Goal: Information Seeking & Learning: Check status

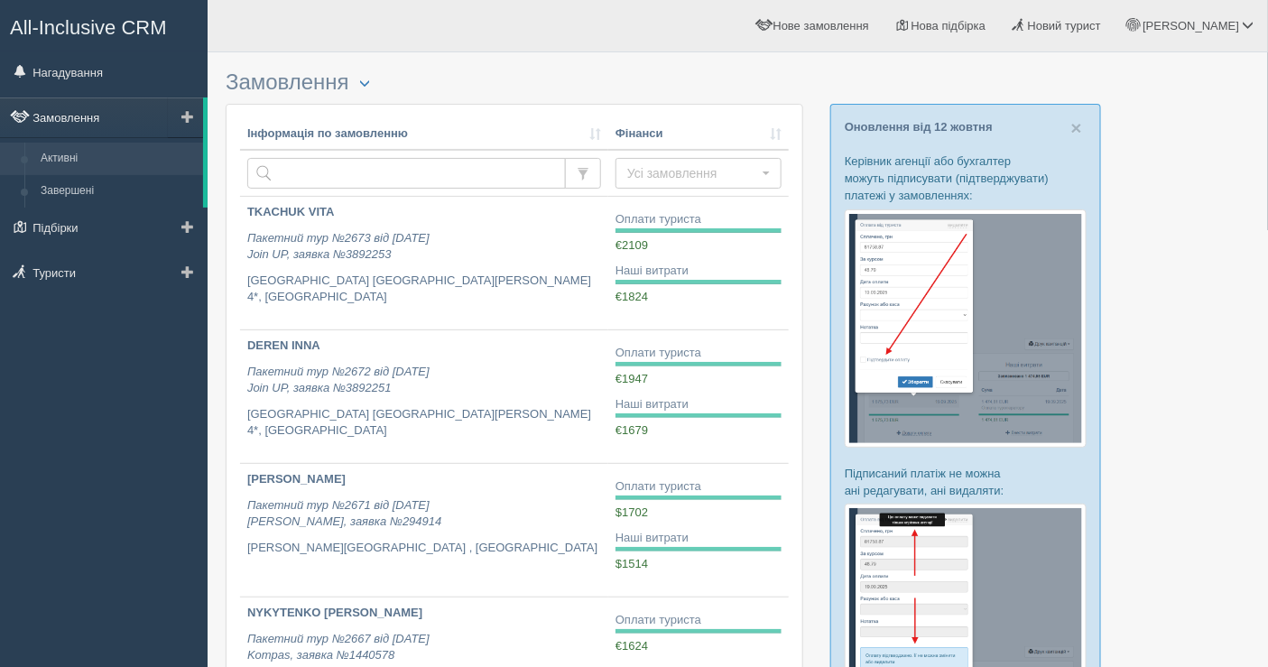
click at [72, 120] on link "Замовлення" at bounding box center [101, 117] width 203 height 40
click at [96, 79] on link "Нагадування" at bounding box center [104, 72] width 208 height 40
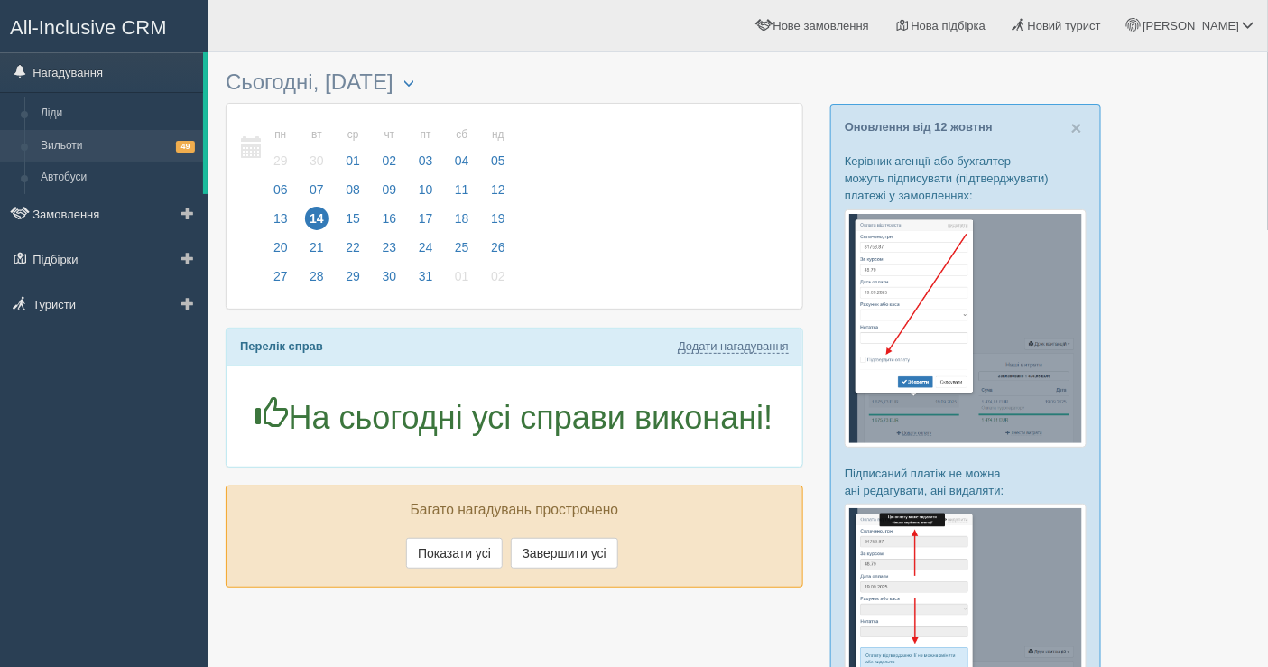
click at [42, 133] on link "Вильоти 49" at bounding box center [117, 146] width 171 height 32
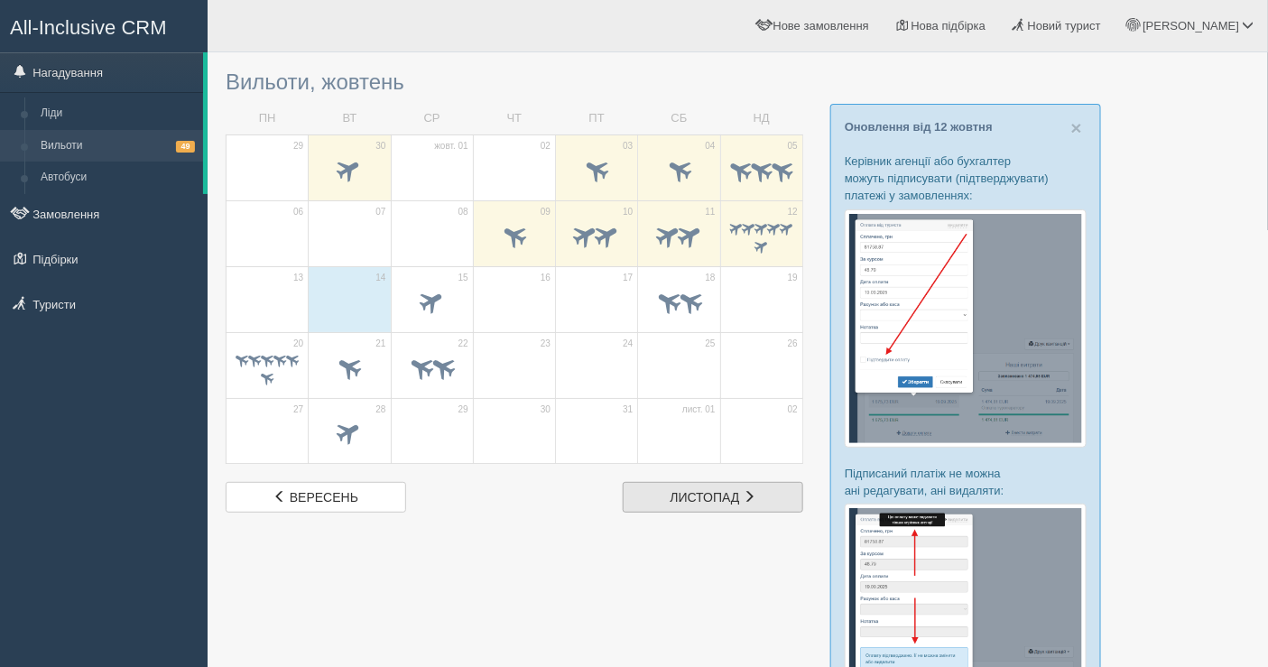
click at [709, 490] on span "листопад" at bounding box center [705, 497] width 69 height 14
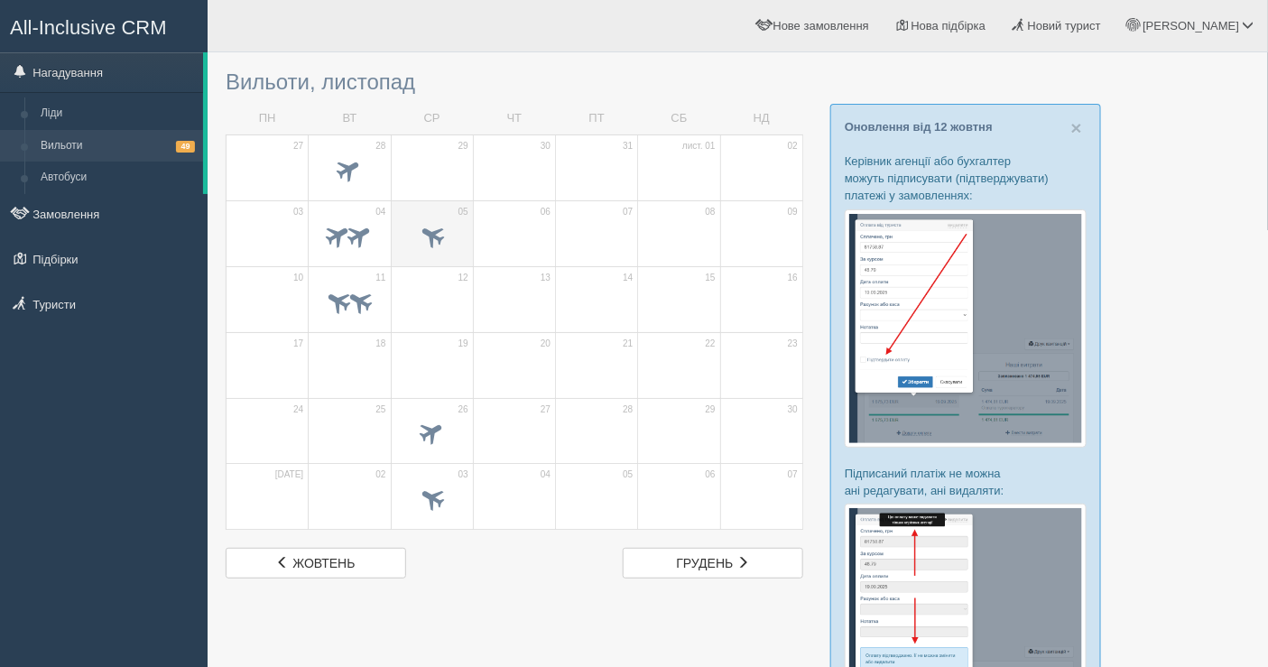
click at [408, 226] on span at bounding box center [432, 238] width 63 height 31
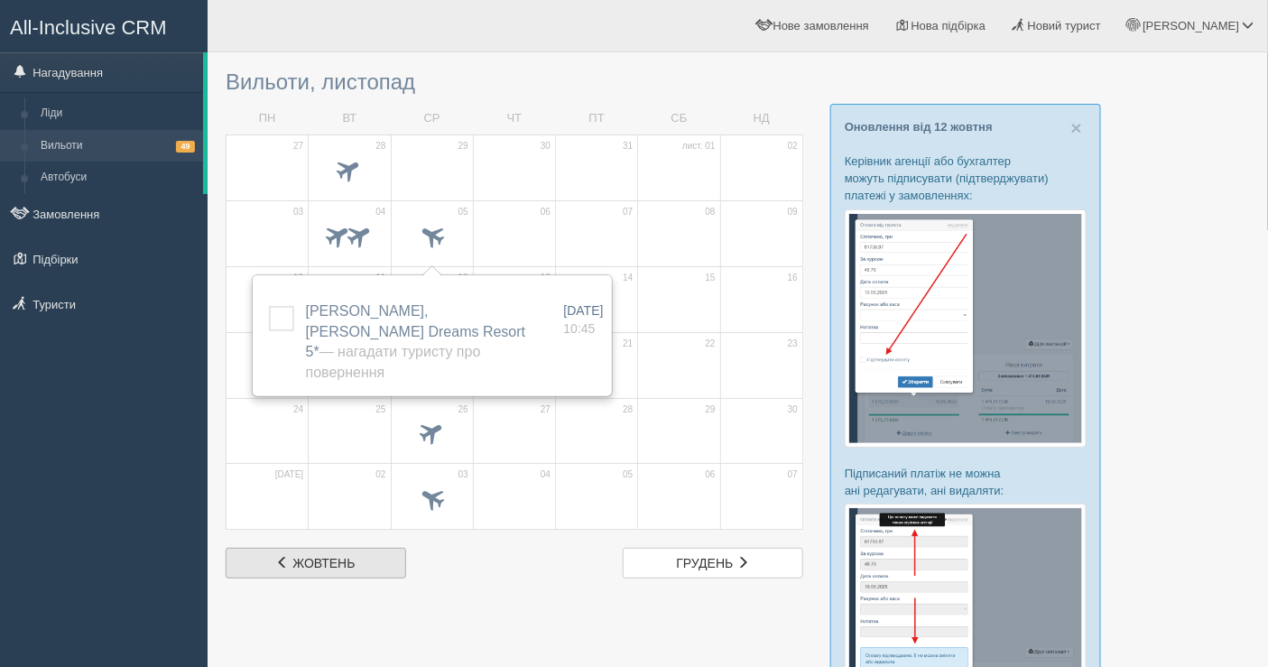
click at [330, 570] on link "жовт. жовтень" at bounding box center [316, 563] width 181 height 31
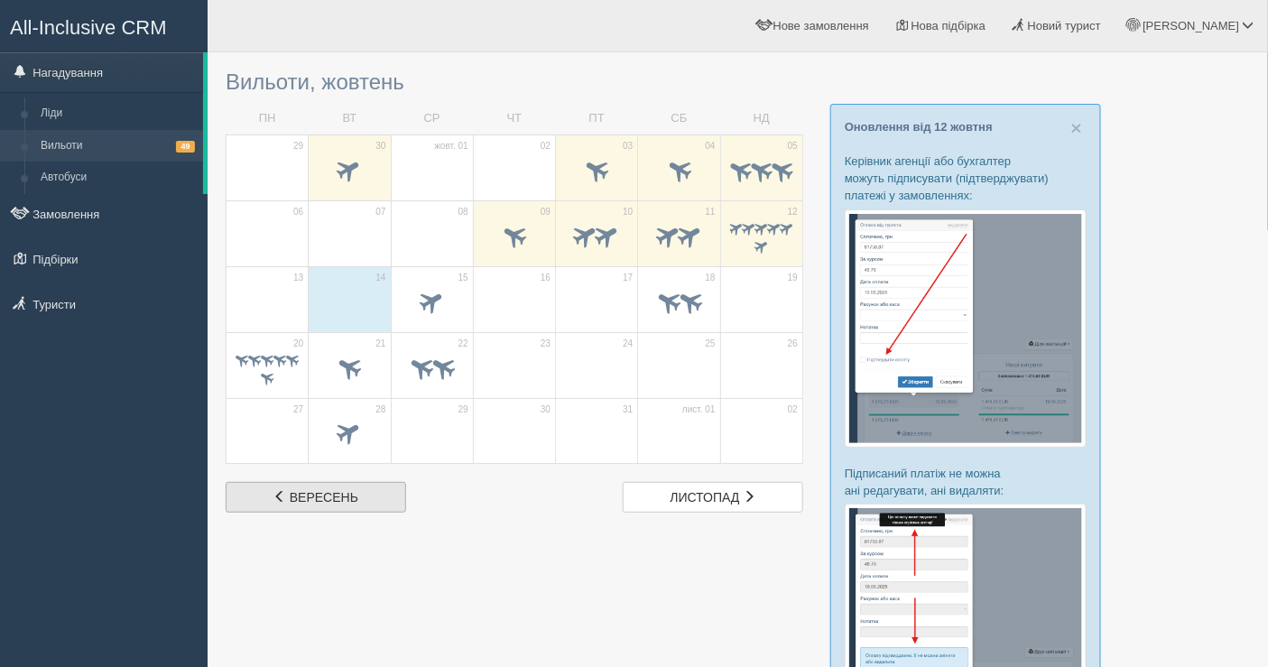
click at [367, 496] on link "вер. вересень" at bounding box center [316, 497] width 181 height 31
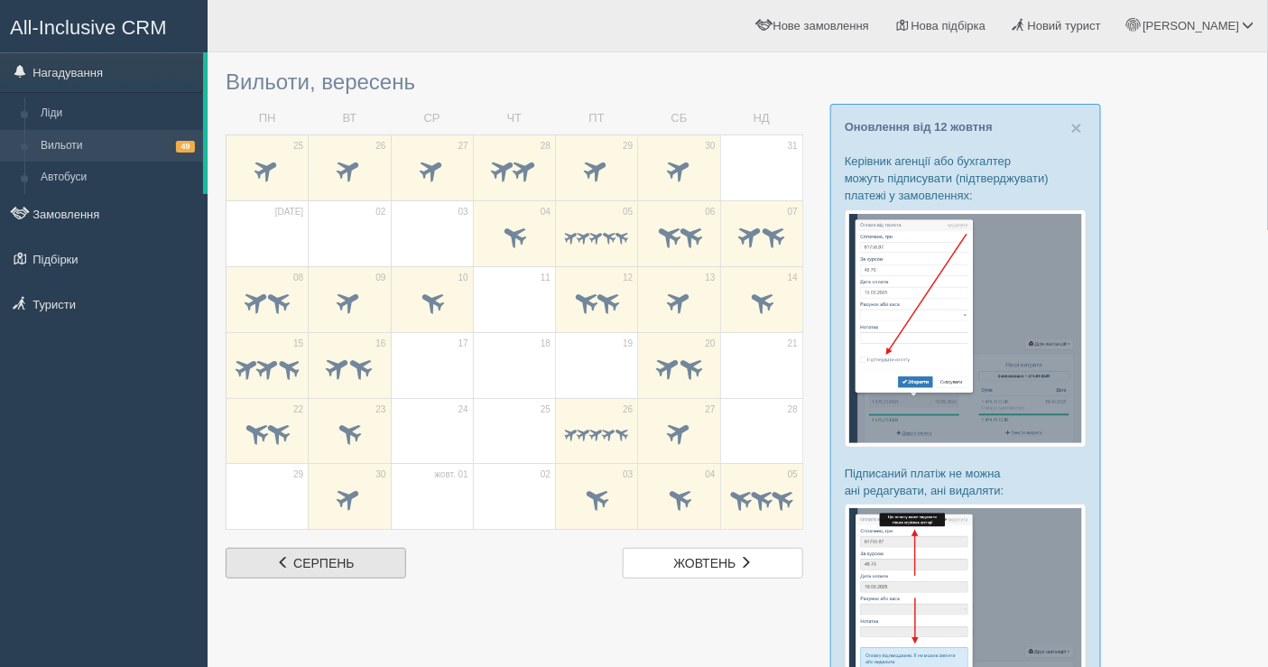
click at [336, 562] on span "серпень" at bounding box center [323, 563] width 60 height 14
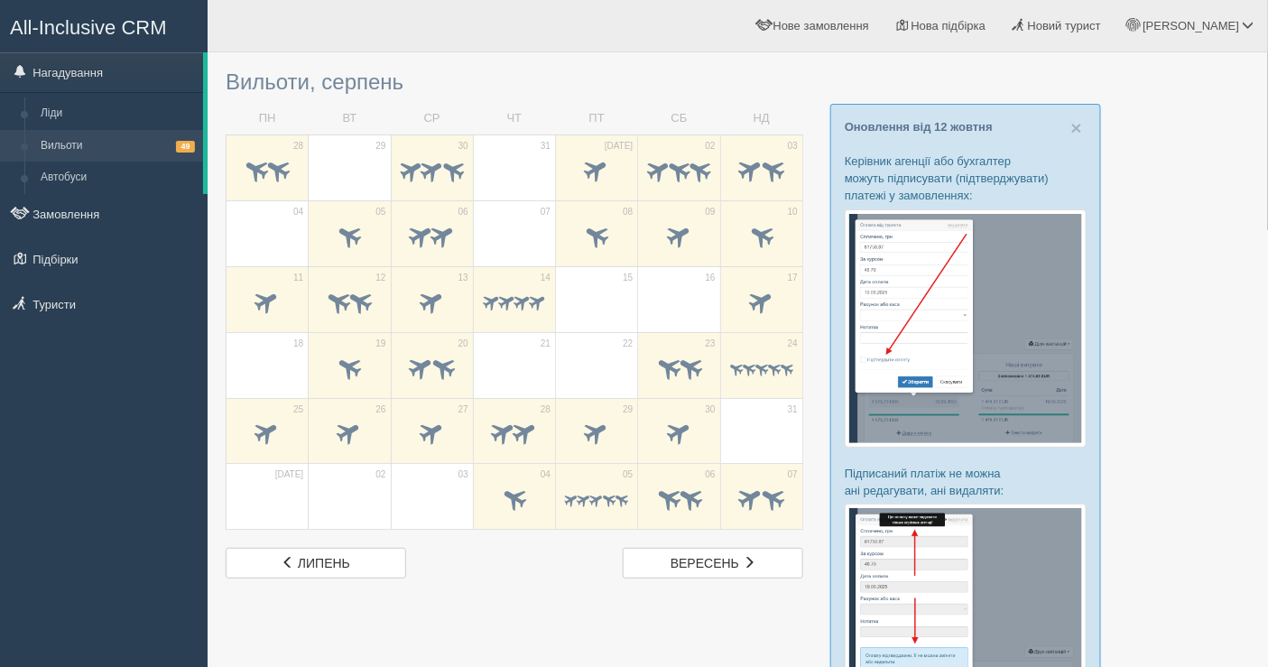
click at [336, 562] on span "липень" at bounding box center [324, 563] width 52 height 14
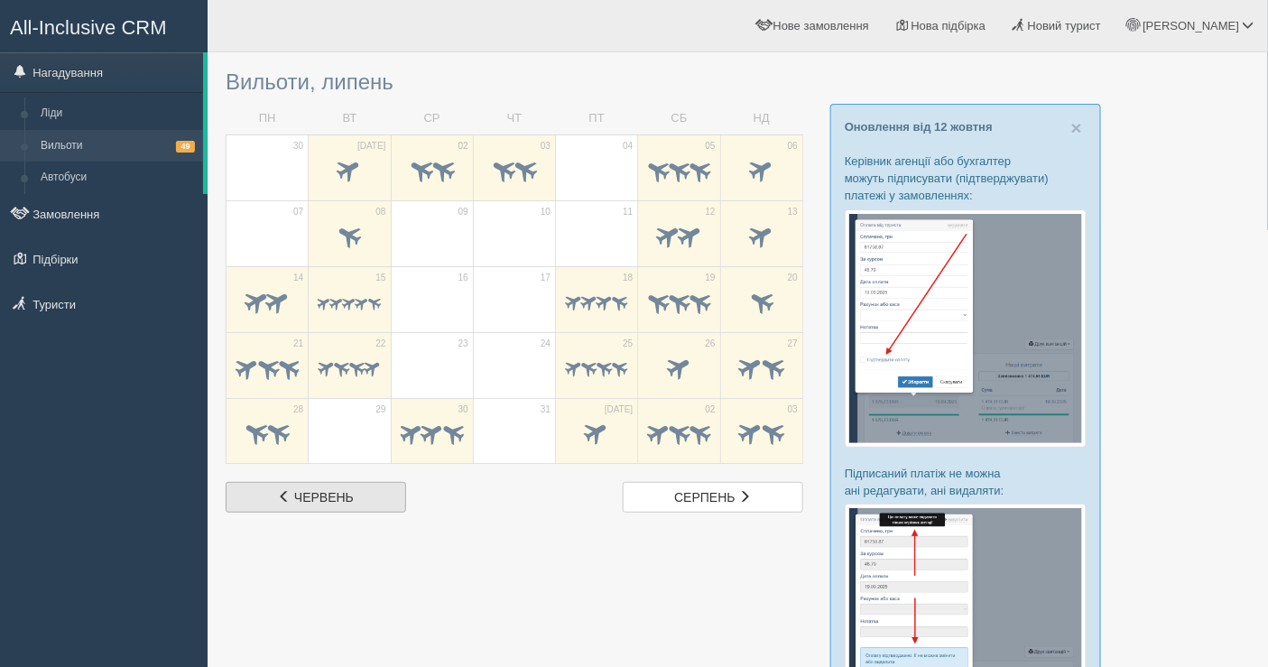
click at [340, 501] on span "червень" at bounding box center [324, 497] width 60 height 14
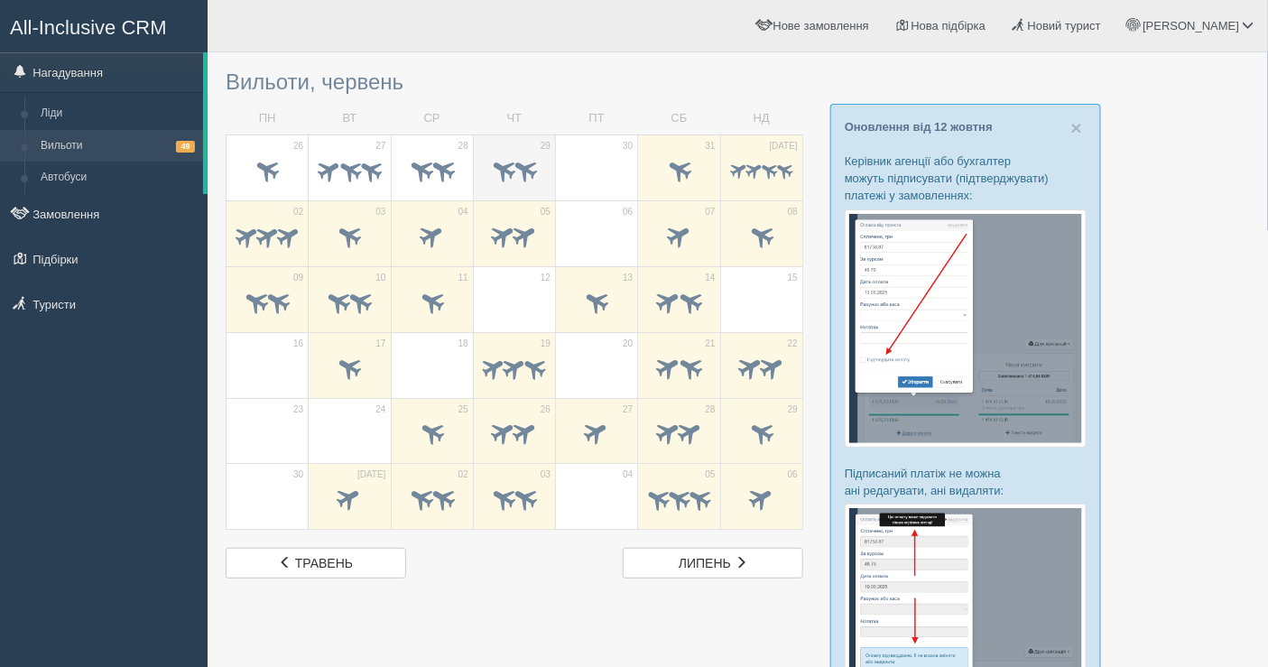
click at [528, 153] on div at bounding box center [514, 172] width 63 height 38
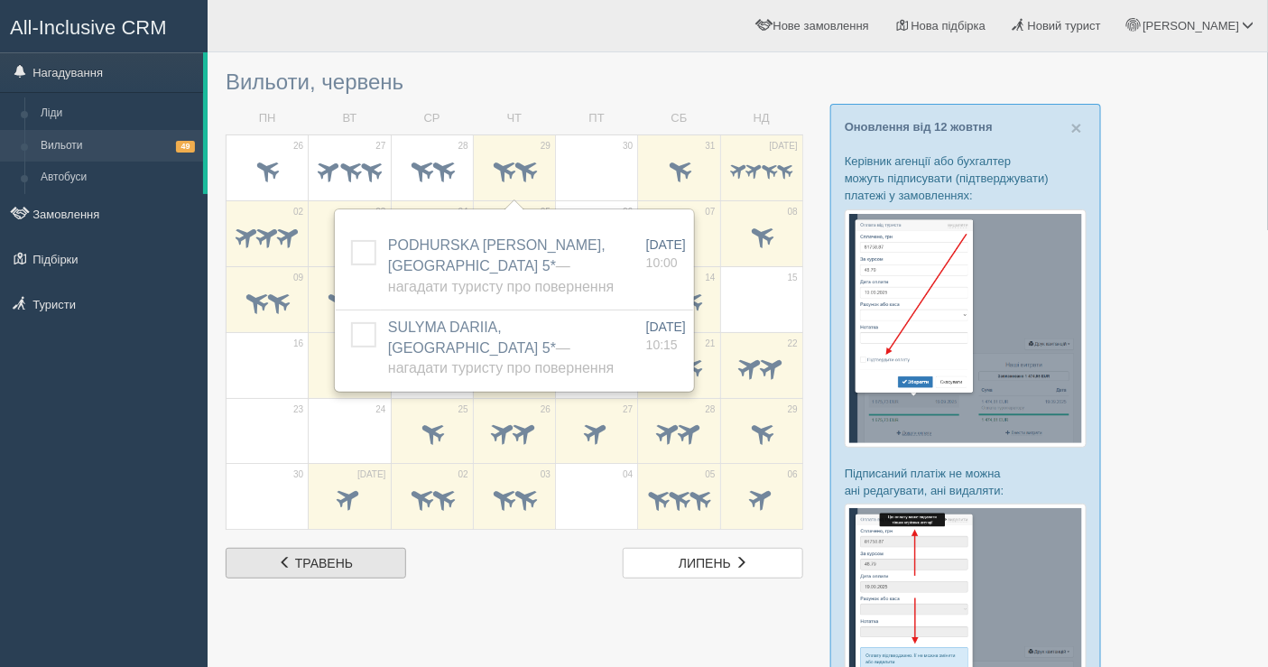
click at [301, 561] on span "травень" at bounding box center [324, 563] width 58 height 14
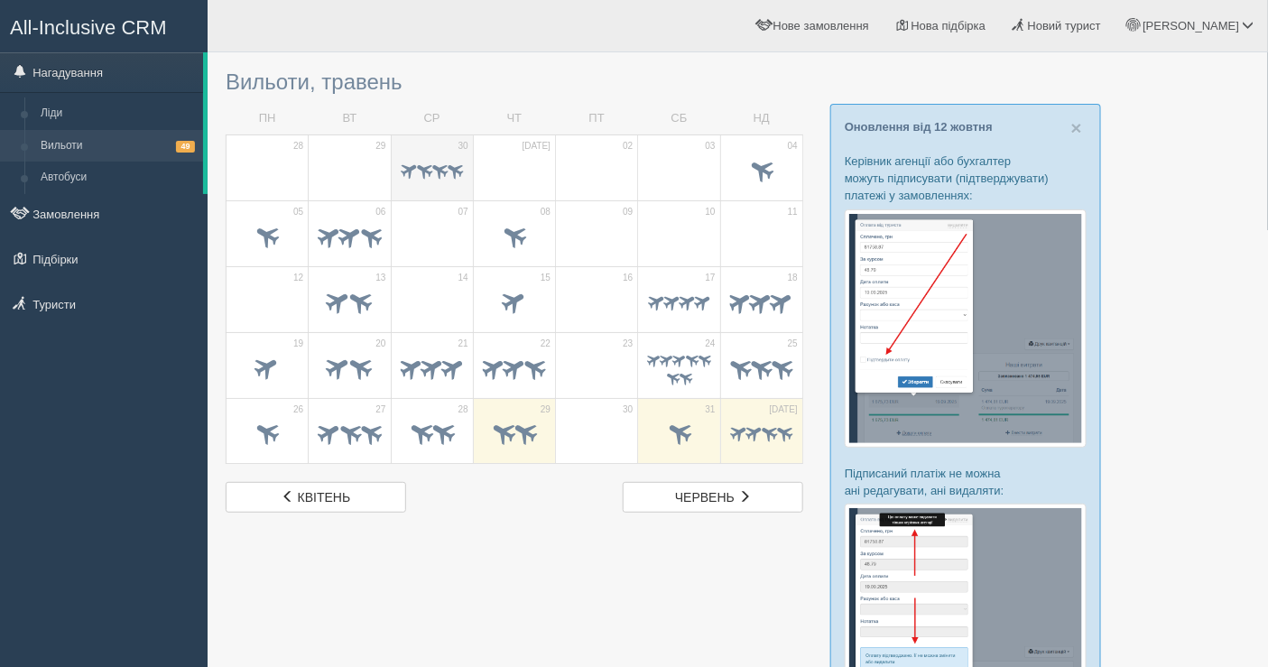
click at [421, 152] on td "30" at bounding box center [432, 167] width 82 height 66
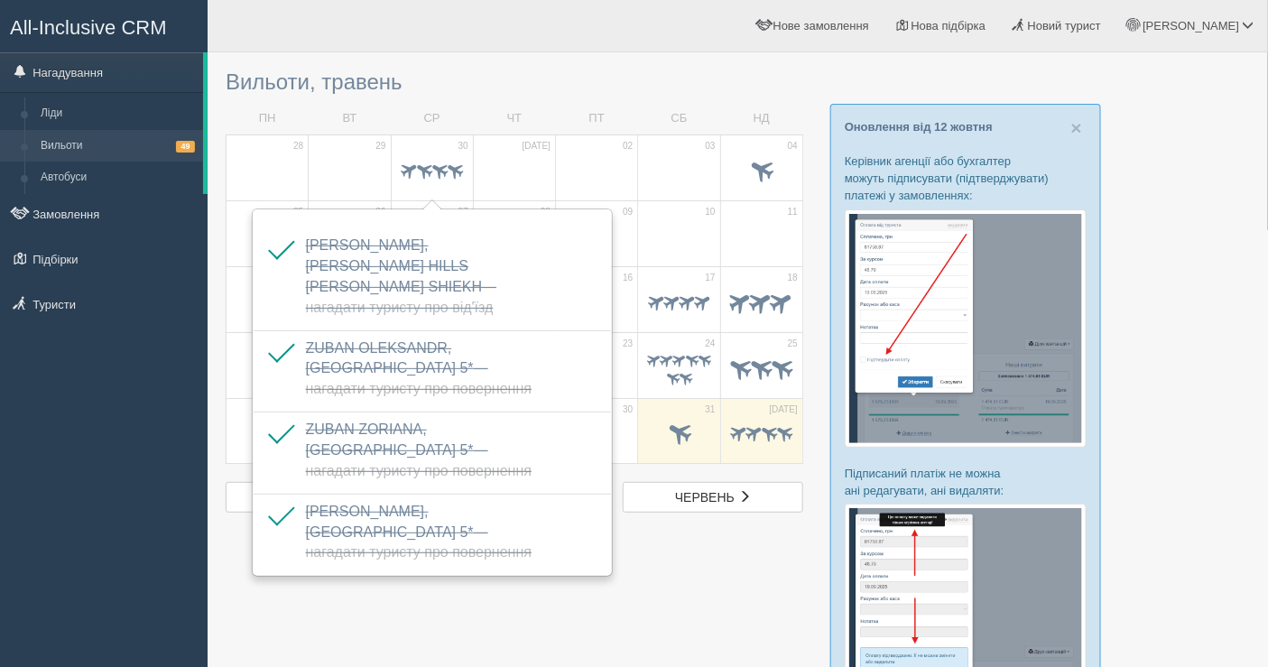
click at [428, 594] on div at bounding box center [738, 586] width 1024 height 1050
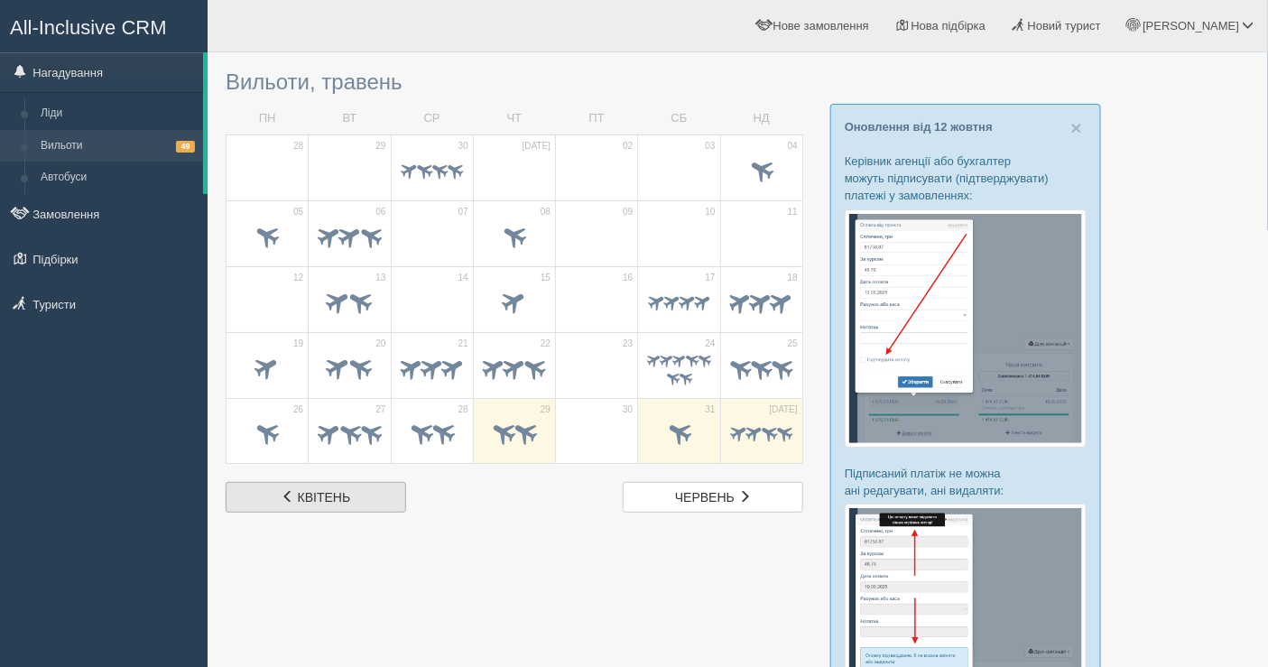
click at [335, 495] on span "квітень" at bounding box center [324, 497] width 53 height 14
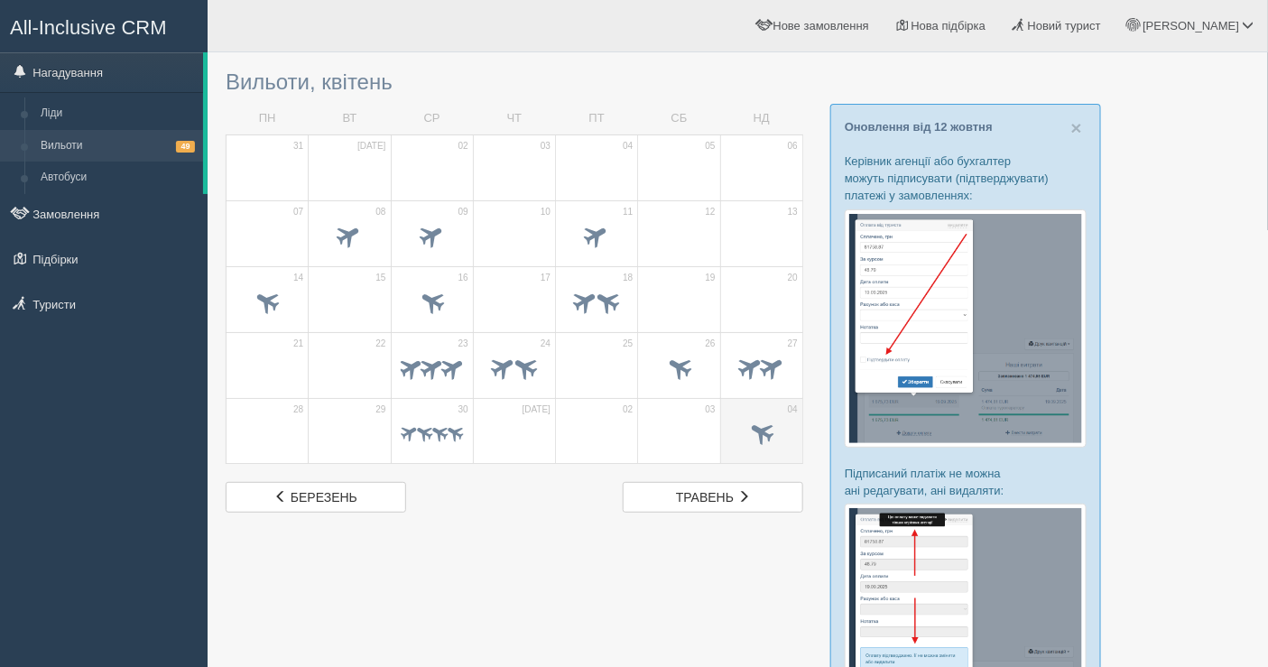
click at [753, 426] on span at bounding box center [761, 433] width 30 height 30
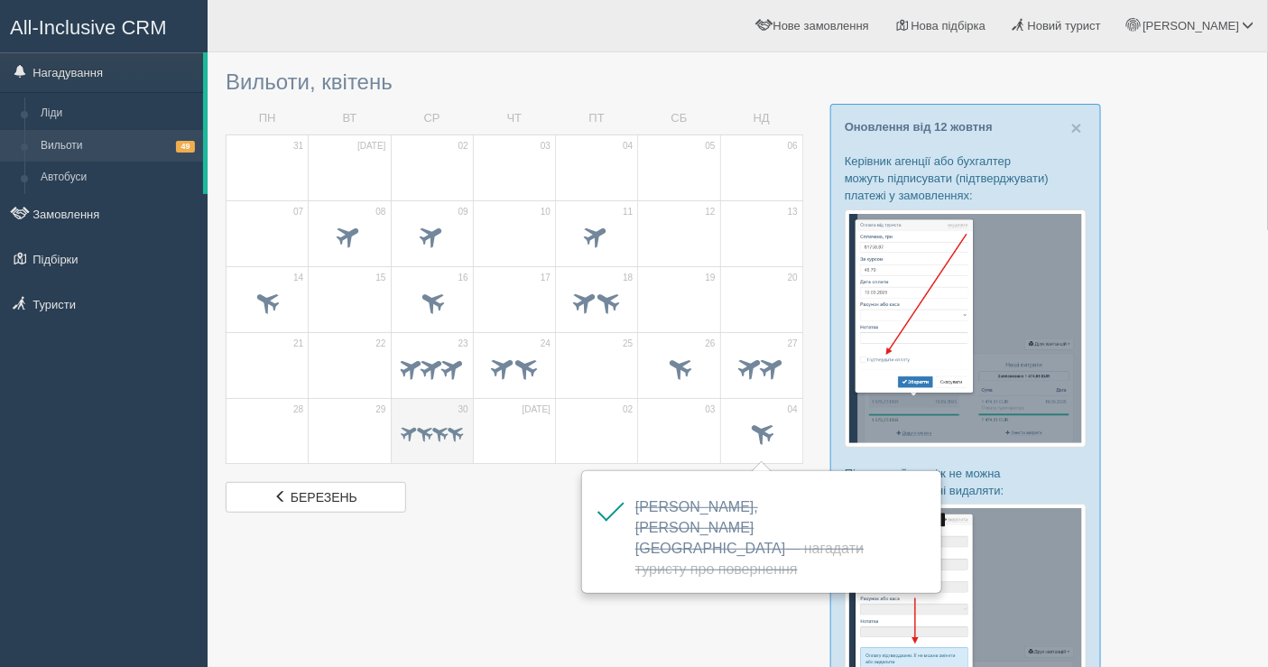
click at [454, 440] on span at bounding box center [455, 432] width 21 height 21
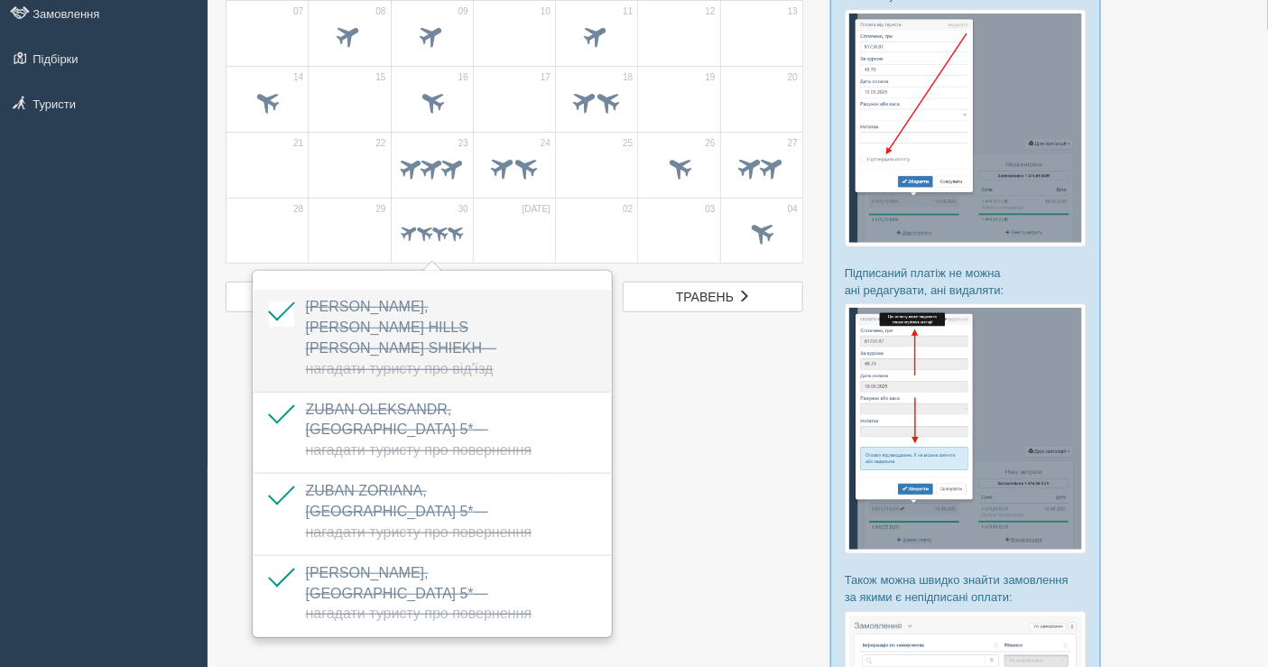
scroll to position [301, 0]
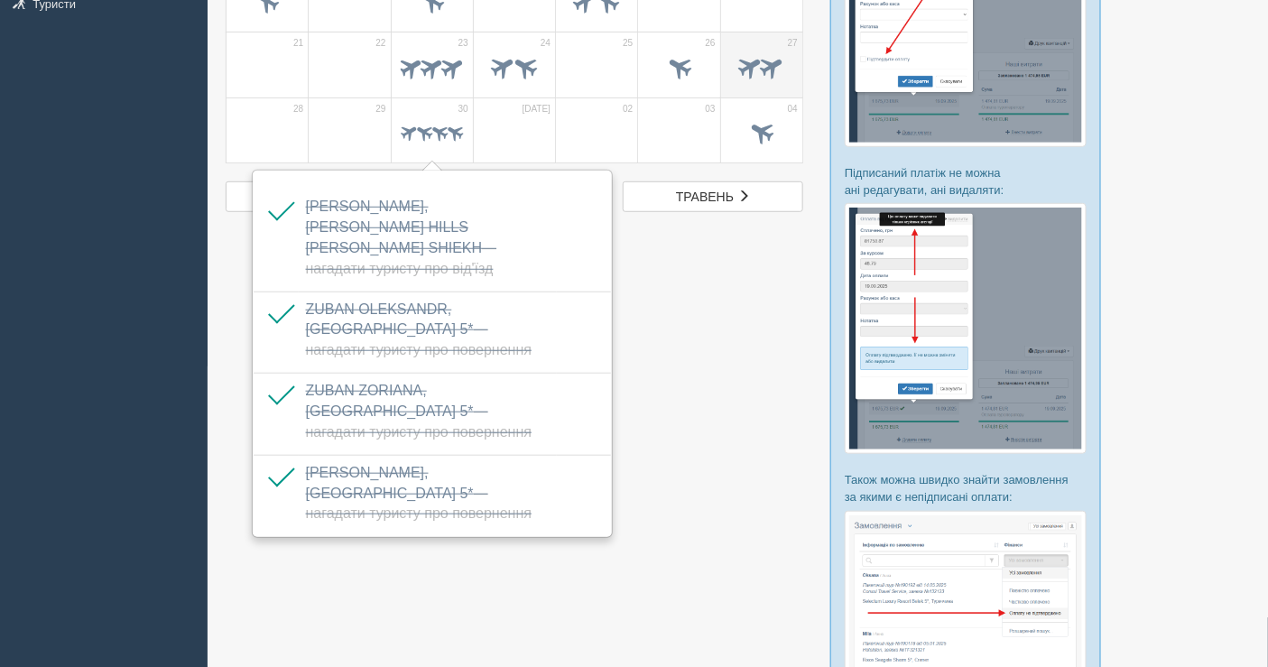
click at [742, 69] on span at bounding box center [751, 66] width 30 height 30
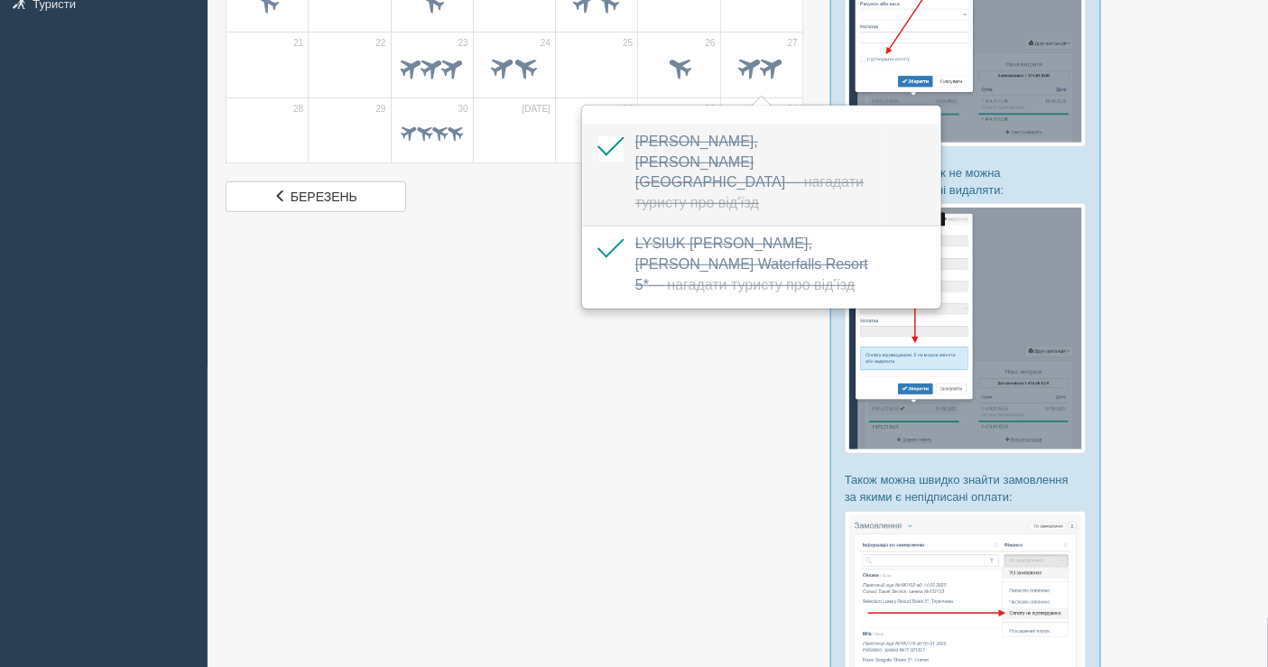
scroll to position [200, 0]
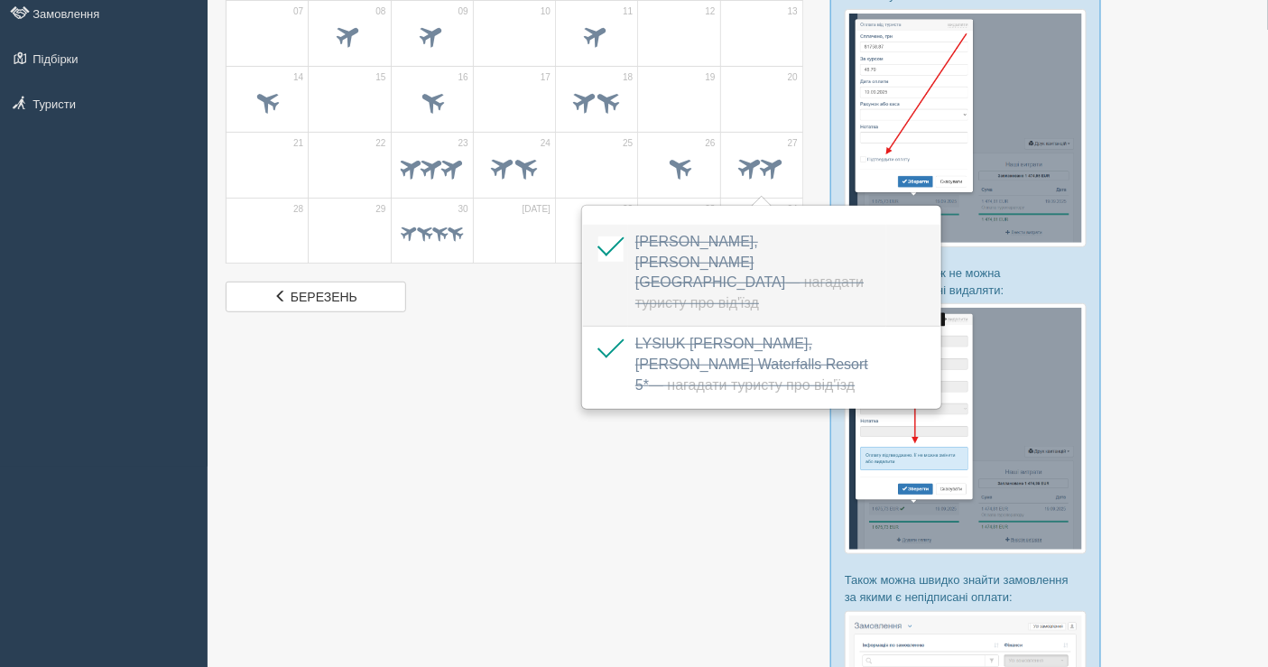
click at [647, 164] on span at bounding box center [678, 168] width 63 height 31
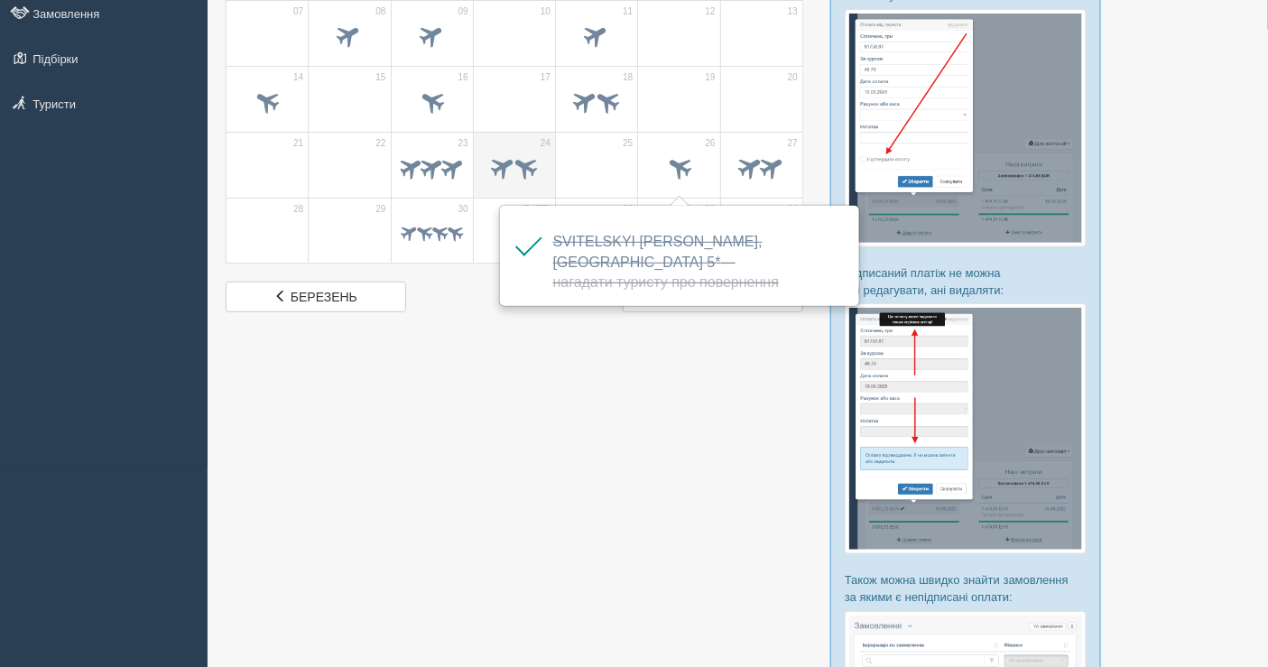
click at [528, 163] on span at bounding box center [526, 167] width 30 height 30
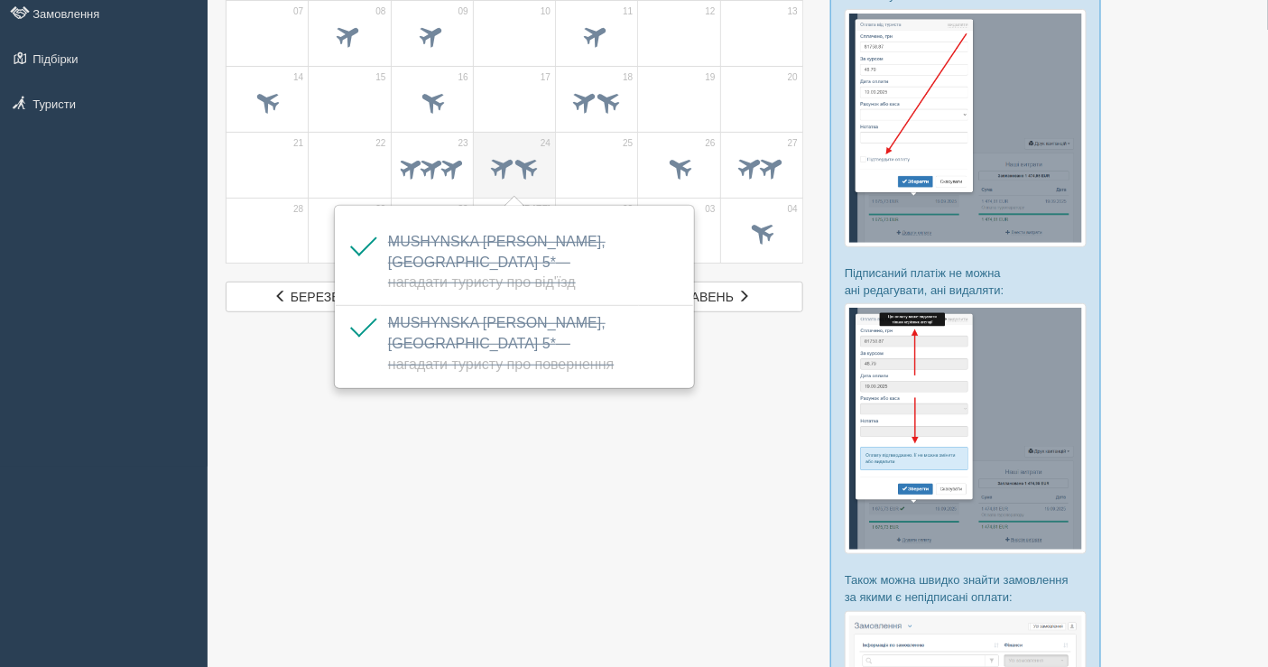
click at [528, 163] on span at bounding box center [526, 167] width 30 height 30
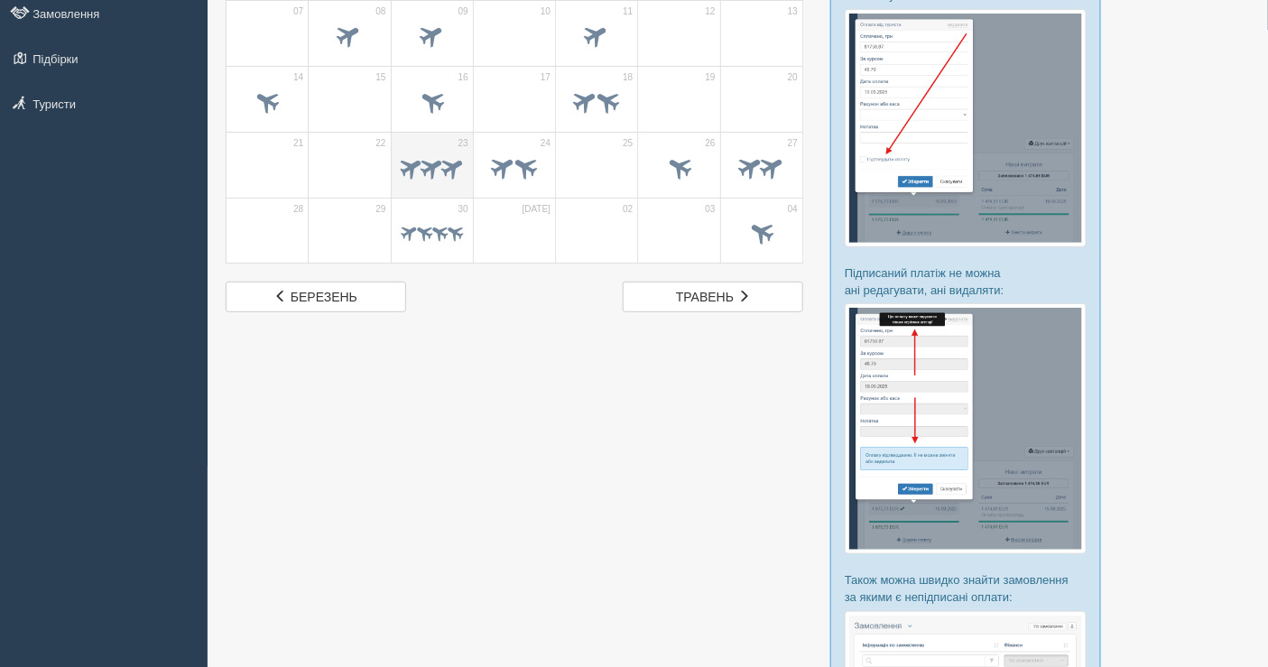
click at [460, 162] on span at bounding box center [453, 167] width 28 height 28
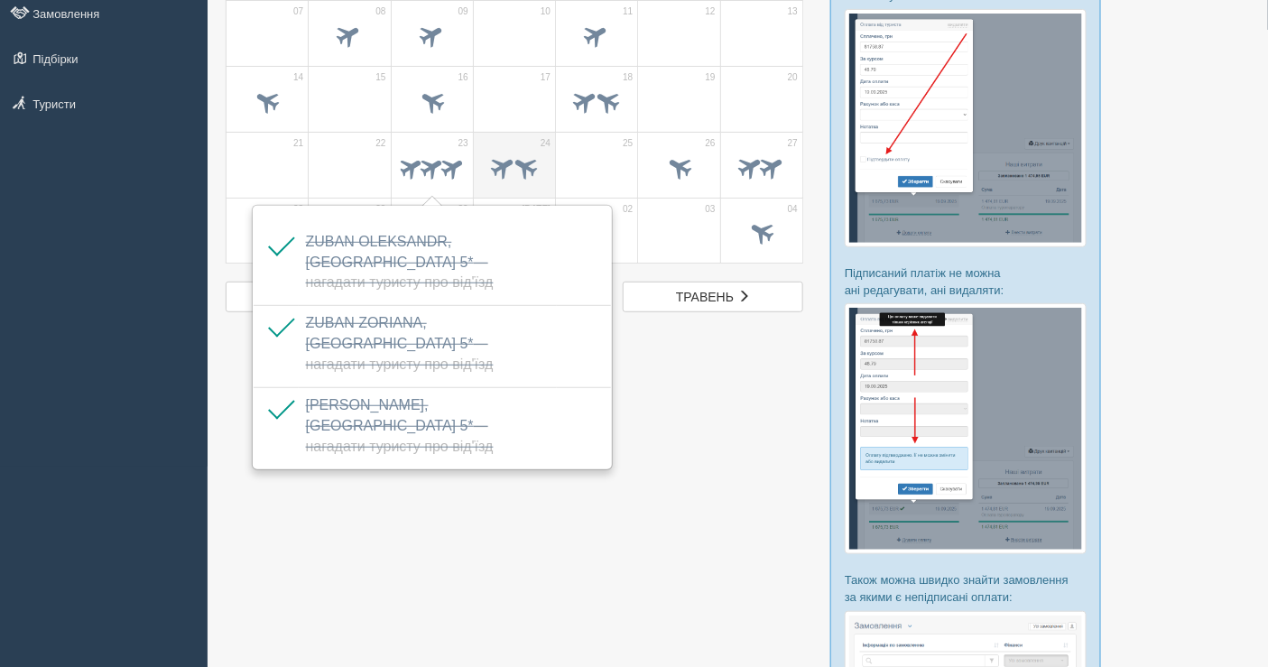
click at [546, 170] on span at bounding box center [514, 168] width 63 height 31
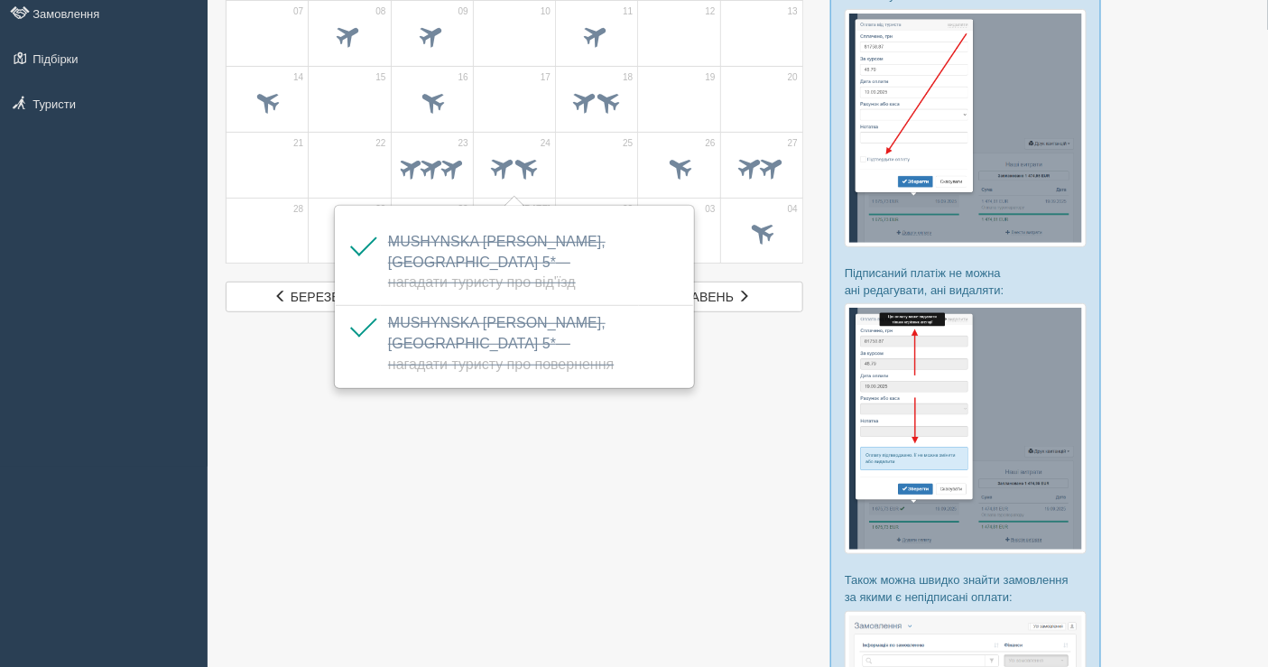
scroll to position [100, 0]
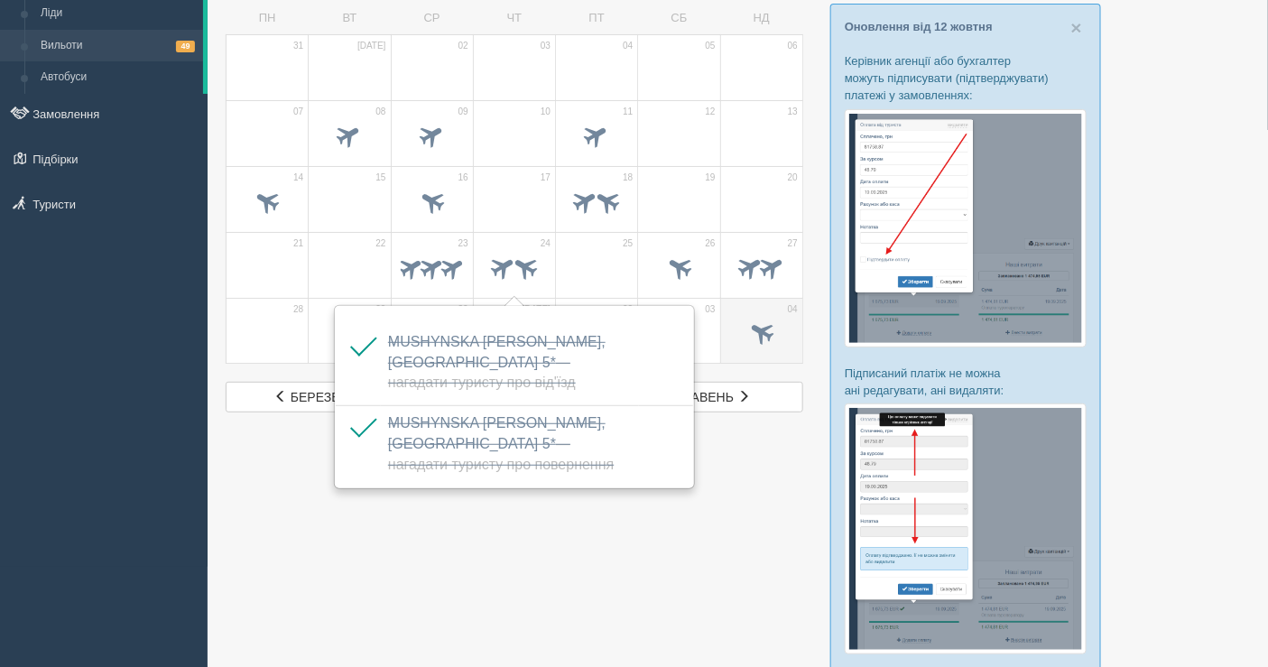
click at [786, 326] on span at bounding box center [761, 335] width 63 height 31
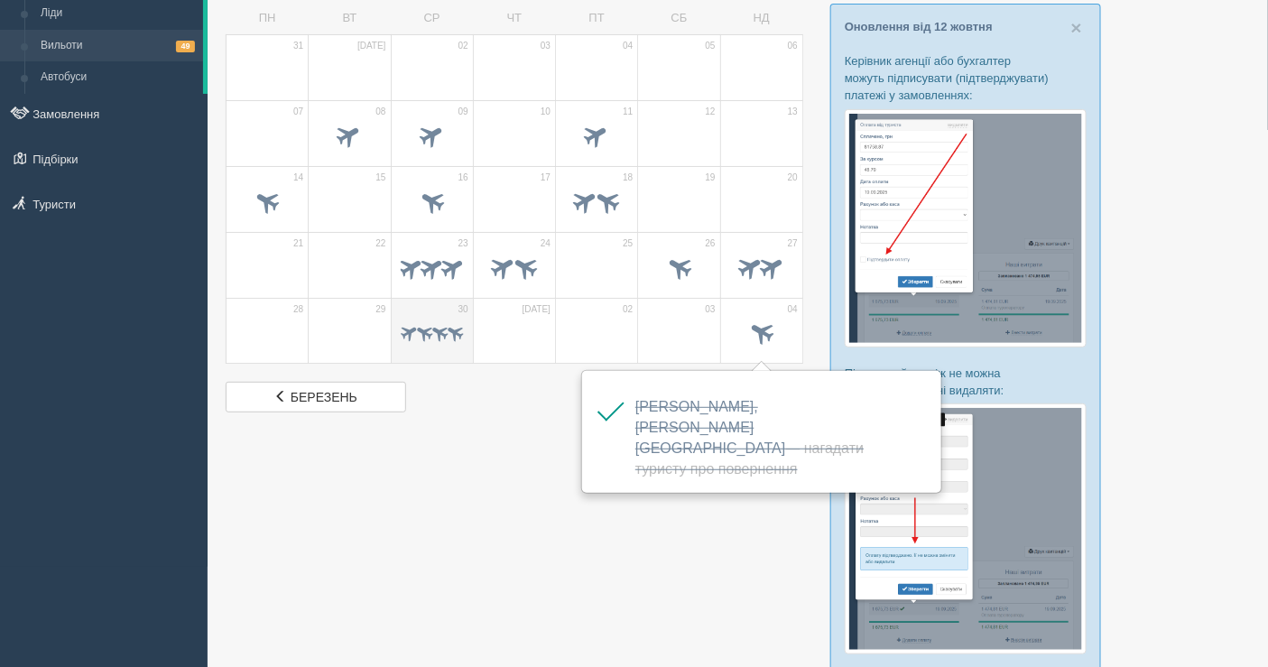
click at [419, 322] on span at bounding box center [424, 332] width 21 height 21
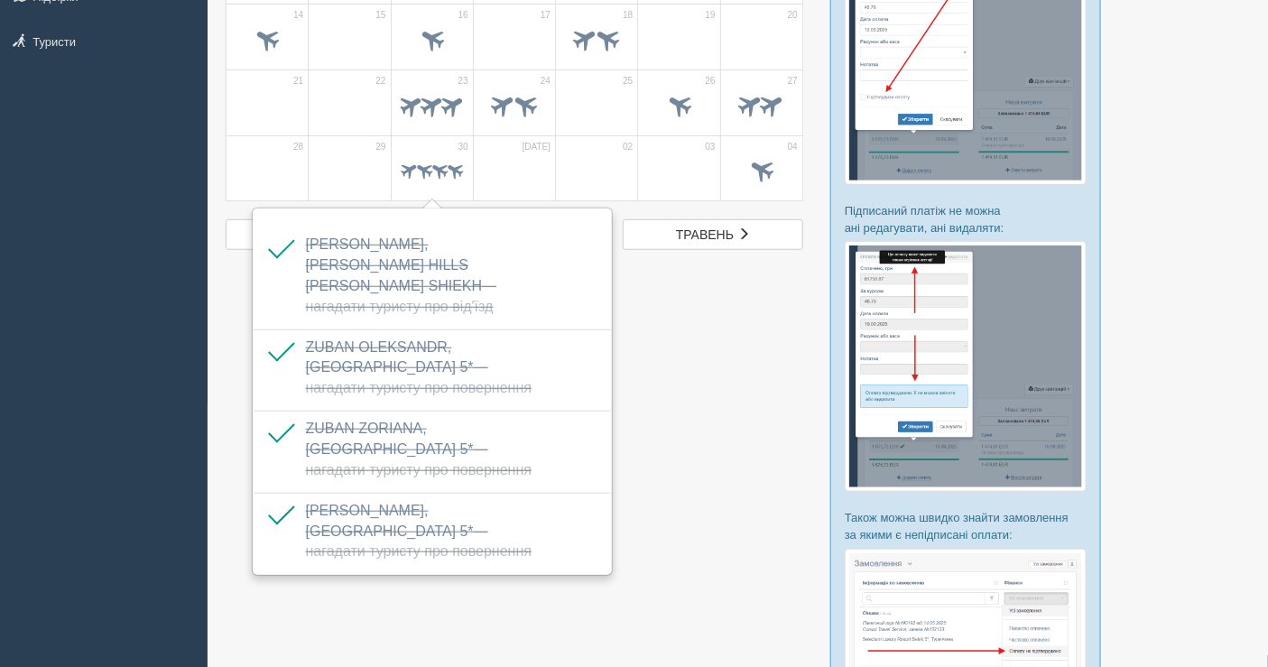
scroll to position [301, 0]
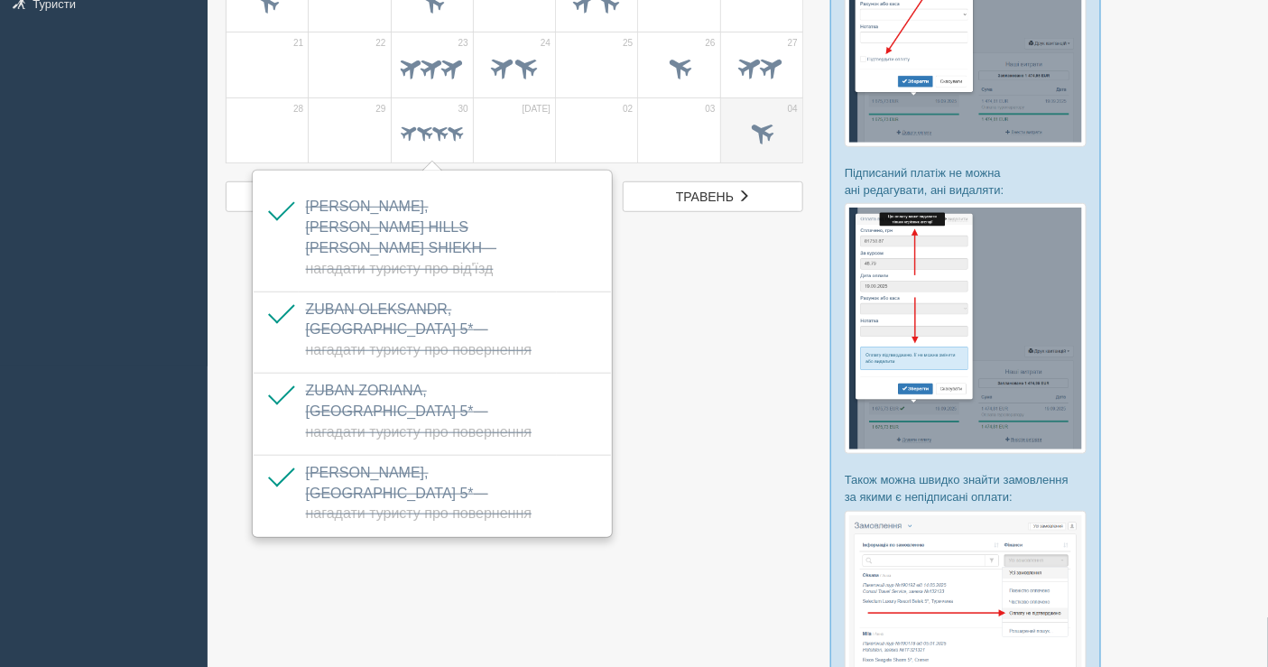
click at [767, 112] on td "04" at bounding box center [761, 130] width 82 height 66
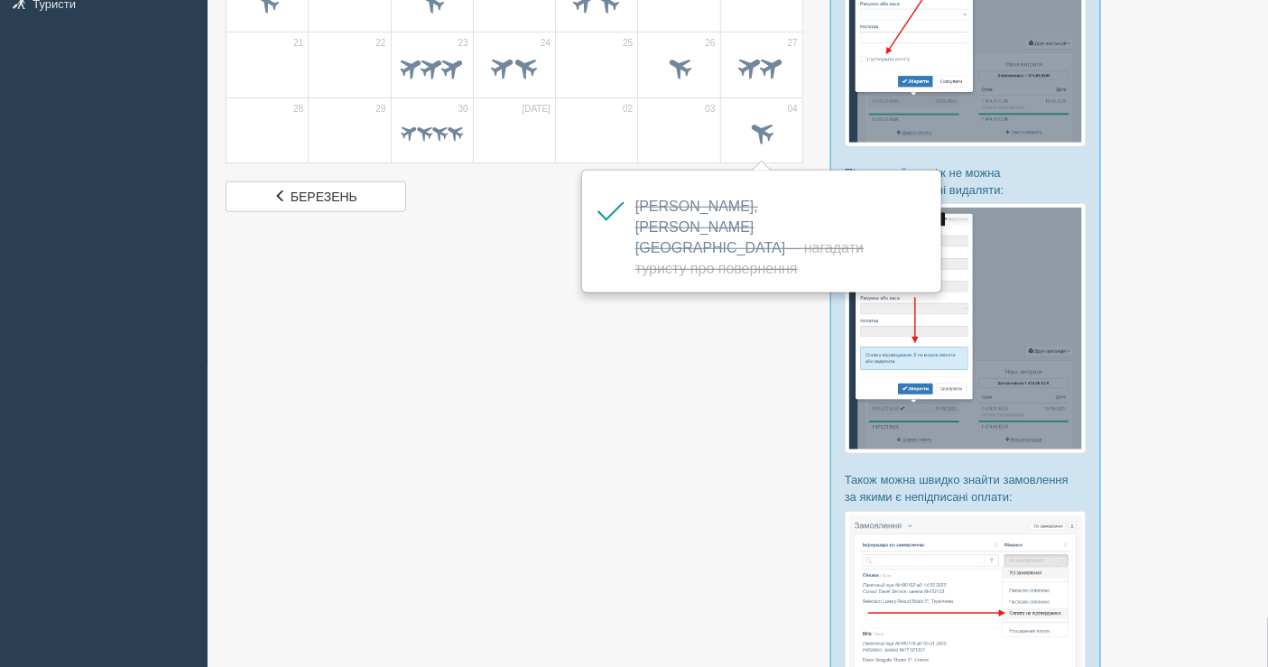
click at [706, 348] on div at bounding box center [738, 286] width 1024 height 1050
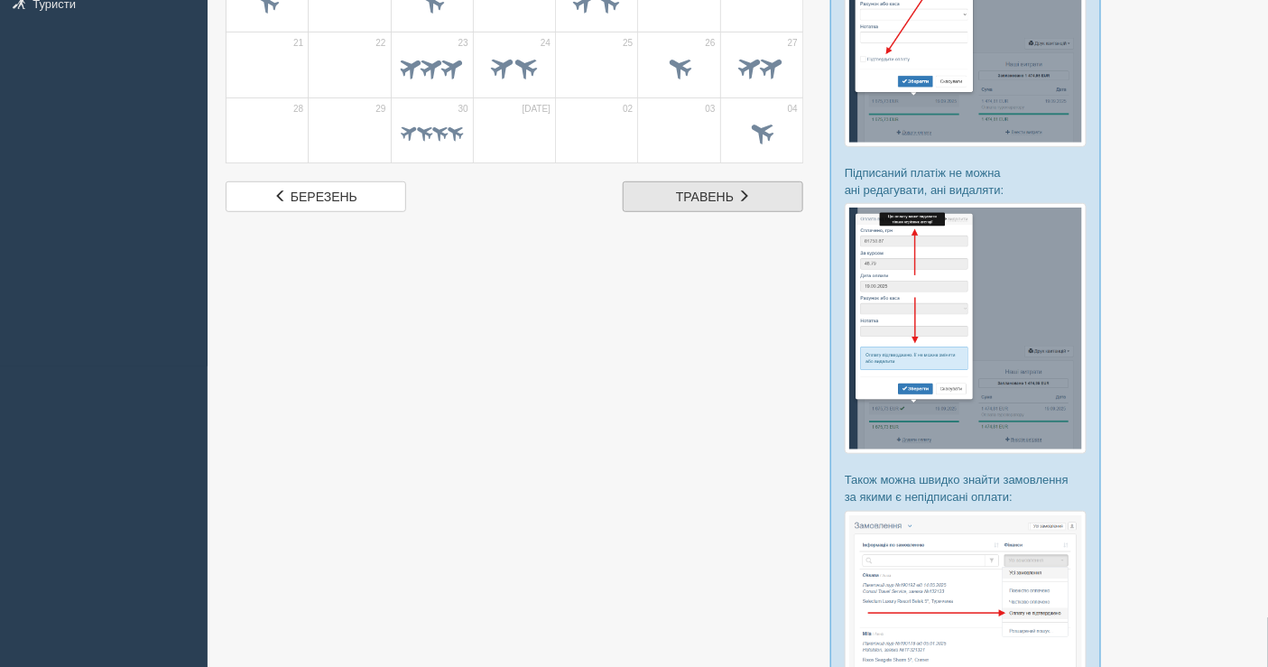
click at [727, 190] on span "травень" at bounding box center [705, 197] width 58 height 14
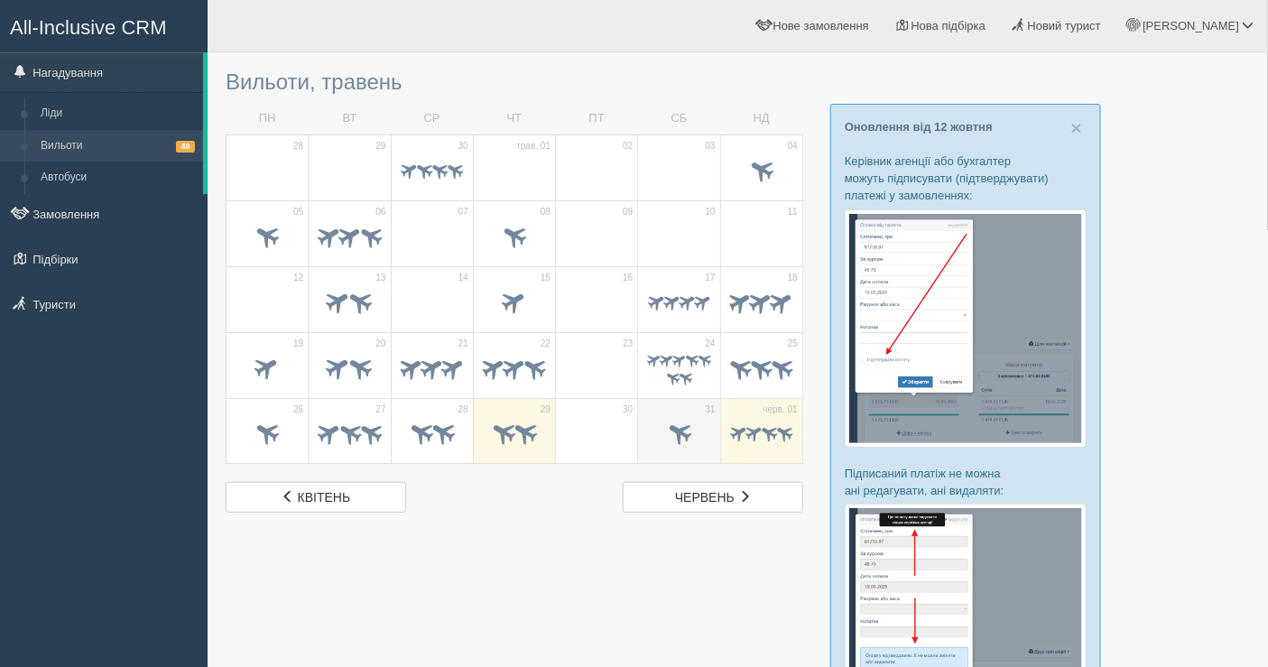
click at [698, 431] on span at bounding box center [678, 435] width 63 height 31
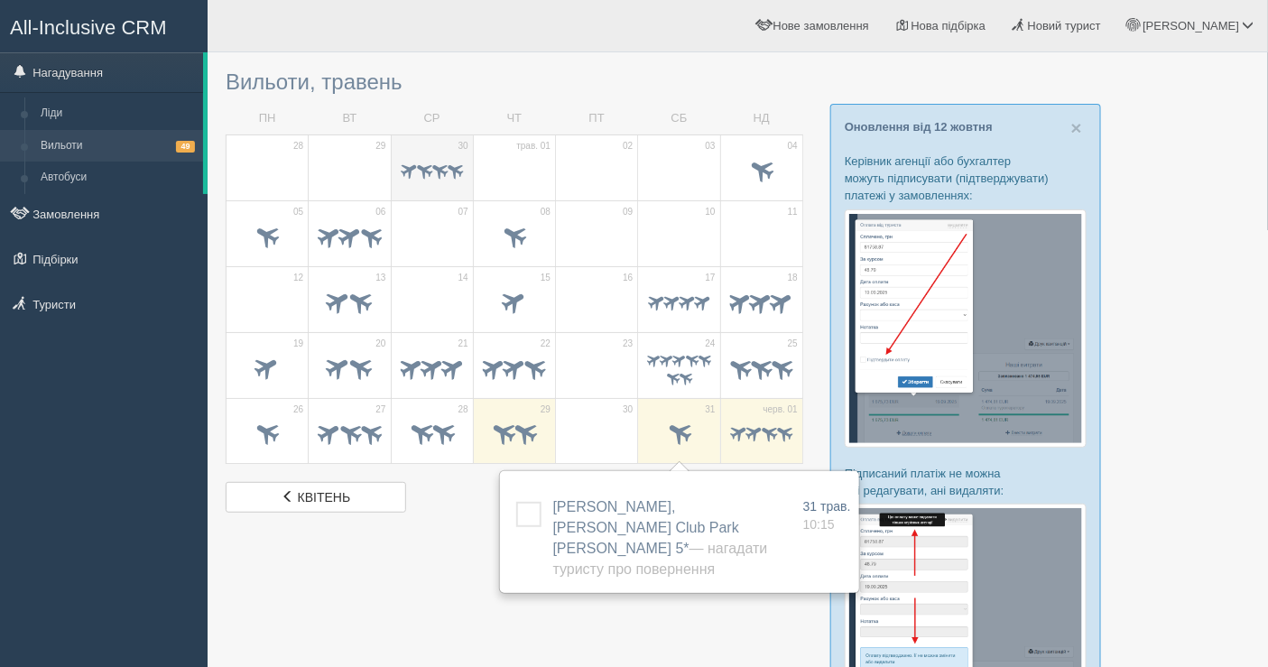
click at [422, 168] on span at bounding box center [424, 170] width 21 height 21
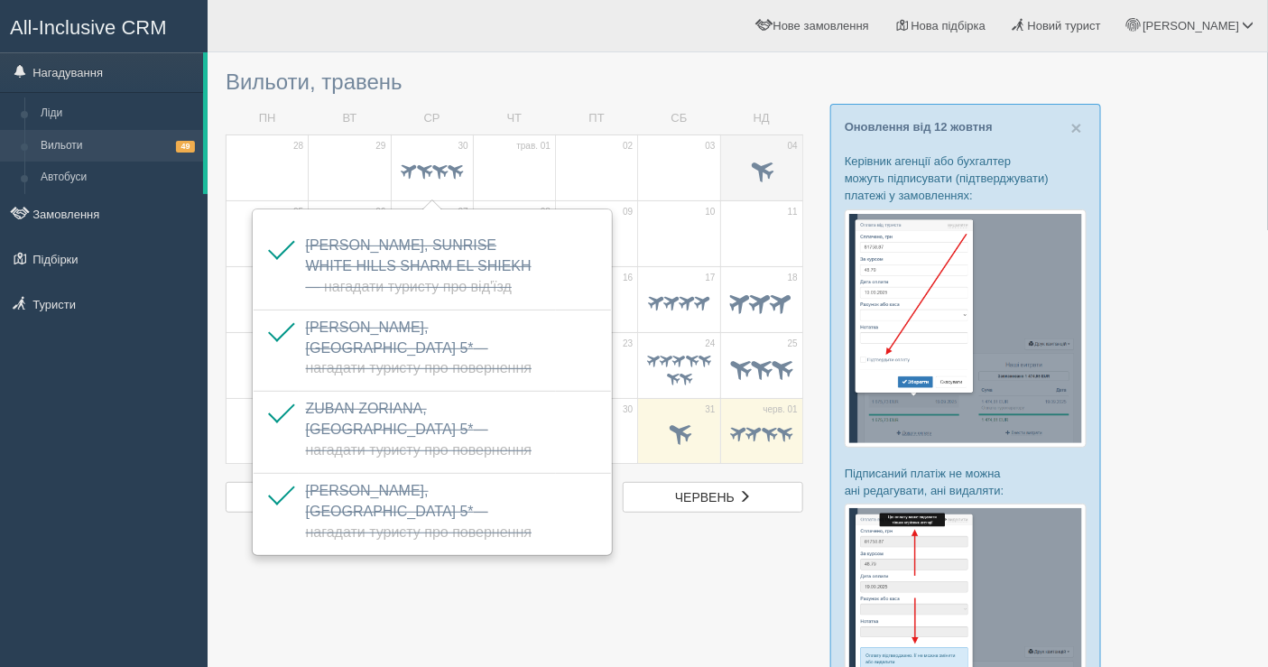
click at [737, 166] on span at bounding box center [761, 172] width 63 height 31
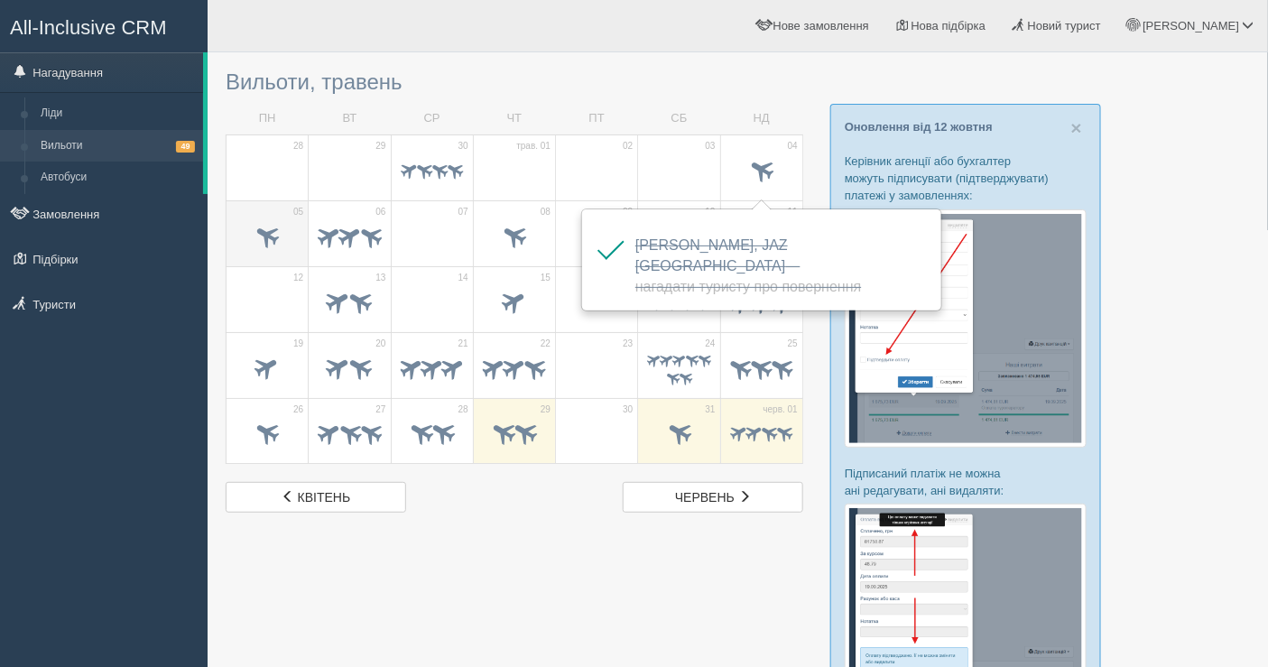
click at [257, 220] on span at bounding box center [268, 235] width 30 height 30
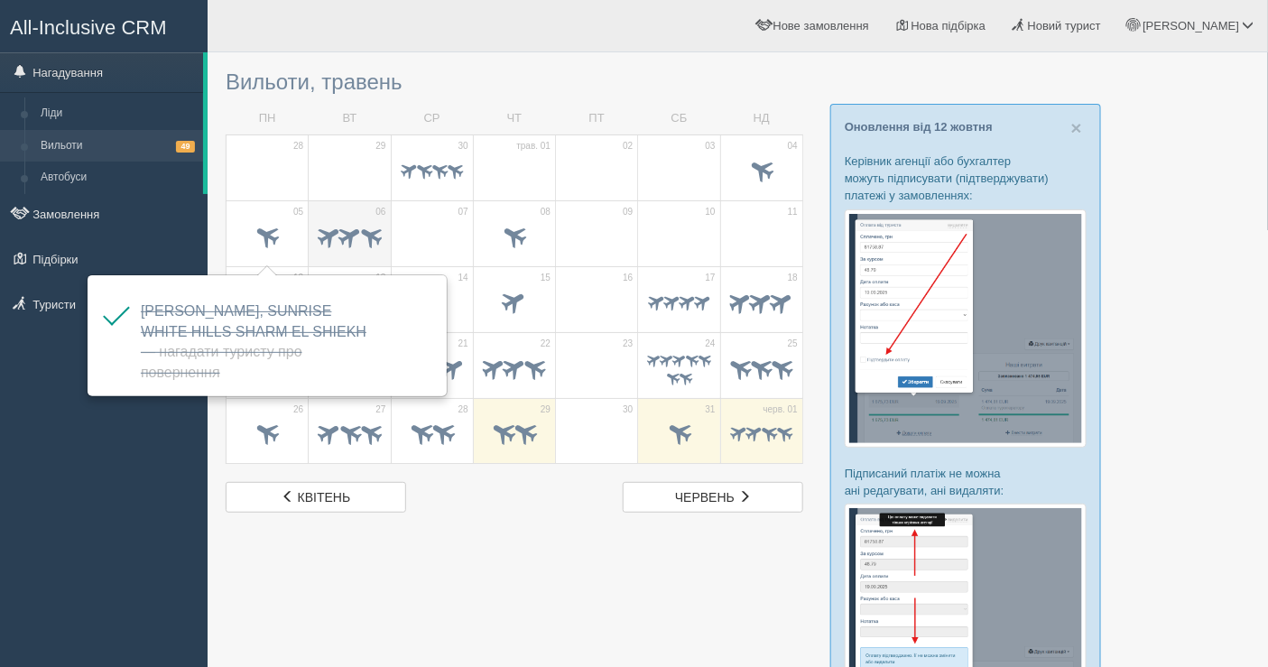
click at [372, 240] on span at bounding box center [371, 235] width 28 height 28
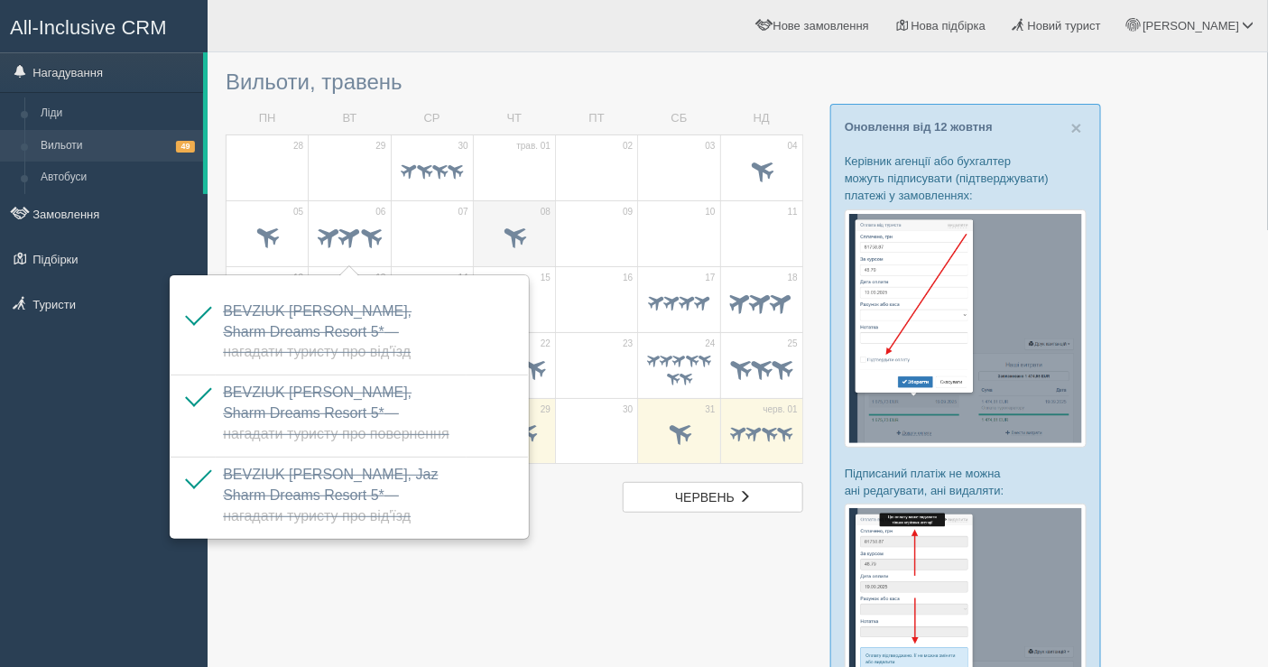
click at [512, 236] on span at bounding box center [515, 235] width 30 height 30
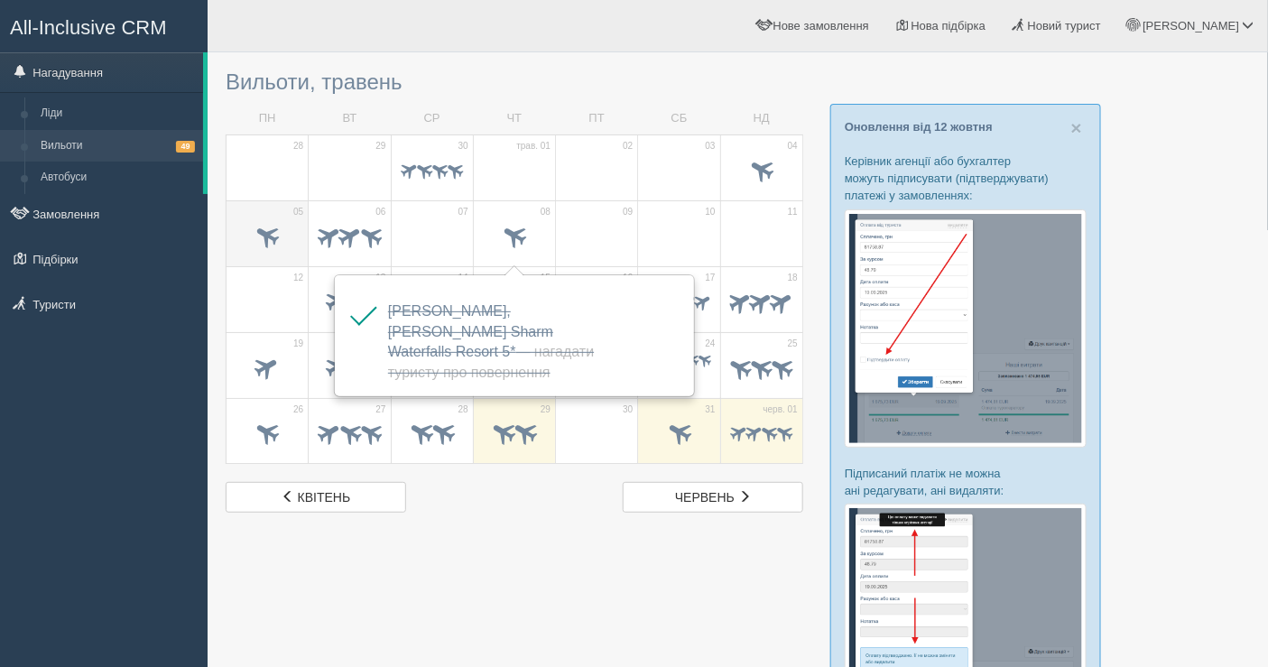
click at [276, 219] on div at bounding box center [267, 238] width 63 height 38
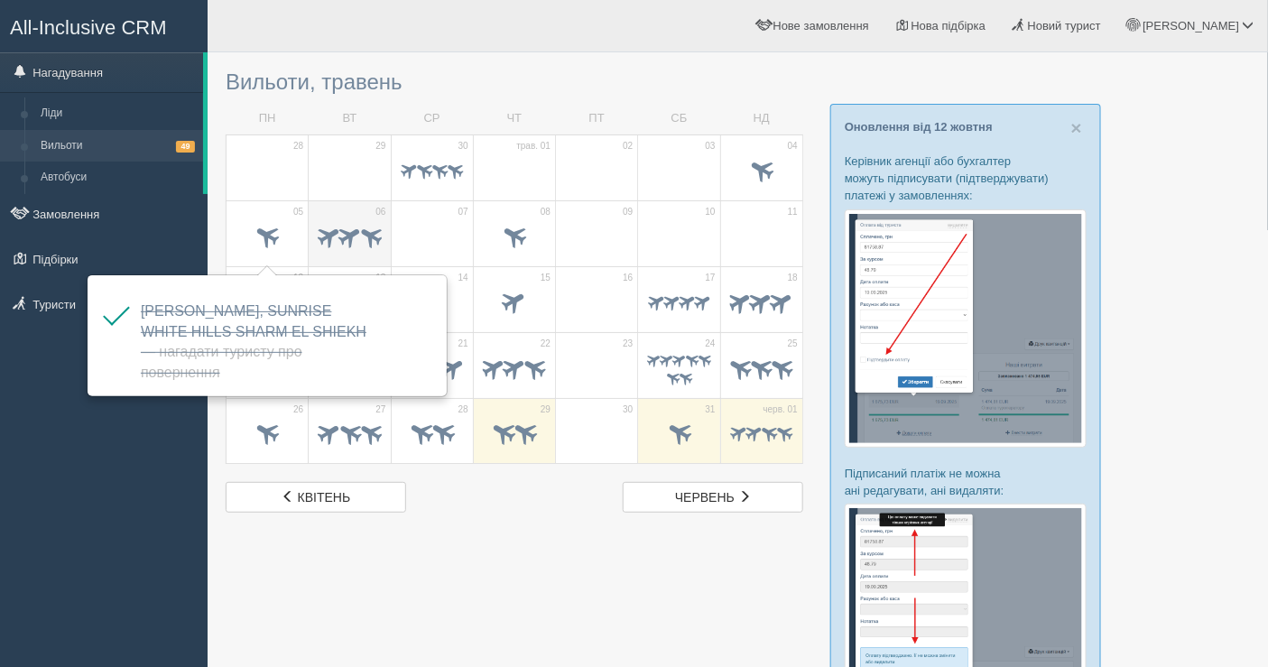
click at [370, 228] on span at bounding box center [371, 235] width 28 height 28
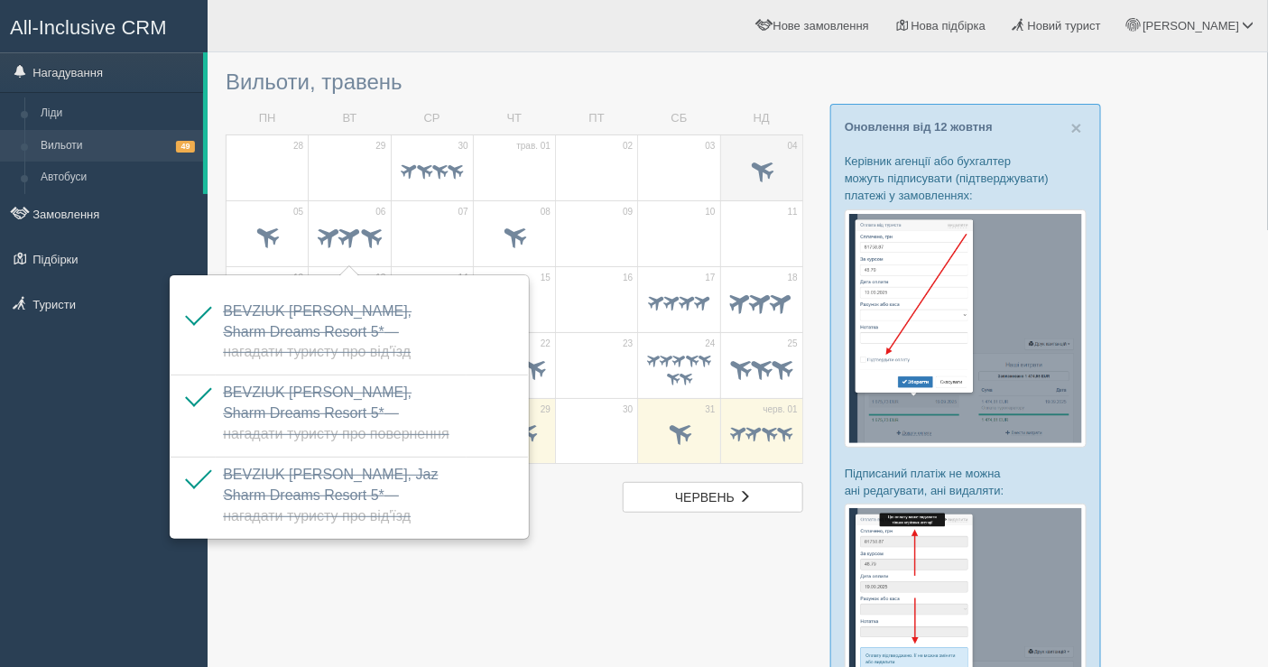
click at [749, 151] on td "04" at bounding box center [761, 167] width 82 height 66
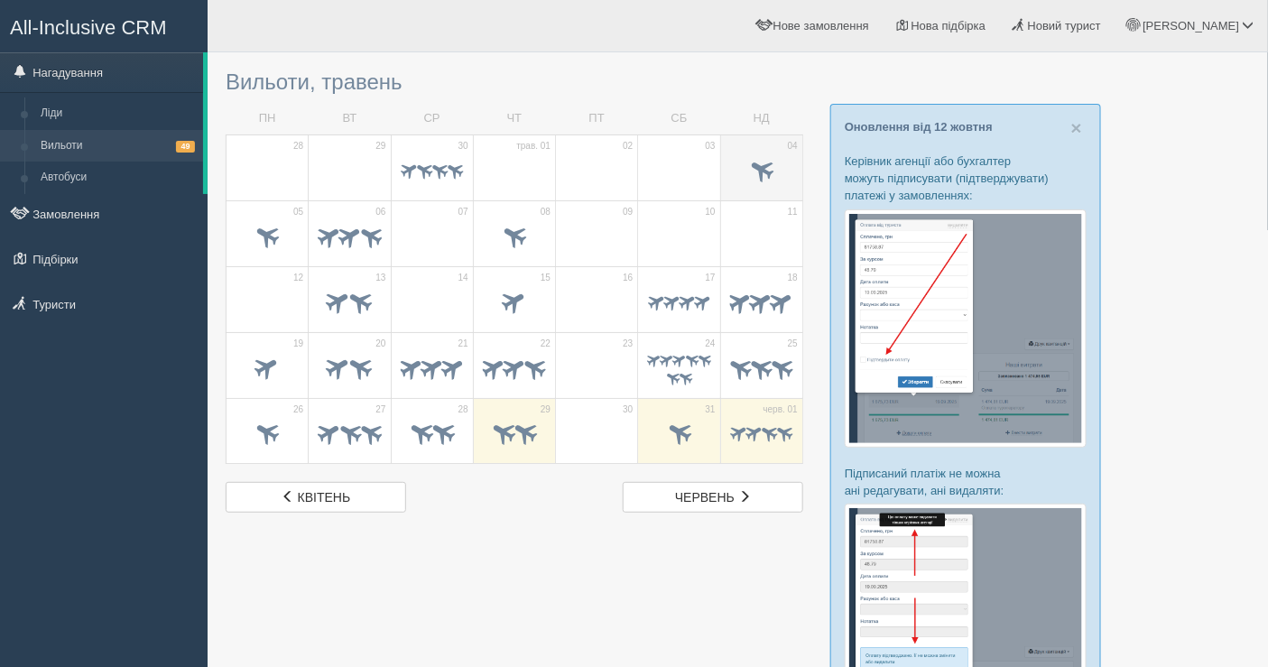
click at [749, 151] on td "04" at bounding box center [761, 167] width 82 height 66
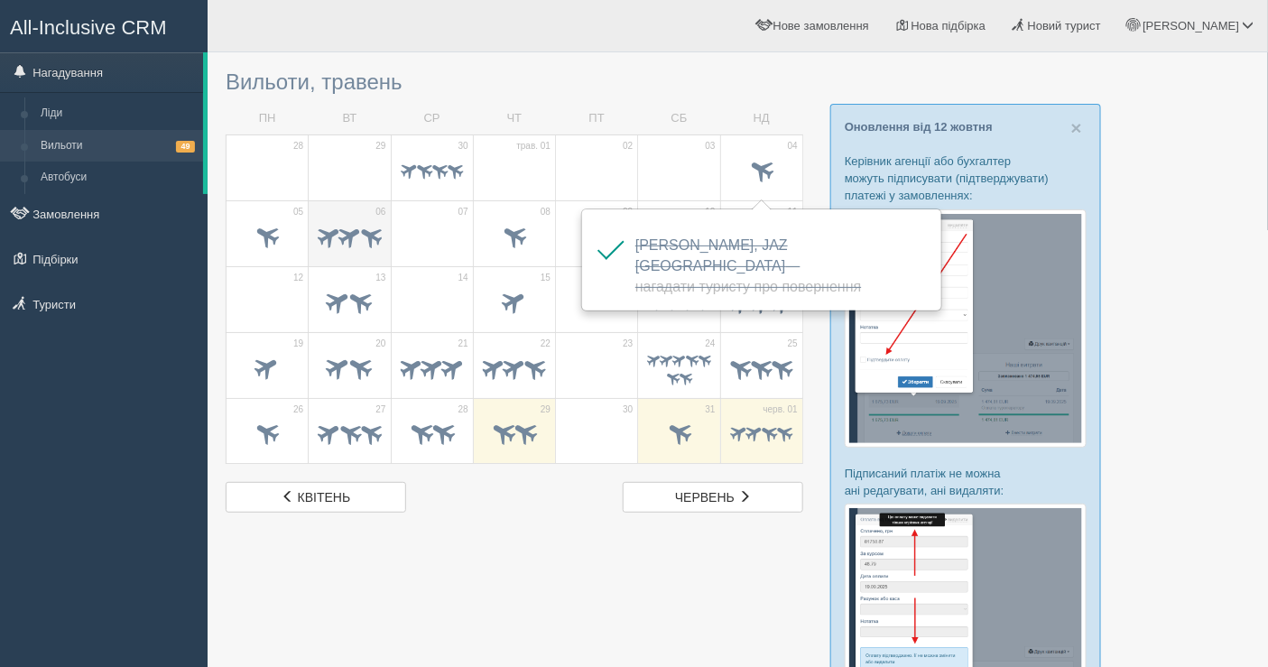
click at [373, 208] on td "06" at bounding box center [350, 233] width 82 height 66
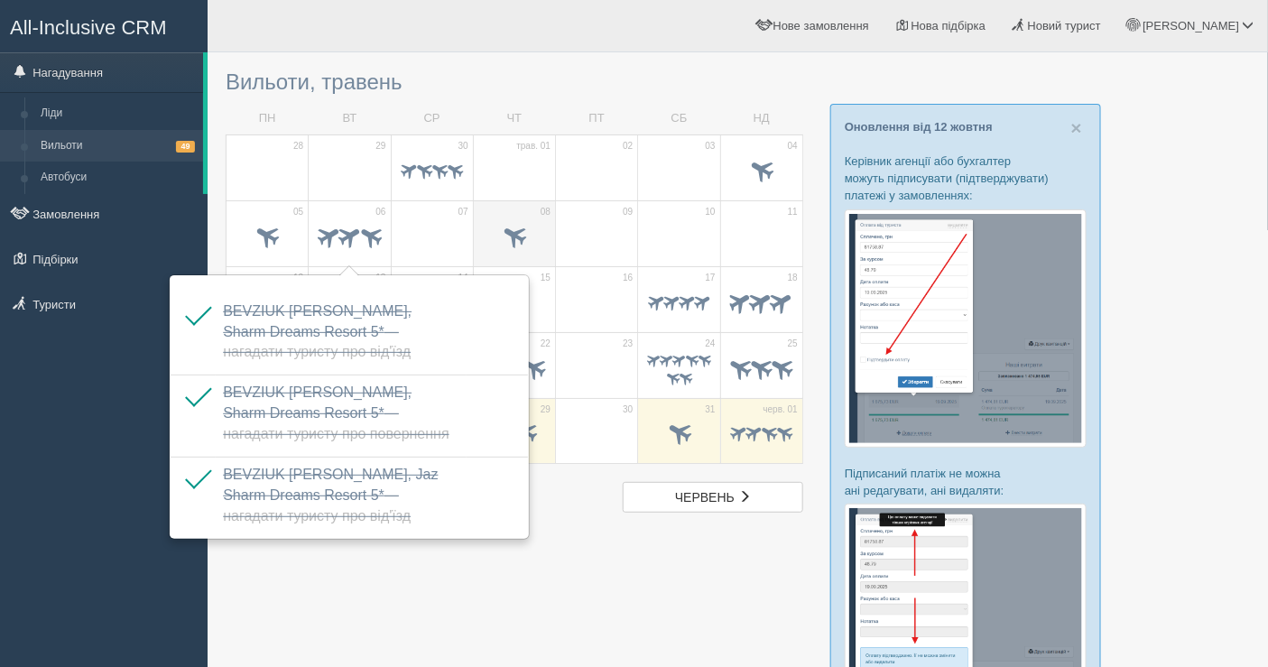
click at [514, 222] on span at bounding box center [515, 235] width 30 height 30
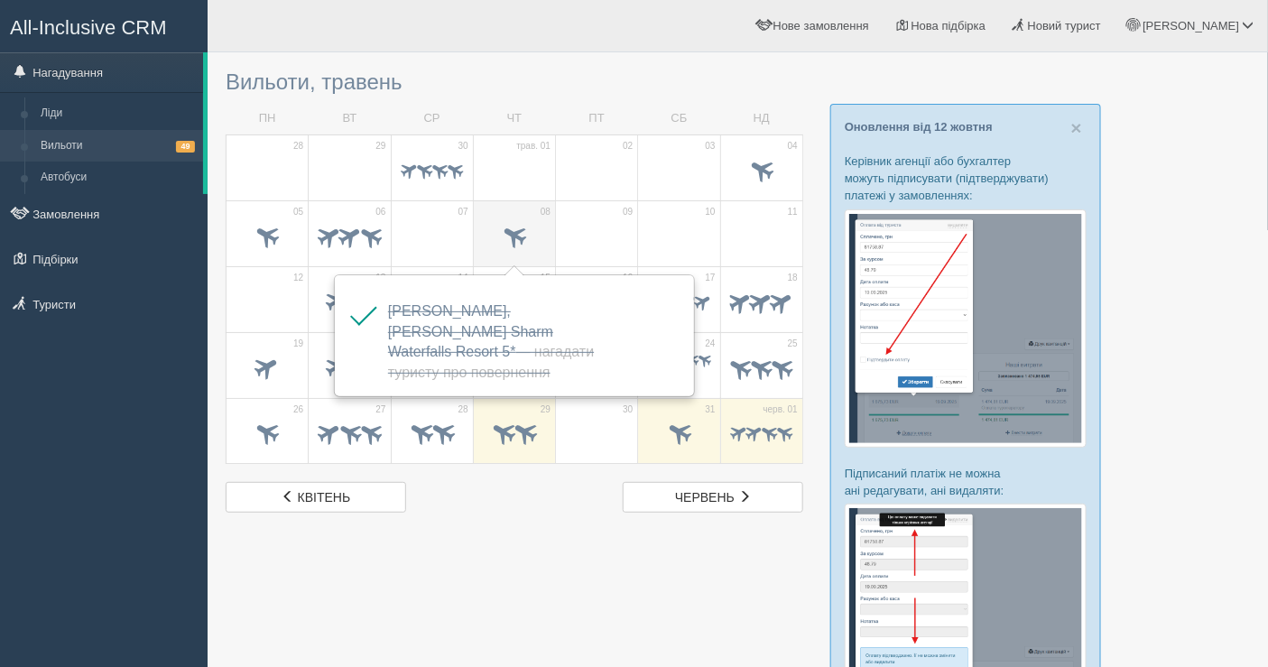
click at [514, 235] on span at bounding box center [515, 235] width 30 height 30
click at [661, 226] on span at bounding box center [678, 238] width 63 height 31
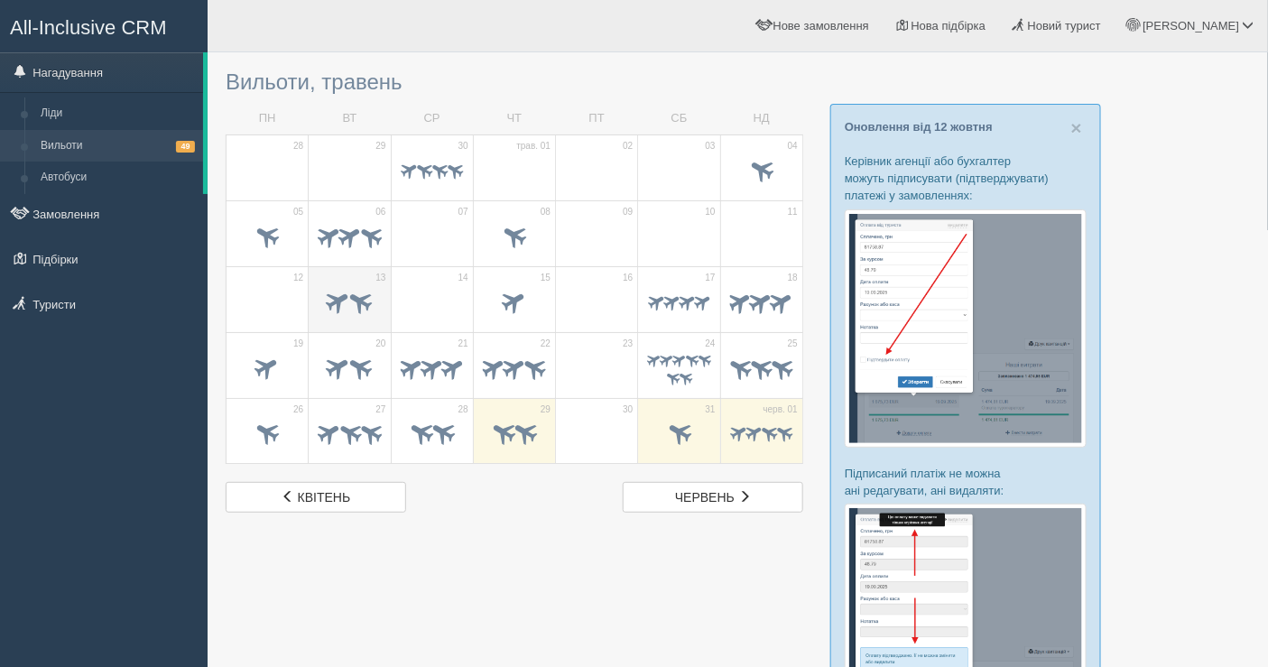
click at [340, 292] on span at bounding box center [339, 301] width 30 height 30
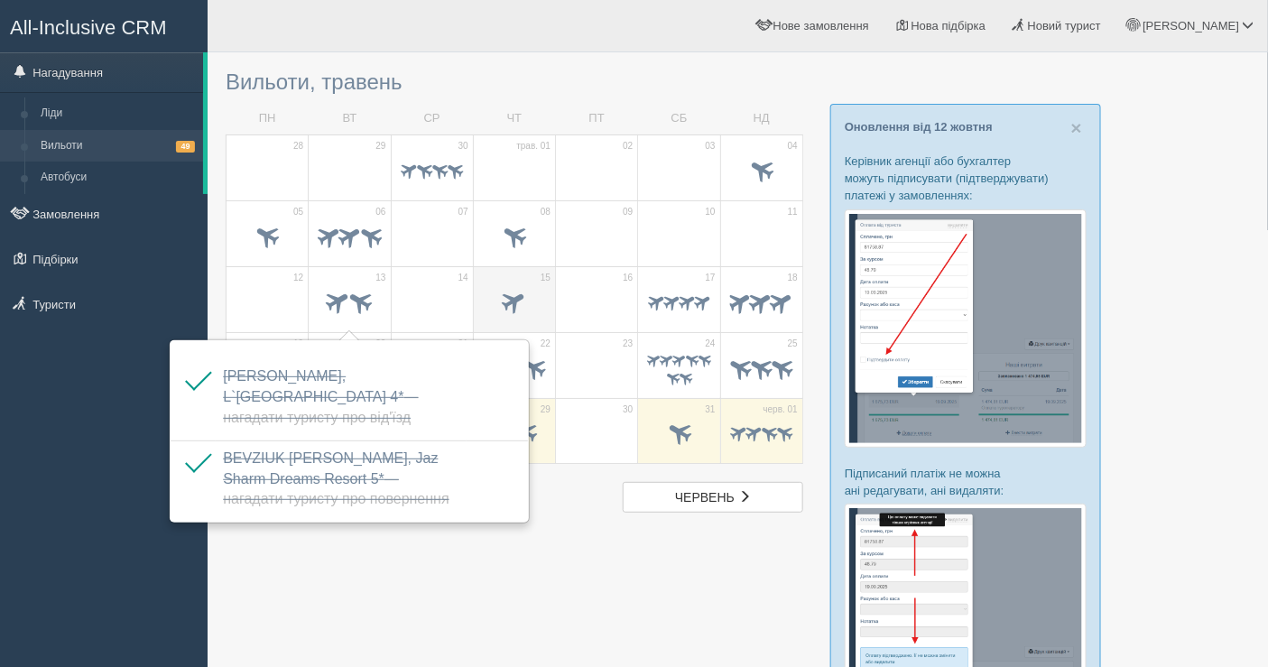
click at [499, 310] on span at bounding box center [514, 304] width 63 height 31
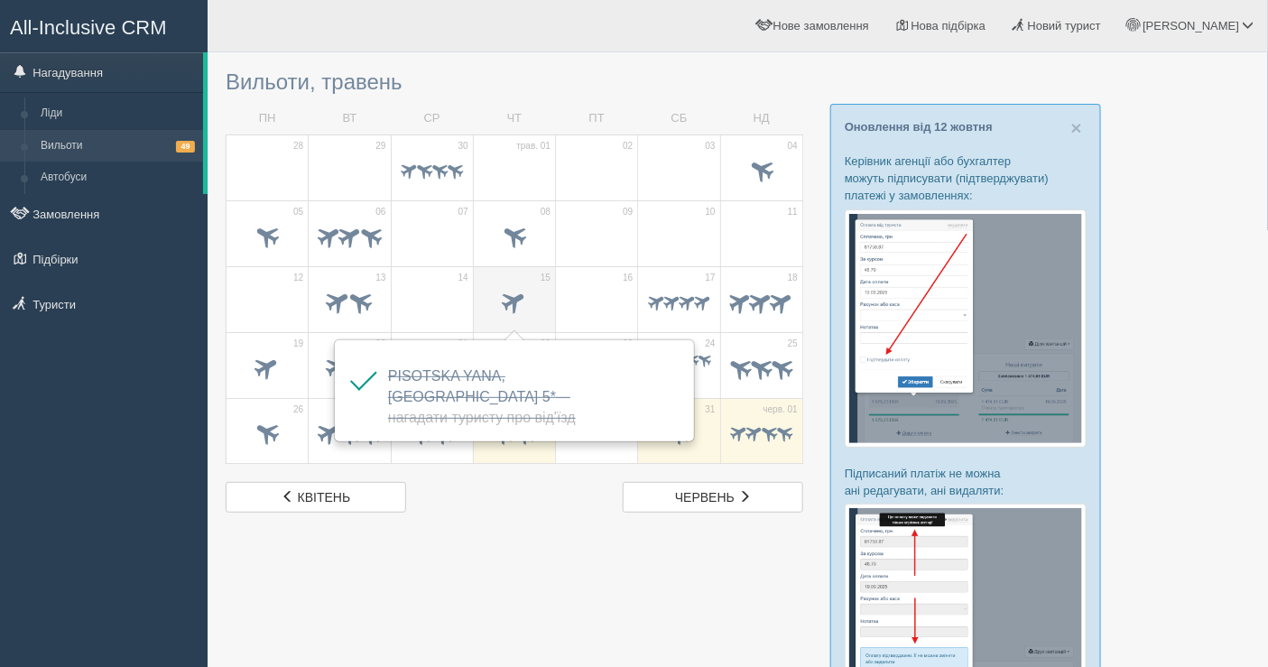
click at [499, 310] on span at bounding box center [514, 304] width 63 height 31
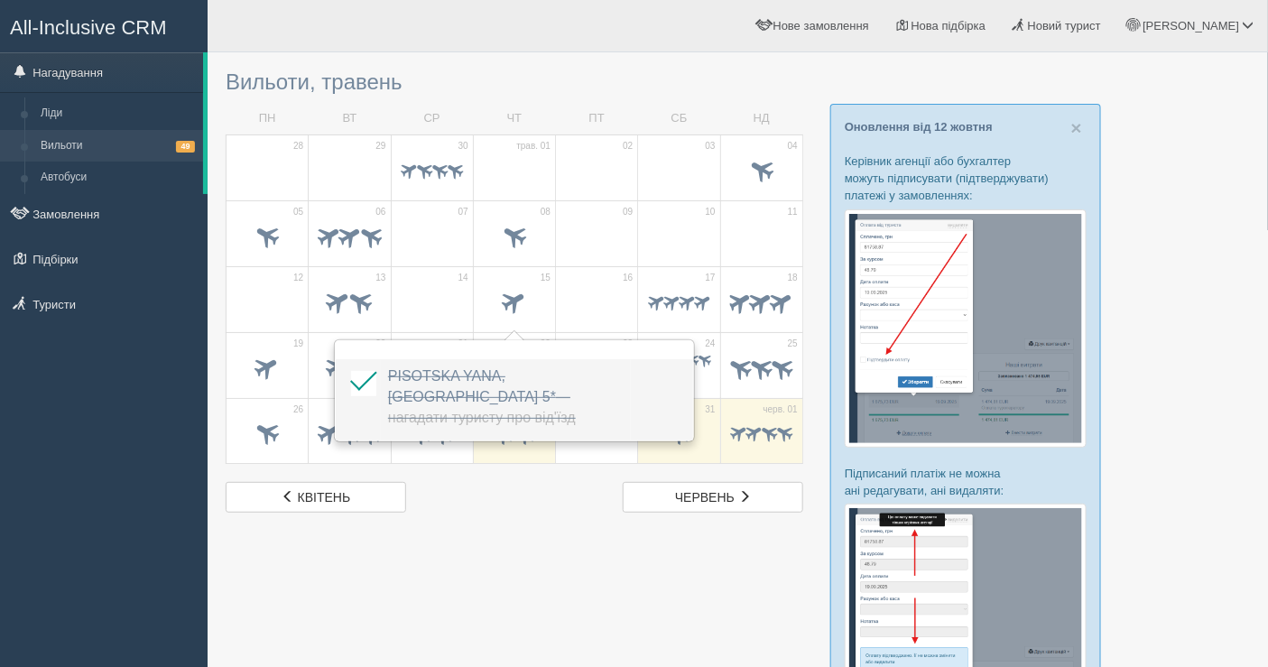
click at [475, 375] on span "PISOTSKA YANA, Mukarnas Spa Resort 5* — Нагадати туристу про від'їзд" at bounding box center [482, 396] width 188 height 57
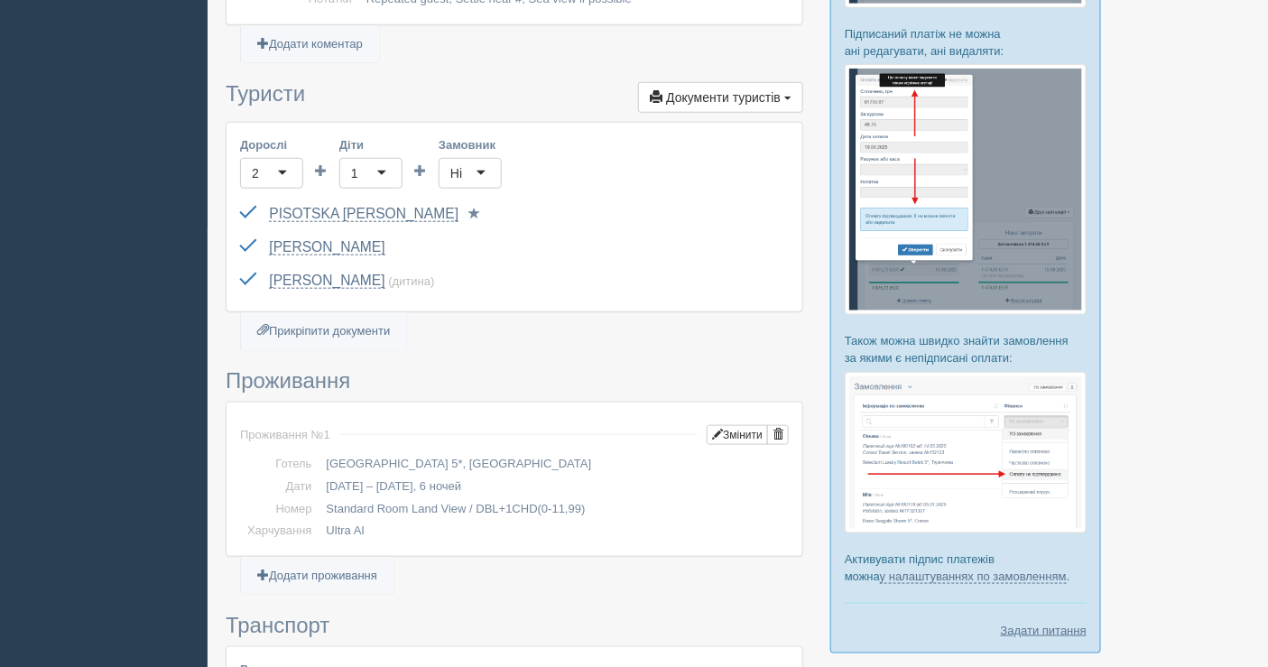
scroll to position [401, 0]
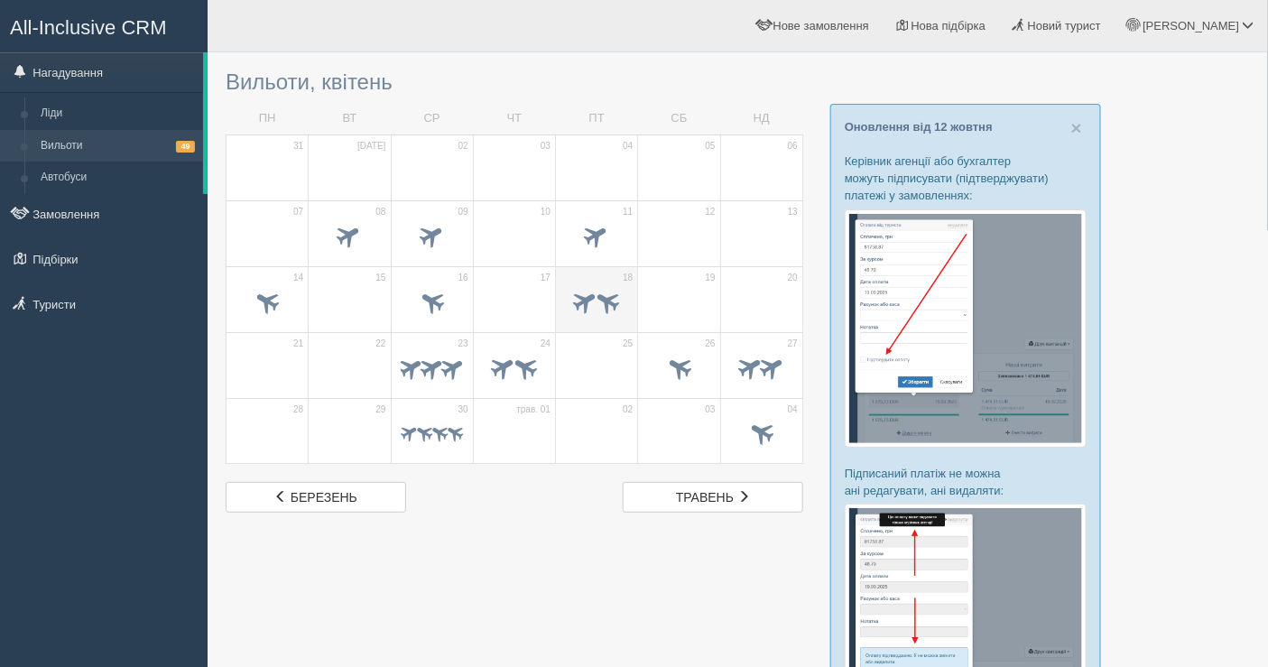
click at [570, 292] on span at bounding box center [596, 304] width 63 height 31
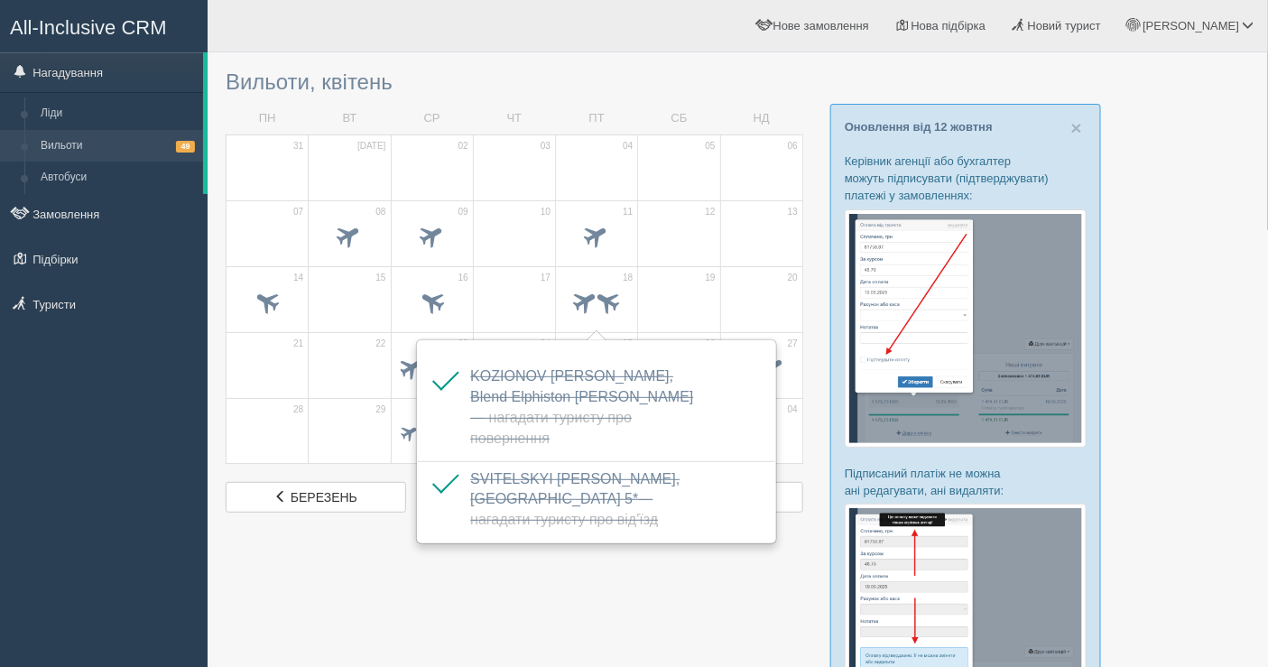
click at [511, 587] on div at bounding box center [738, 586] width 1024 height 1050
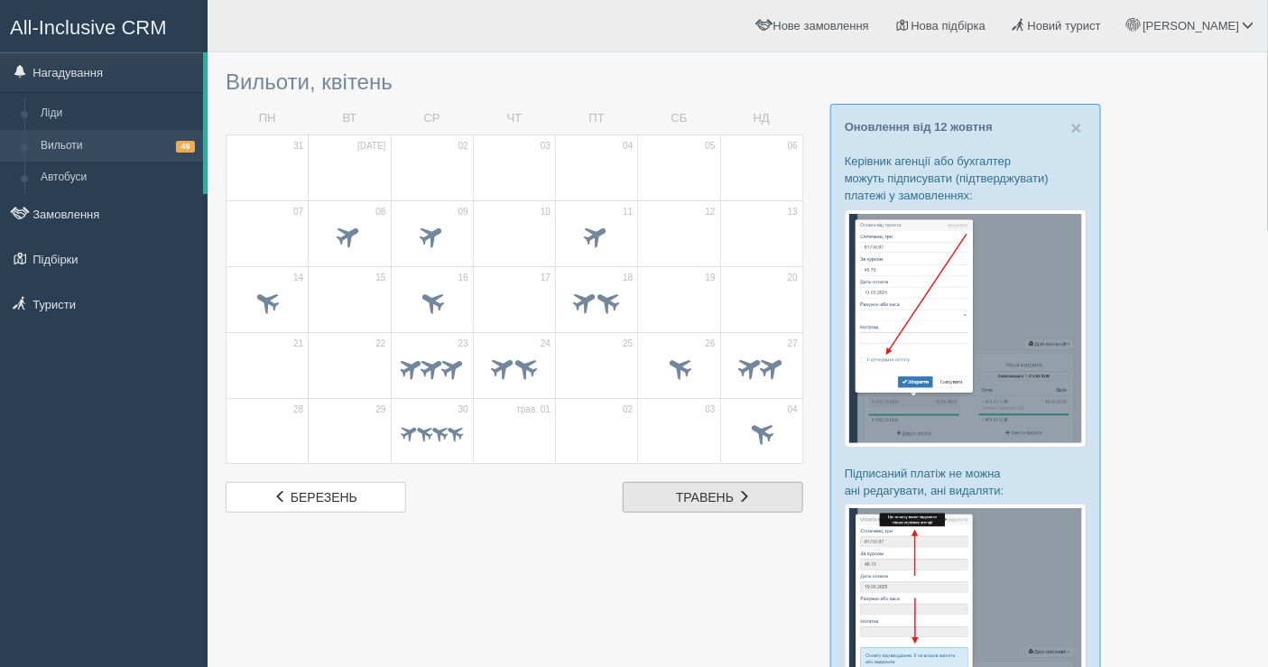
click at [664, 487] on link "трав. травень" at bounding box center [713, 497] width 181 height 31
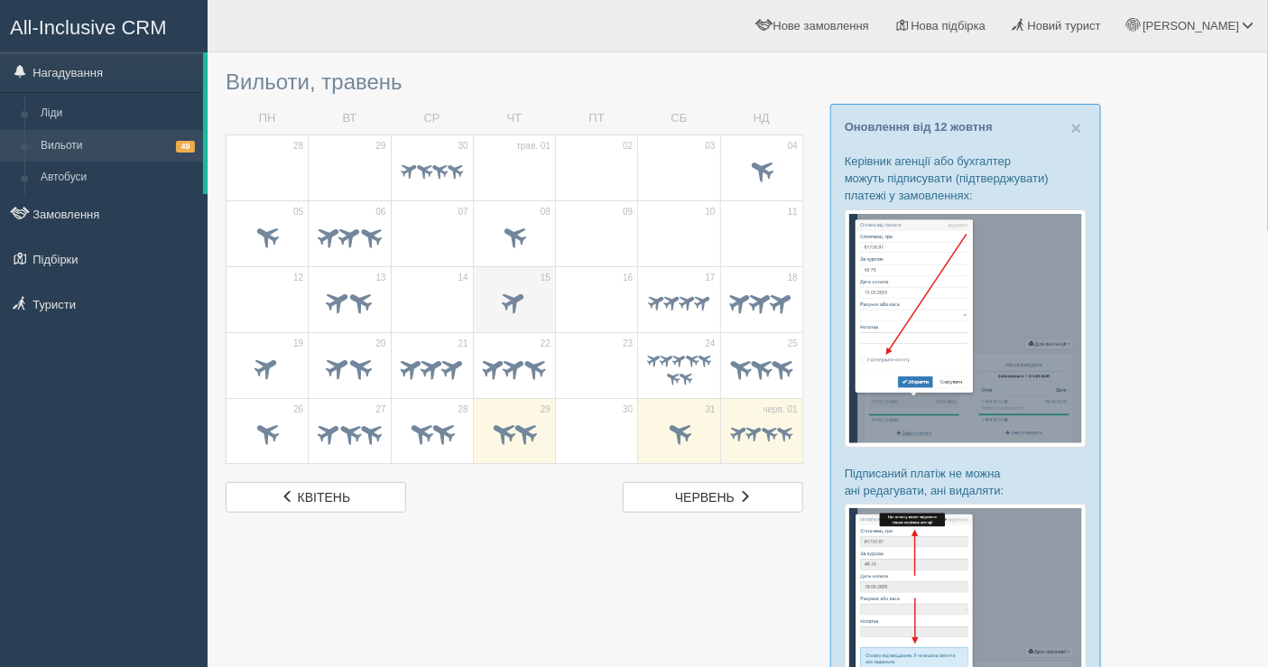
click at [504, 302] on span at bounding box center [515, 301] width 30 height 30
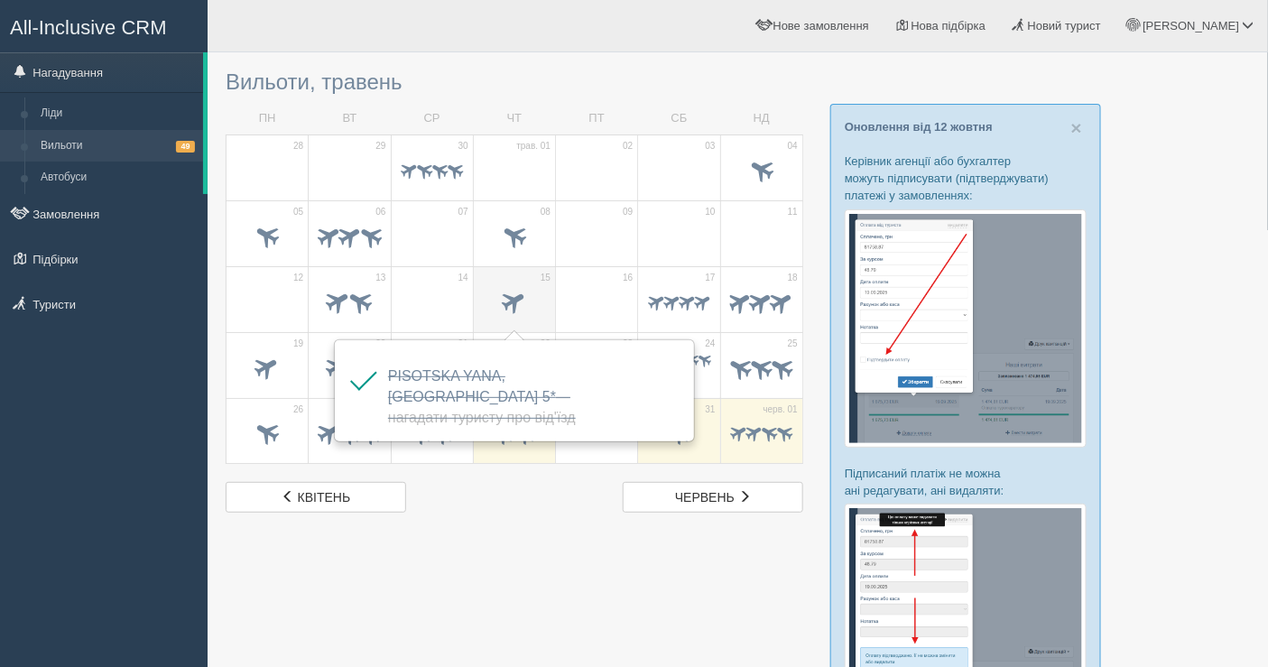
click at [514, 308] on span at bounding box center [515, 301] width 30 height 30
click at [668, 310] on span at bounding box center [671, 301] width 21 height 21
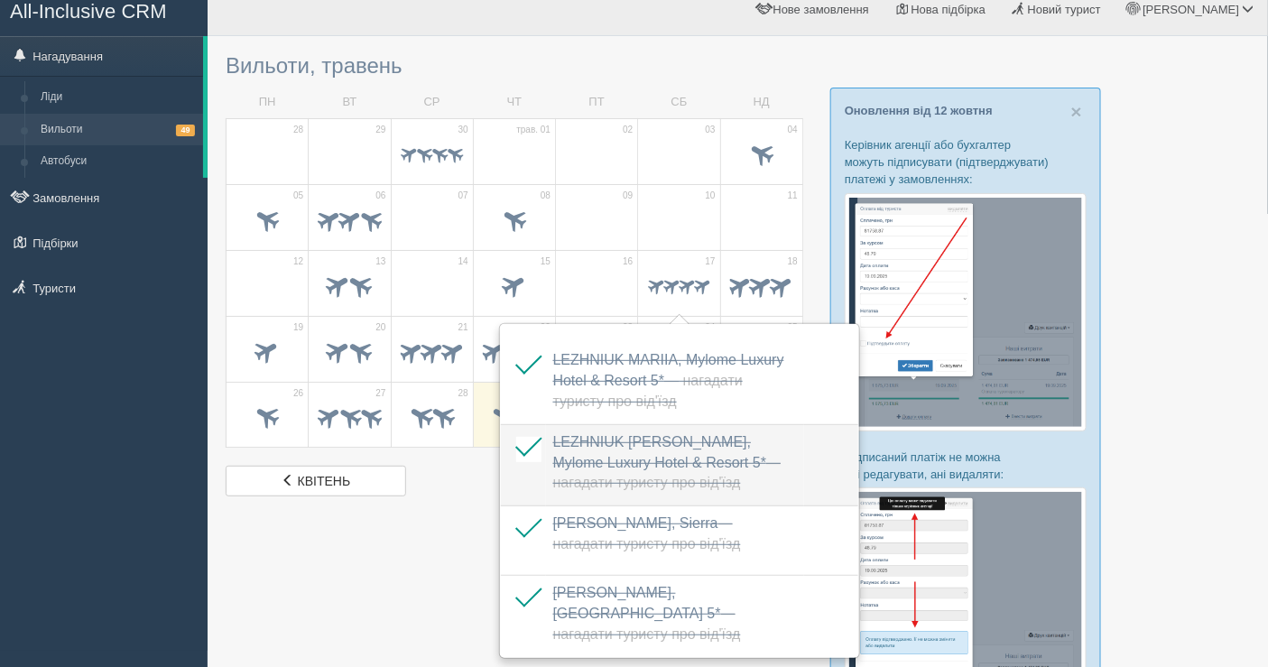
scroll to position [100, 0]
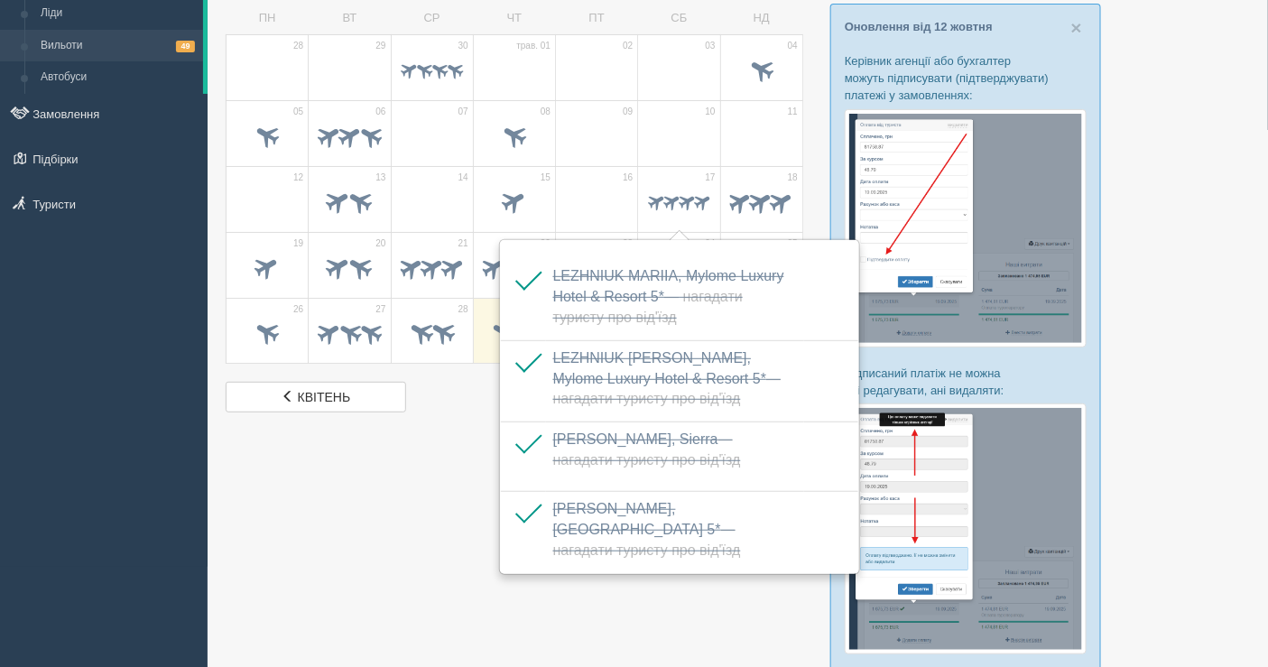
click at [420, 489] on div at bounding box center [738, 486] width 1024 height 1050
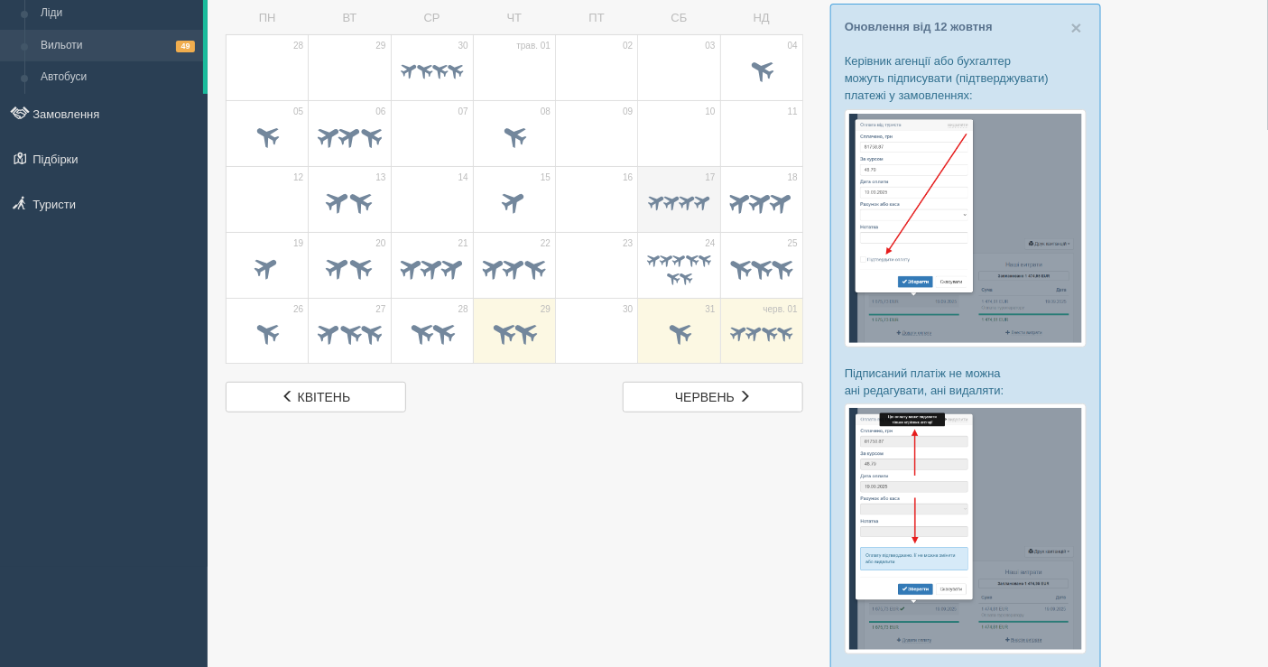
click at [690, 208] on span at bounding box center [686, 200] width 21 height 21
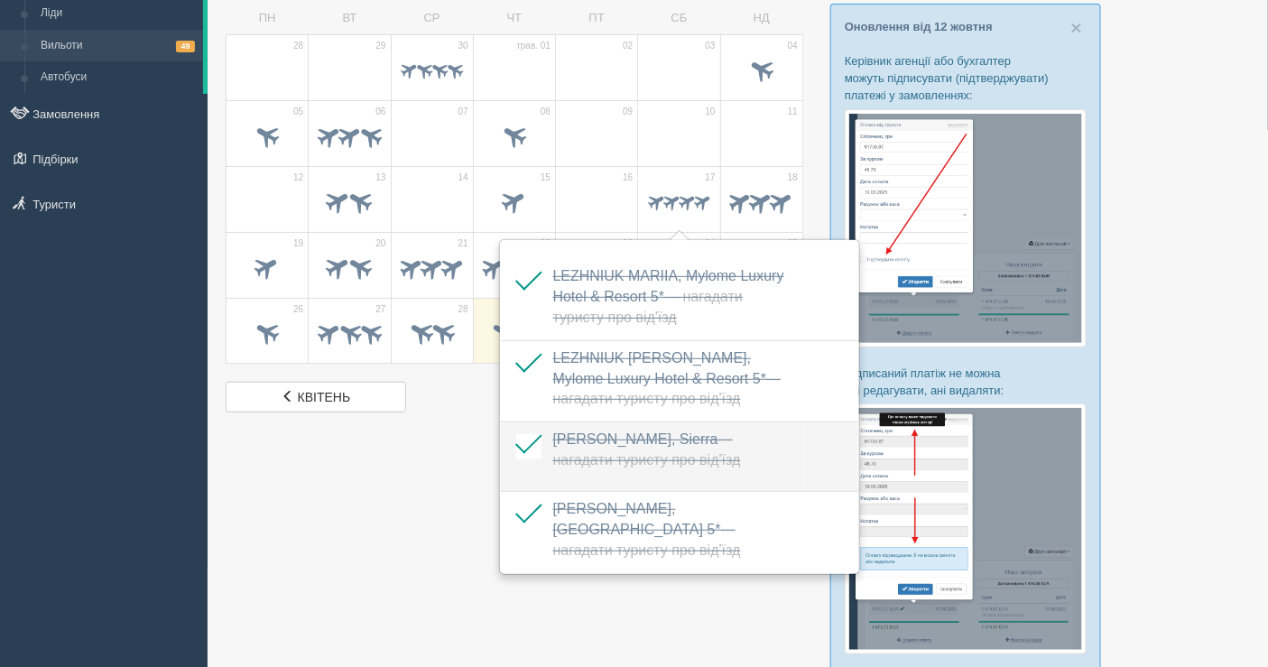
scroll to position [200, 0]
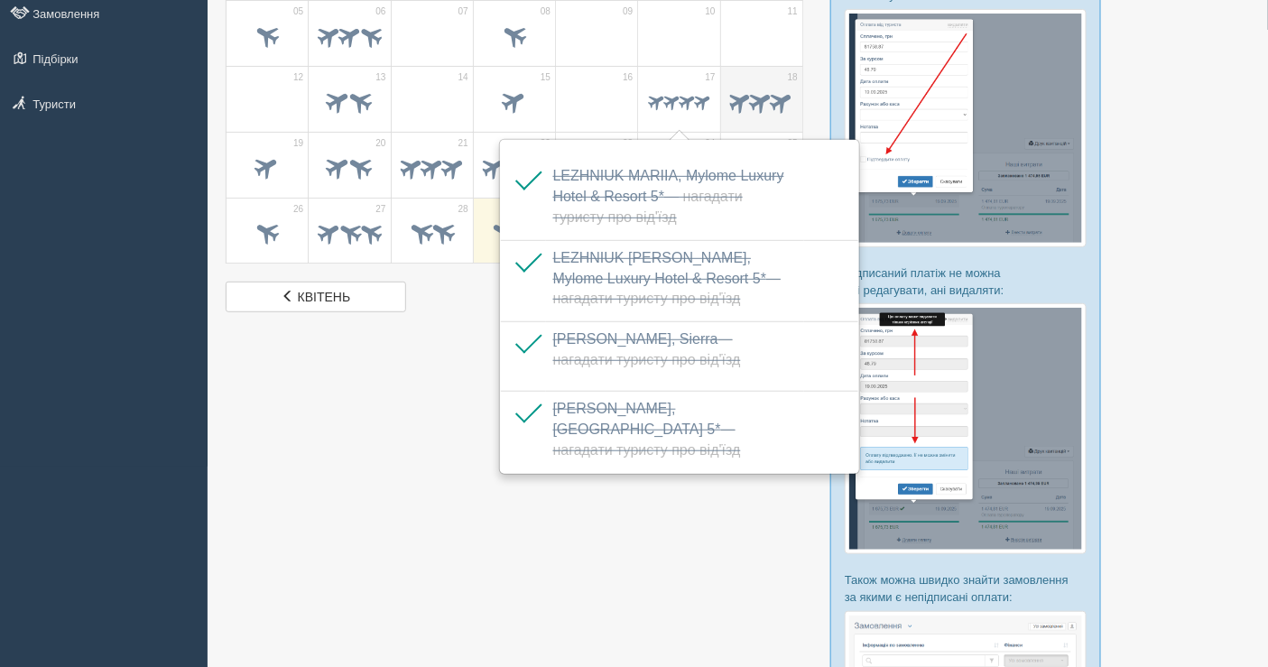
click at [745, 92] on span at bounding box center [741, 101] width 28 height 28
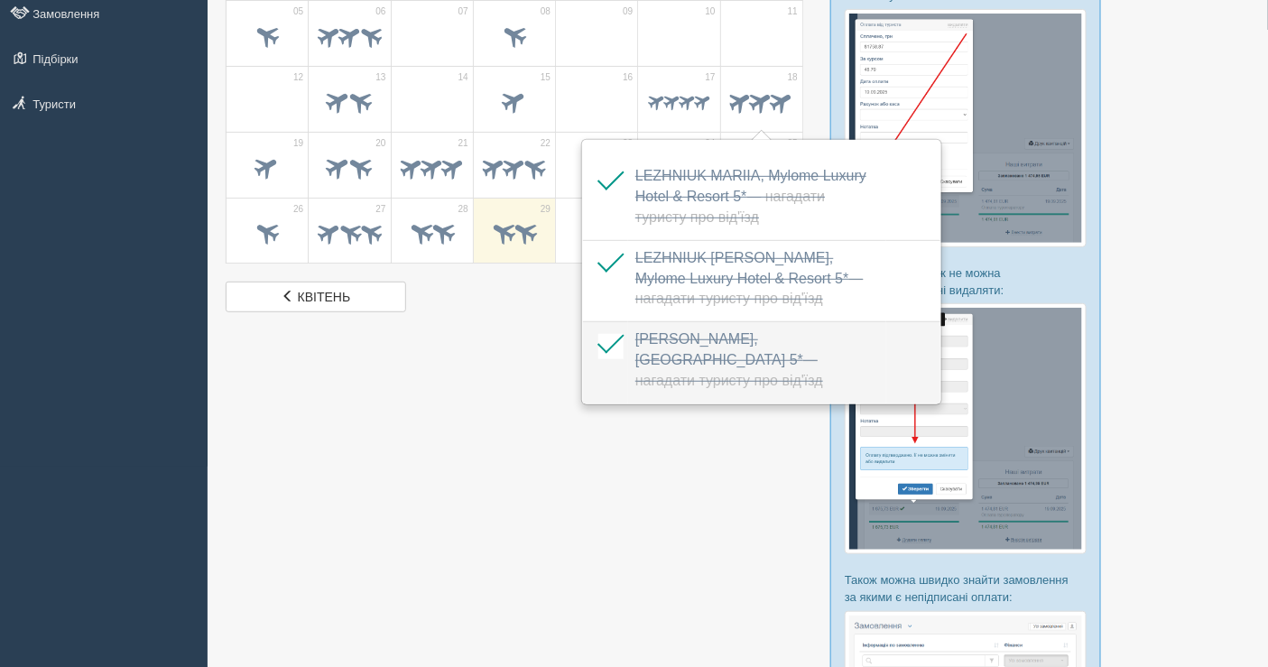
click at [659, 357] on span "LISKUN IRYNA, Mukarnas Spa Resort 5* — Нагадати туристу про від'їзд" at bounding box center [729, 359] width 188 height 57
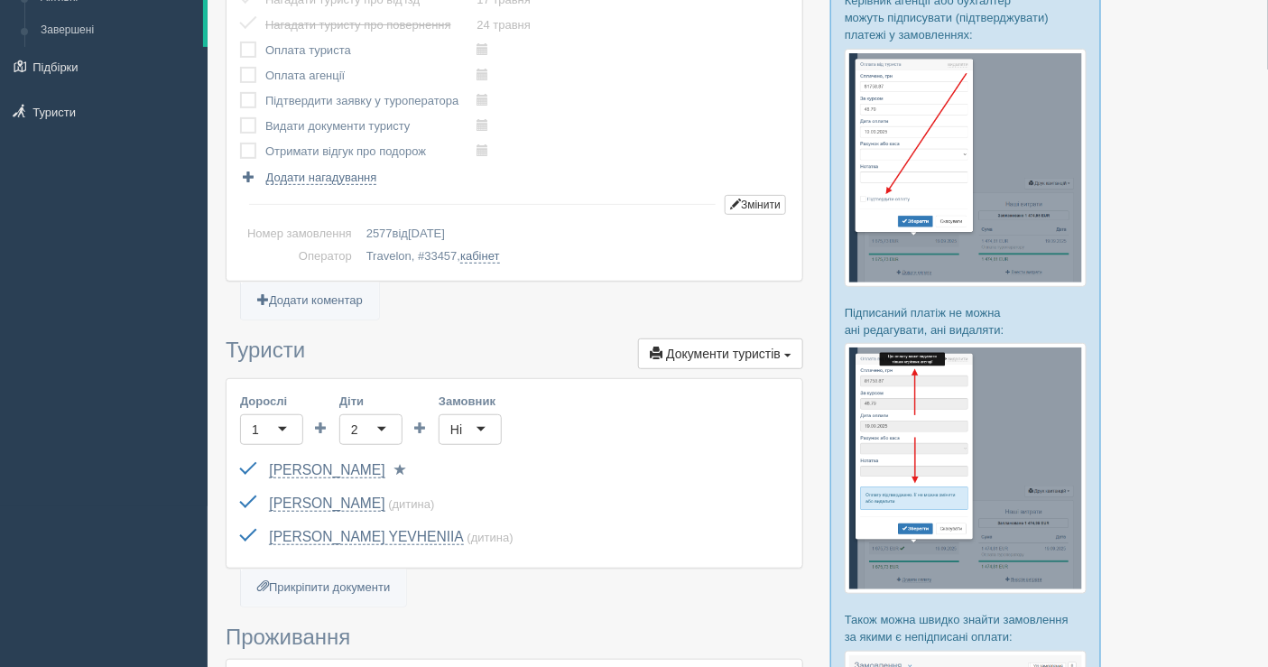
scroll to position [200, 0]
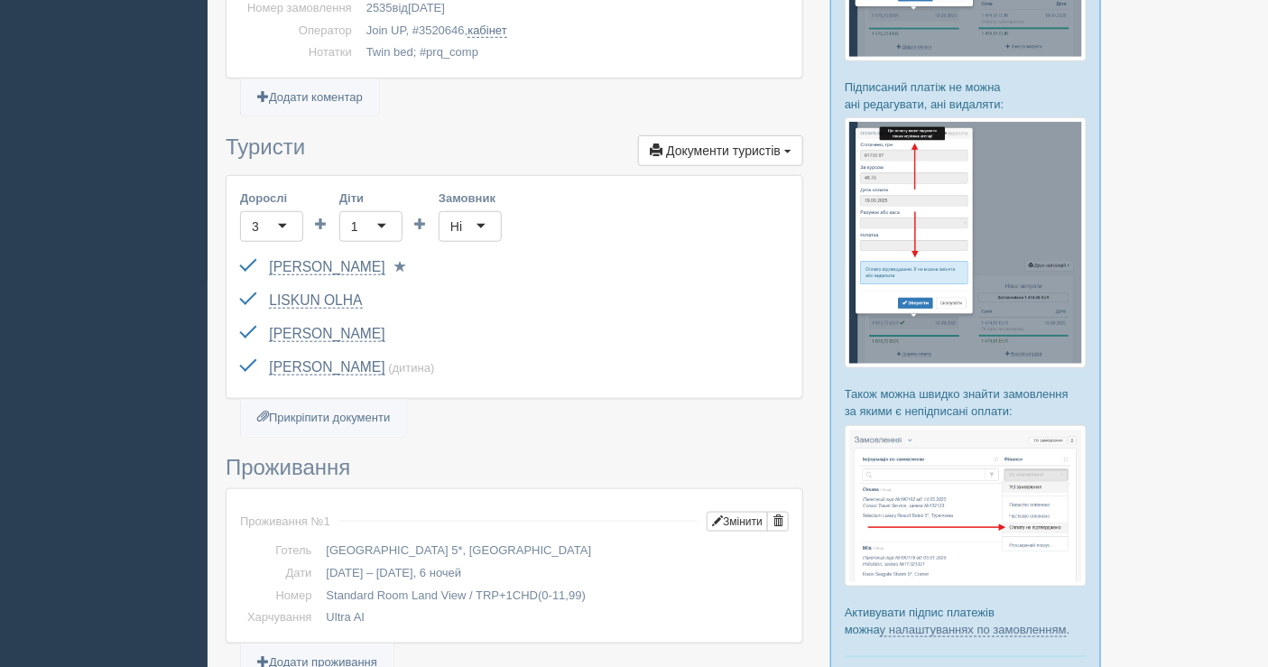
scroll to position [401, 0]
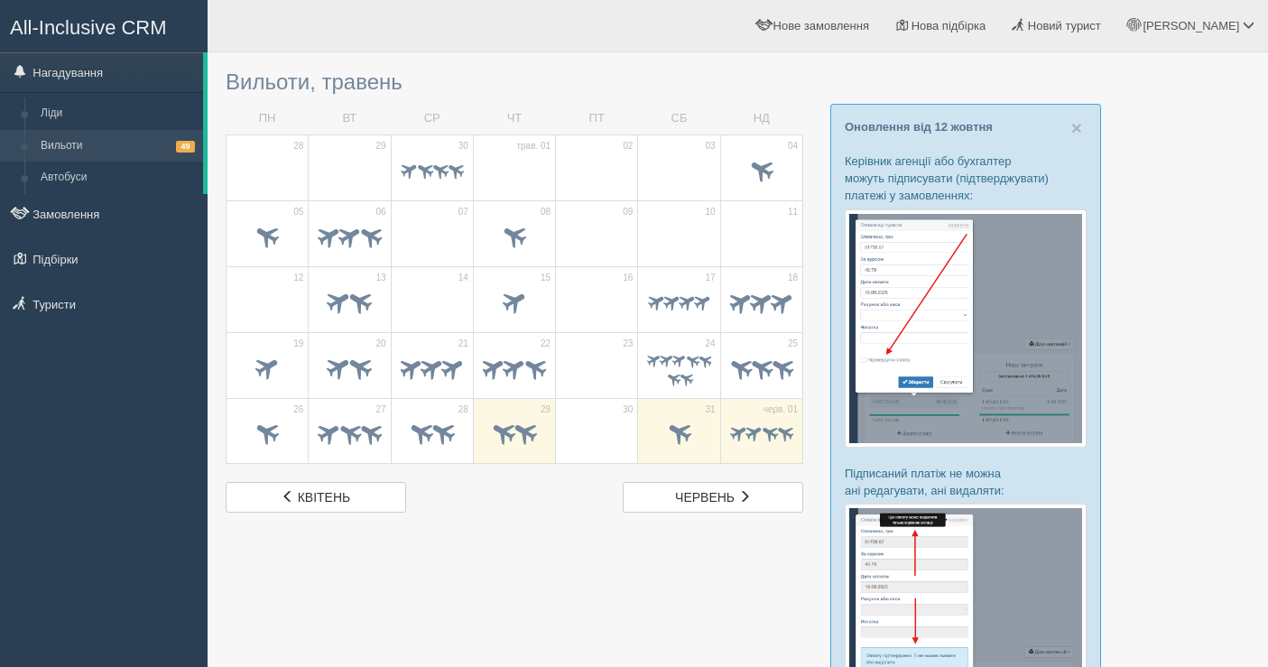
scroll to position [200, 0]
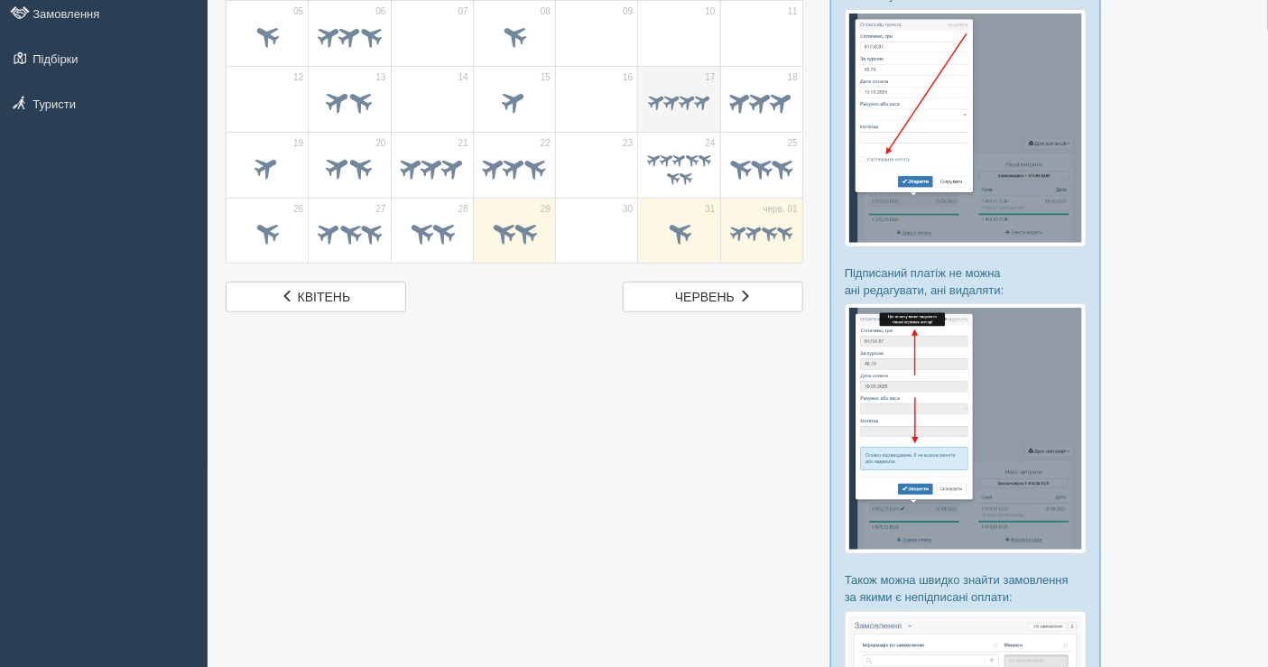
click at [677, 98] on span at bounding box center [686, 100] width 21 height 21
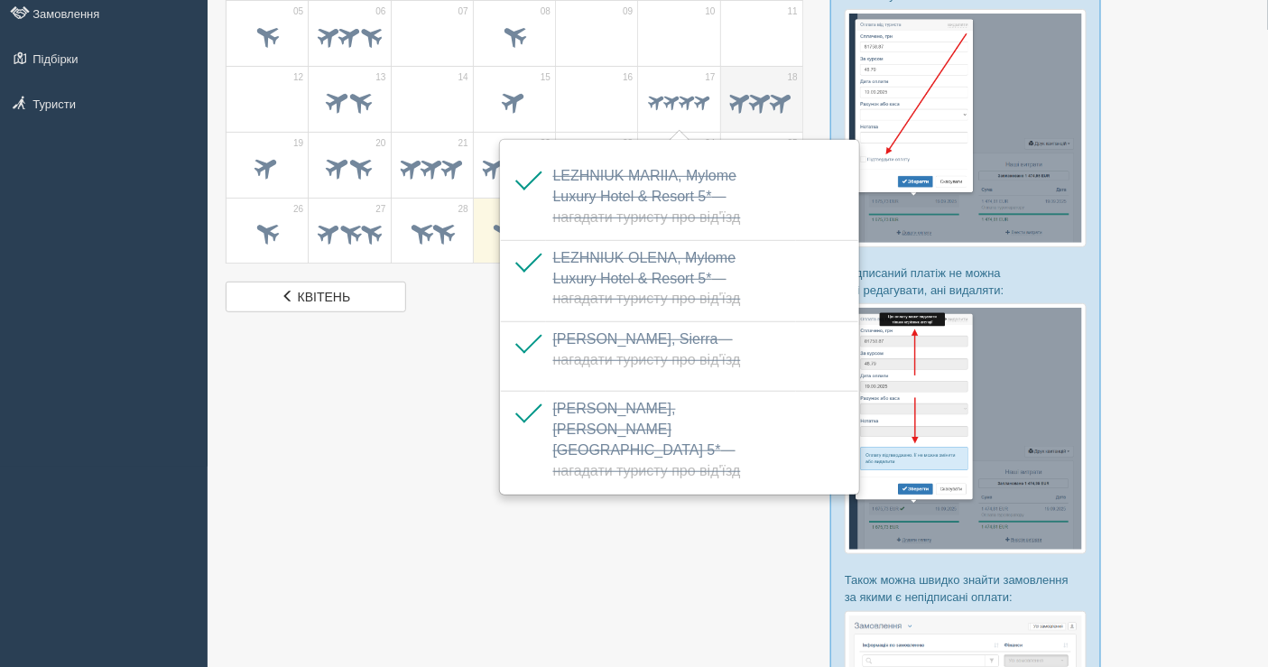
click at [756, 116] on div at bounding box center [761, 104] width 63 height 38
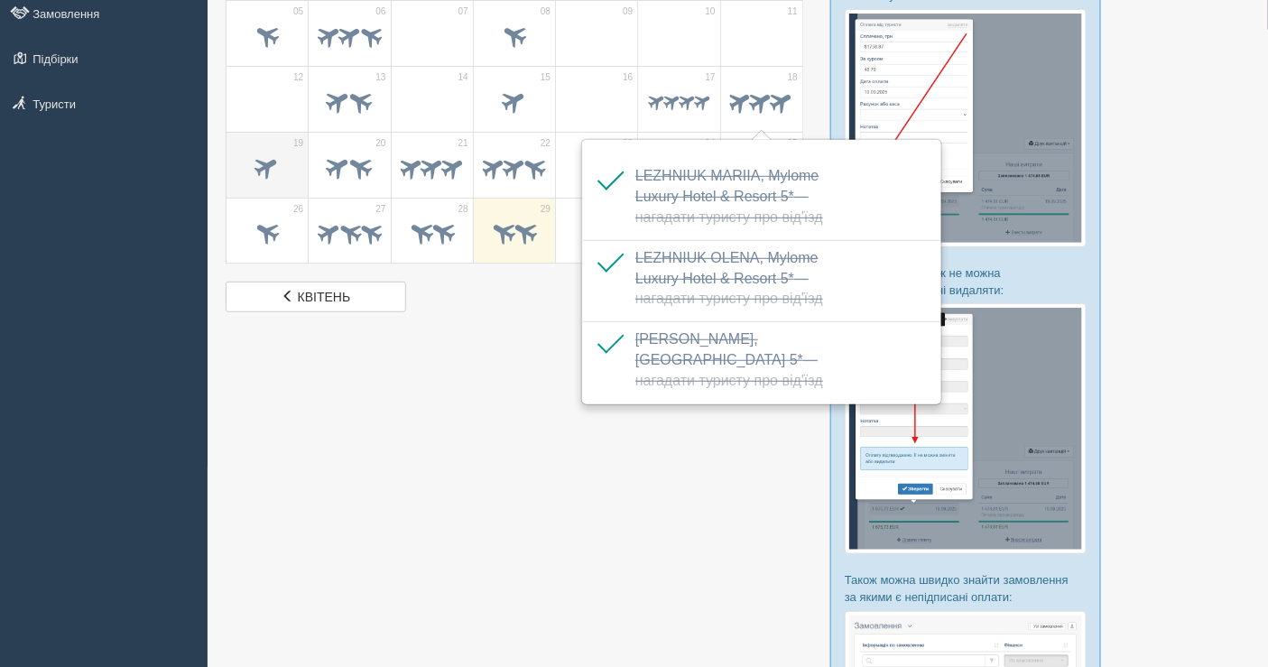
click at [276, 174] on span at bounding box center [267, 168] width 63 height 31
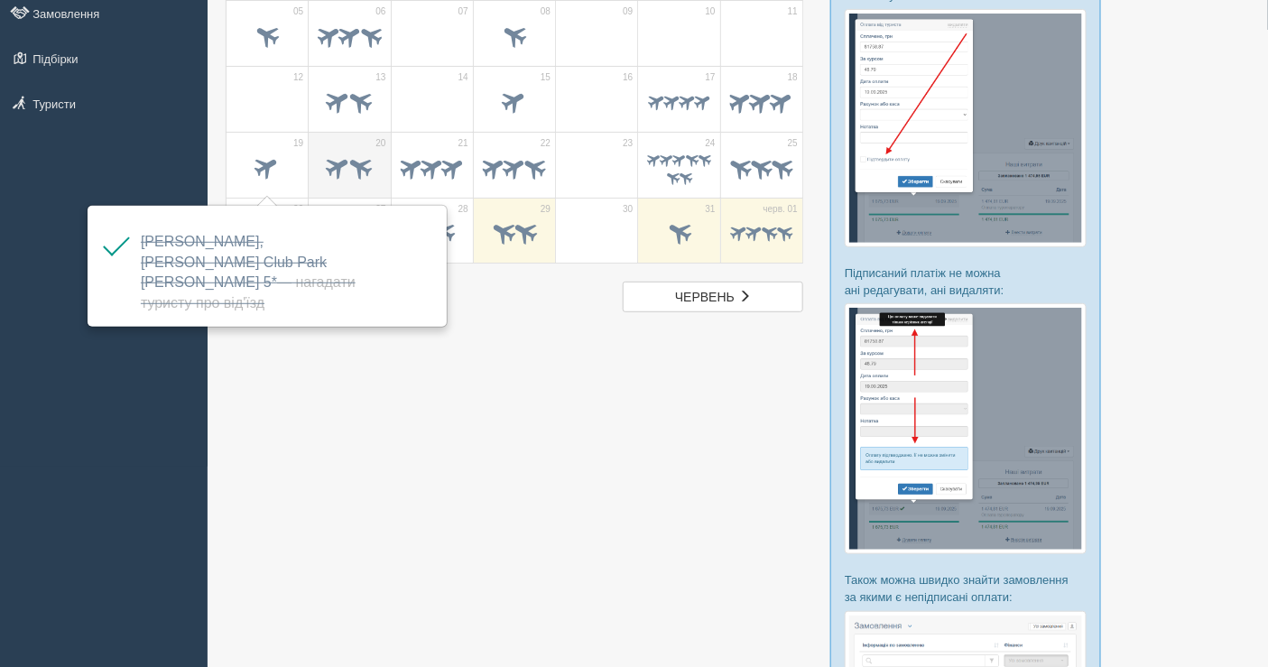
click at [357, 155] on span at bounding box center [361, 167] width 30 height 30
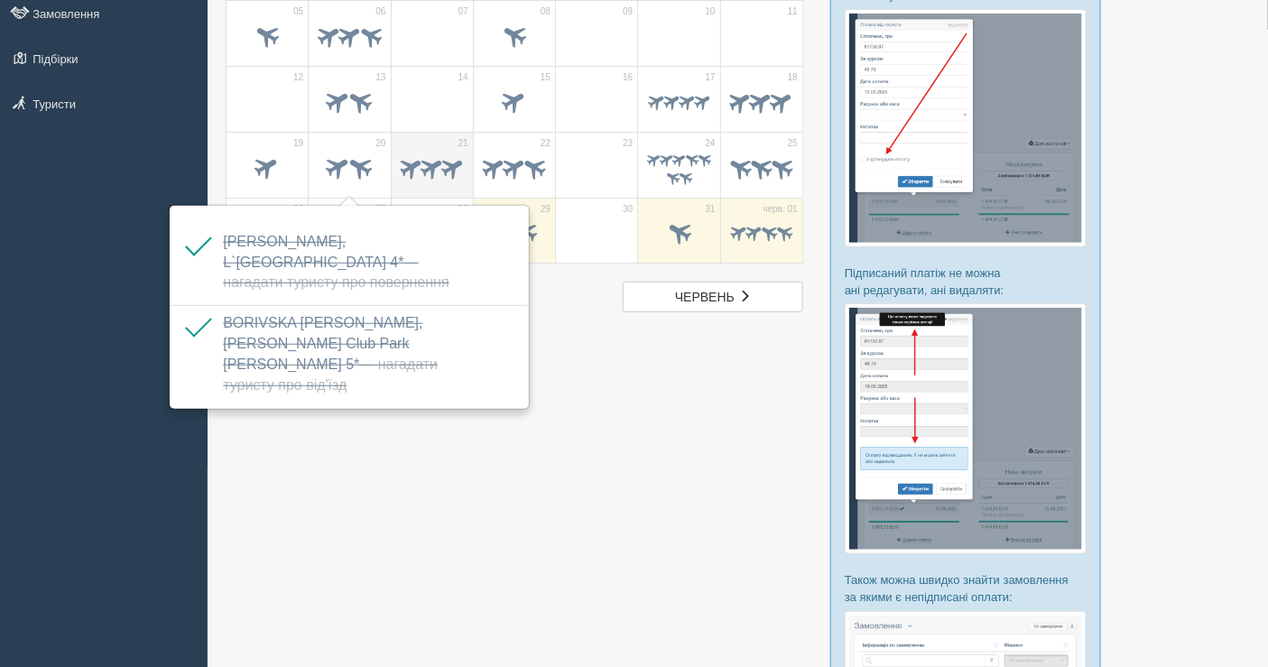
click at [427, 151] on div at bounding box center [432, 170] width 63 height 38
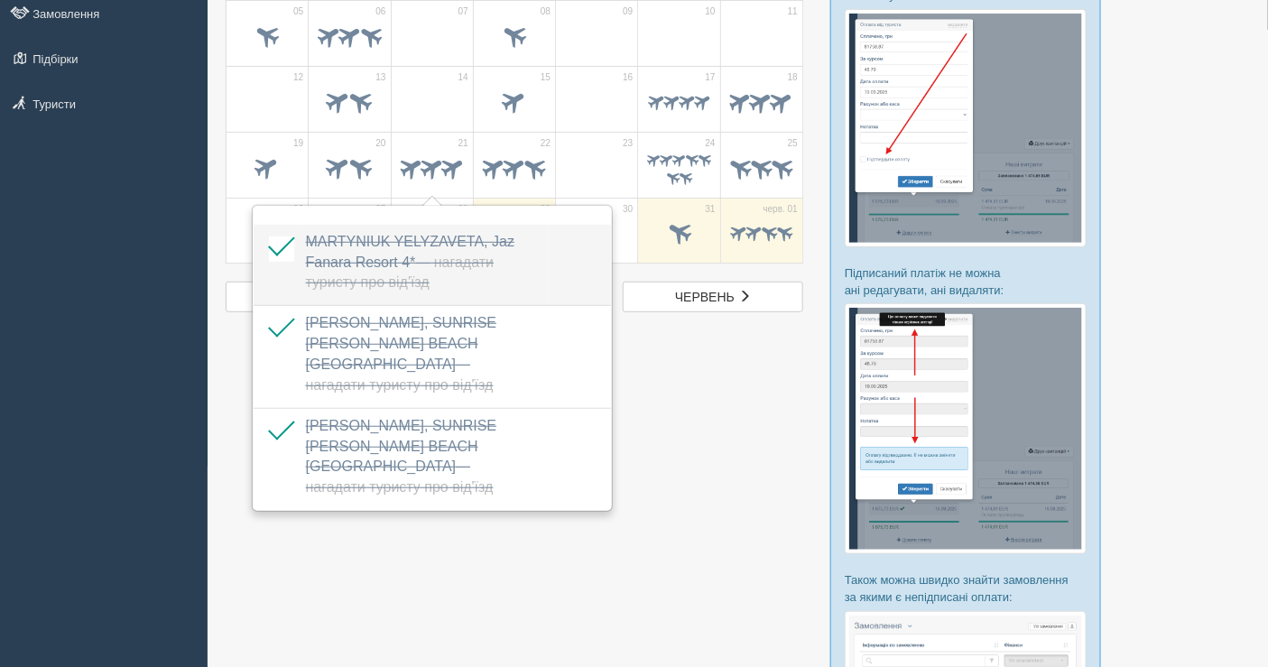
drag, startPoint x: 402, startPoint y: 247, endPoint x: 336, endPoint y: 302, distance: 85.9
click at [336, 302] on td "MARTYNIUK YELYZAVETA, Jaz Fanara Resort 4* — Нагадати туристу про від'їзд Додат…" at bounding box center [424, 265] width 250 height 81
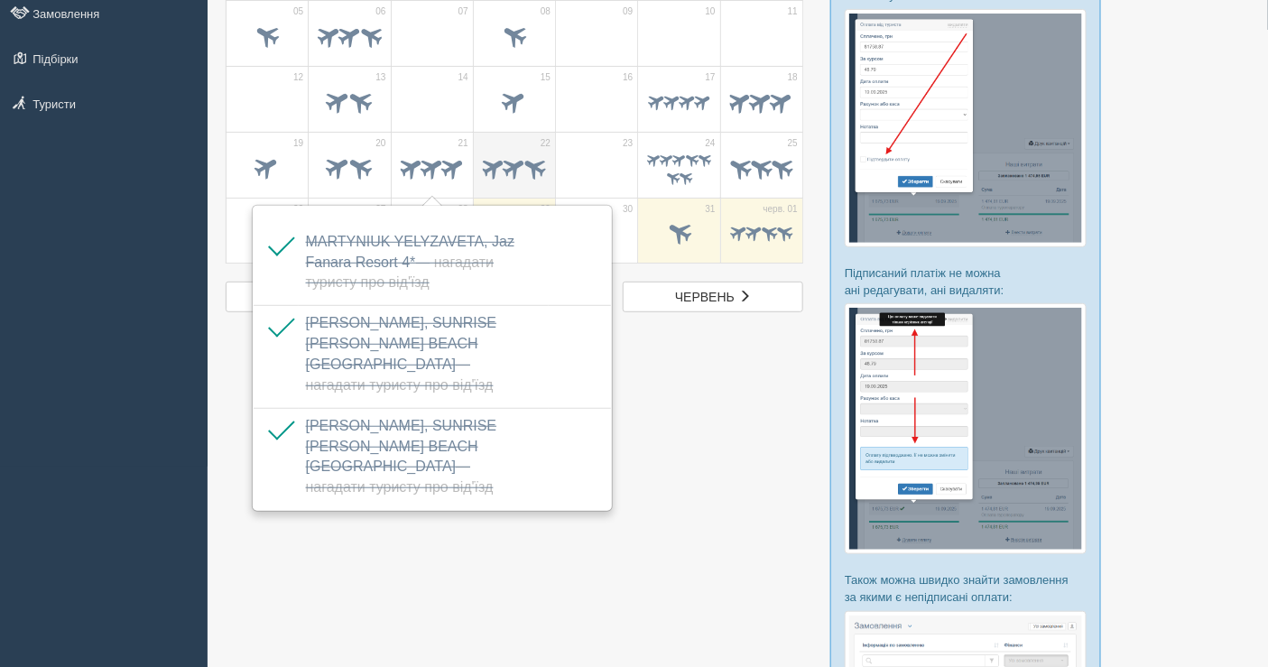
click at [487, 171] on span at bounding box center [493, 167] width 28 height 28
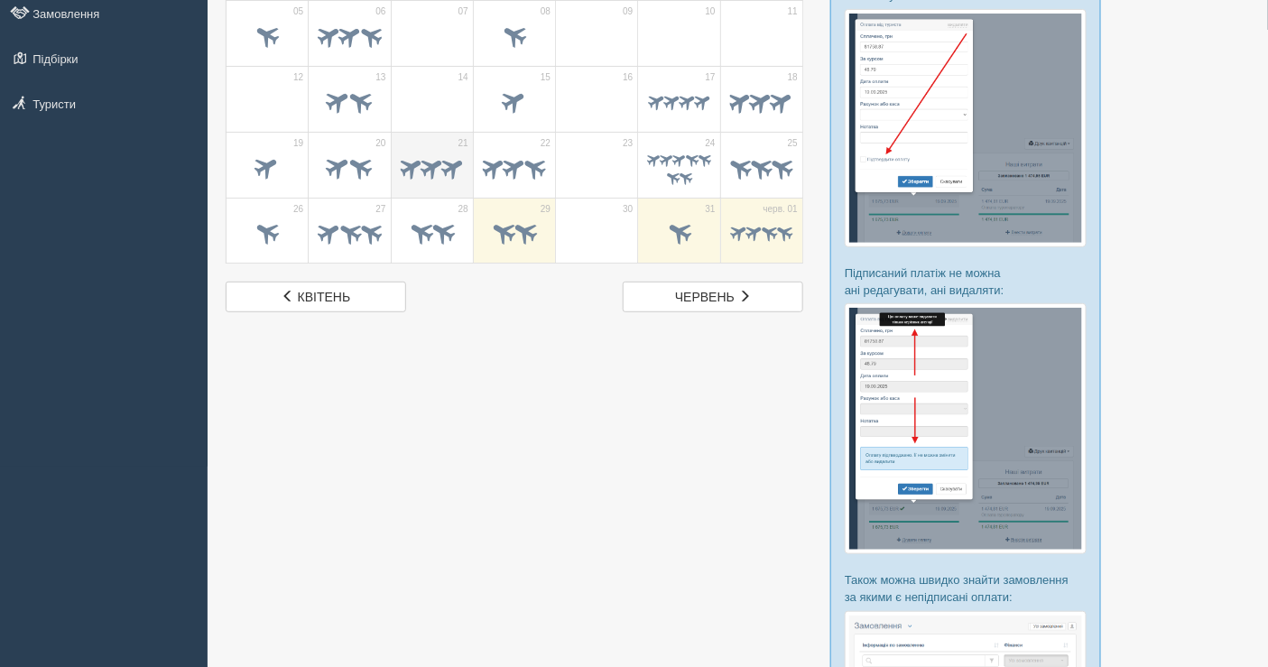
click at [438, 176] on span at bounding box center [432, 169] width 63 height 30
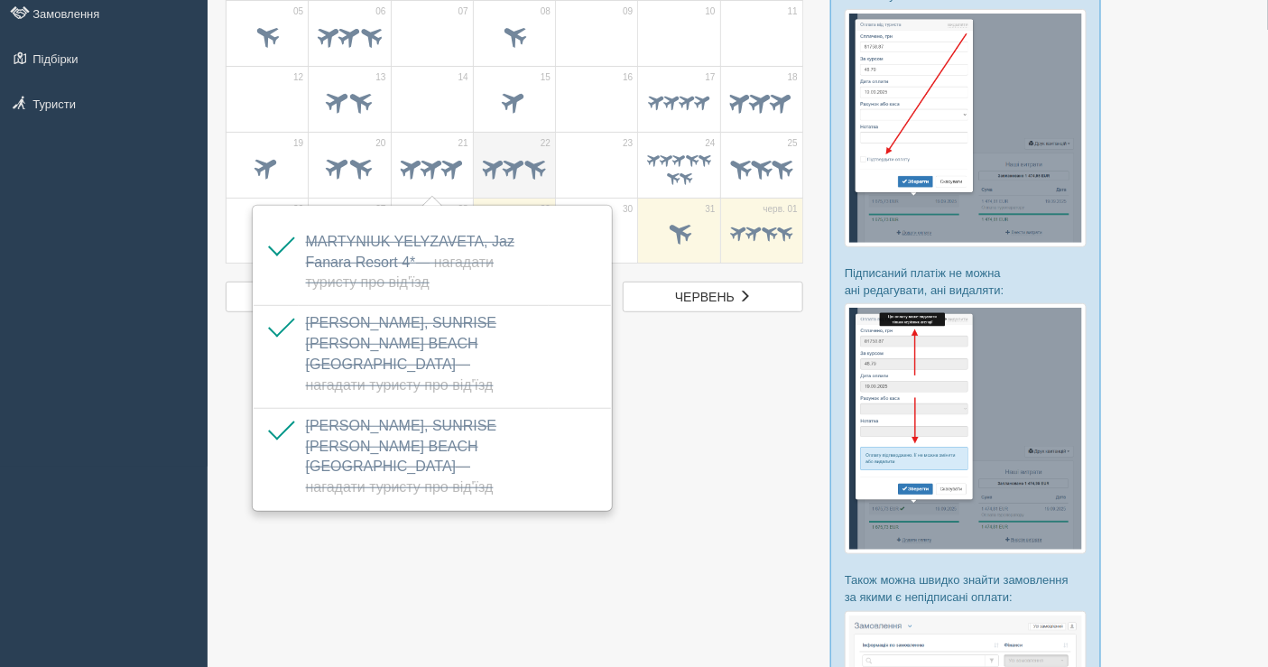
click at [515, 171] on span at bounding box center [514, 167] width 28 height 28
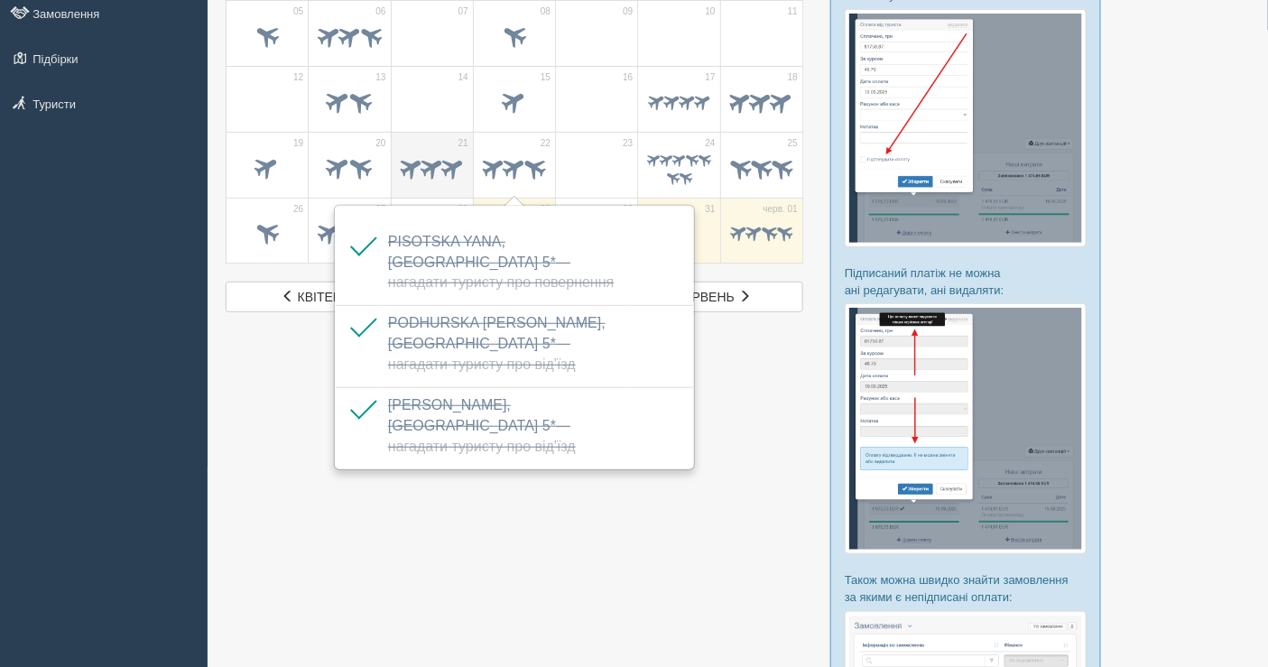
click at [446, 177] on span at bounding box center [453, 167] width 28 height 28
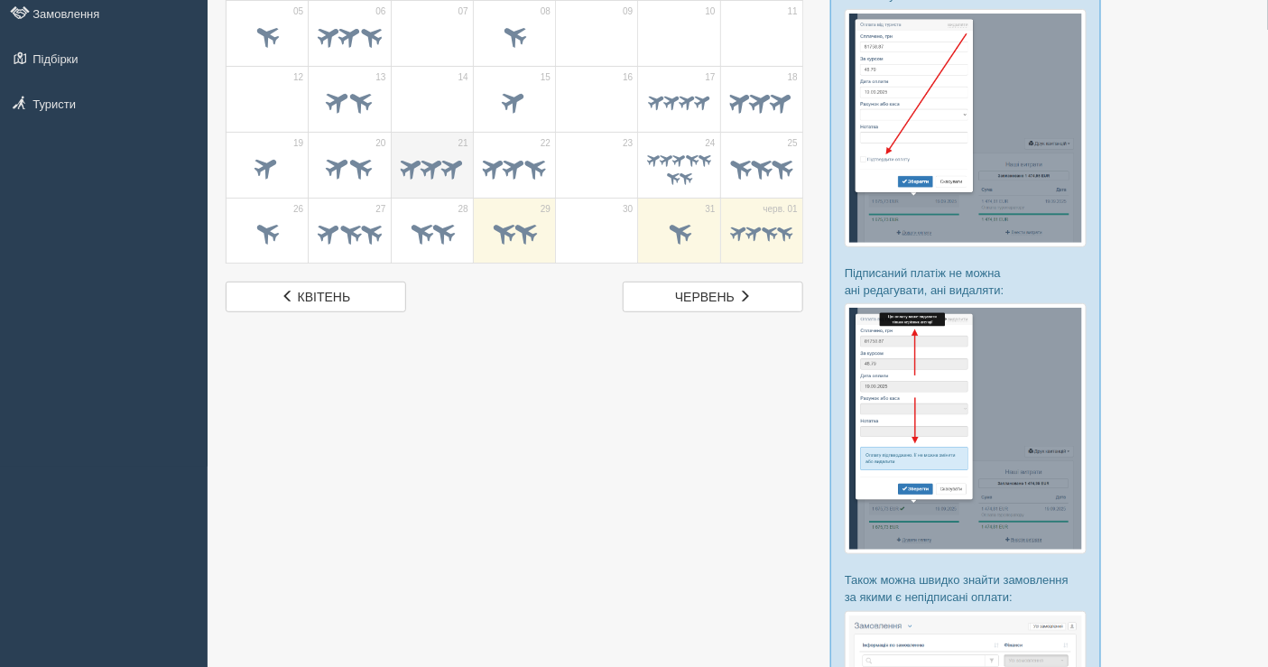
click at [431, 181] on span at bounding box center [432, 169] width 63 height 30
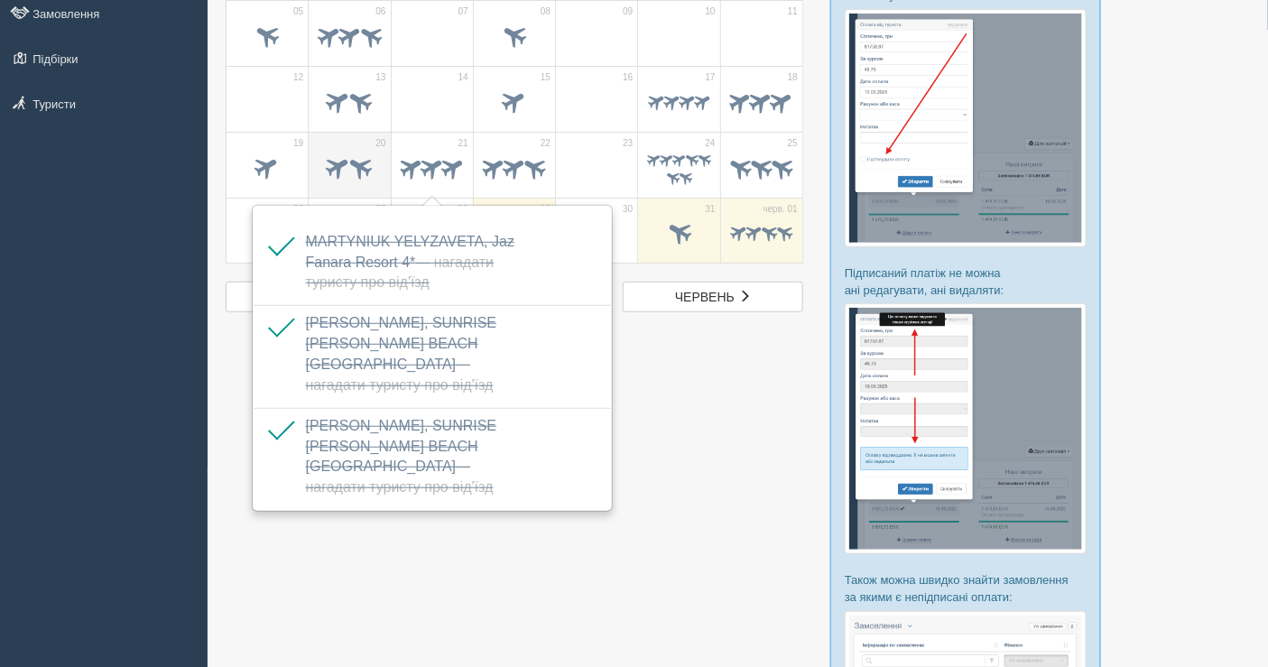
click at [385, 176] on td "20" at bounding box center [350, 165] width 82 height 66
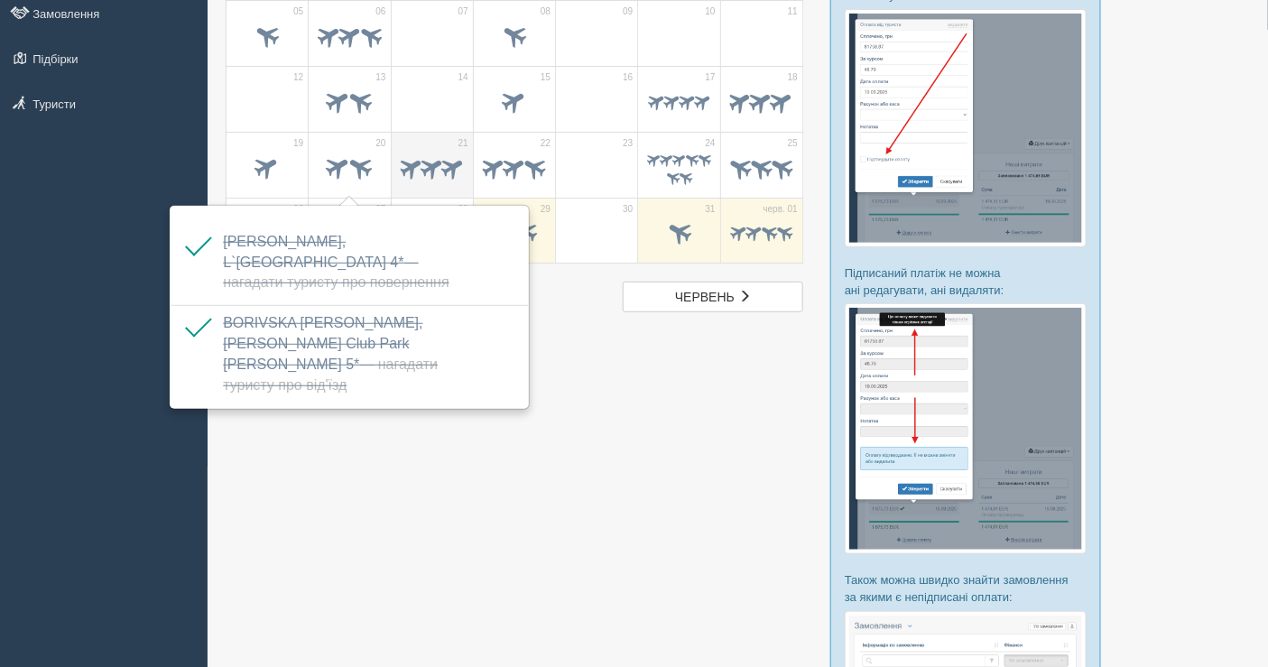
click at [420, 170] on span at bounding box center [432, 167] width 28 height 28
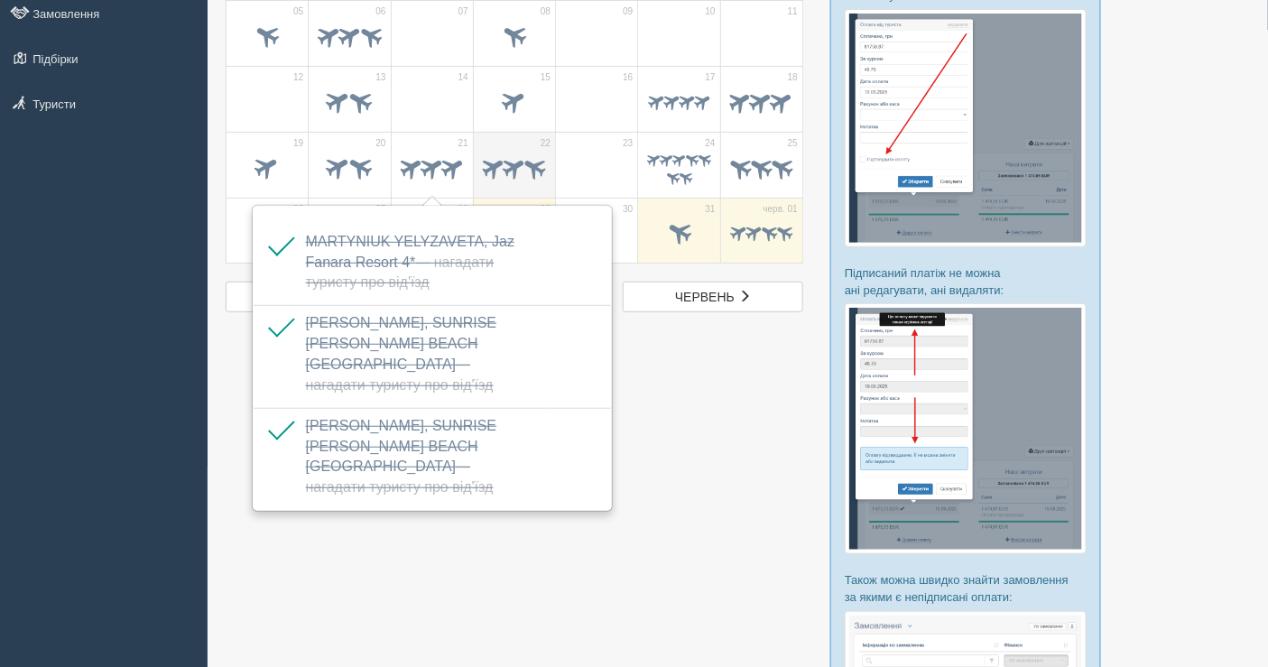
click at [500, 159] on span at bounding box center [493, 167] width 28 height 28
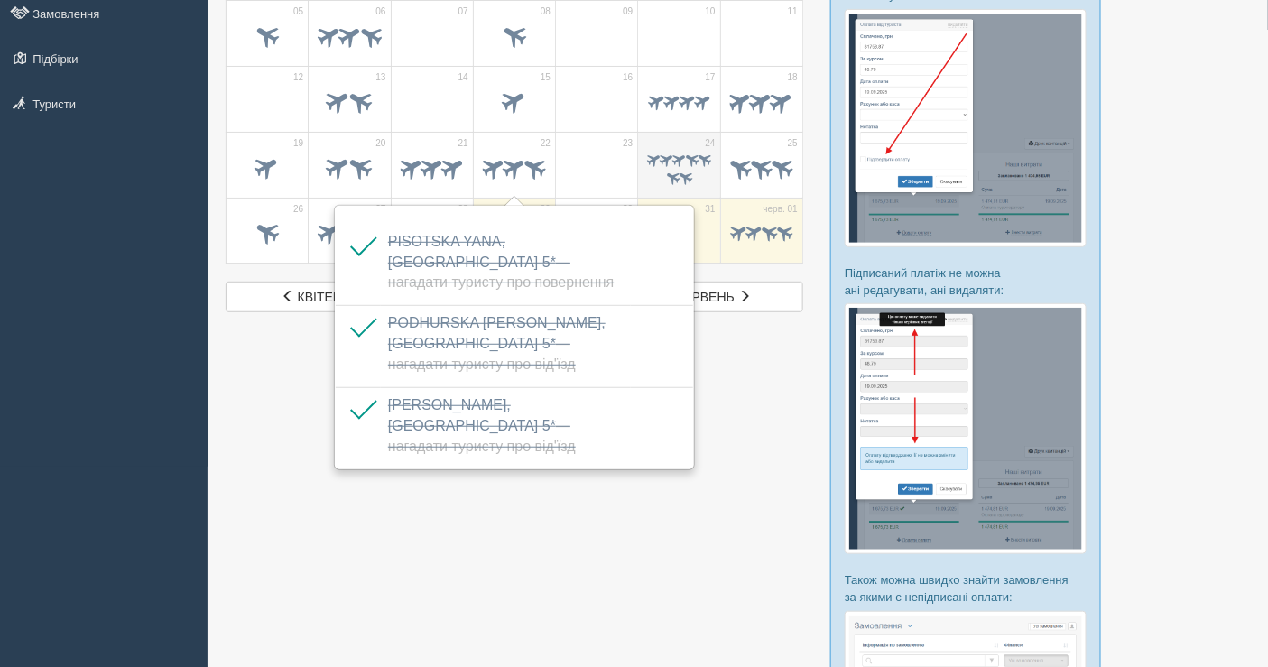
click at [680, 151] on span at bounding box center [679, 159] width 17 height 17
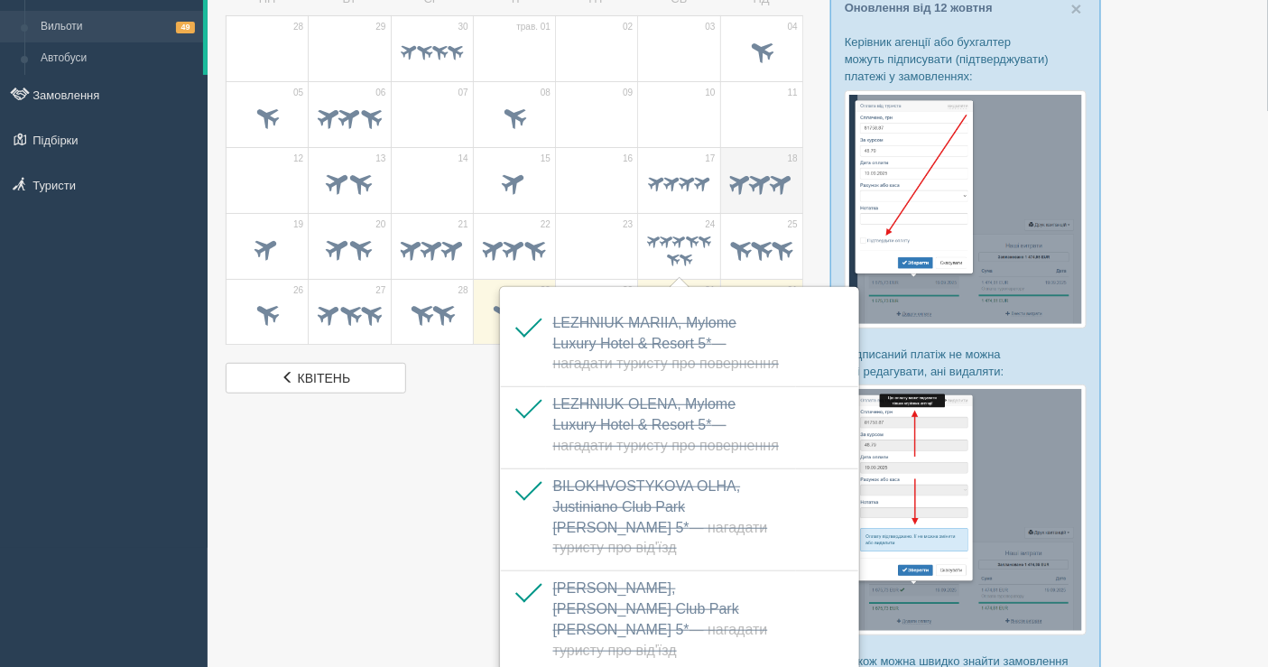
scroll to position [100, 0]
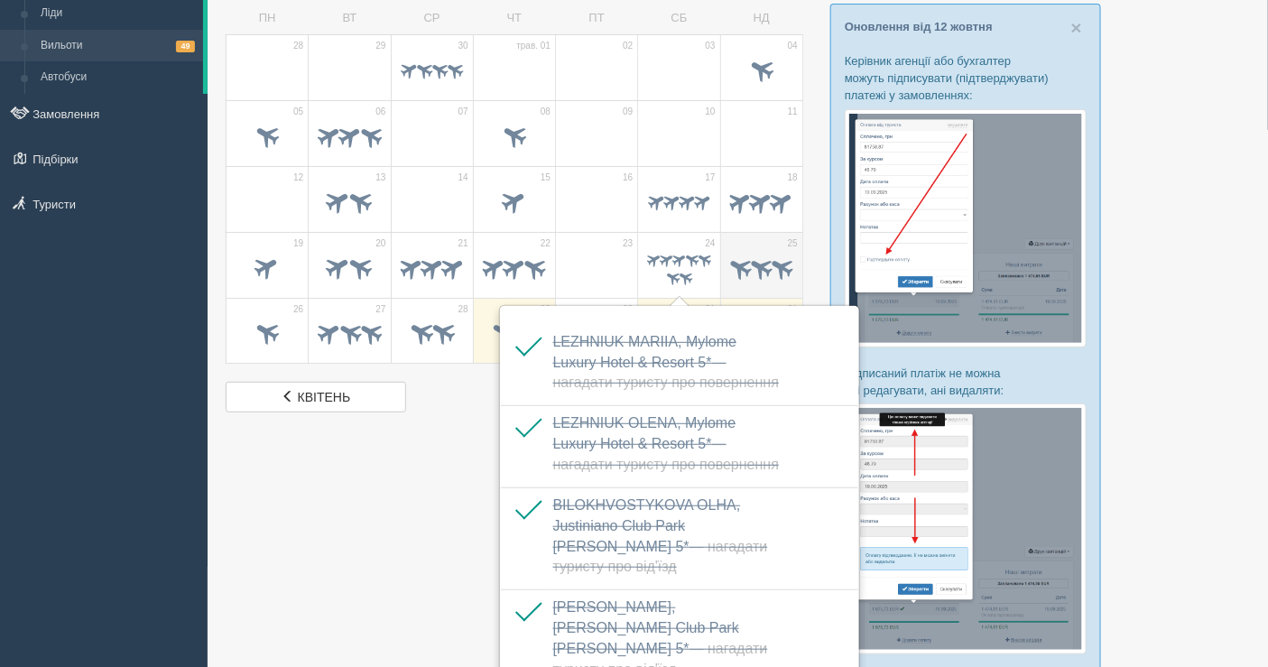
click at [768, 259] on span at bounding box center [782, 267] width 28 height 28
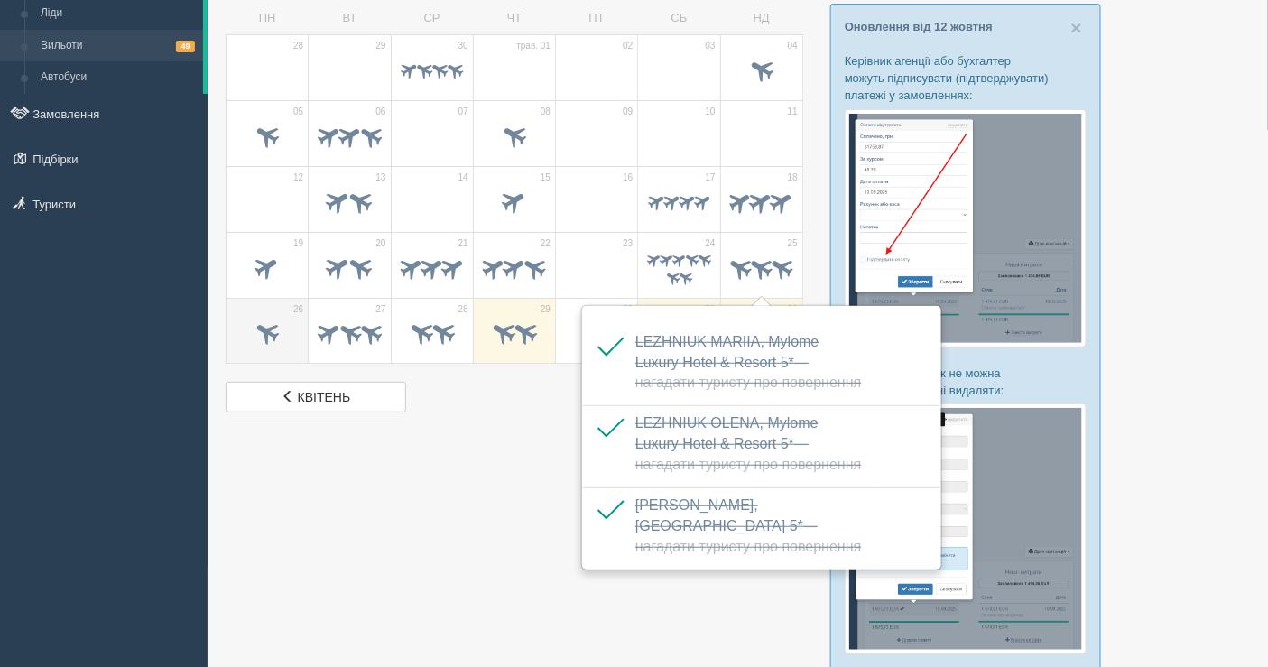
click at [287, 329] on span at bounding box center [267, 335] width 63 height 31
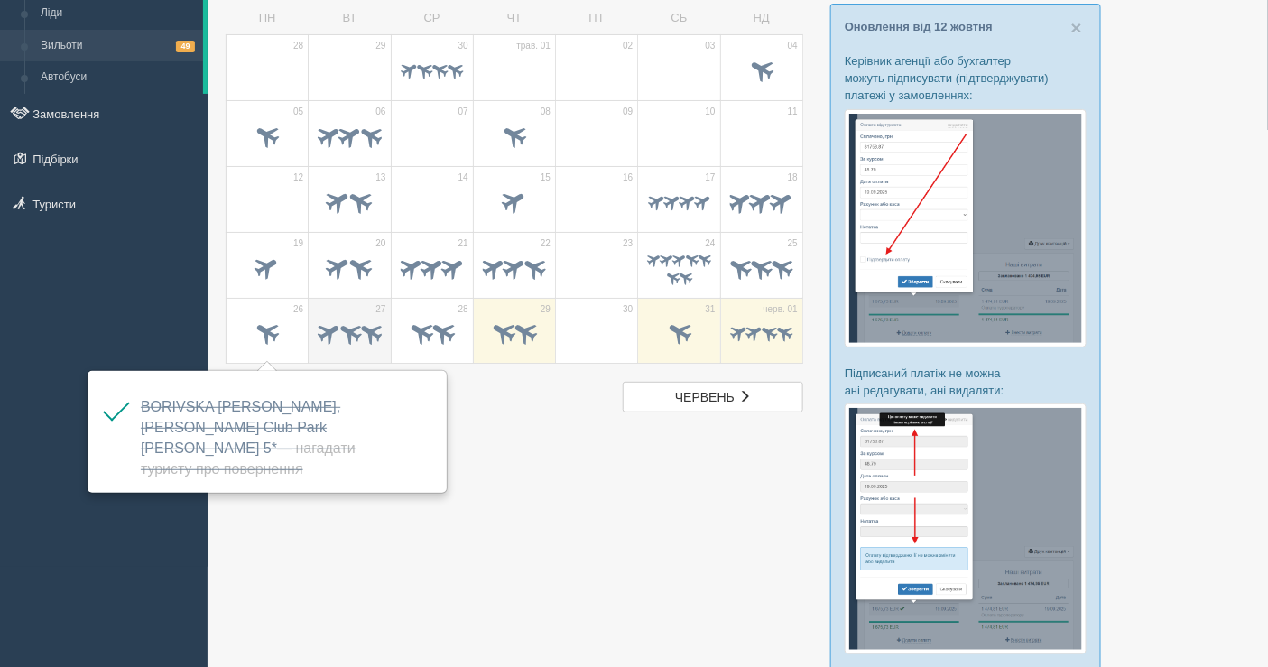
click at [336, 333] on span at bounding box center [350, 333] width 28 height 28
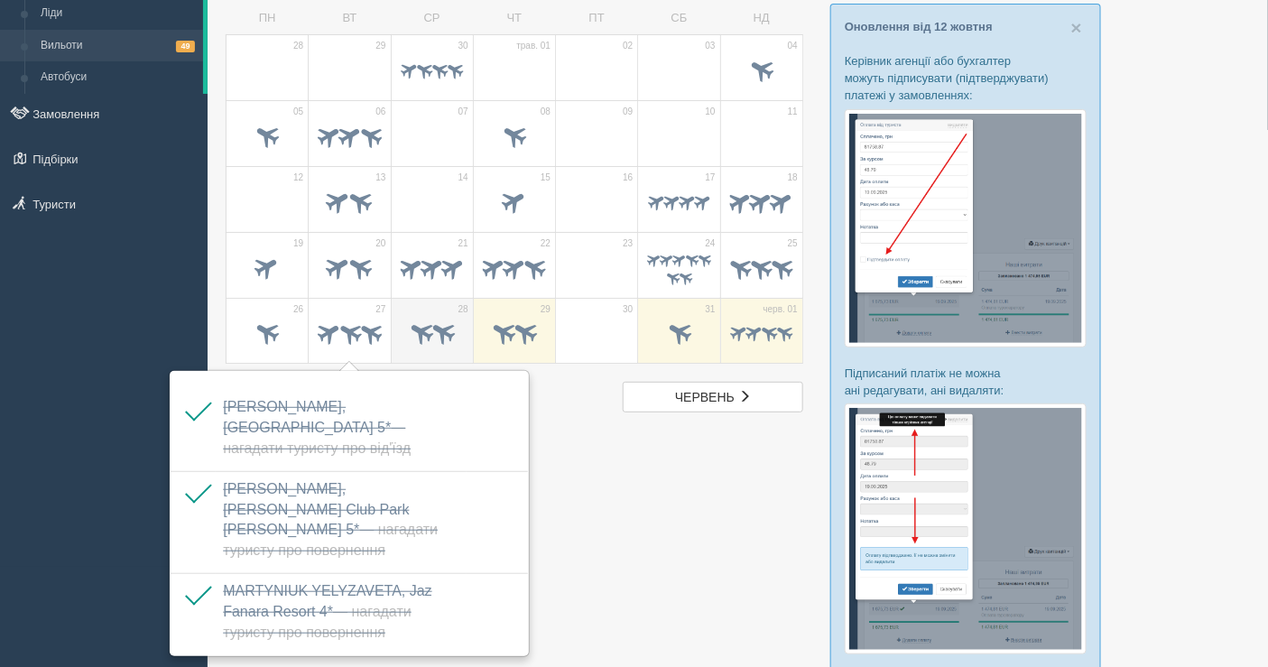
click at [427, 339] on span at bounding box center [421, 333] width 30 height 30
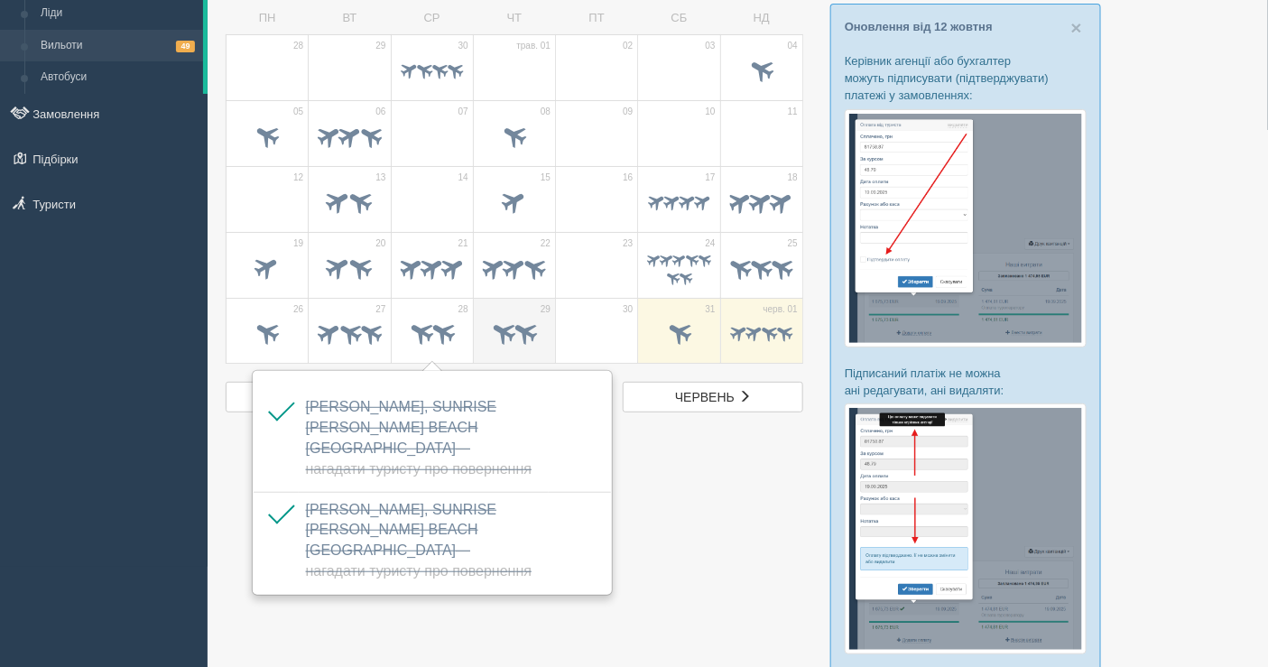
click at [503, 328] on span at bounding box center [504, 333] width 30 height 30
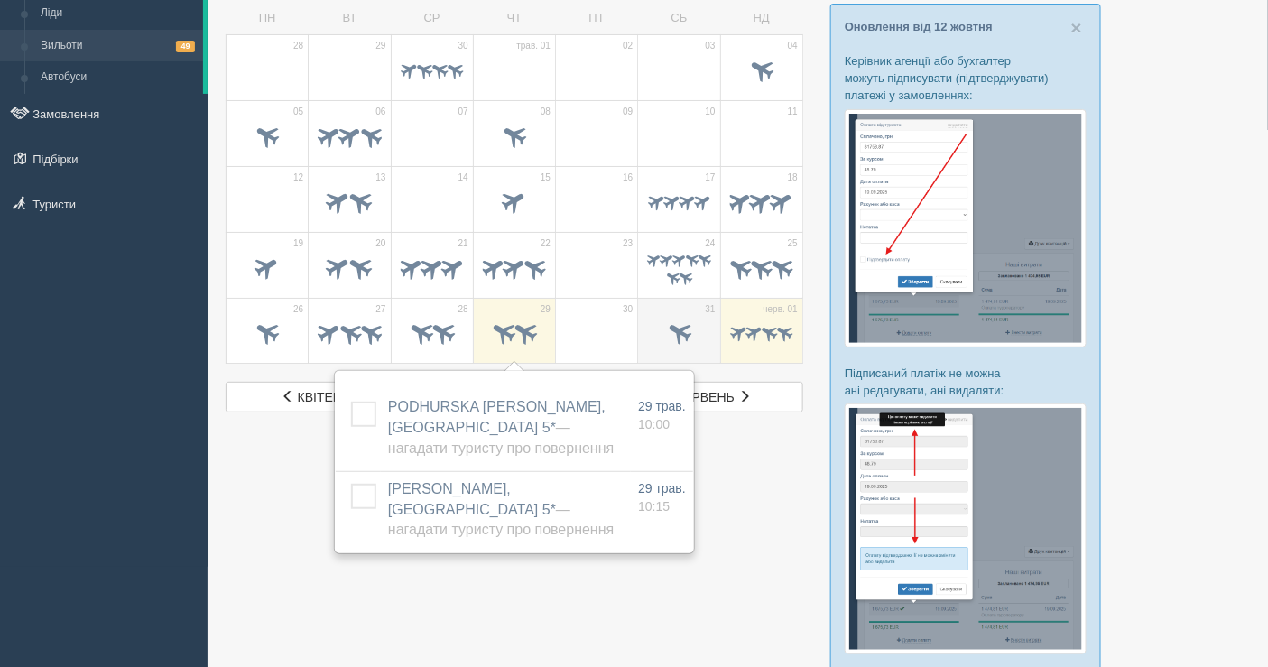
click at [677, 318] on span at bounding box center [679, 333] width 30 height 30
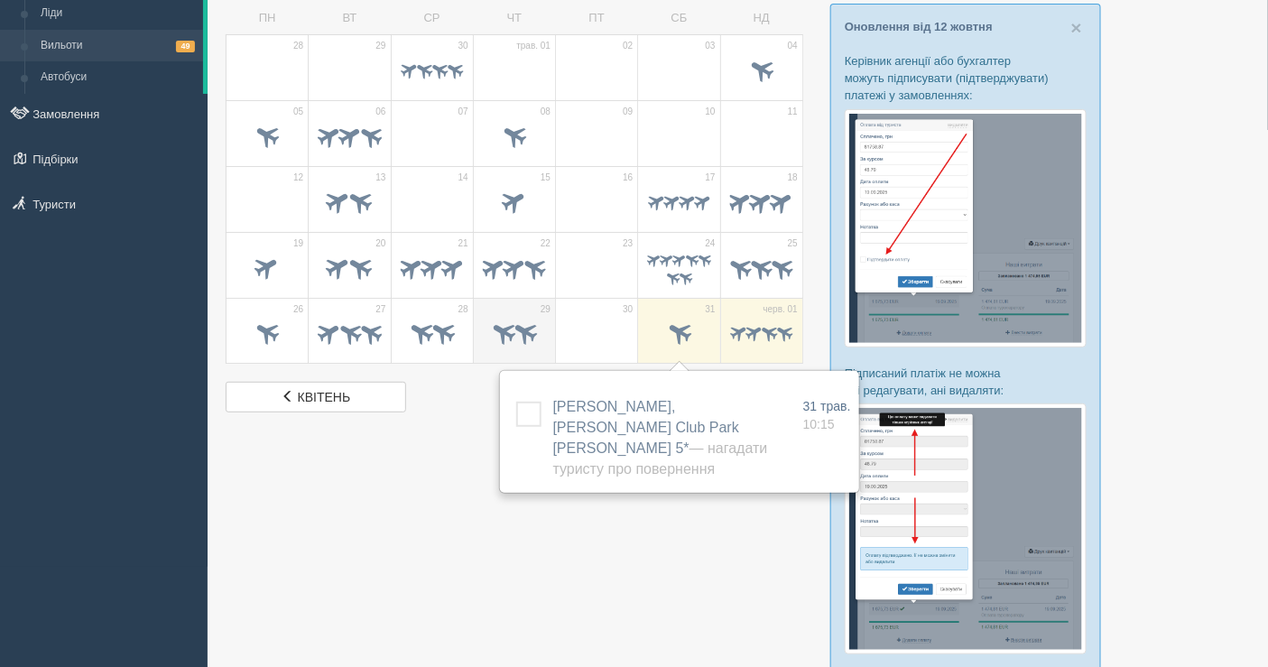
click at [525, 342] on span at bounding box center [526, 333] width 30 height 30
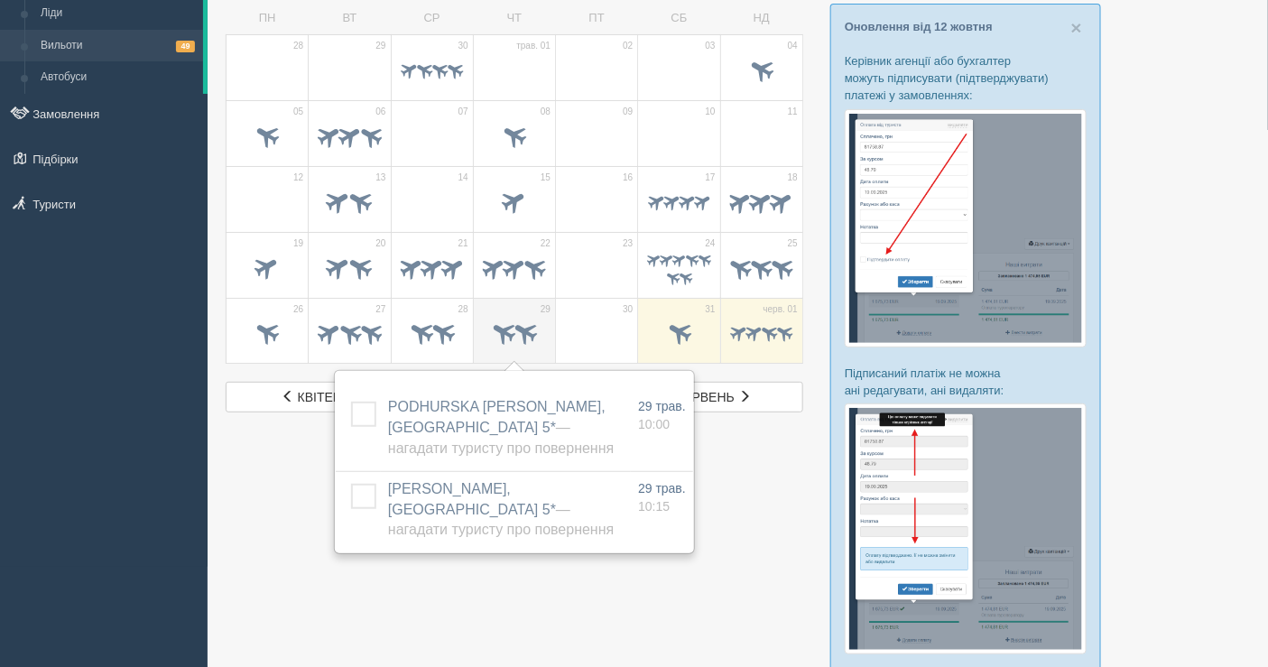
click at [511, 330] on span at bounding box center [526, 333] width 30 height 30
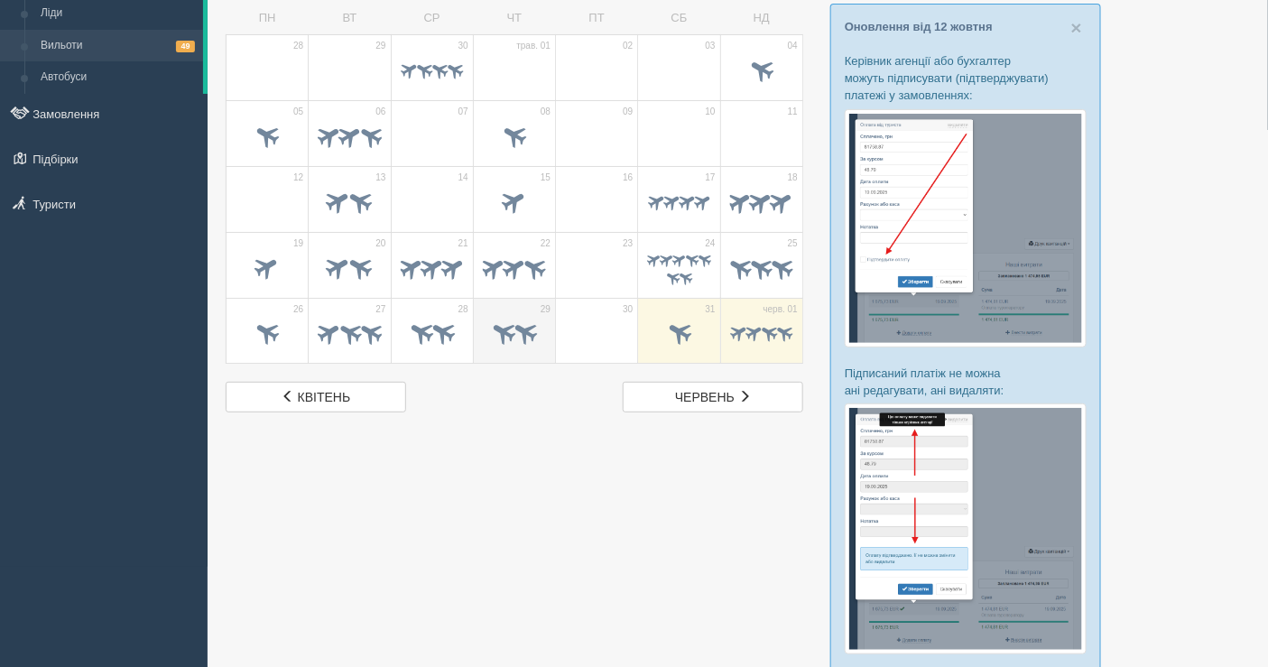
click at [511, 330] on span at bounding box center [526, 333] width 30 height 30
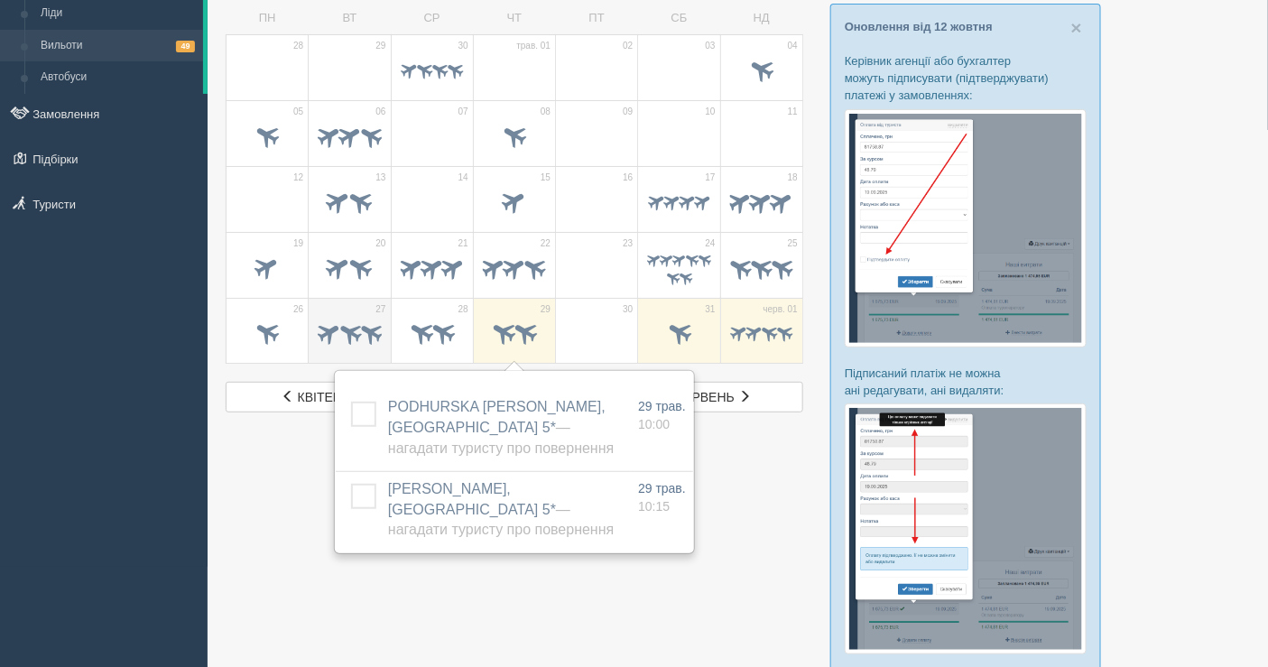
click at [329, 340] on span at bounding box center [329, 333] width 28 height 28
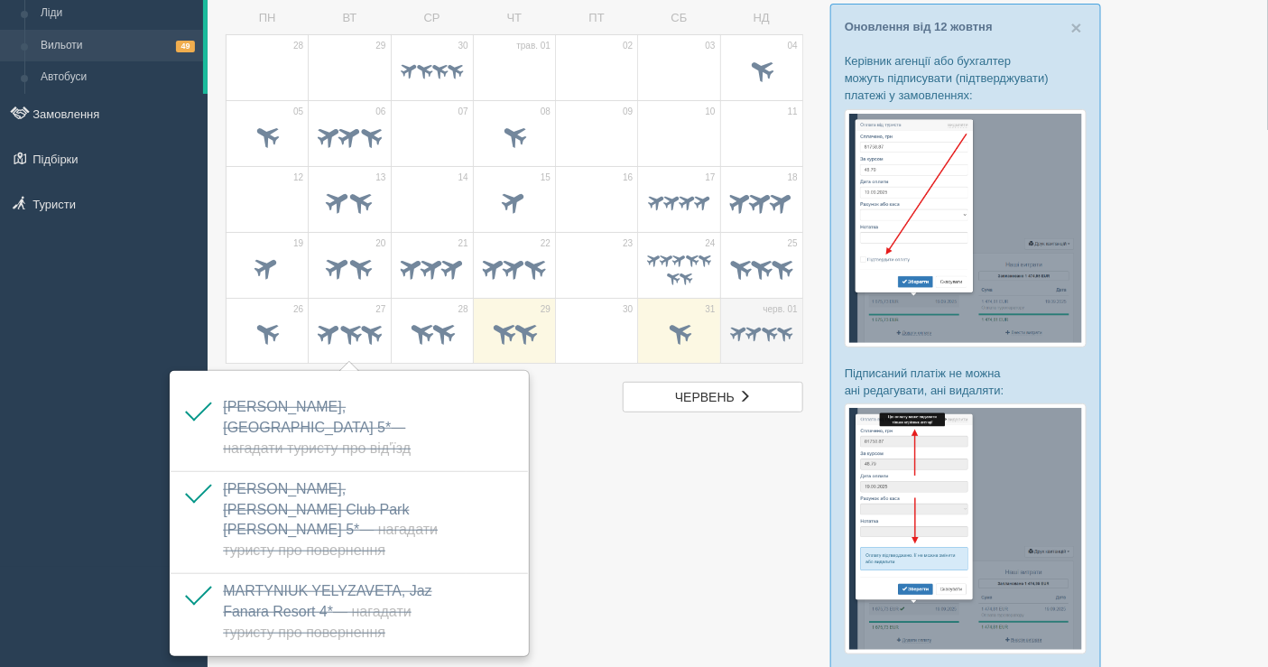
click at [751, 330] on span at bounding box center [754, 332] width 21 height 21
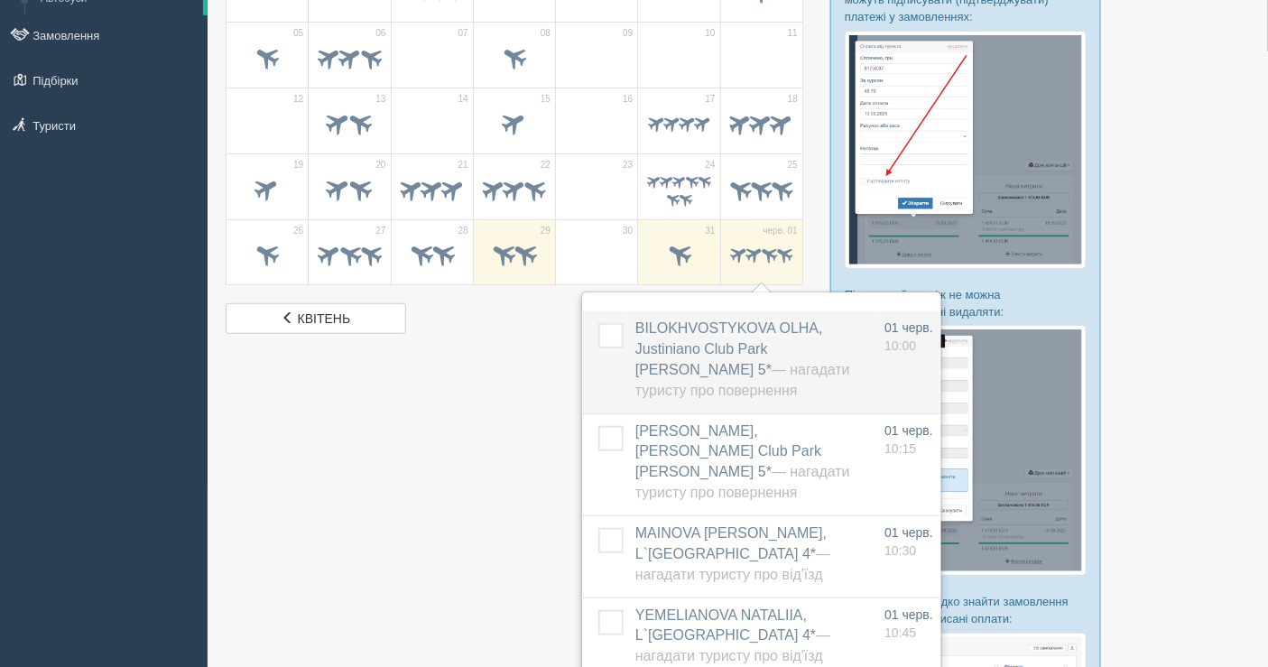
scroll to position [200, 0]
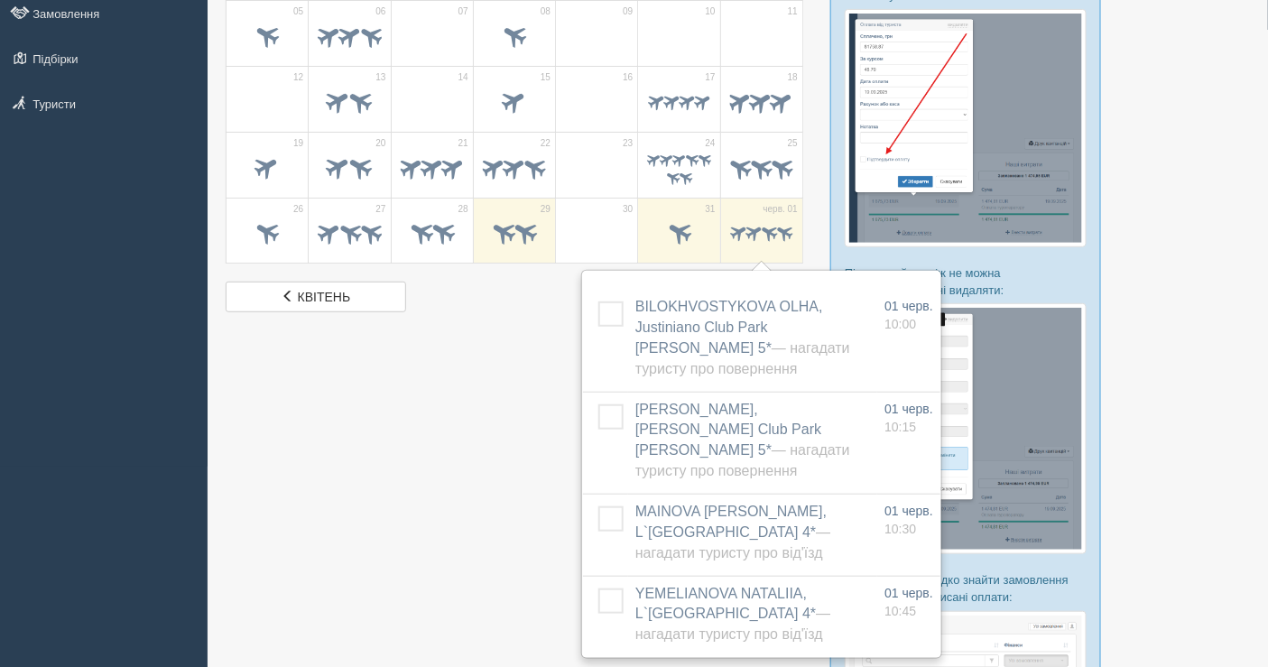
click at [499, 514] on div at bounding box center [738, 386] width 1024 height 1050
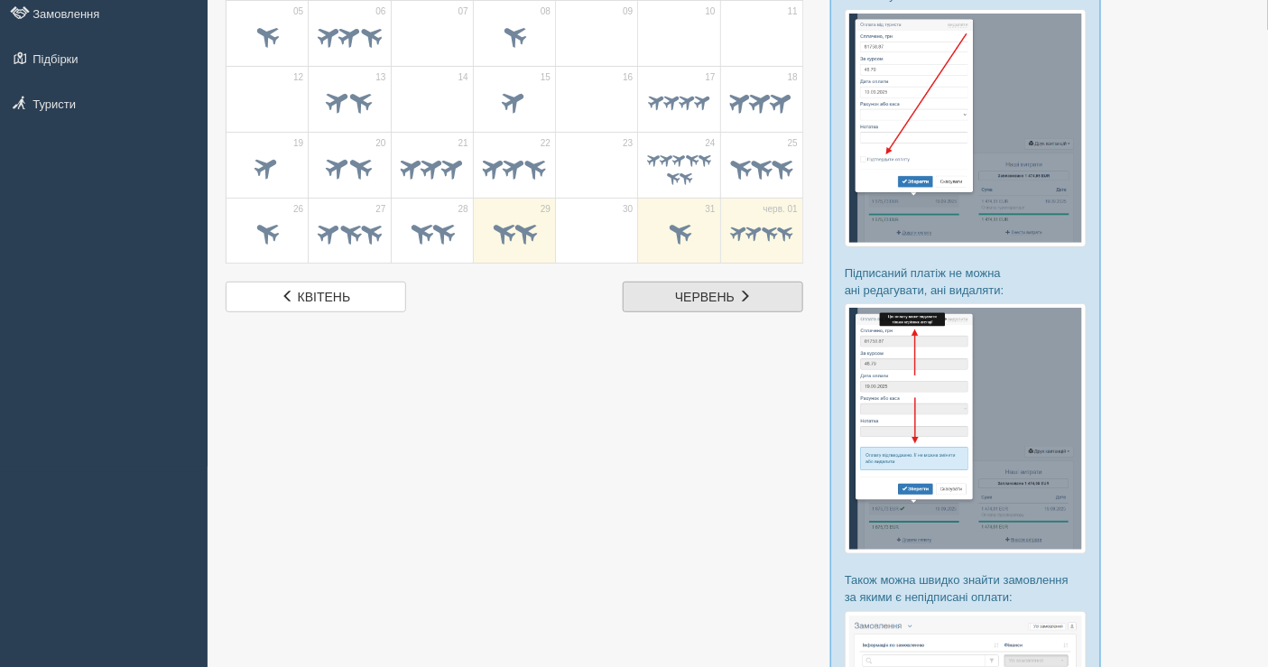
click at [683, 296] on span "червень" at bounding box center [705, 297] width 60 height 14
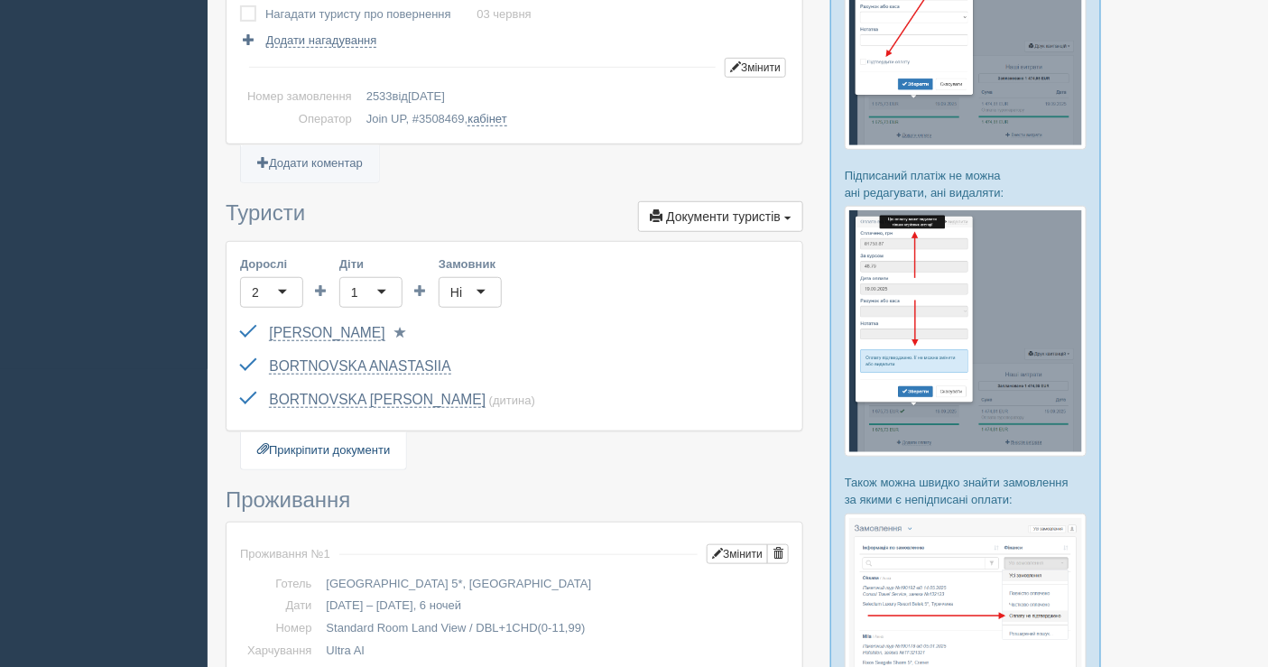
scroll to position [301, 0]
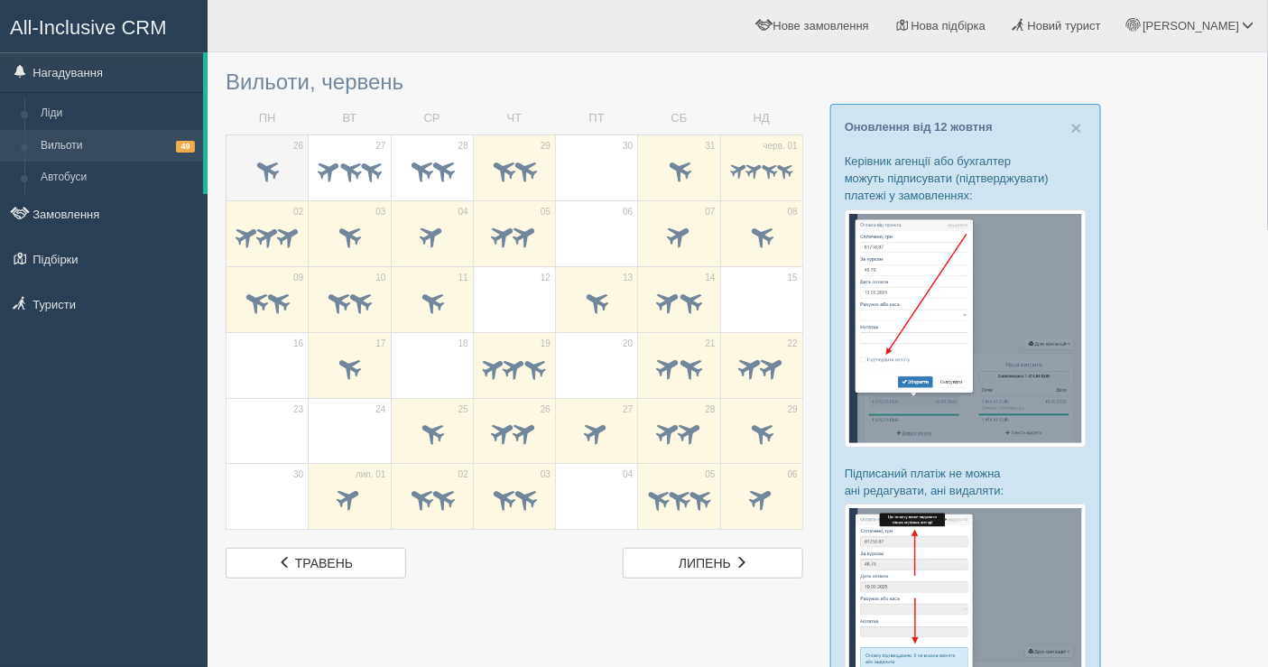
click at [255, 159] on span at bounding box center [268, 169] width 30 height 30
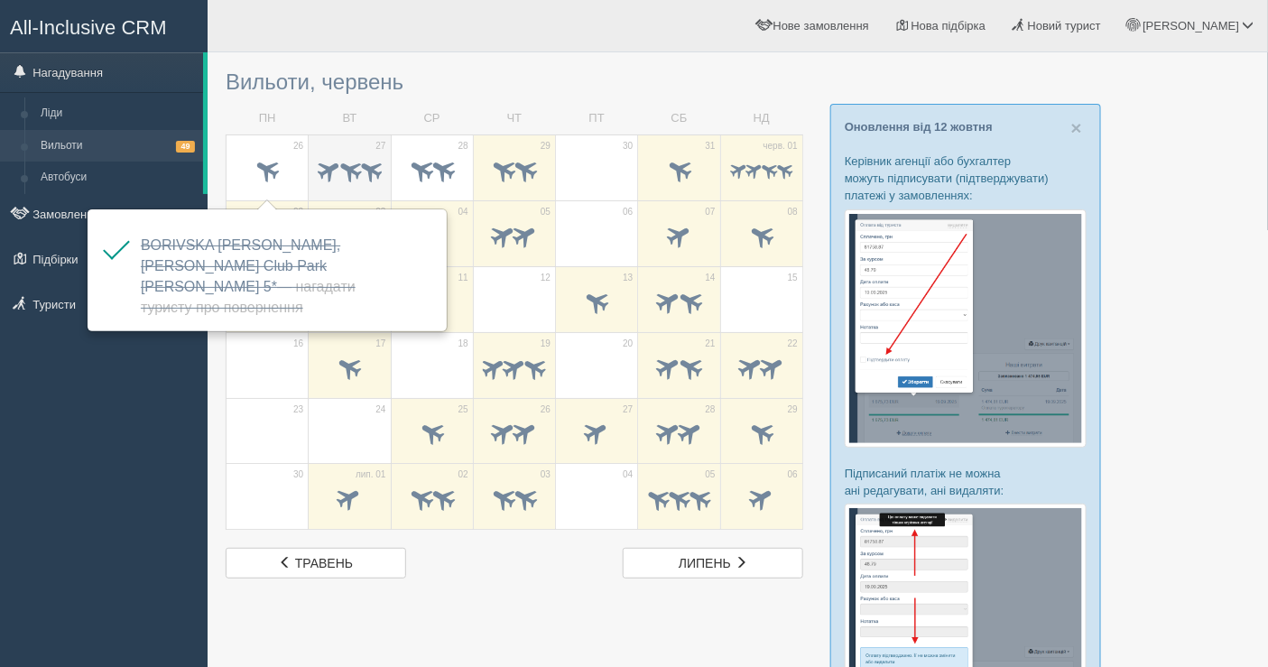
click at [338, 163] on span at bounding box center [350, 169] width 28 height 28
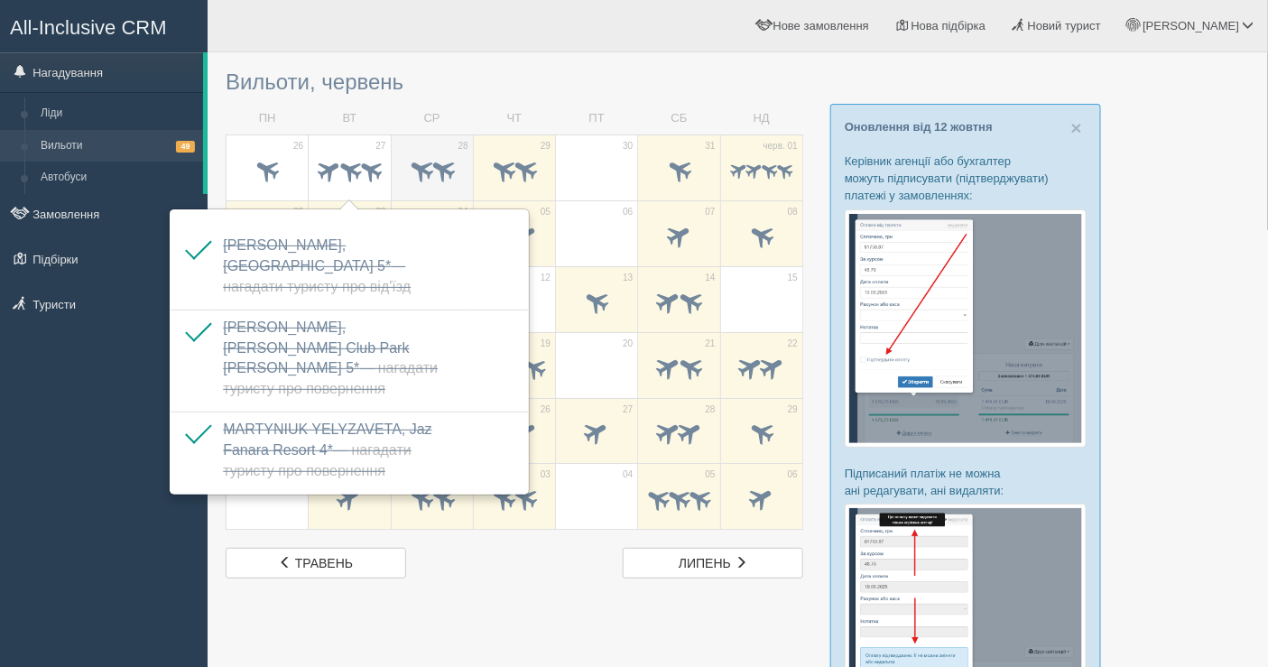
click at [409, 159] on span at bounding box center [421, 169] width 30 height 30
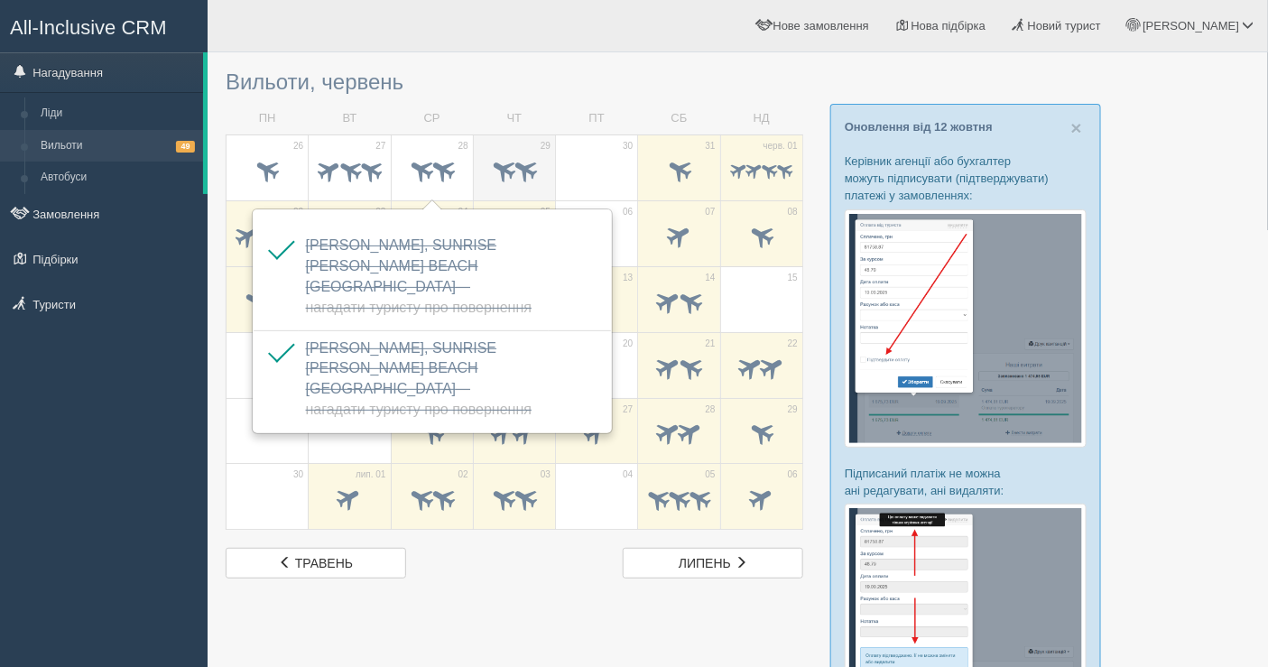
click at [476, 164] on td "29" at bounding box center [514, 167] width 82 height 66
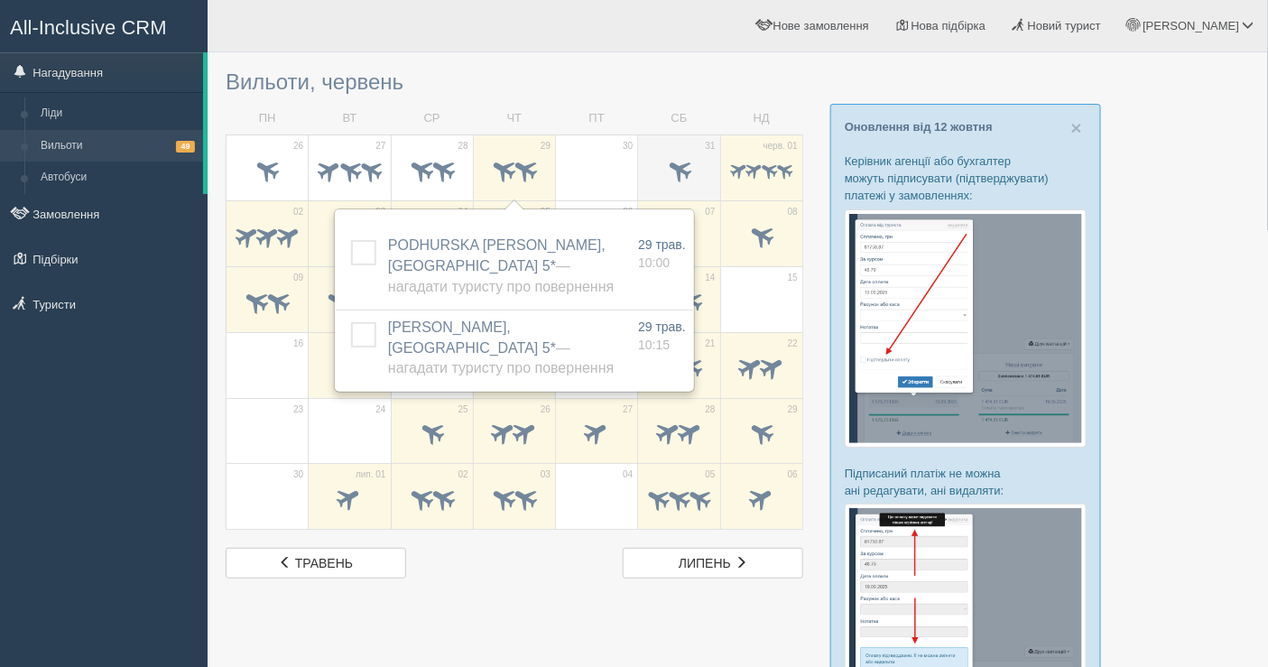
click at [672, 173] on span at bounding box center [679, 169] width 30 height 30
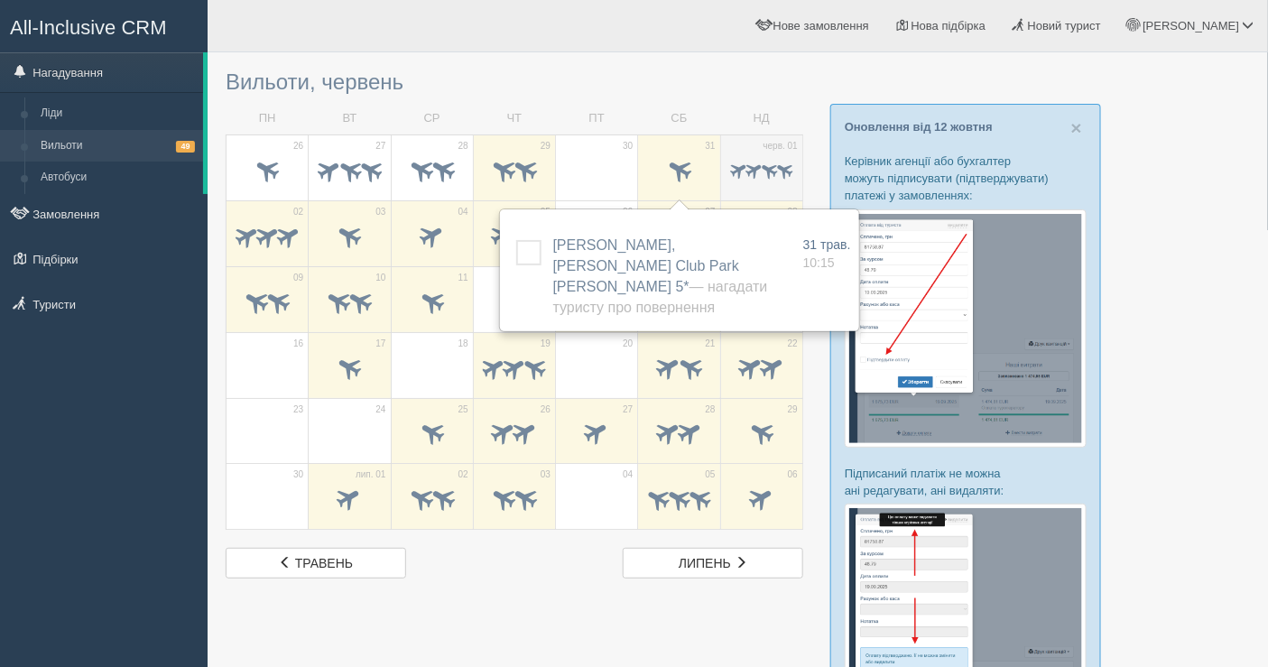
click at [772, 171] on span at bounding box center [769, 170] width 21 height 21
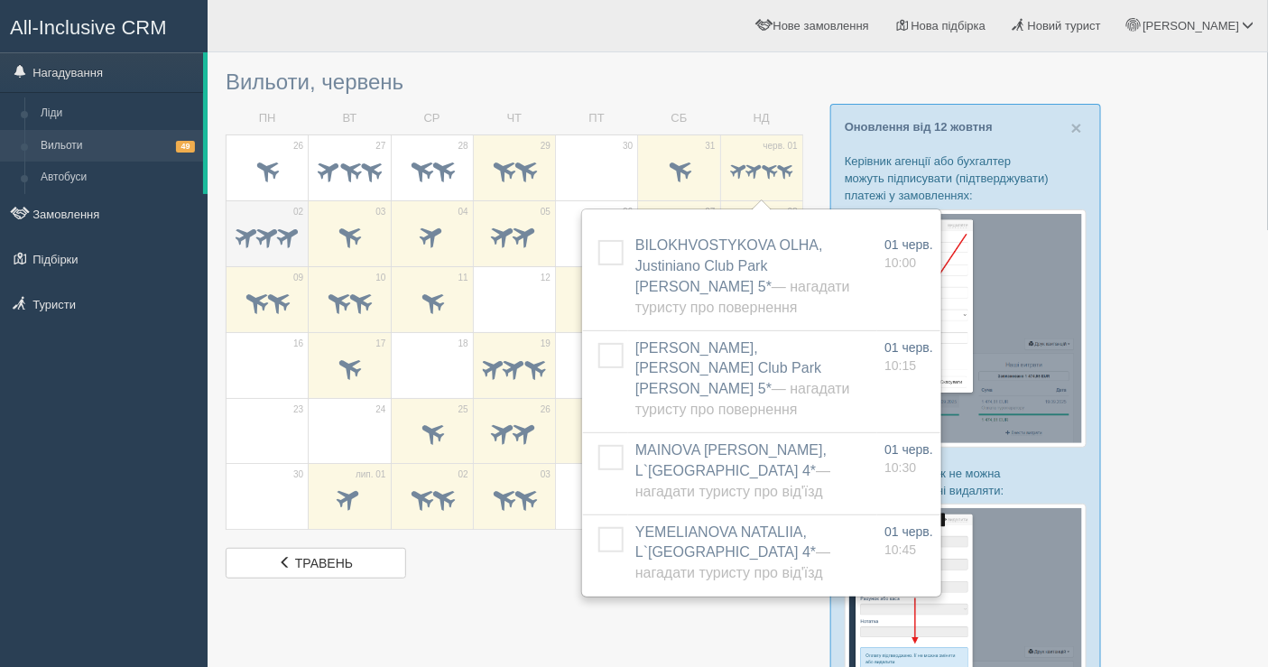
click at [241, 235] on span at bounding box center [246, 235] width 28 height 28
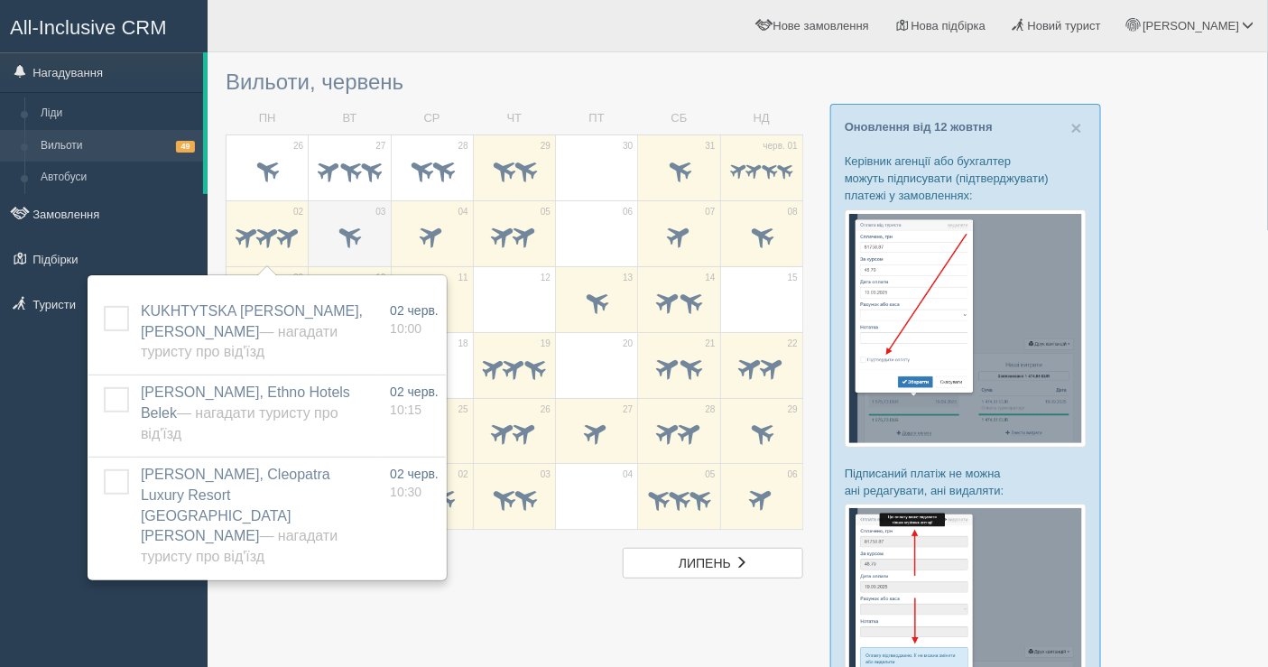
click at [325, 227] on span at bounding box center [349, 238] width 63 height 31
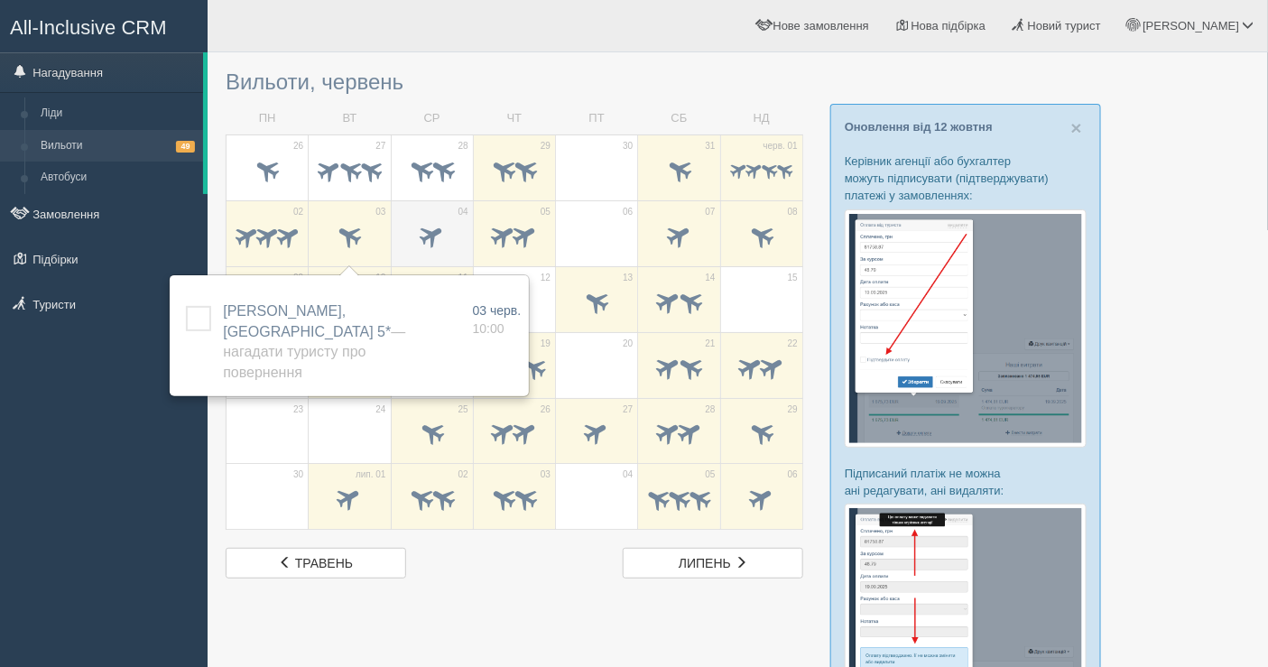
click at [418, 219] on div at bounding box center [432, 238] width 63 height 38
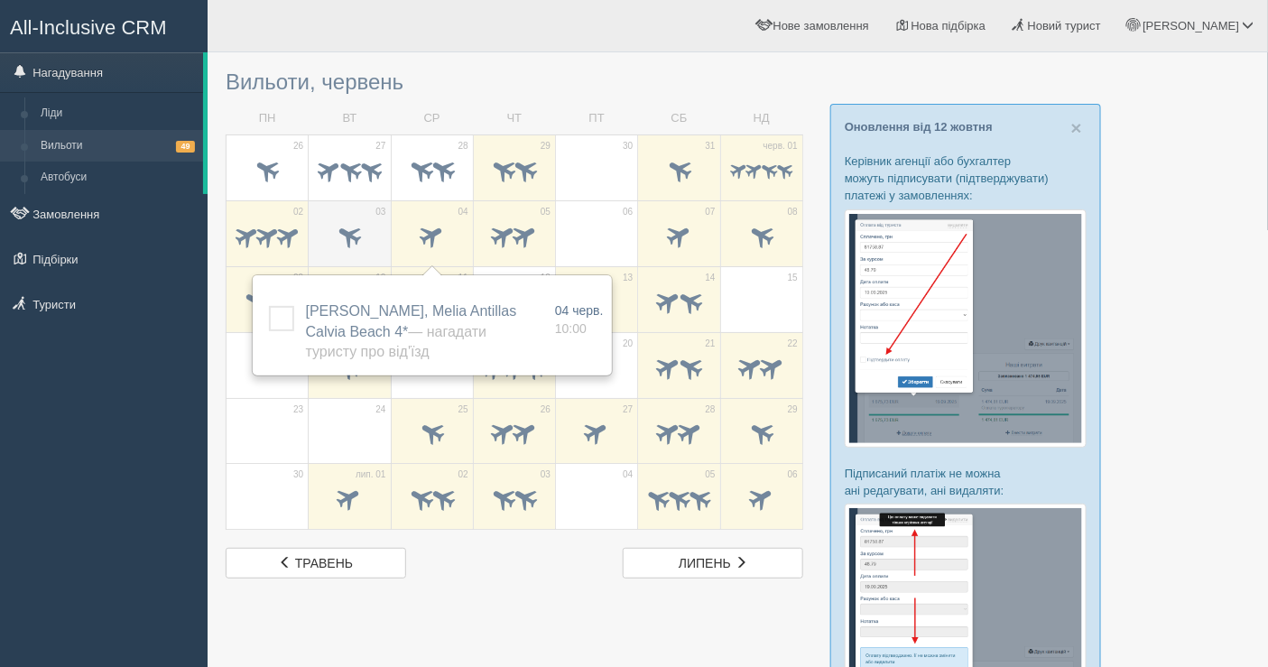
click at [344, 236] on span at bounding box center [350, 235] width 30 height 30
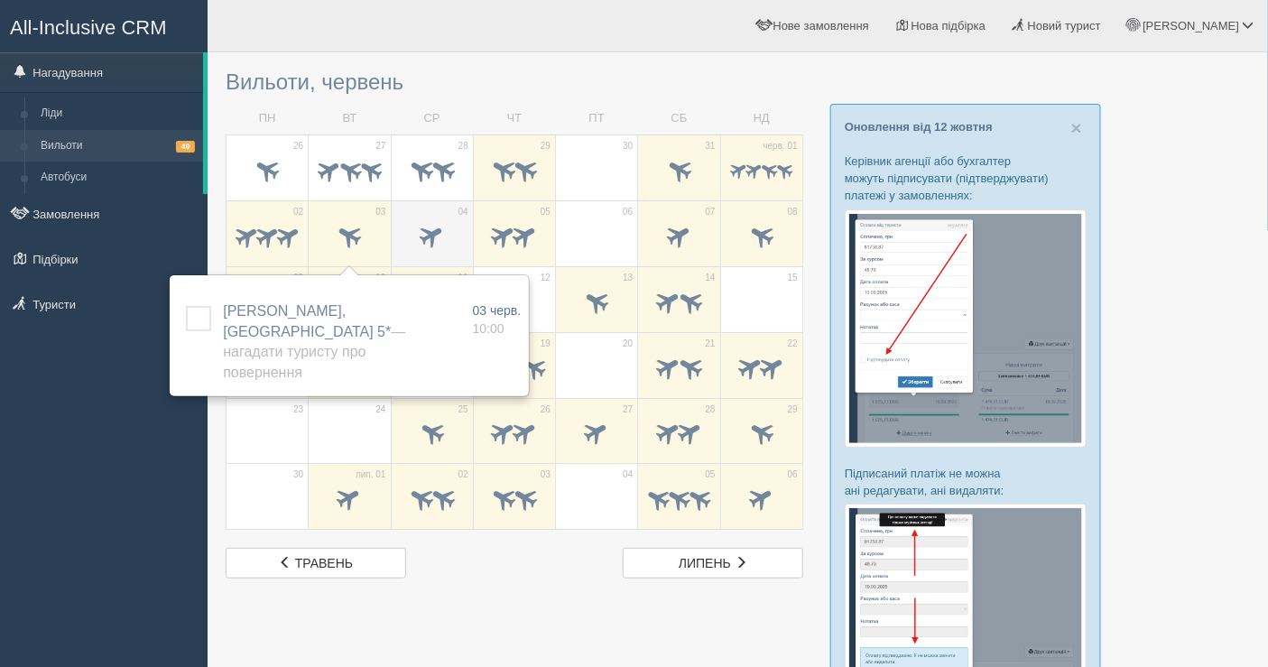
click at [427, 214] on td "04" at bounding box center [432, 233] width 82 height 66
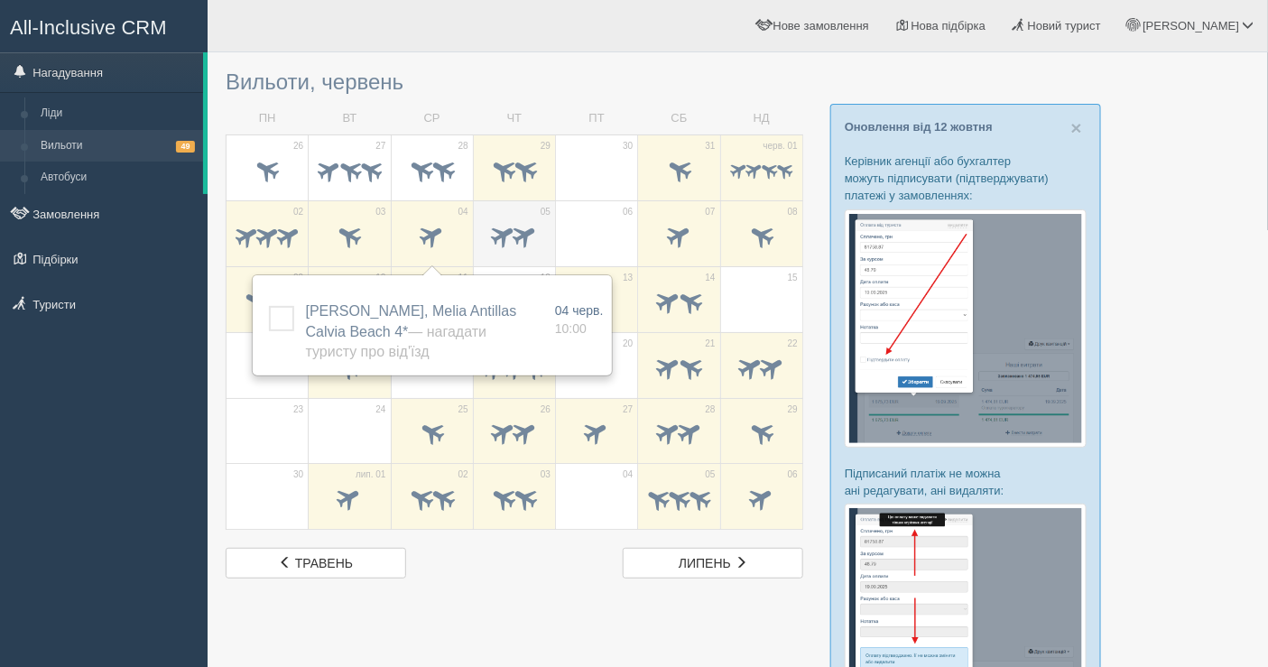
click at [528, 237] on span at bounding box center [526, 235] width 30 height 30
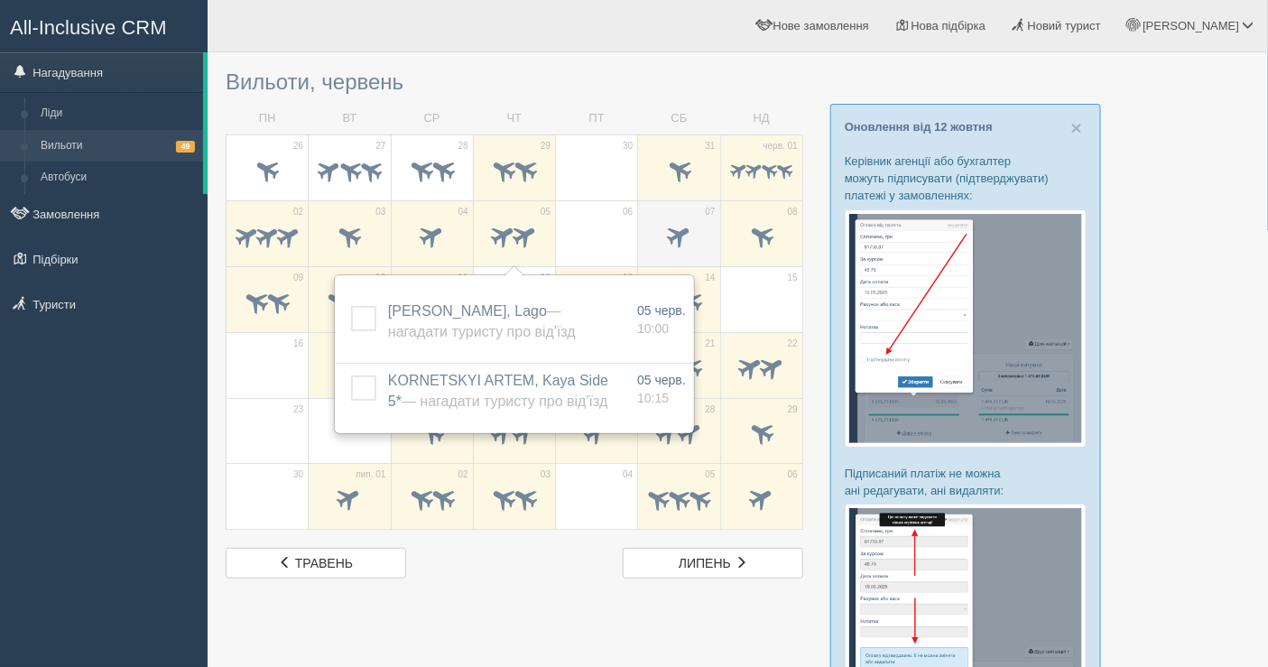
click at [674, 217] on td "07" at bounding box center [679, 233] width 82 height 66
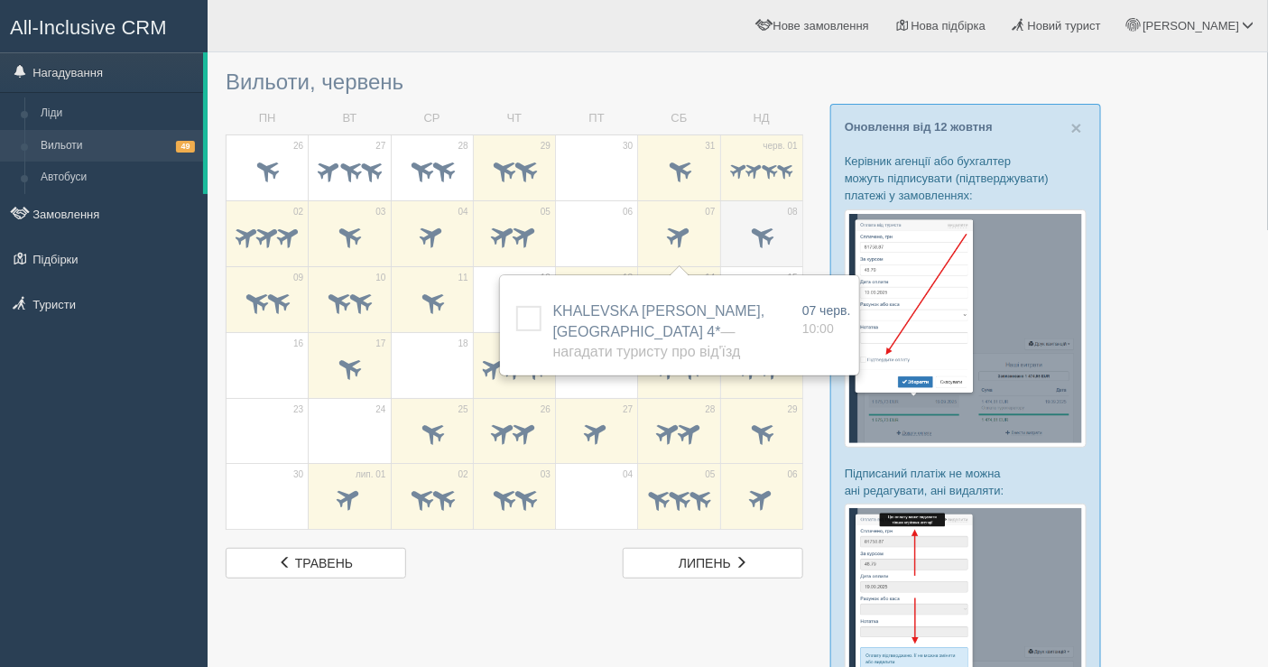
click at [782, 227] on span at bounding box center [761, 238] width 63 height 31
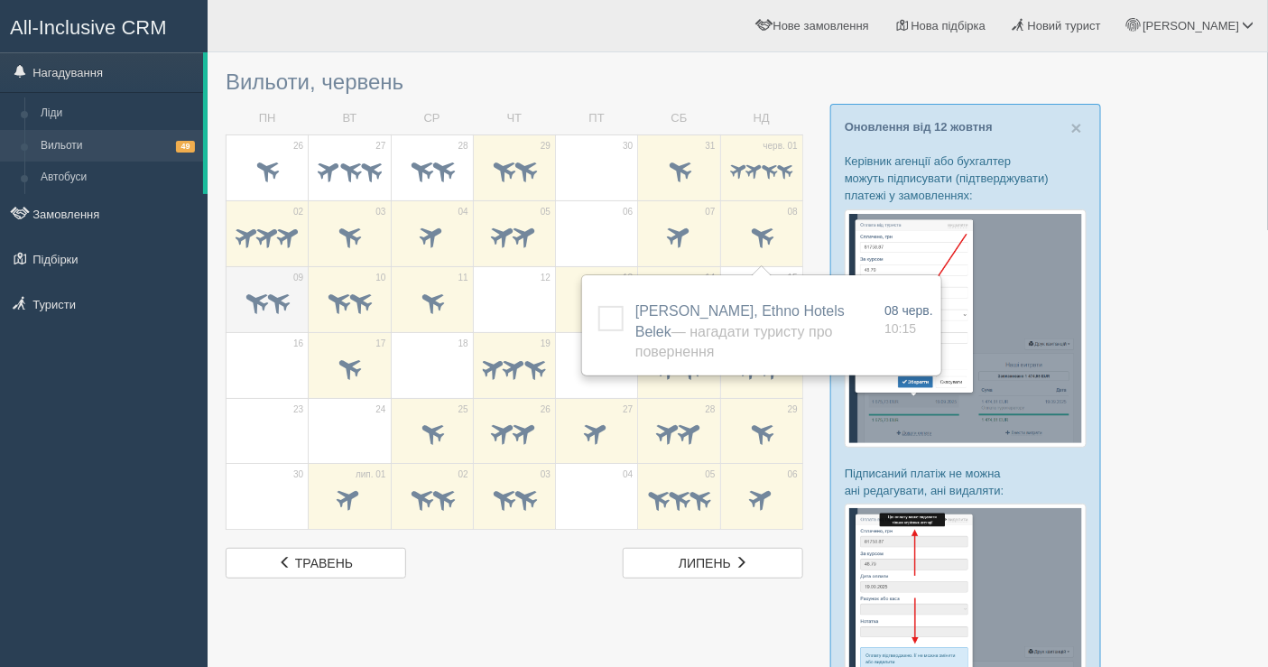
click at [255, 295] on span at bounding box center [257, 301] width 30 height 30
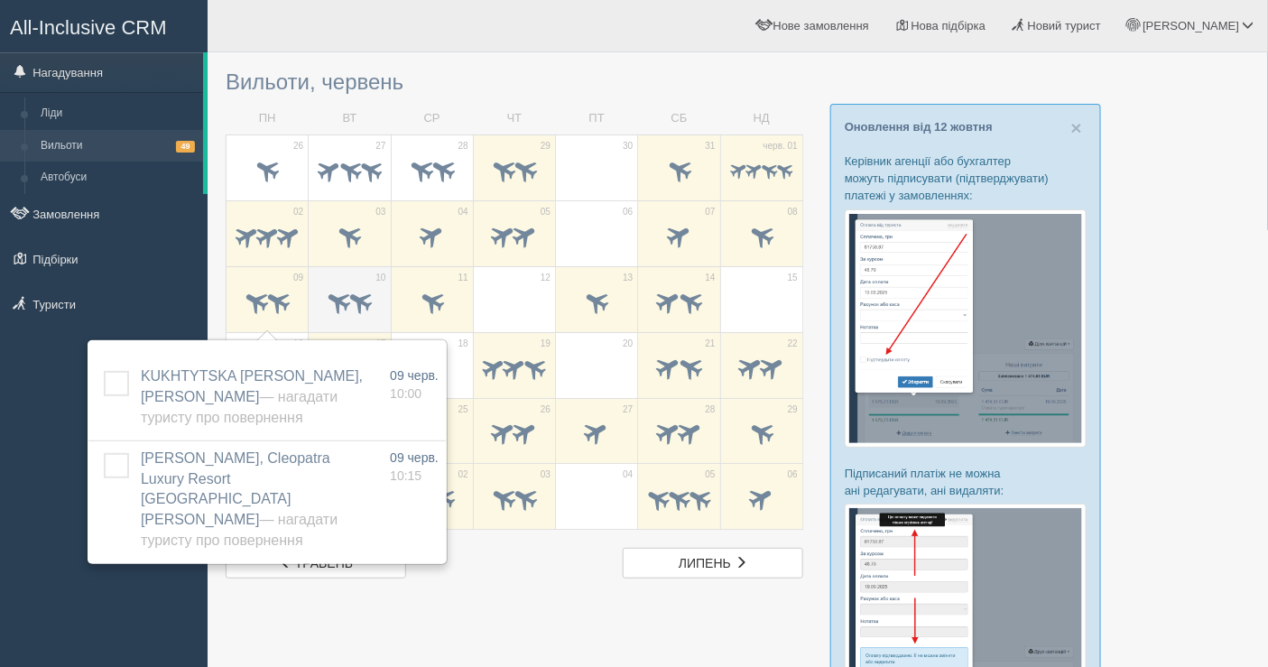
click at [320, 285] on div at bounding box center [349, 304] width 63 height 38
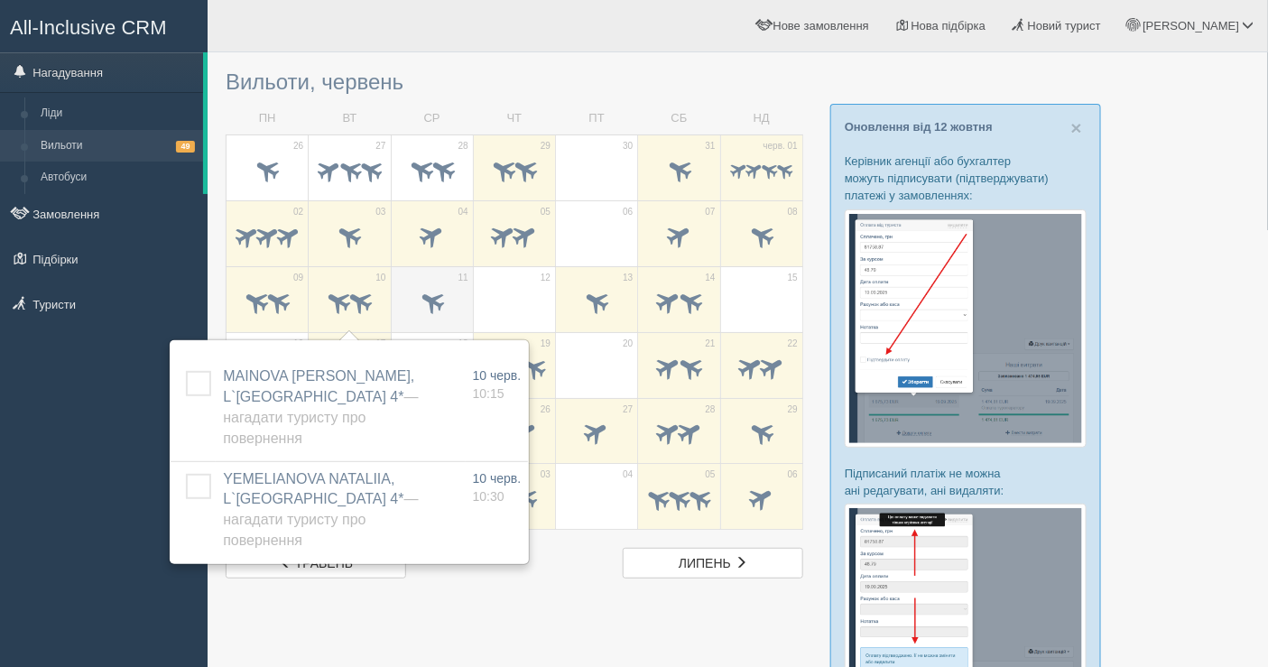
click at [412, 289] on span at bounding box center [432, 304] width 63 height 31
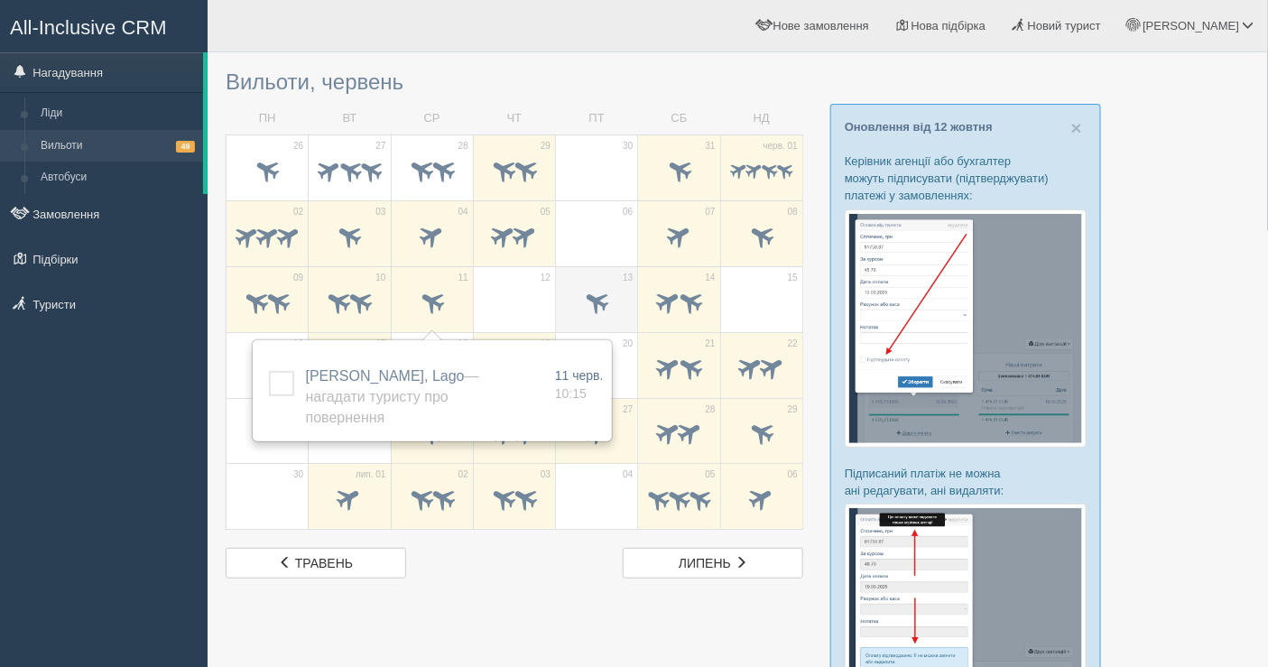
click at [588, 288] on span at bounding box center [597, 301] width 30 height 30
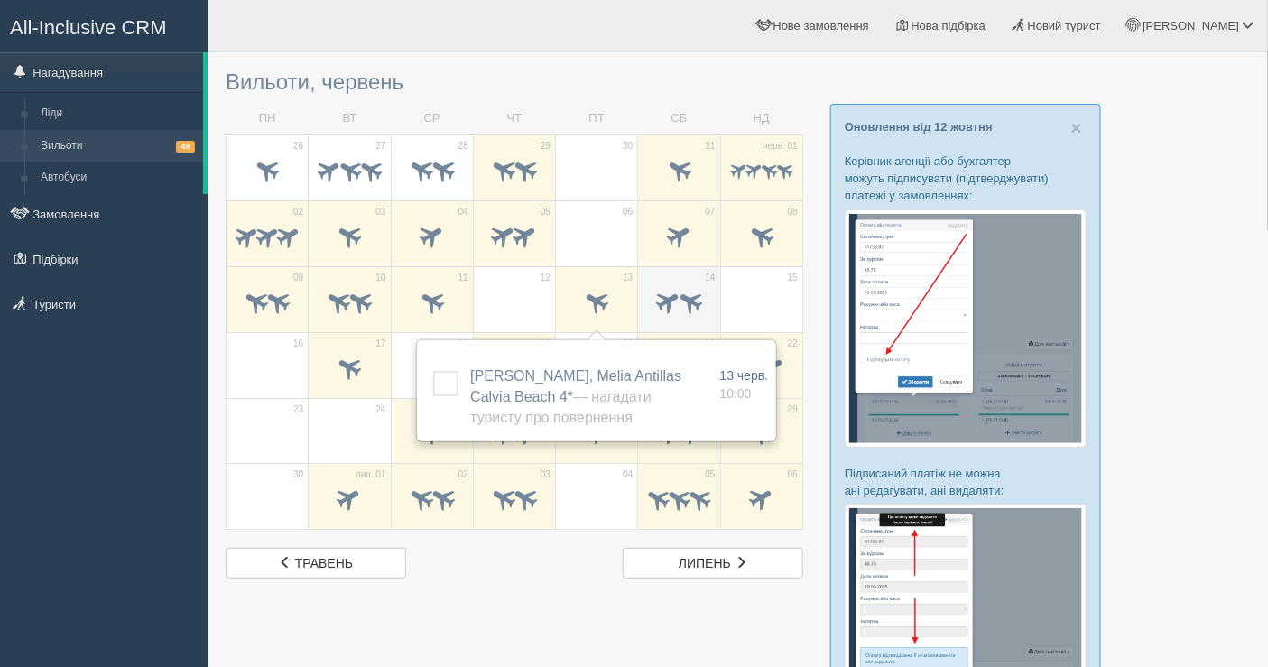
click at [670, 291] on span at bounding box center [668, 301] width 30 height 30
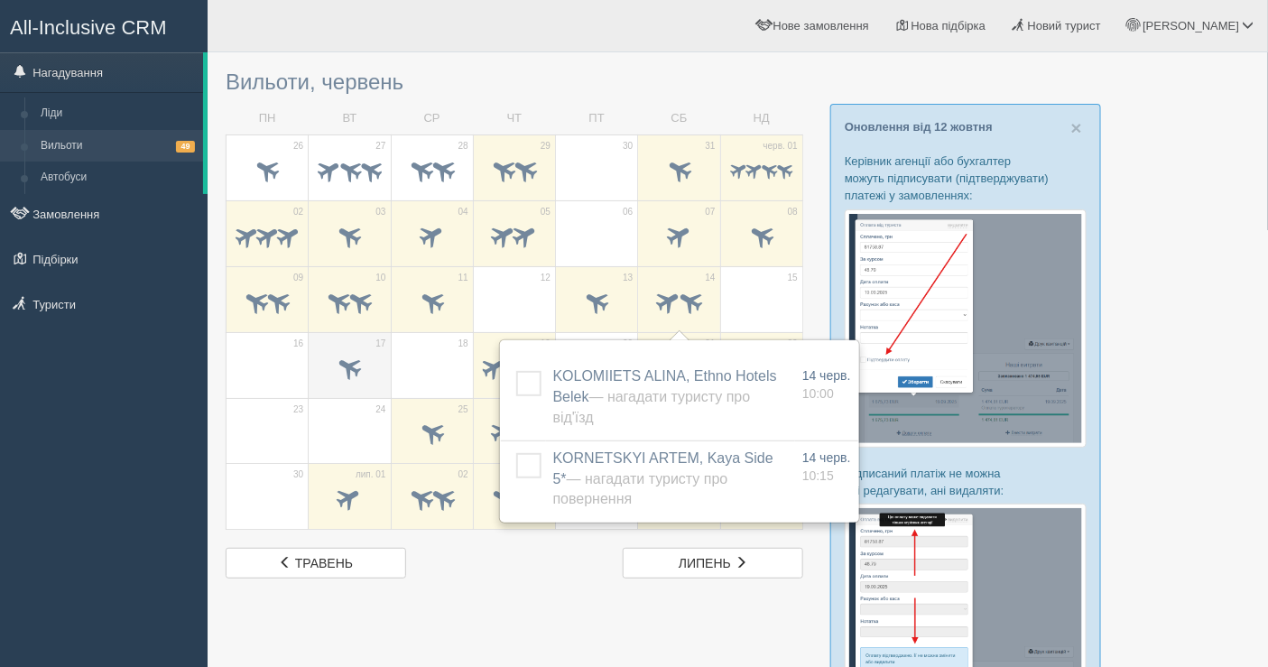
click at [372, 361] on span at bounding box center [349, 369] width 63 height 31
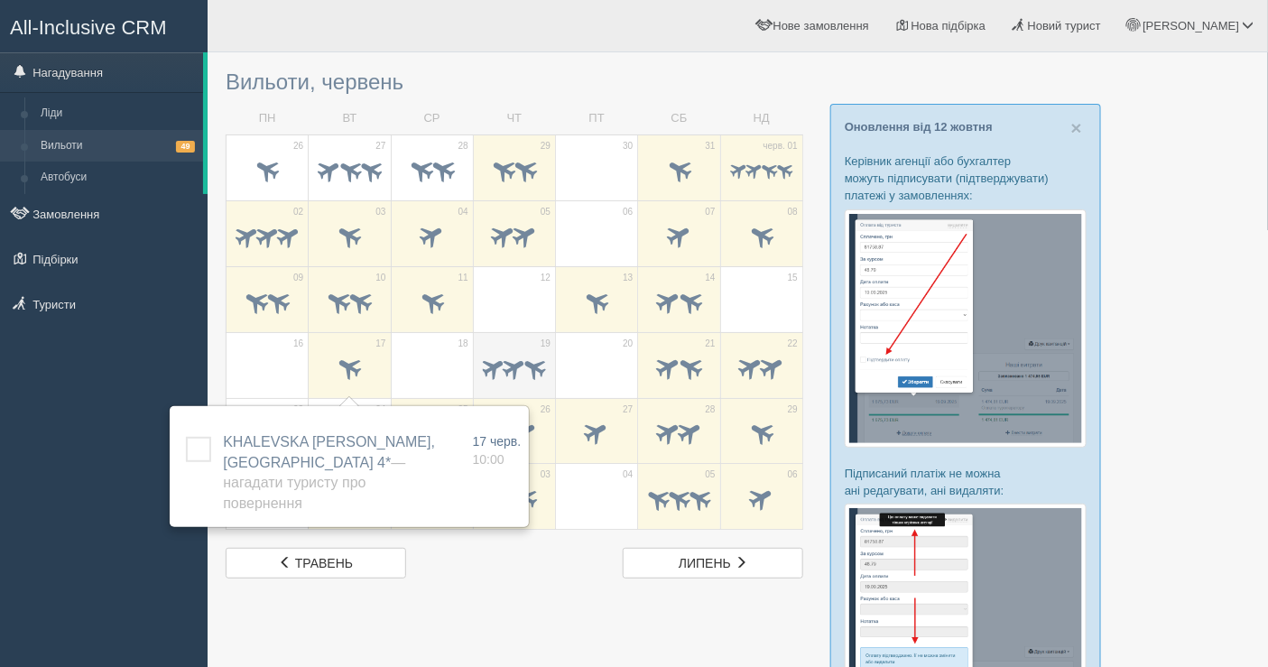
click at [514, 355] on span at bounding box center [514, 367] width 28 height 28
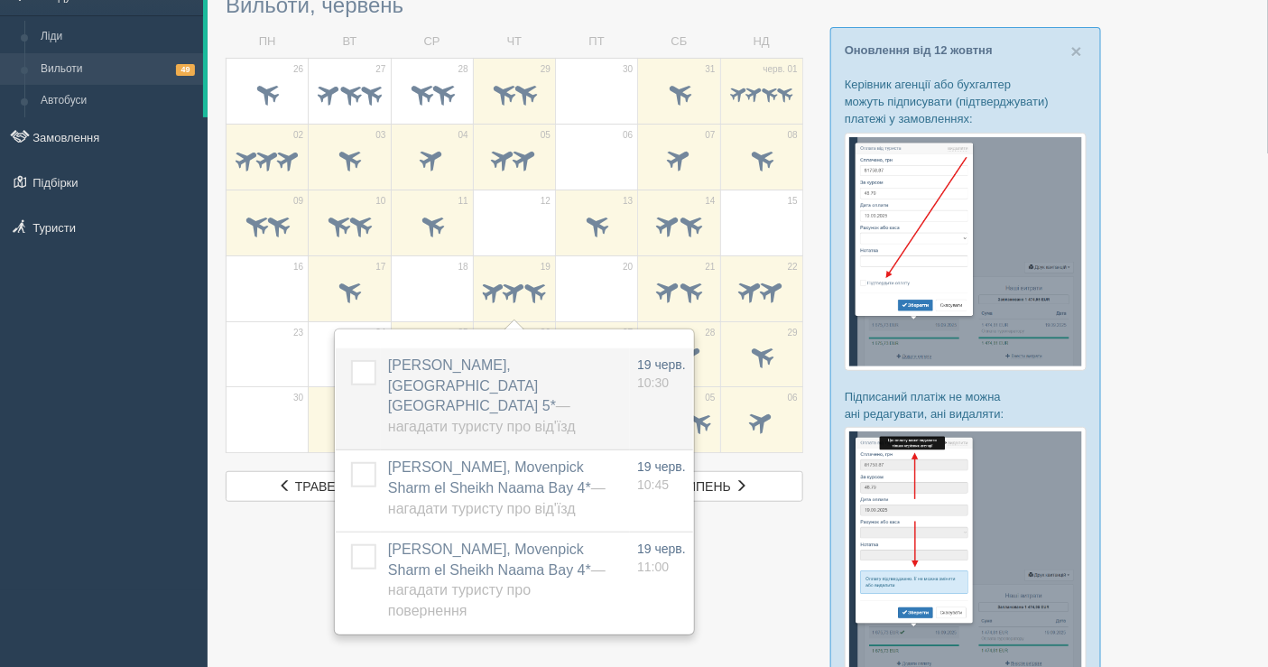
scroll to position [100, 0]
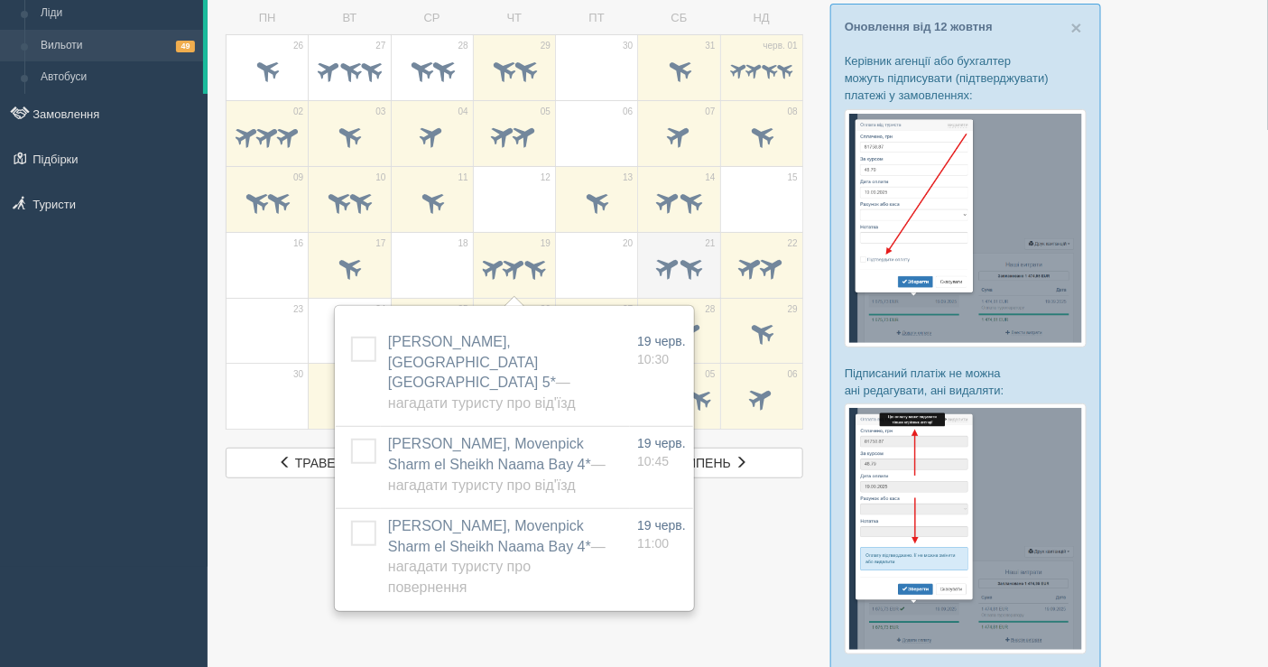
click at [654, 265] on span at bounding box center [668, 267] width 30 height 30
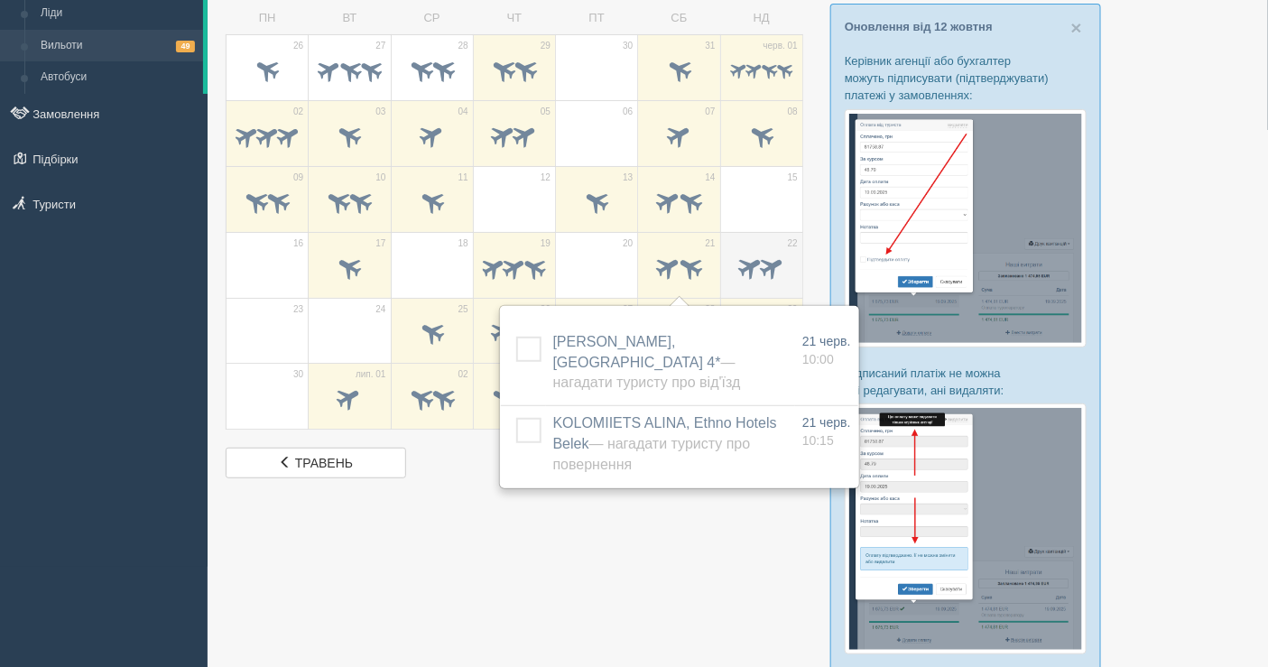
click at [768, 244] on td "22" at bounding box center [761, 265] width 82 height 66
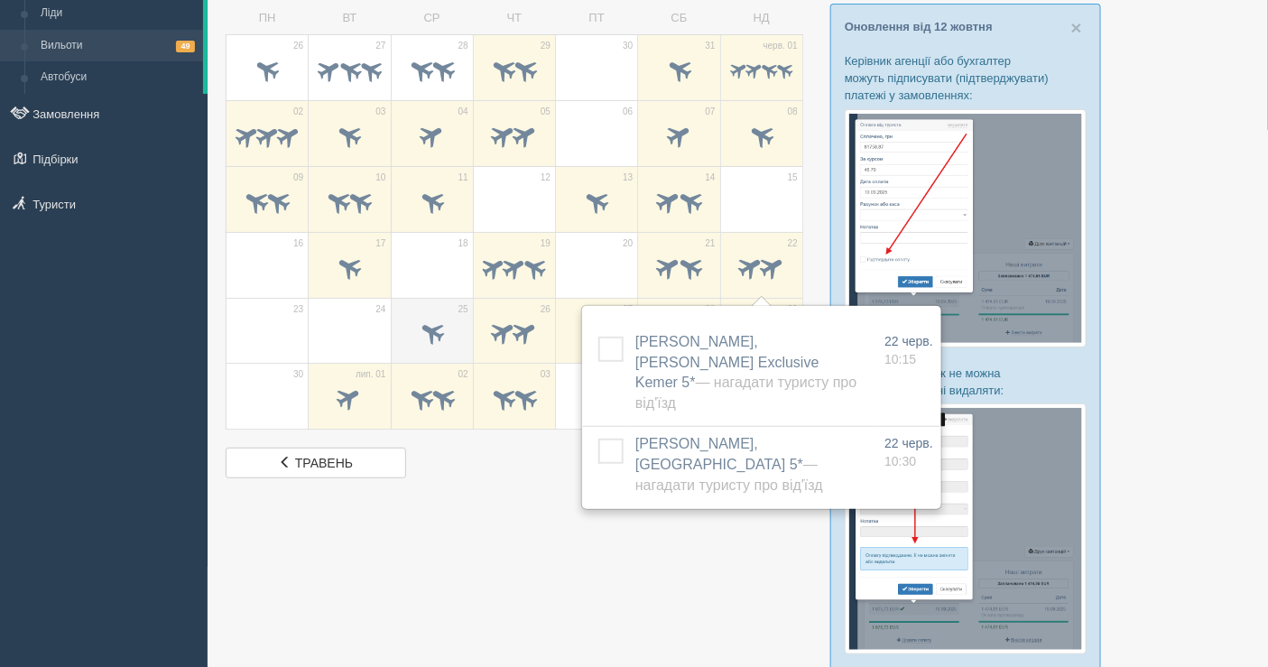
click at [429, 332] on span at bounding box center [432, 333] width 30 height 30
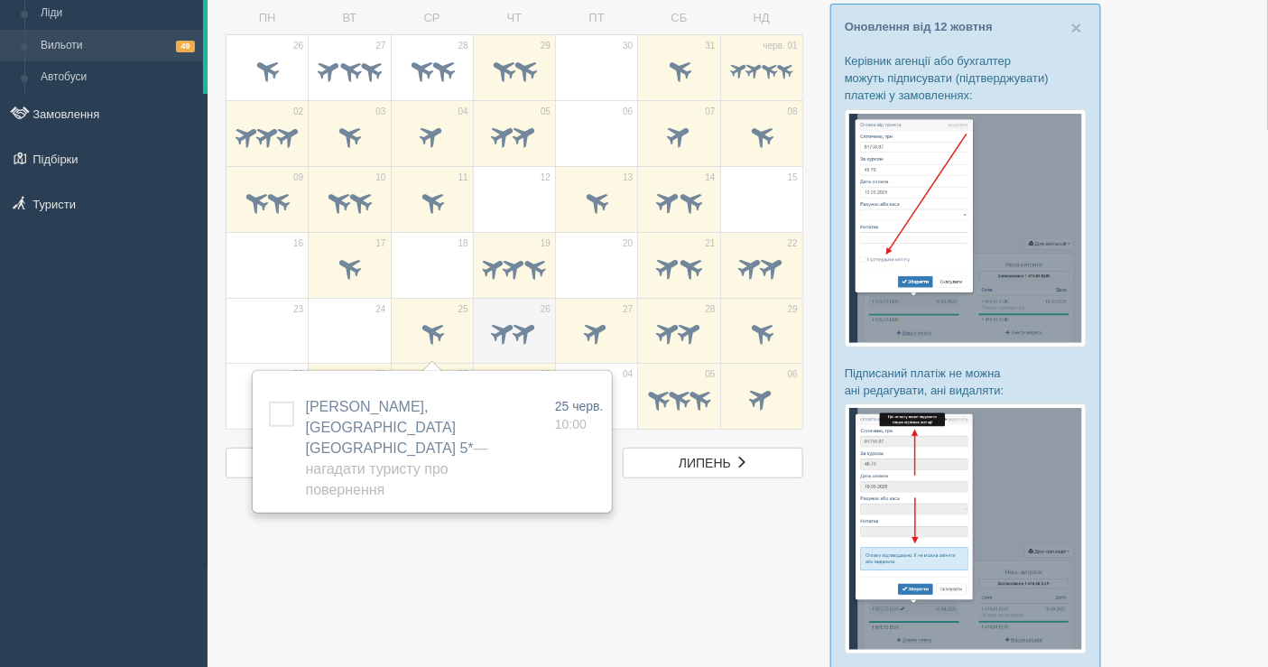
click at [512, 342] on span at bounding box center [514, 335] width 63 height 31
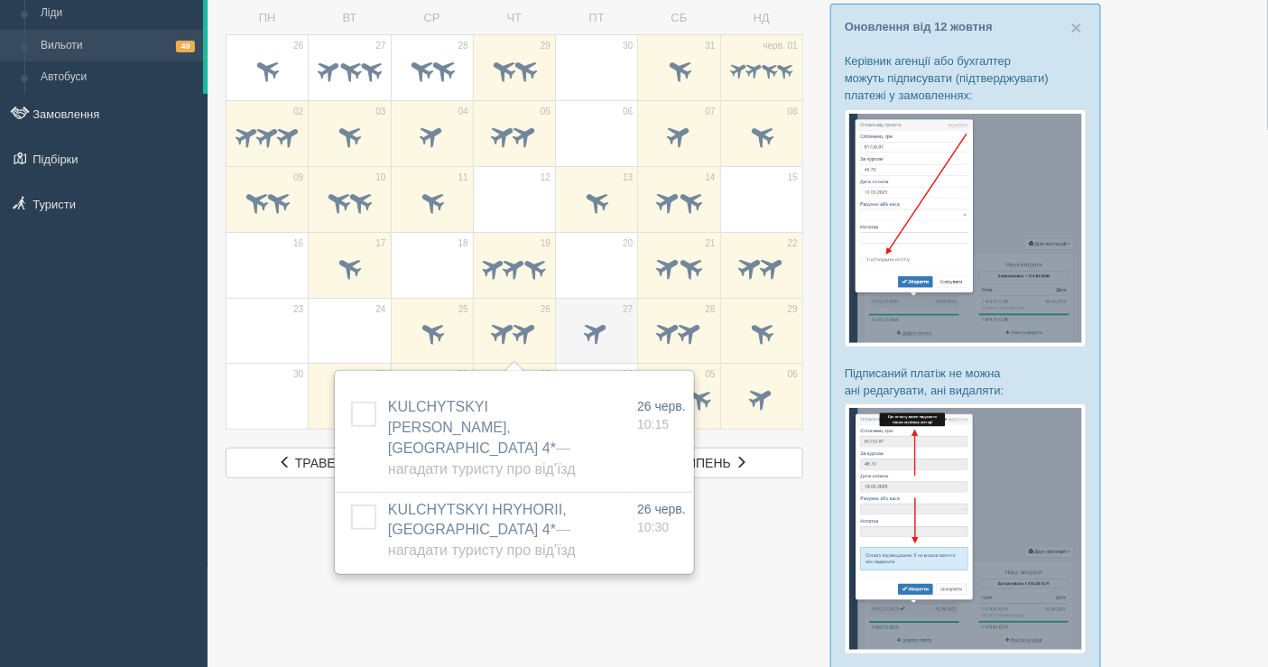
click at [589, 329] on span at bounding box center [597, 333] width 30 height 30
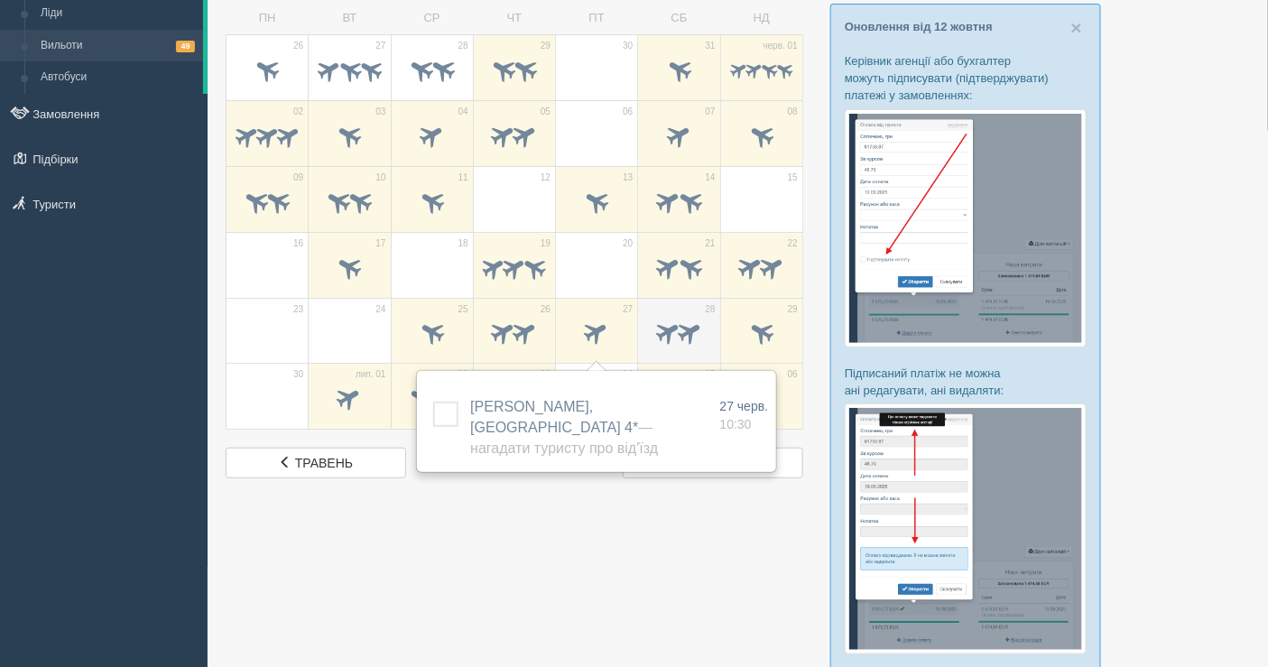
click at [663, 329] on span at bounding box center [668, 333] width 30 height 30
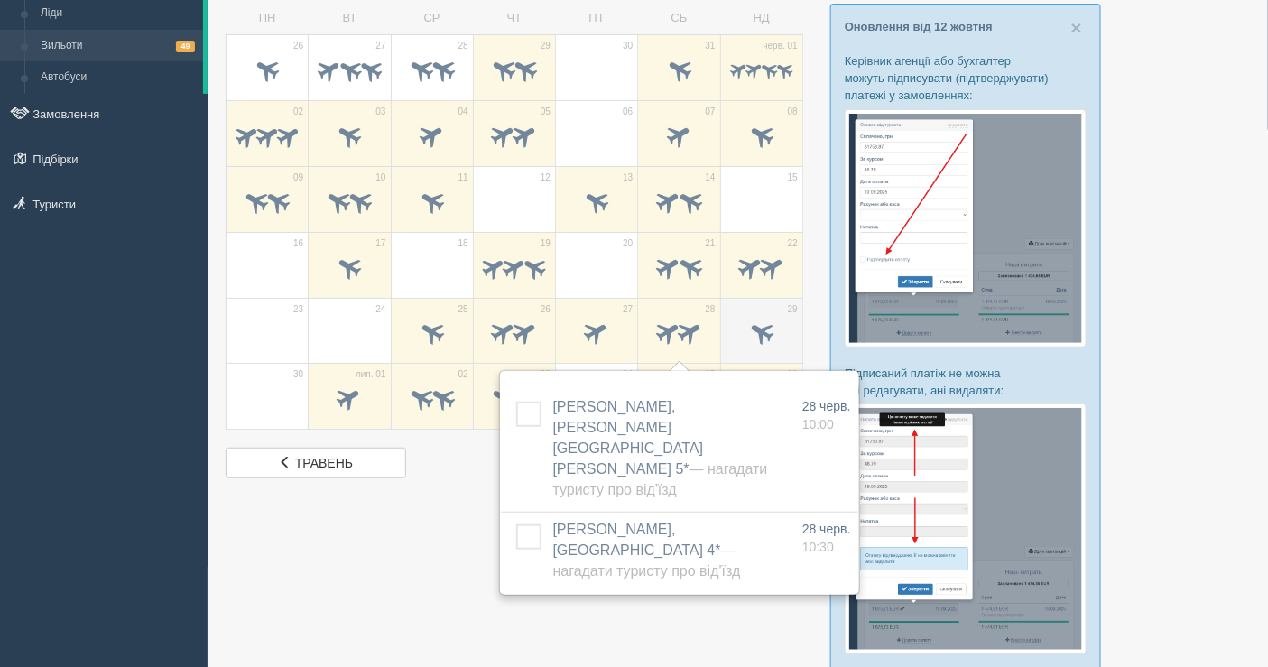
click at [763, 329] on span at bounding box center [761, 333] width 30 height 30
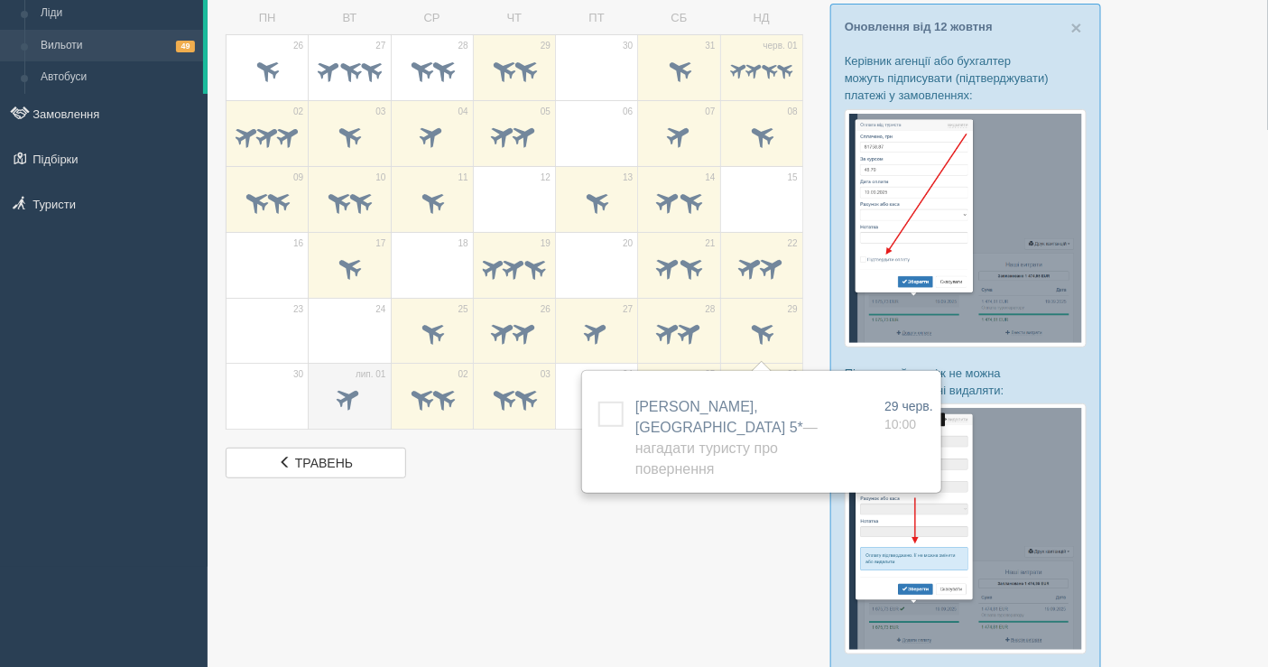
click at [347, 401] on span at bounding box center [350, 399] width 30 height 30
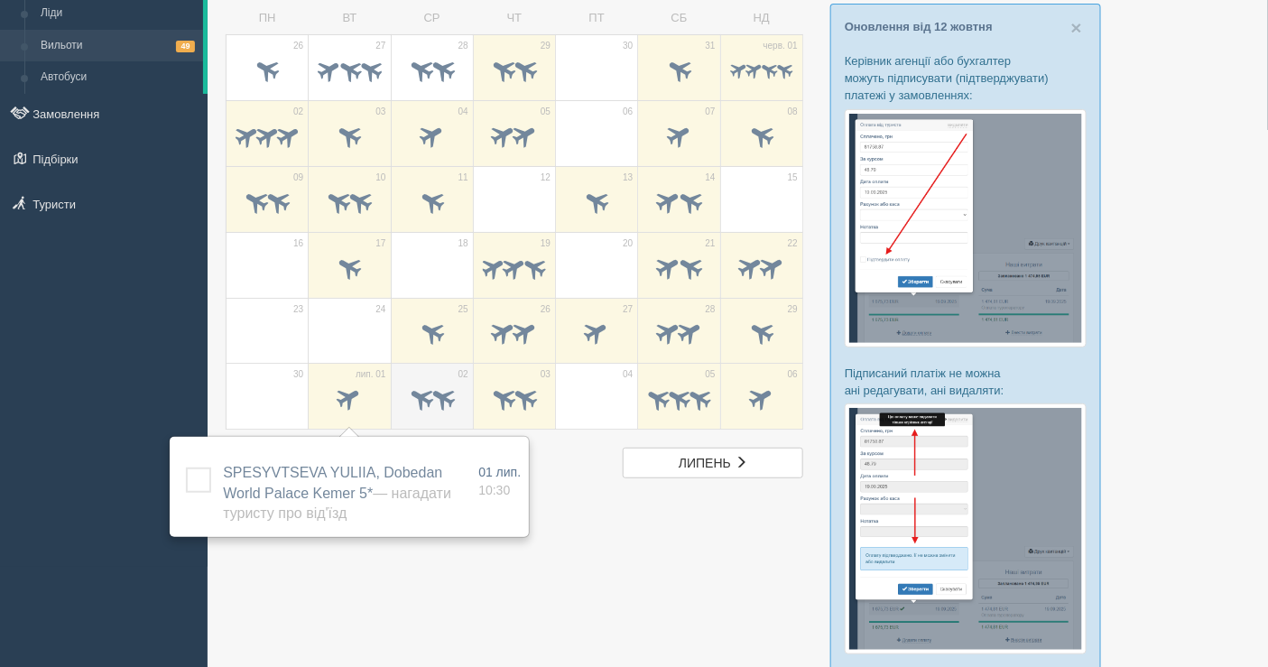
click at [415, 401] on span at bounding box center [421, 399] width 30 height 30
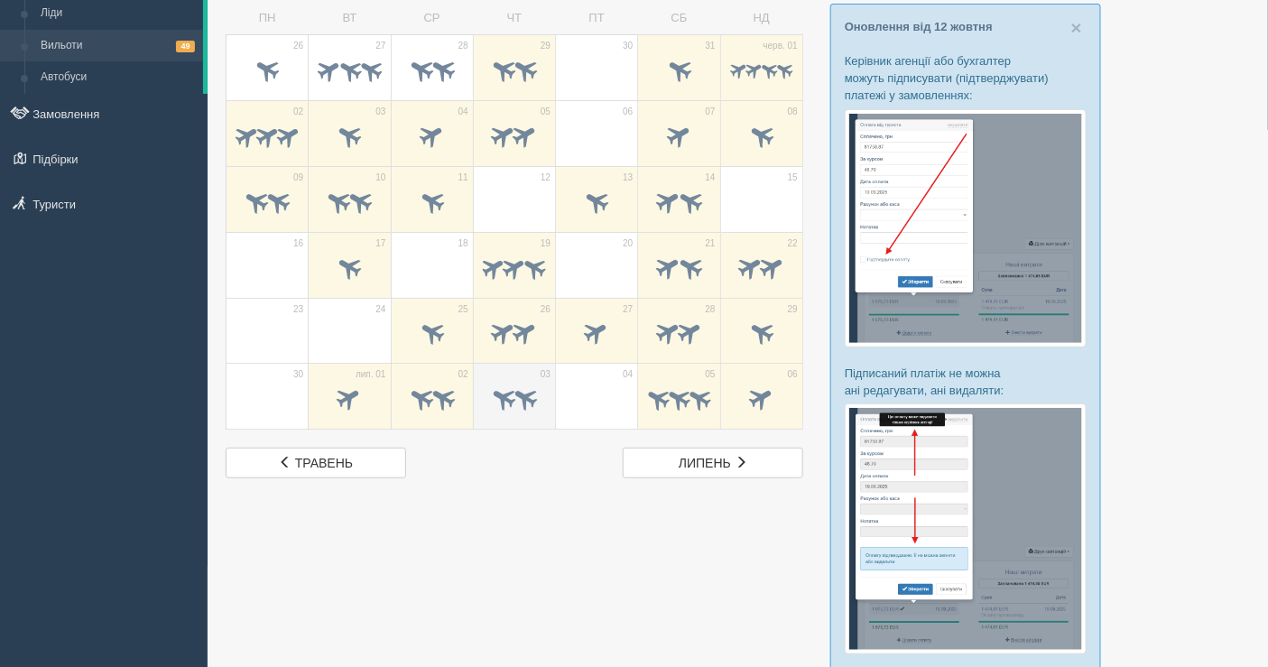
click at [492, 390] on span at bounding box center [504, 399] width 30 height 30
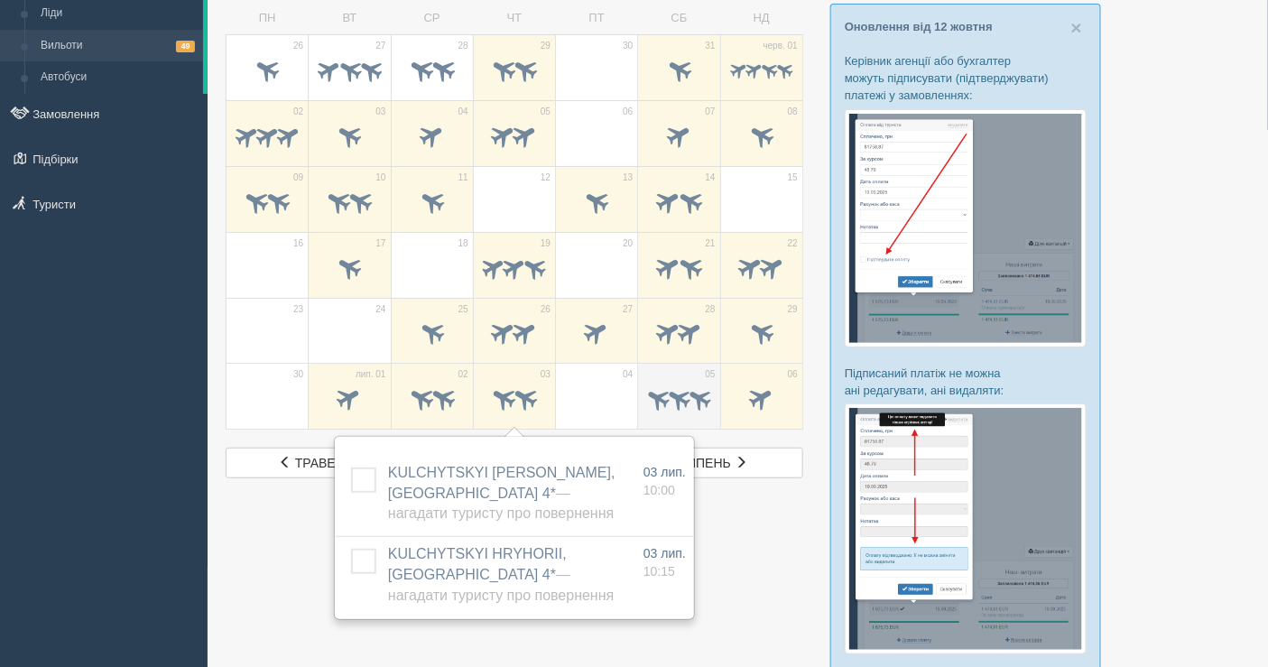
click at [677, 388] on span at bounding box center [679, 399] width 28 height 28
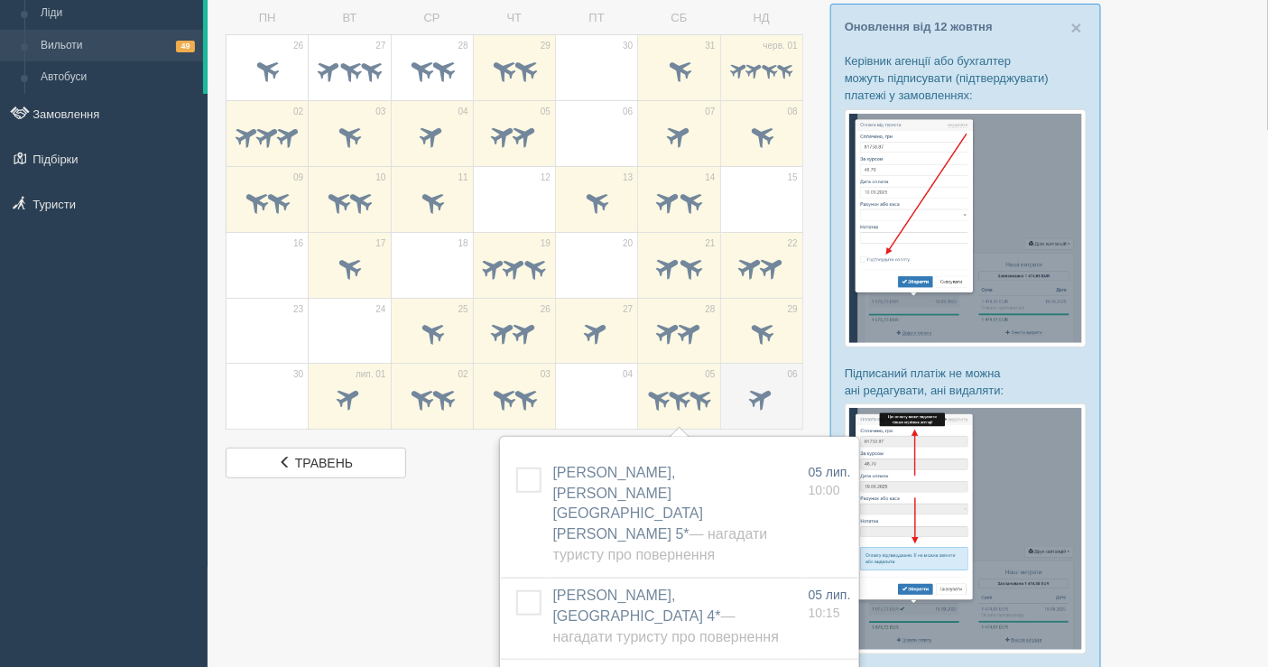
click at [746, 388] on span at bounding box center [761, 400] width 63 height 31
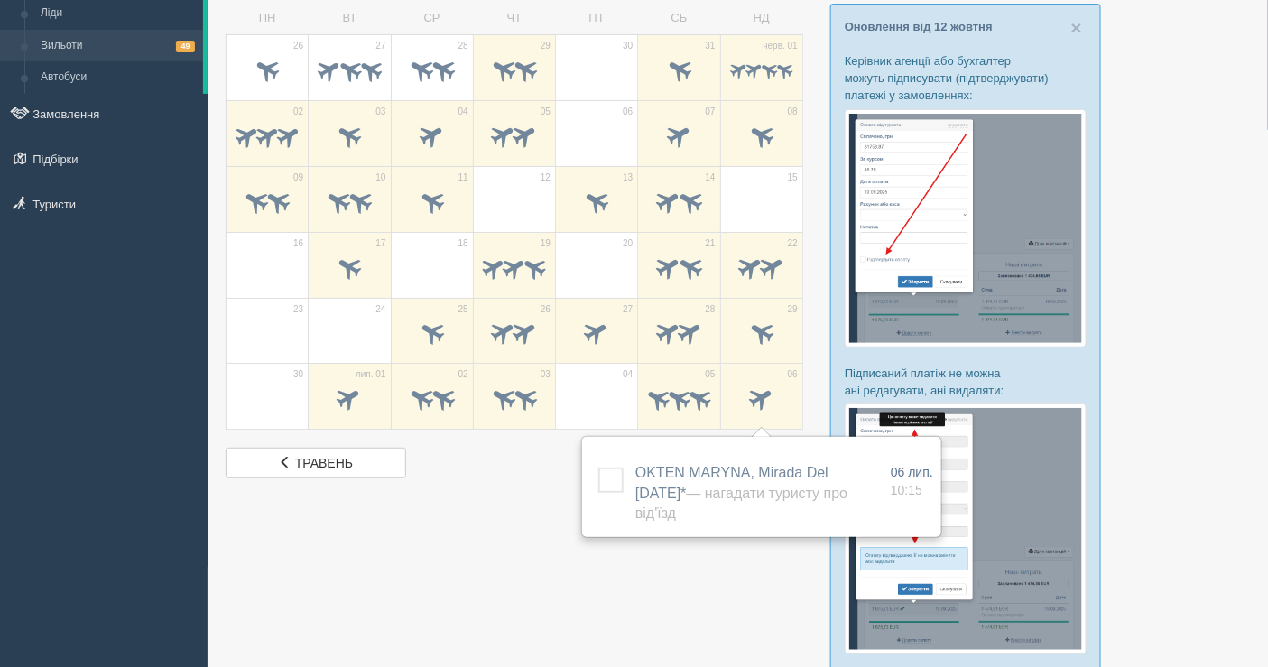
click at [524, 552] on div at bounding box center [738, 486] width 1024 height 1050
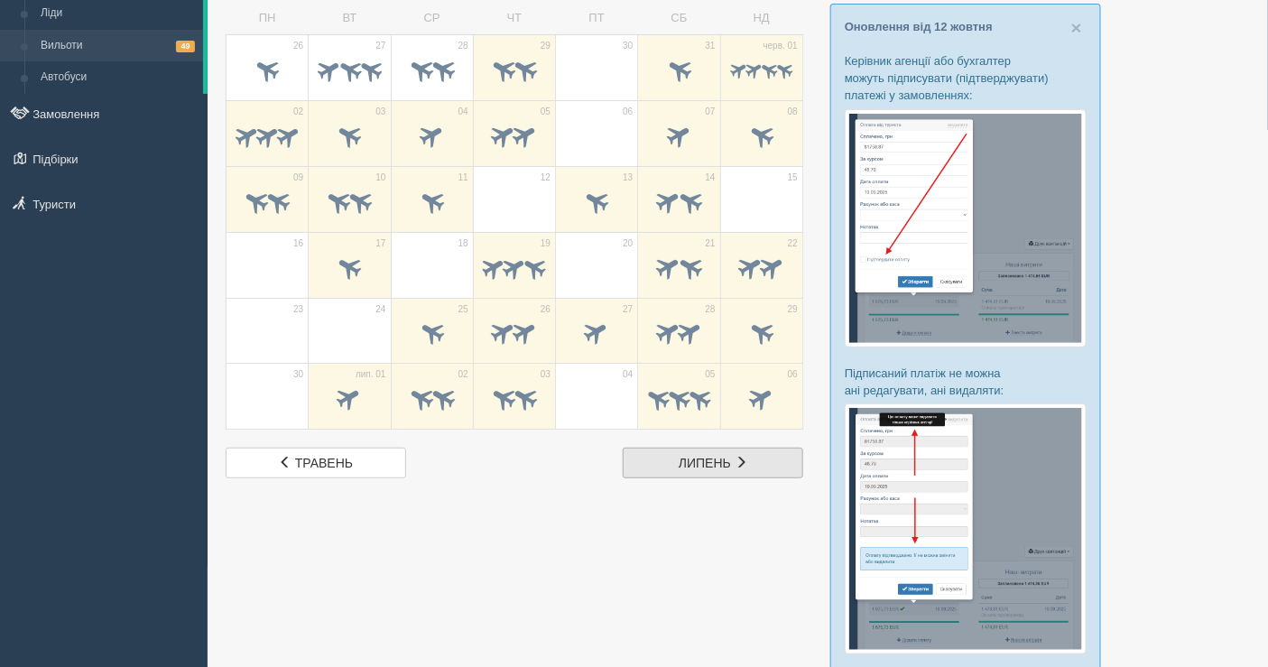
click at [689, 456] on span "липень" at bounding box center [705, 463] width 52 height 14
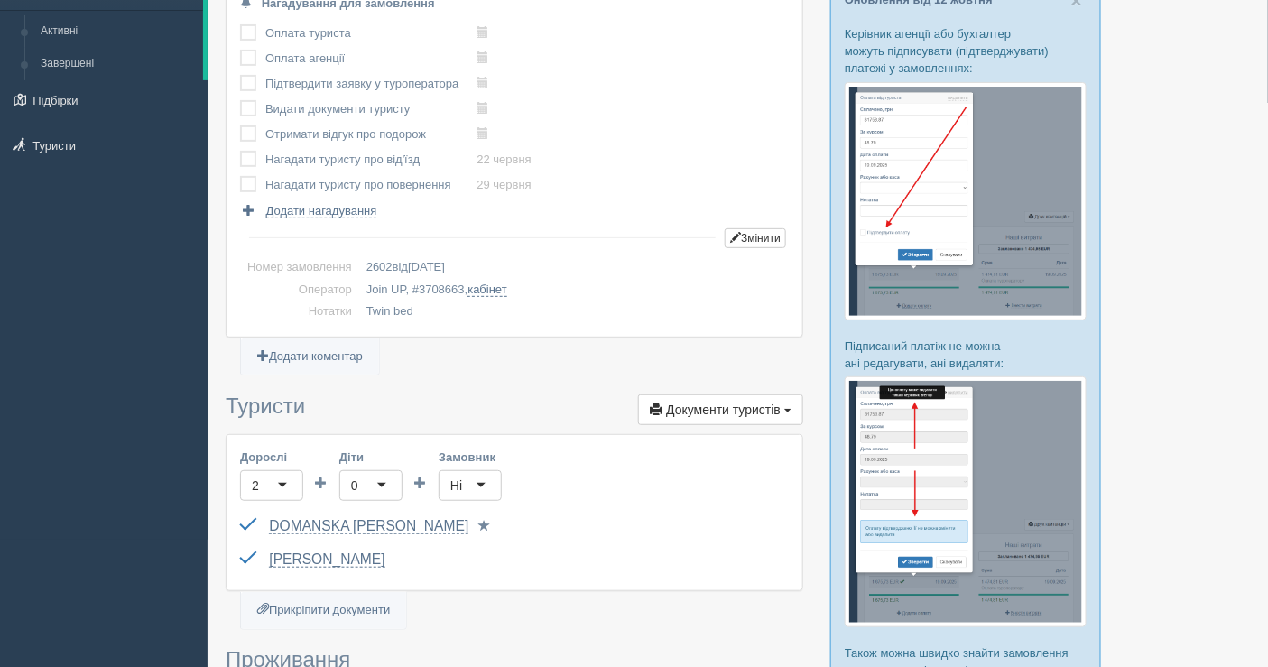
scroll to position [301, 0]
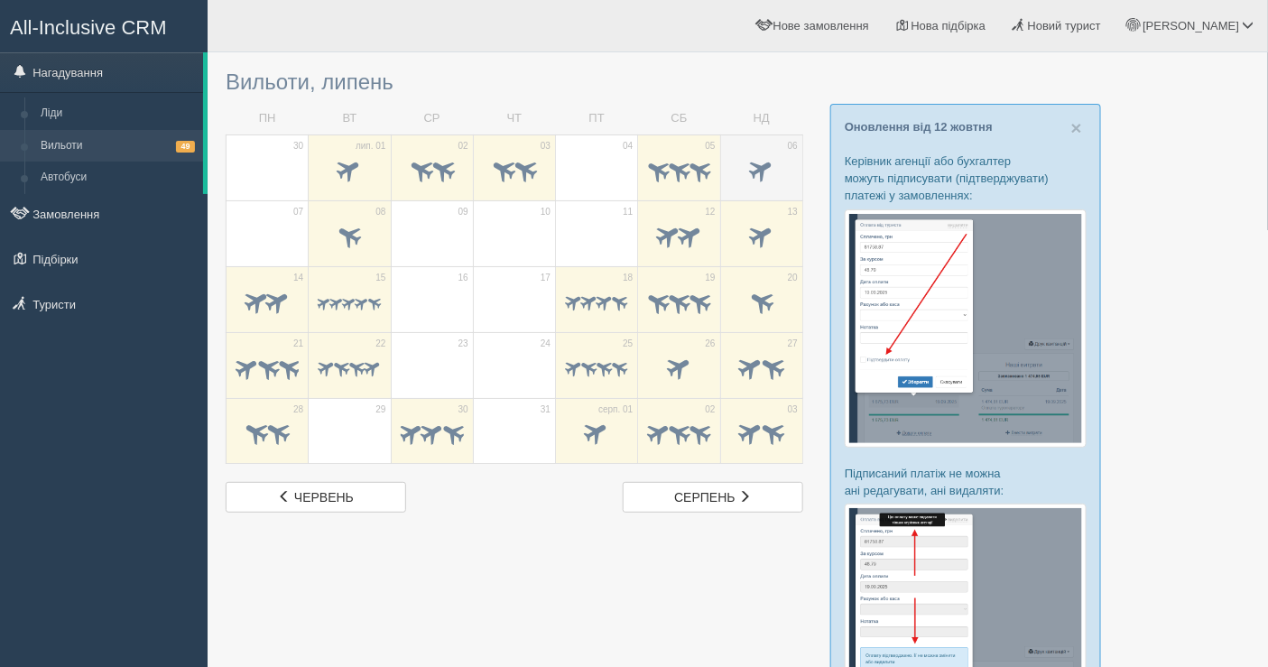
click at [764, 147] on td "06" at bounding box center [761, 167] width 82 height 66
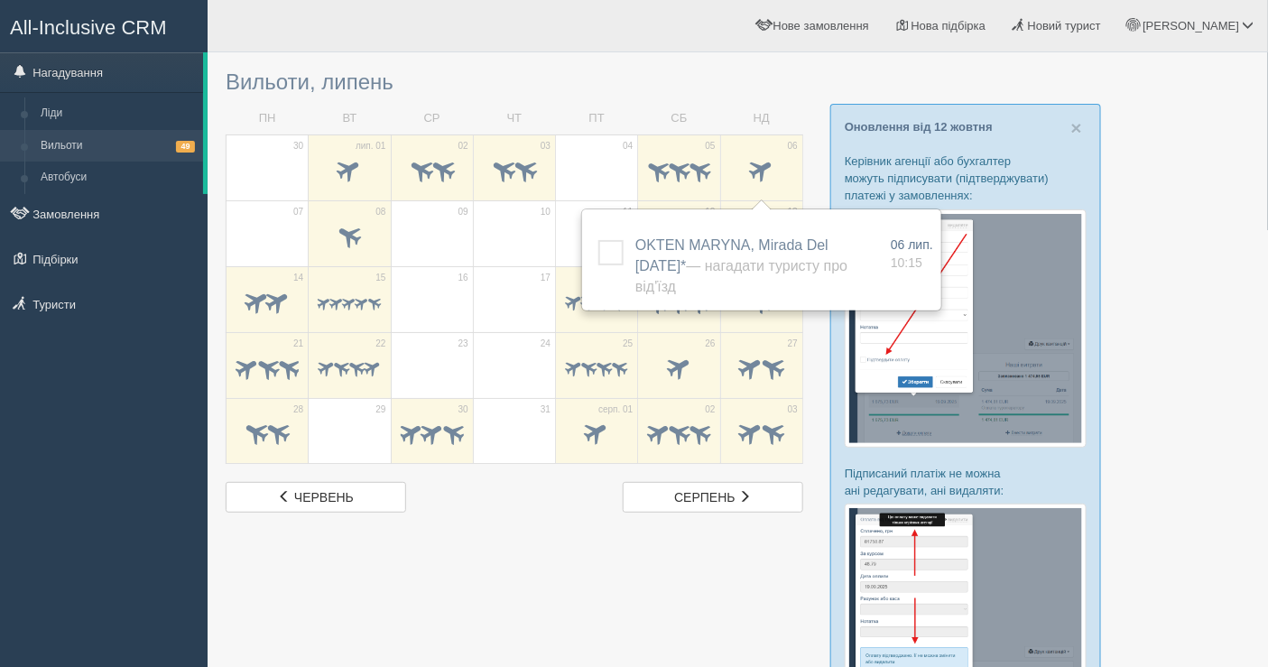
click at [492, 326] on td "17" at bounding box center [514, 299] width 82 height 66
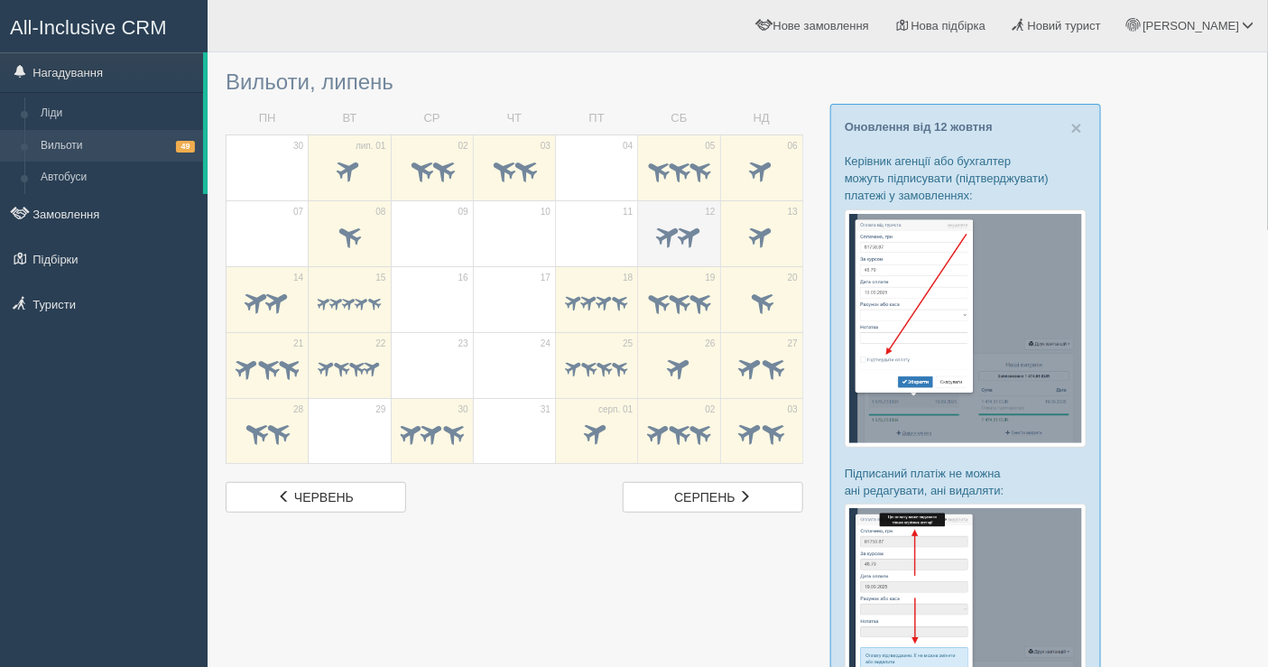
click at [656, 237] on span at bounding box center [668, 235] width 30 height 30
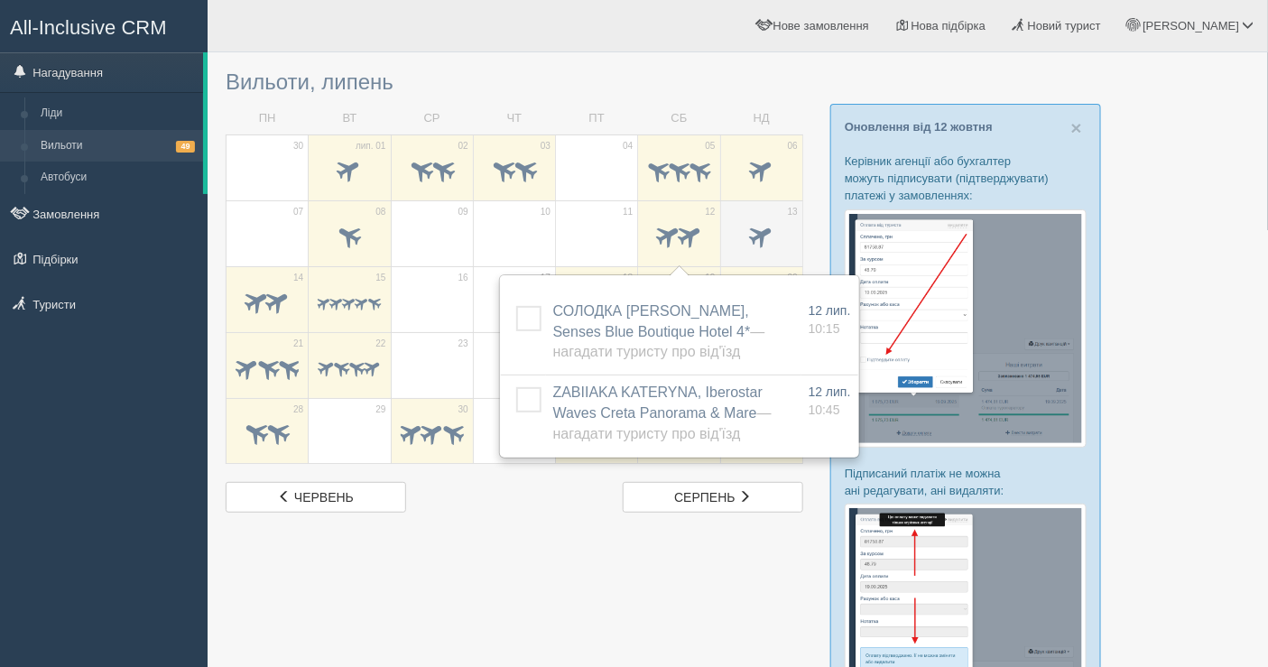
click at [756, 236] on span at bounding box center [761, 235] width 30 height 30
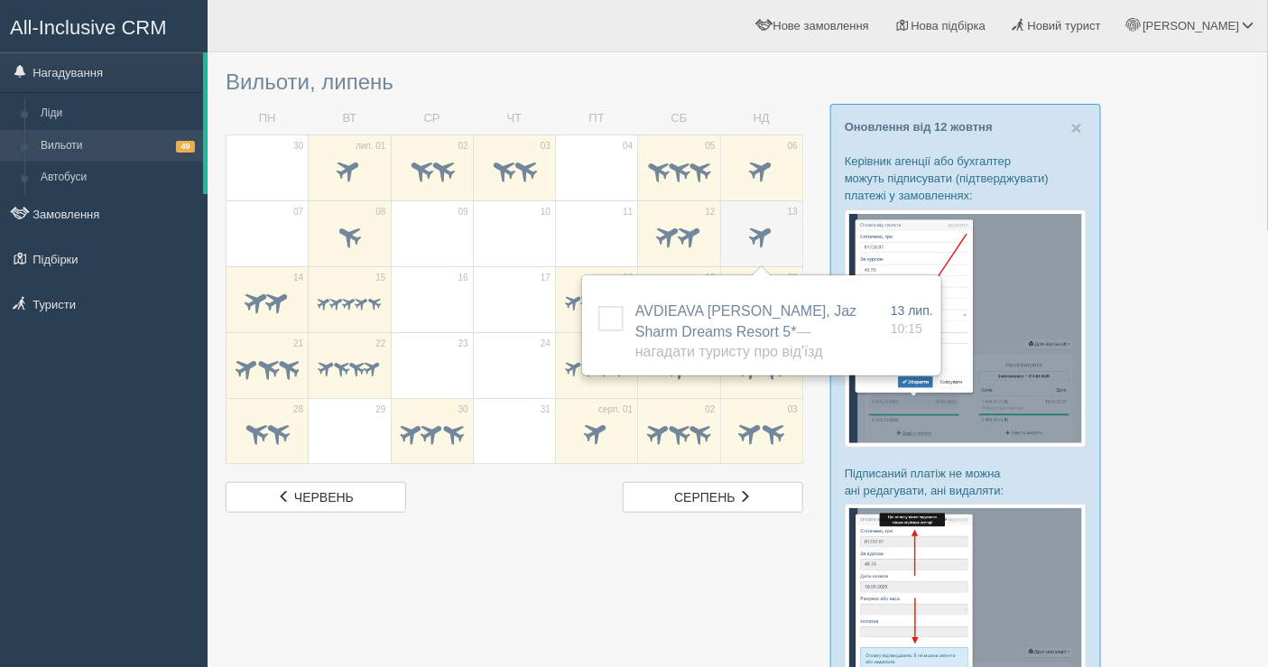
drag, startPoint x: 756, startPoint y: 236, endPoint x: 736, endPoint y: 220, distance: 26.4
drag, startPoint x: 736, startPoint y: 220, endPoint x: 481, endPoint y: 546, distance: 413.5
click at [481, 546] on div at bounding box center [738, 586] width 1024 height 1050
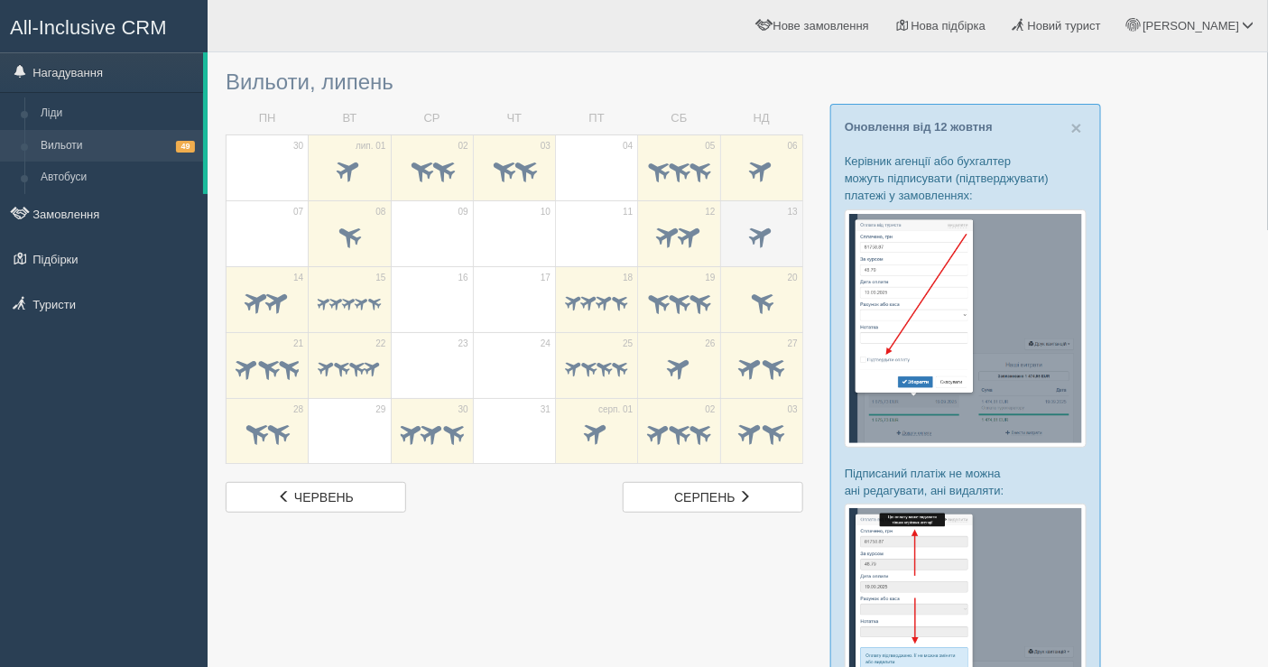
drag, startPoint x: 749, startPoint y: 222, endPoint x: 731, endPoint y: 230, distance: 19.8
click at [731, 230] on span at bounding box center [761, 238] width 63 height 31
click at [737, 235] on span at bounding box center [761, 238] width 63 height 31
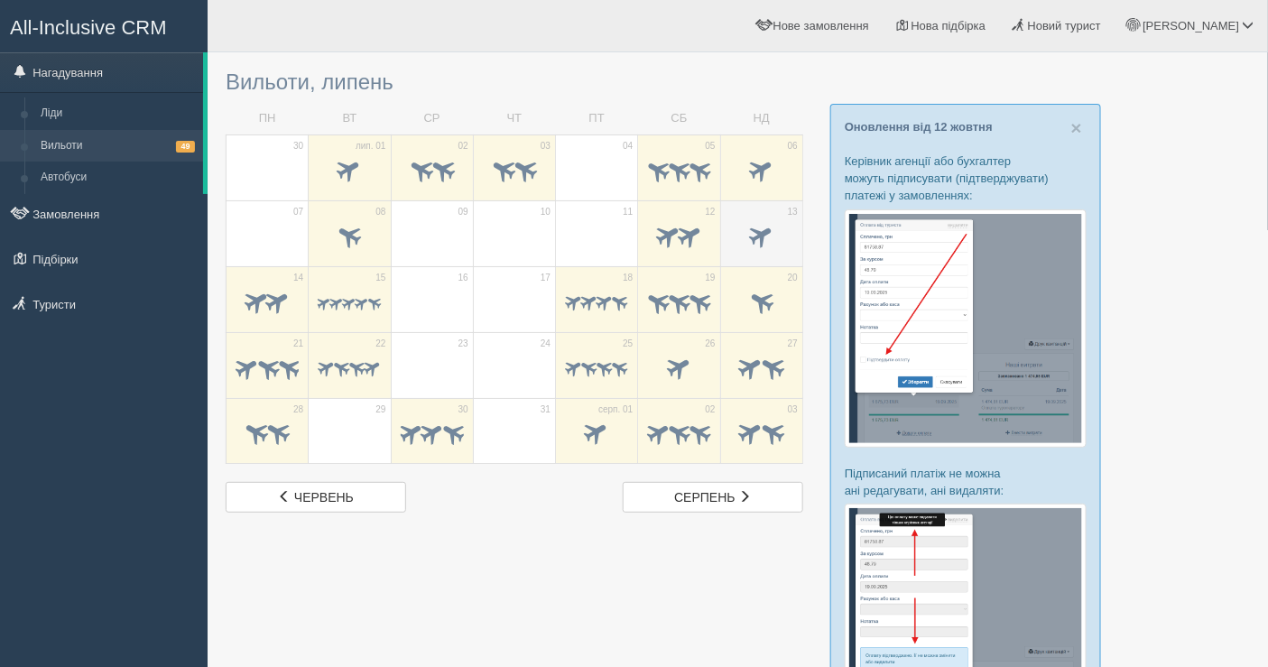
click at [746, 237] on span at bounding box center [761, 235] width 30 height 30
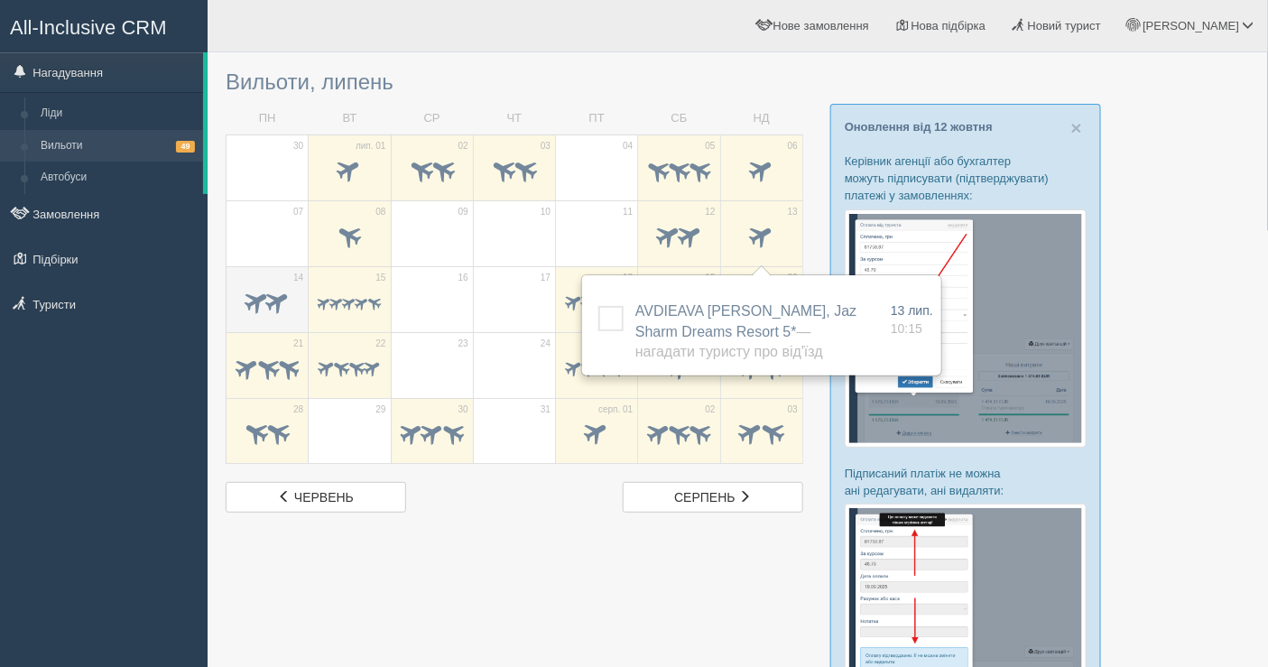
click at [246, 304] on span at bounding box center [257, 301] width 30 height 30
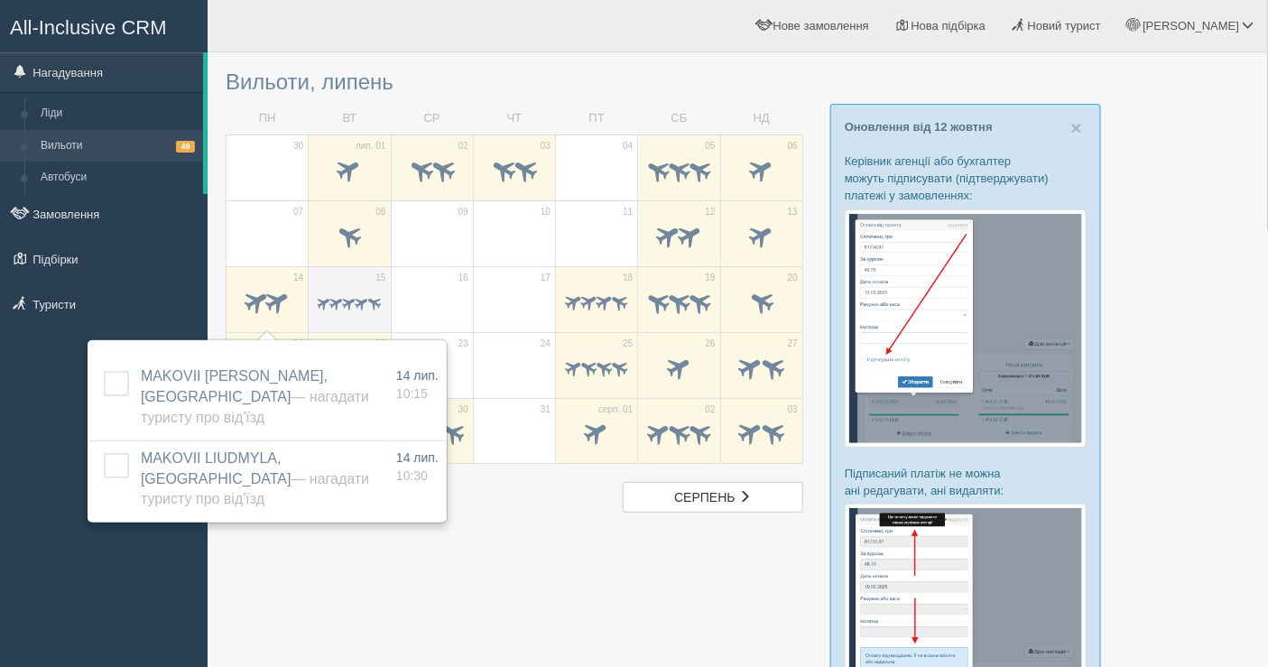
click at [339, 298] on span at bounding box center [337, 302] width 17 height 17
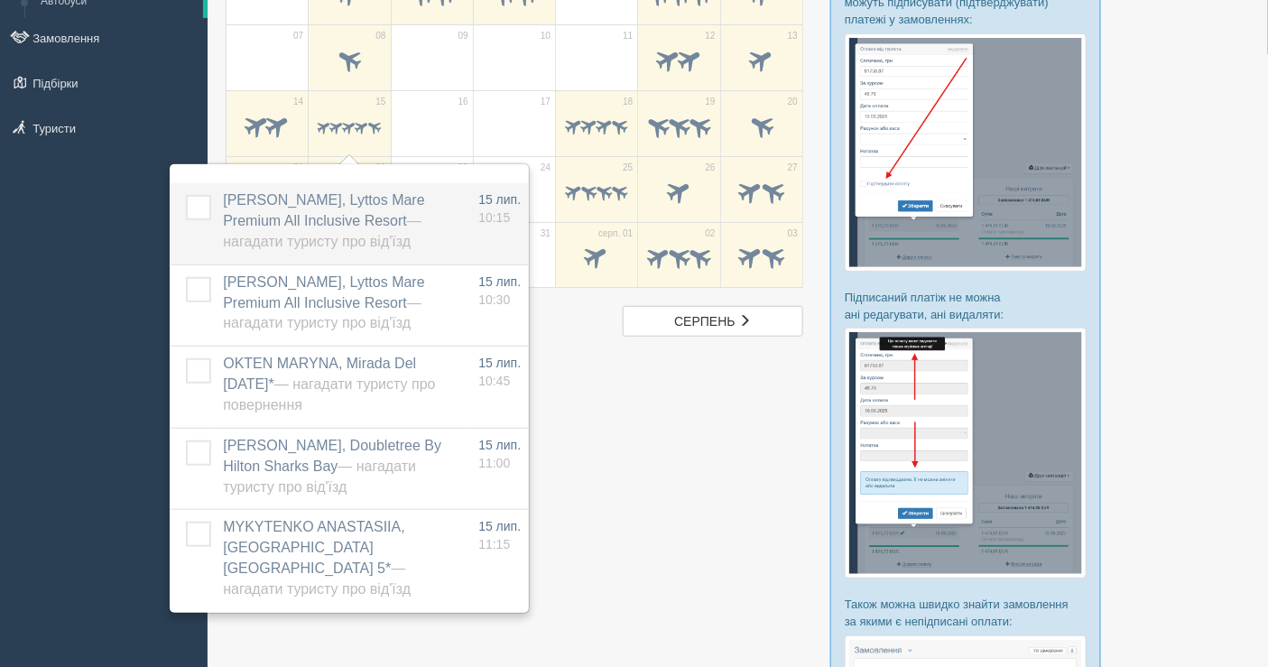
scroll to position [200, 0]
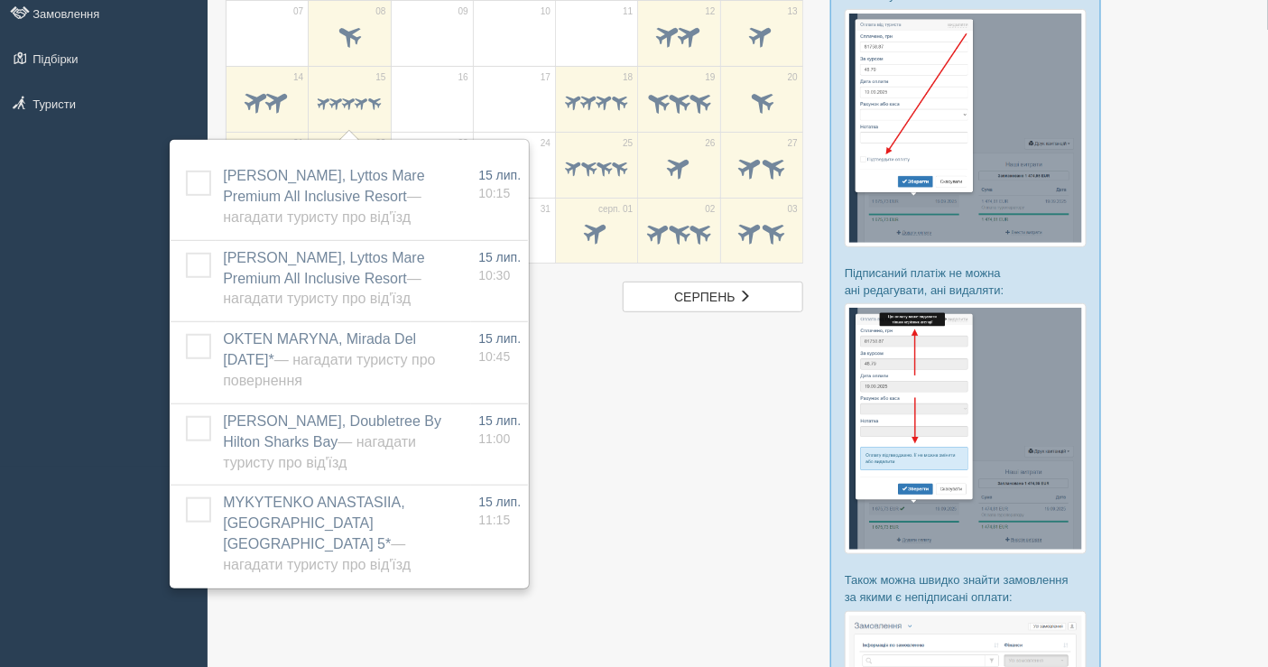
click at [622, 426] on div at bounding box center [738, 386] width 1024 height 1050
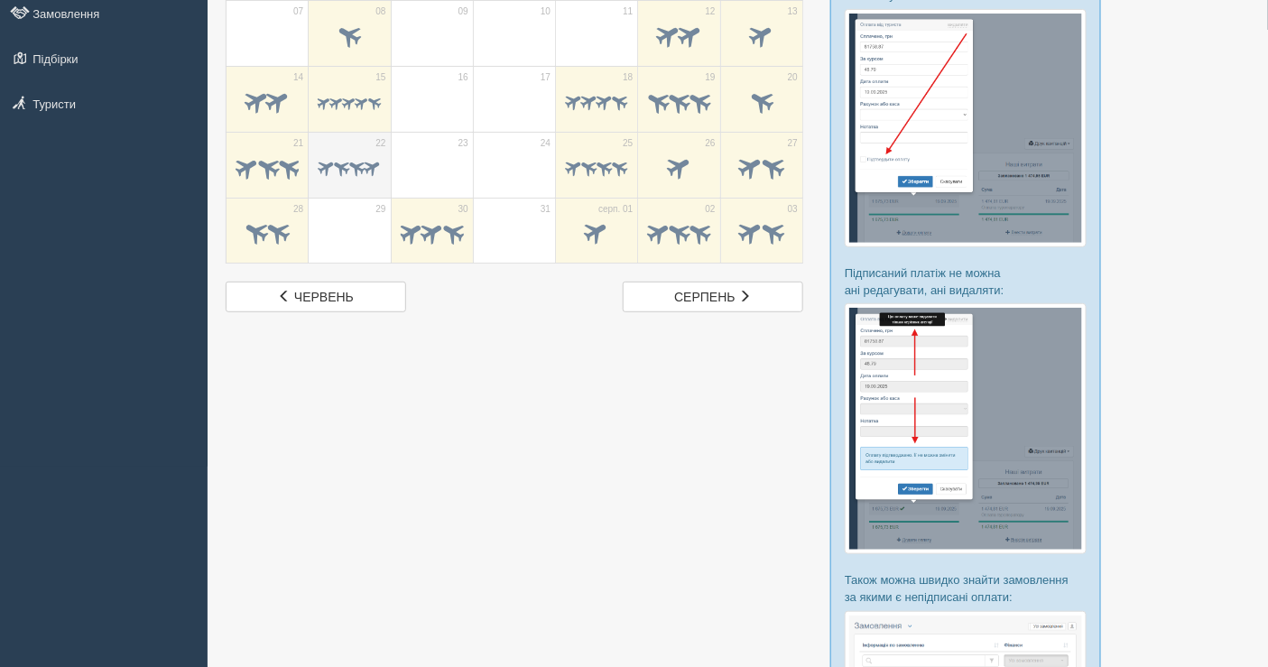
click at [352, 156] on span at bounding box center [357, 166] width 21 height 21
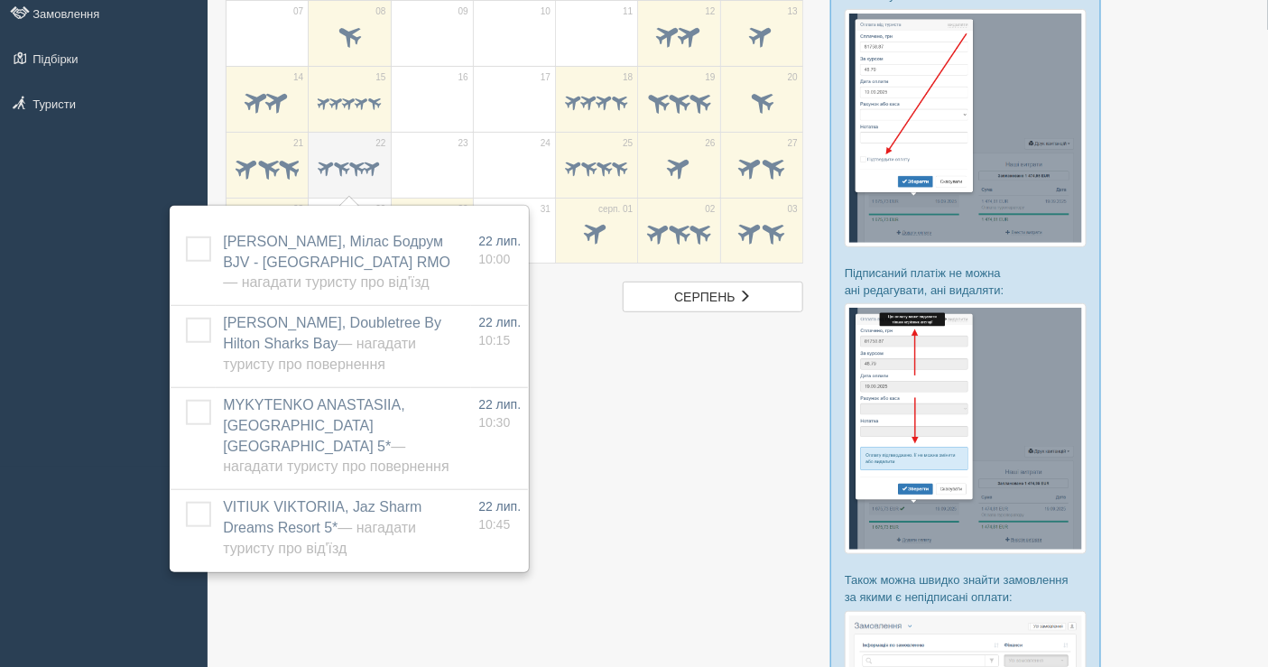
click at [357, 176] on span at bounding box center [349, 169] width 63 height 22
click at [662, 401] on div at bounding box center [738, 386] width 1024 height 1050
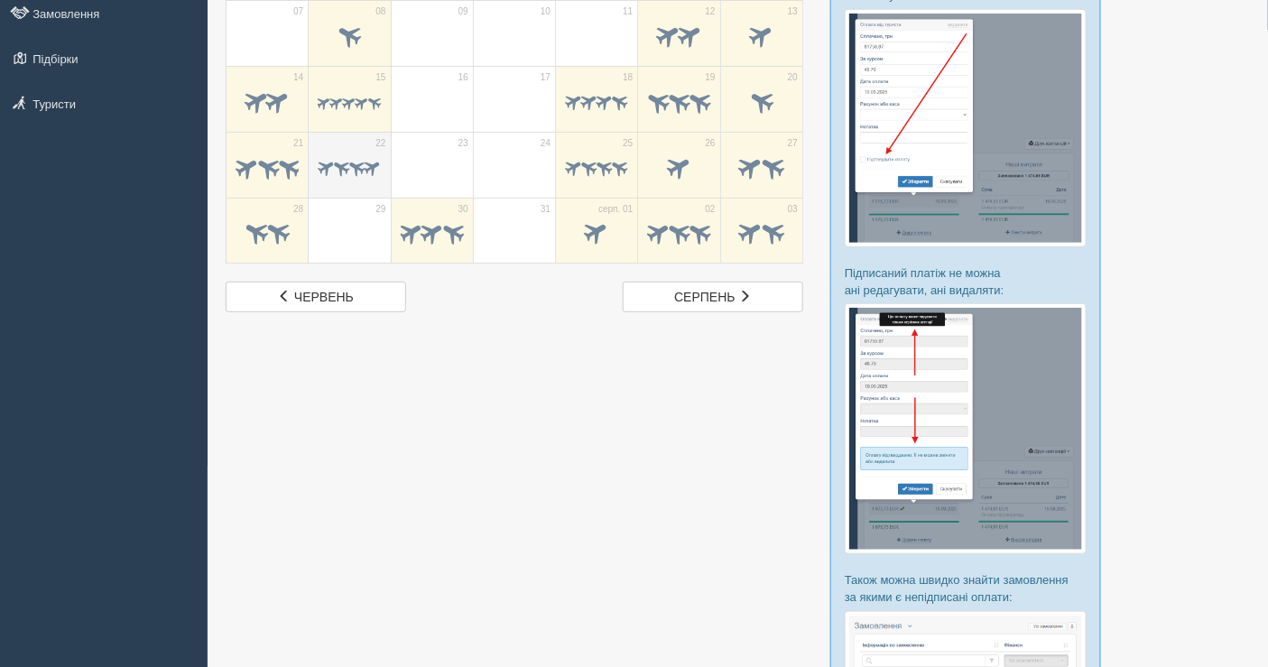
click at [376, 169] on span at bounding box center [372, 166] width 21 height 21
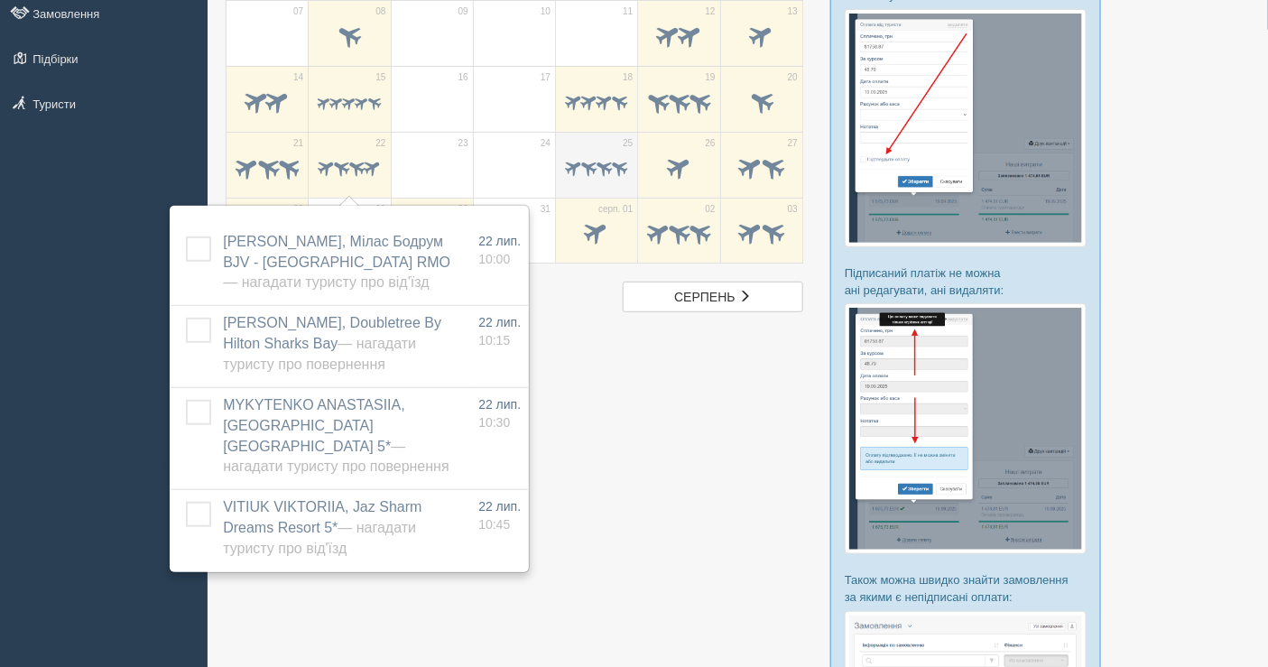
click at [620, 171] on span at bounding box center [619, 166] width 21 height 21
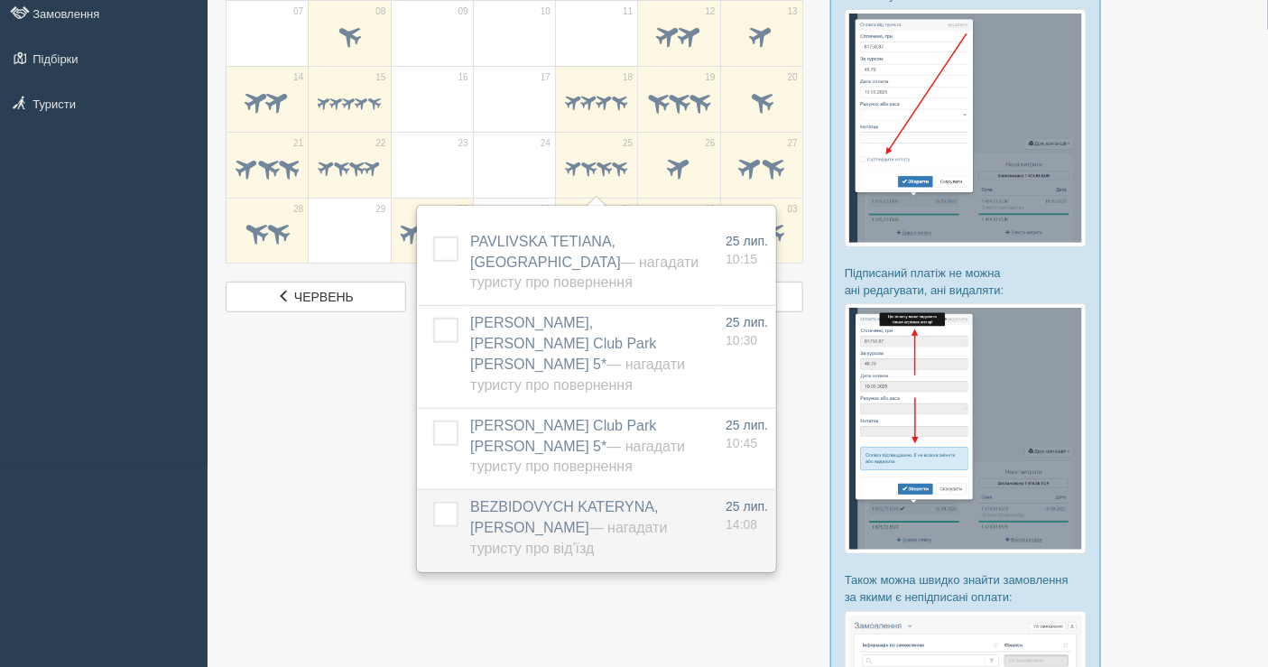
drag, startPoint x: 554, startPoint y: 492, endPoint x: 524, endPoint y: 486, distance: 30.3
click at [565, 499] on span "BEZBIDOVYCH KATERYNA, Baia Salima Kemer — Нагадати туристу про від'їзд" at bounding box center [568, 527] width 197 height 57
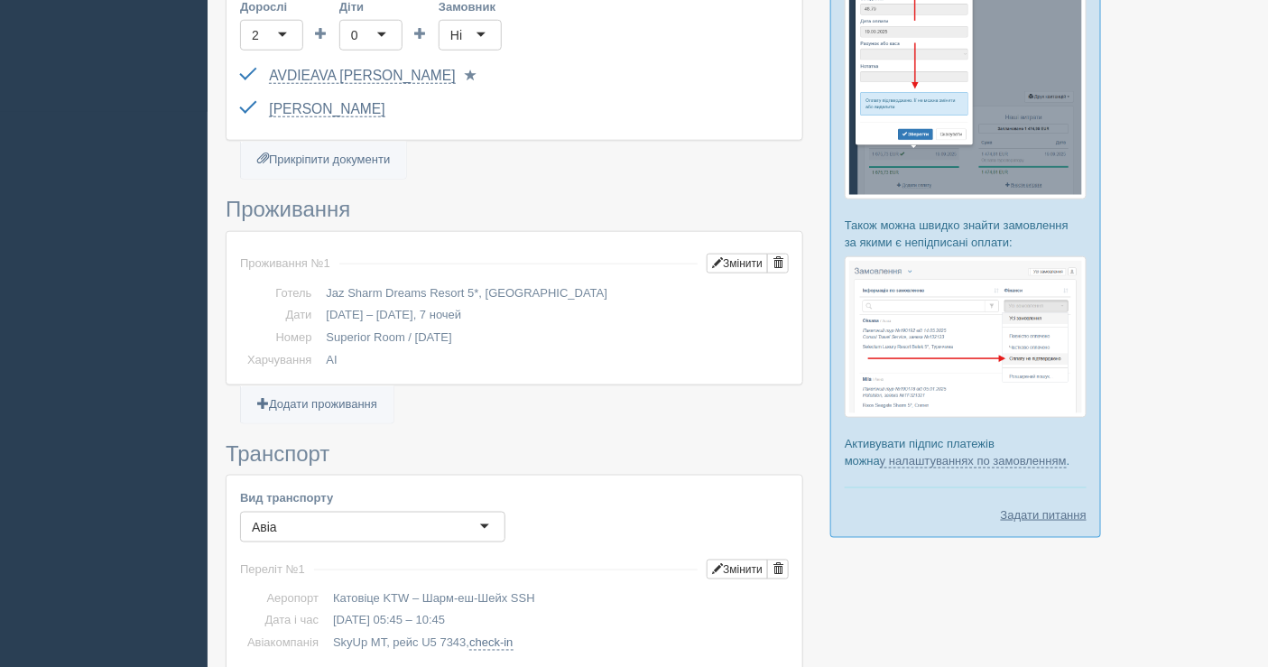
scroll to position [601, 0]
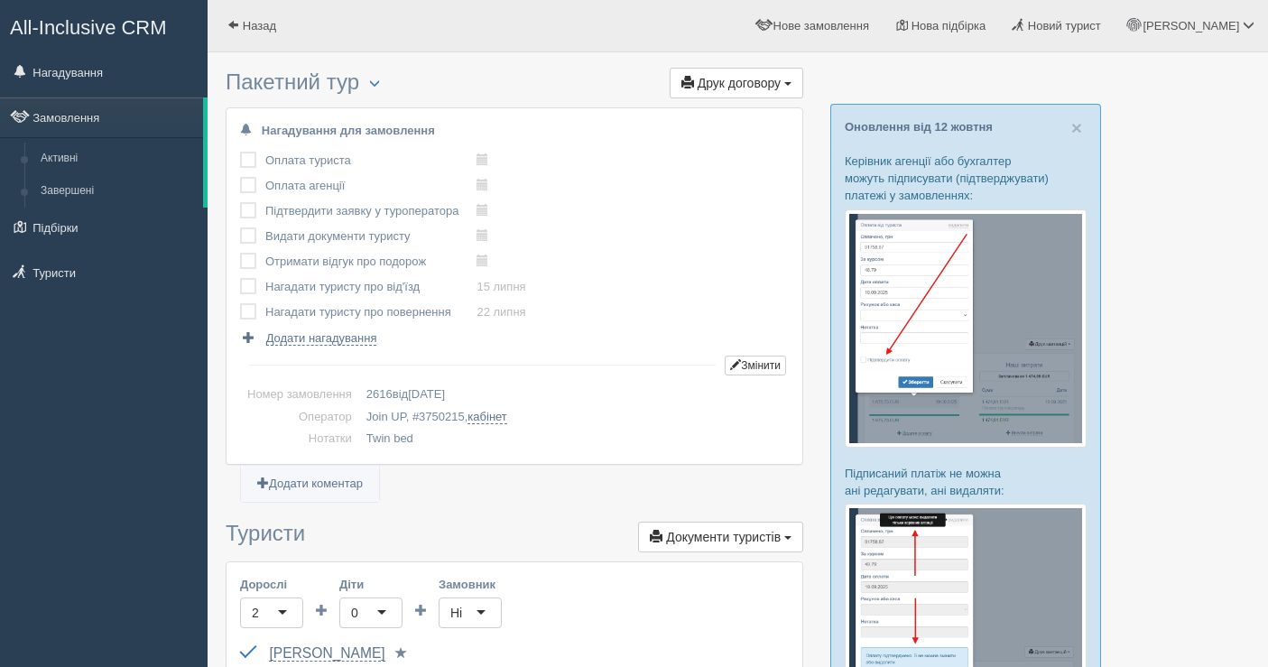
scroll to position [301, 0]
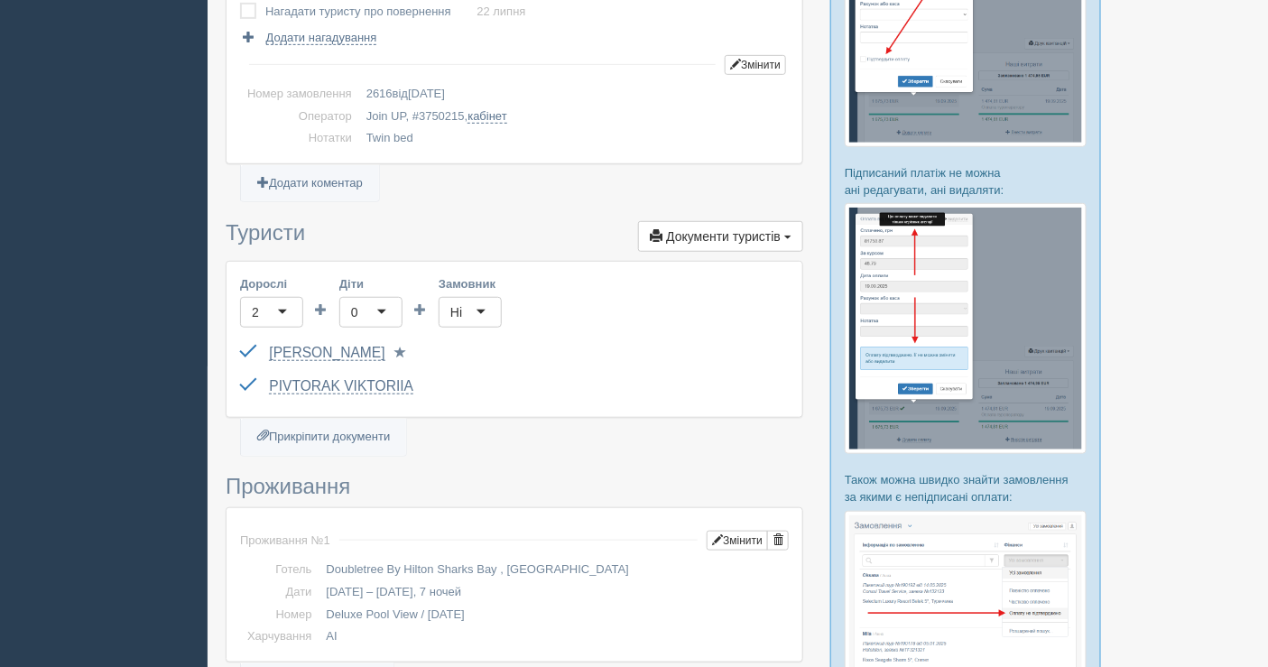
drag, startPoint x: 264, startPoint y: 345, endPoint x: 460, endPoint y: 369, distance: 198.3
click at [457, 370] on div "Дорослі 2 2 Діти 0 0 Замовник [PERSON_NAME] Обрати замовника... (замовник) Обра…" at bounding box center [515, 339] width 576 height 155
drag, startPoint x: 255, startPoint y: 392, endPoint x: 339, endPoint y: 381, distance: 85.5
click at [339, 381] on div "PIVTORAK VIKTORIIA FV629296 до 04.07.2029 Паспорт 2 Обрати іншого..." at bounding box center [514, 386] width 549 height 33
click at [313, 380] on link "PIVTORAK VIKTORIIA" at bounding box center [341, 386] width 144 height 16
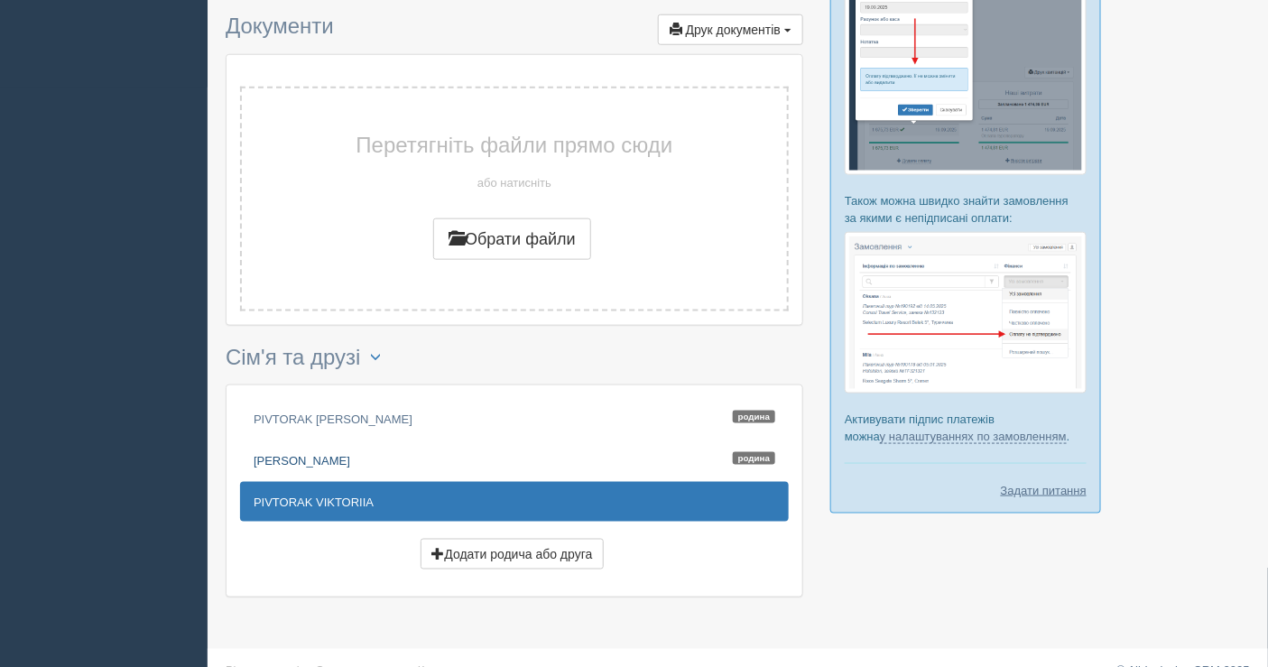
scroll to position [600, 0]
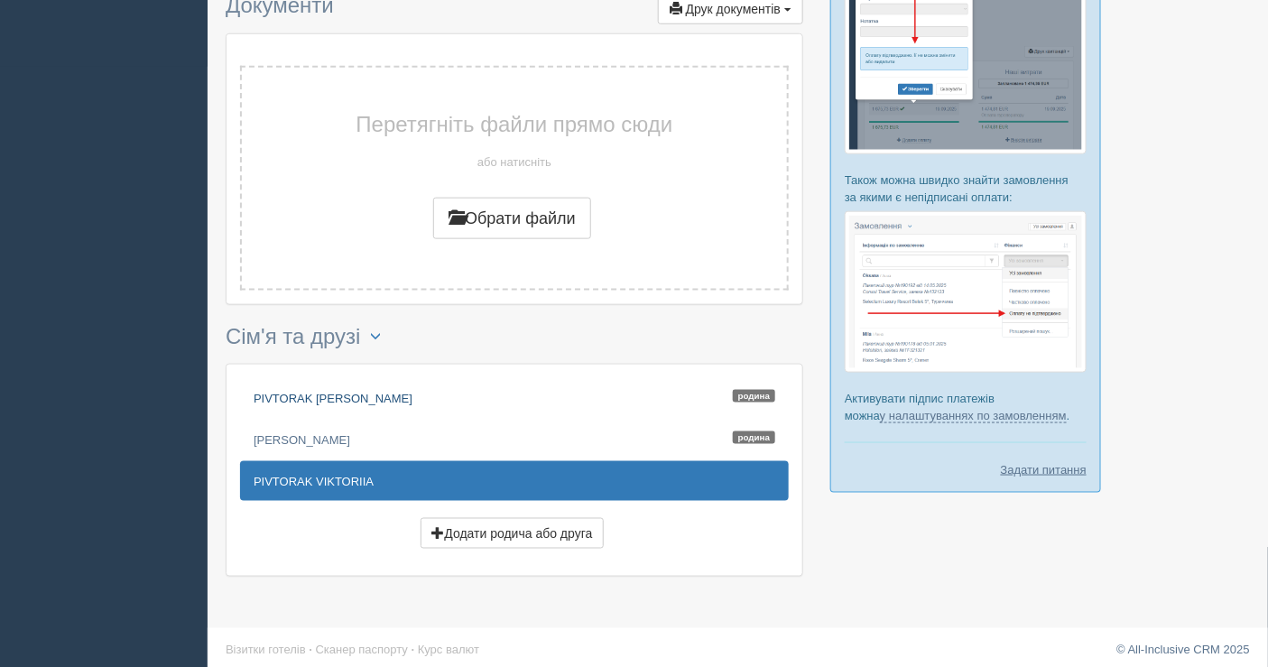
drag, startPoint x: 380, startPoint y: 394, endPoint x: 282, endPoint y: 392, distance: 98.4
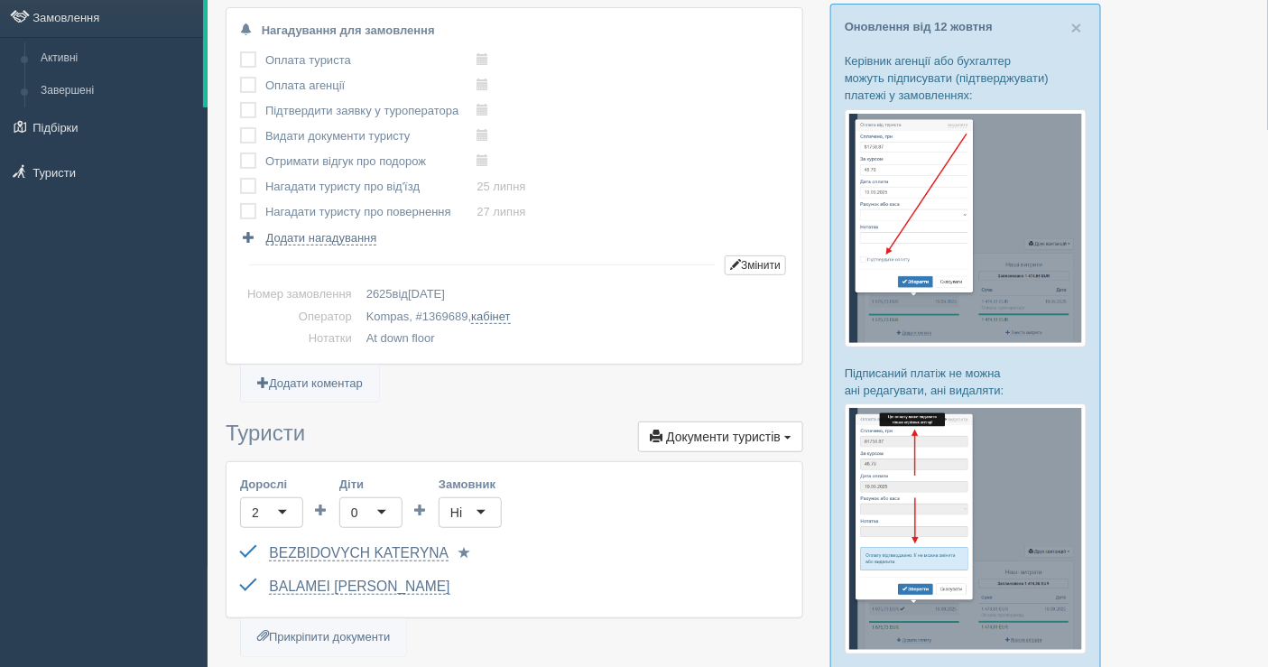
scroll to position [200, 0]
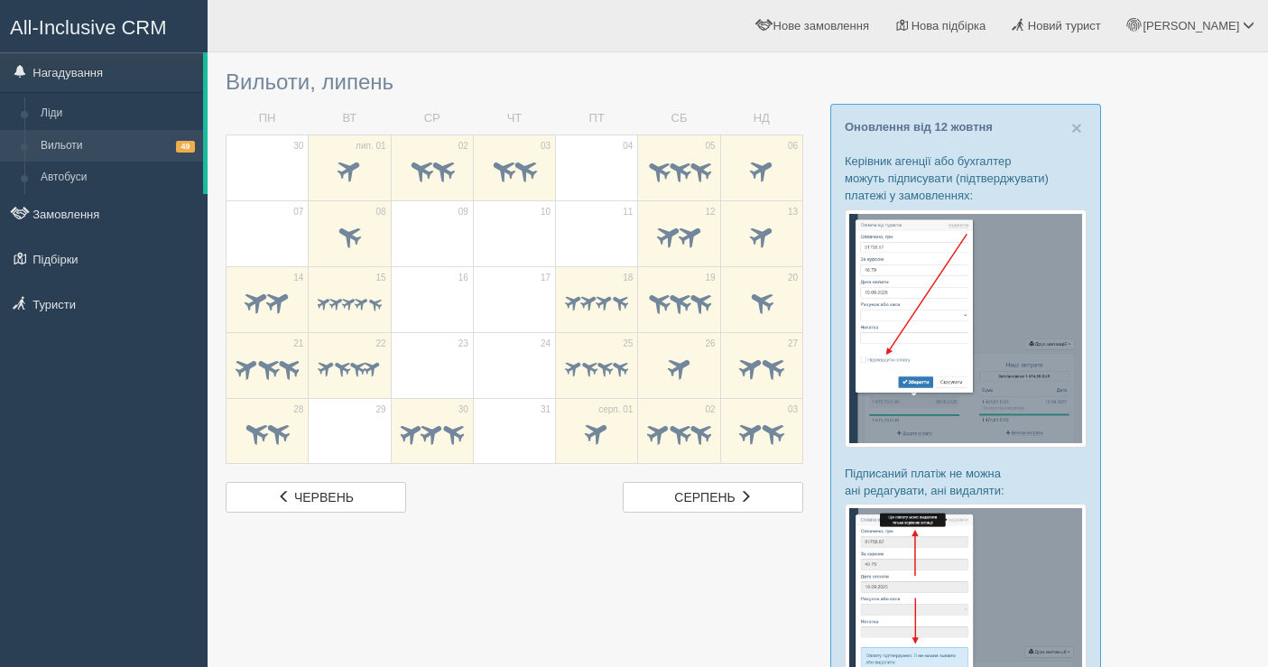
scroll to position [200, 0]
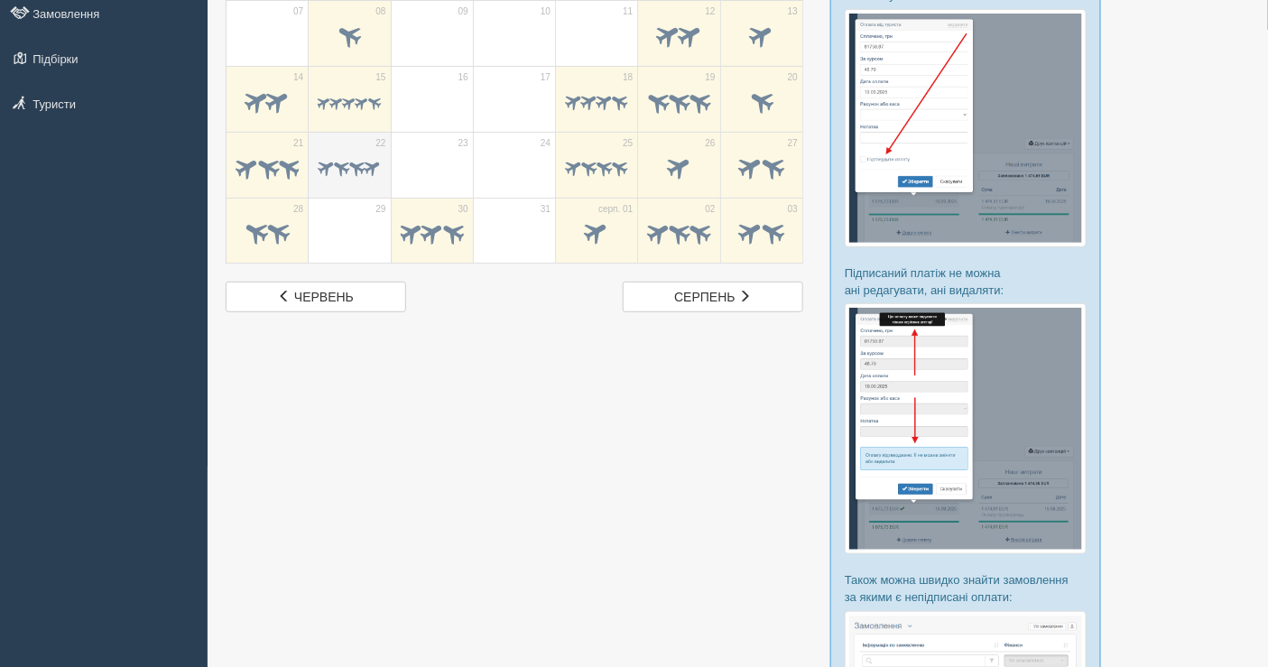
click at [329, 156] on span at bounding box center [326, 166] width 21 height 21
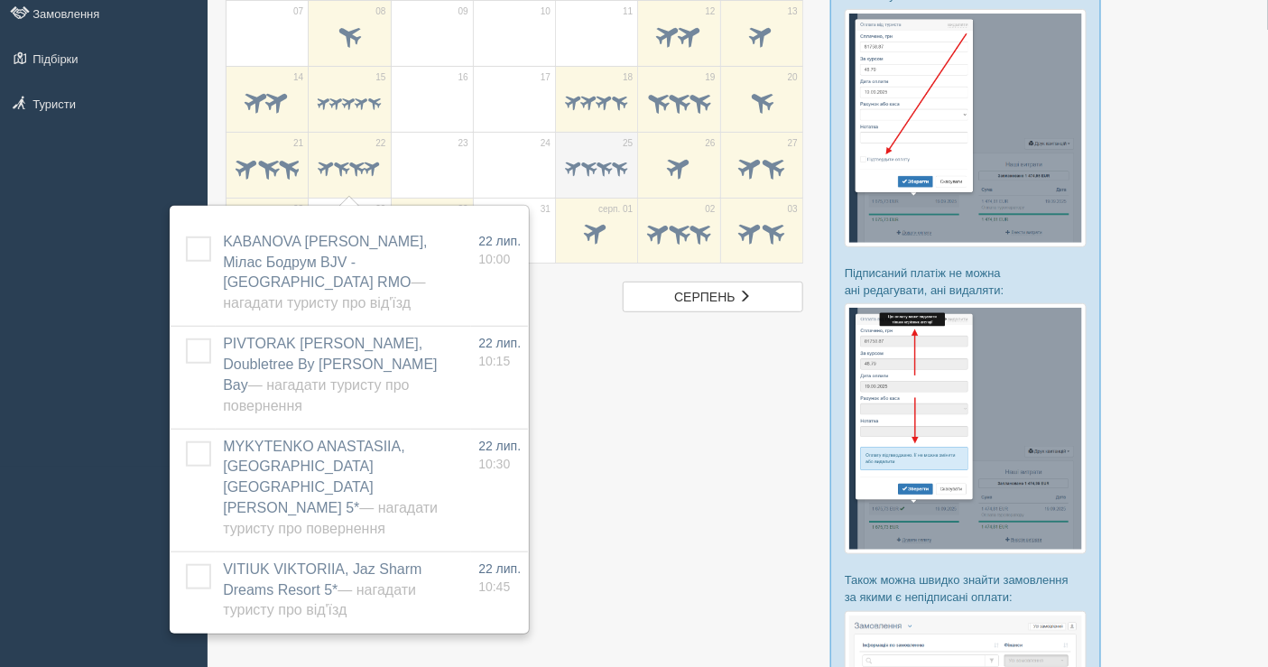
click at [619, 164] on span at bounding box center [619, 166] width 21 height 21
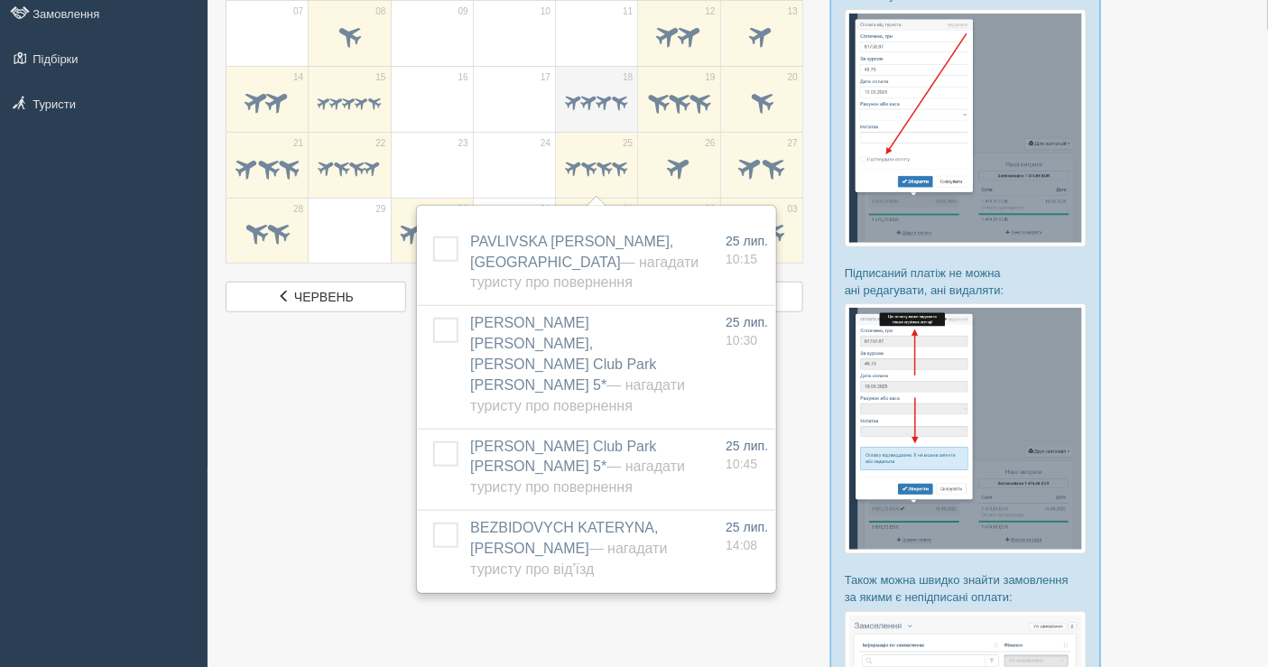
click at [612, 85] on div at bounding box center [596, 104] width 63 height 38
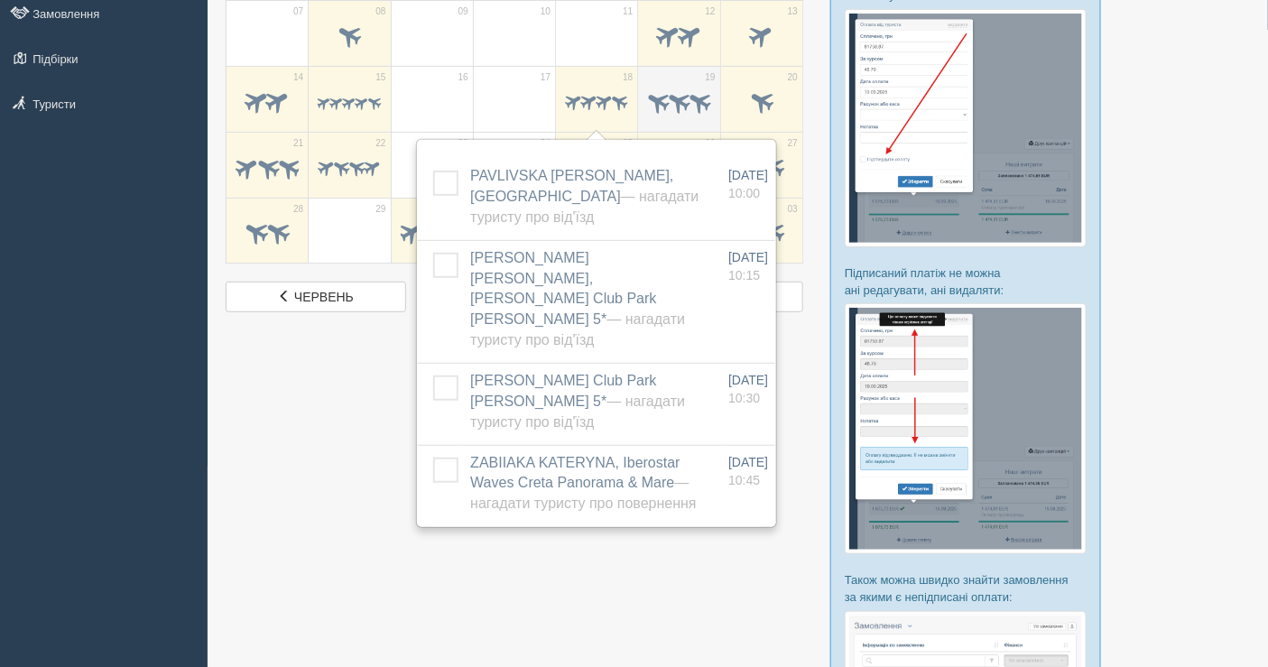
click at [688, 101] on span at bounding box center [700, 101] width 28 height 28
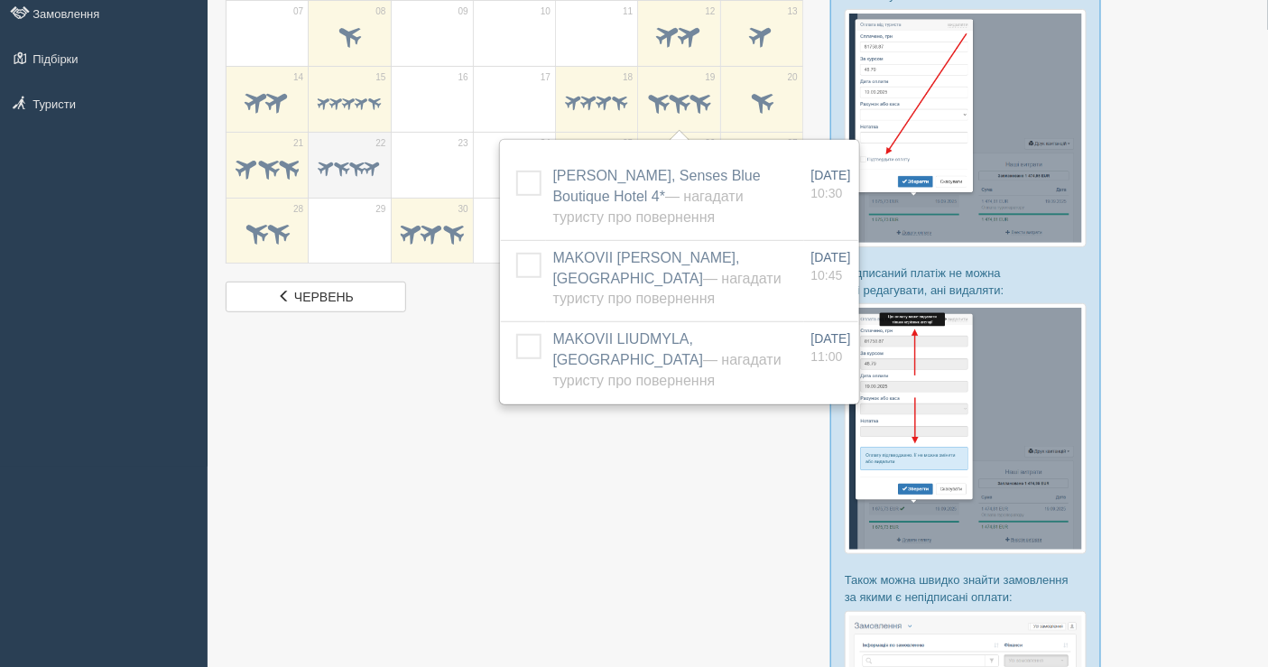
click at [368, 179] on div at bounding box center [349, 170] width 63 height 38
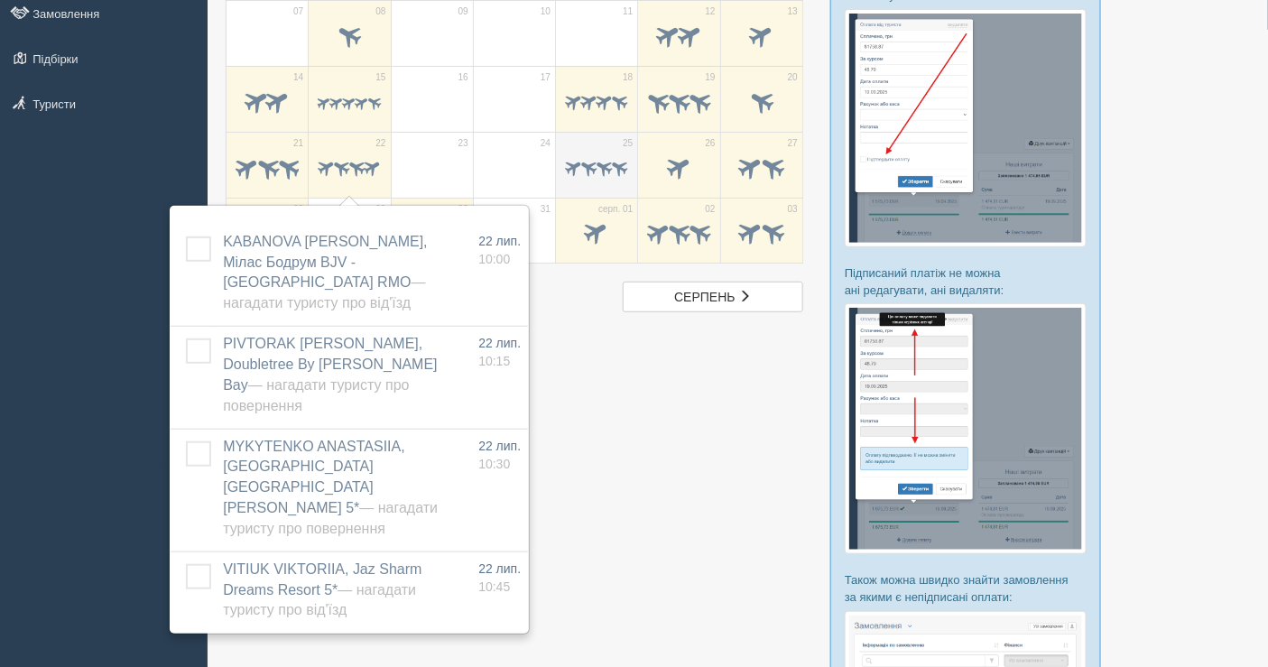
click at [603, 153] on div at bounding box center [596, 170] width 63 height 38
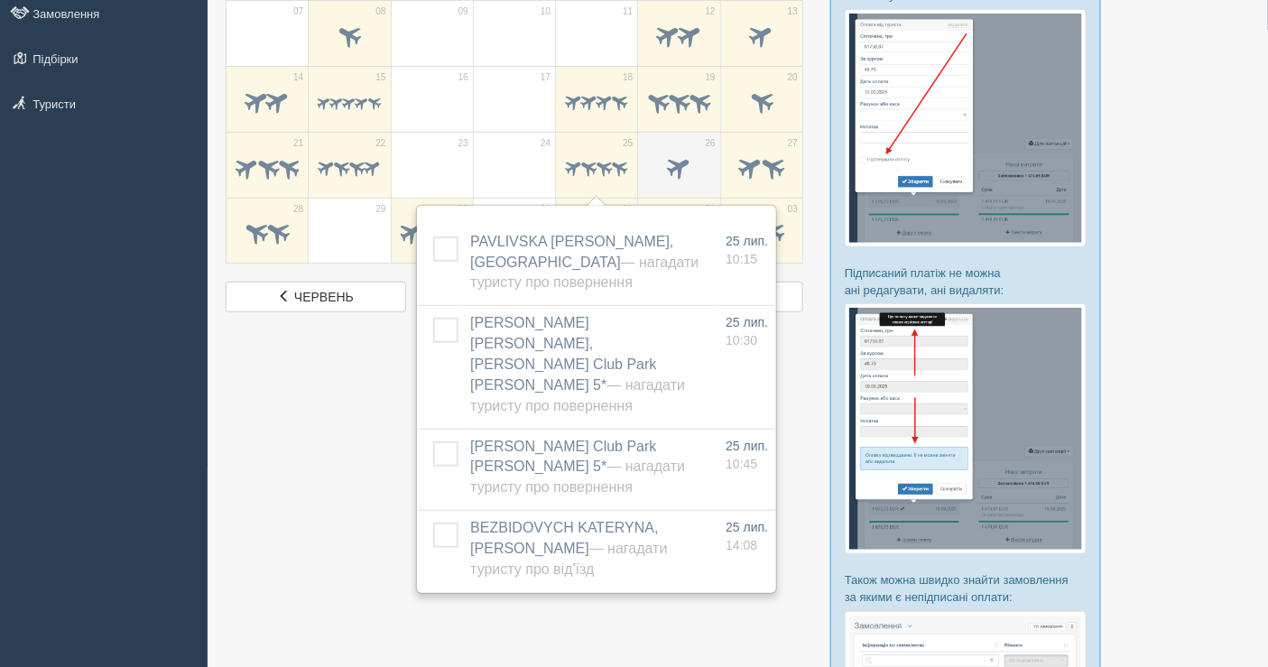
click at [656, 169] on span at bounding box center [678, 168] width 63 height 31
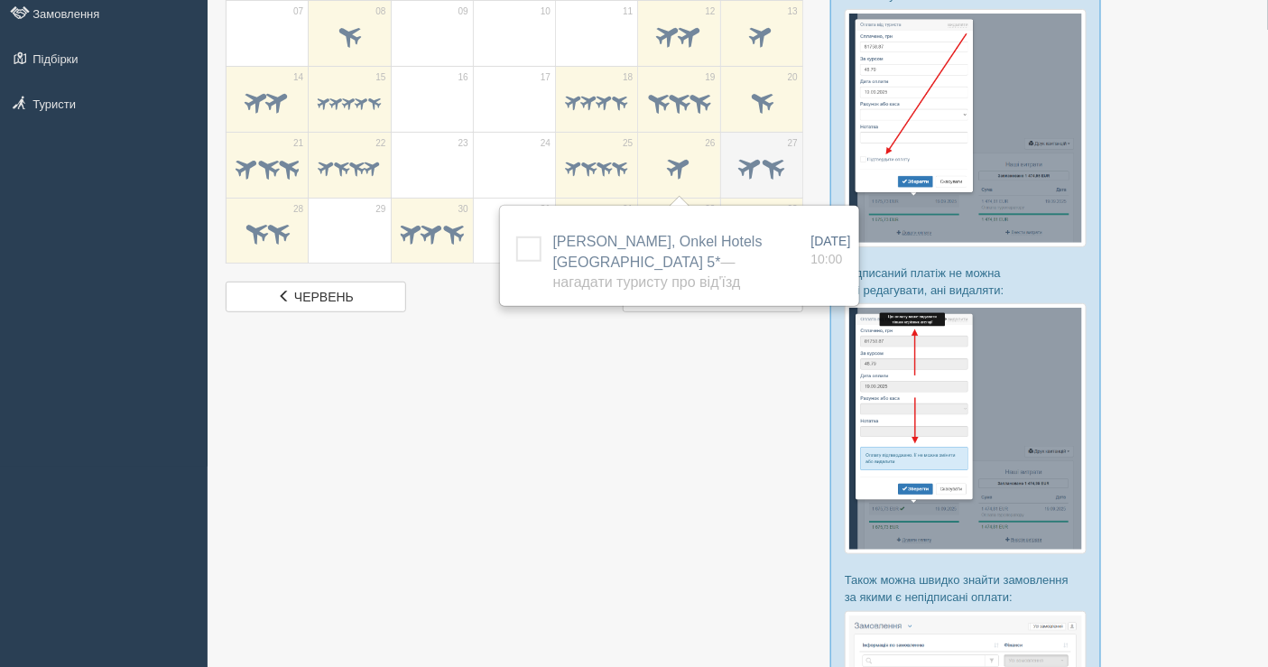
click at [746, 153] on span at bounding box center [761, 168] width 63 height 31
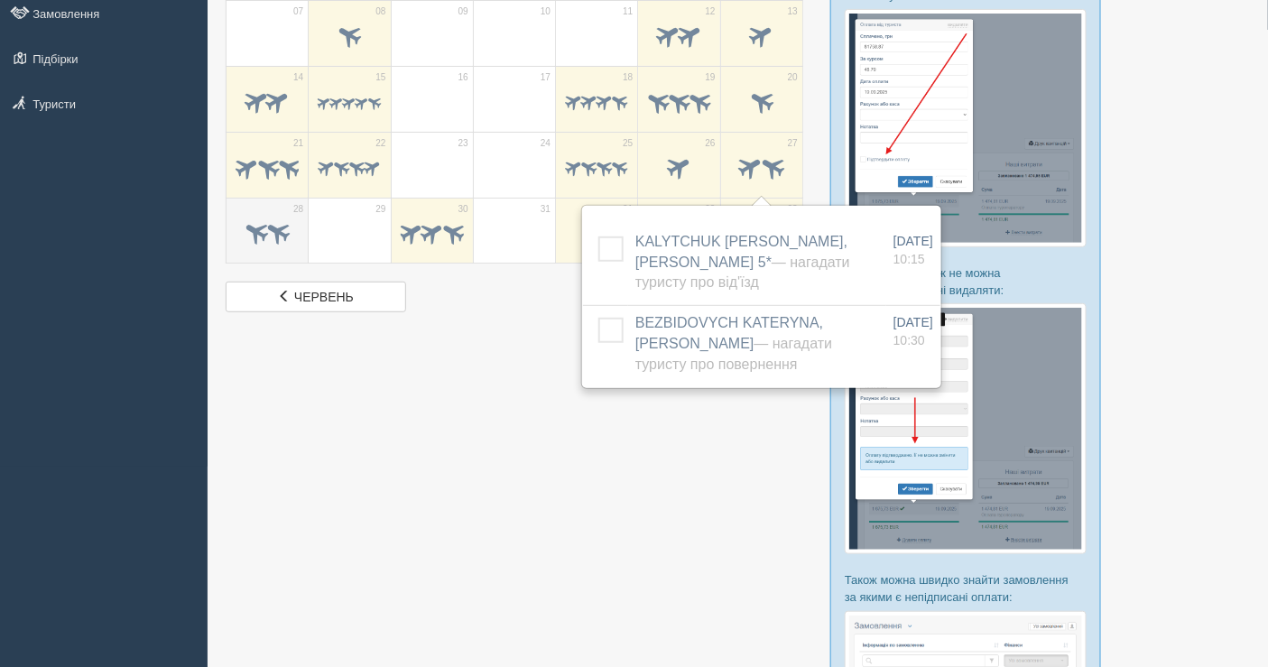
click at [274, 246] on span at bounding box center [267, 234] width 63 height 31
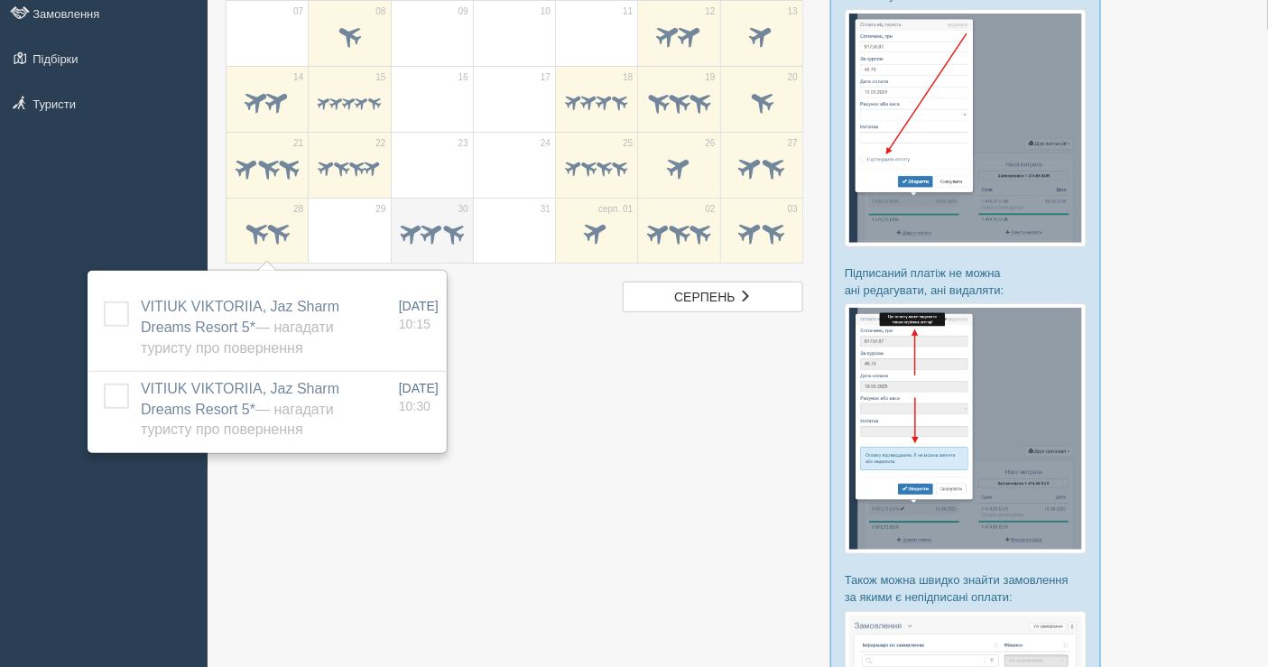
click at [426, 227] on span at bounding box center [432, 232] width 28 height 28
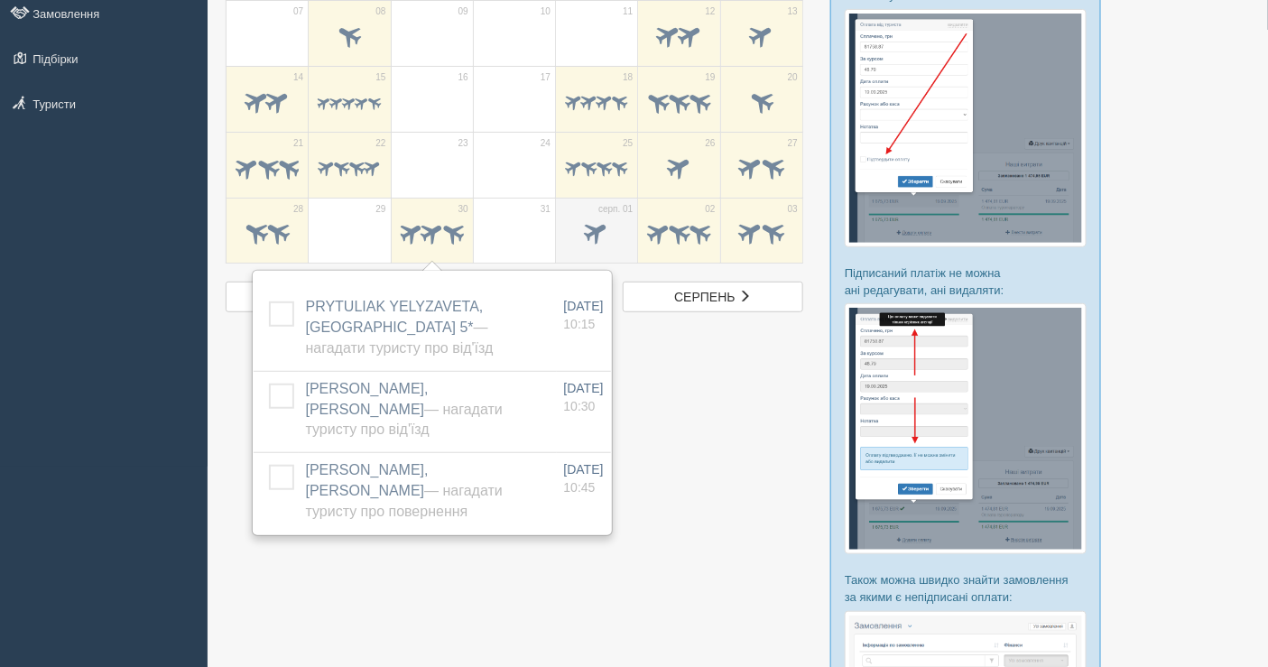
click at [574, 210] on td "серп. 01" at bounding box center [597, 231] width 82 height 66
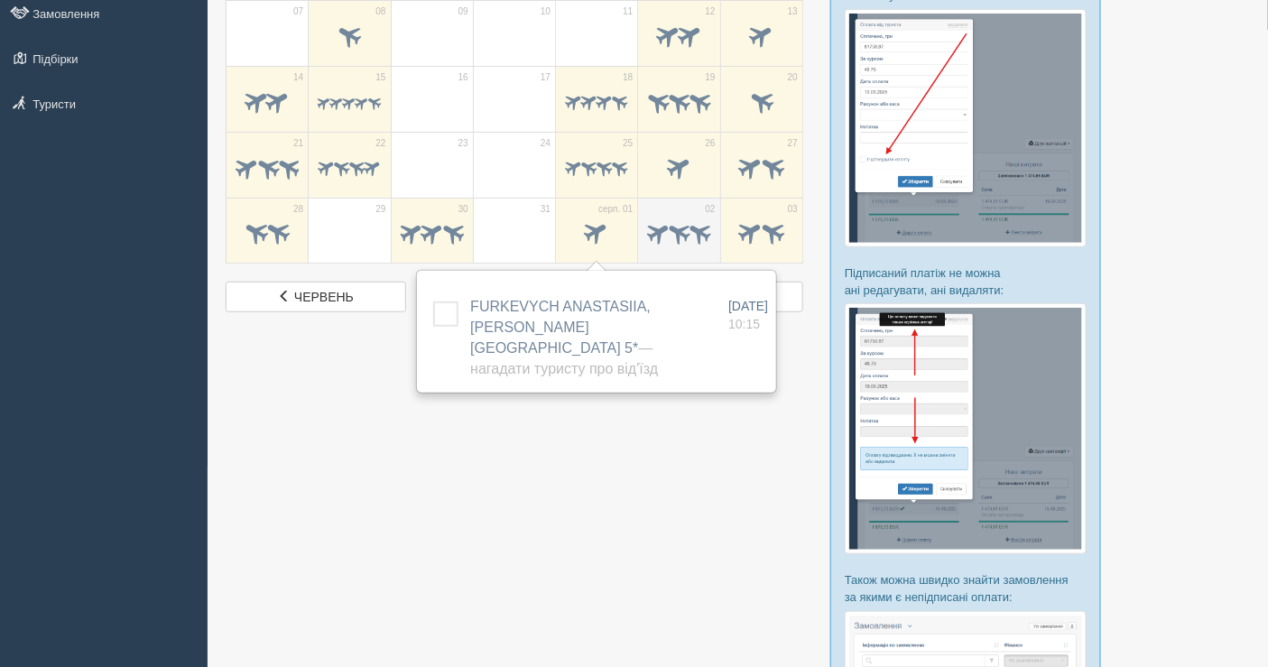
click at [648, 212] on td "02" at bounding box center [679, 231] width 82 height 66
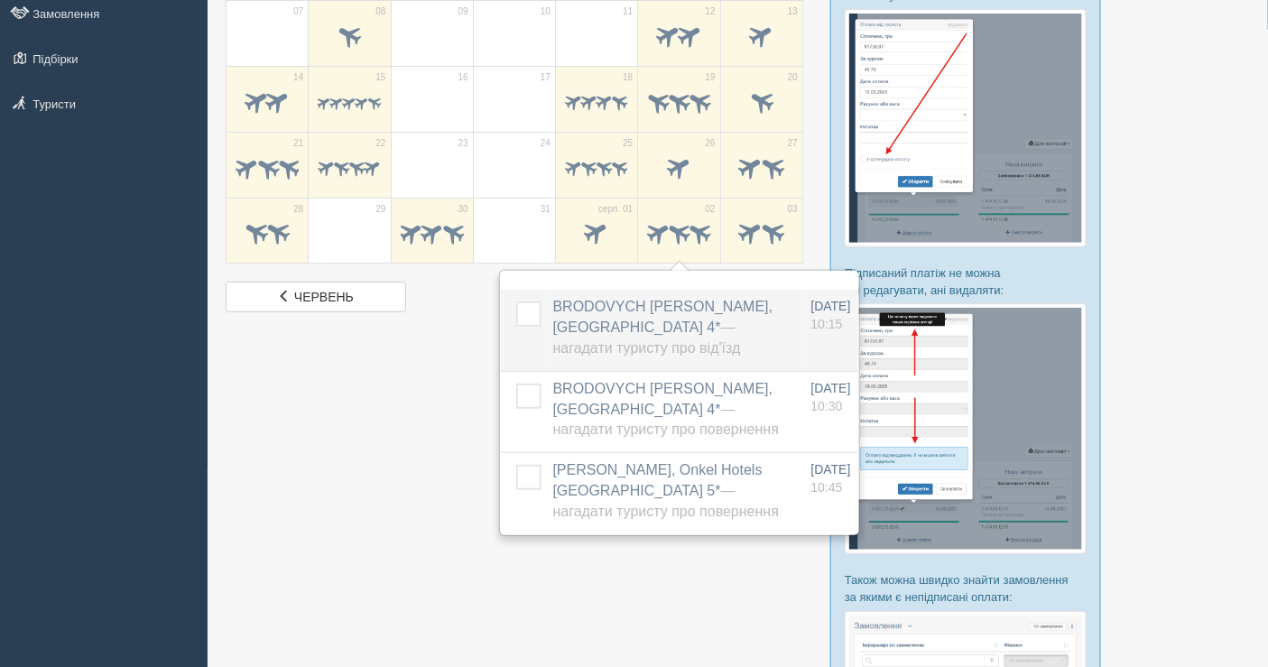
click at [608, 342] on span "— Нагадати туристу про від'їзд" at bounding box center [647, 338] width 188 height 36
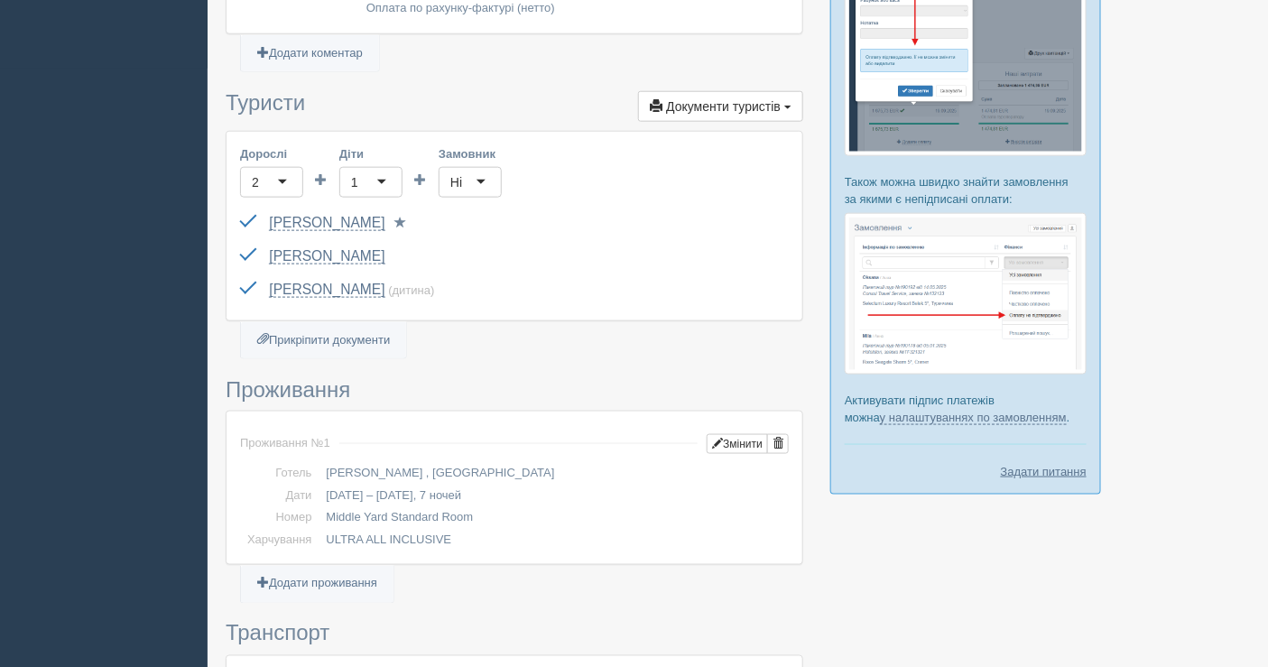
scroll to position [601, 0]
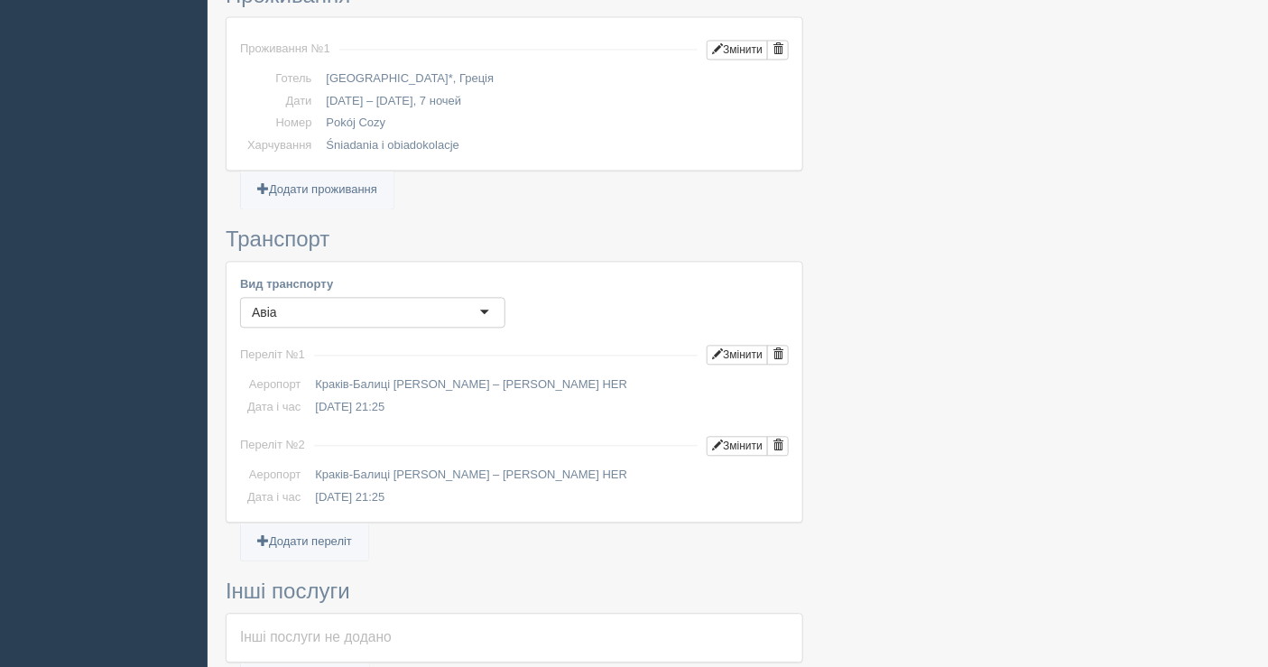
scroll to position [903, 0]
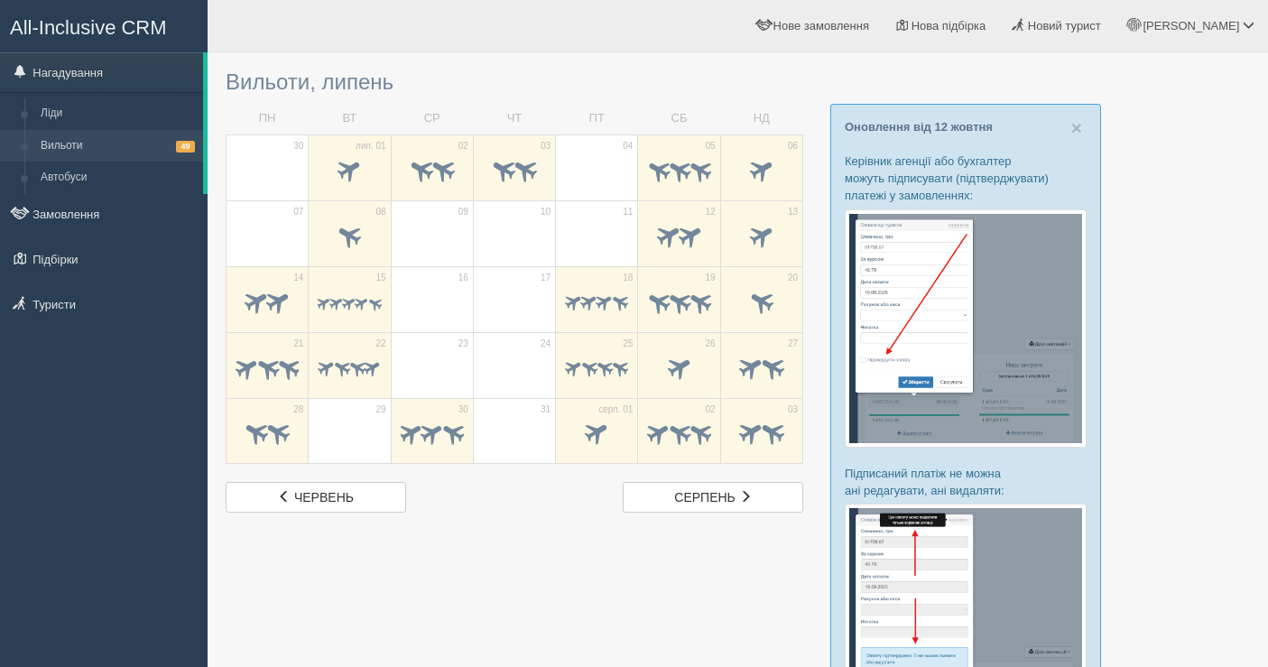
scroll to position [200, 0]
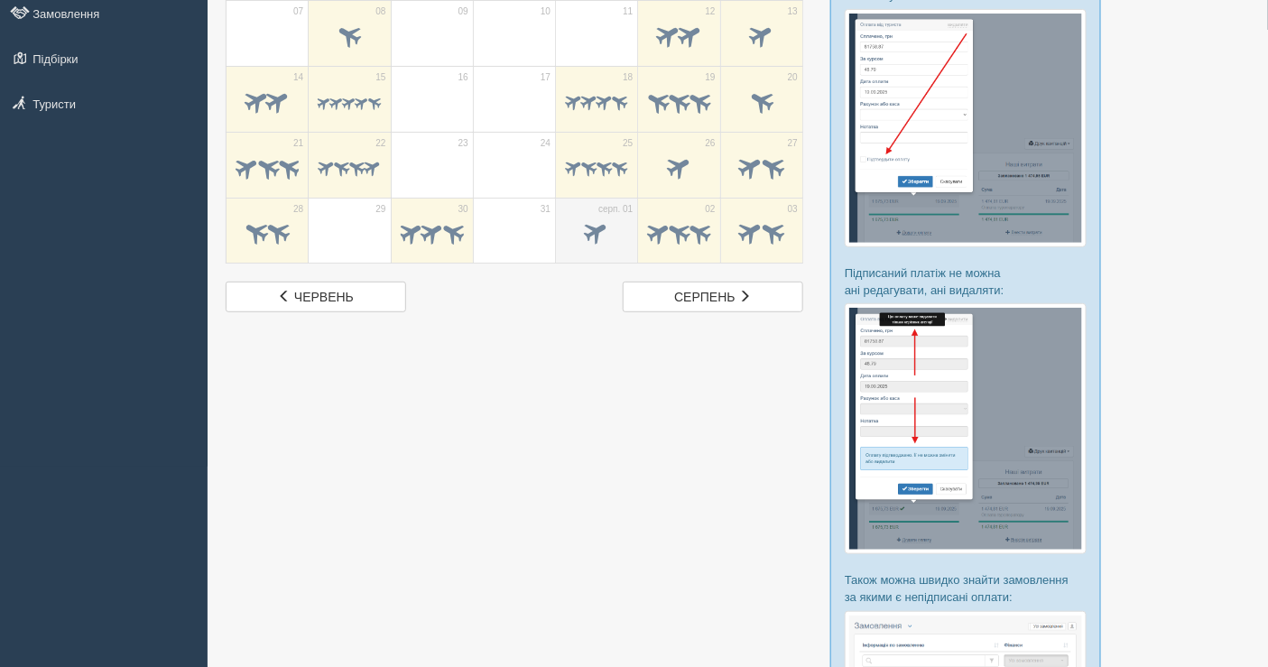
click at [586, 228] on span at bounding box center [597, 233] width 30 height 30
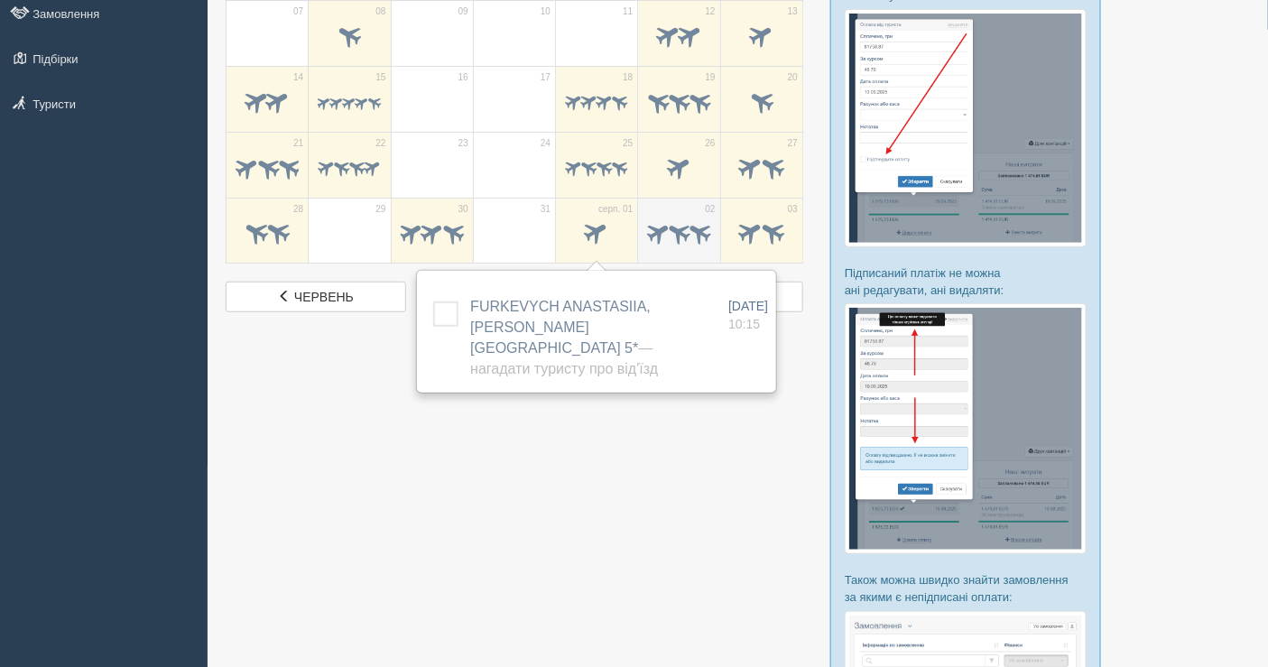
click at [677, 228] on span at bounding box center [679, 232] width 28 height 28
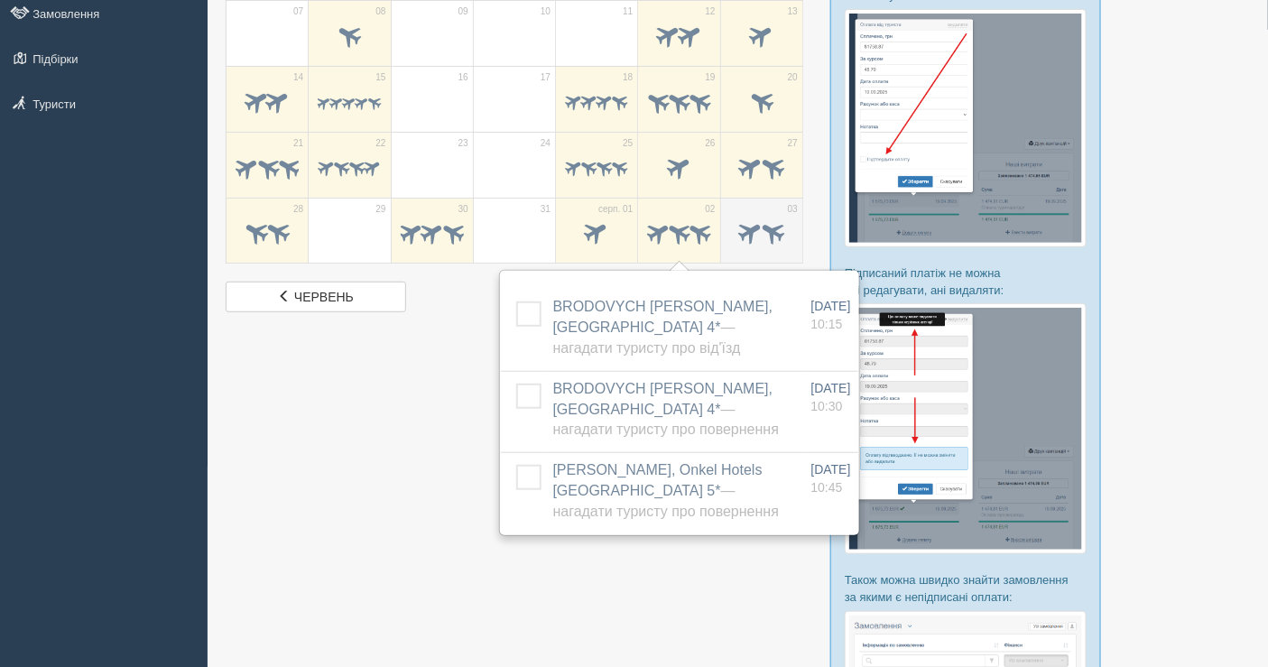
click at [745, 220] on span at bounding box center [751, 233] width 30 height 30
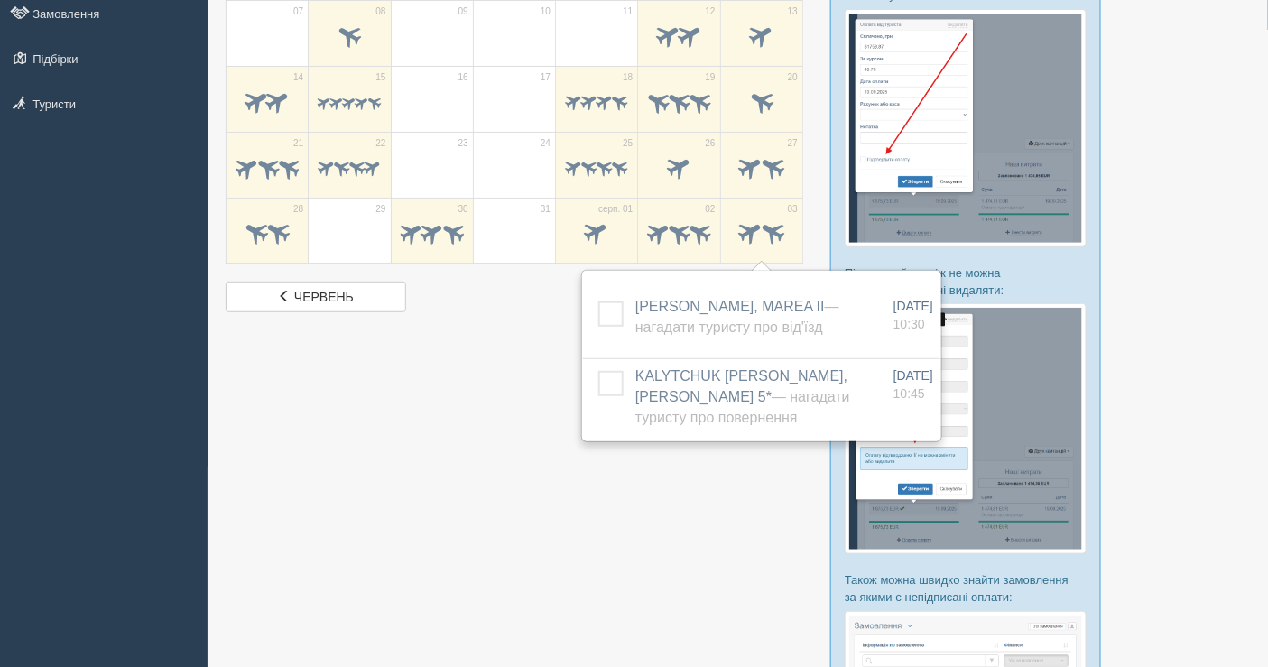
click at [473, 480] on div at bounding box center [738, 386] width 1024 height 1050
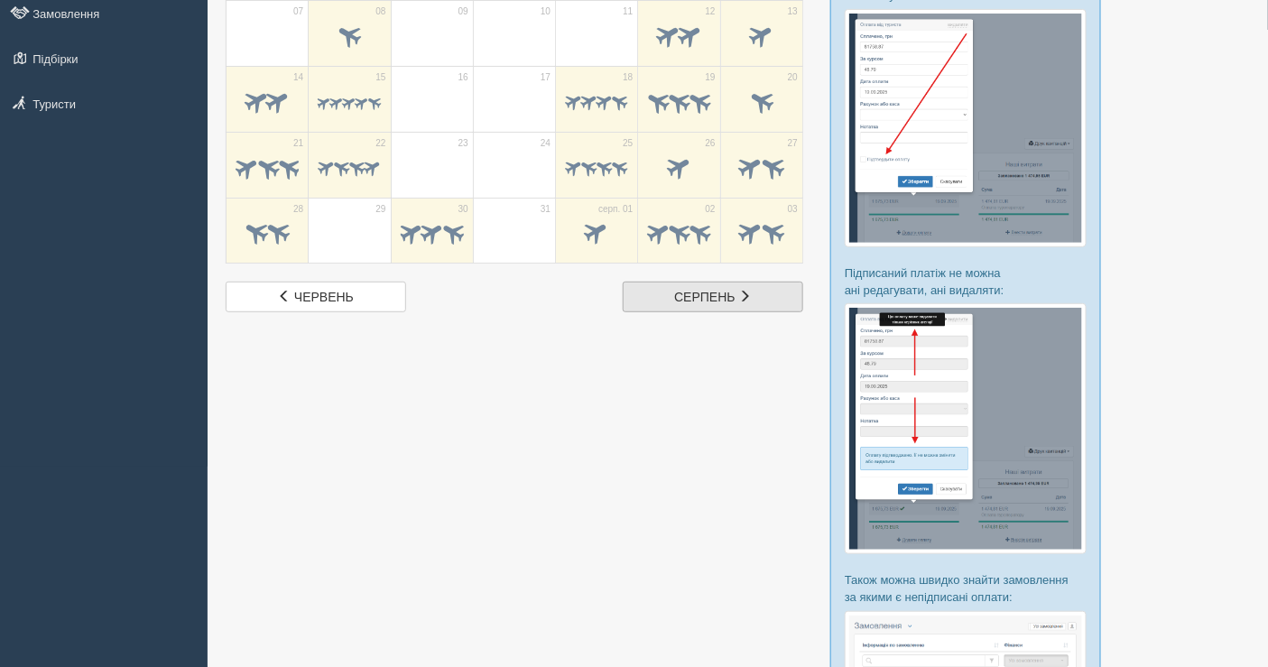
click at [681, 294] on span "серпень" at bounding box center [704, 297] width 60 height 14
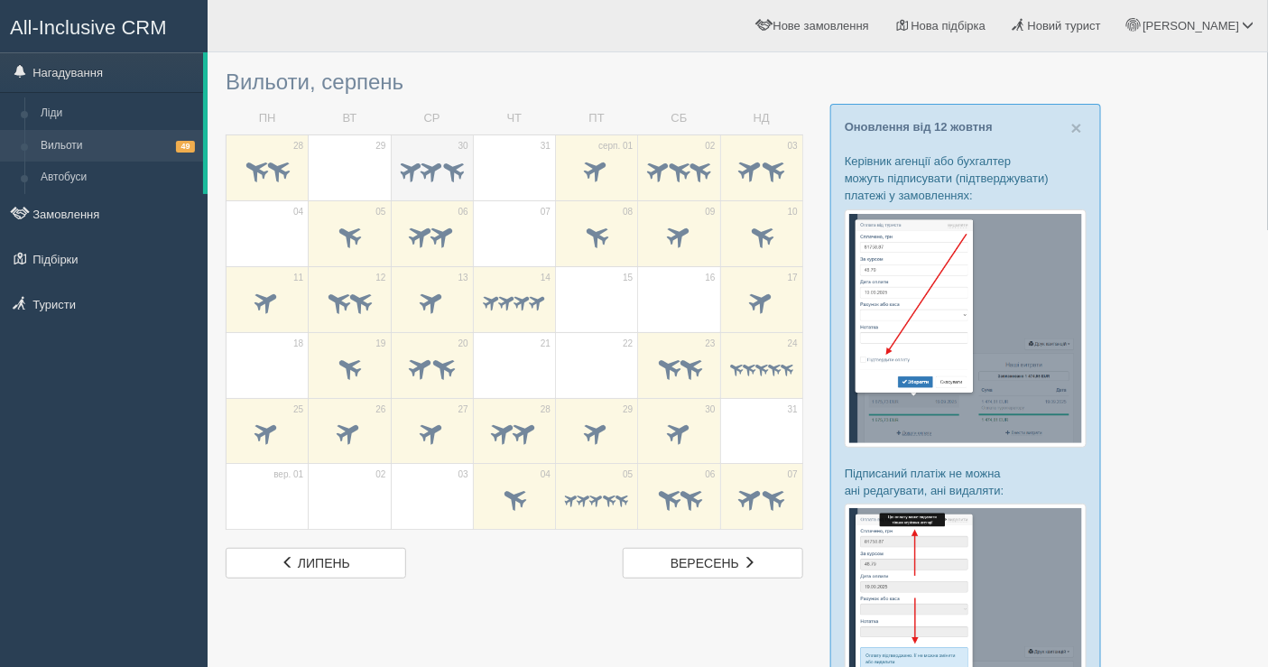
click at [427, 177] on span at bounding box center [432, 169] width 28 height 28
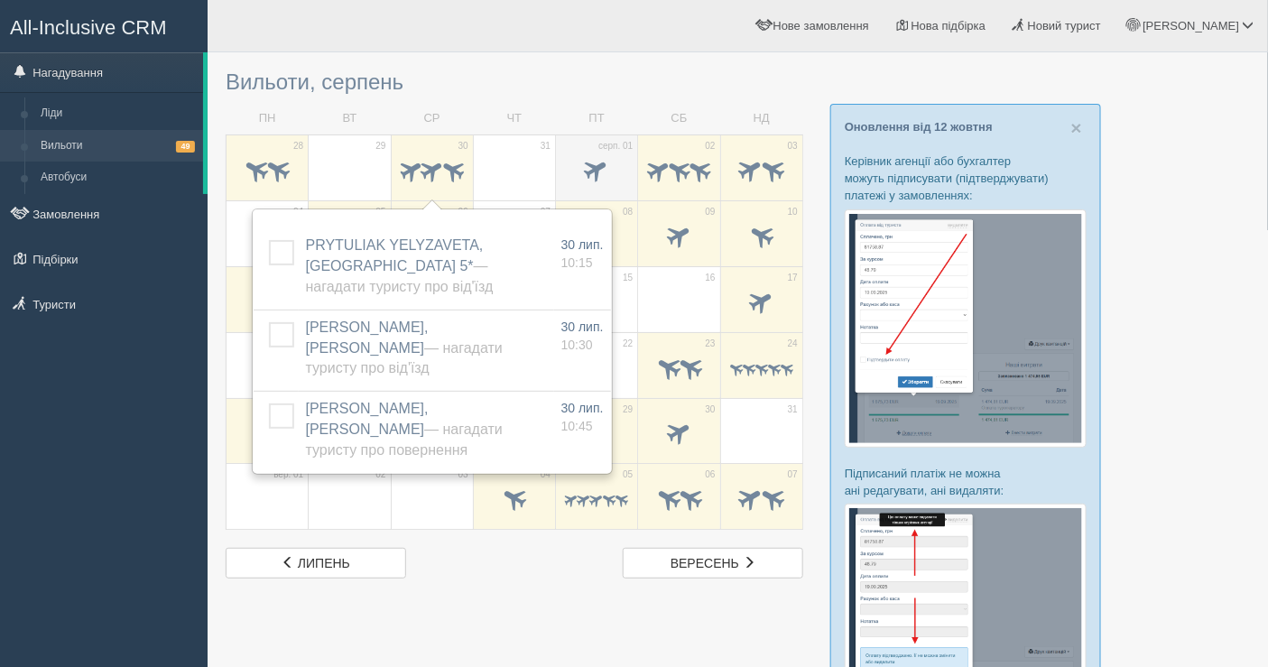
click at [619, 140] on span "серп. 01" at bounding box center [615, 146] width 34 height 13
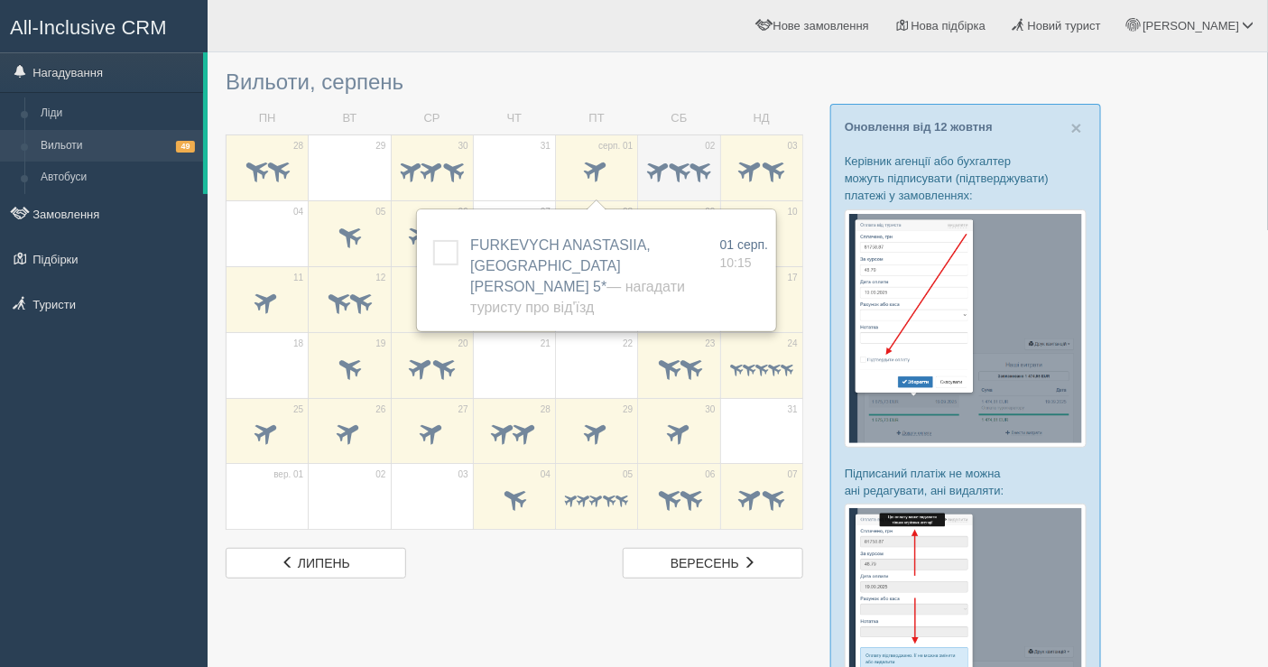
click at [718, 153] on td "02" at bounding box center [679, 167] width 82 height 66
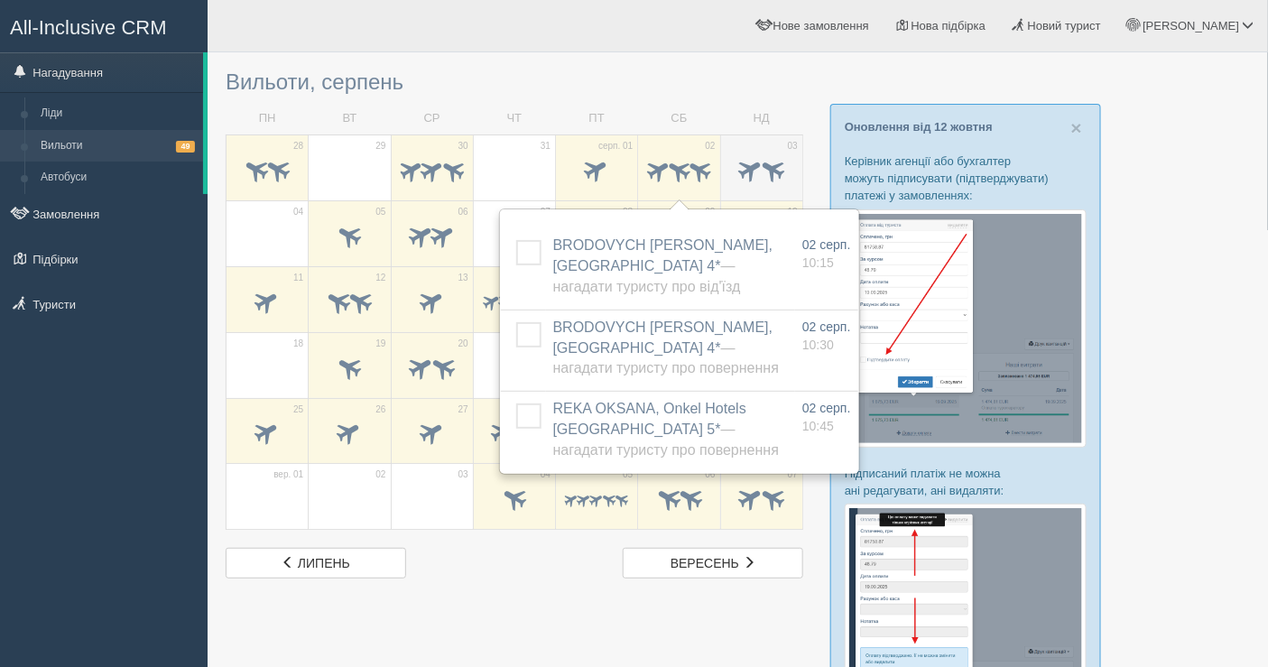
click at [760, 157] on span at bounding box center [772, 169] width 30 height 30
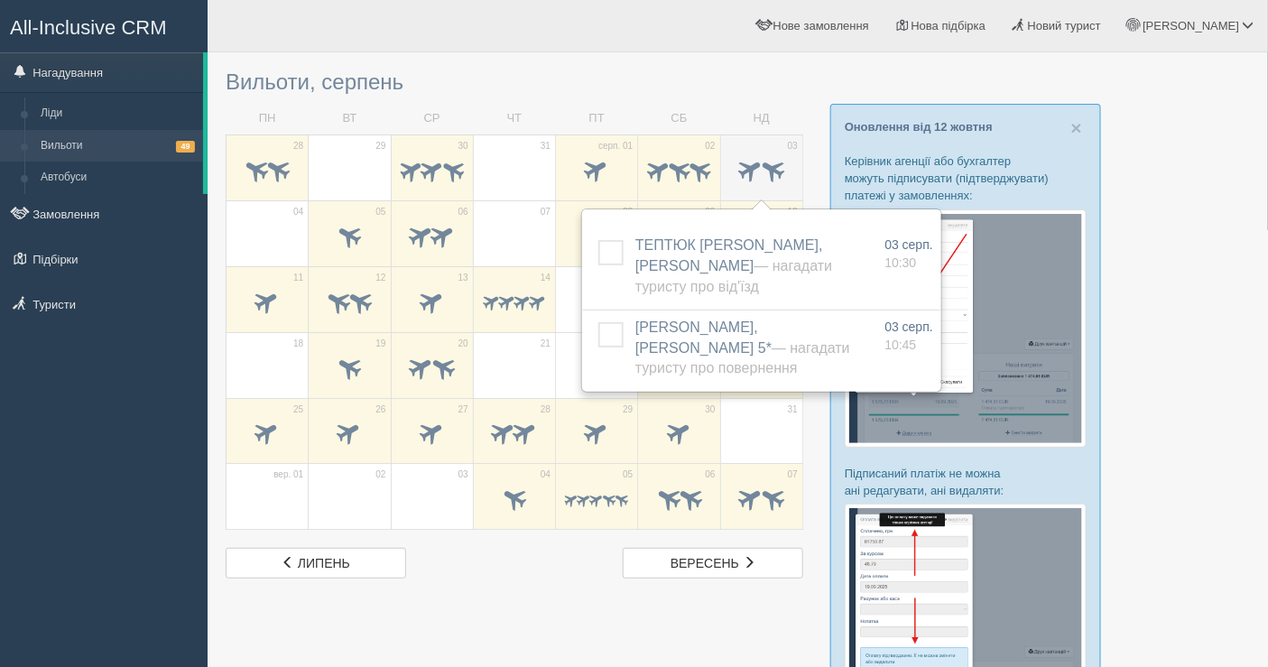
click at [737, 168] on span at bounding box center [751, 169] width 30 height 30
click at [356, 228] on span at bounding box center [350, 235] width 30 height 30
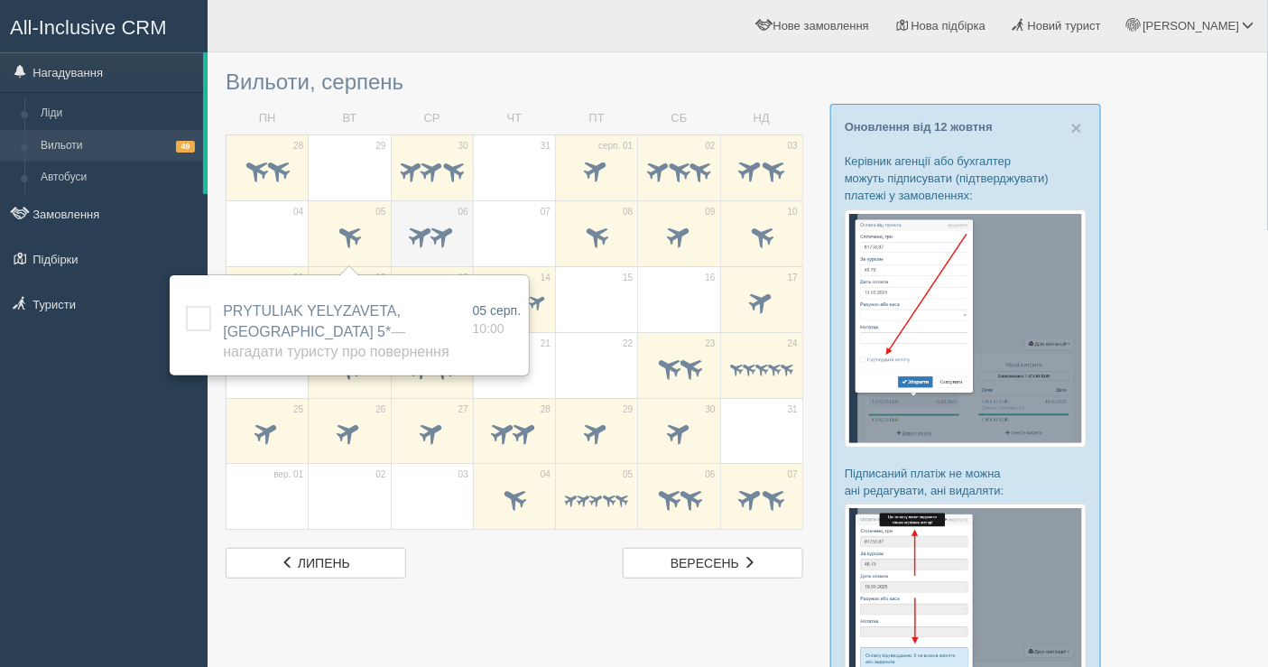
click at [458, 234] on span at bounding box center [443, 235] width 30 height 30
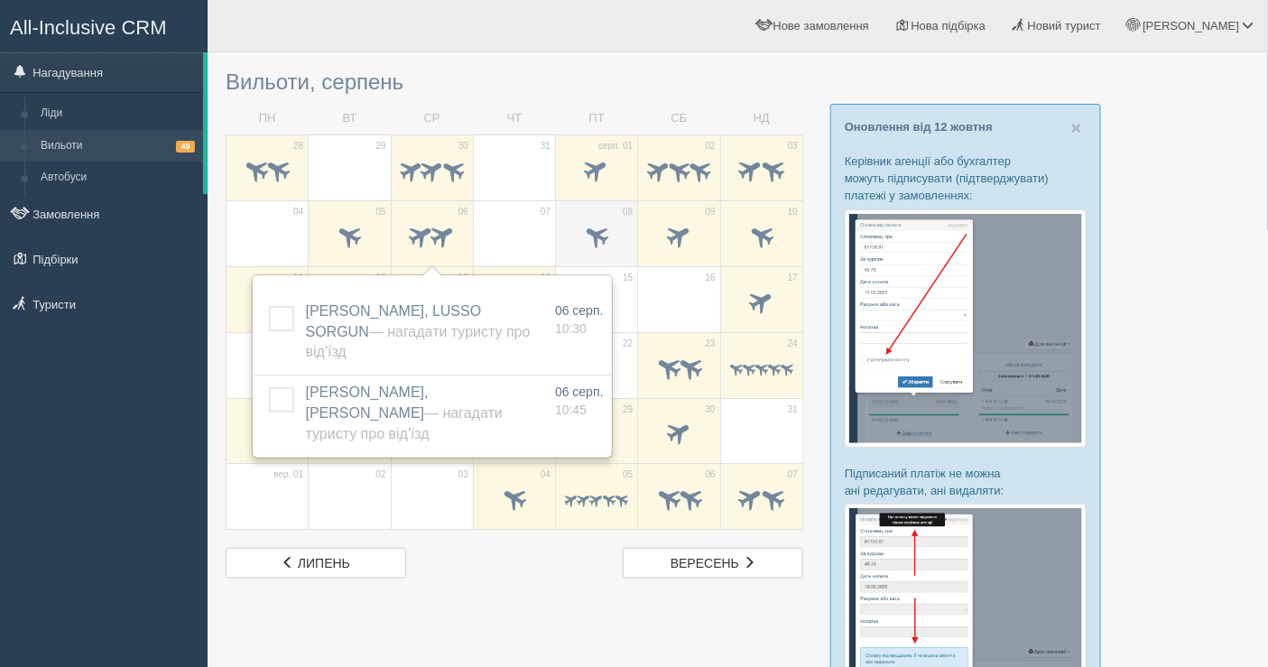
click at [596, 245] on span at bounding box center [597, 235] width 30 height 30
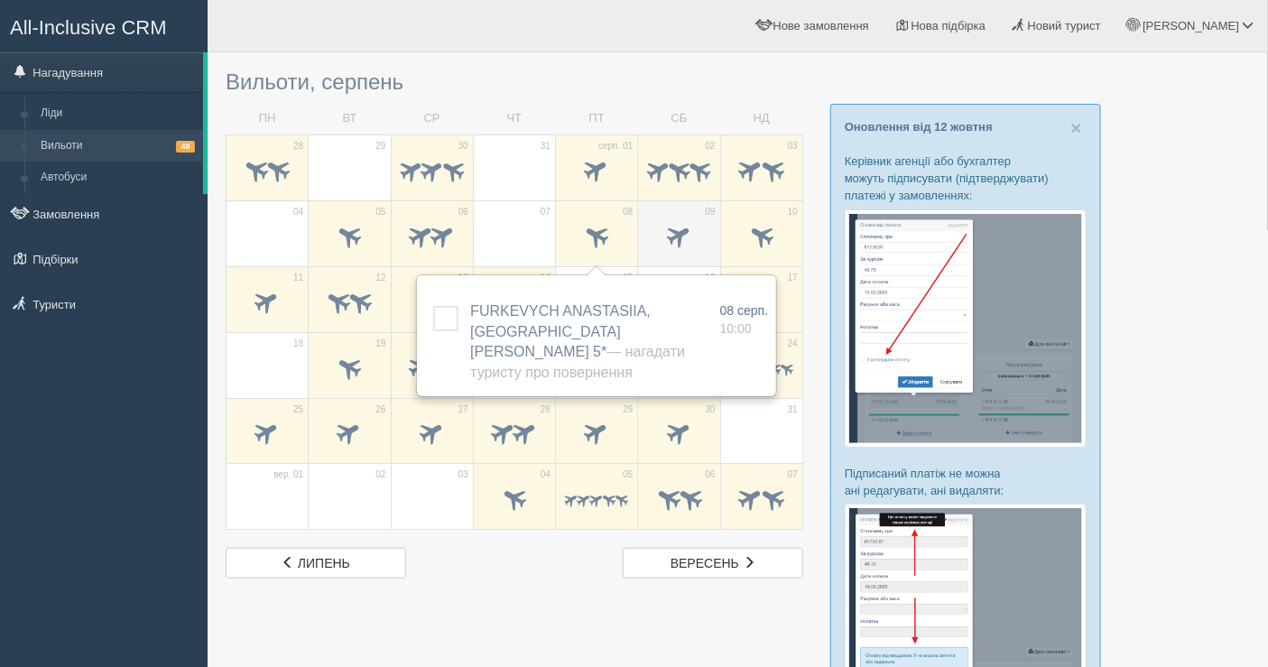
click at [674, 231] on span at bounding box center [679, 235] width 30 height 30
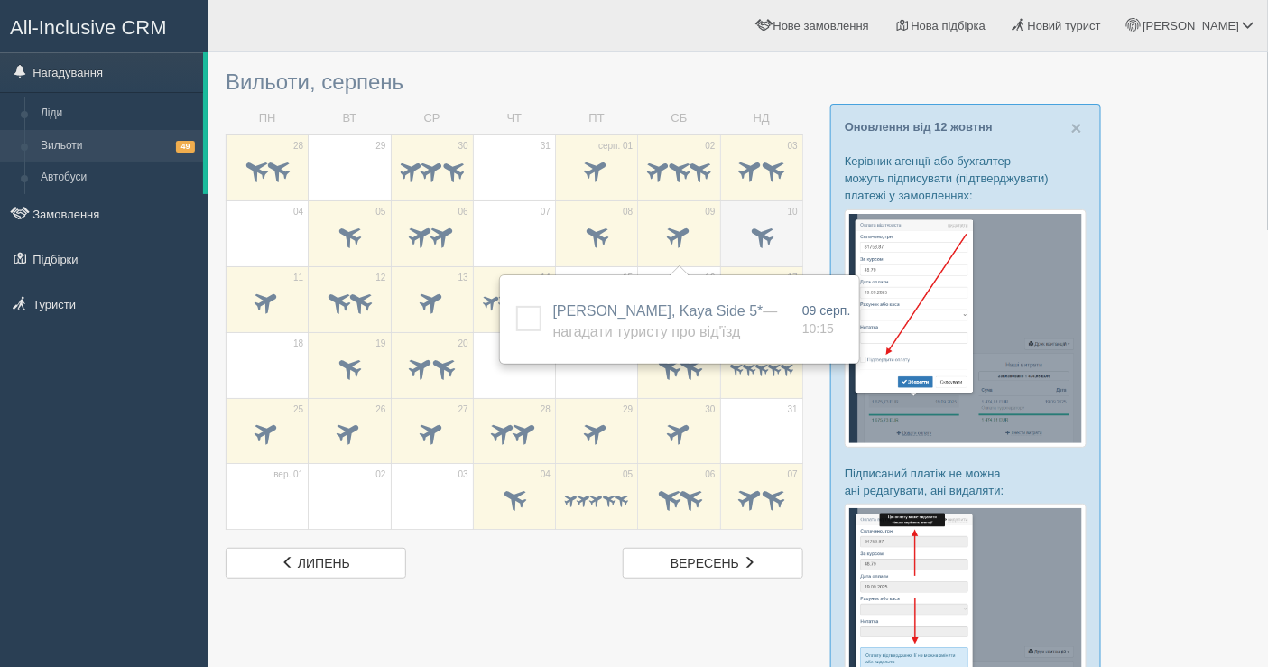
click at [764, 223] on span at bounding box center [761, 238] width 63 height 31
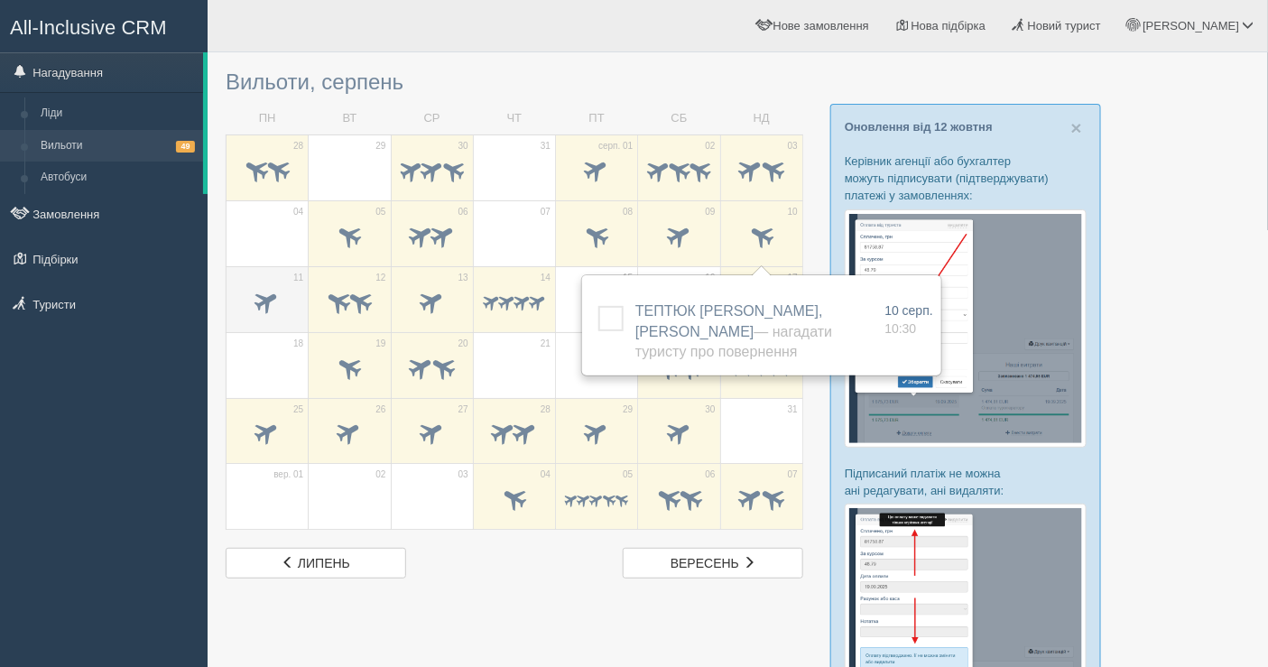
click at [278, 312] on span at bounding box center [267, 304] width 63 height 31
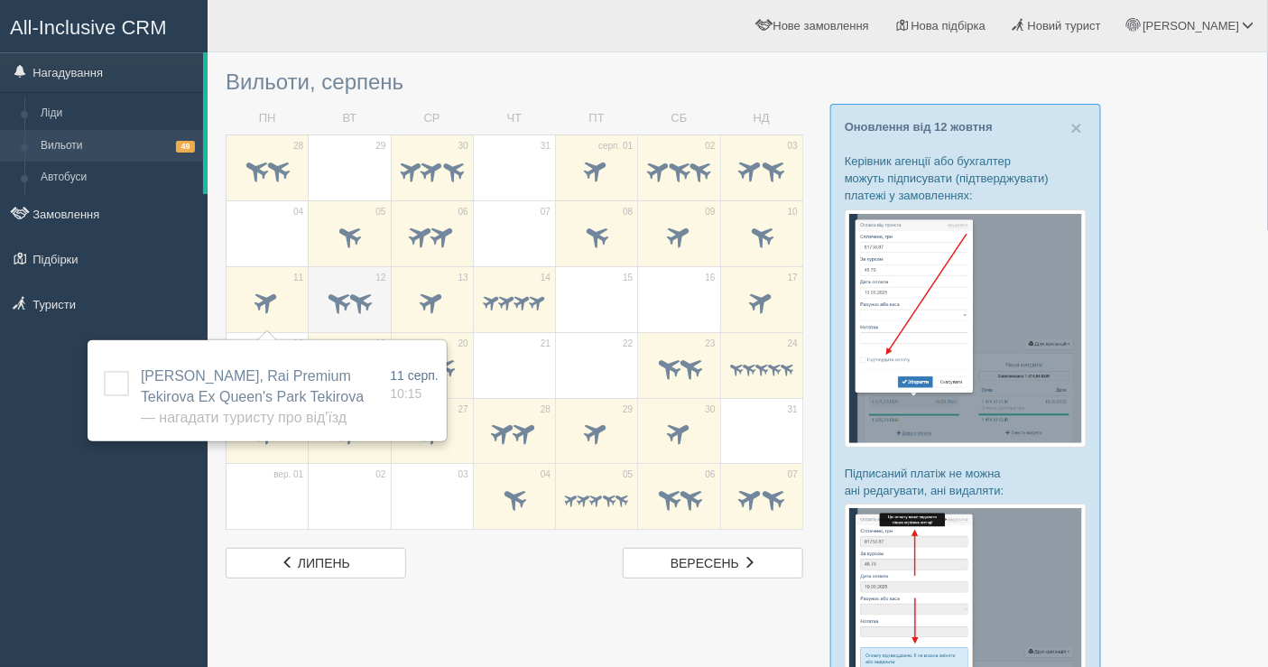
click at [324, 300] on span at bounding box center [339, 301] width 30 height 30
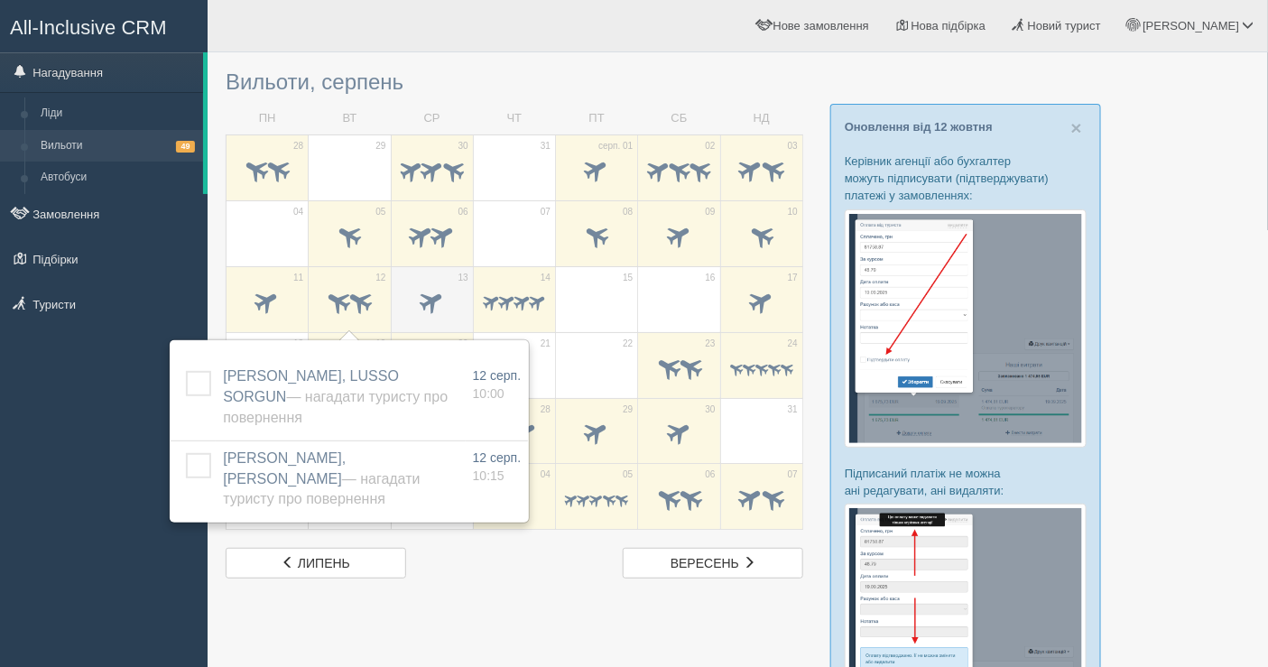
click at [433, 278] on td "13" at bounding box center [432, 299] width 82 height 66
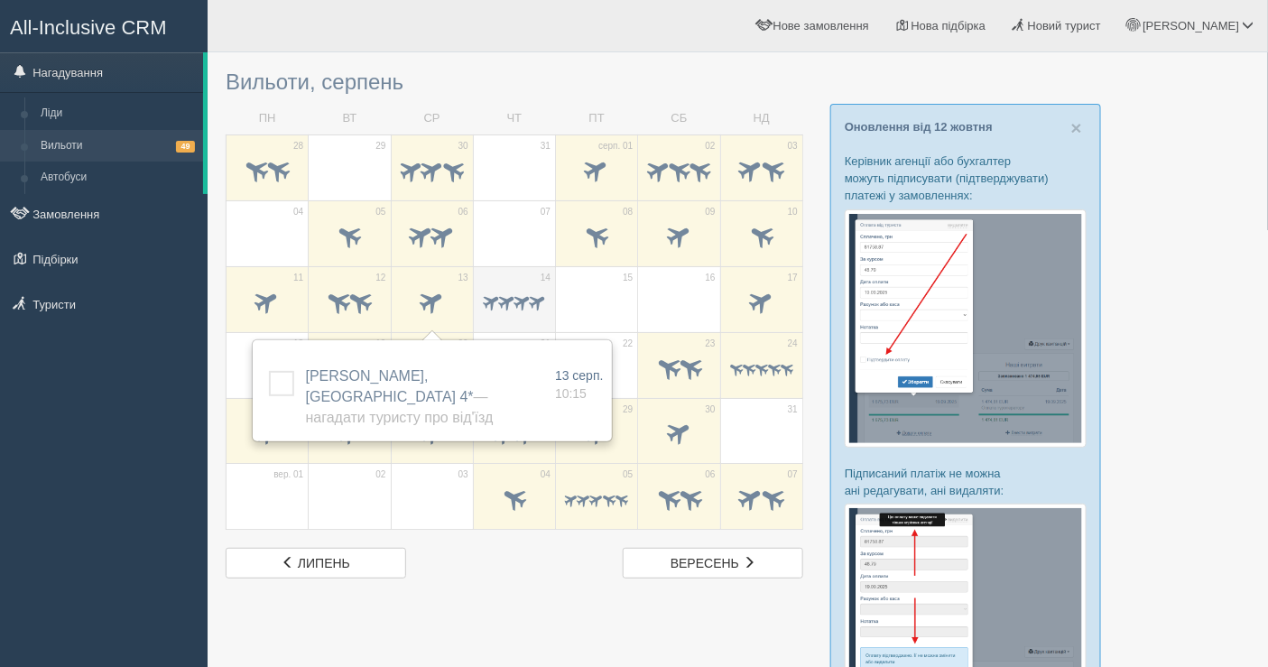
click at [528, 291] on span at bounding box center [522, 301] width 21 height 21
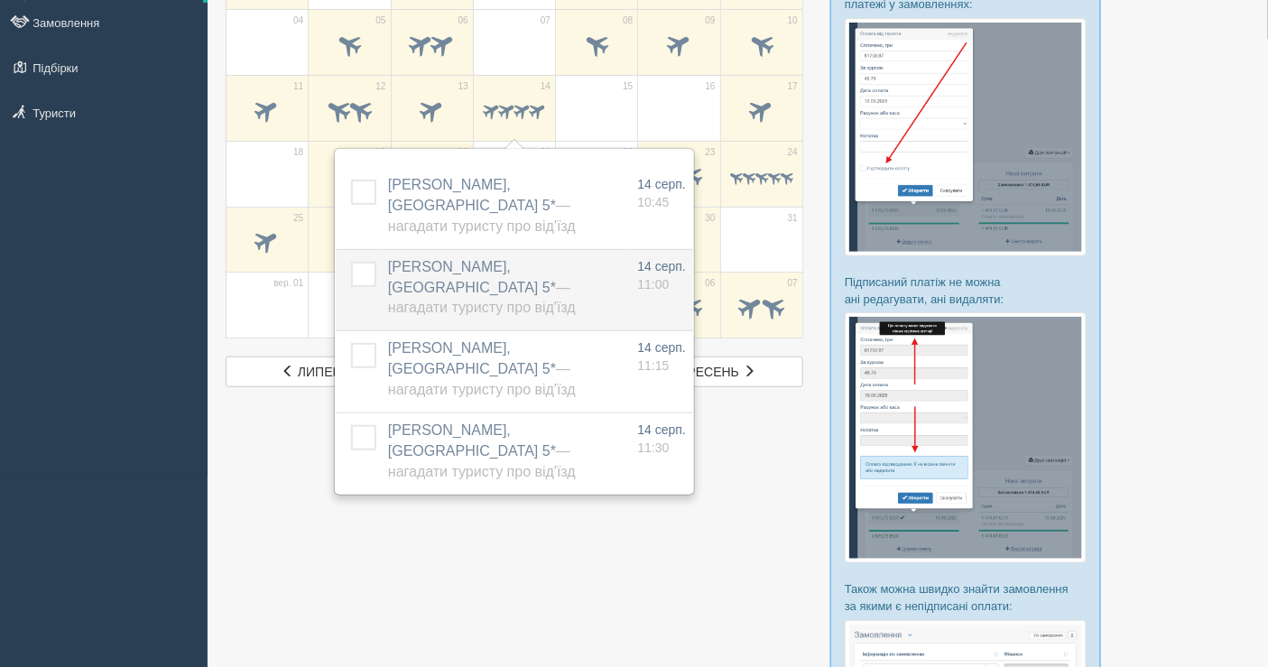
scroll to position [200, 0]
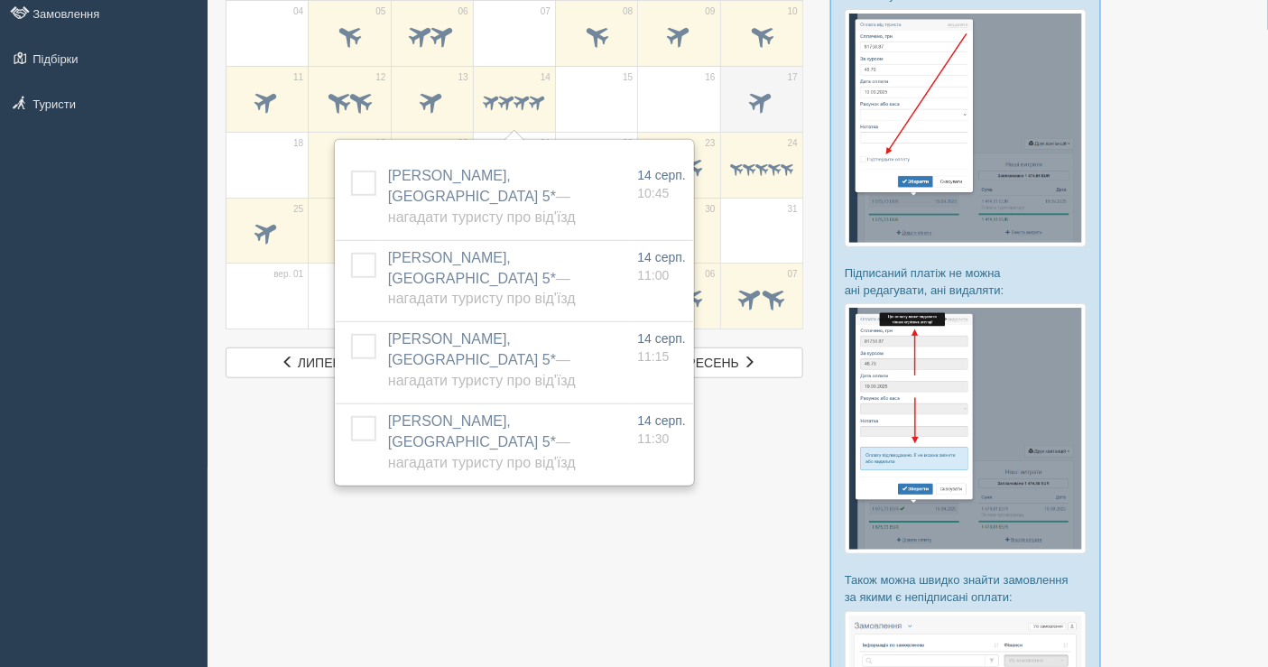
click at [741, 88] on span at bounding box center [761, 103] width 63 height 31
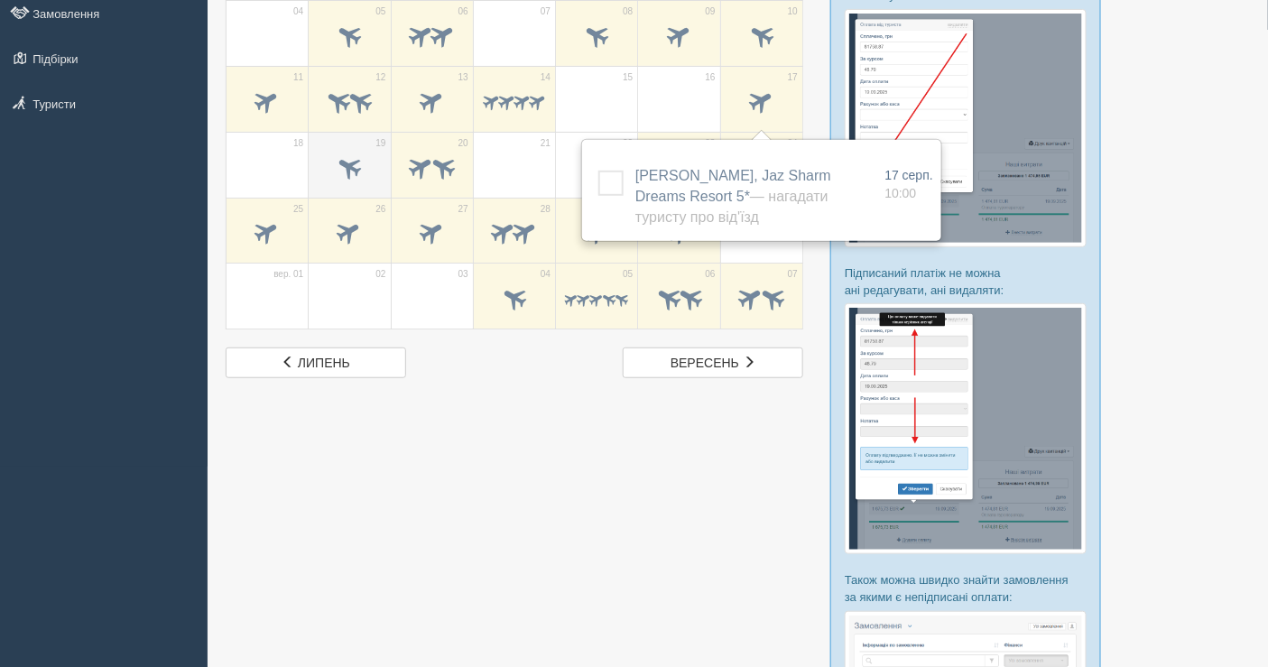
click at [361, 151] on div at bounding box center [349, 170] width 63 height 38
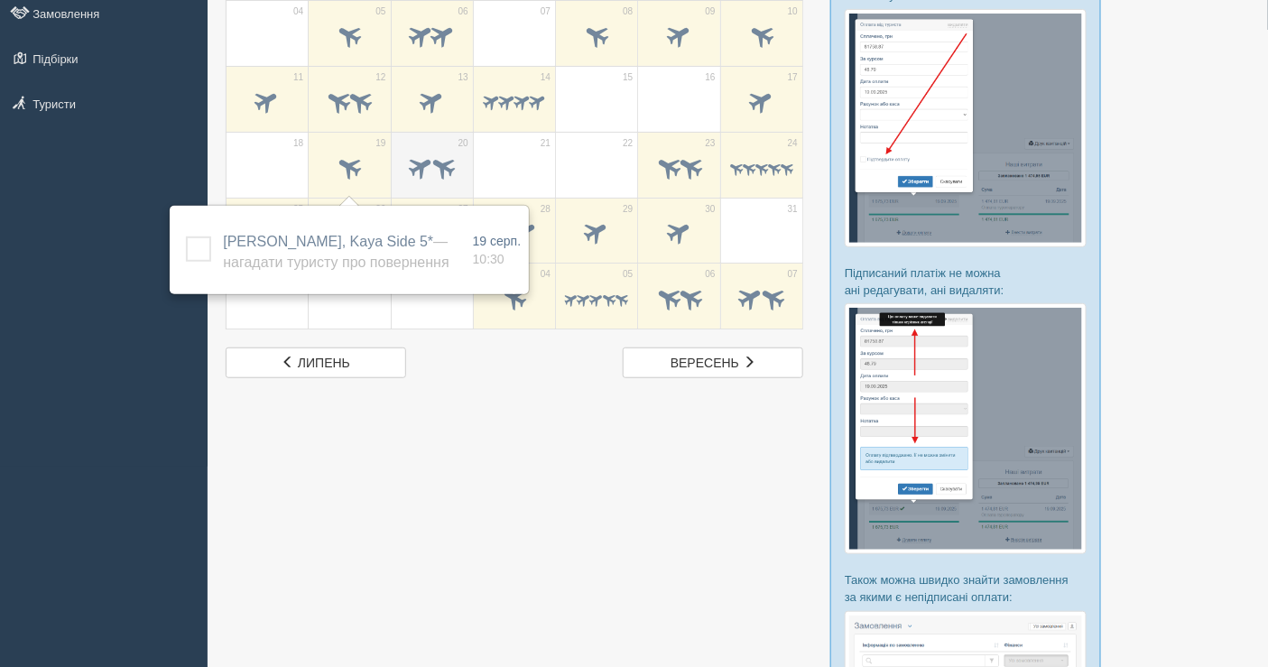
click at [427, 152] on span at bounding box center [421, 167] width 30 height 30
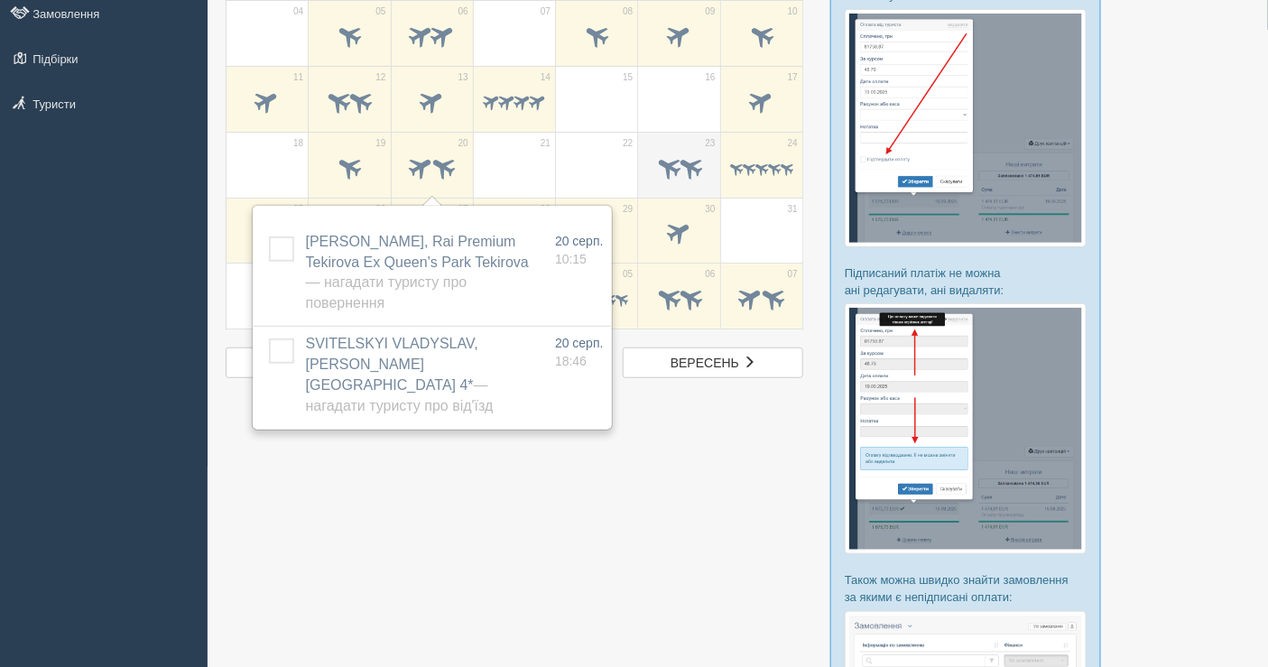
click at [682, 160] on span at bounding box center [690, 167] width 30 height 30
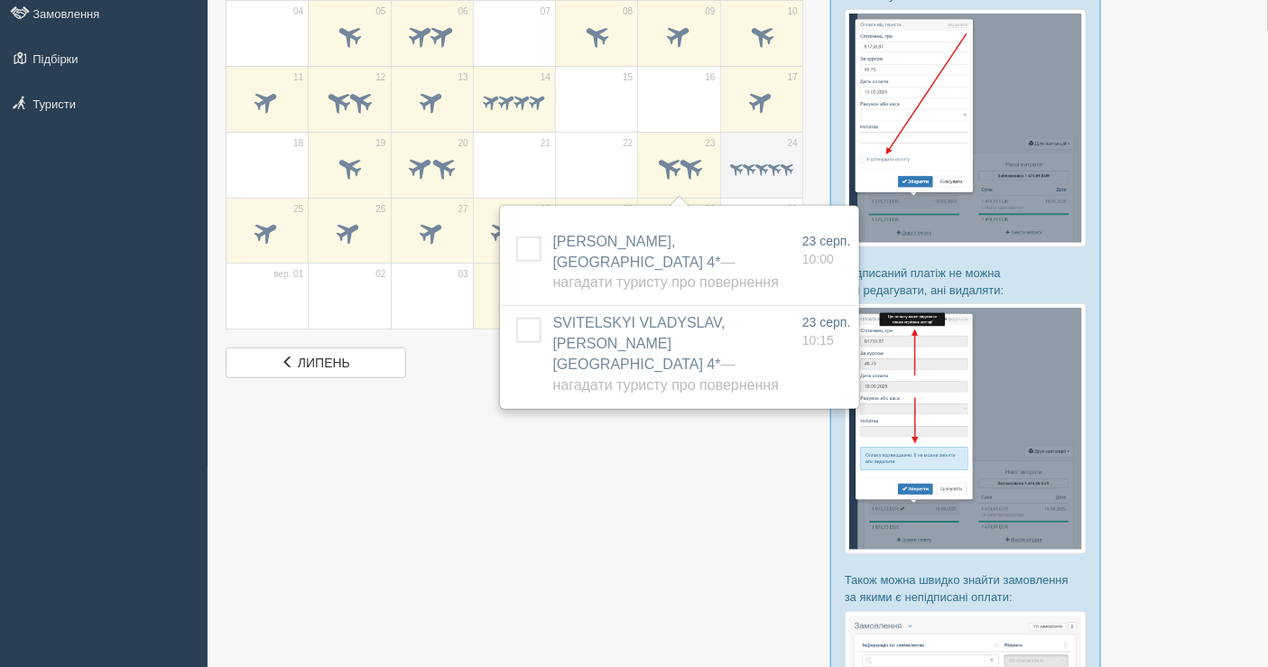
click at [750, 162] on span at bounding box center [748, 168] width 17 height 17
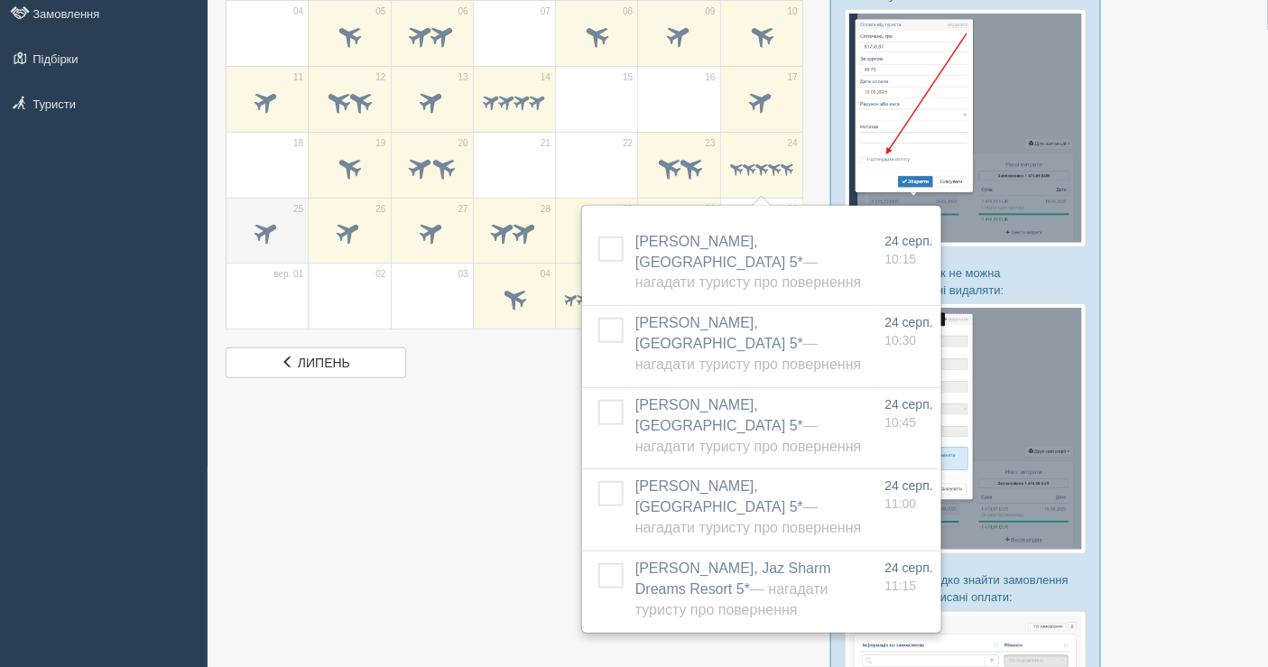
click at [277, 227] on span at bounding box center [268, 233] width 30 height 30
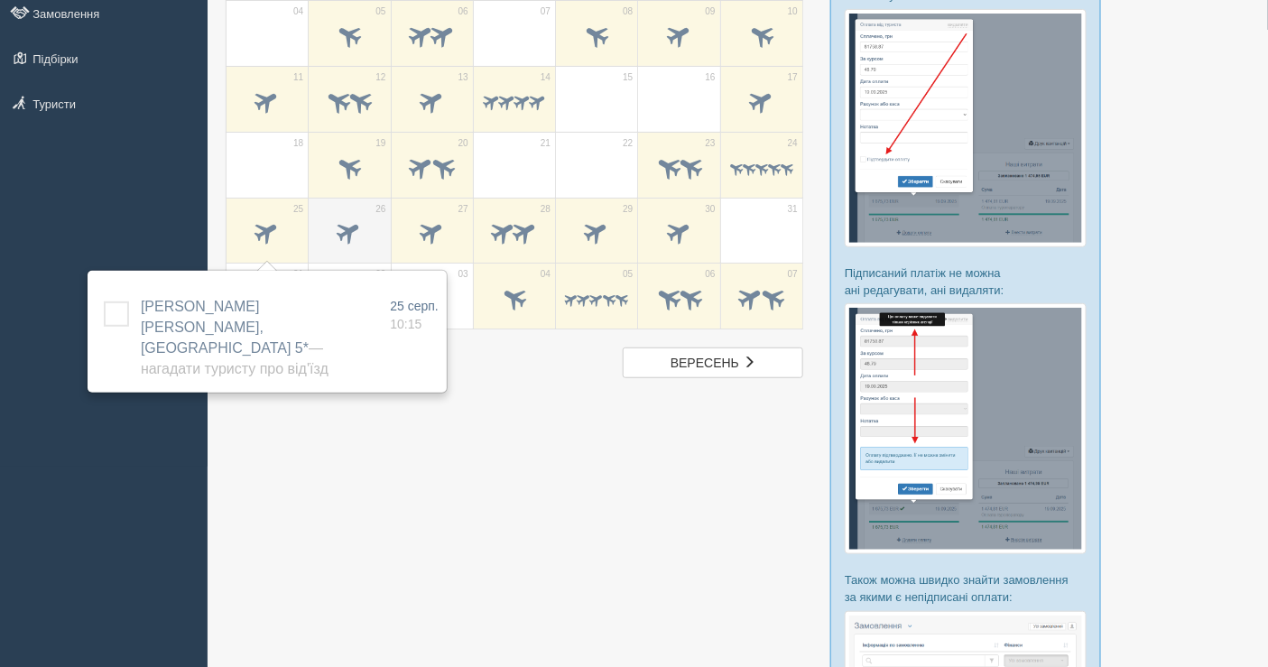
click at [377, 227] on span at bounding box center [349, 234] width 63 height 31
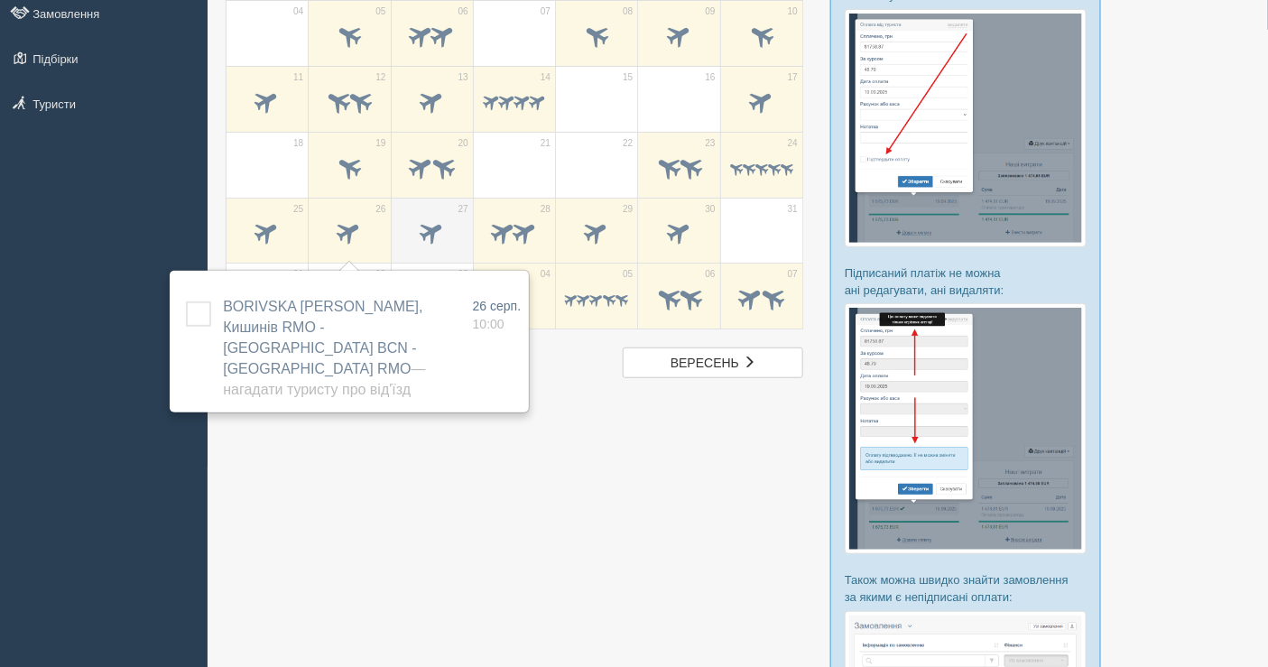
click at [449, 234] on span at bounding box center [432, 234] width 63 height 31
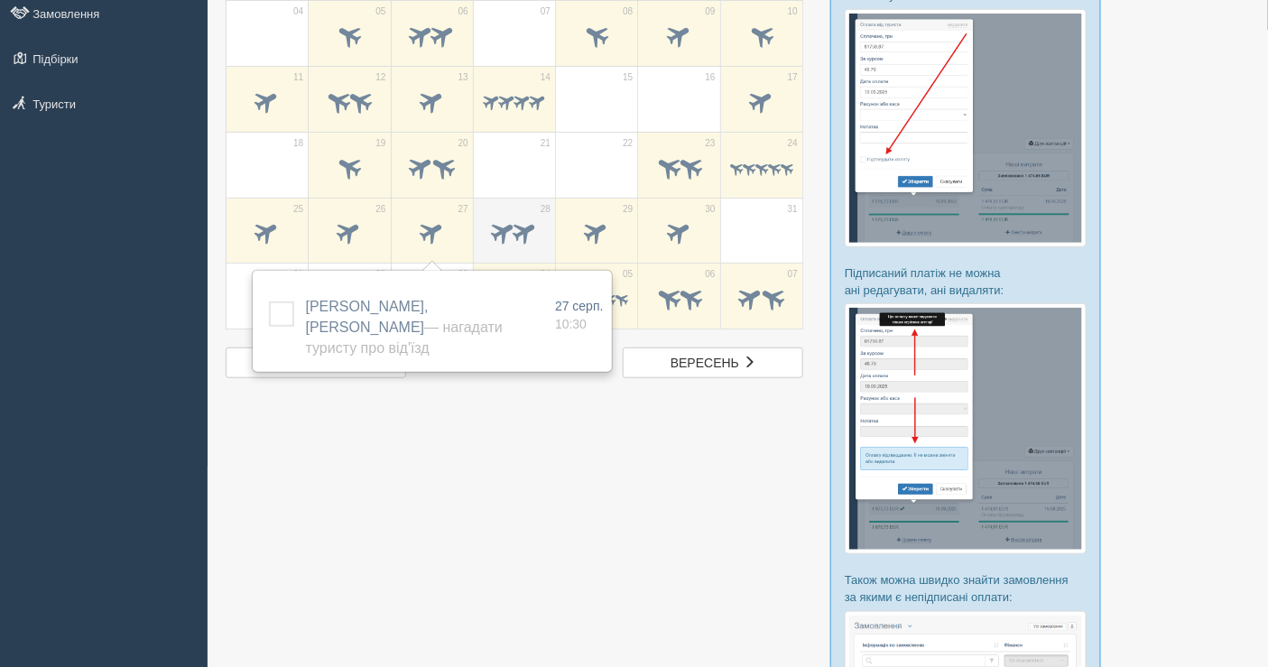
click at [484, 227] on span at bounding box center [514, 234] width 63 height 31
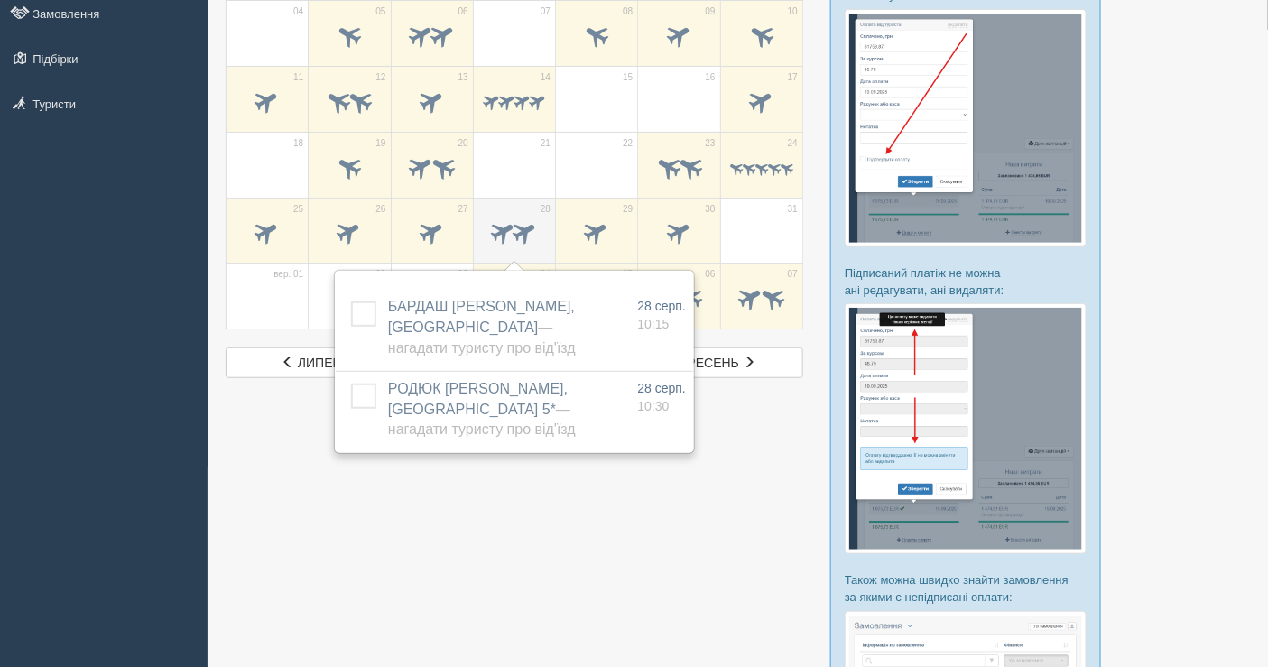
click at [517, 231] on span at bounding box center [526, 233] width 30 height 30
click at [600, 230] on span at bounding box center [597, 233] width 30 height 30
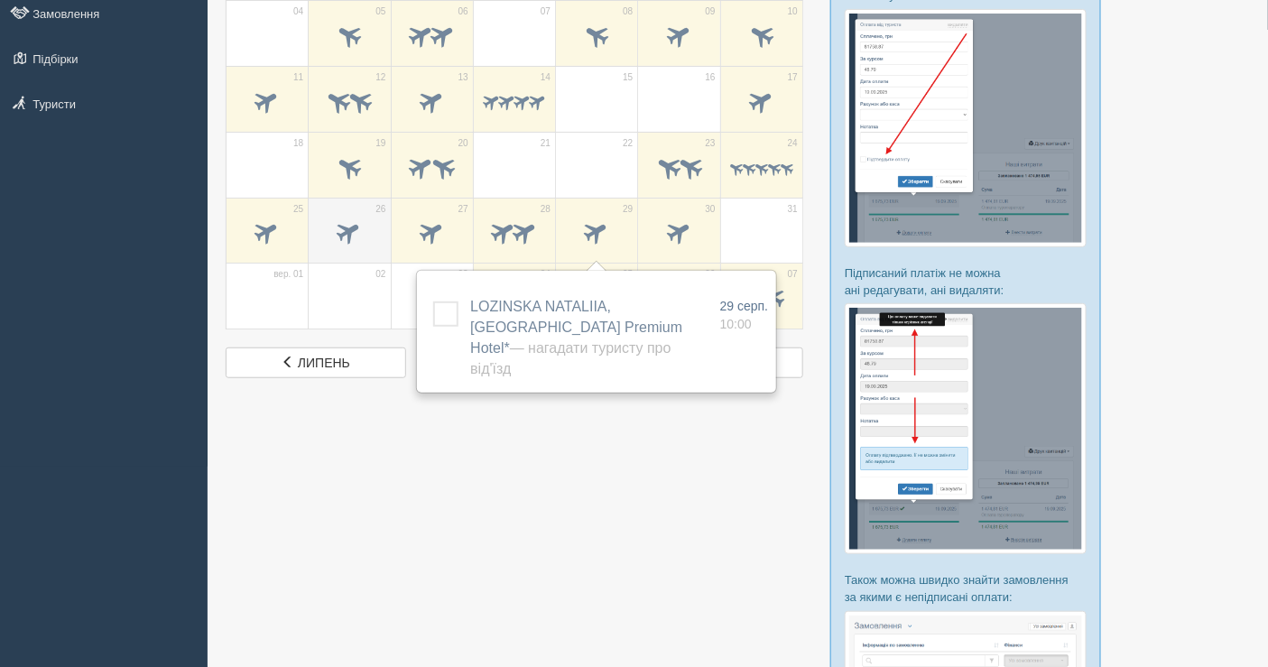
click at [344, 227] on span at bounding box center [350, 233] width 30 height 30
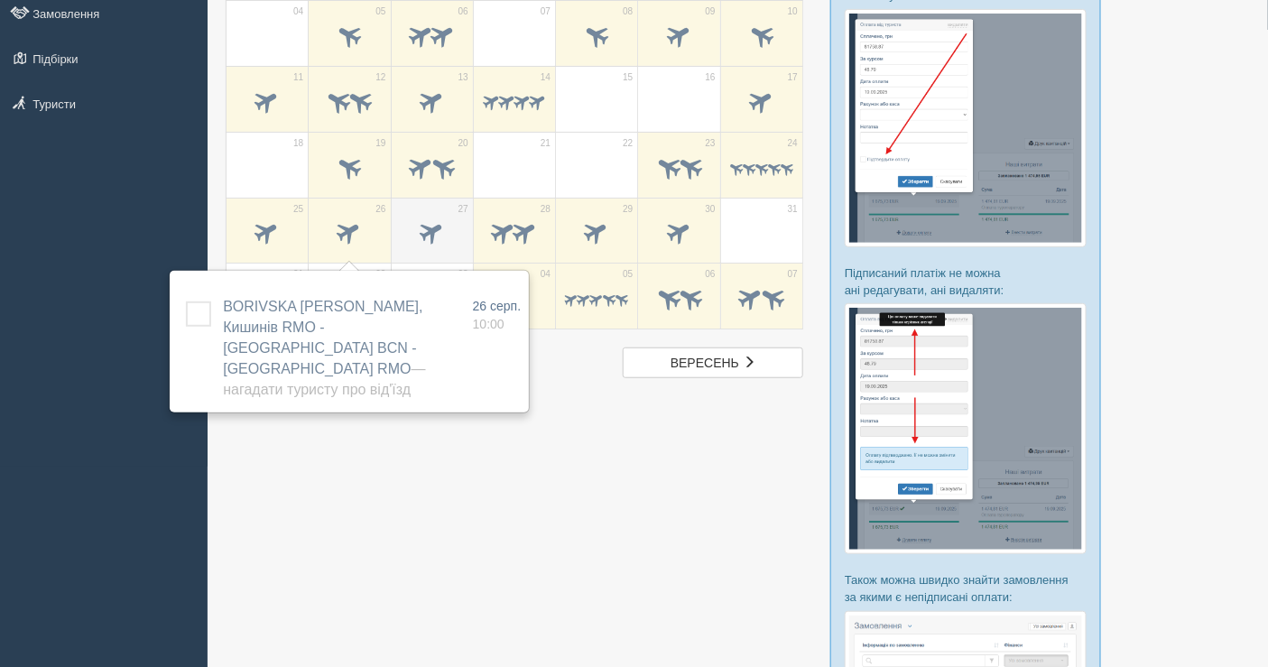
click at [412, 220] on span at bounding box center [432, 234] width 63 height 31
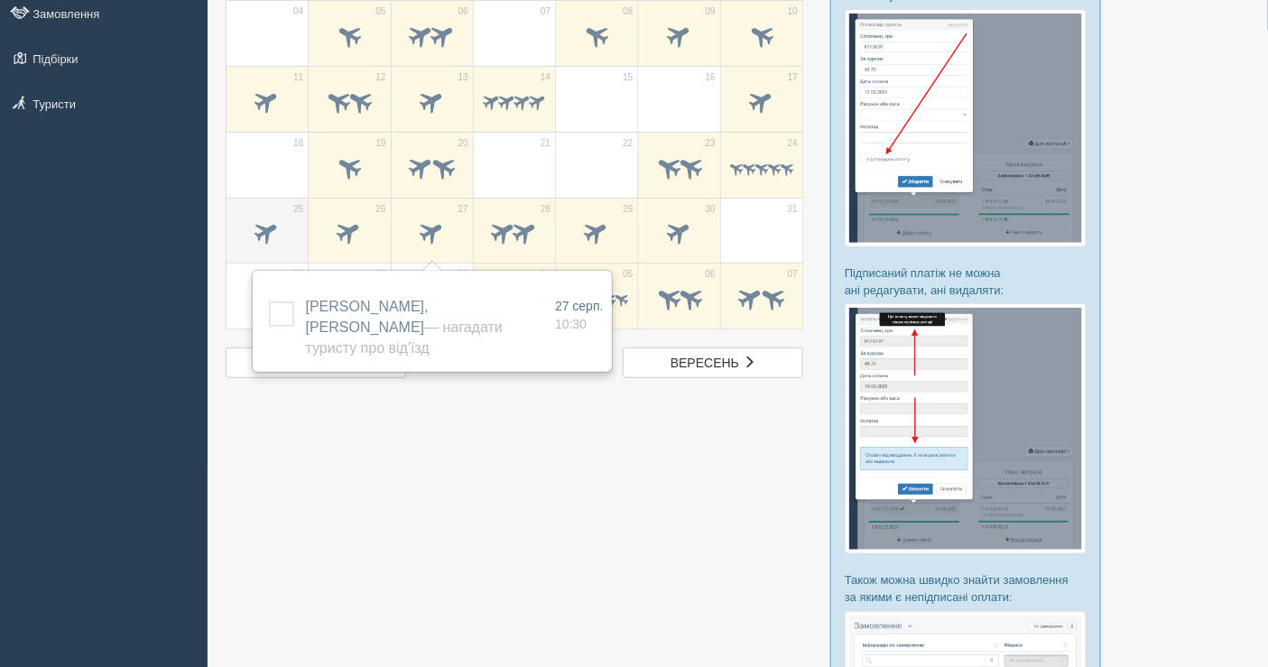
click at [283, 239] on span at bounding box center [267, 234] width 63 height 31
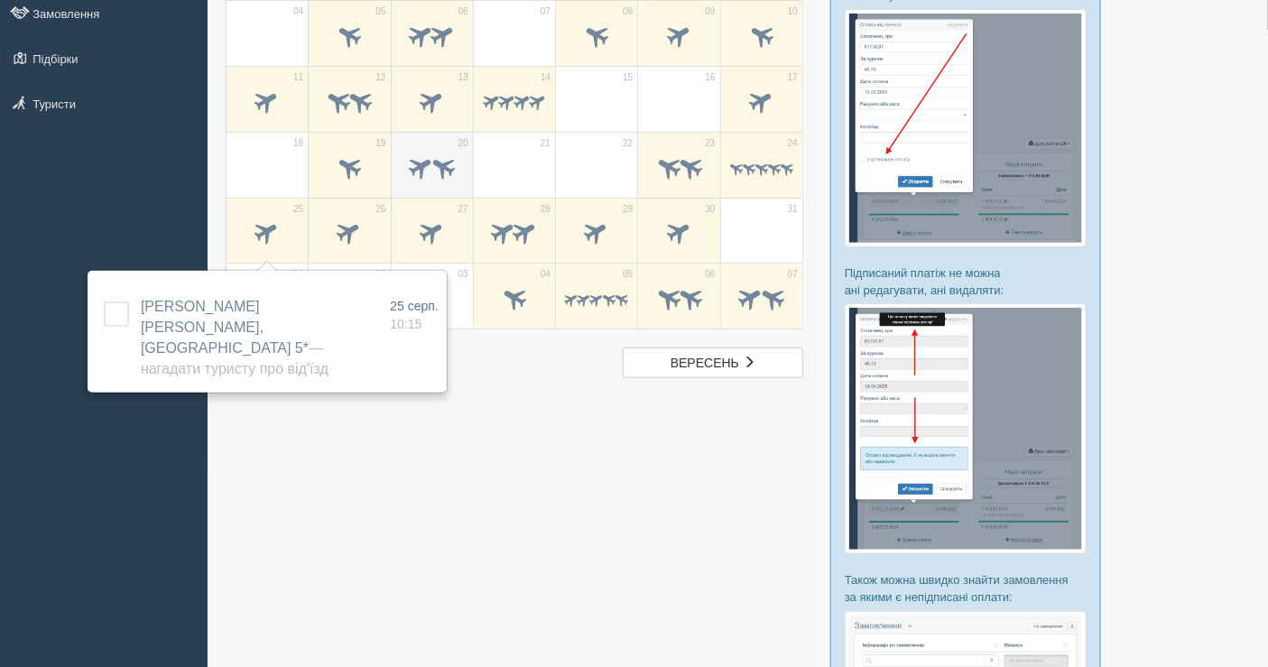
click at [420, 169] on span at bounding box center [421, 167] width 30 height 30
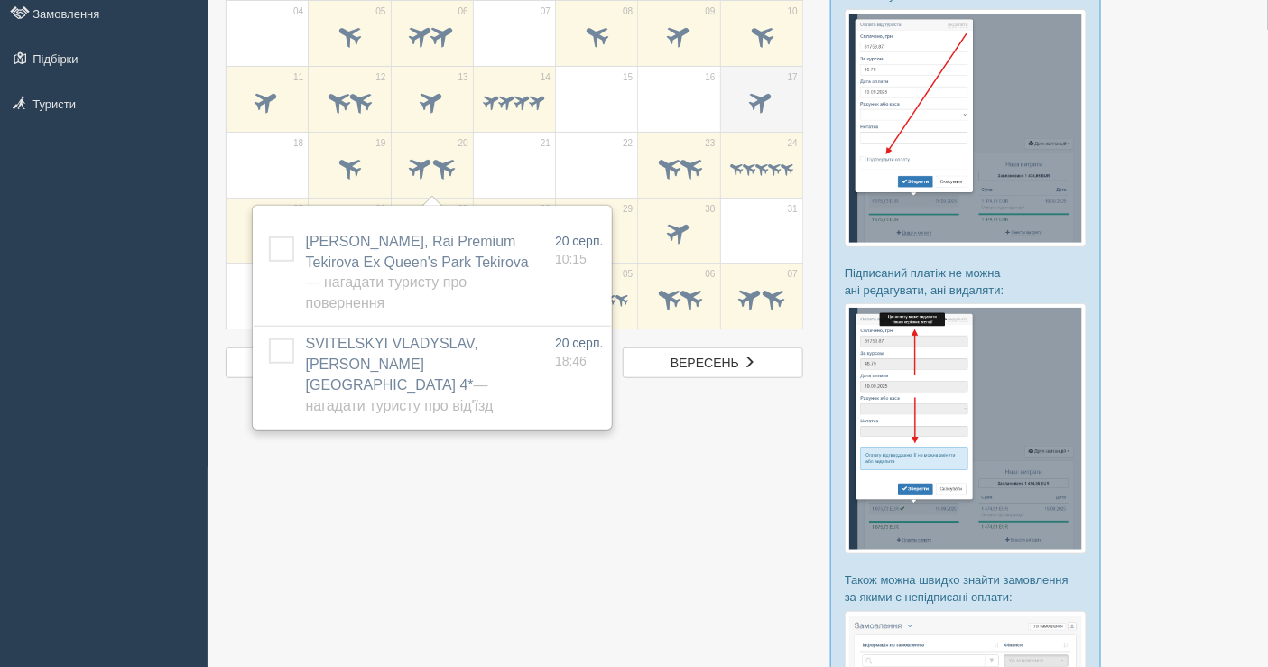
click at [738, 88] on span at bounding box center [761, 103] width 63 height 31
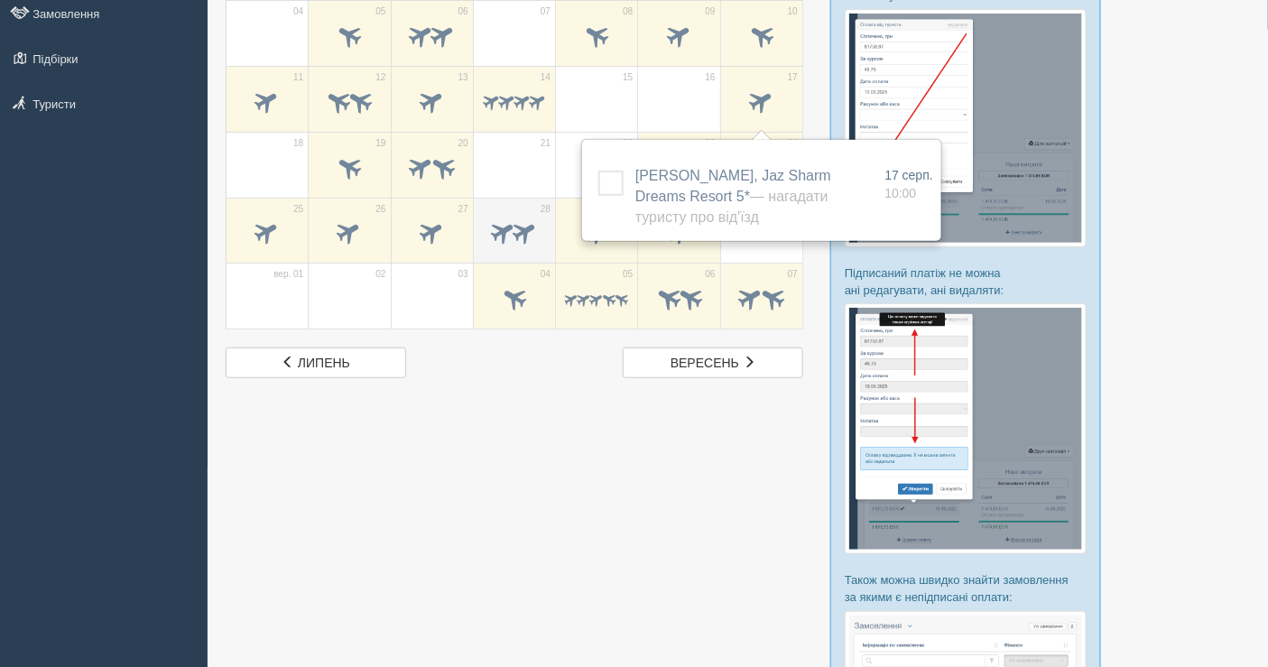
click at [485, 219] on span at bounding box center [514, 234] width 63 height 31
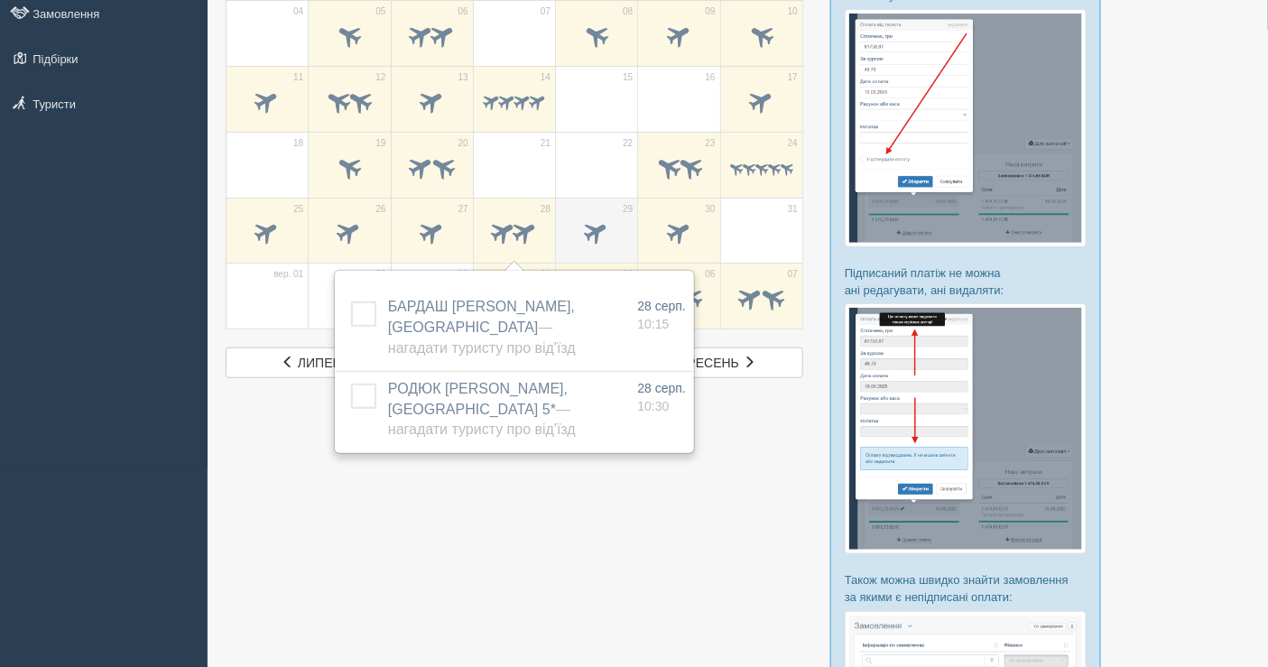
click at [588, 217] on div at bounding box center [596, 236] width 63 height 38
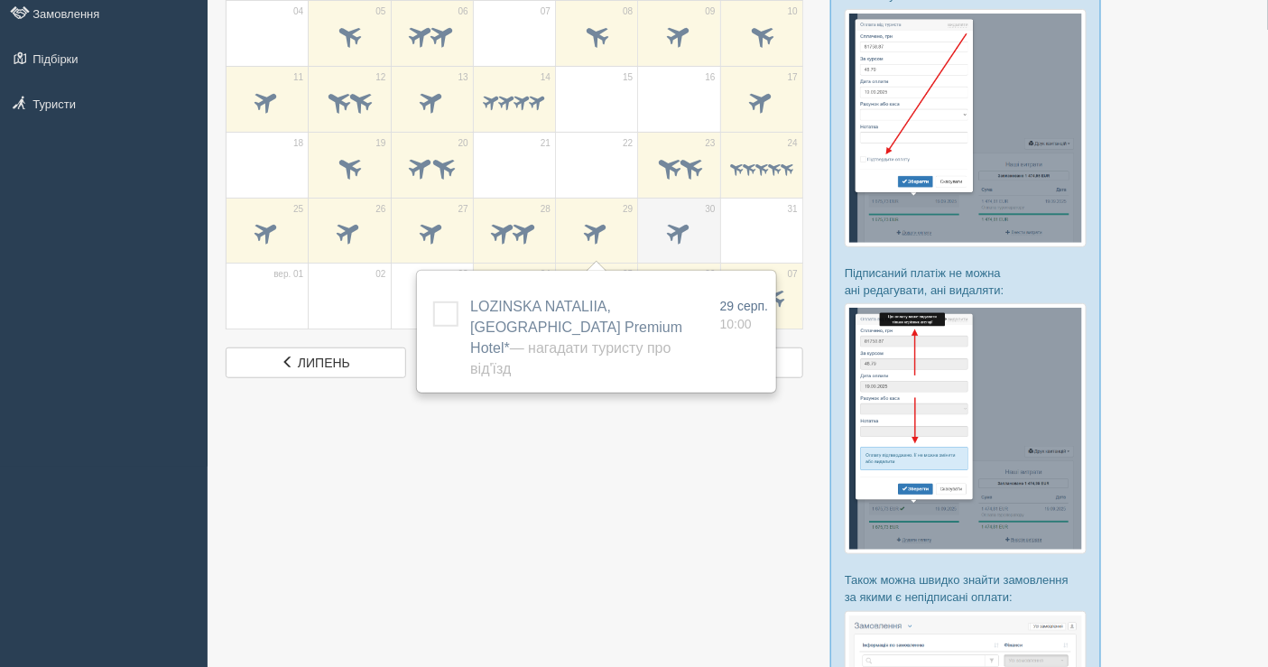
click at [674, 230] on span at bounding box center [679, 233] width 30 height 30
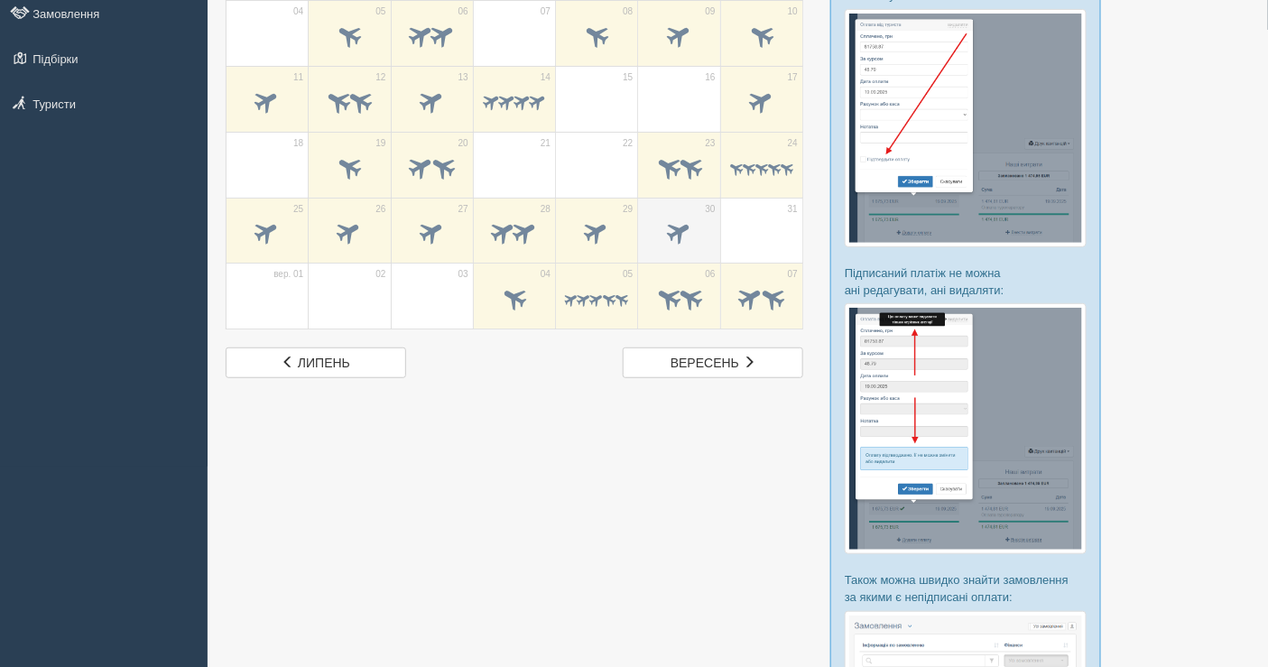
click at [674, 230] on span at bounding box center [679, 233] width 30 height 30
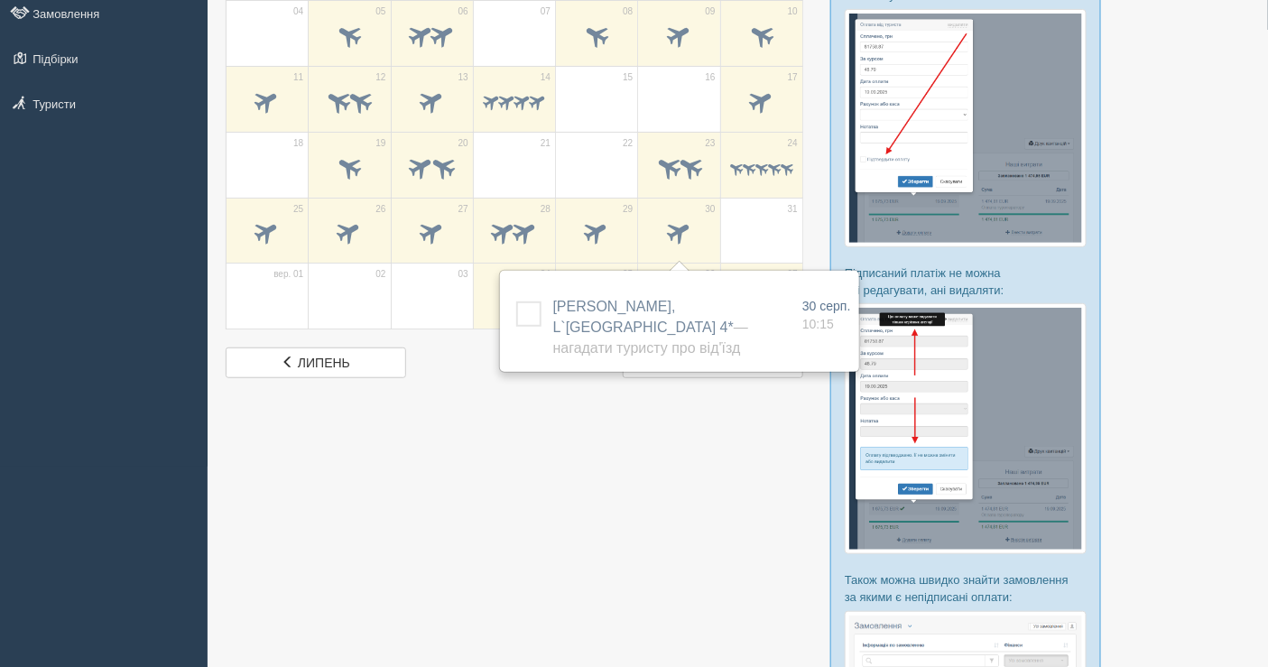
drag, startPoint x: 459, startPoint y: 443, endPoint x: 463, endPoint y: 425, distance: 18.4
click at [459, 443] on div at bounding box center [738, 386] width 1024 height 1050
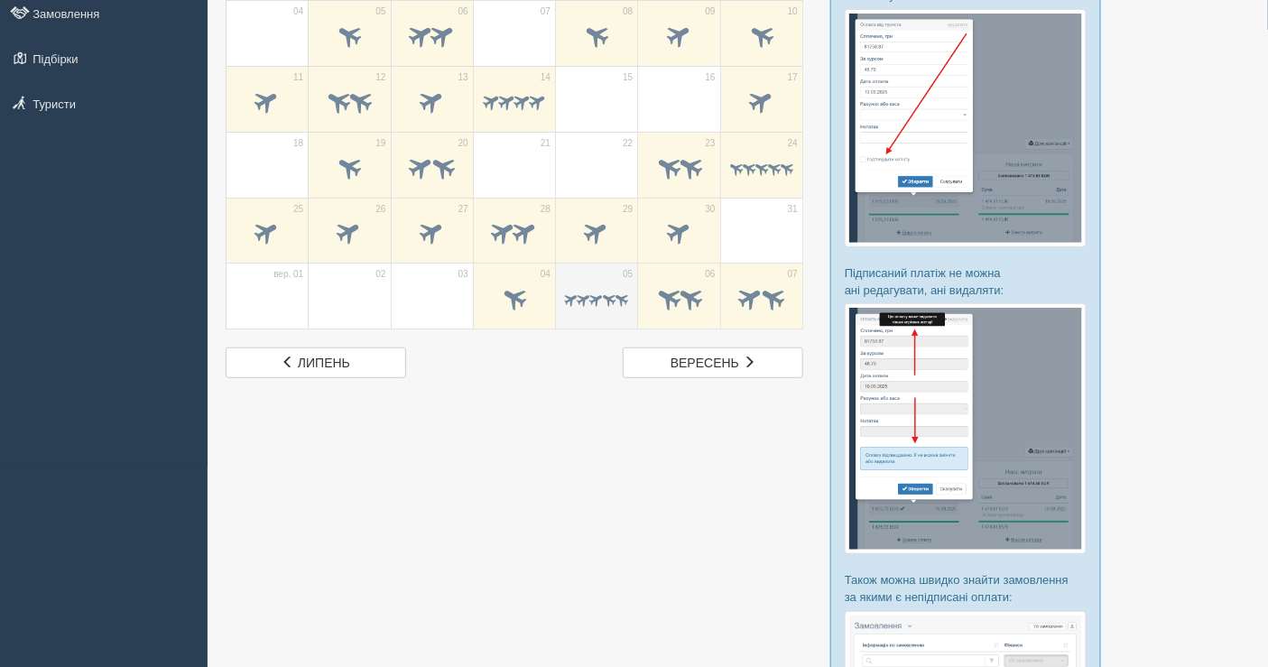
click at [588, 299] on span at bounding box center [596, 300] width 17 height 17
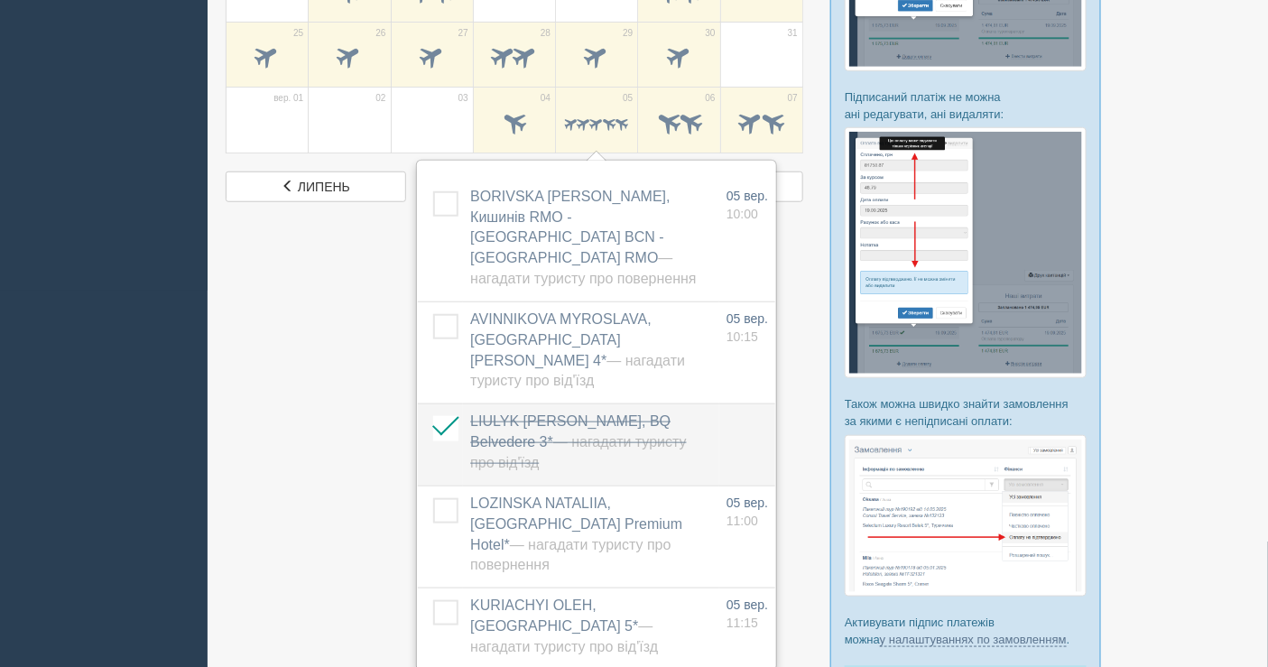
scroll to position [401, 0]
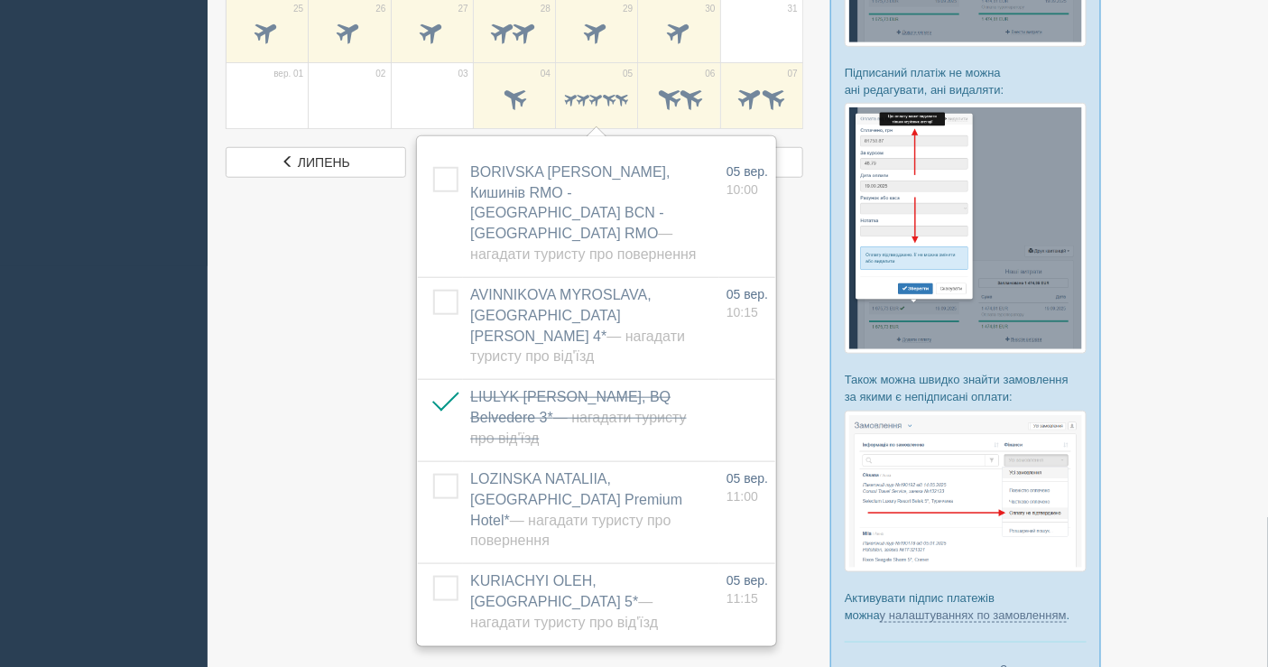
click at [272, 435] on div at bounding box center [738, 186] width 1024 height 1050
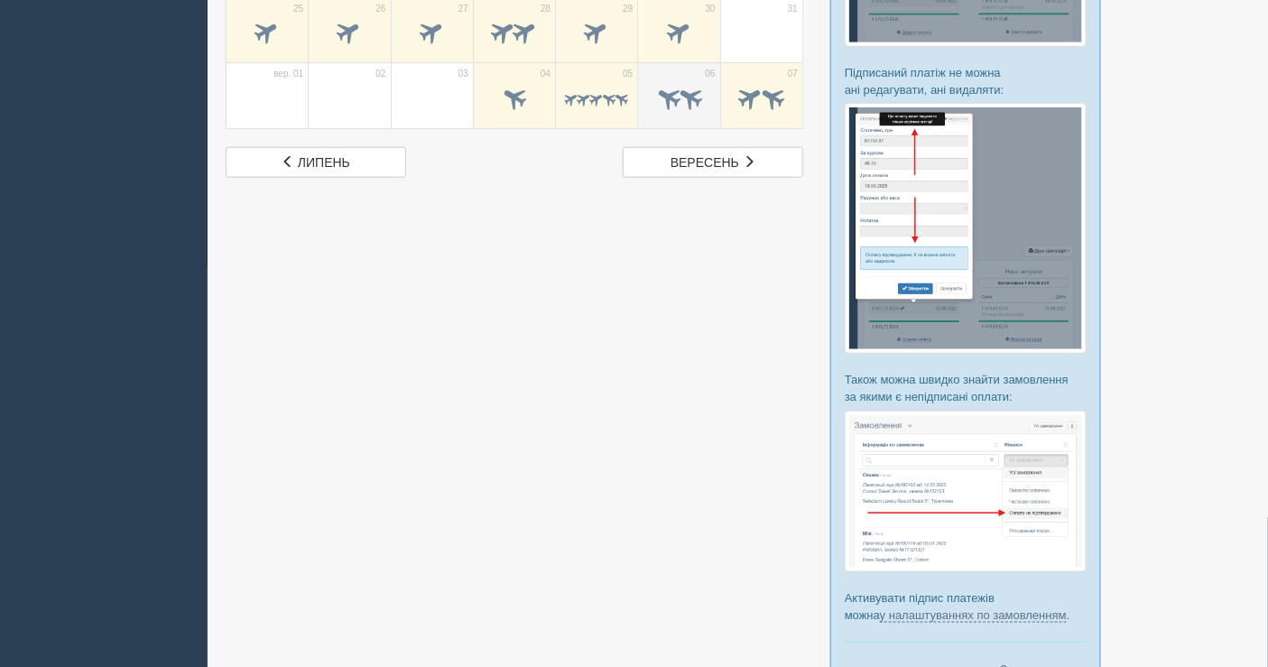
click at [668, 91] on span at bounding box center [668, 98] width 30 height 30
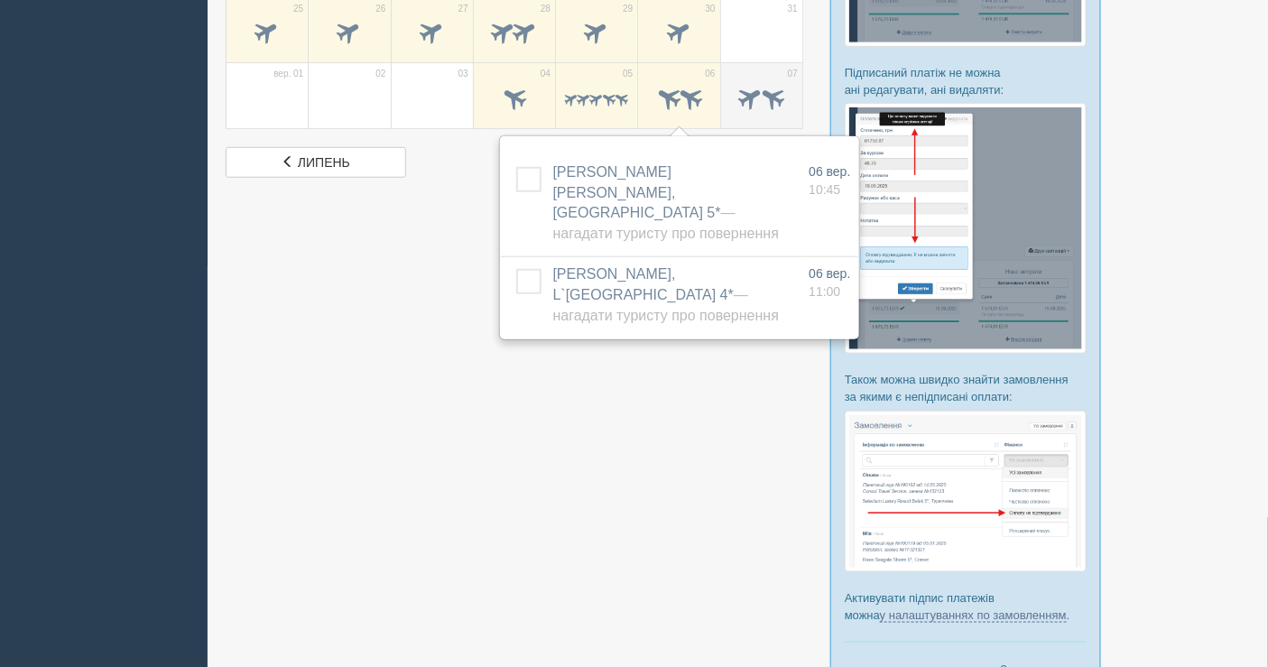
click at [751, 97] on span at bounding box center [751, 98] width 30 height 30
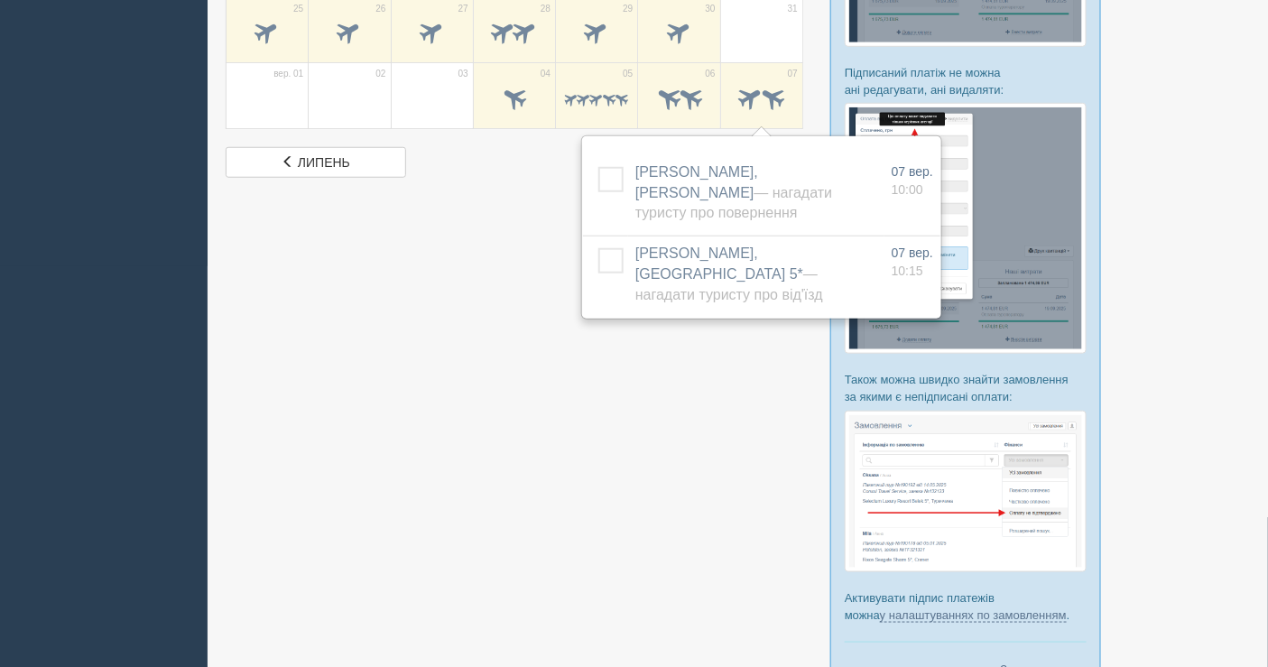
click at [623, 390] on div at bounding box center [738, 186] width 1024 height 1050
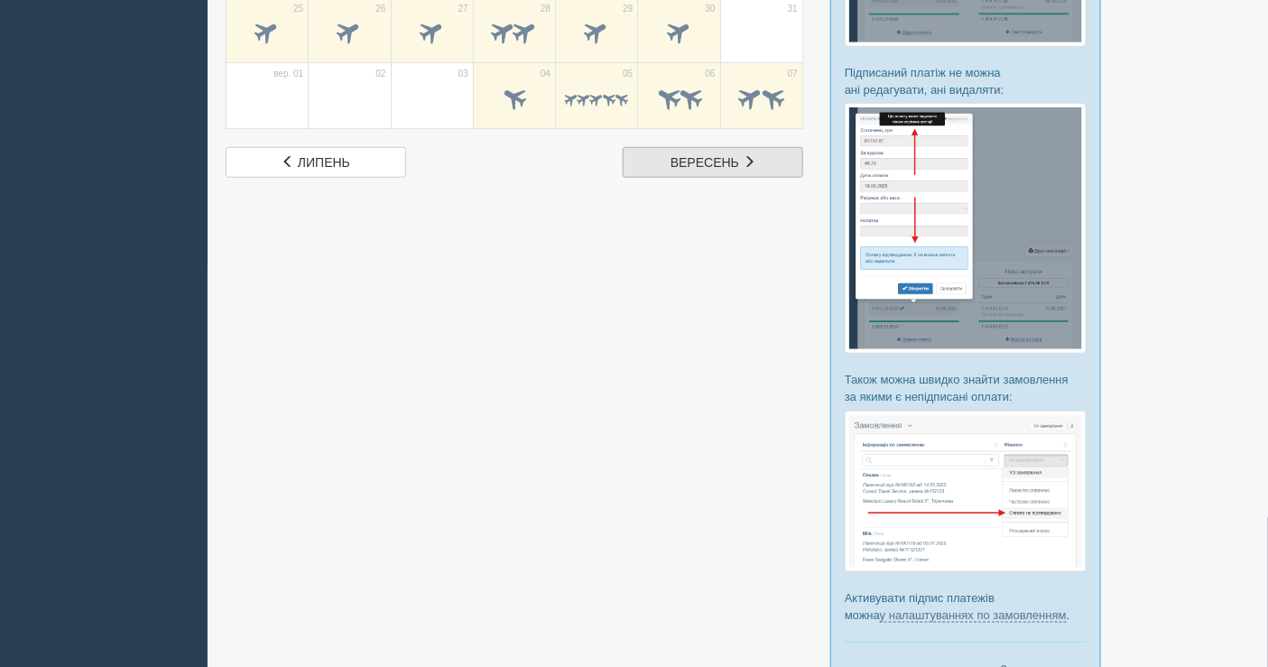
click at [709, 165] on span "вересень" at bounding box center [705, 162] width 69 height 14
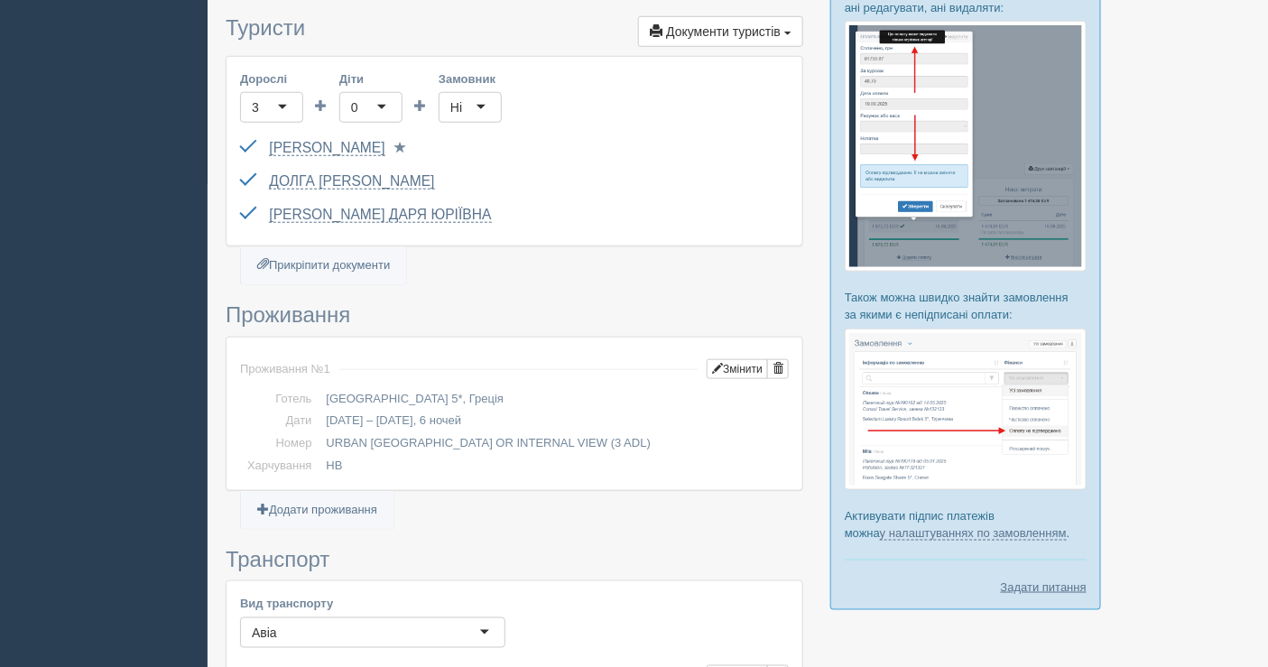
scroll to position [501, 0]
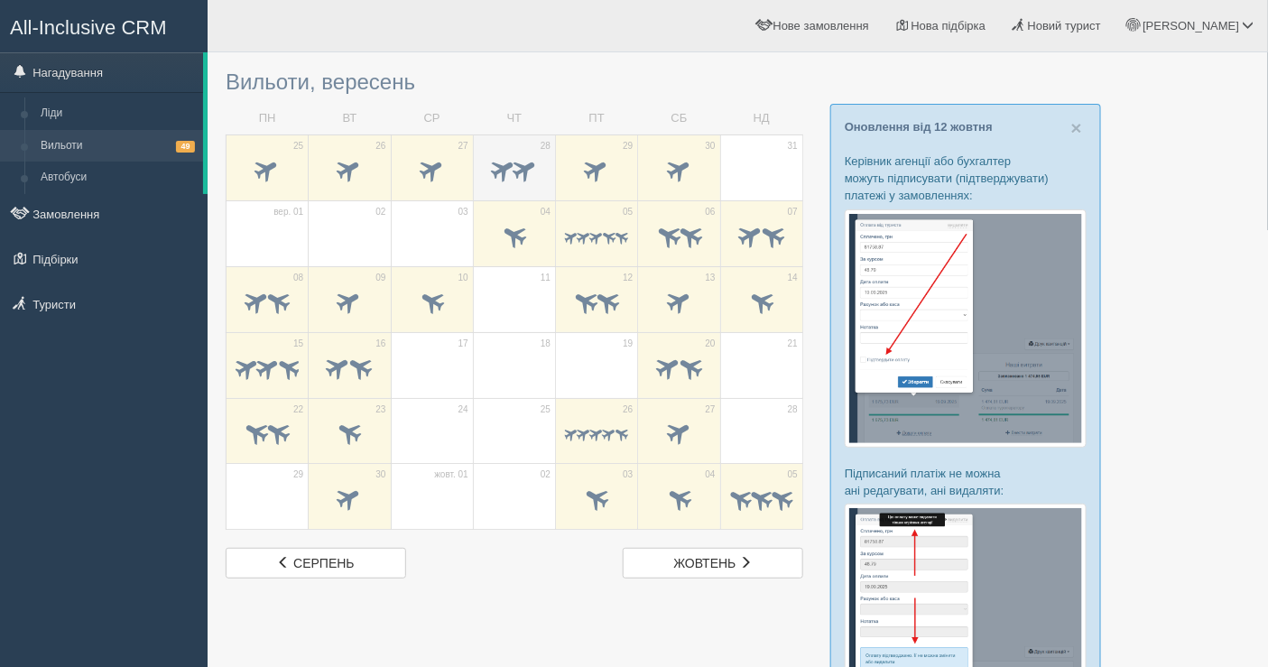
click at [551, 168] on td "28" at bounding box center [514, 167] width 82 height 66
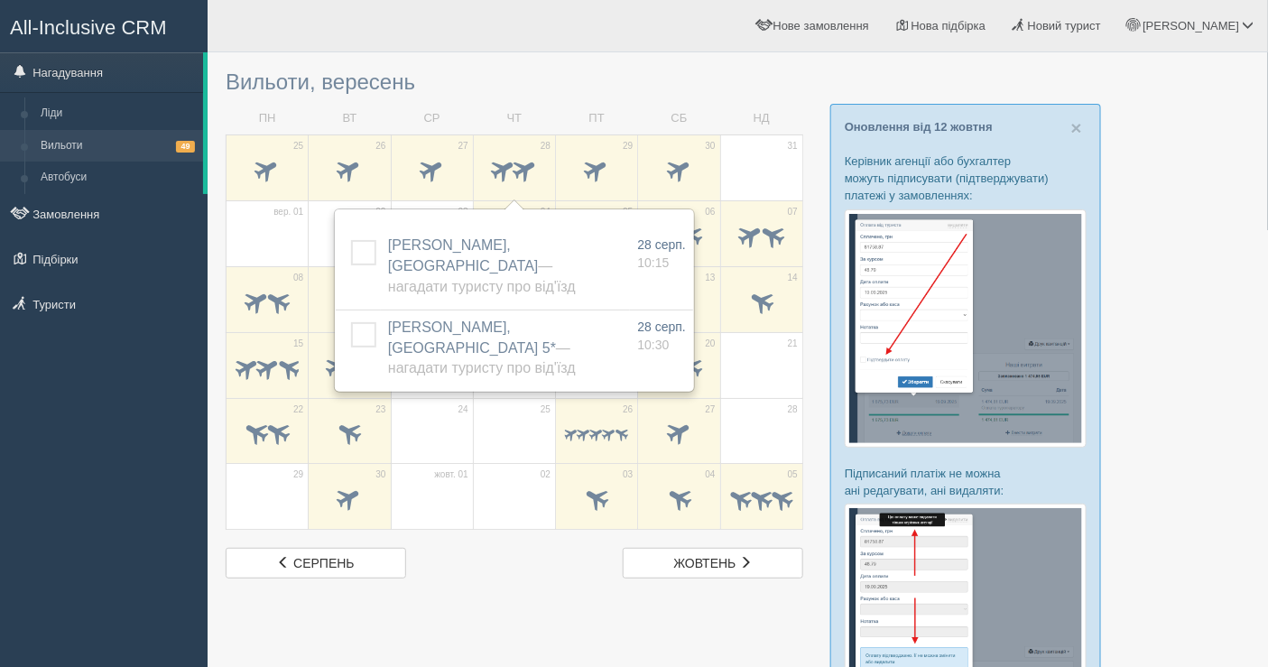
click at [470, 574] on div "серп. серпень жовт. жовтень" at bounding box center [515, 563] width 596 height 31
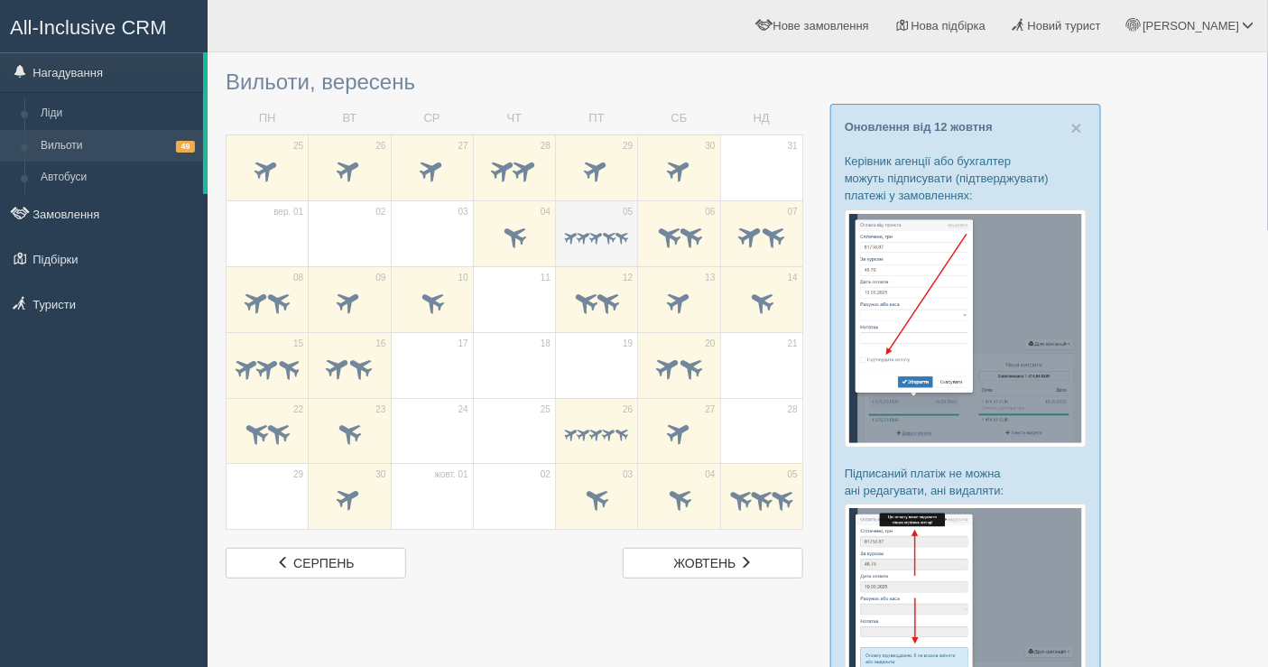
click at [605, 230] on span at bounding box center [609, 236] width 17 height 17
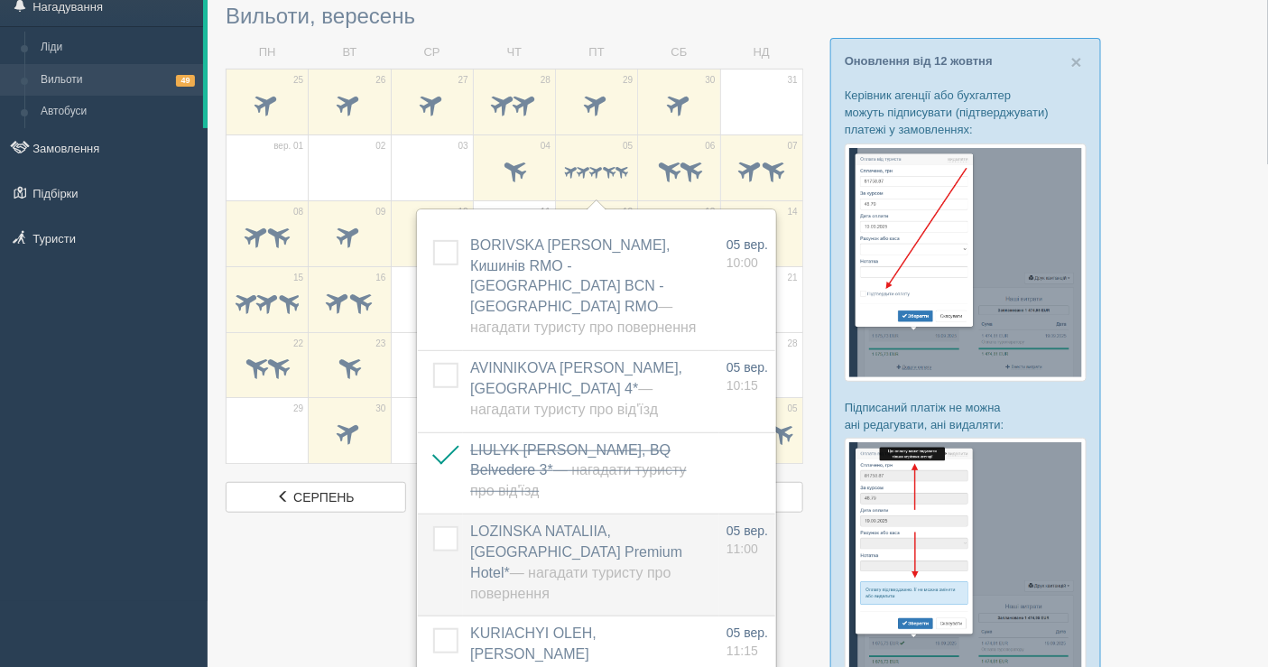
scroll to position [100, 0]
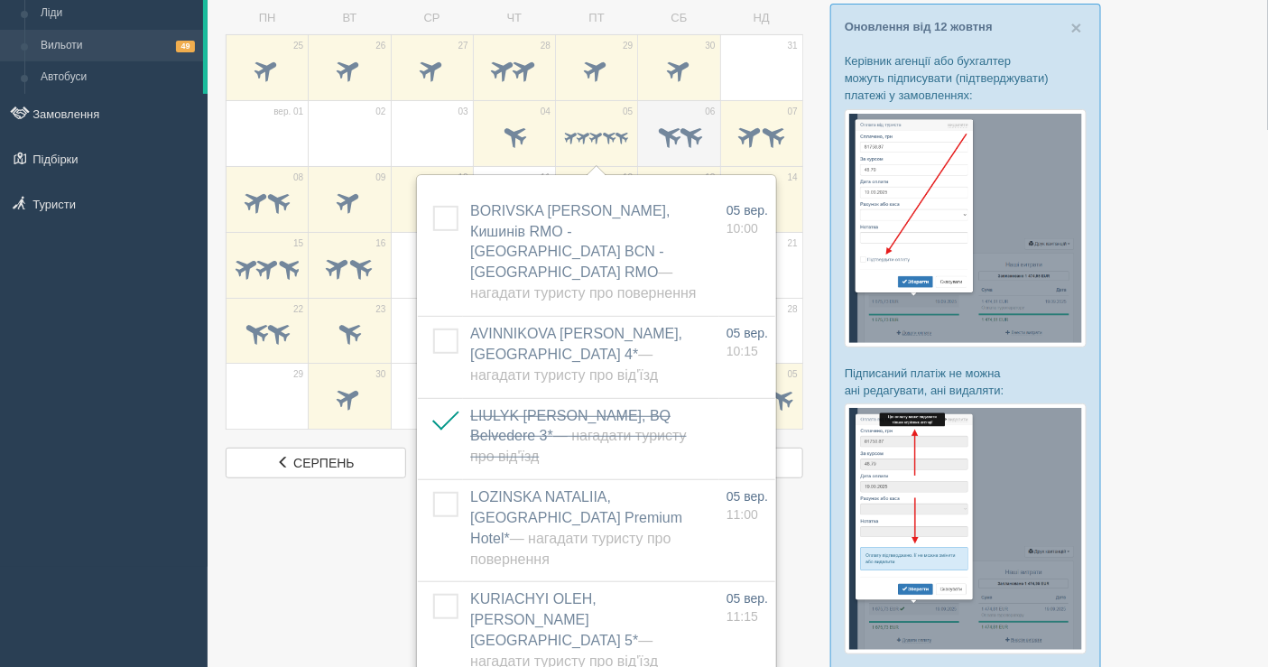
click at [700, 135] on span at bounding box center [690, 135] width 30 height 30
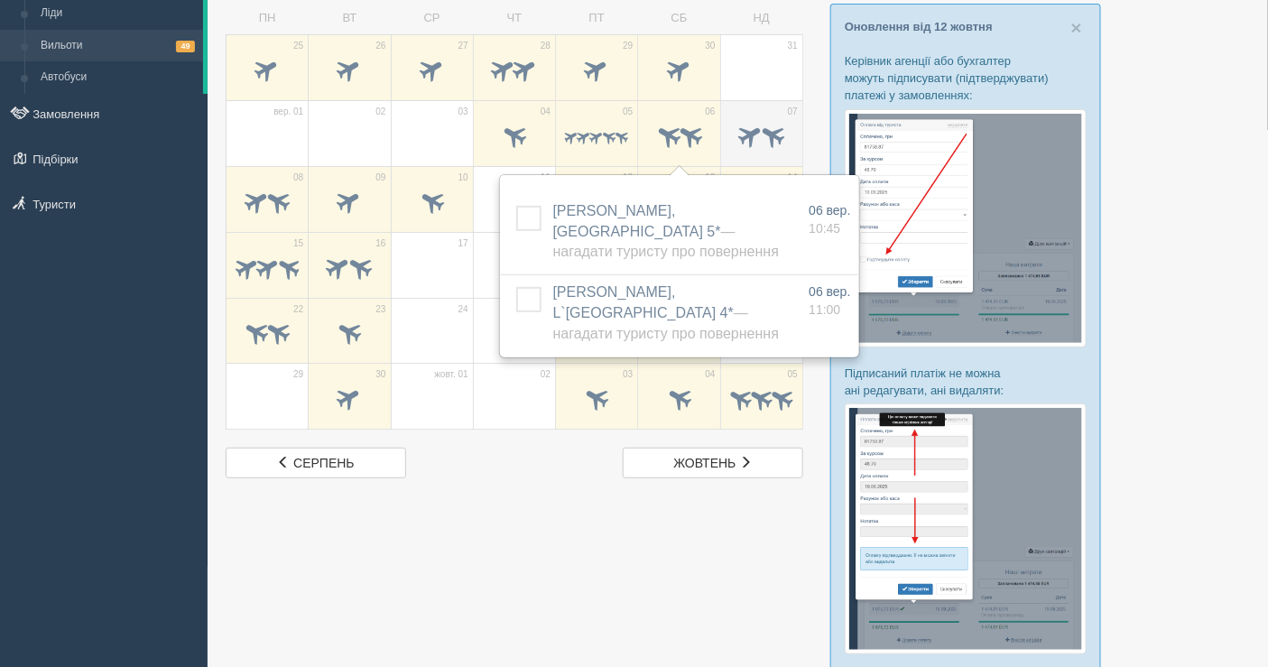
click at [777, 127] on span at bounding box center [772, 135] width 30 height 30
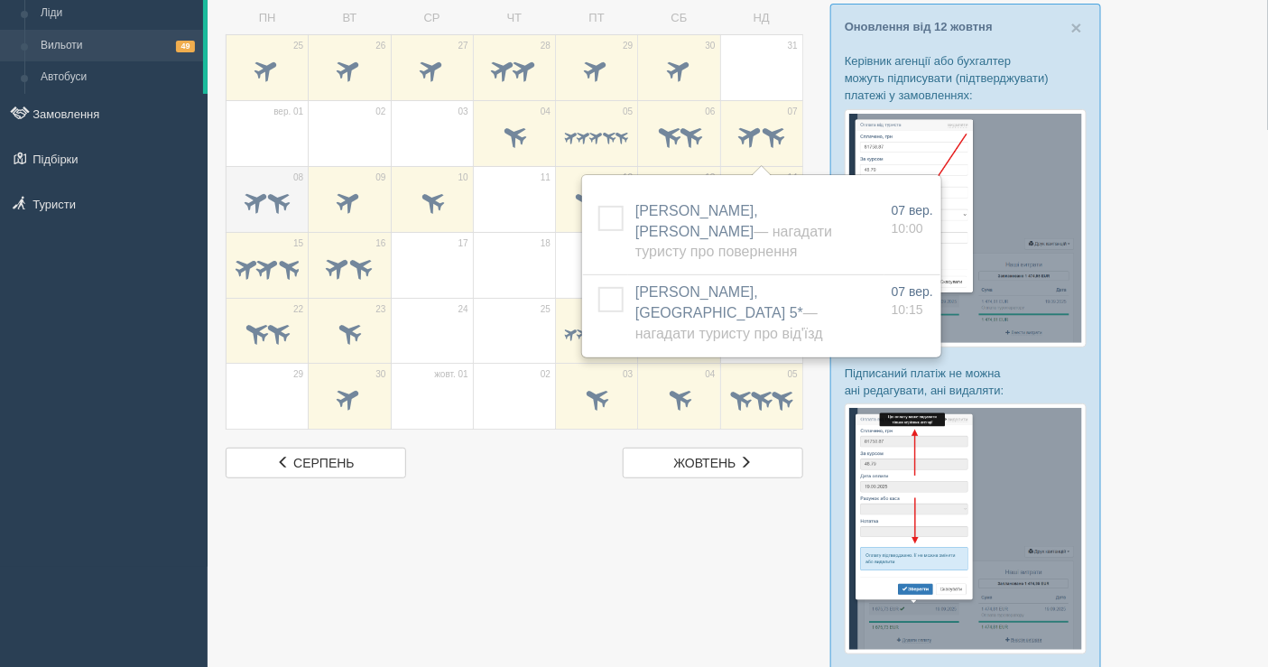
click at [252, 200] on span at bounding box center [257, 201] width 30 height 30
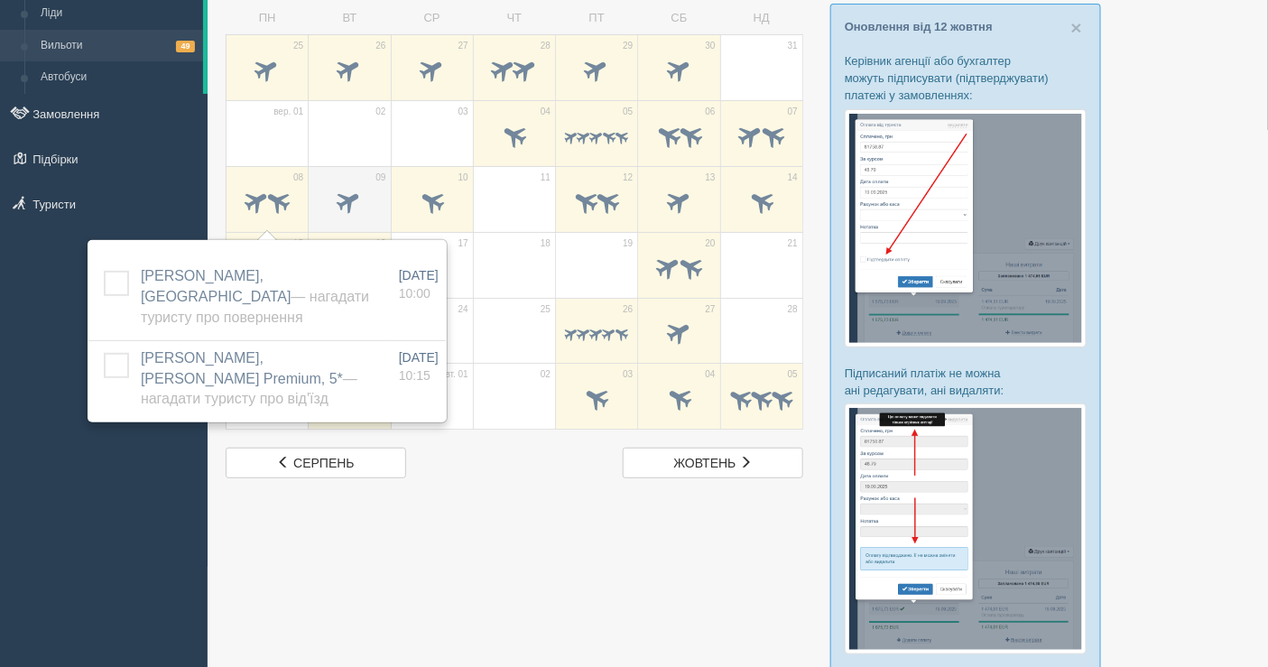
click at [375, 179] on td "09" at bounding box center [350, 199] width 82 height 66
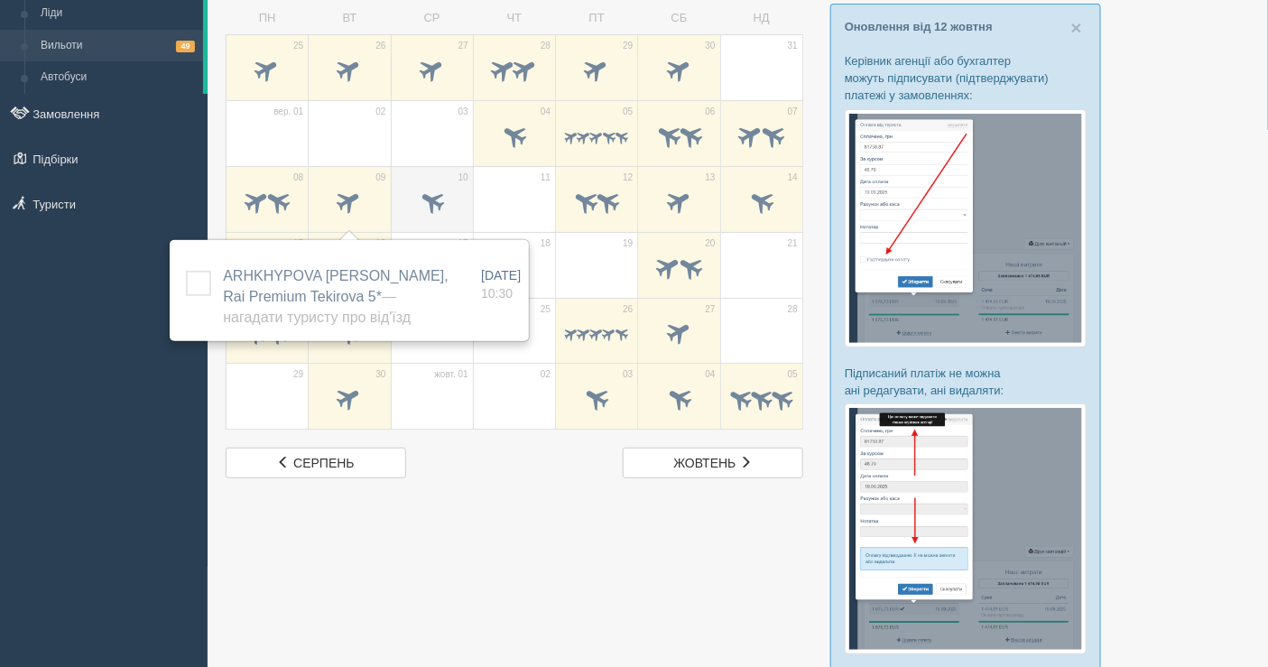
click at [443, 170] on td "10" at bounding box center [432, 199] width 82 height 66
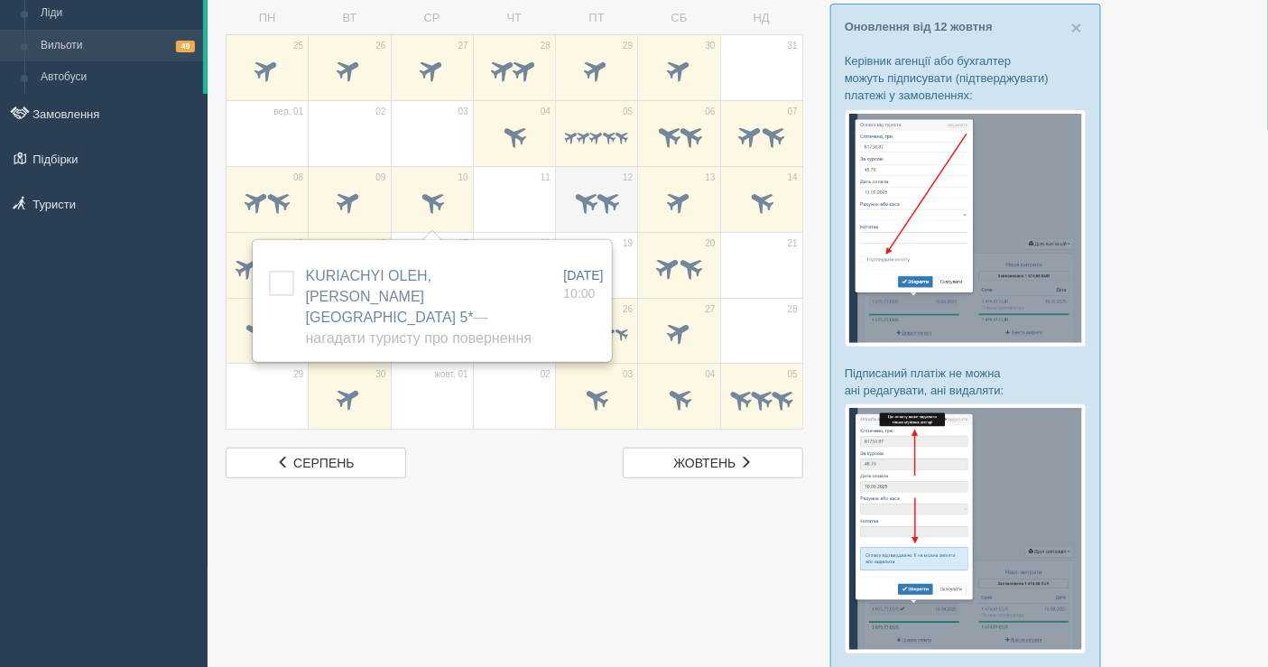
click at [585, 185] on div at bounding box center [596, 204] width 63 height 38
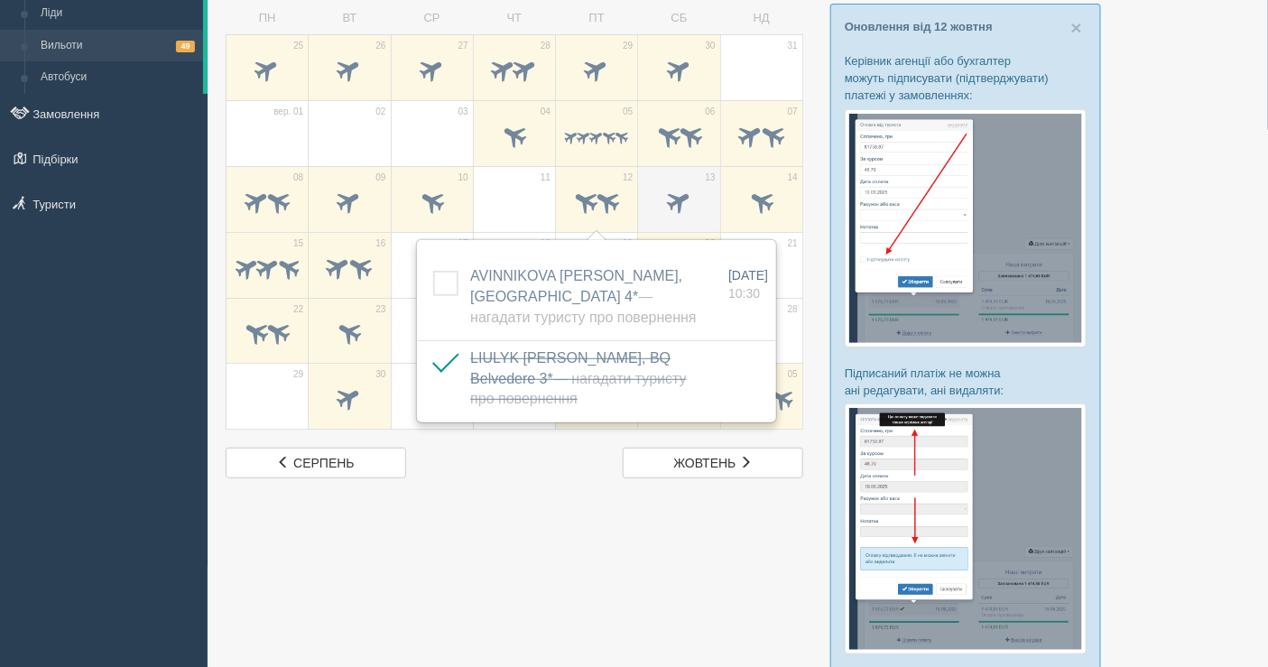
click at [674, 185] on div at bounding box center [678, 204] width 63 height 38
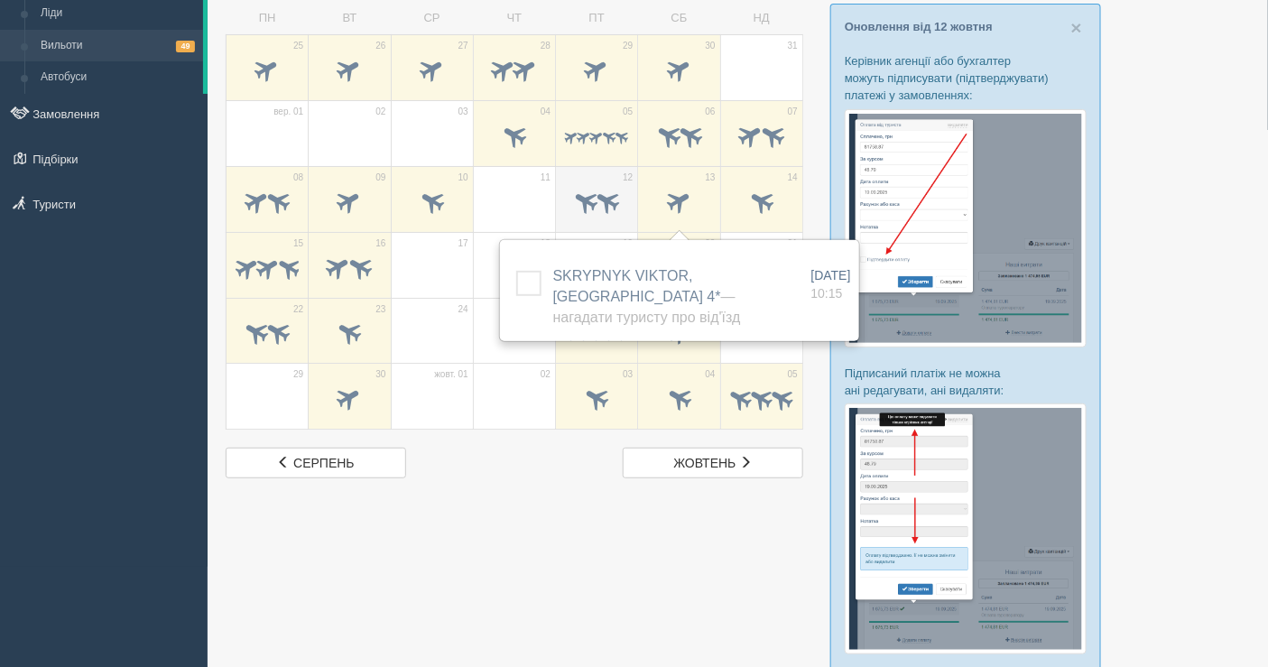
click at [593, 198] on span at bounding box center [608, 201] width 30 height 30
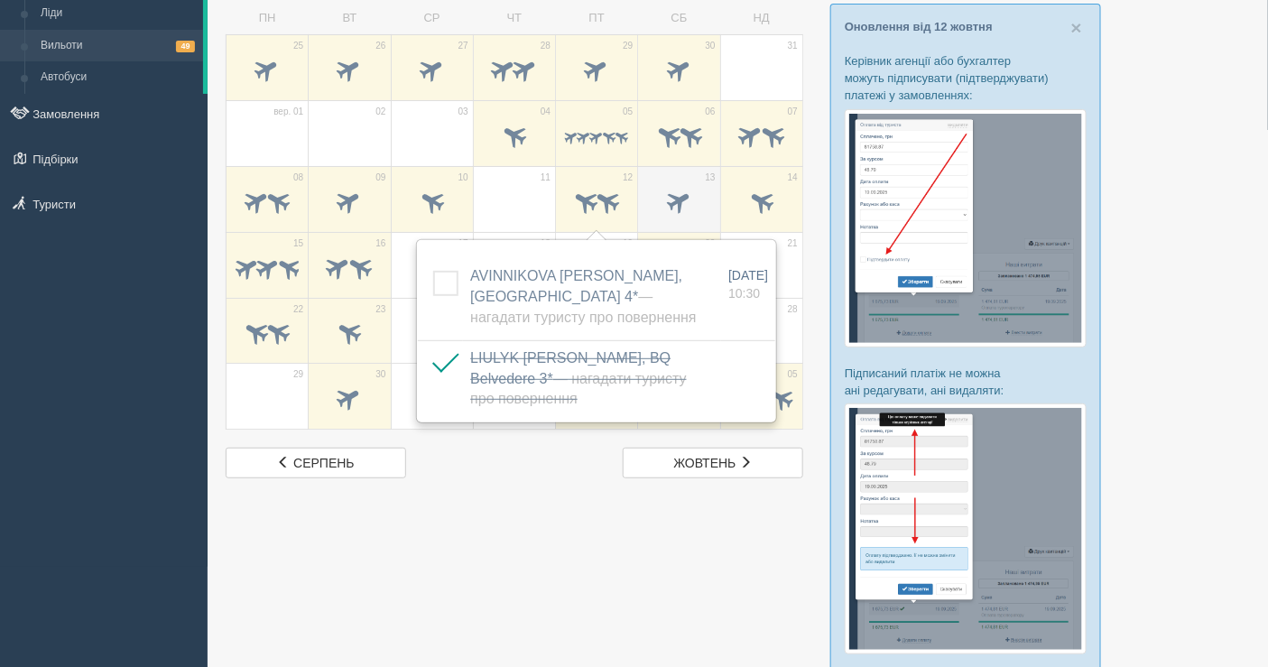
click at [664, 194] on span at bounding box center [678, 204] width 63 height 31
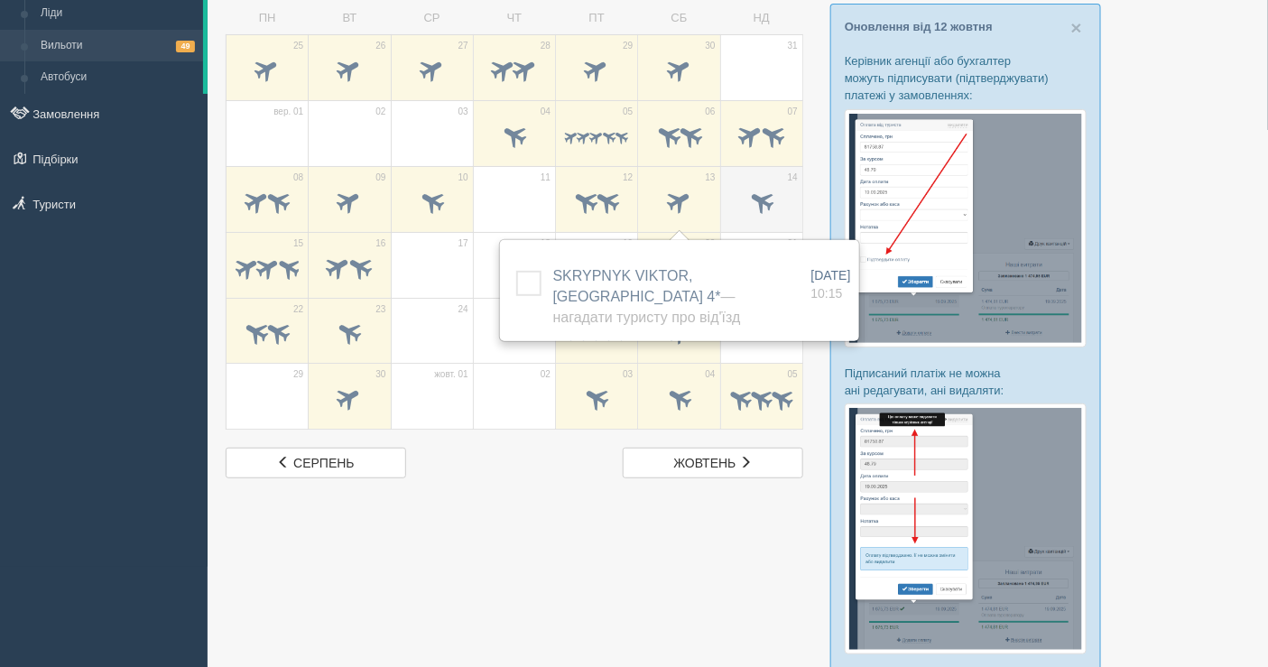
click at [770, 195] on span at bounding box center [761, 201] width 30 height 30
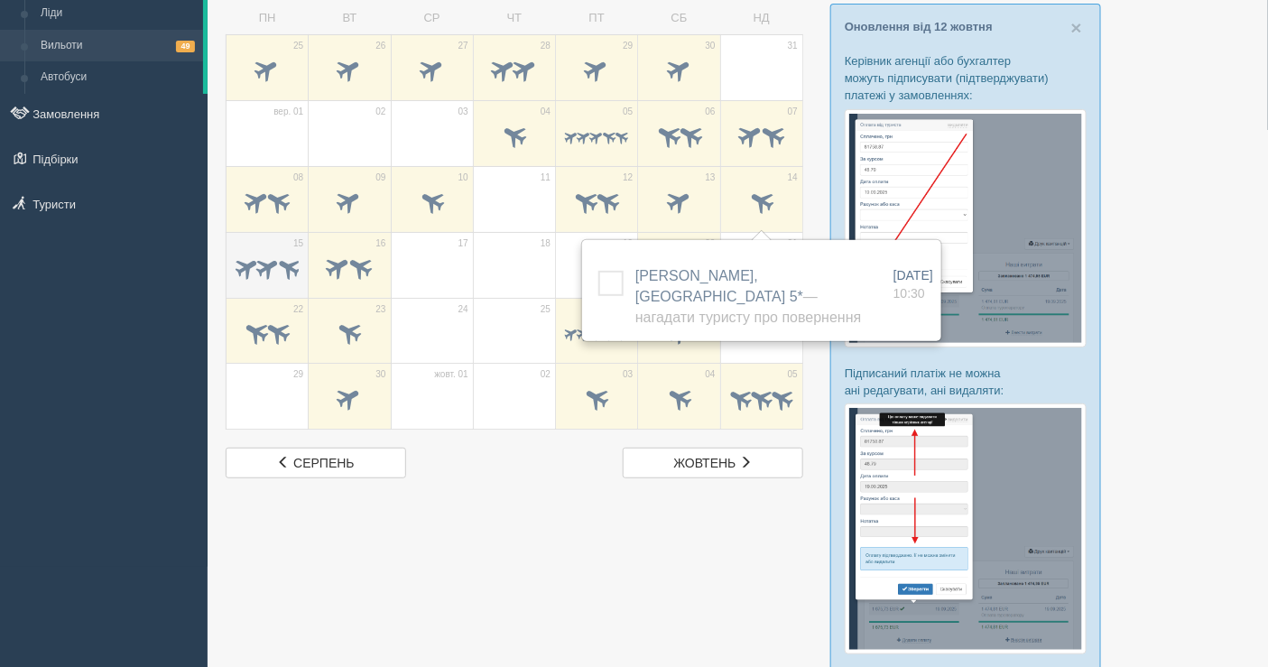
click at [264, 281] on span at bounding box center [267, 270] width 63 height 30
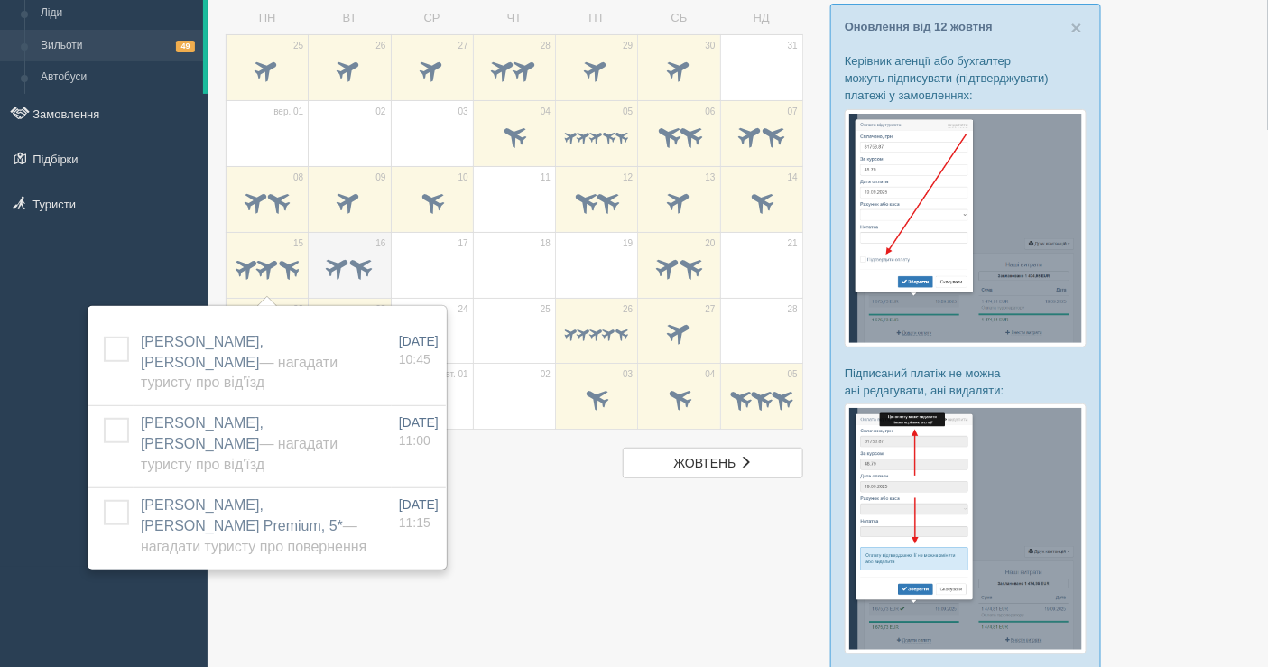
click at [358, 268] on span at bounding box center [361, 267] width 30 height 30
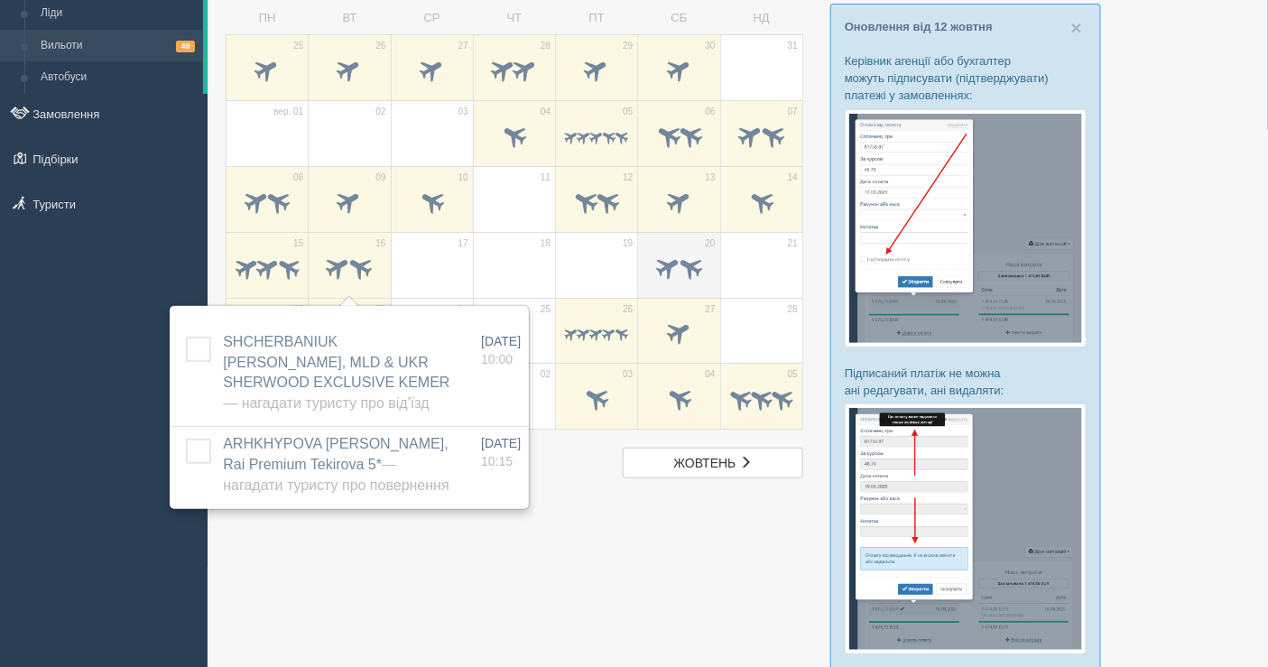
click at [698, 254] on span at bounding box center [678, 269] width 63 height 31
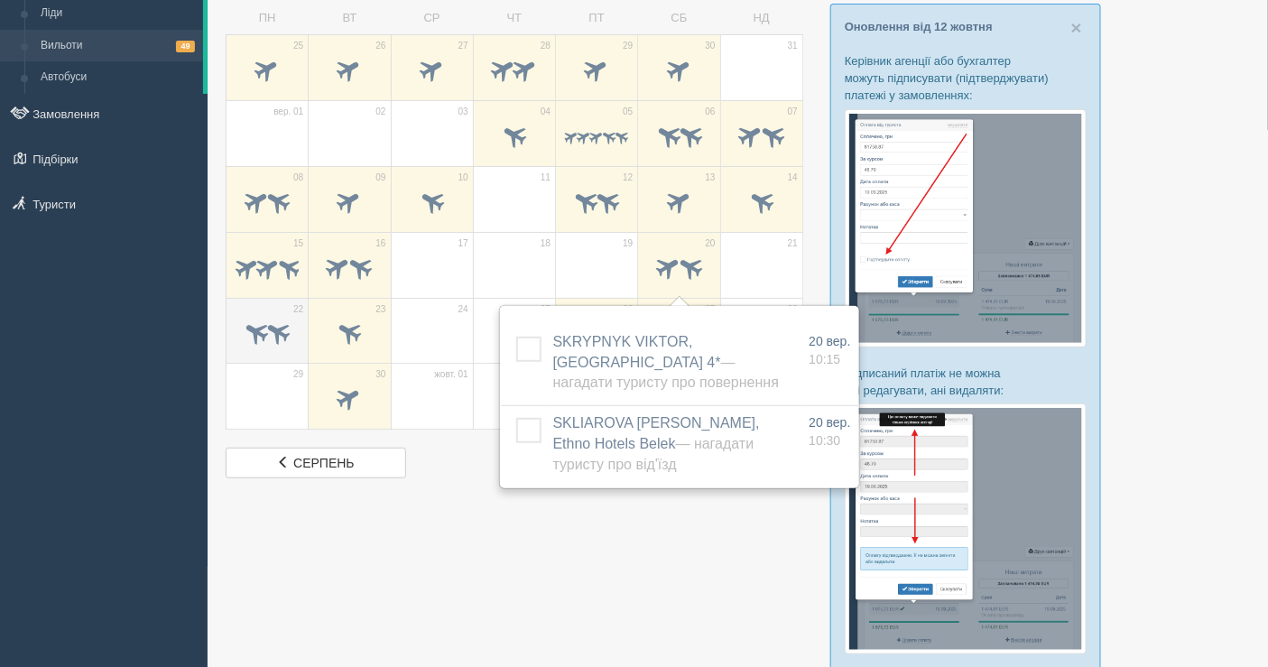
click at [278, 335] on span at bounding box center [279, 333] width 30 height 30
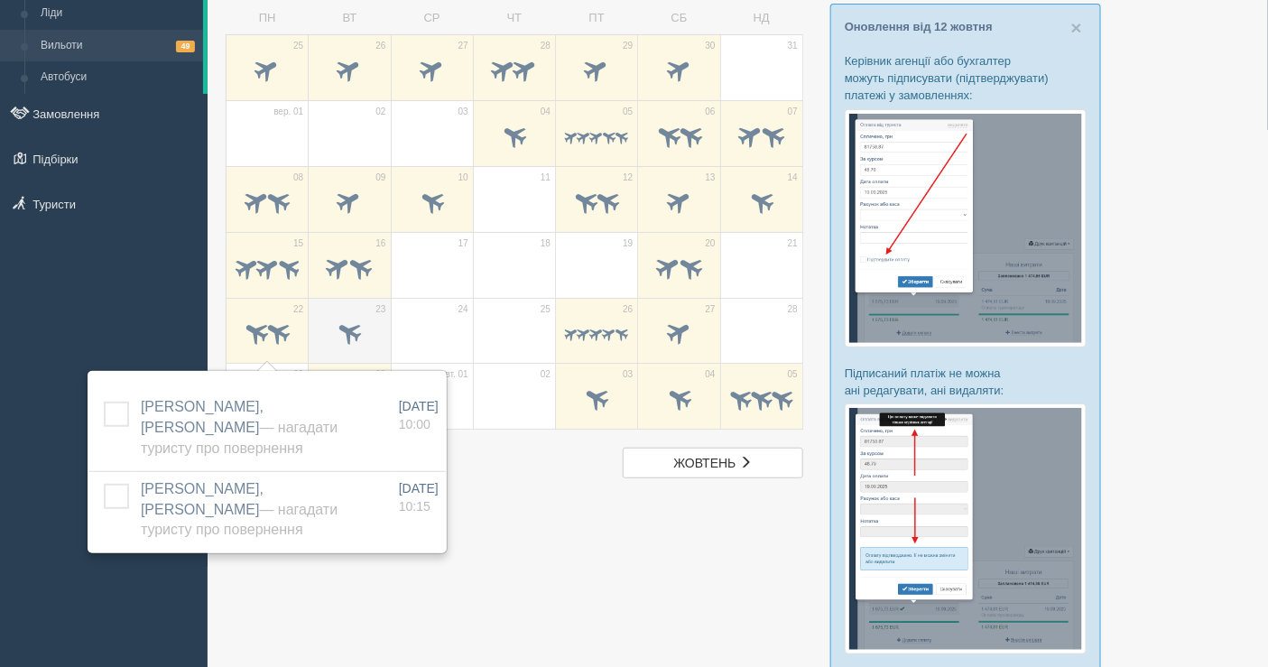
click at [340, 329] on span at bounding box center [350, 333] width 30 height 30
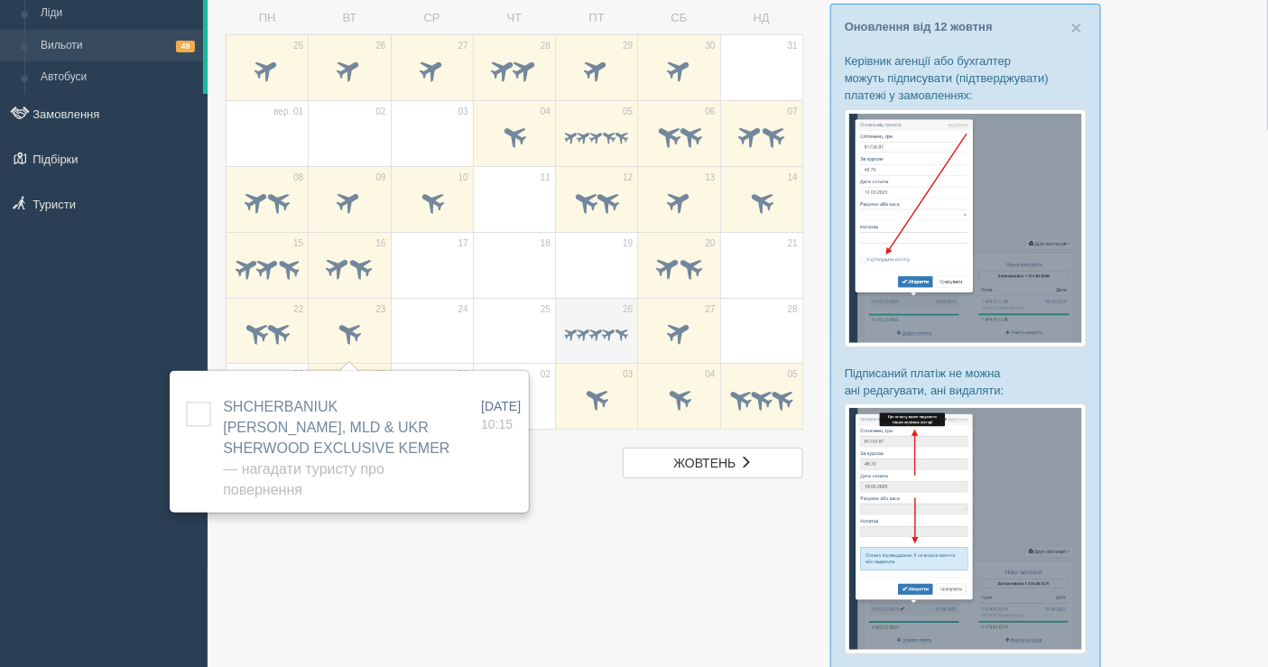
click at [623, 329] on span at bounding box center [622, 334] width 17 height 17
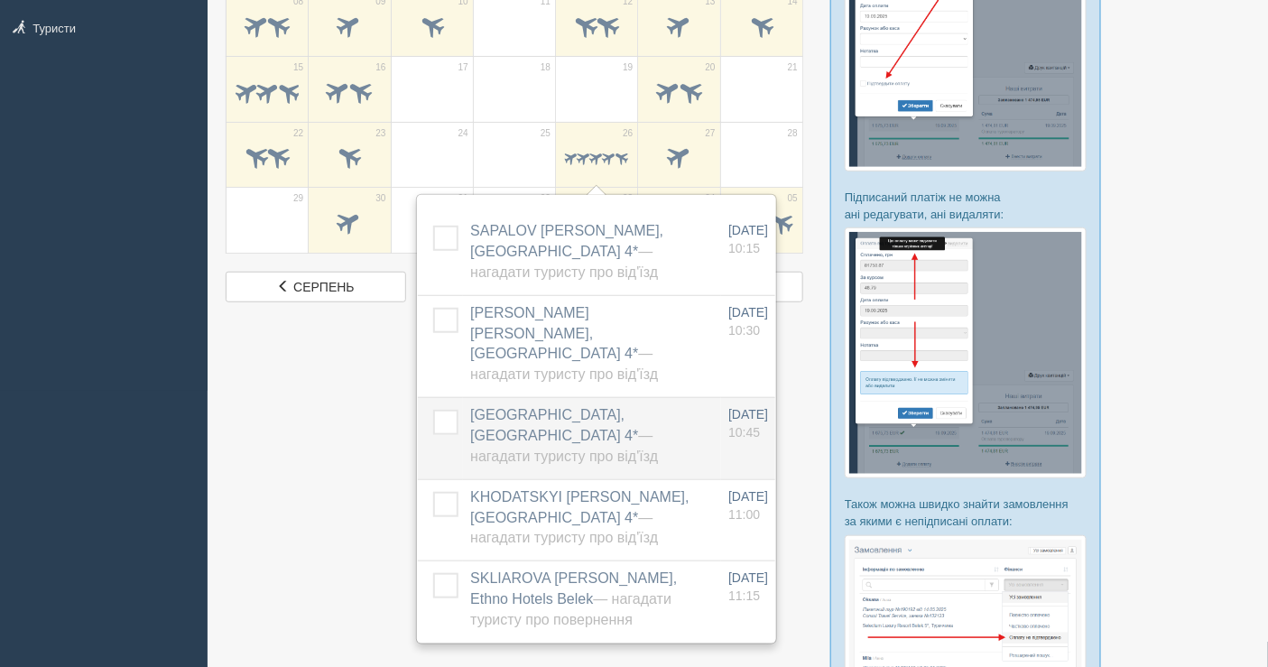
scroll to position [301, 0]
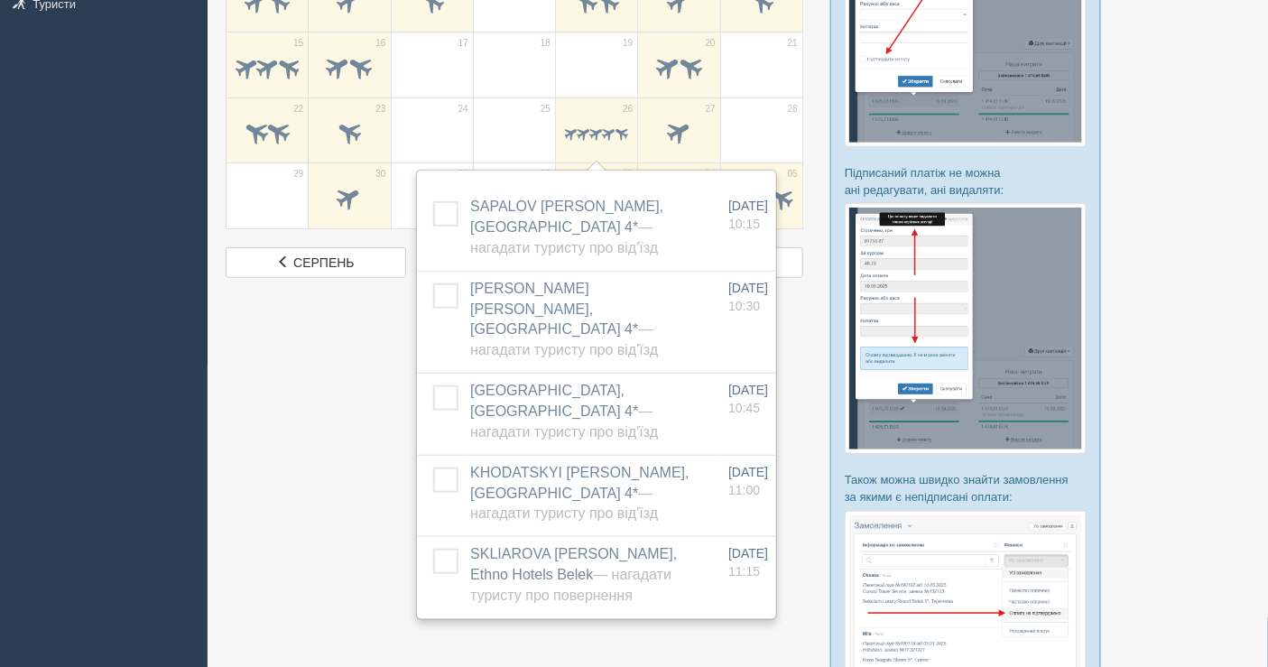
click at [336, 413] on div at bounding box center [738, 286] width 1024 height 1050
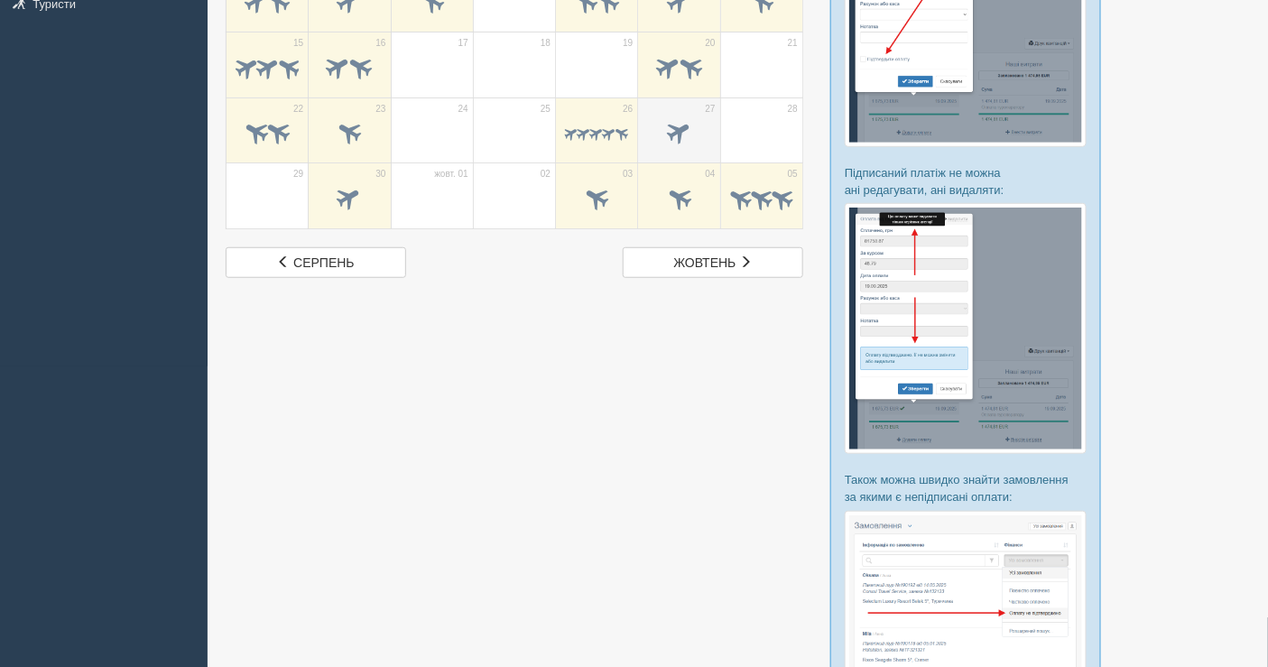
click at [675, 119] on span at bounding box center [678, 134] width 63 height 31
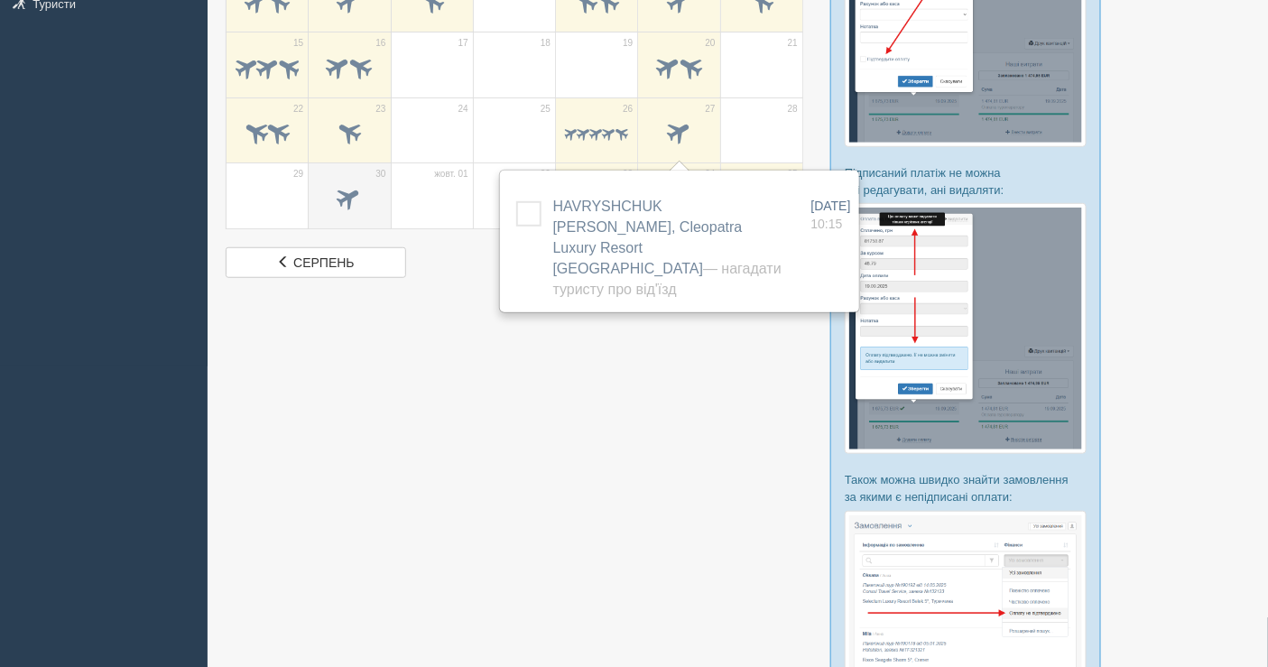
click at [326, 197] on span at bounding box center [349, 200] width 63 height 31
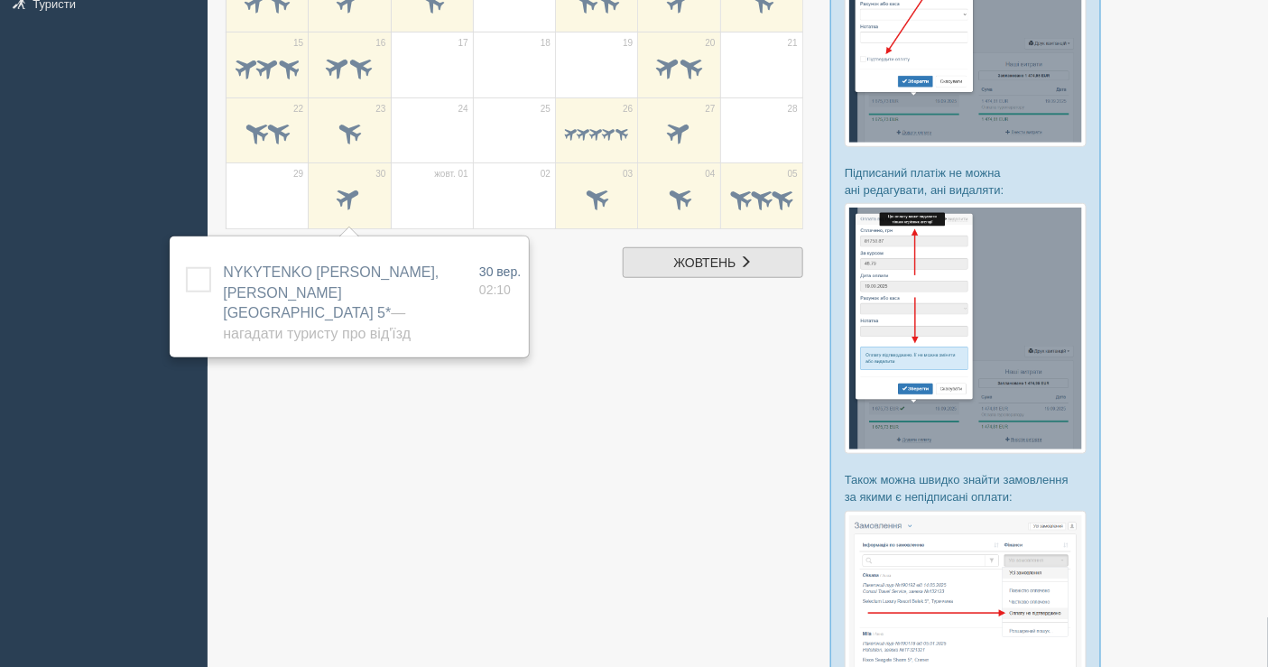
click at [660, 258] on link "жовт. жовтень" at bounding box center [713, 262] width 181 height 31
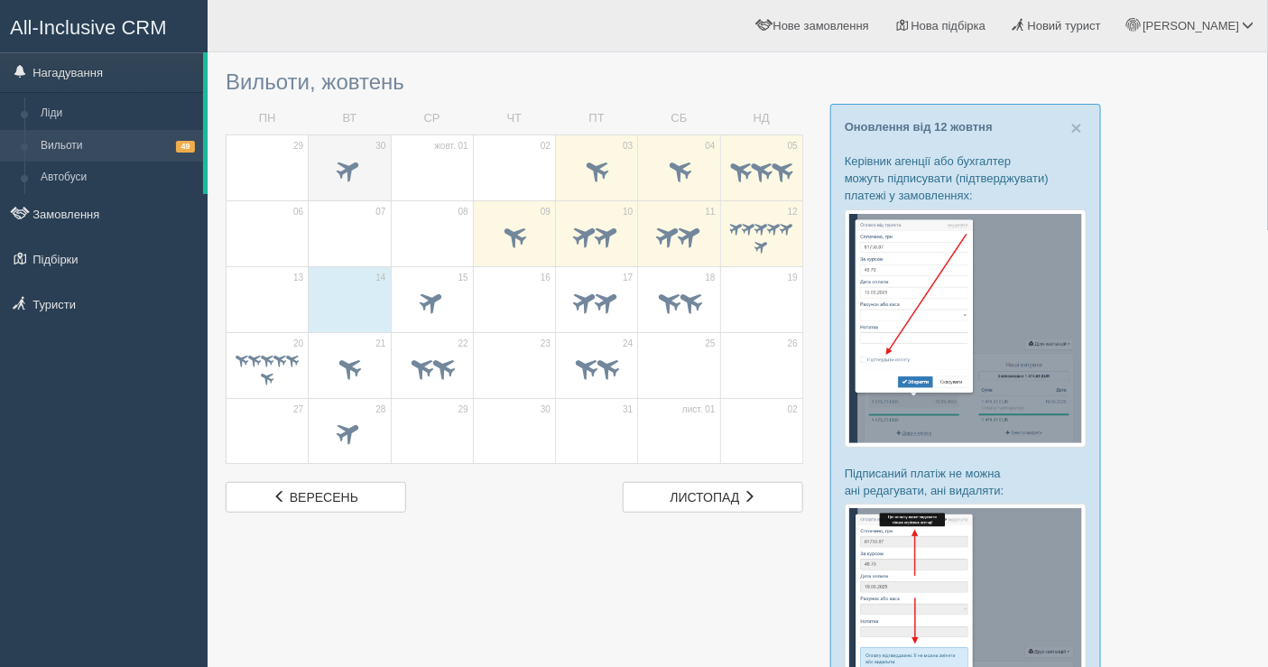
click at [321, 149] on td "30" at bounding box center [350, 167] width 82 height 66
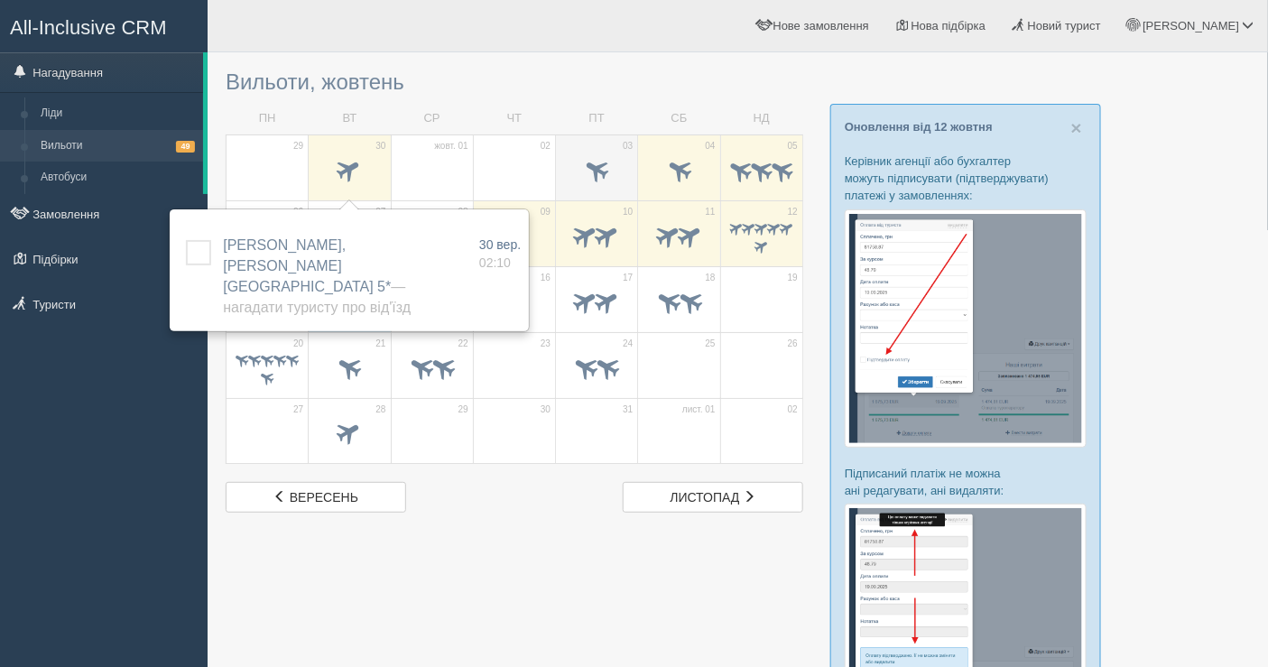
click at [629, 187] on td "03" at bounding box center [597, 167] width 82 height 66
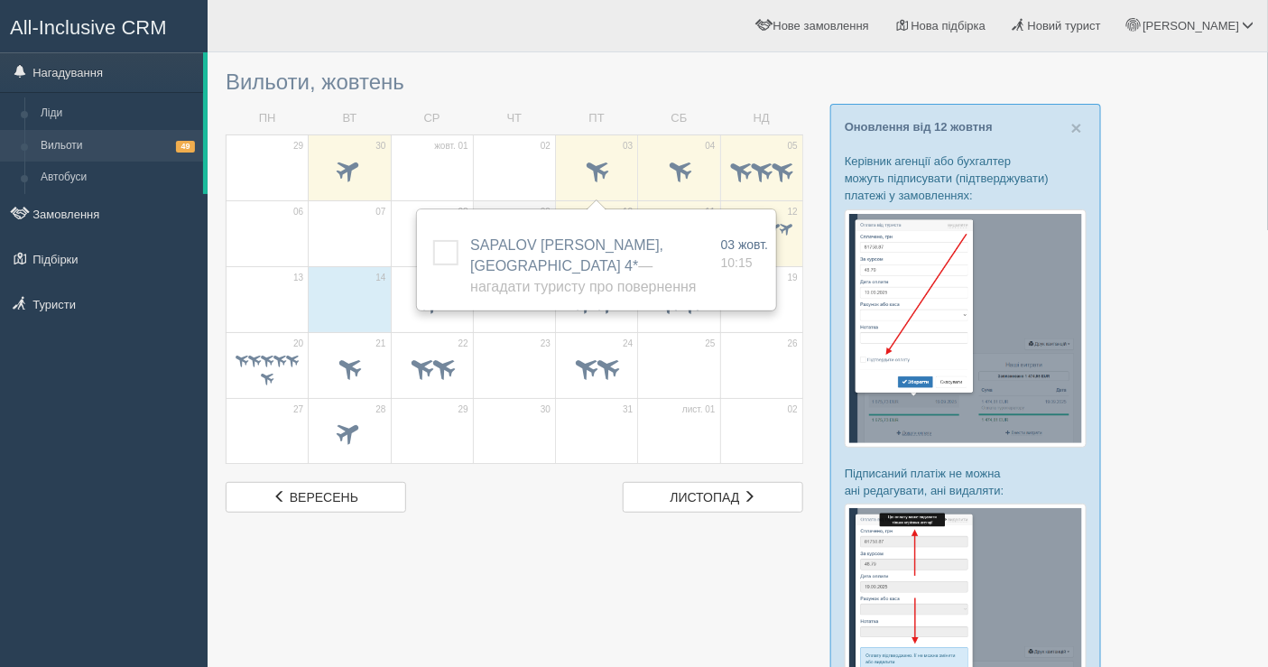
click at [525, 206] on td "09" at bounding box center [514, 233] width 82 height 66
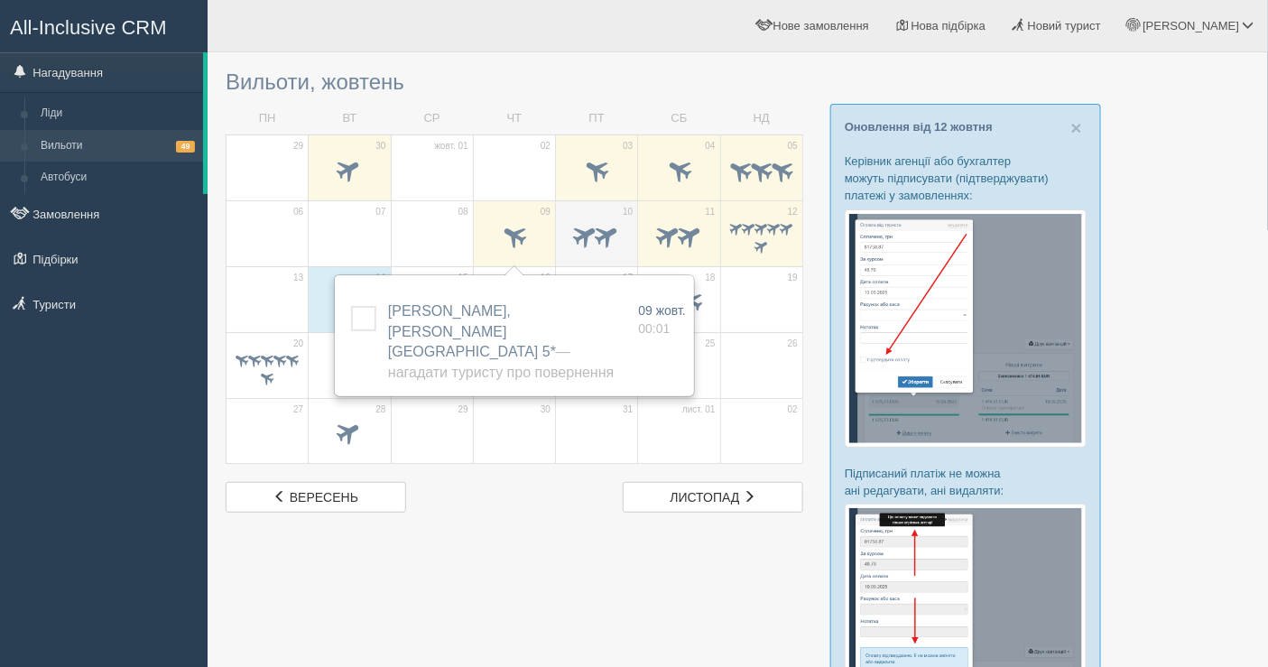
click at [586, 239] on span at bounding box center [586, 235] width 30 height 30
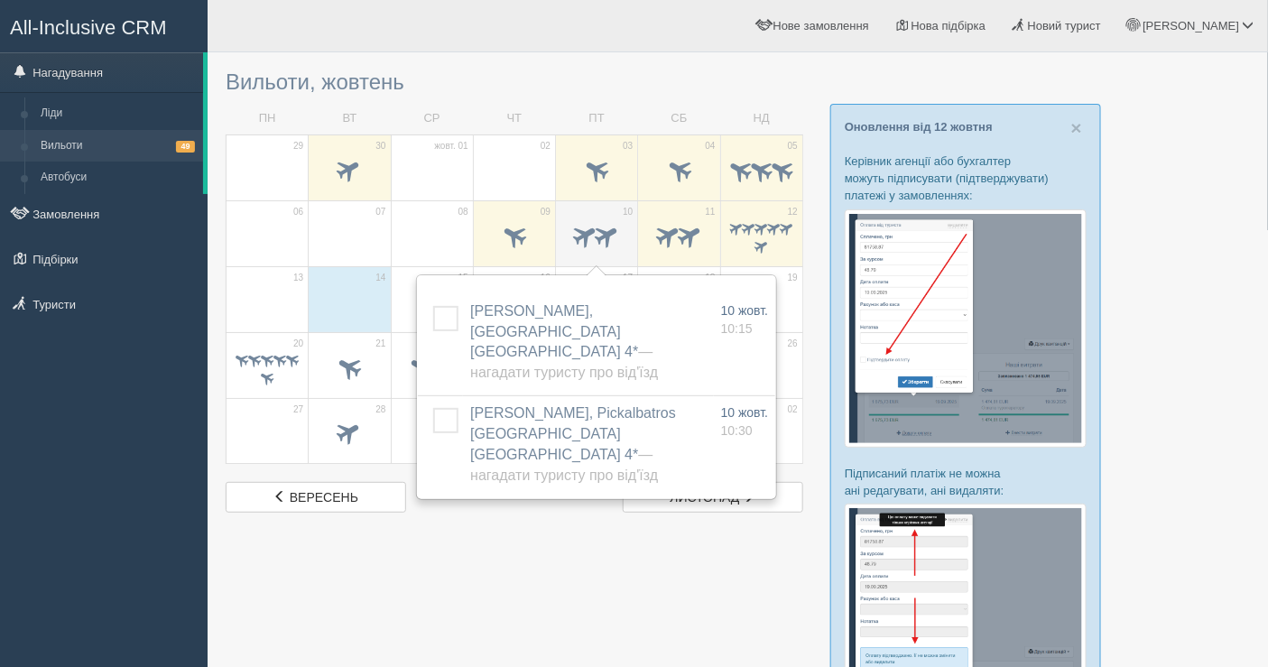
click at [598, 253] on div at bounding box center [596, 238] width 63 height 38
click at [670, 236] on span at bounding box center [668, 235] width 30 height 30
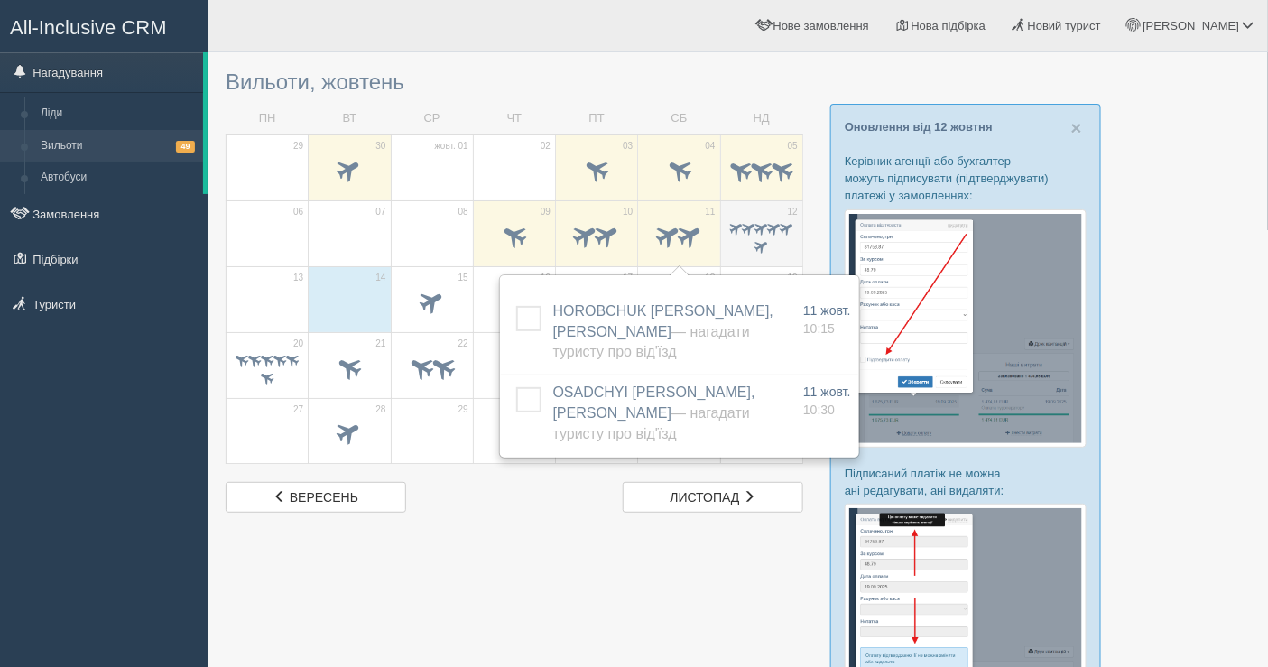
click at [758, 236] on span at bounding box center [761, 238] width 63 height 36
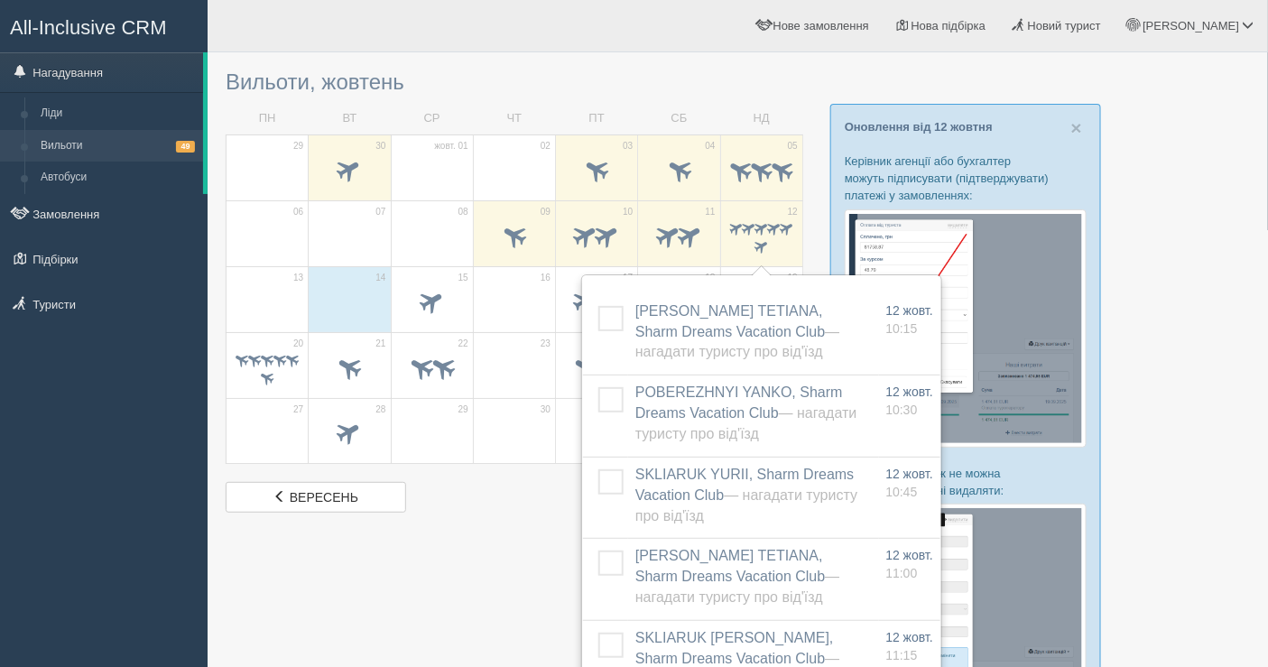
drag, startPoint x: 401, startPoint y: 576, endPoint x: 404, endPoint y: 561, distance: 14.9
click at [401, 576] on div at bounding box center [738, 586] width 1024 height 1050
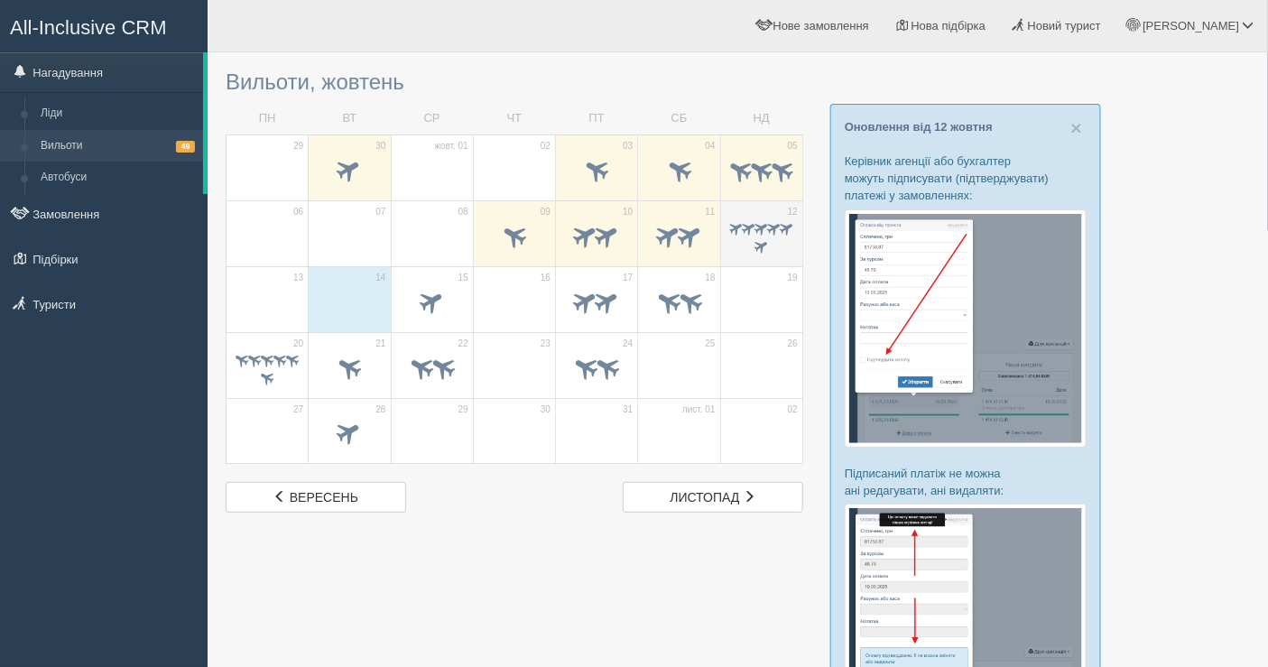
click at [769, 224] on span at bounding box center [773, 227] width 17 height 17
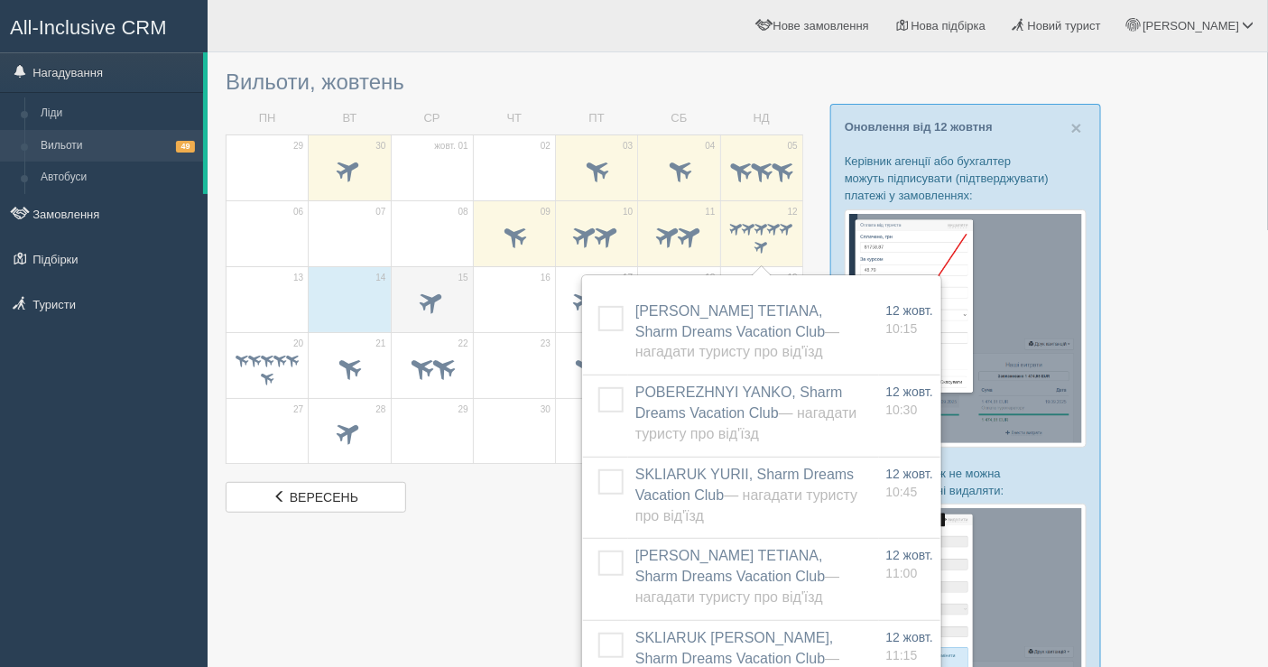
click at [434, 310] on span at bounding box center [432, 301] width 30 height 30
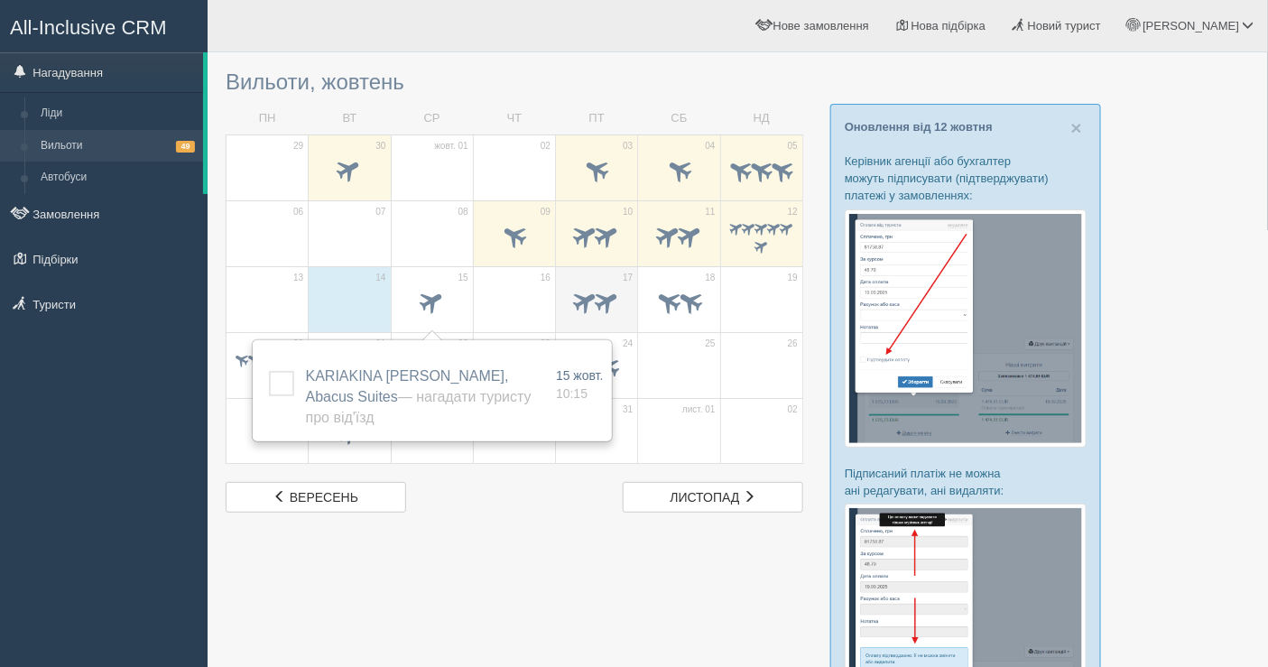
click at [596, 301] on span at bounding box center [608, 301] width 30 height 30
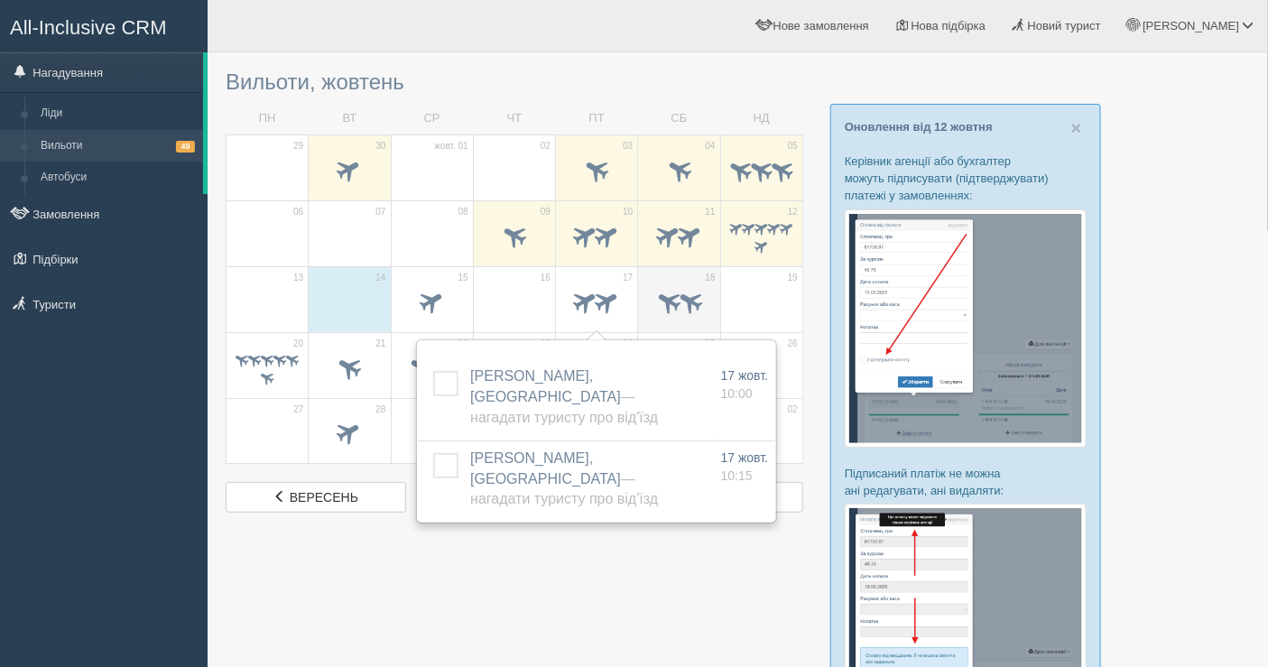
click at [687, 292] on span at bounding box center [690, 301] width 30 height 30
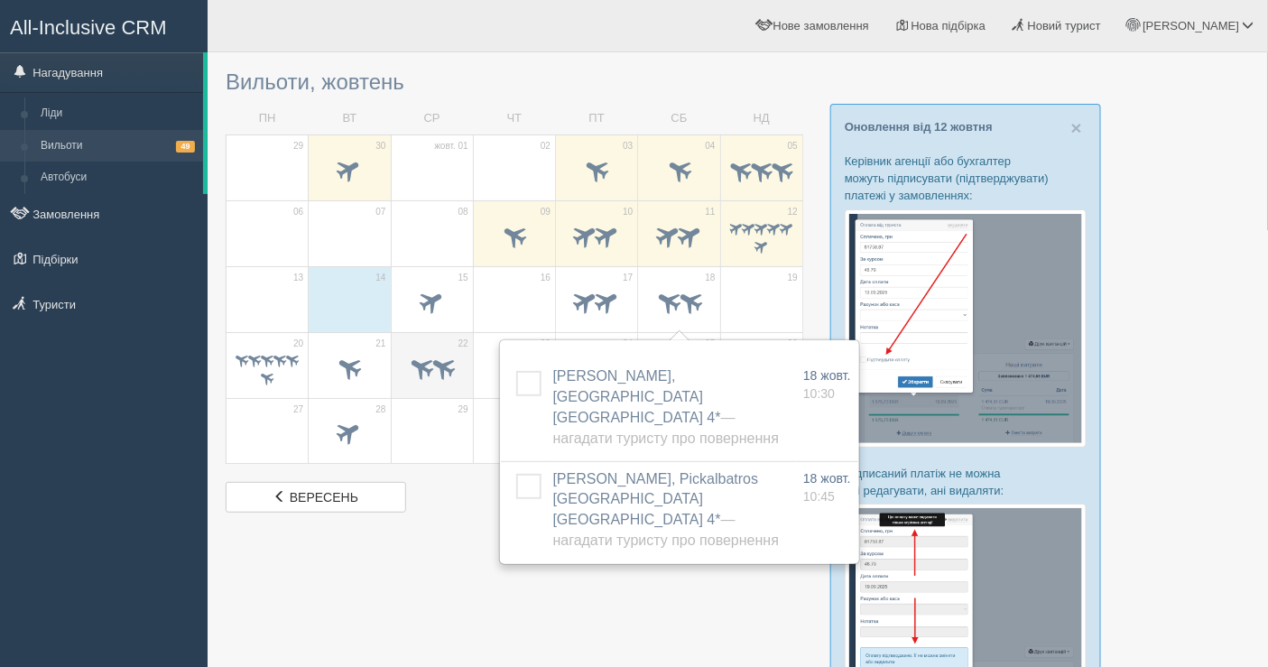
click at [415, 359] on span at bounding box center [421, 367] width 30 height 30
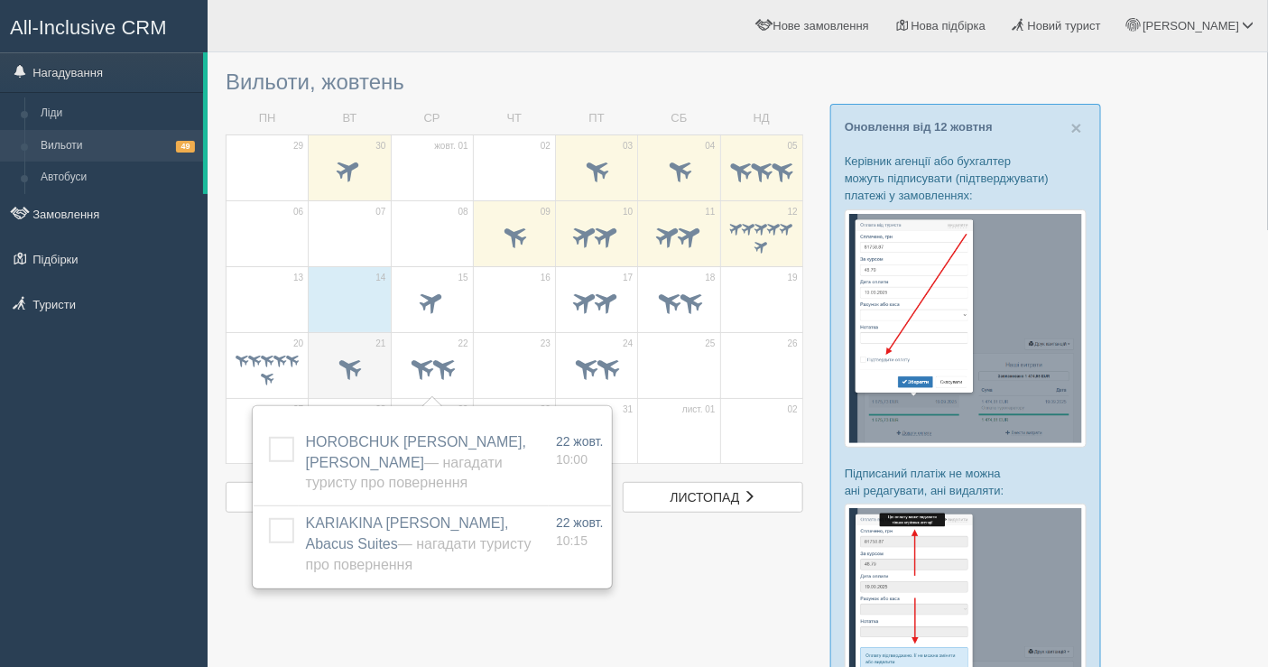
click at [364, 358] on span at bounding box center [349, 369] width 63 height 31
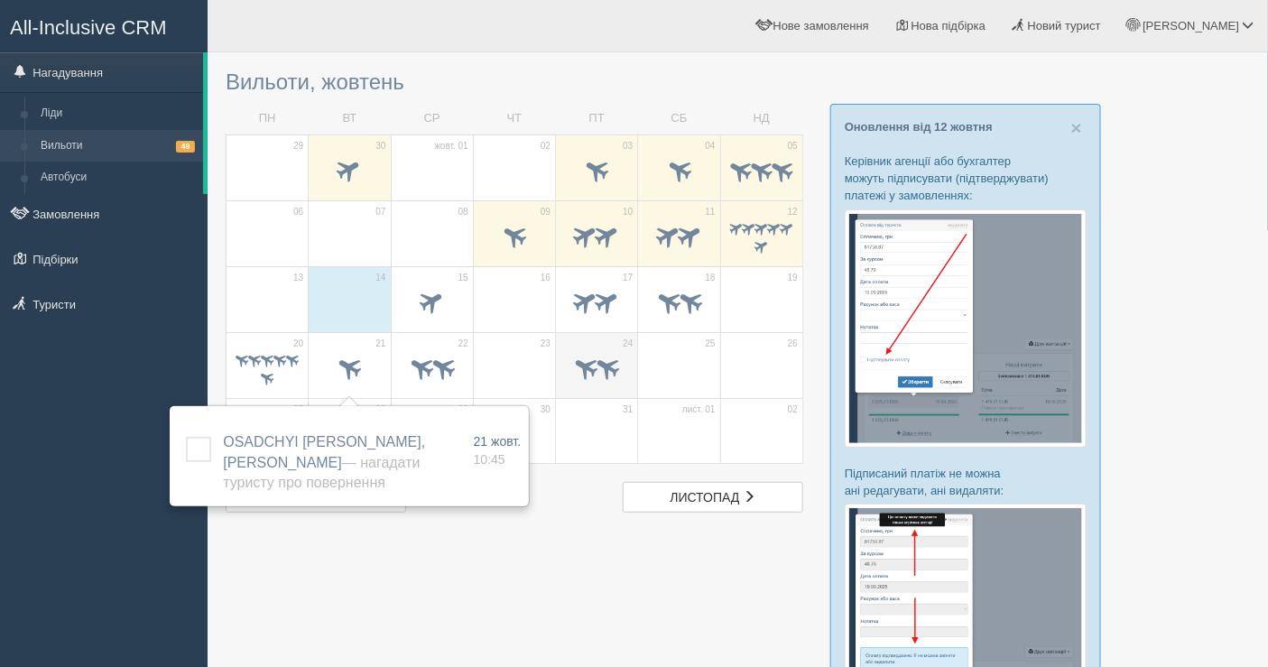
click at [593, 359] on span at bounding box center [608, 367] width 30 height 30
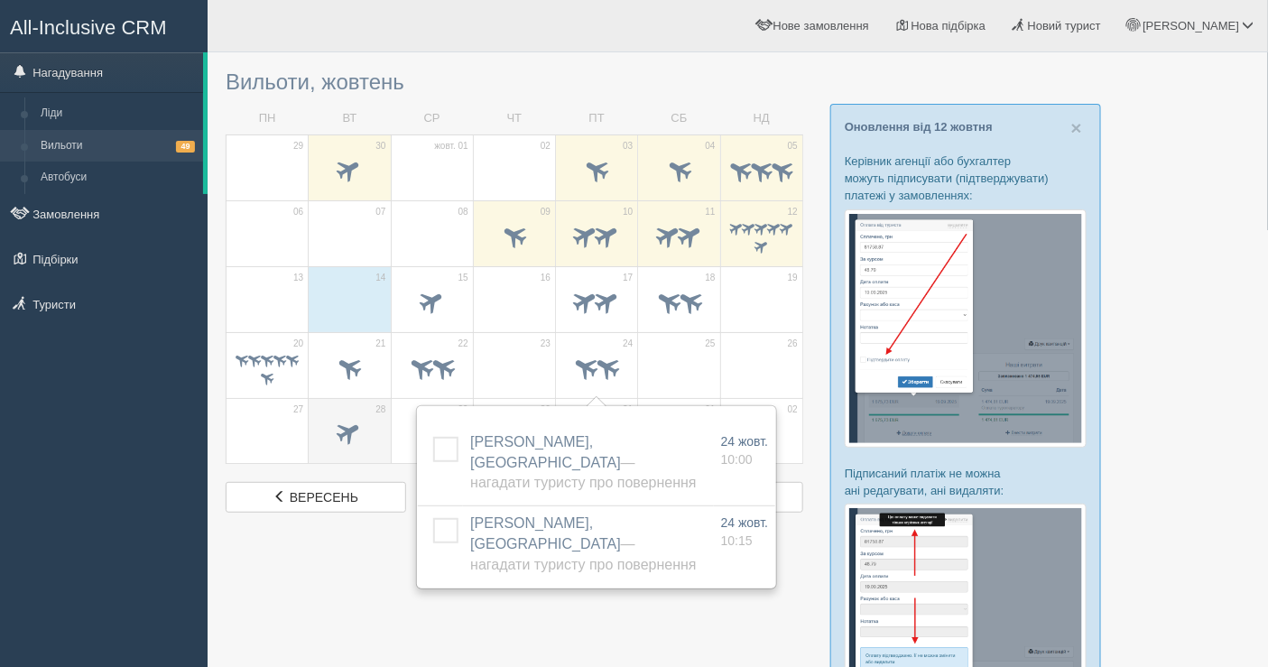
click at [344, 440] on span at bounding box center [350, 433] width 30 height 30
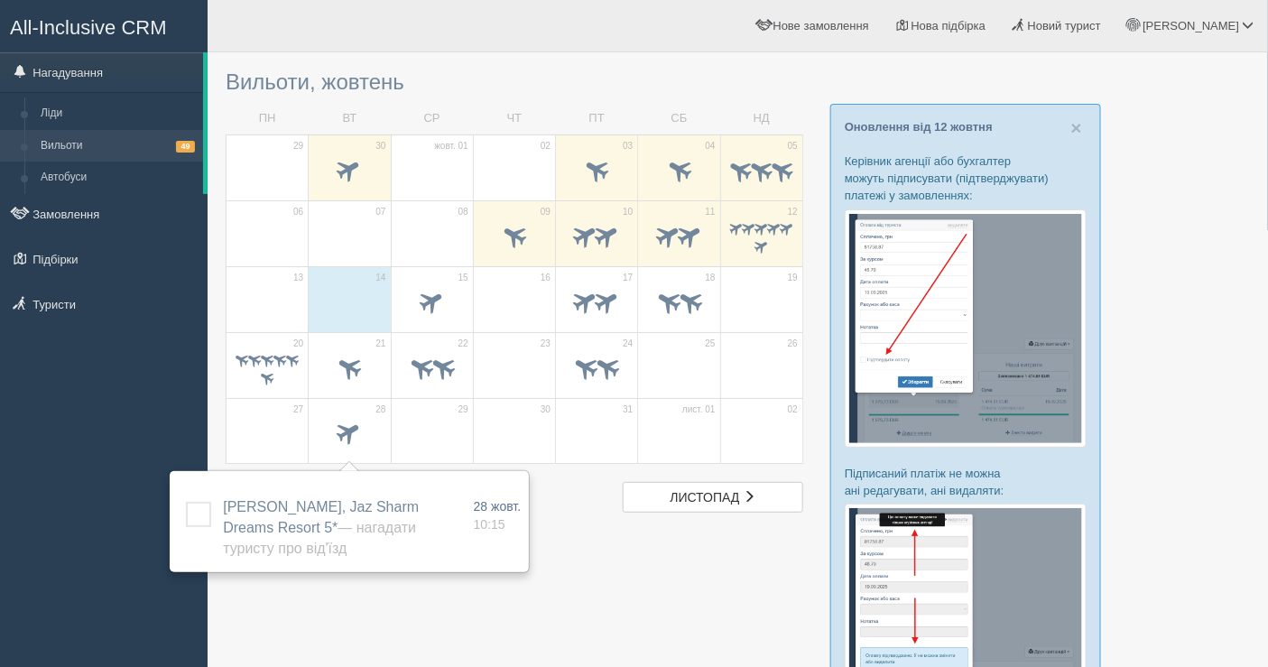
click at [560, 562] on div at bounding box center [738, 586] width 1024 height 1050
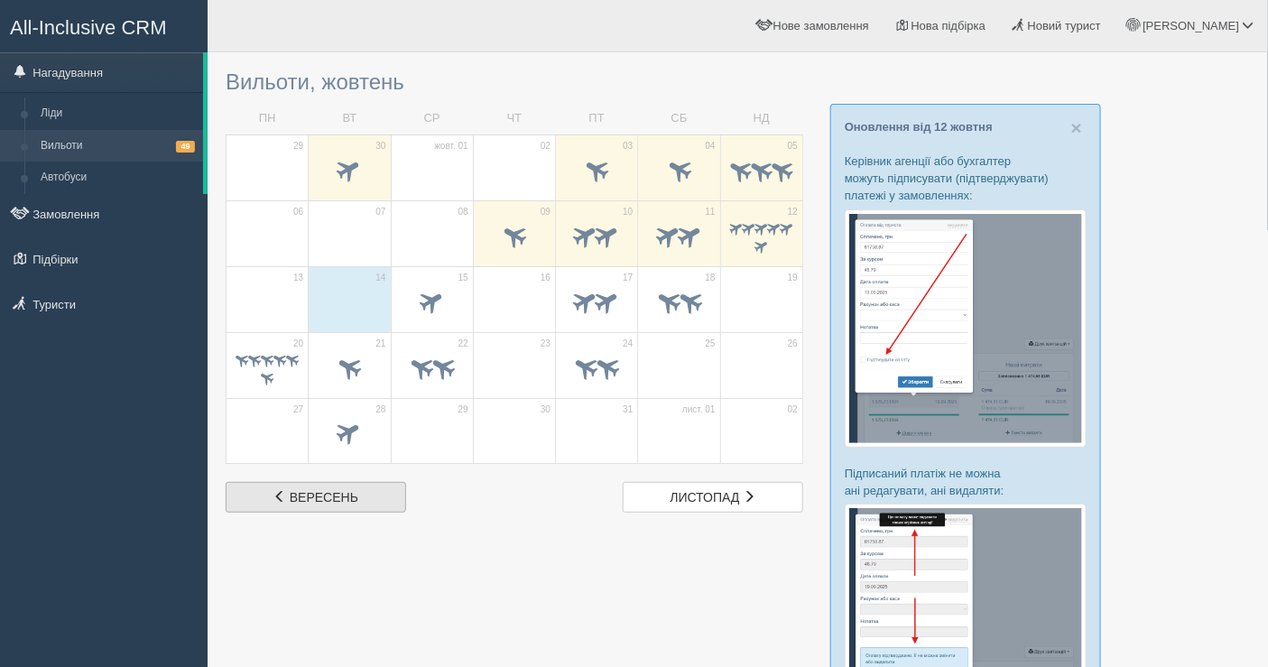
click at [313, 497] on span "вересень" at bounding box center [324, 497] width 69 height 14
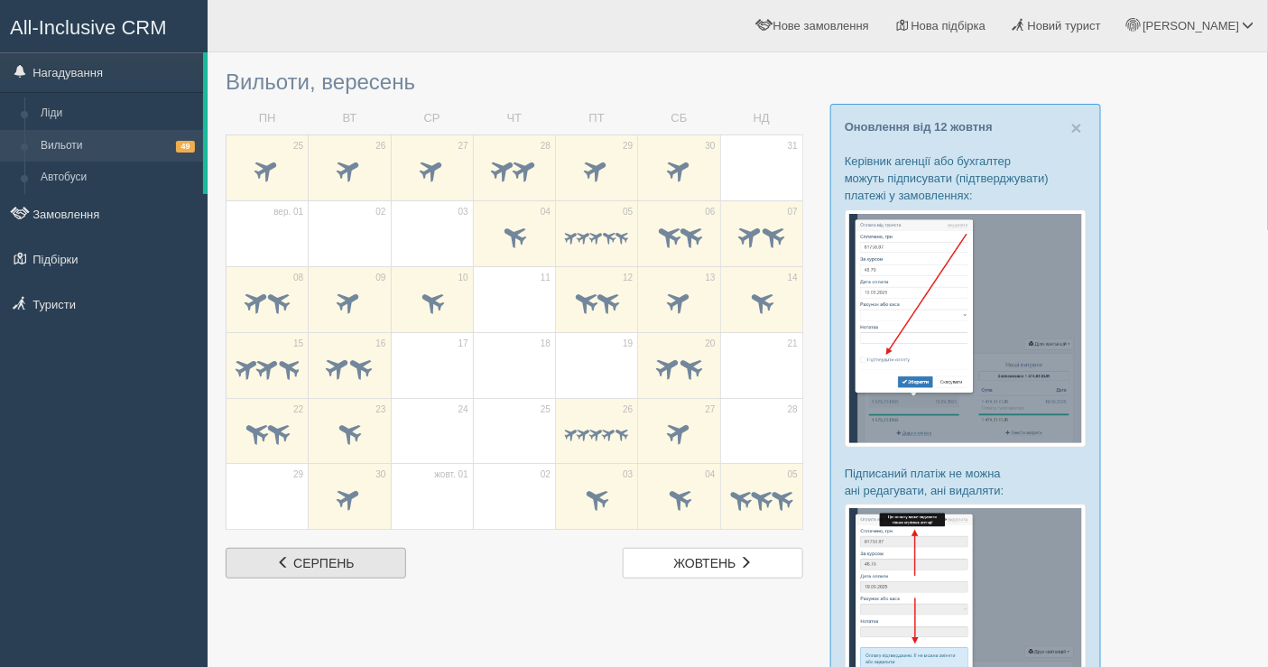
click at [329, 562] on span "серпень" at bounding box center [323, 563] width 60 height 14
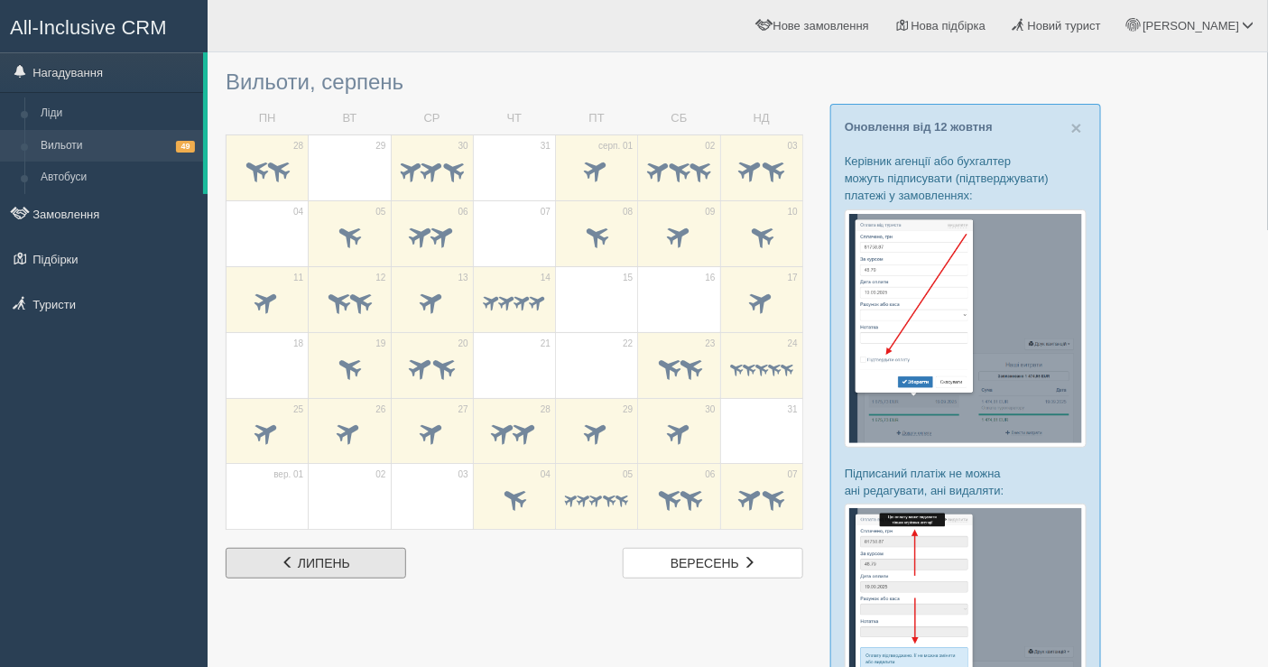
click at [329, 562] on span "липень" at bounding box center [324, 563] width 52 height 14
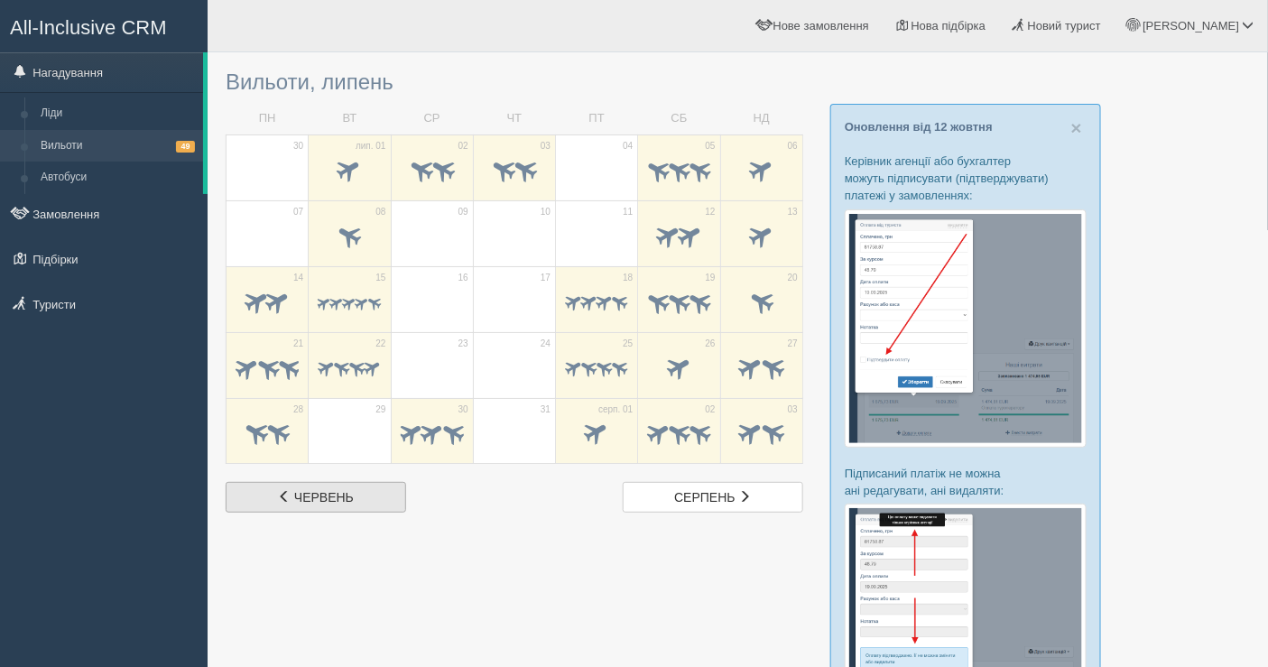
click at [348, 502] on link "черв. червень" at bounding box center [316, 497] width 181 height 31
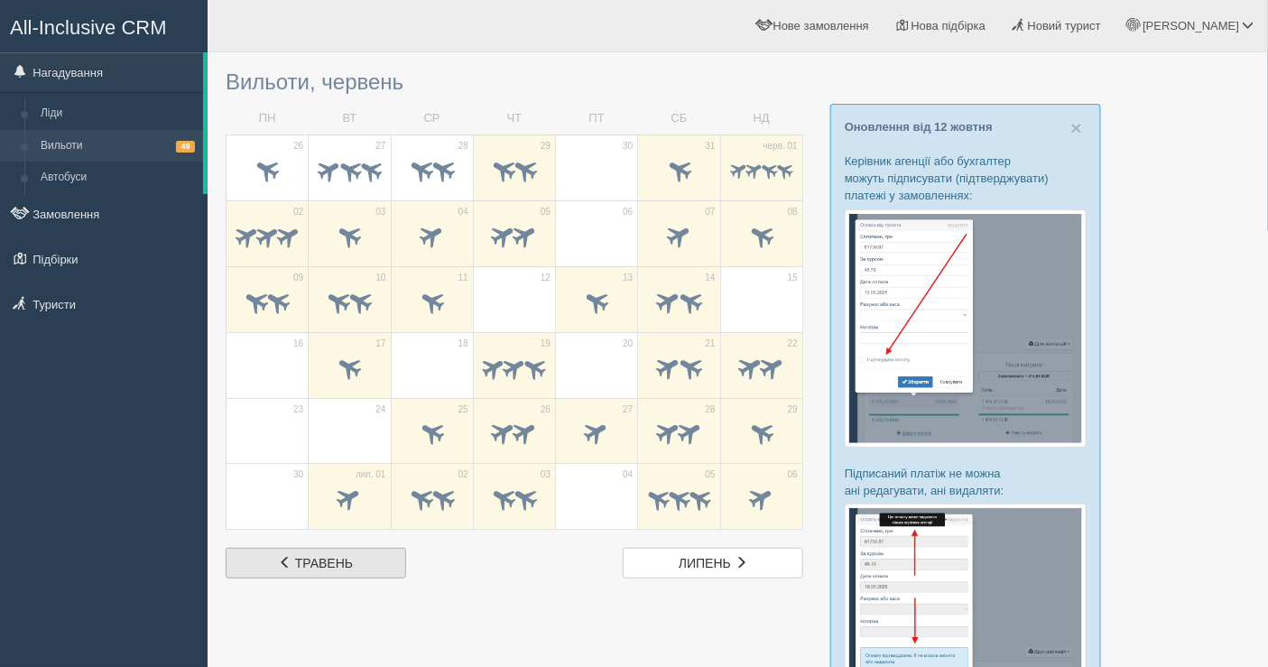
click at [332, 570] on link "трав. травень" at bounding box center [316, 563] width 181 height 31
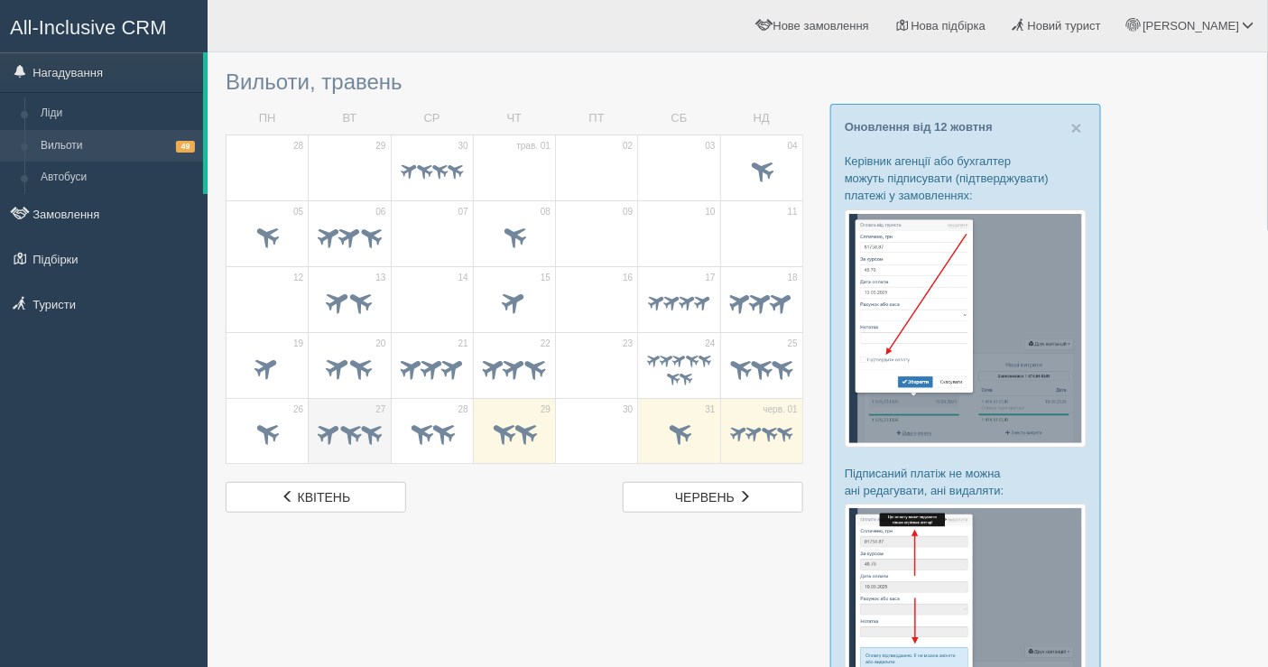
click at [359, 420] on span at bounding box center [371, 433] width 28 height 28
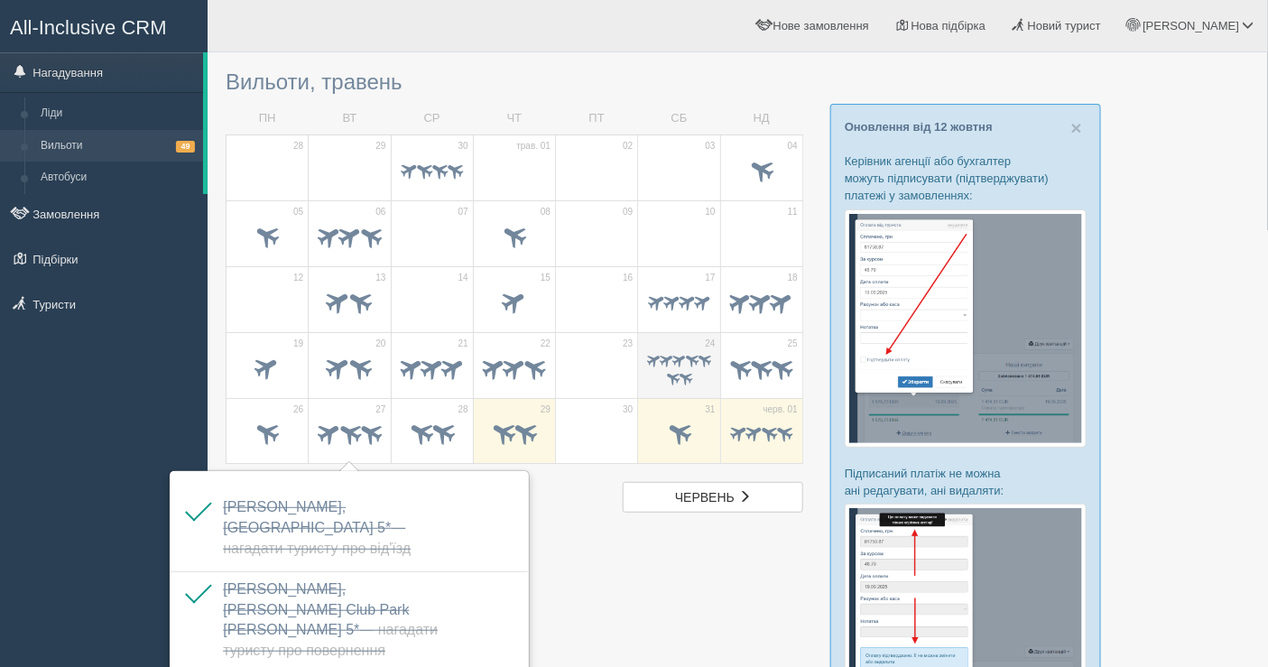
click at [672, 376] on span at bounding box center [672, 377] width 17 height 17
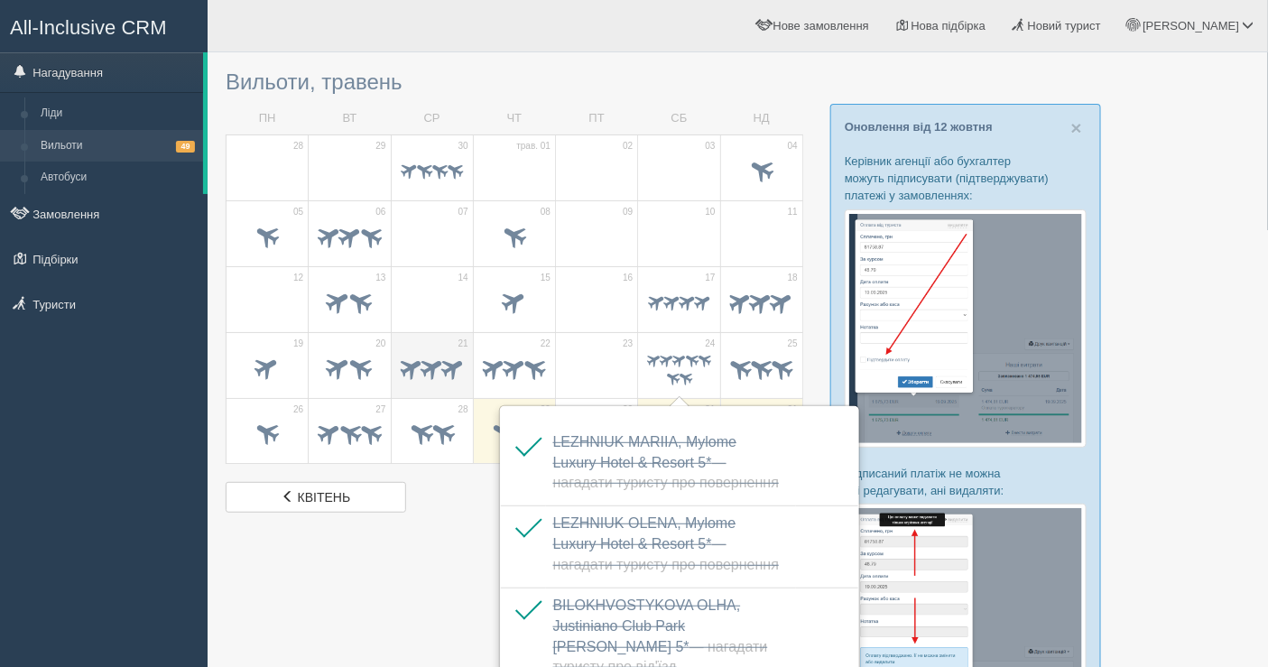
click at [397, 353] on td "21" at bounding box center [432, 365] width 82 height 66
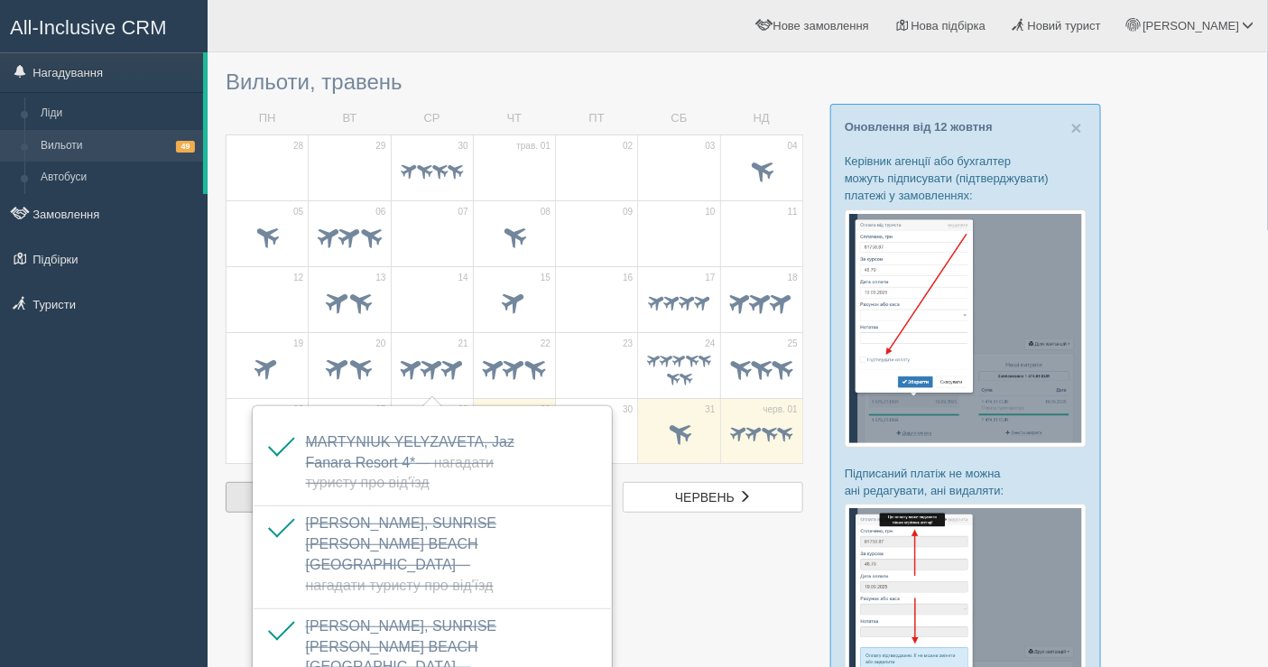
click at [233, 493] on link "квіт. квітень" at bounding box center [316, 497] width 181 height 31
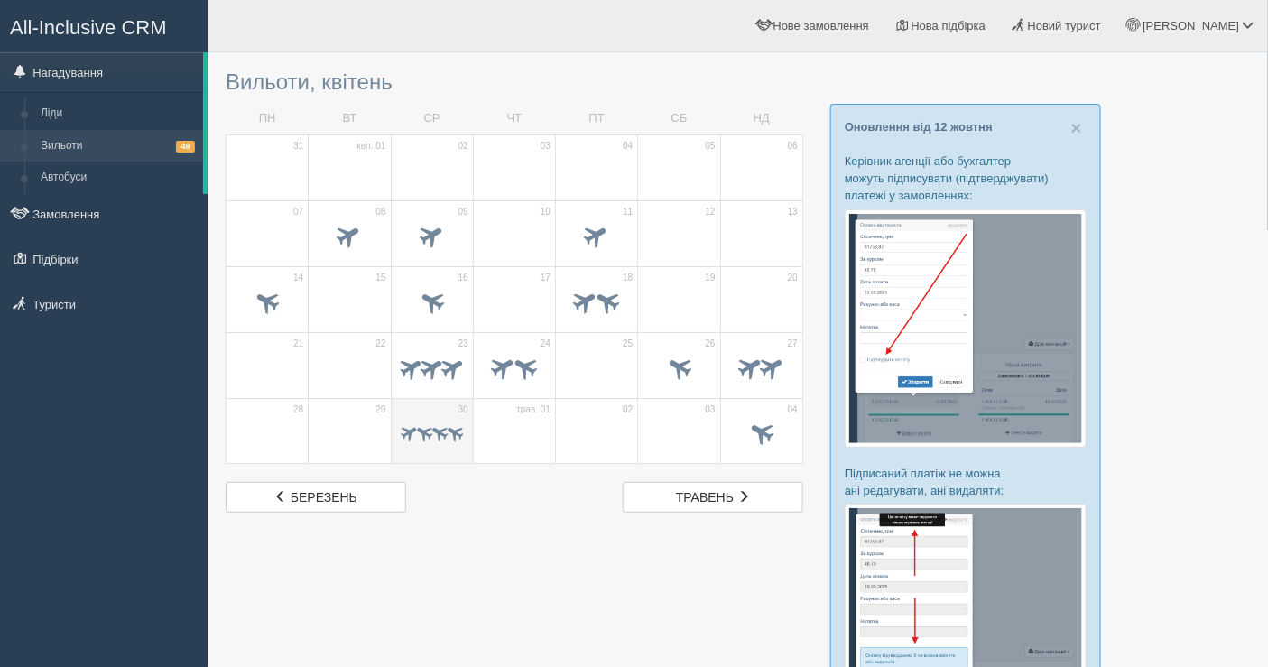
click at [433, 456] on td "30" at bounding box center [432, 431] width 82 height 66
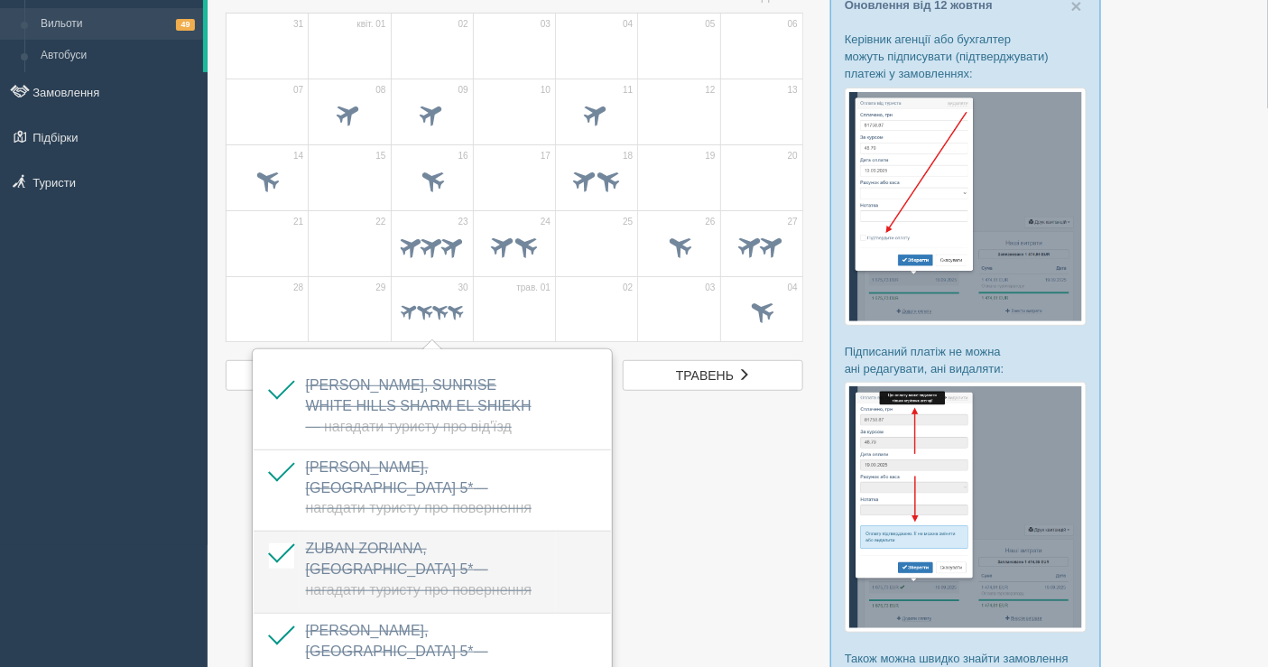
scroll to position [200, 0]
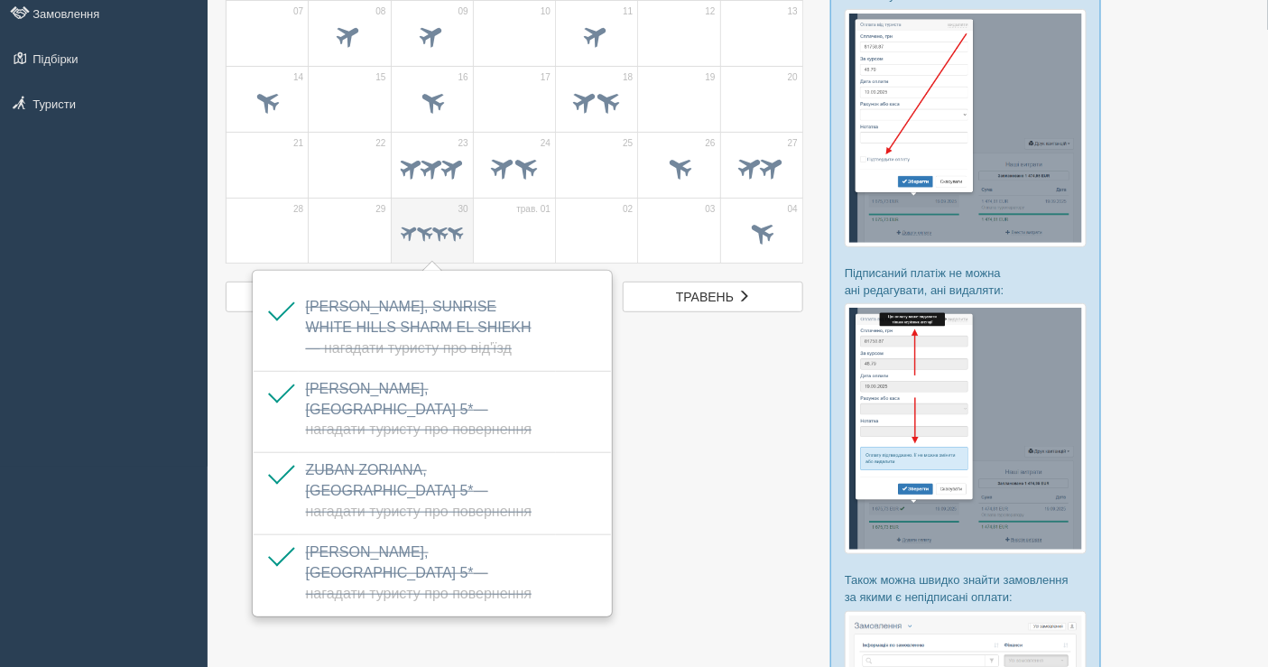
click at [430, 231] on span at bounding box center [440, 232] width 21 height 21
click at [773, 235] on span at bounding box center [761, 233] width 30 height 30
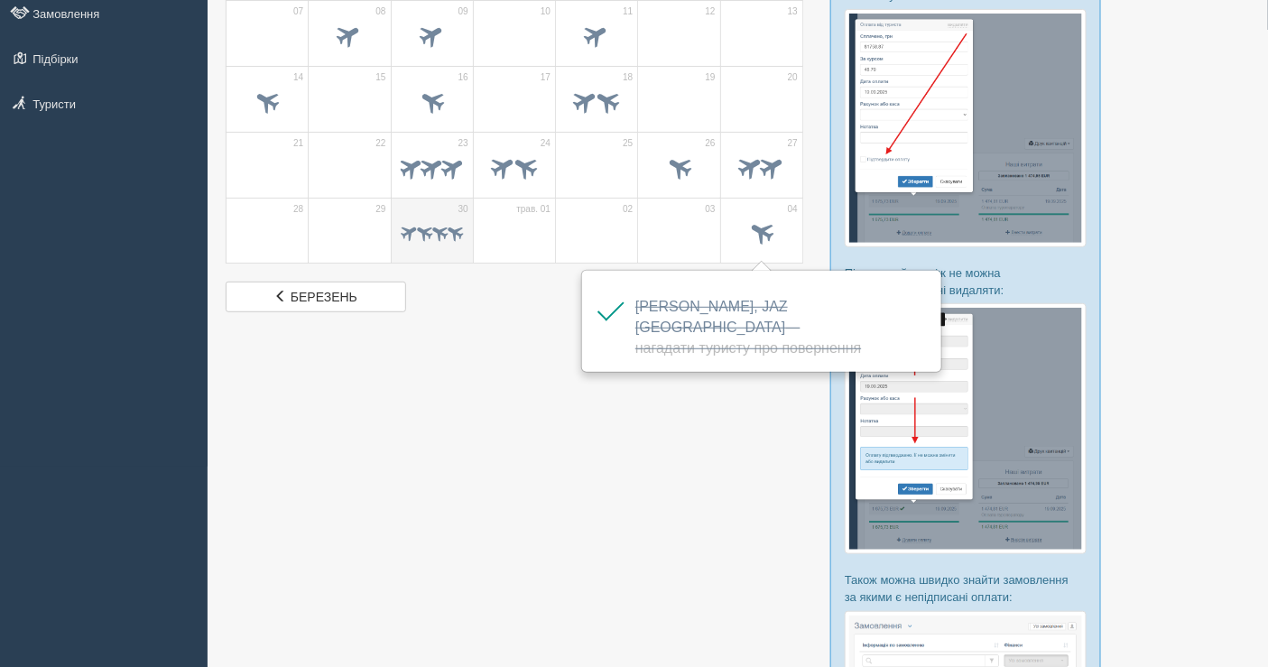
click at [395, 231] on td "30" at bounding box center [432, 231] width 82 height 66
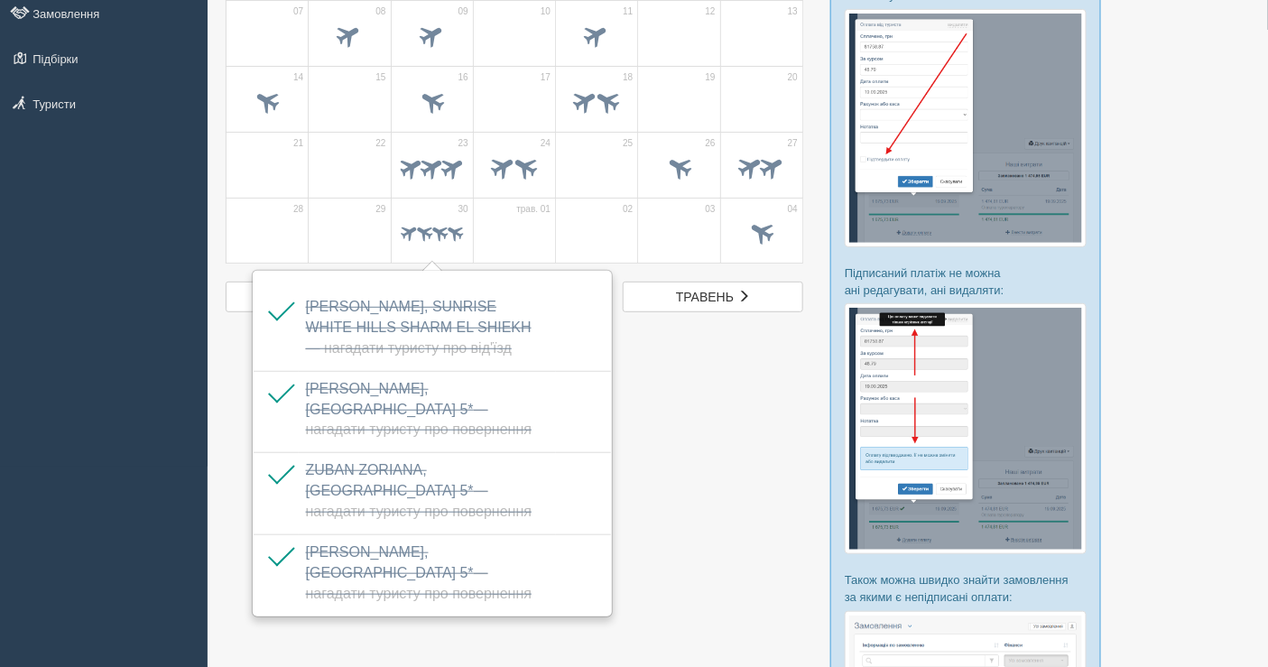
click at [732, 375] on div at bounding box center [738, 386] width 1024 height 1050
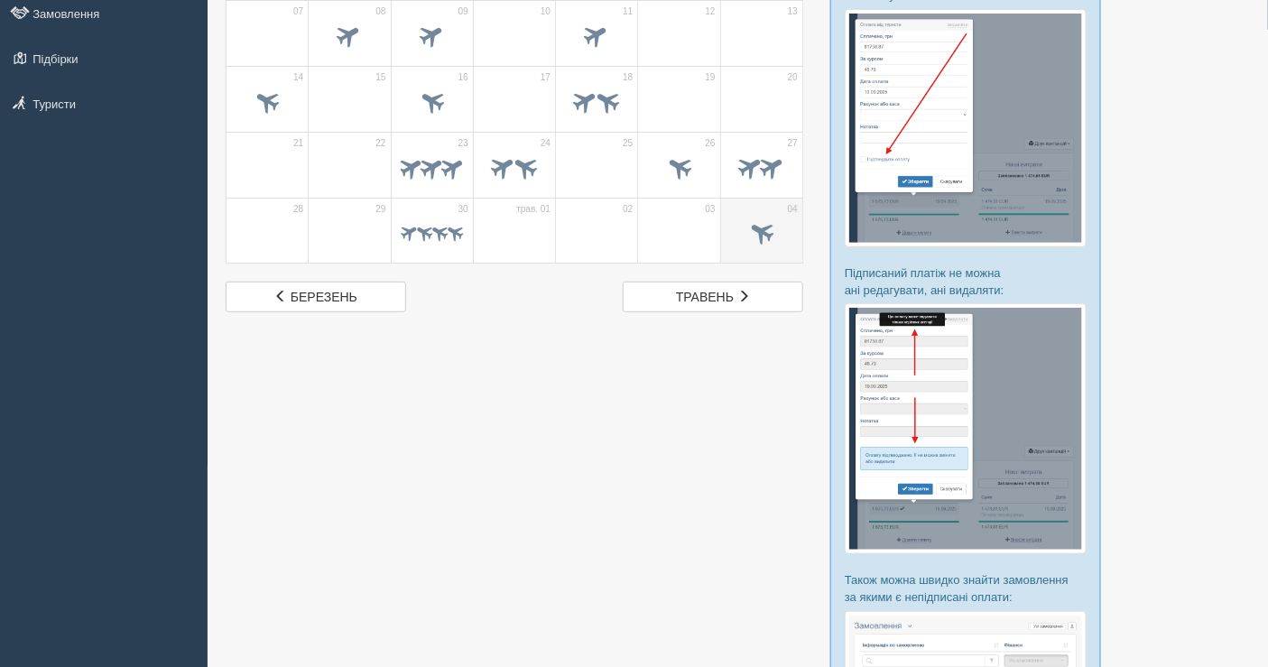
click at [755, 230] on span at bounding box center [761, 233] width 30 height 30
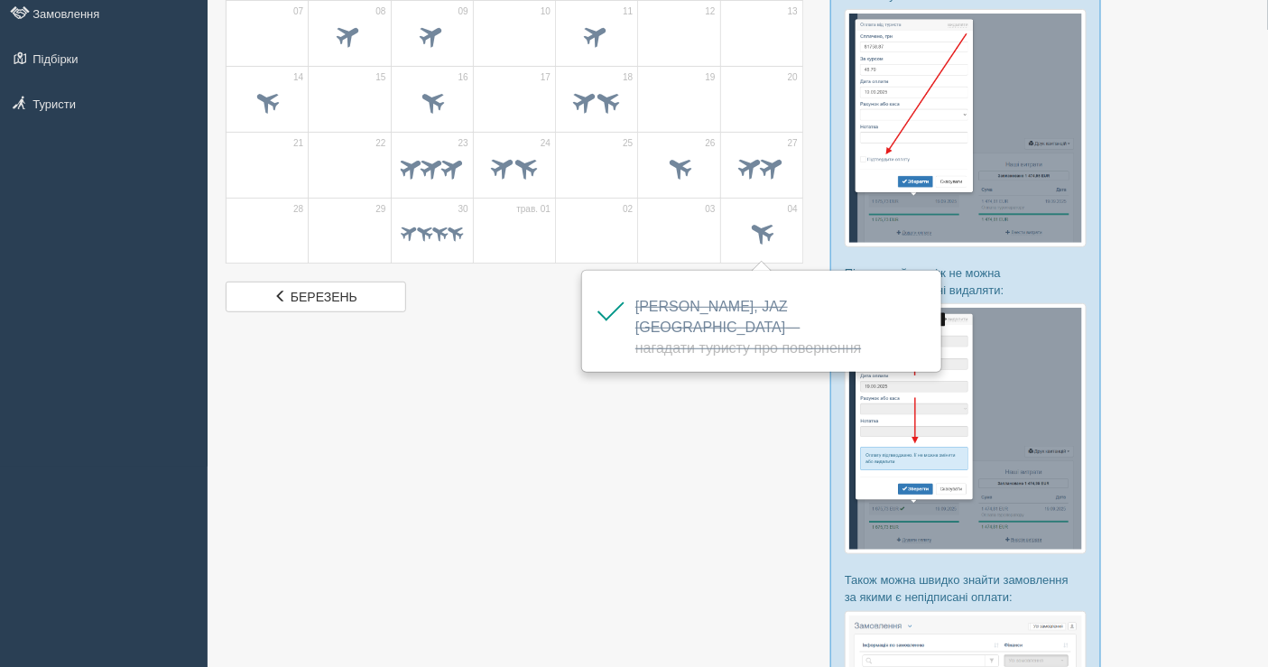
drag, startPoint x: 510, startPoint y: 434, endPoint x: 522, endPoint y: 401, distance: 35.4
click at [510, 429] on div at bounding box center [738, 386] width 1024 height 1050
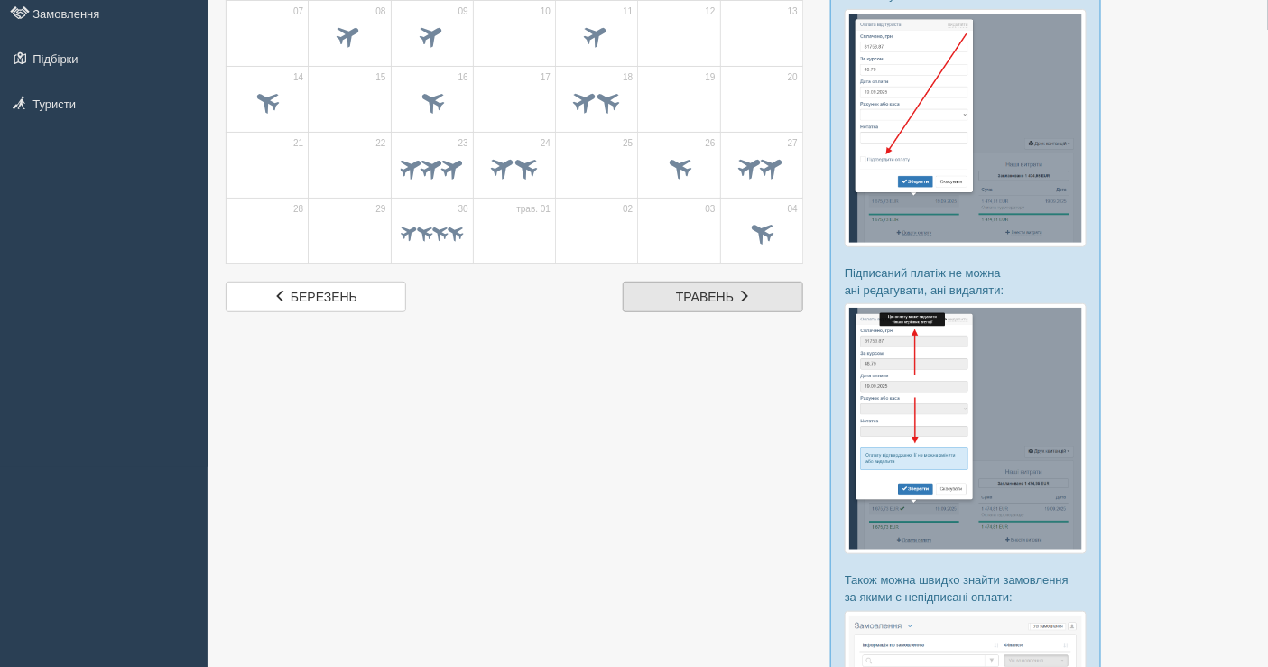
click at [663, 294] on link "трав. травень" at bounding box center [713, 297] width 181 height 31
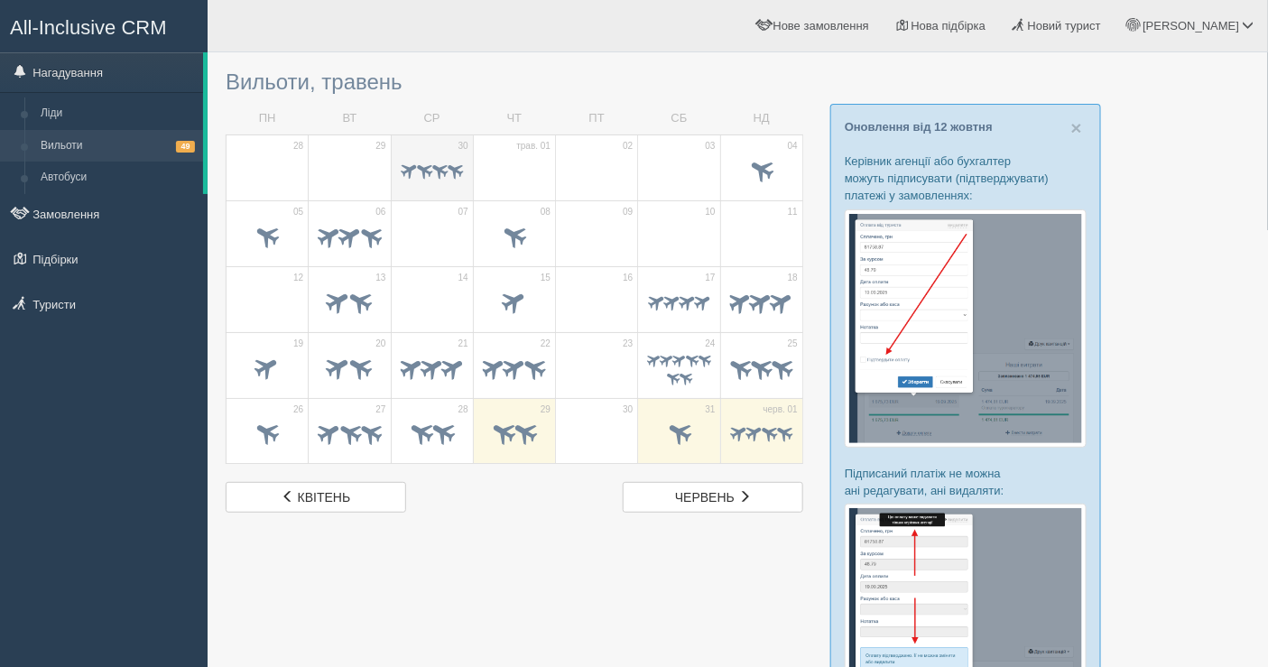
click at [440, 162] on span at bounding box center [440, 170] width 21 height 21
click at [416, 169] on span at bounding box center [424, 170] width 21 height 21
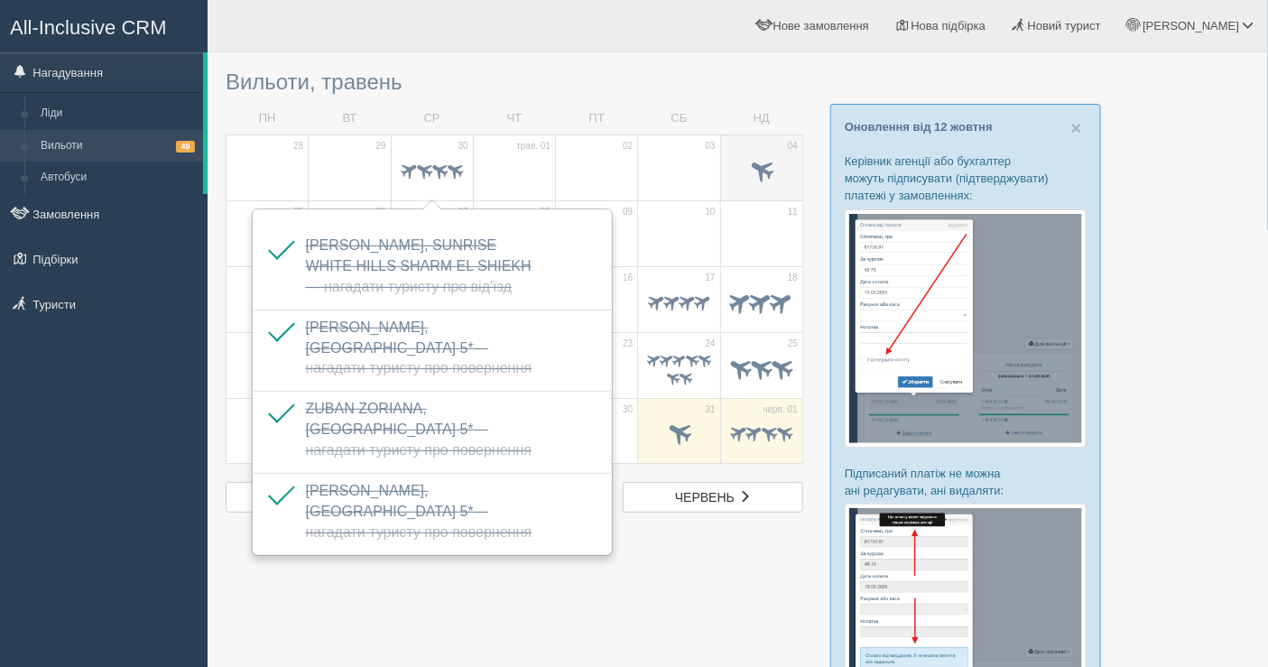
click at [741, 169] on span at bounding box center [761, 172] width 63 height 31
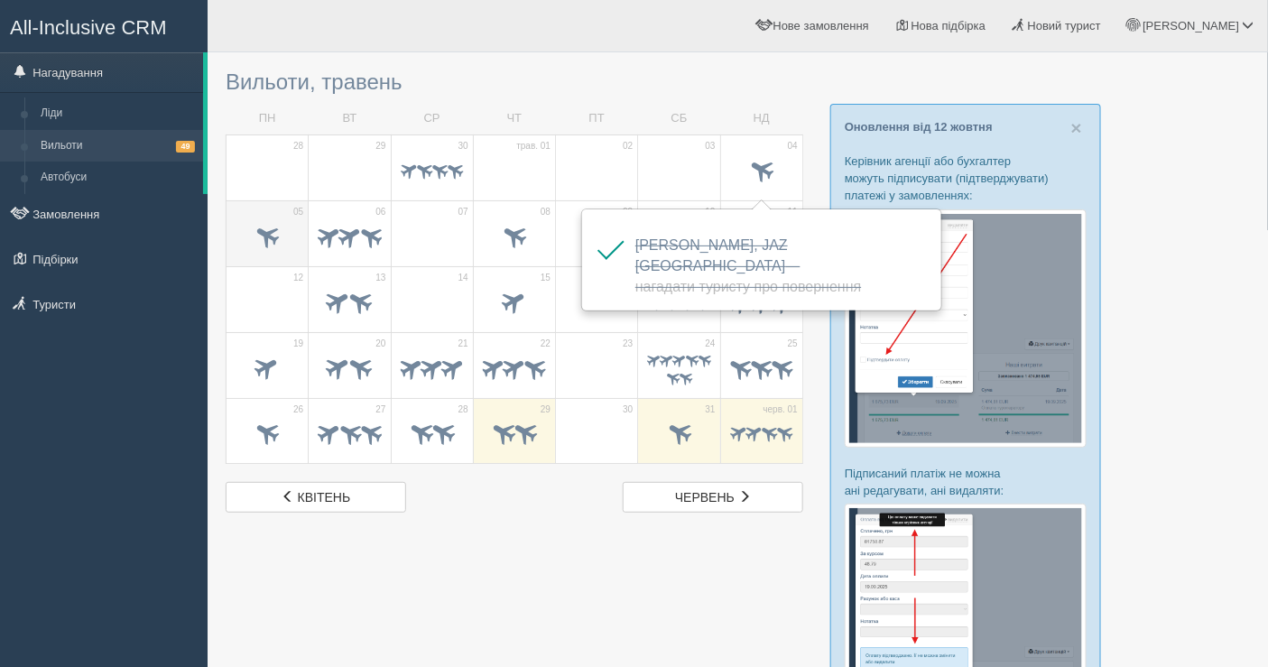
click at [278, 256] on td "05" at bounding box center [268, 233] width 82 height 66
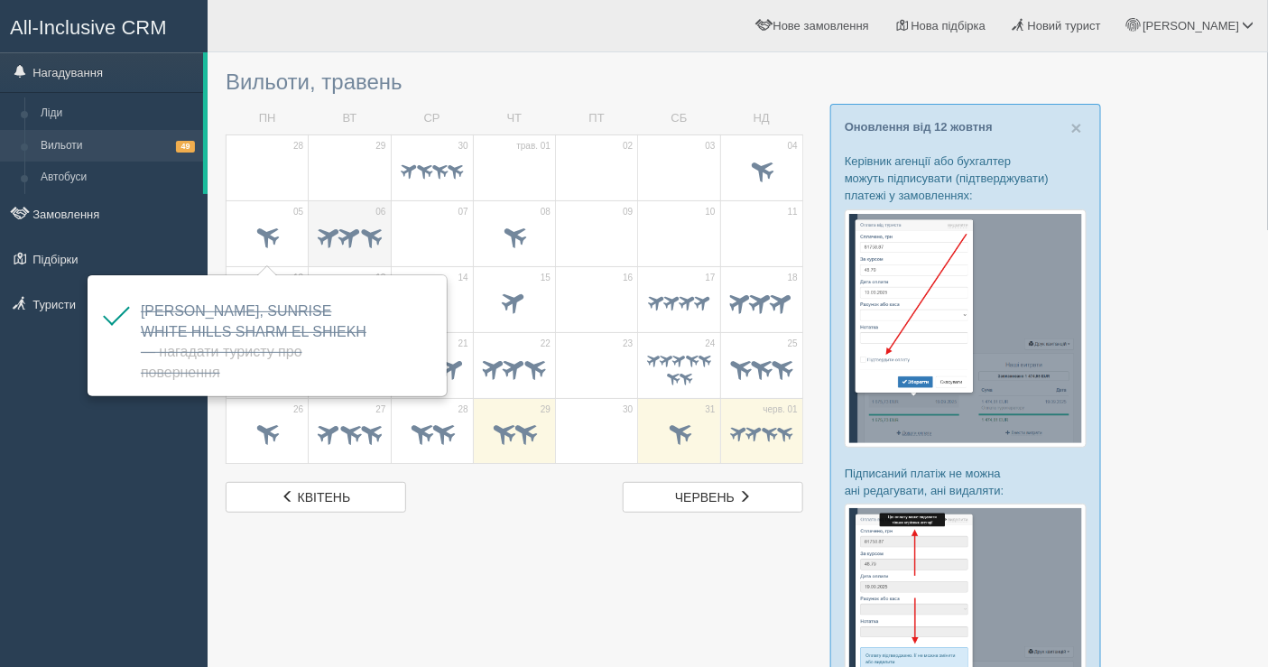
click at [343, 252] on div at bounding box center [349, 238] width 63 height 38
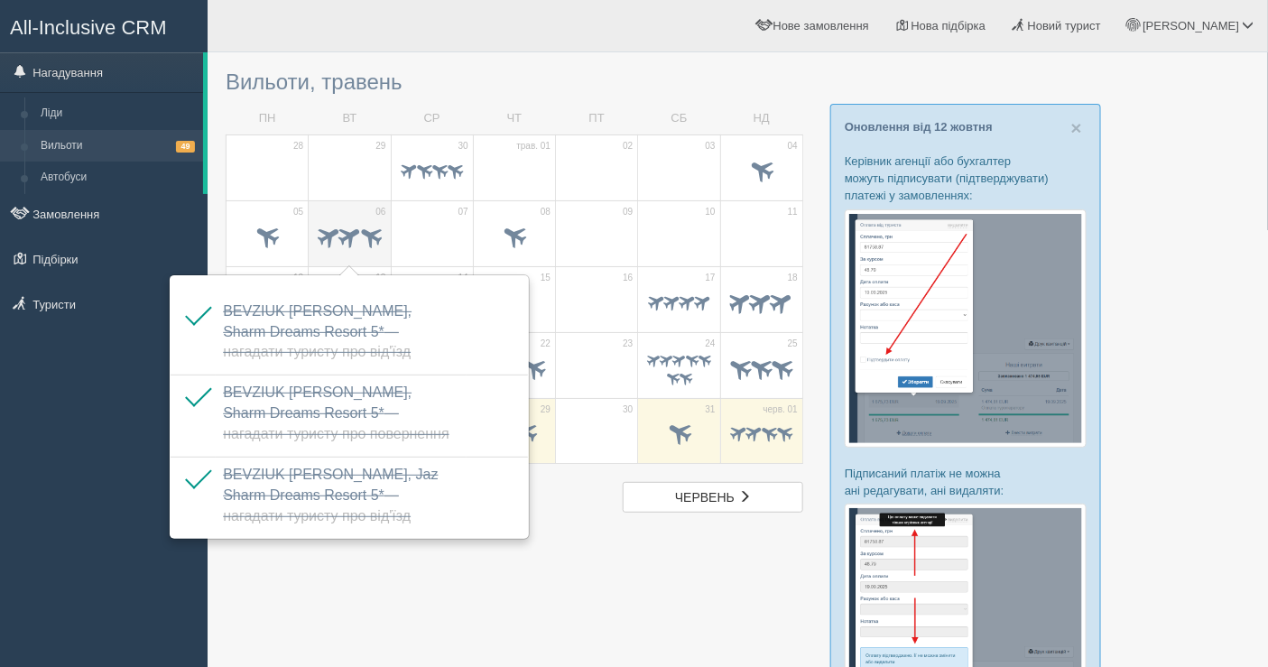
click at [347, 237] on span at bounding box center [350, 235] width 28 height 28
click at [496, 246] on span at bounding box center [514, 238] width 63 height 31
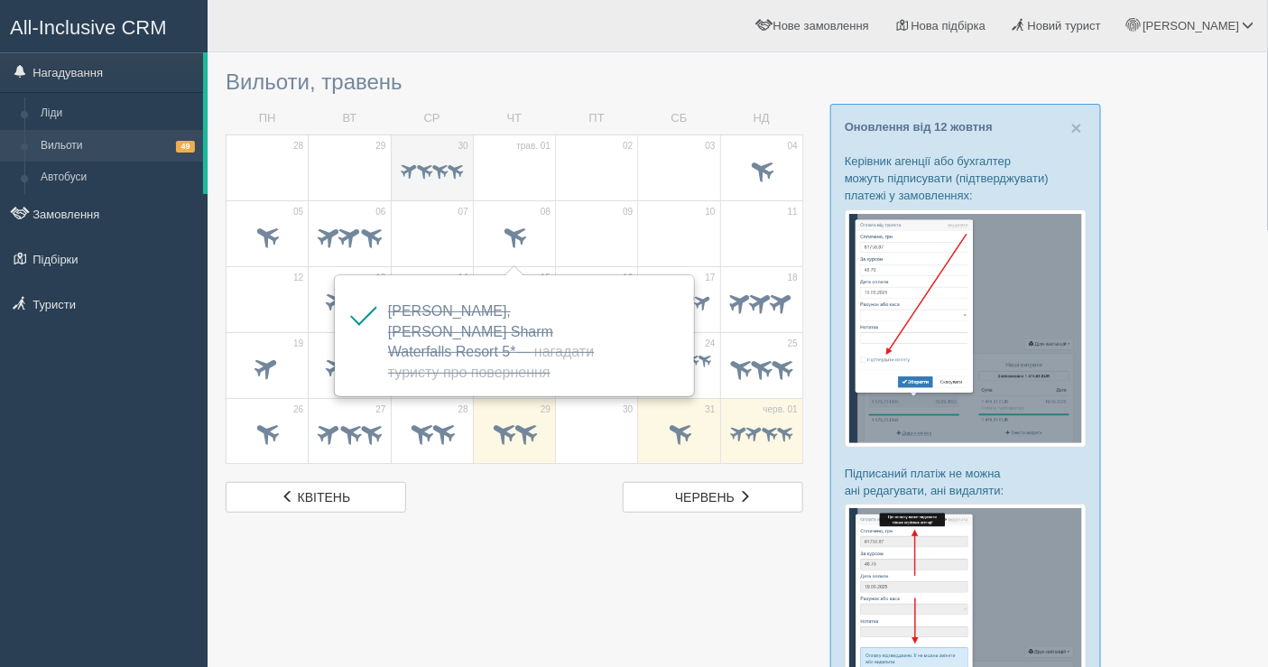
click at [435, 180] on span at bounding box center [432, 173] width 63 height 22
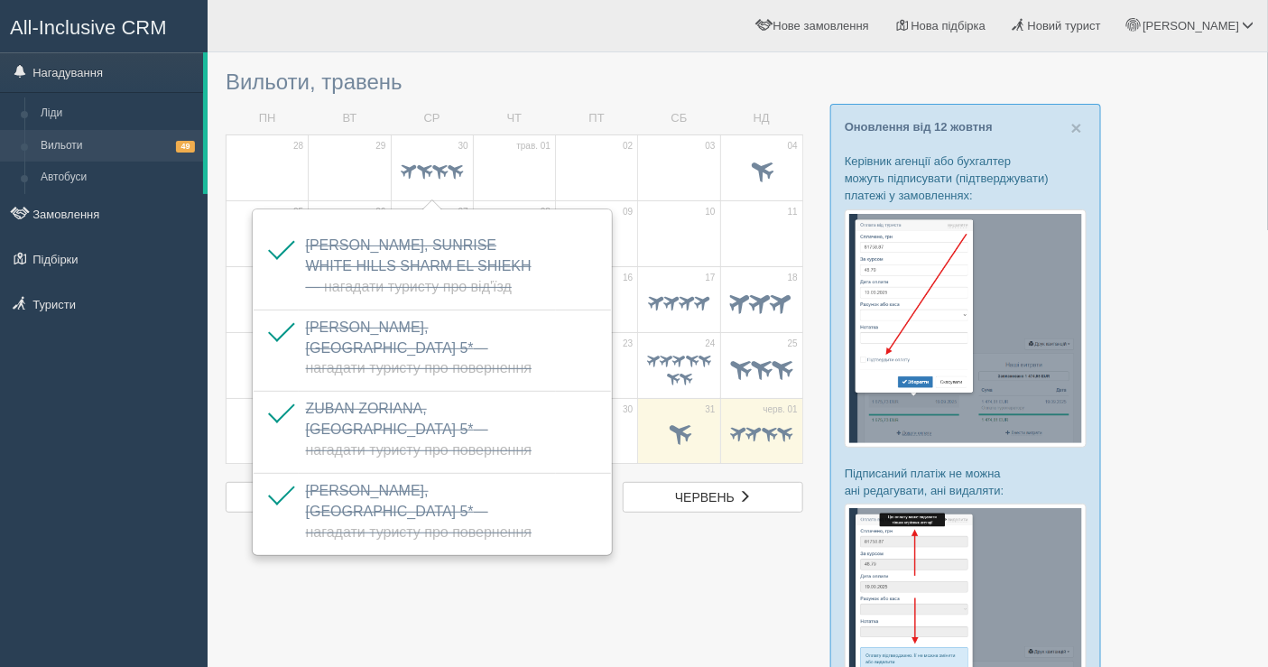
click at [280, 590] on div at bounding box center [738, 586] width 1024 height 1050
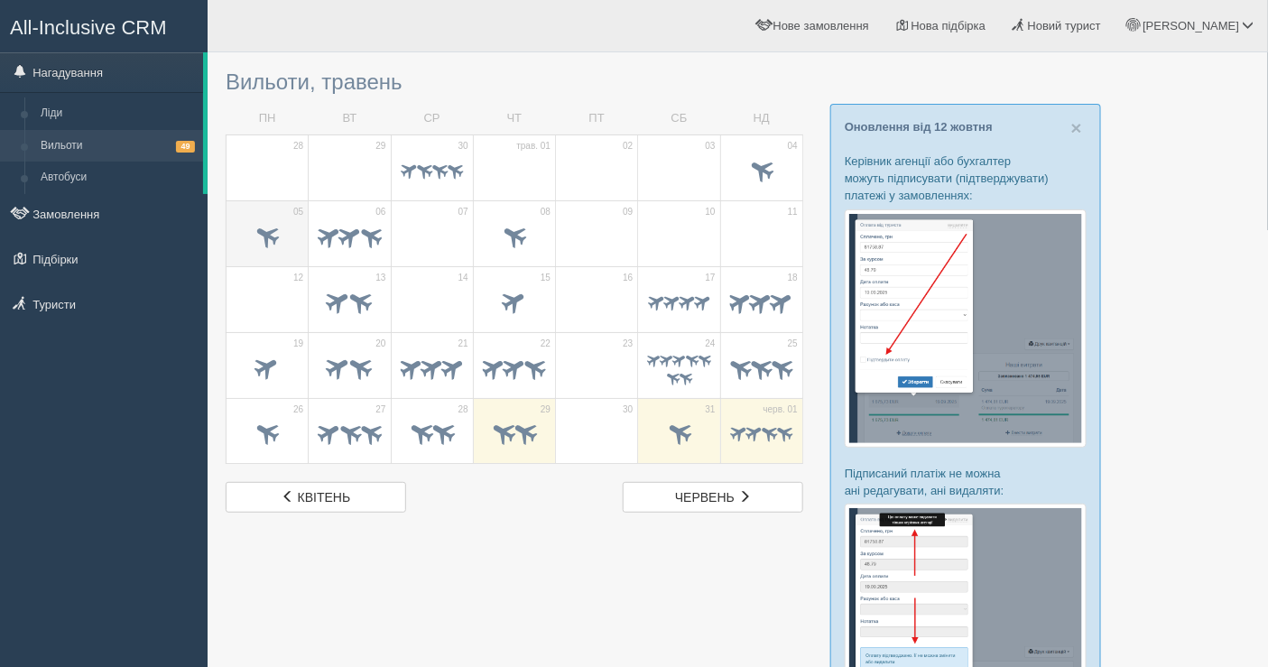
click at [255, 235] on span at bounding box center [268, 235] width 30 height 30
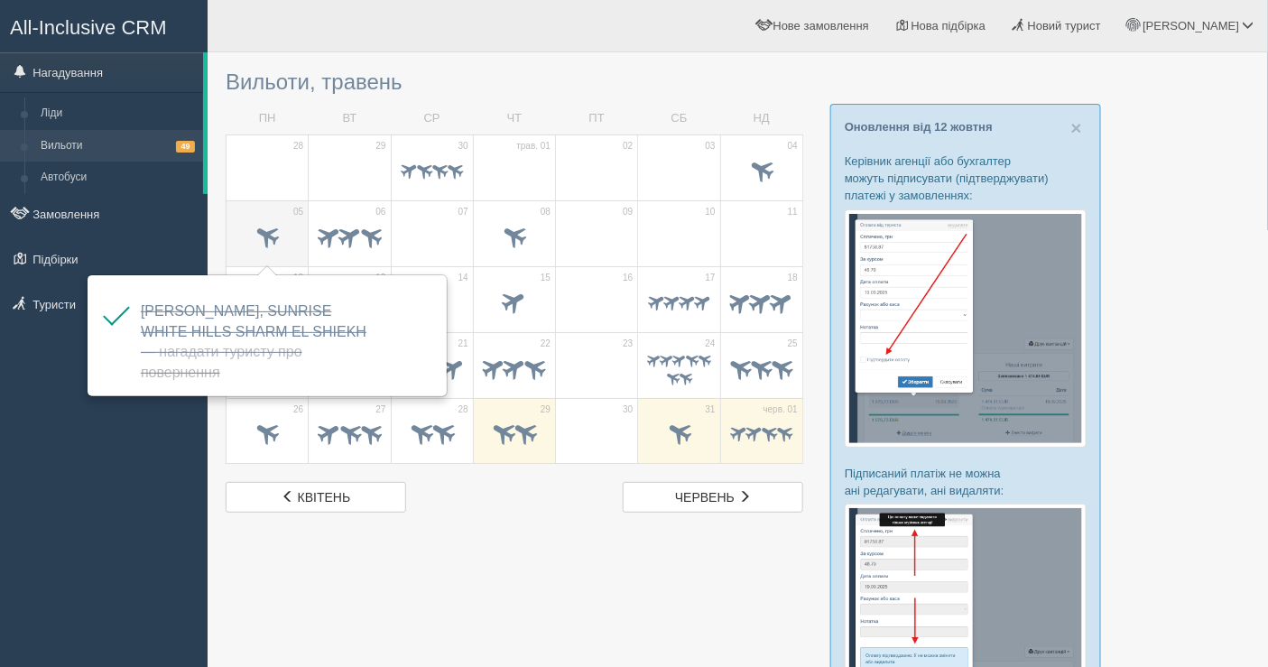
click at [255, 235] on span at bounding box center [268, 235] width 30 height 30
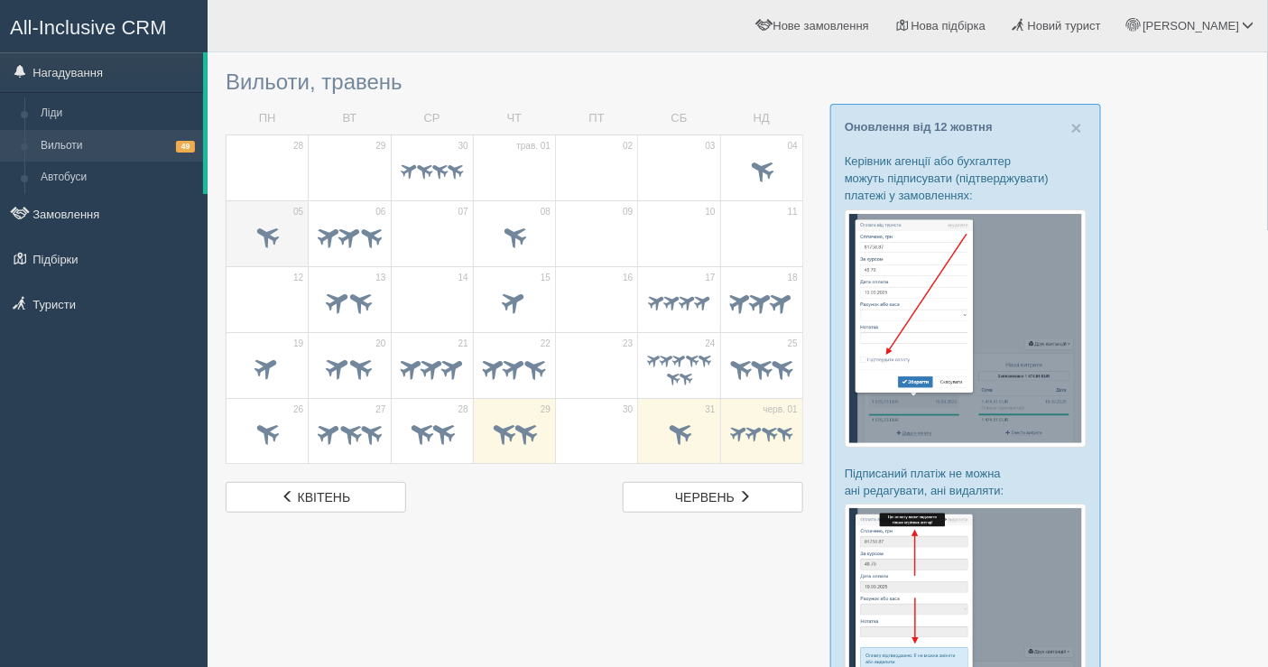
click at [255, 235] on span at bounding box center [268, 235] width 30 height 30
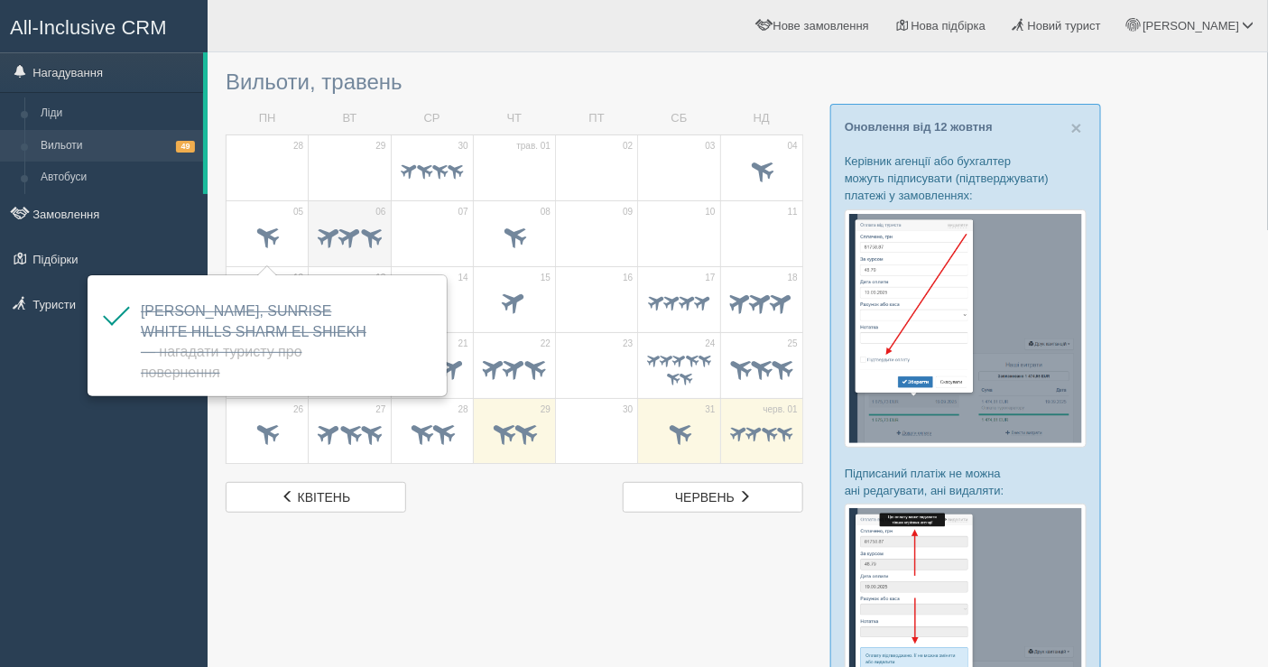
click at [375, 227] on span at bounding box center [371, 235] width 28 height 28
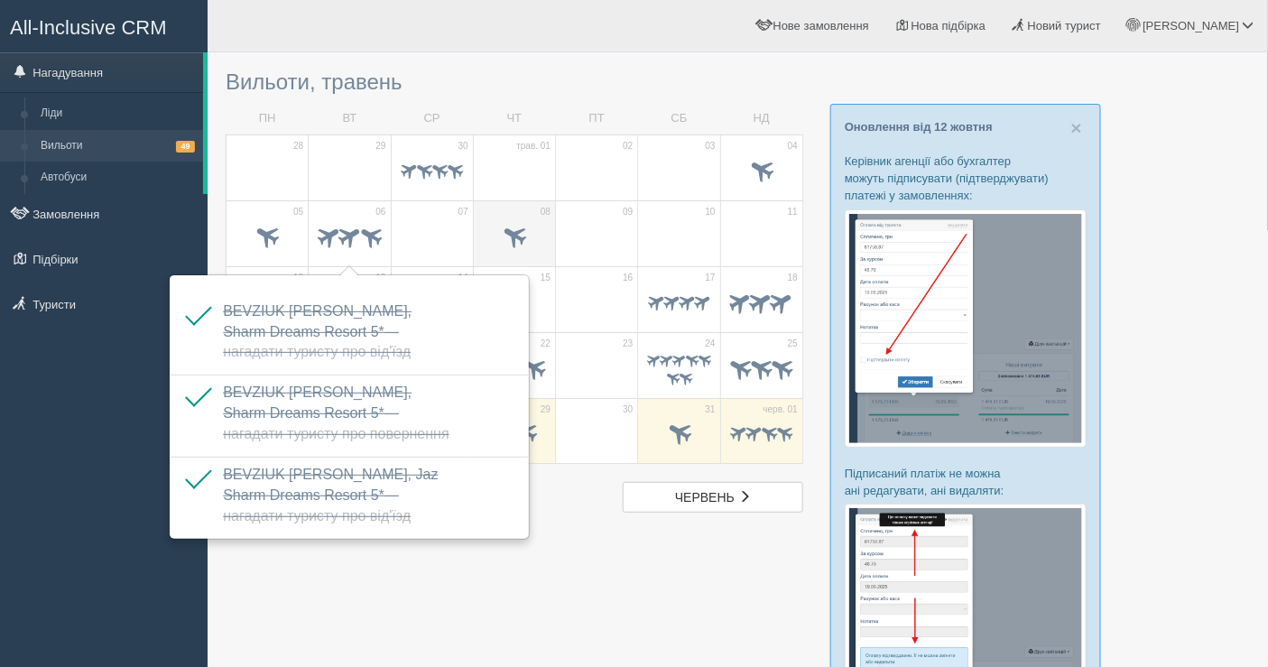
click at [527, 223] on span at bounding box center [514, 238] width 63 height 31
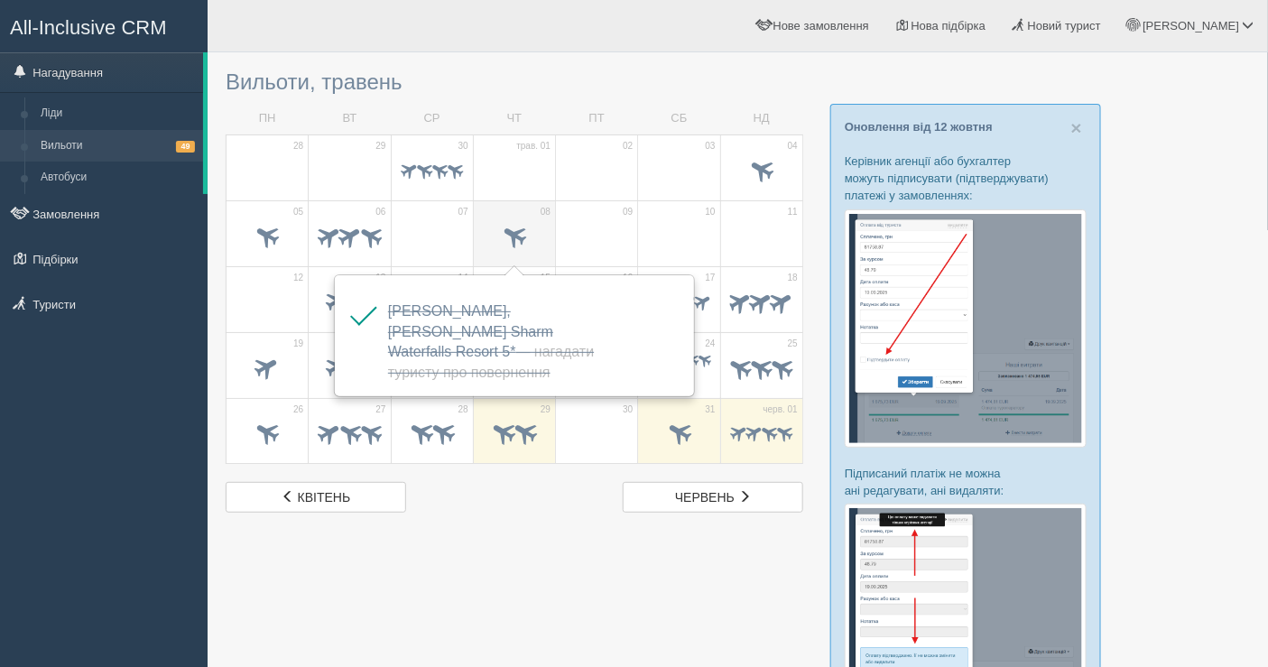
drag, startPoint x: 497, startPoint y: 243, endPoint x: 483, endPoint y: 248, distance: 15.4
click at [483, 248] on span at bounding box center [514, 238] width 63 height 31
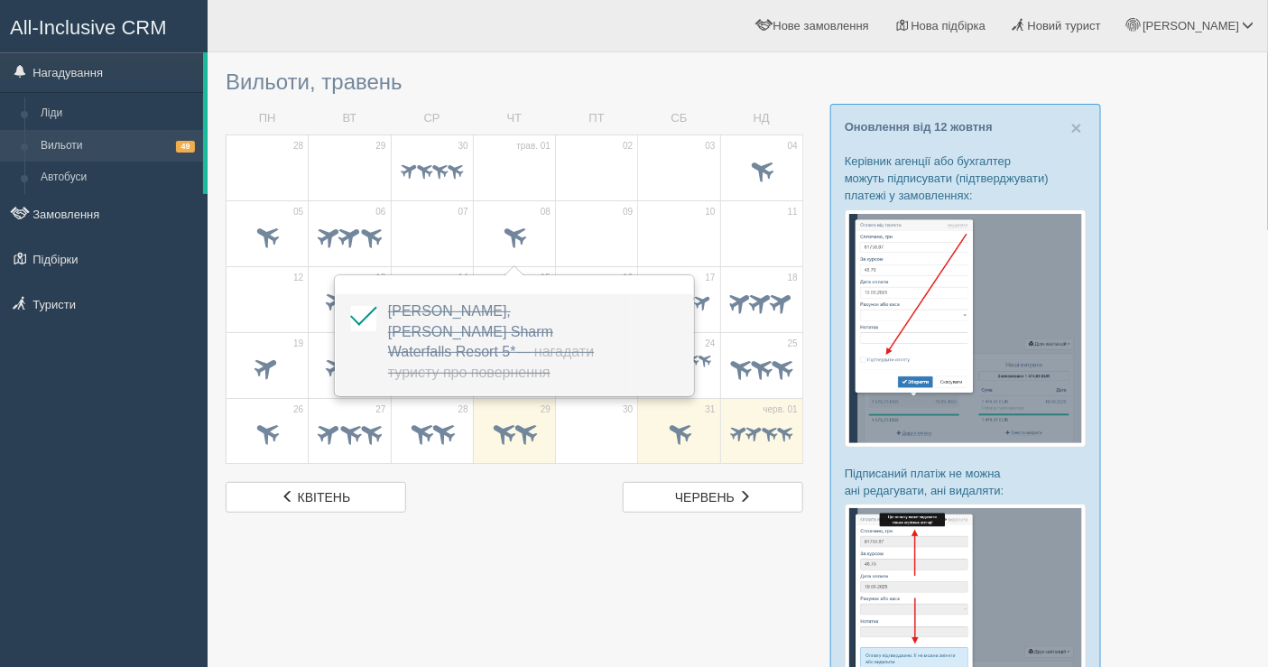
drag, startPoint x: 483, startPoint y: 248, endPoint x: 412, endPoint y: 329, distance: 108.1
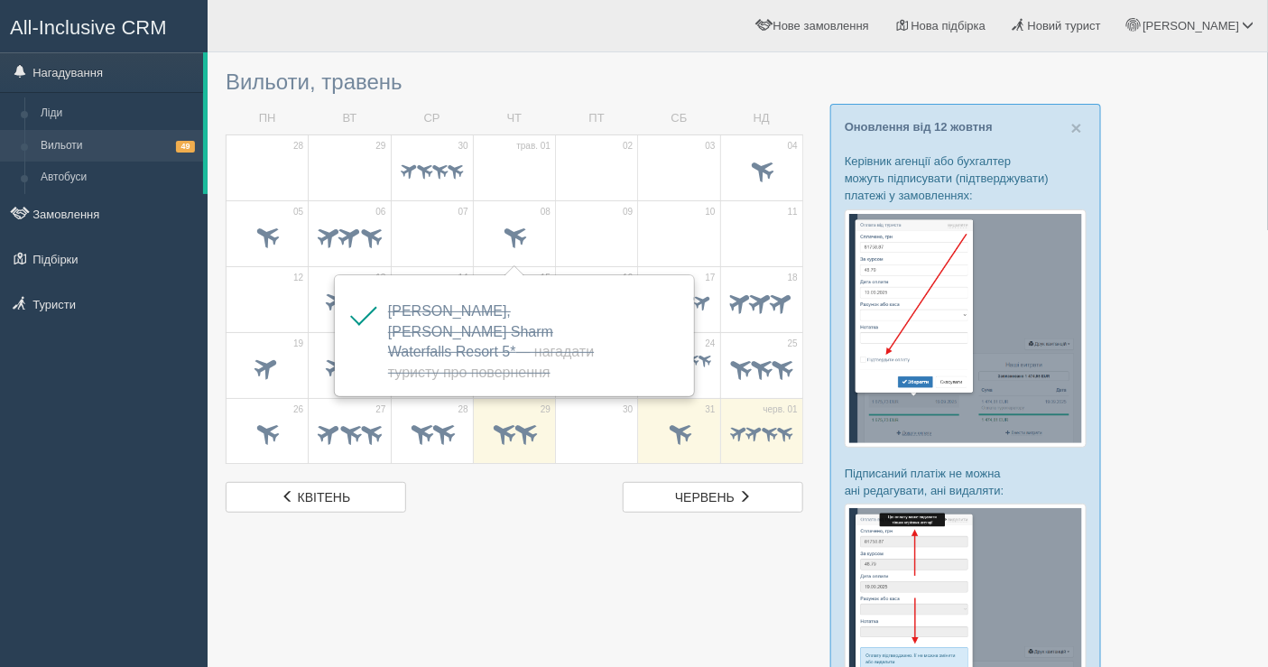
click at [266, 289] on span at bounding box center [267, 304] width 63 height 31
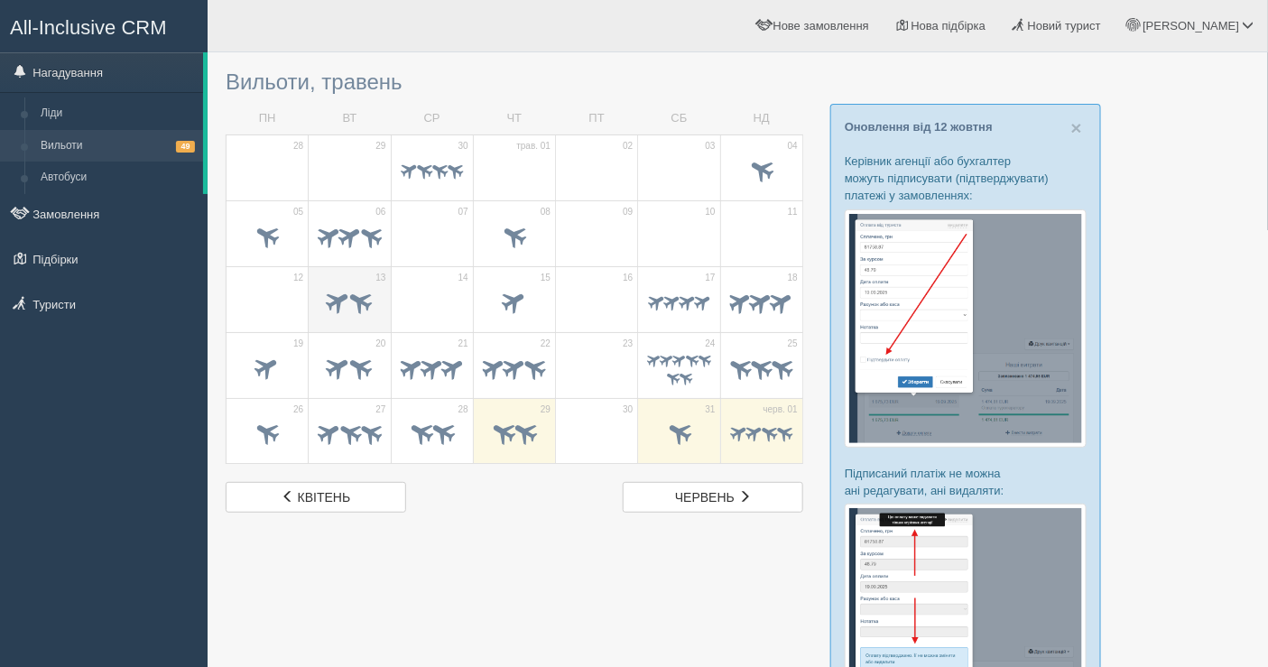
click at [339, 293] on span at bounding box center [339, 301] width 30 height 30
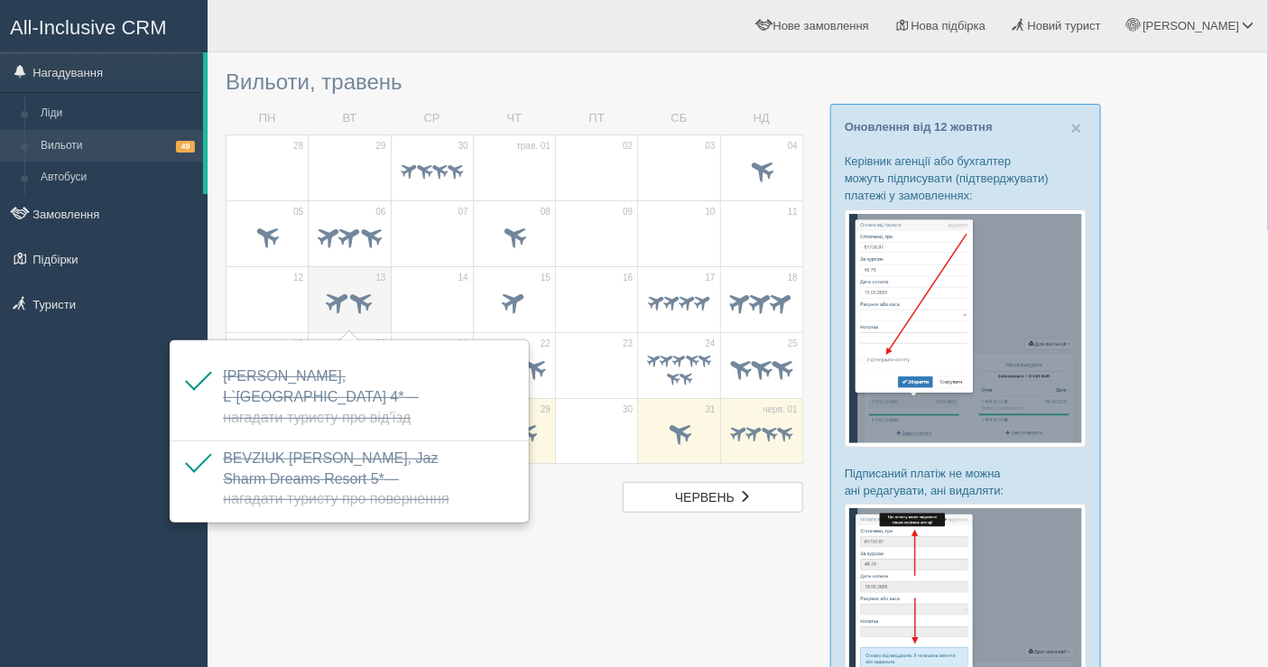
click at [375, 304] on span at bounding box center [361, 301] width 30 height 30
click at [518, 295] on span at bounding box center [515, 301] width 30 height 30
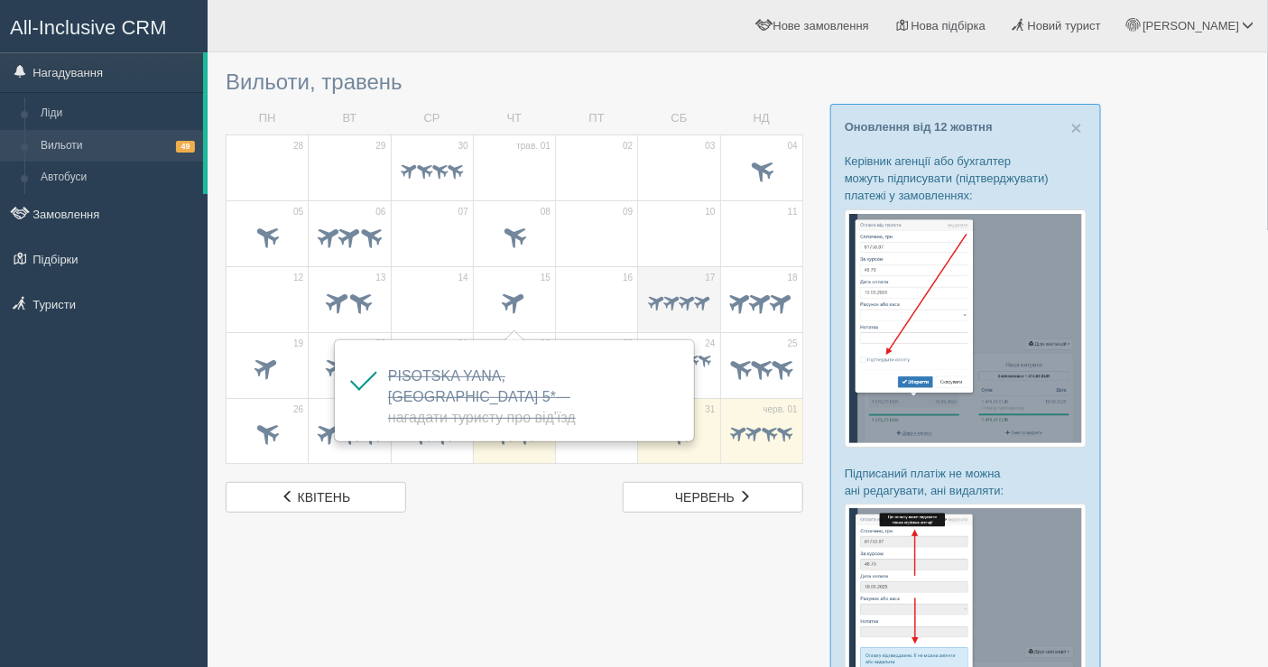
click at [699, 287] on div at bounding box center [678, 304] width 63 height 38
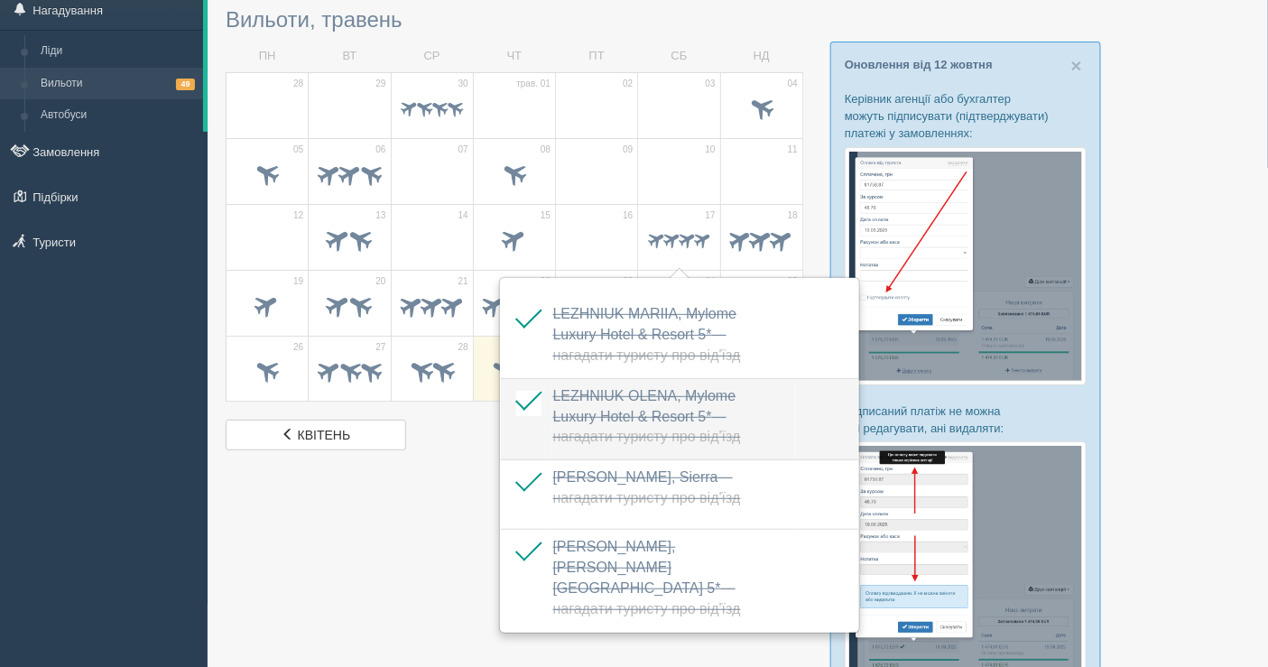
scroll to position [100, 0]
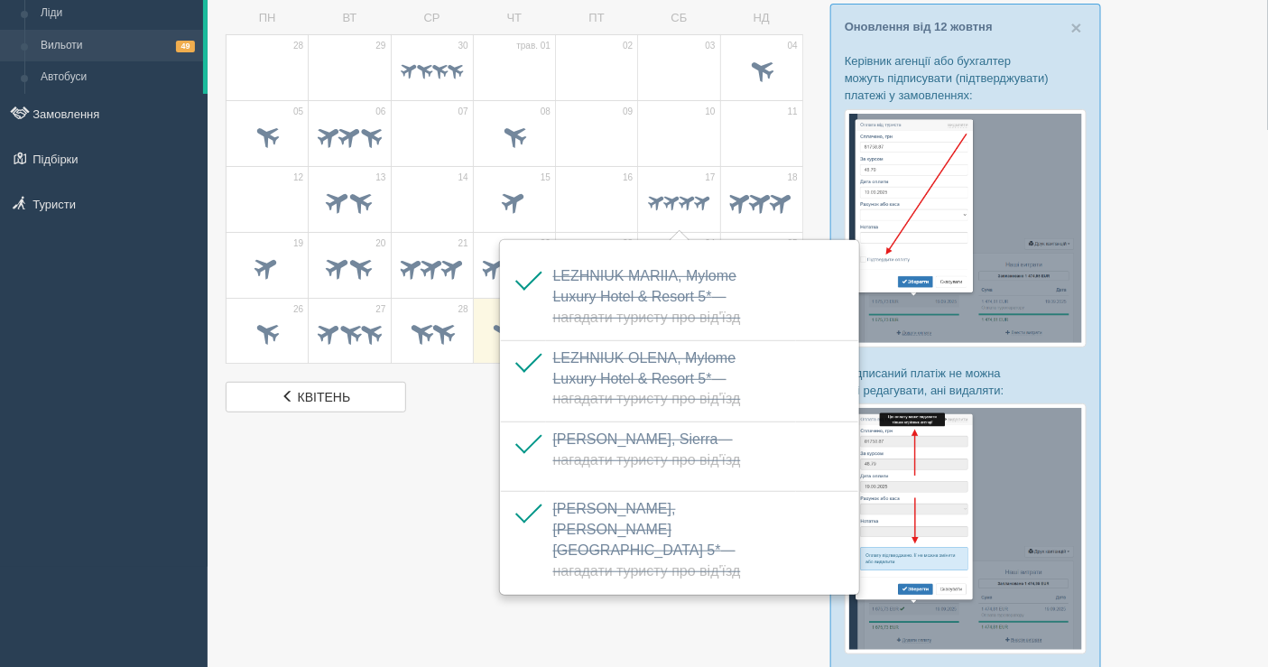
click at [369, 570] on div at bounding box center [738, 486] width 1024 height 1050
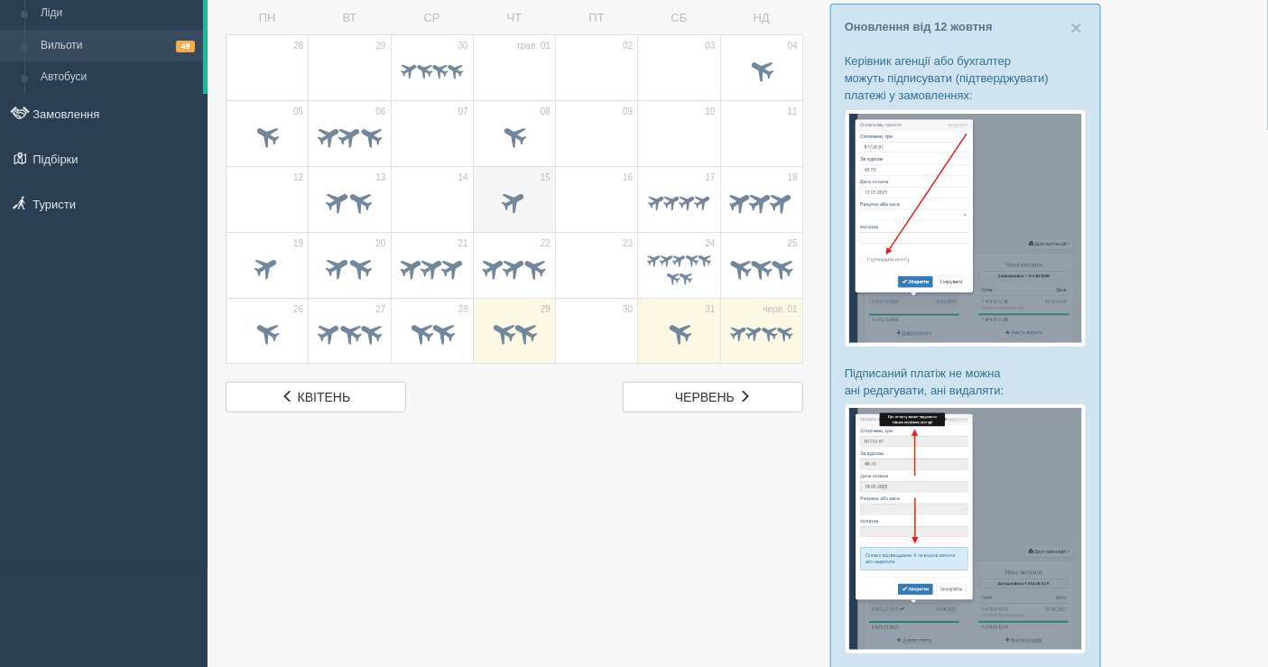
click at [512, 199] on span at bounding box center [515, 201] width 30 height 30
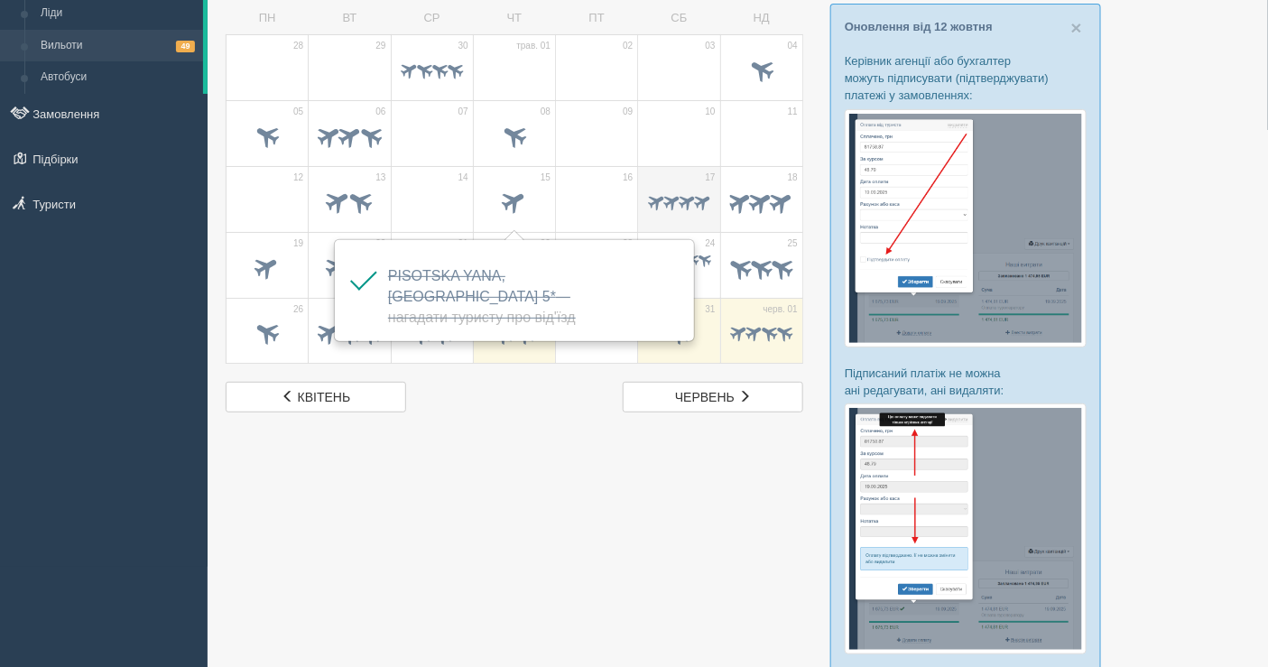
click at [650, 202] on span at bounding box center [655, 200] width 21 height 21
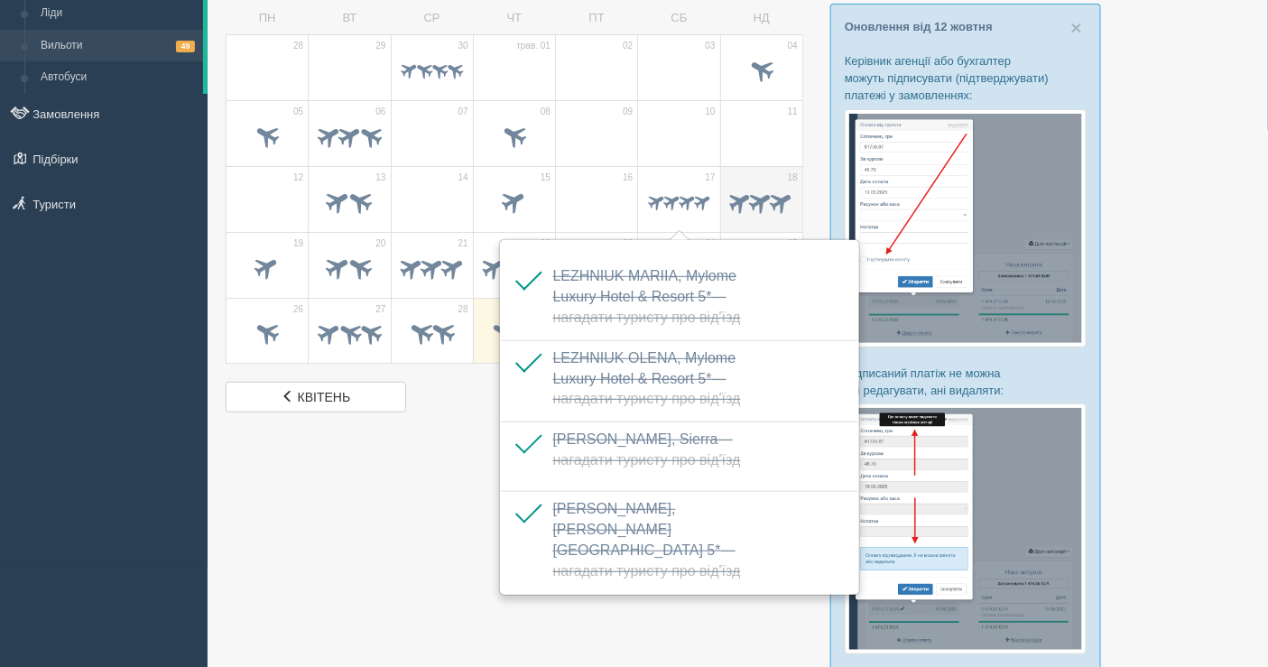
click at [739, 205] on span at bounding box center [741, 201] width 28 height 28
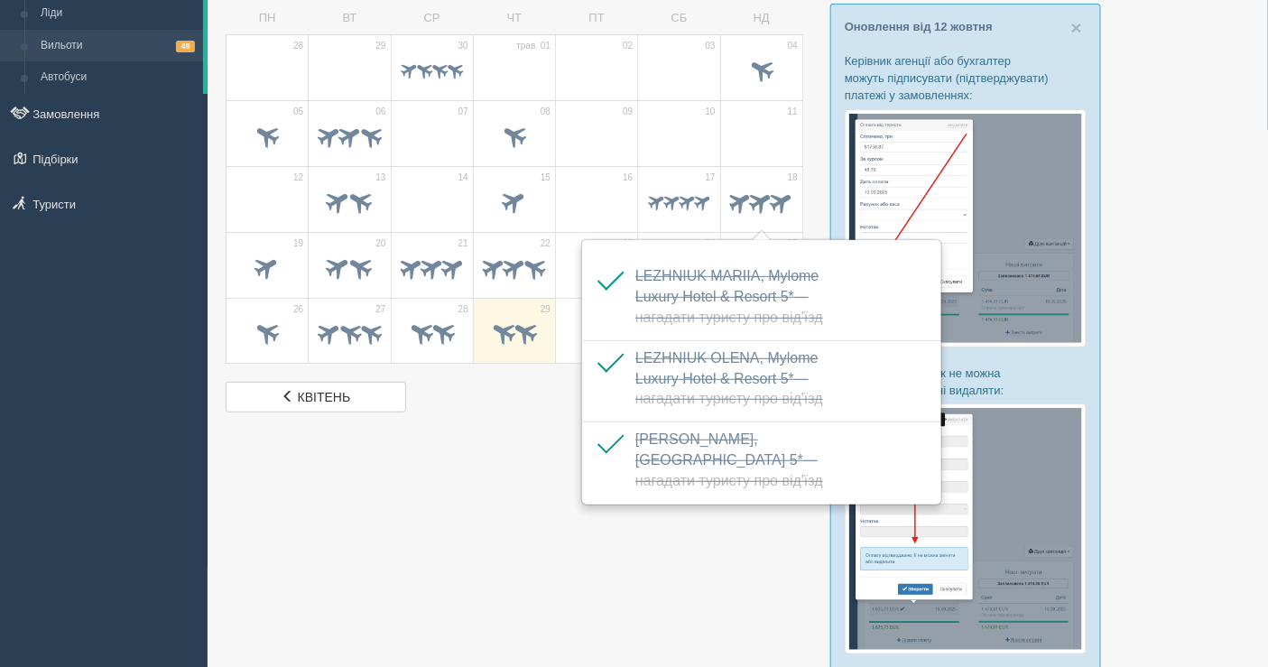
click at [422, 504] on div at bounding box center [738, 486] width 1024 height 1050
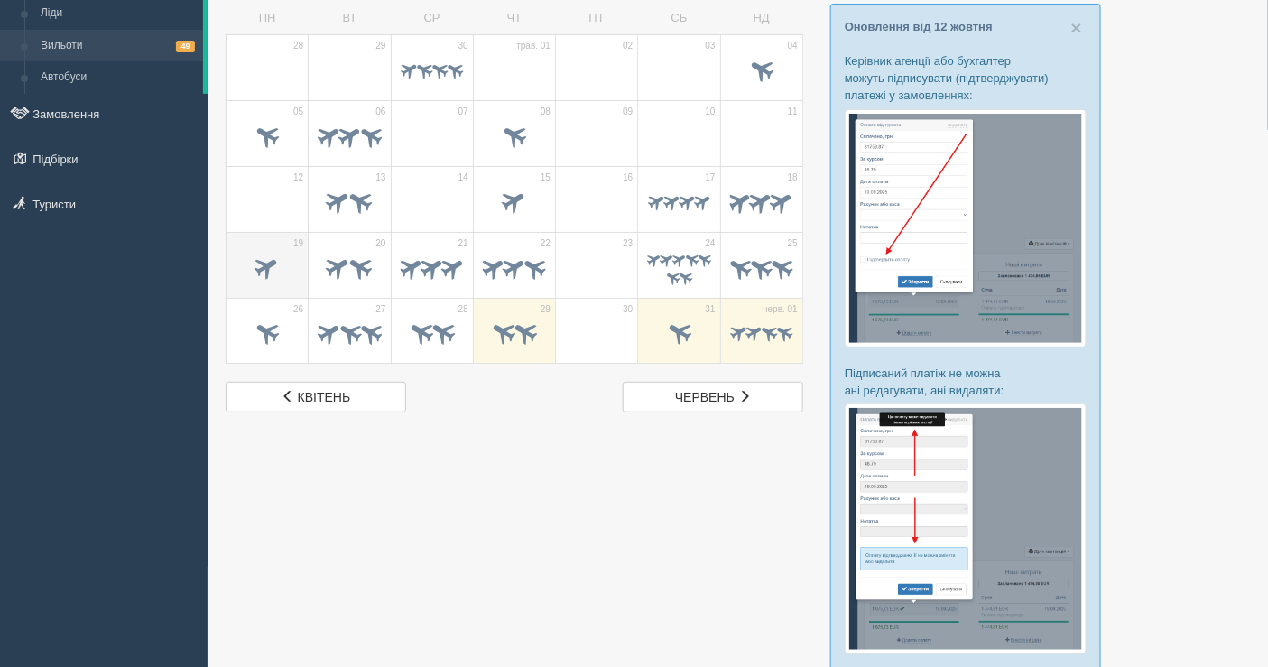
click at [258, 271] on span at bounding box center [268, 267] width 30 height 30
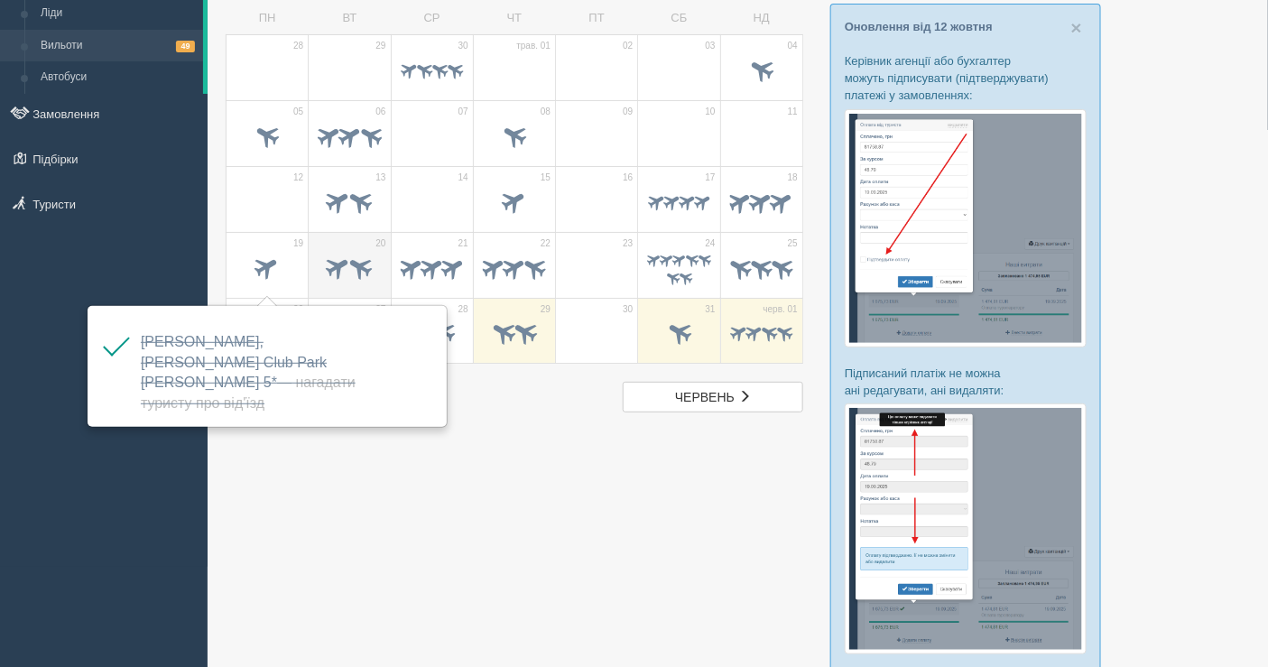
click at [341, 270] on span at bounding box center [339, 267] width 30 height 30
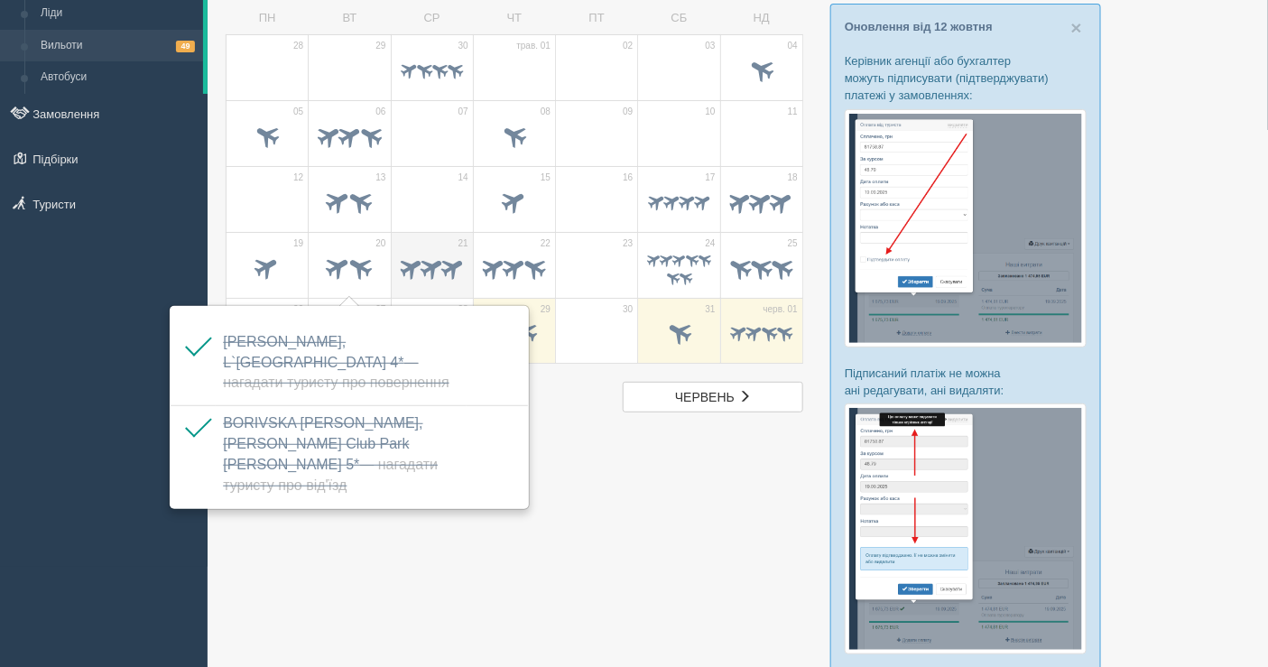
click at [418, 268] on span at bounding box center [432, 267] width 28 height 28
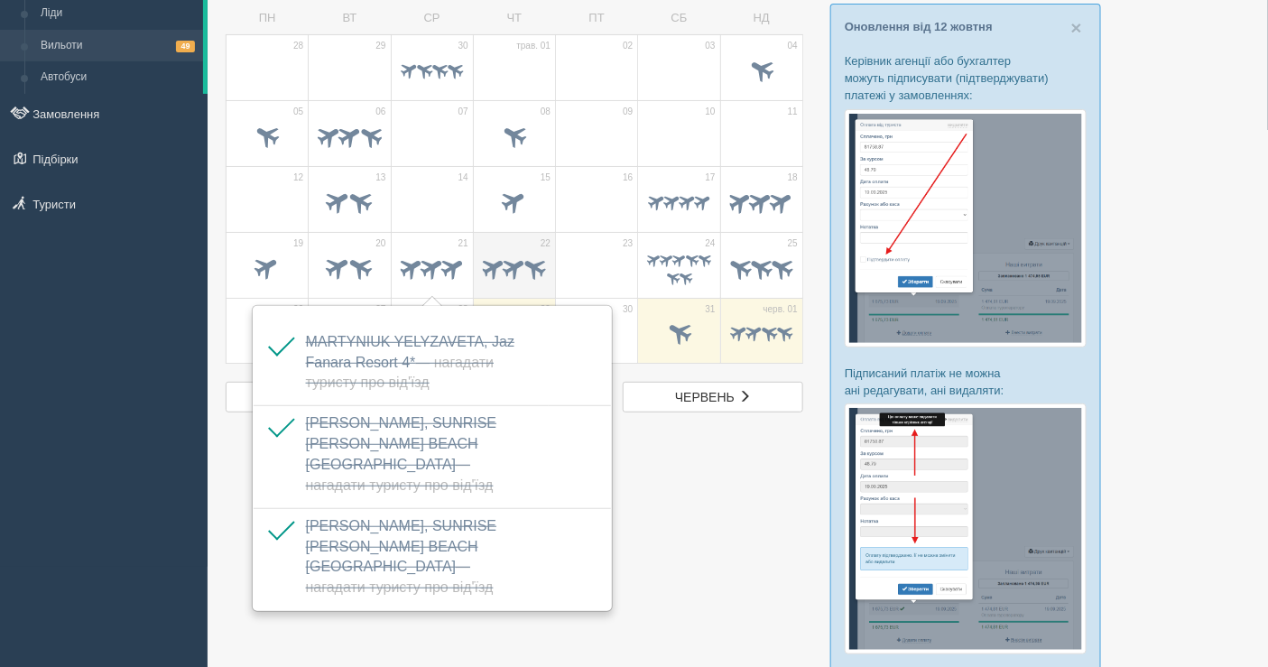
click at [537, 266] on span at bounding box center [535, 267] width 28 height 28
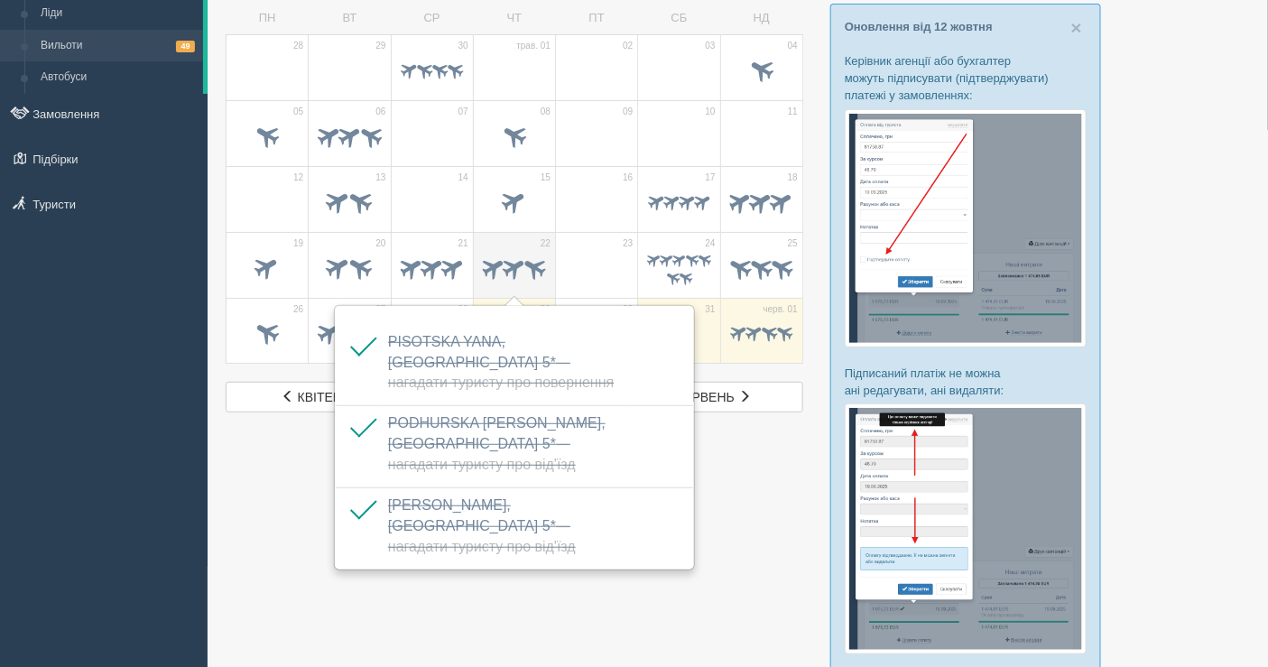
click at [515, 269] on span at bounding box center [514, 267] width 28 height 28
click at [673, 264] on span at bounding box center [679, 259] width 17 height 17
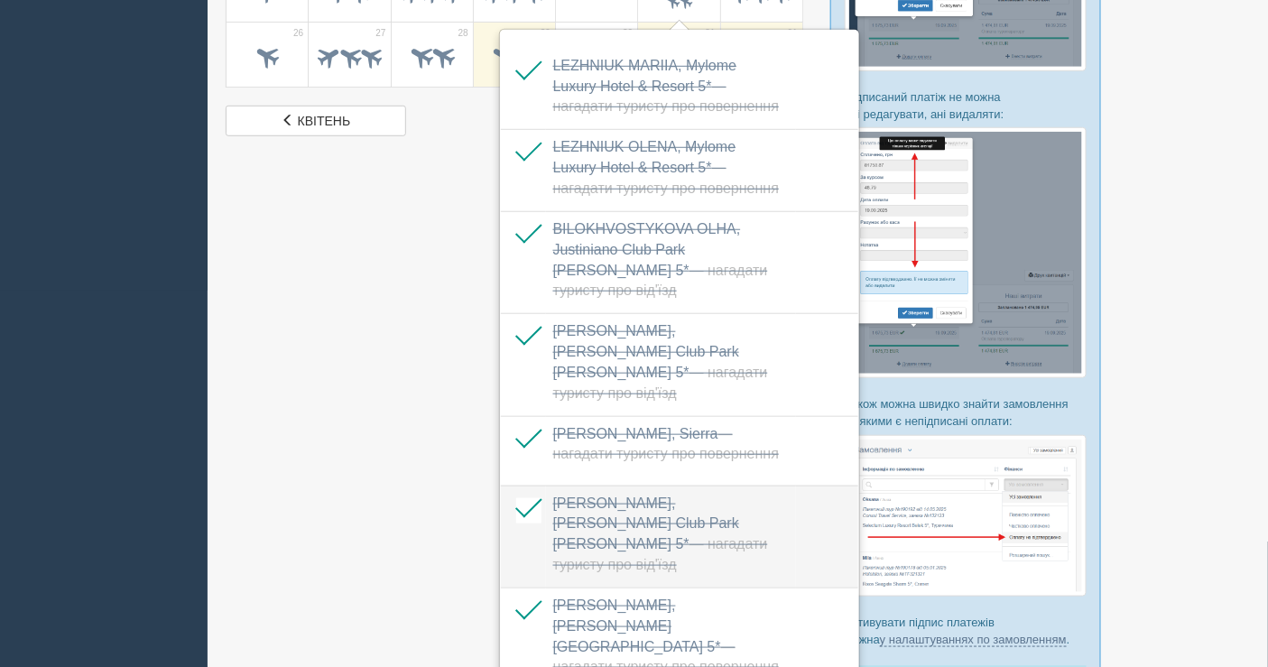
scroll to position [401, 0]
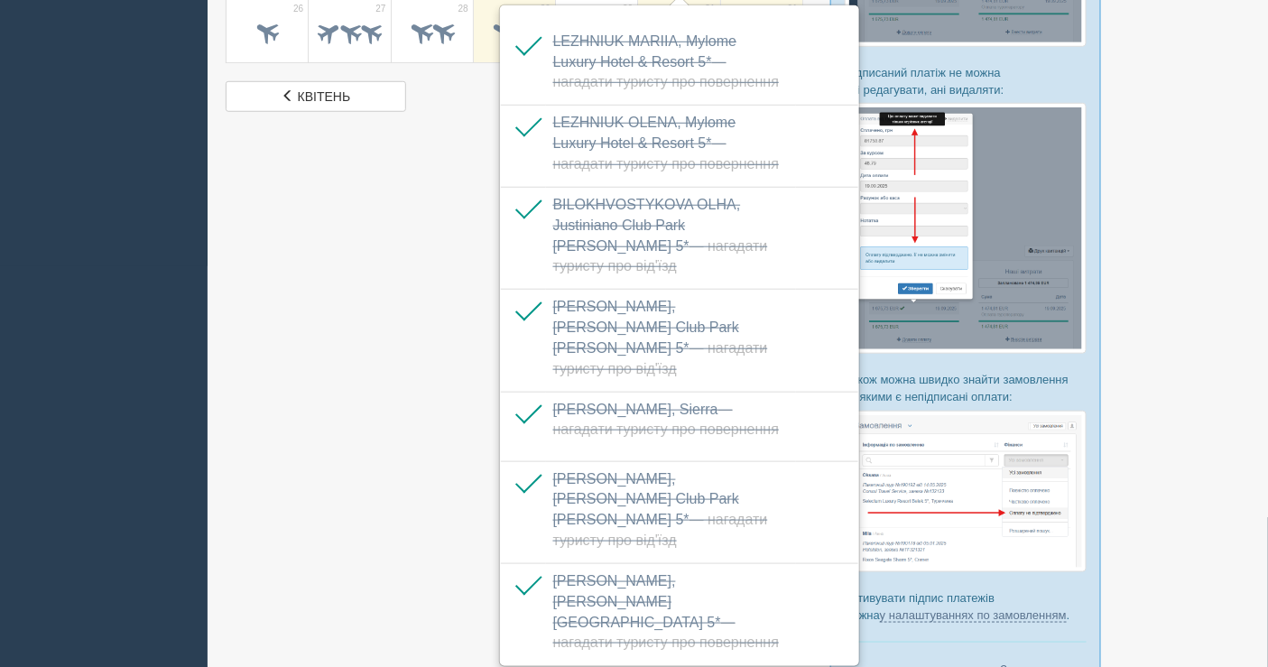
click at [400, 498] on div at bounding box center [738, 186] width 1024 height 1050
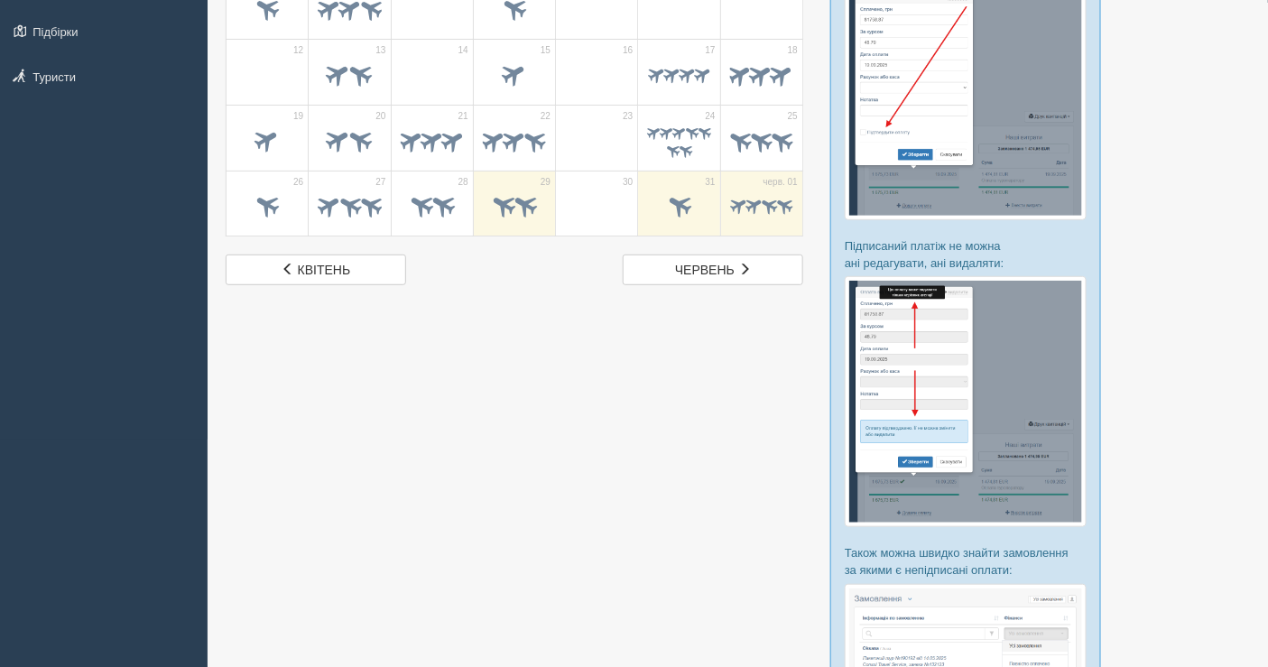
scroll to position [100, 0]
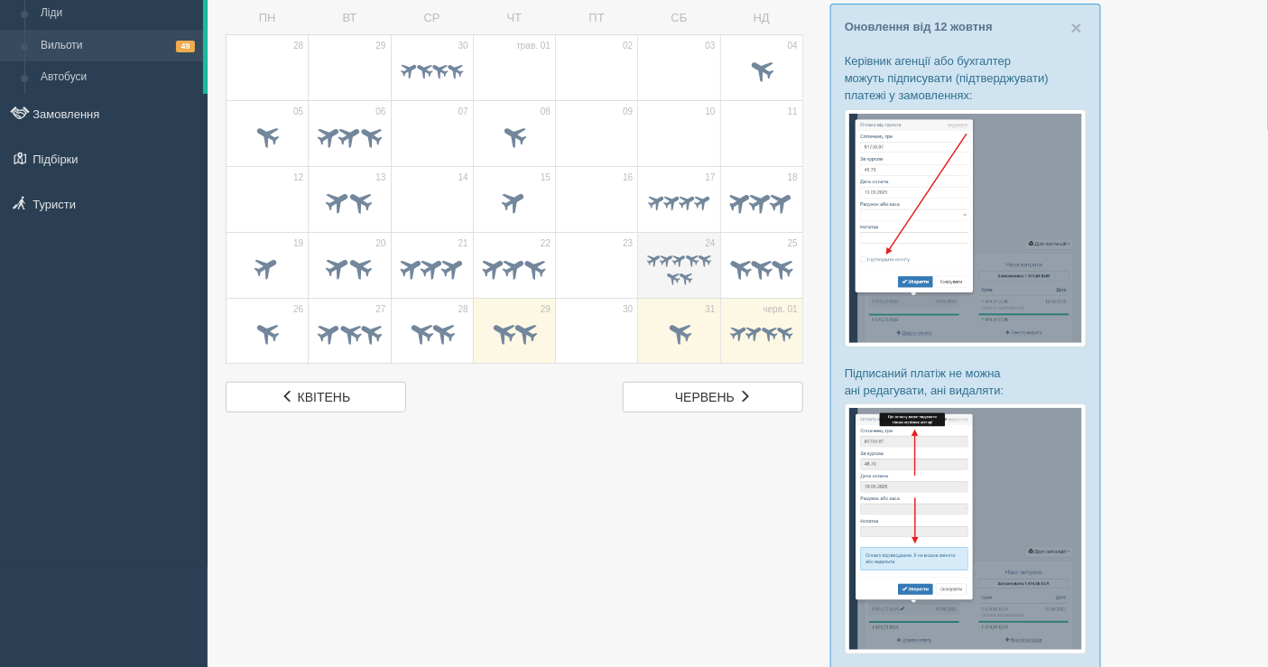
click at [676, 246] on td "24" at bounding box center [679, 265] width 82 height 66
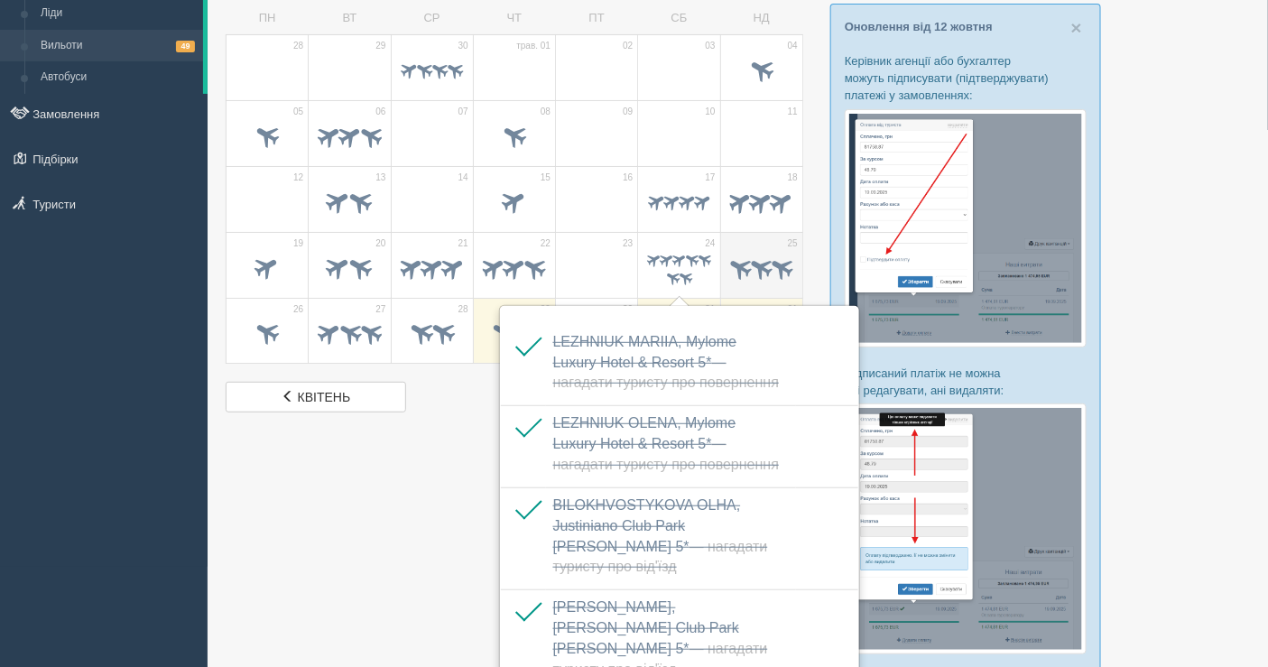
click at [754, 253] on span at bounding box center [761, 267] width 28 height 28
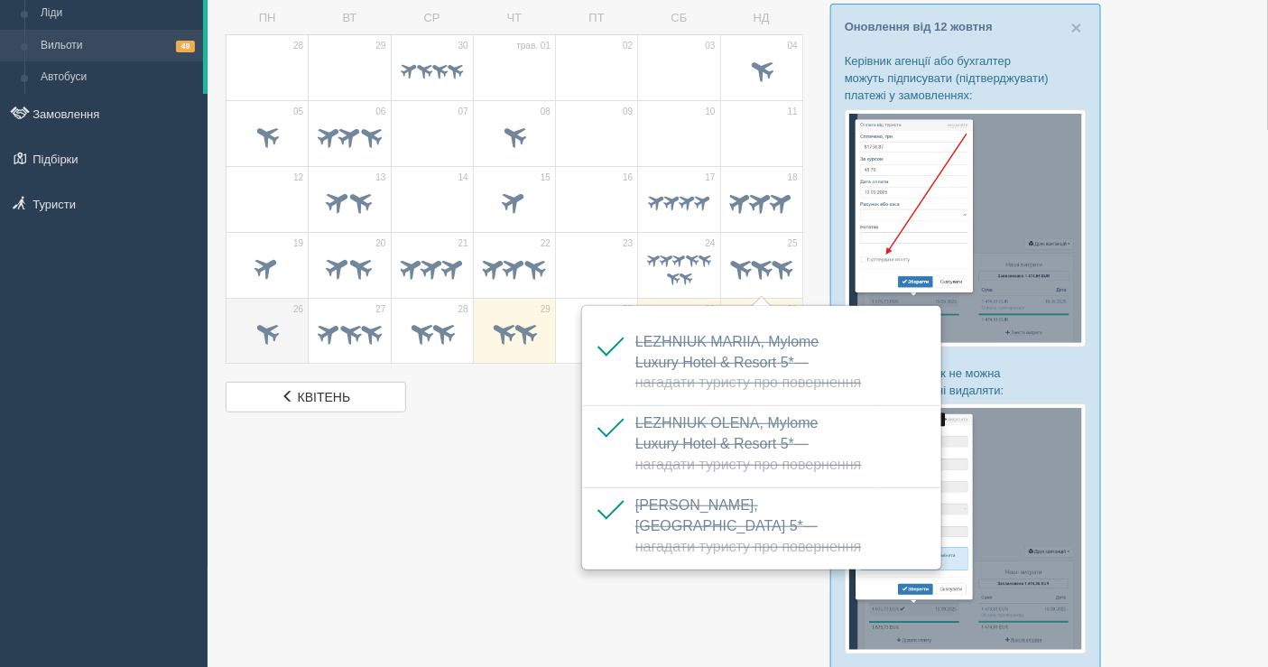
click at [276, 334] on span at bounding box center [268, 333] width 30 height 30
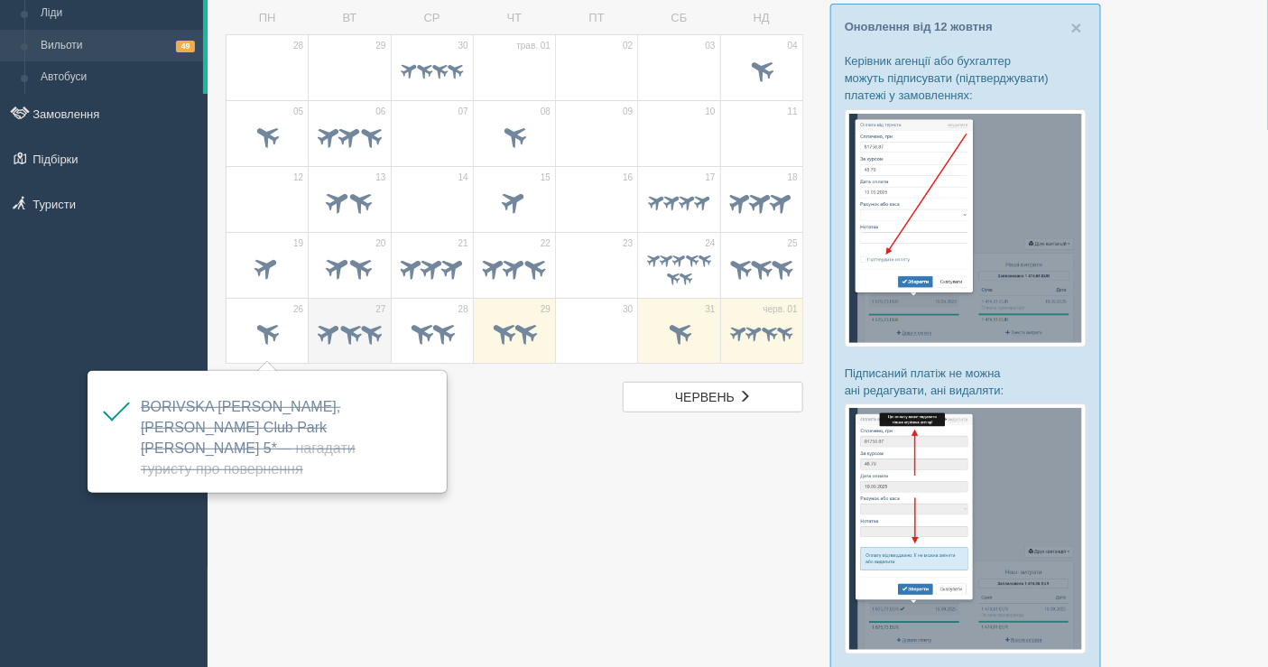
click at [349, 321] on span at bounding box center [350, 333] width 28 height 28
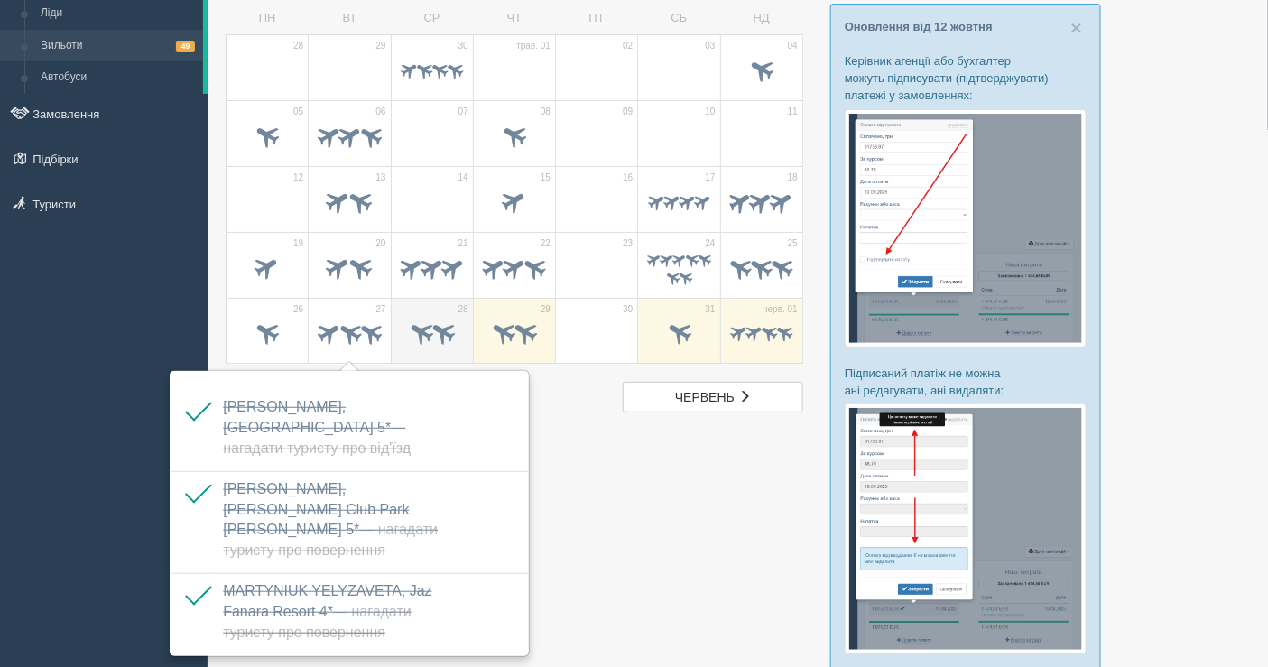
click at [412, 320] on span at bounding box center [421, 333] width 30 height 30
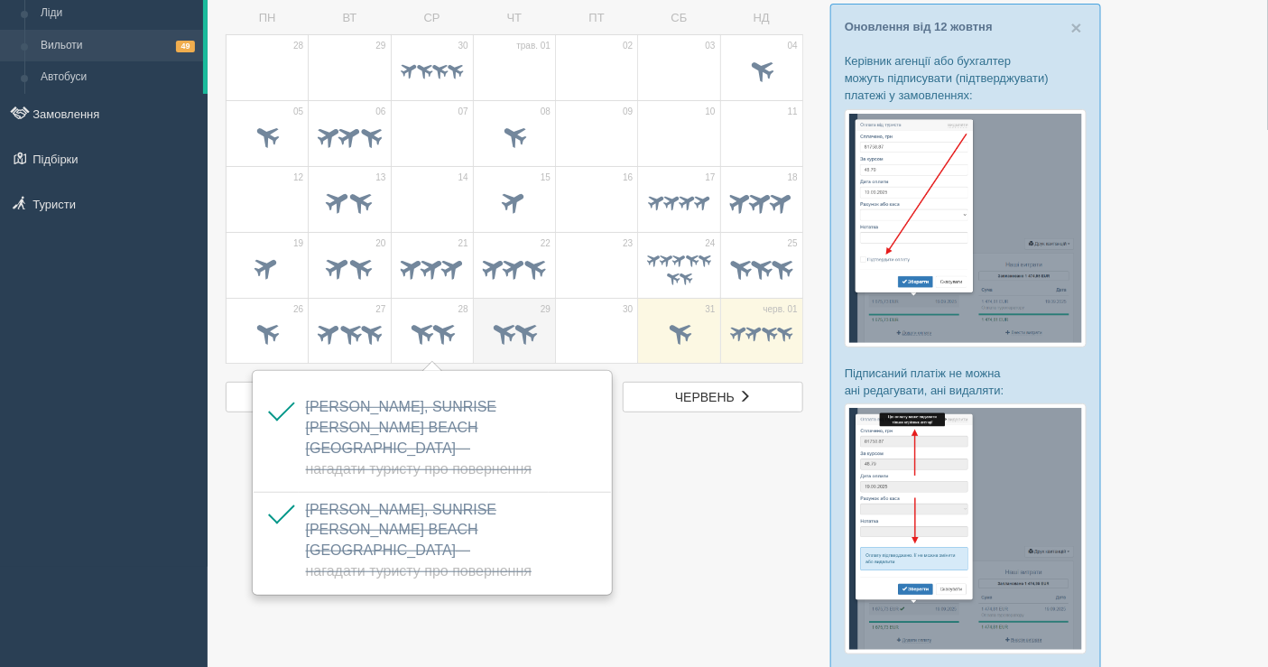
click at [500, 321] on span at bounding box center [504, 333] width 30 height 30
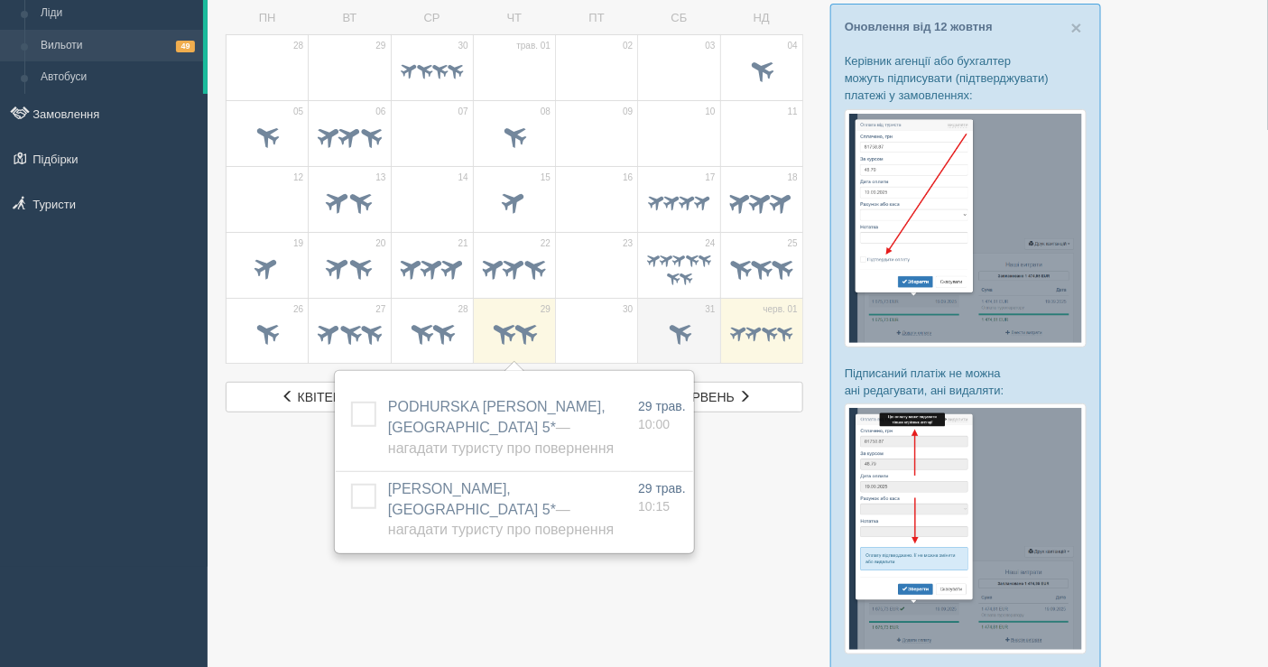
click at [706, 328] on span at bounding box center [678, 335] width 63 height 31
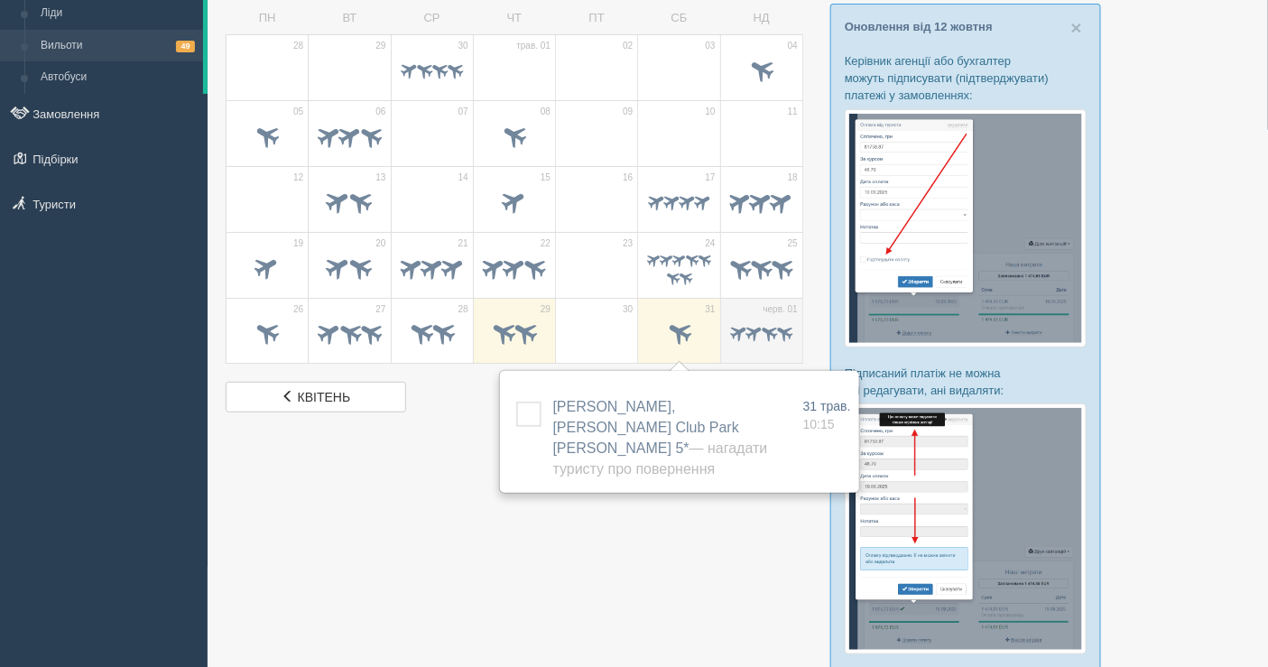
click at [765, 324] on span at bounding box center [769, 332] width 21 height 21
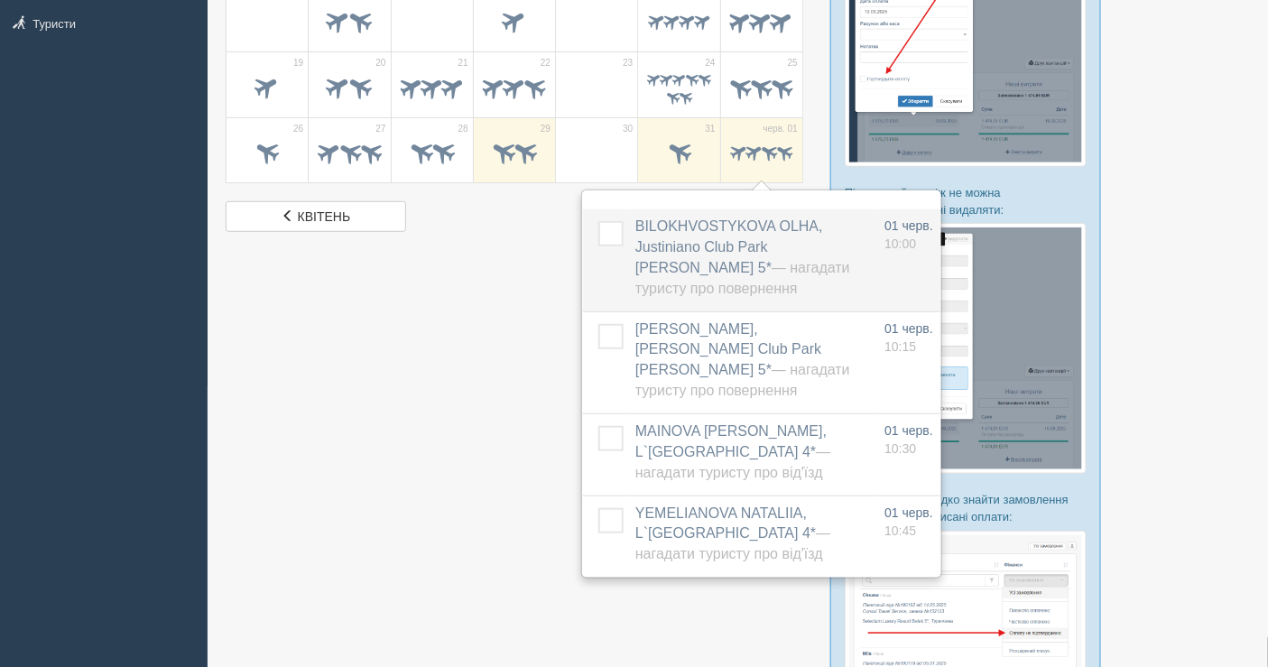
scroll to position [301, 0]
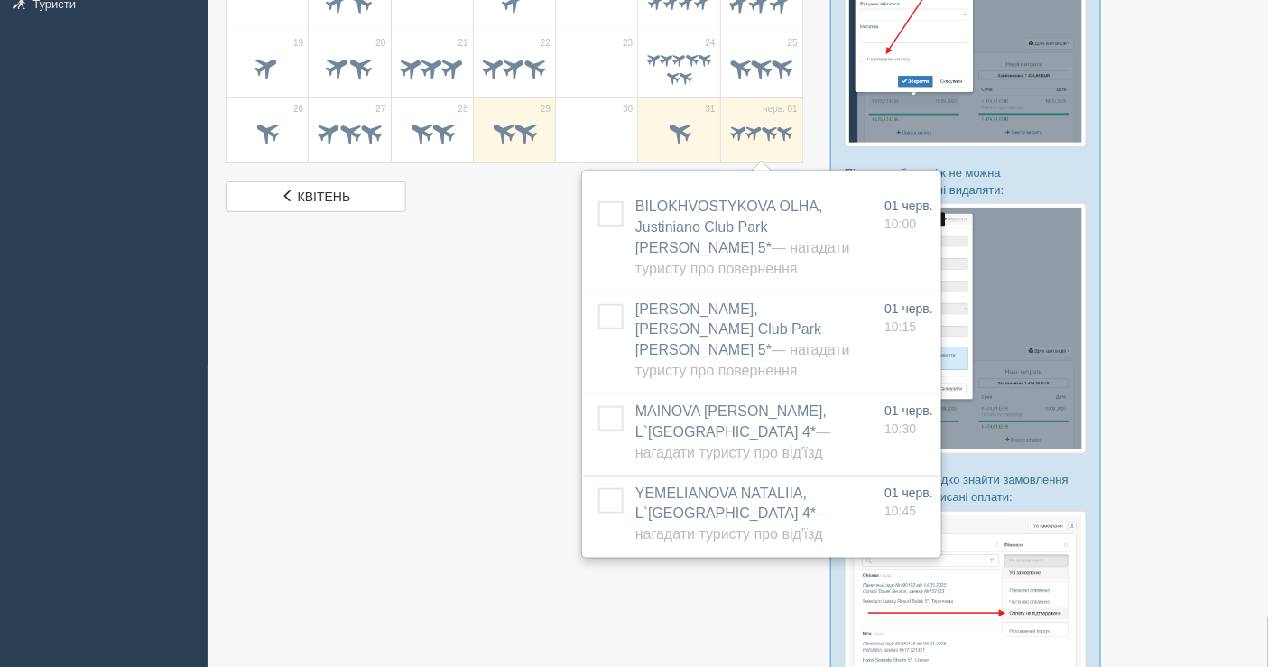
click at [471, 226] on div at bounding box center [738, 286] width 1024 height 1050
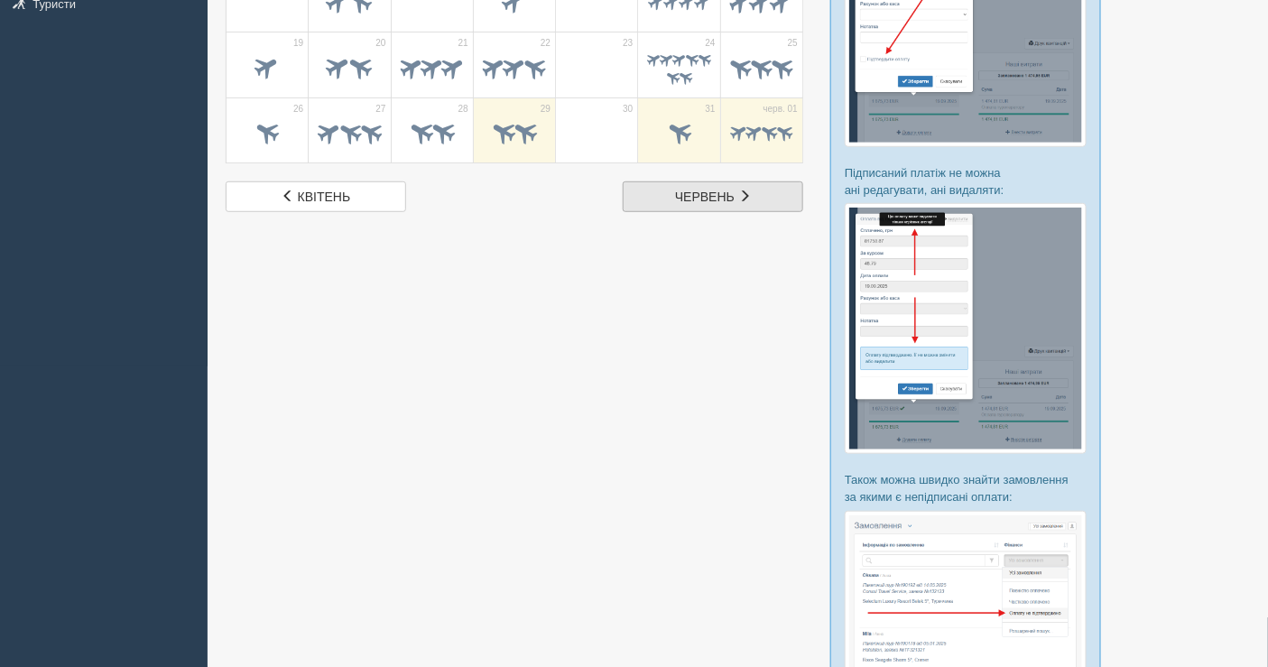
click at [688, 192] on span "червень" at bounding box center [705, 197] width 60 height 14
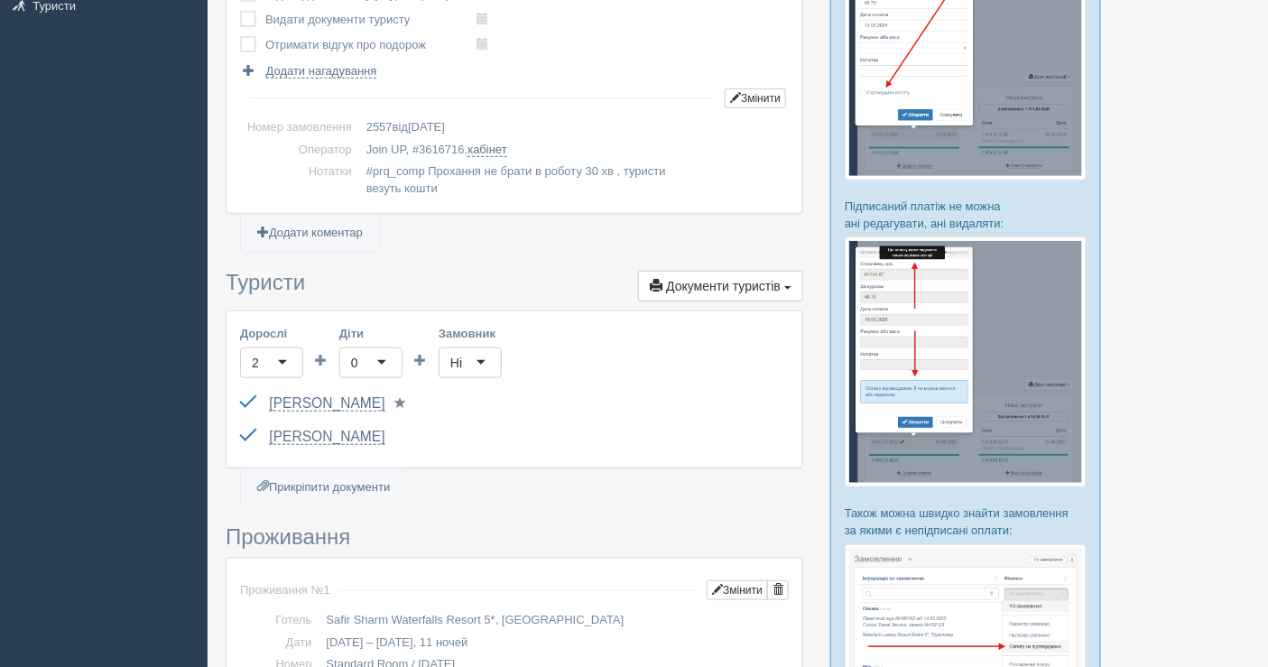
scroll to position [301, 0]
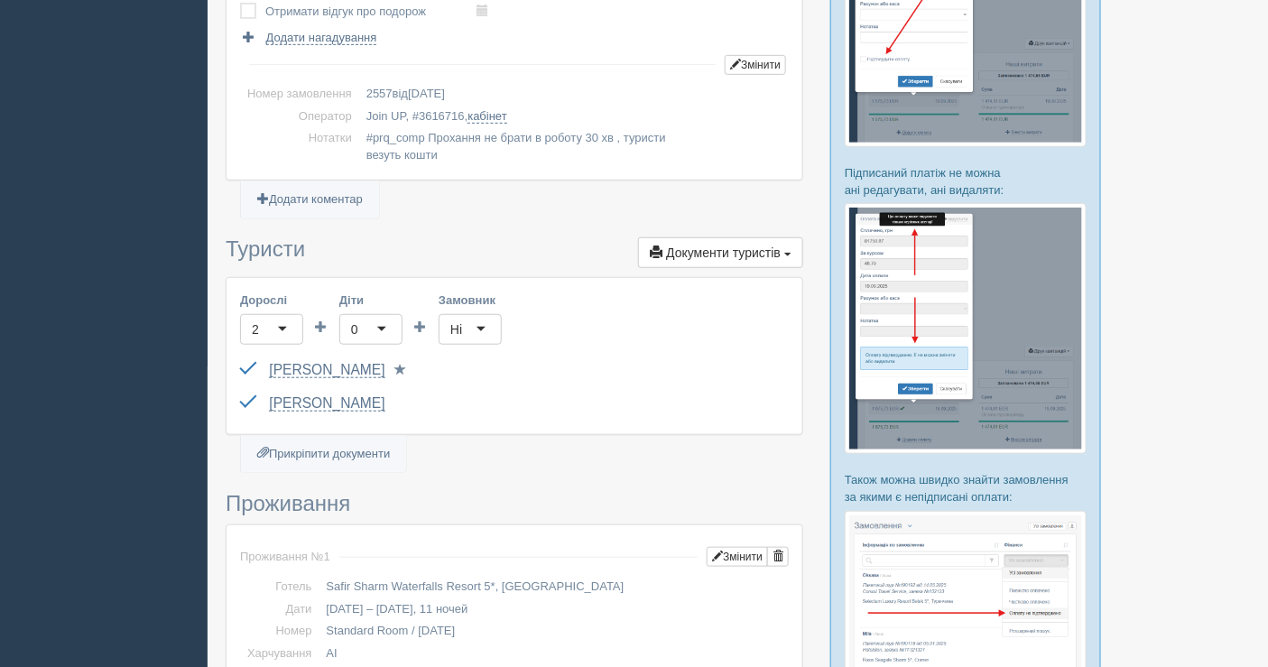
drag, startPoint x: 259, startPoint y: 357, endPoint x: 553, endPoint y: 483, distance: 320.2
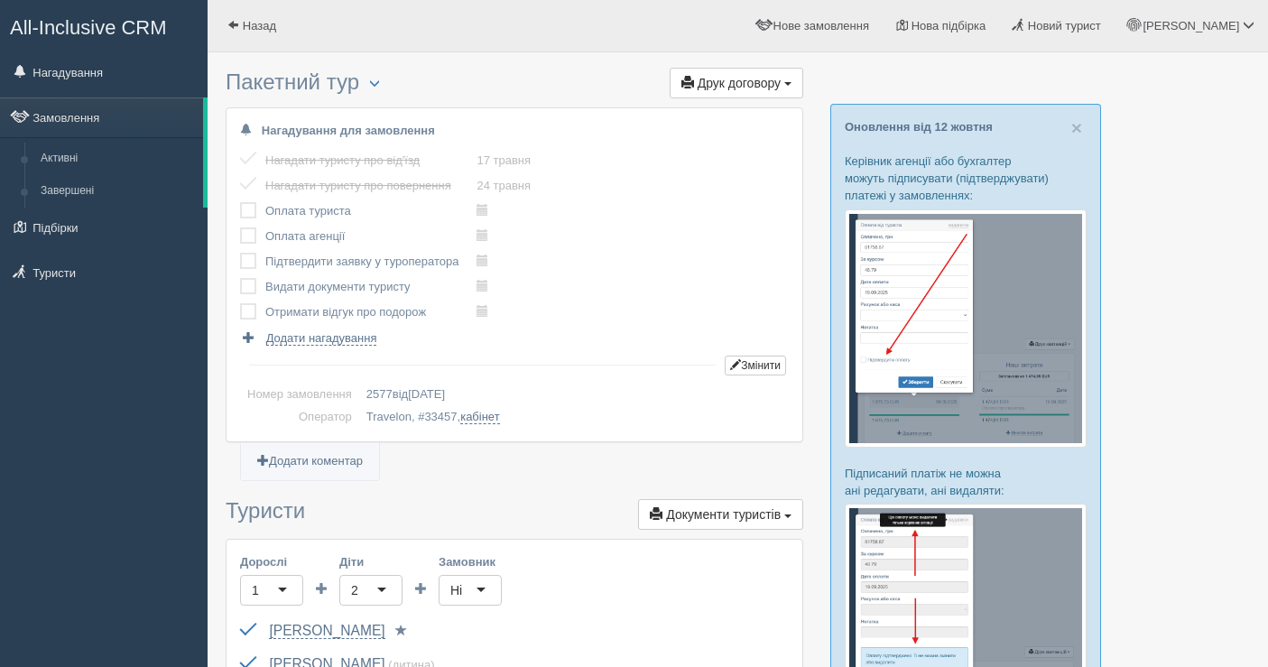
scroll to position [301, 0]
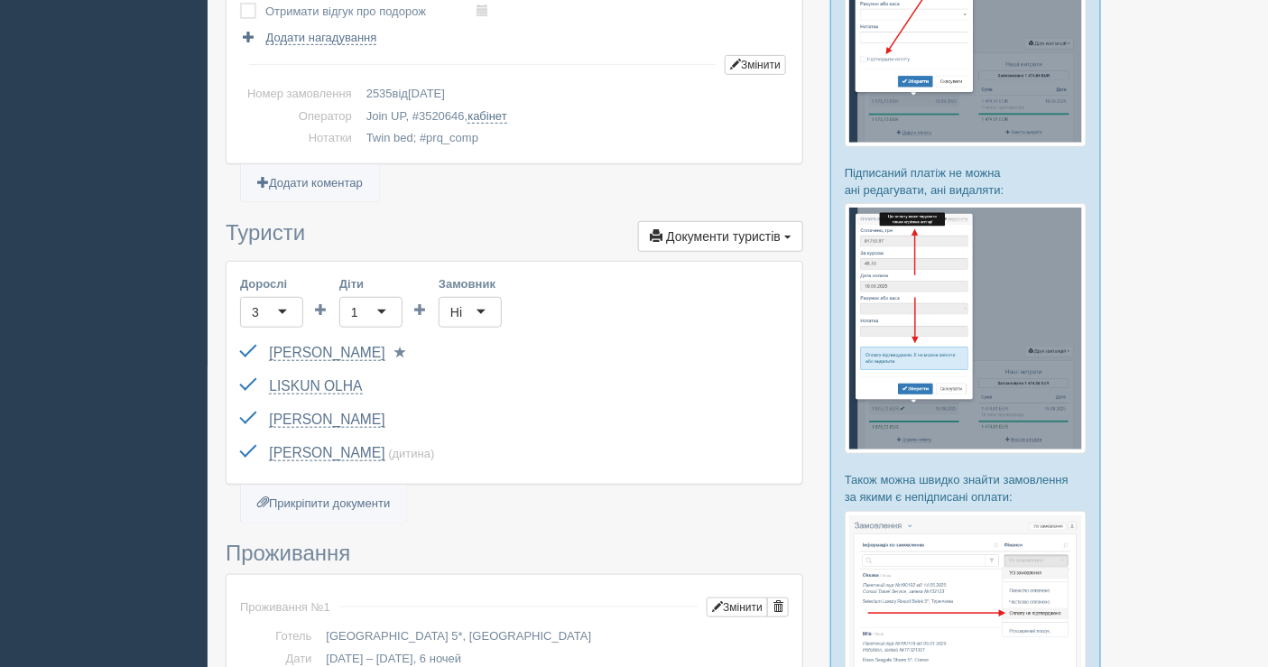
scroll to position [301, 0]
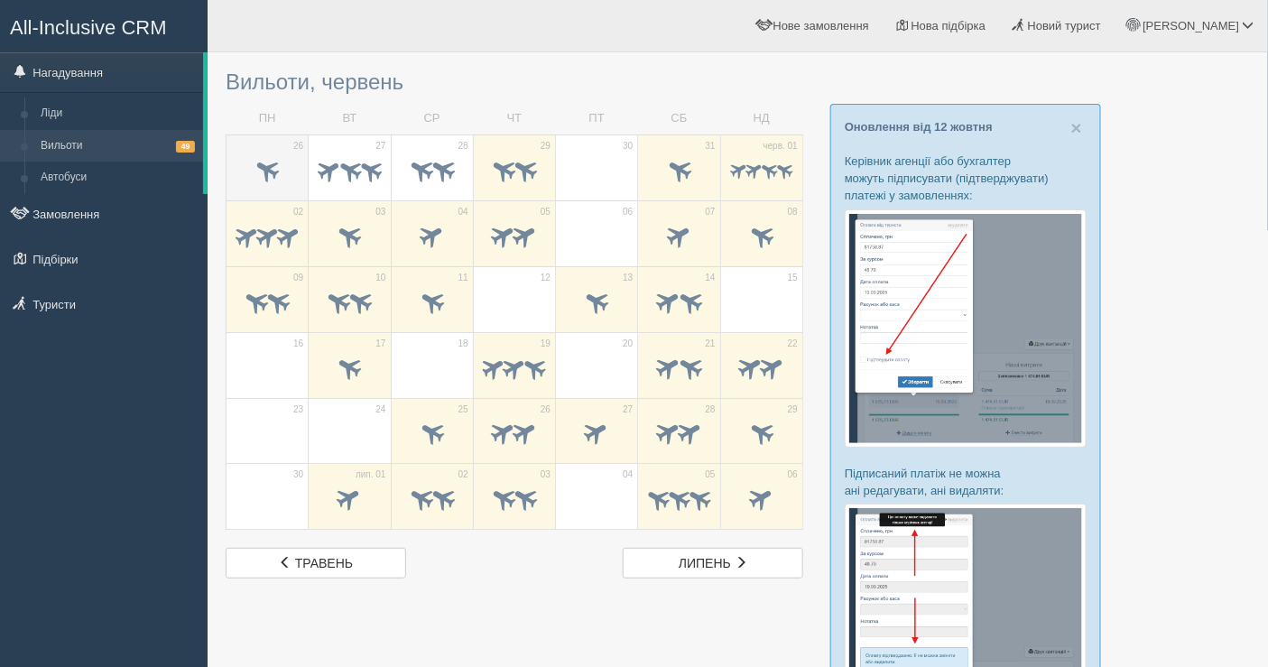
click at [255, 162] on span at bounding box center [268, 169] width 30 height 30
click at [328, 160] on span at bounding box center [329, 169] width 28 height 28
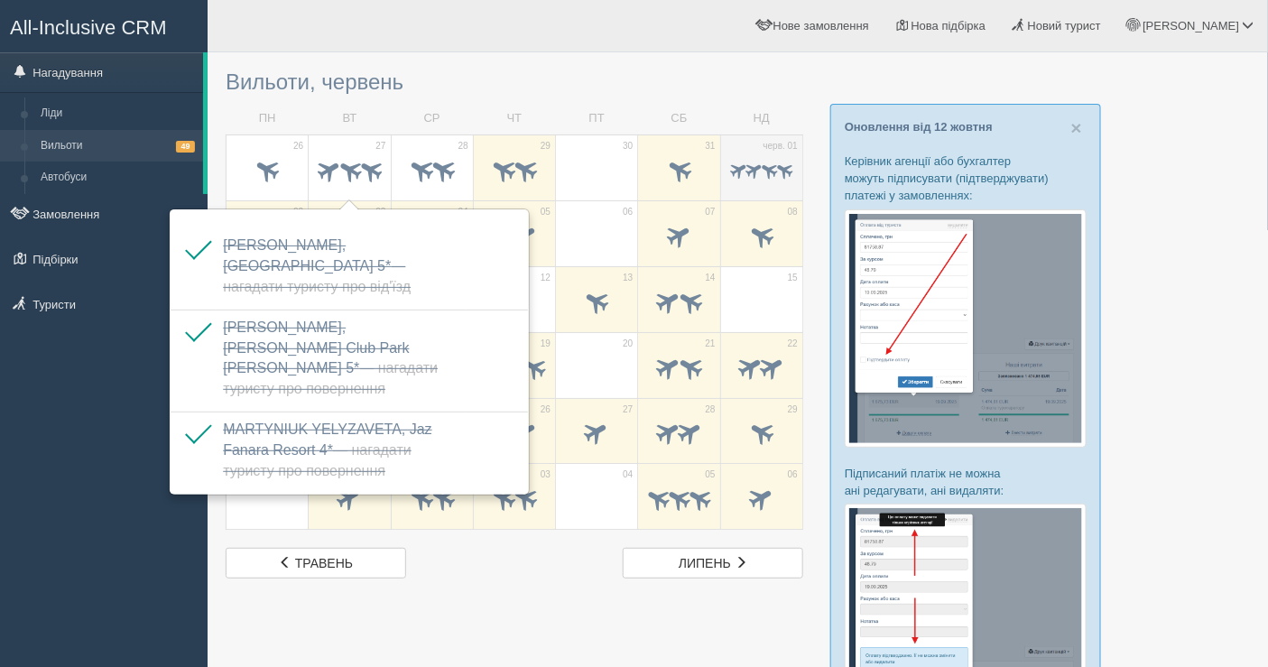
click at [764, 167] on span at bounding box center [769, 170] width 21 height 21
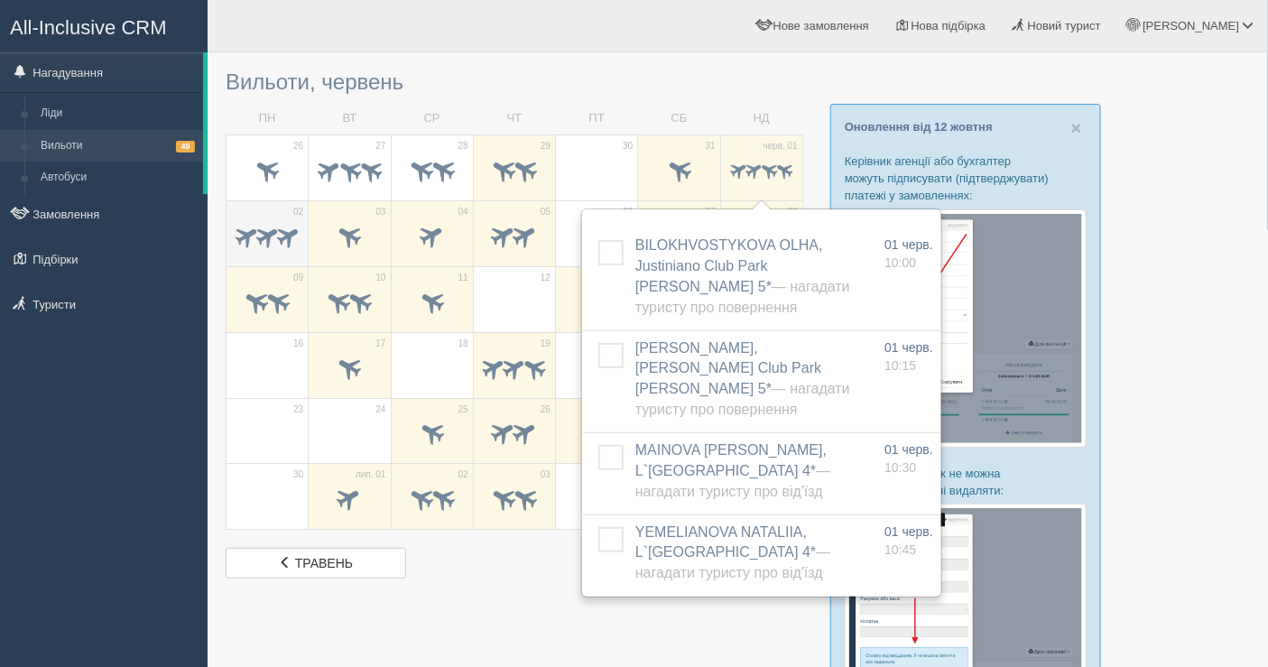
click at [281, 231] on span at bounding box center [287, 235] width 28 height 28
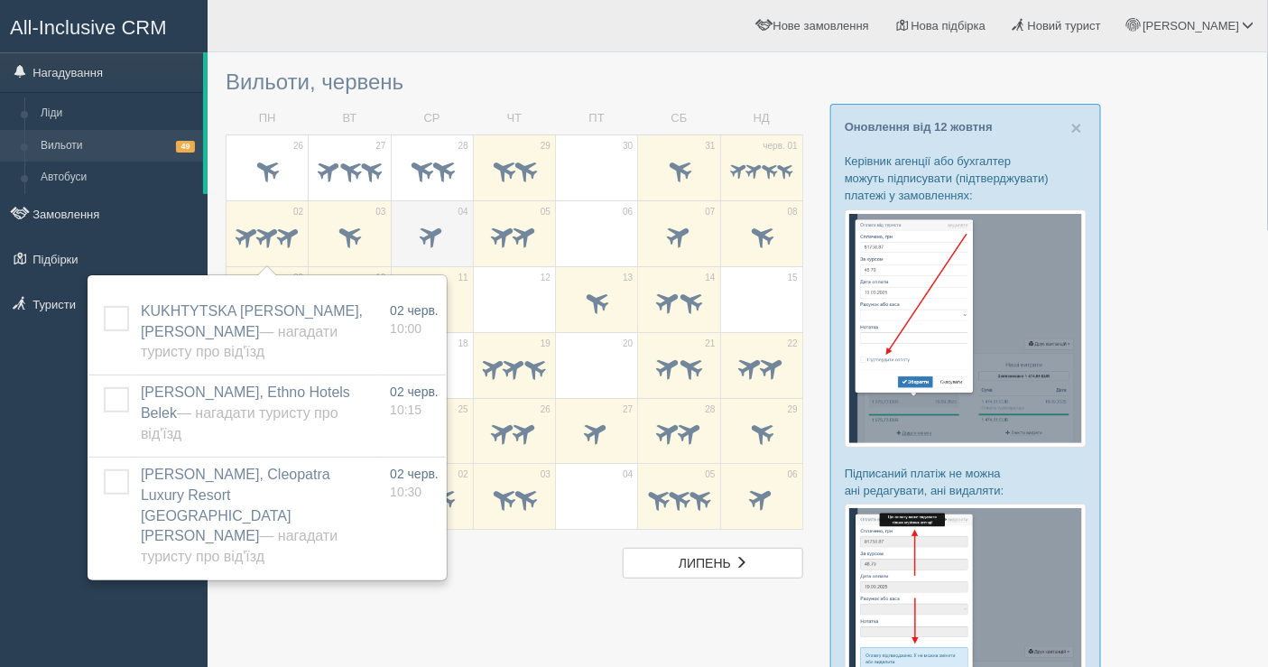
click at [468, 239] on td "04" at bounding box center [432, 233] width 82 height 66
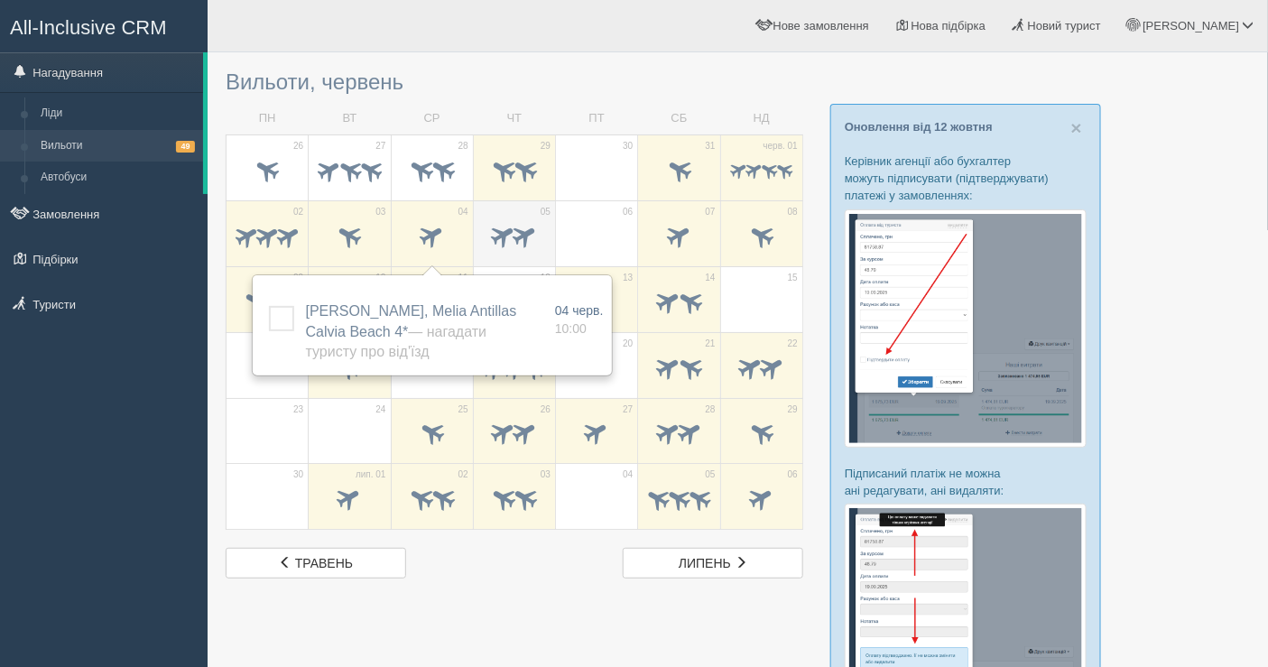
click at [485, 239] on span at bounding box center [514, 238] width 63 height 31
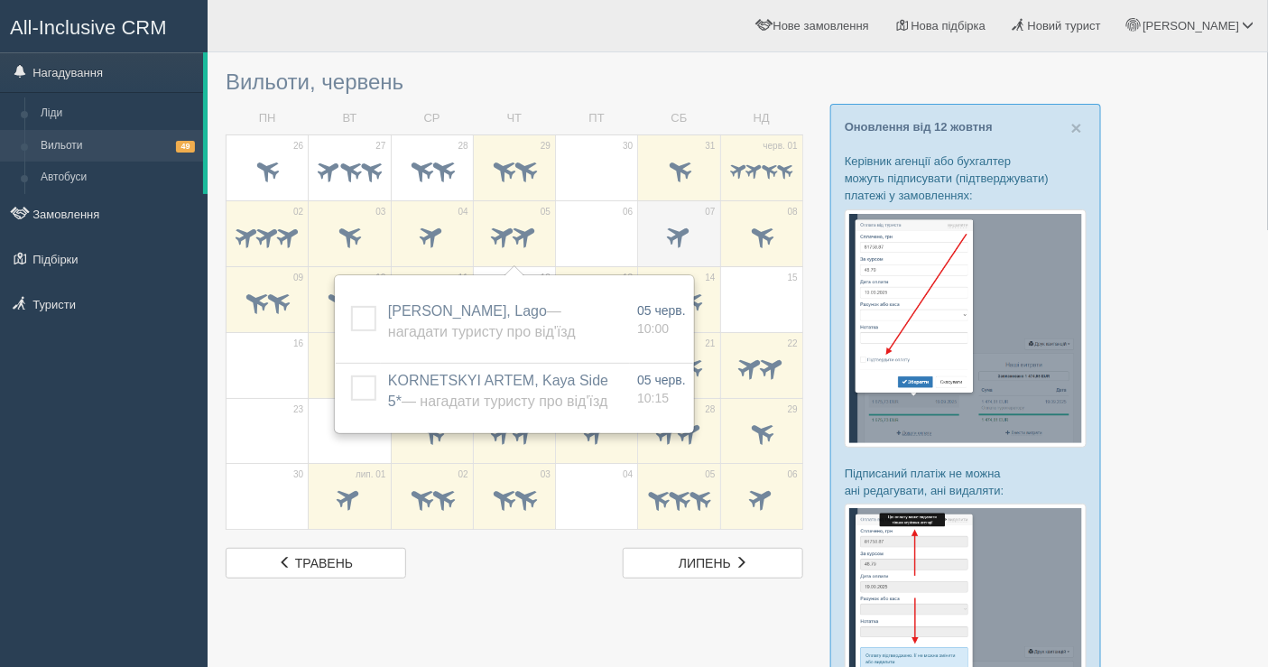
click at [662, 245] on span at bounding box center [678, 238] width 63 height 31
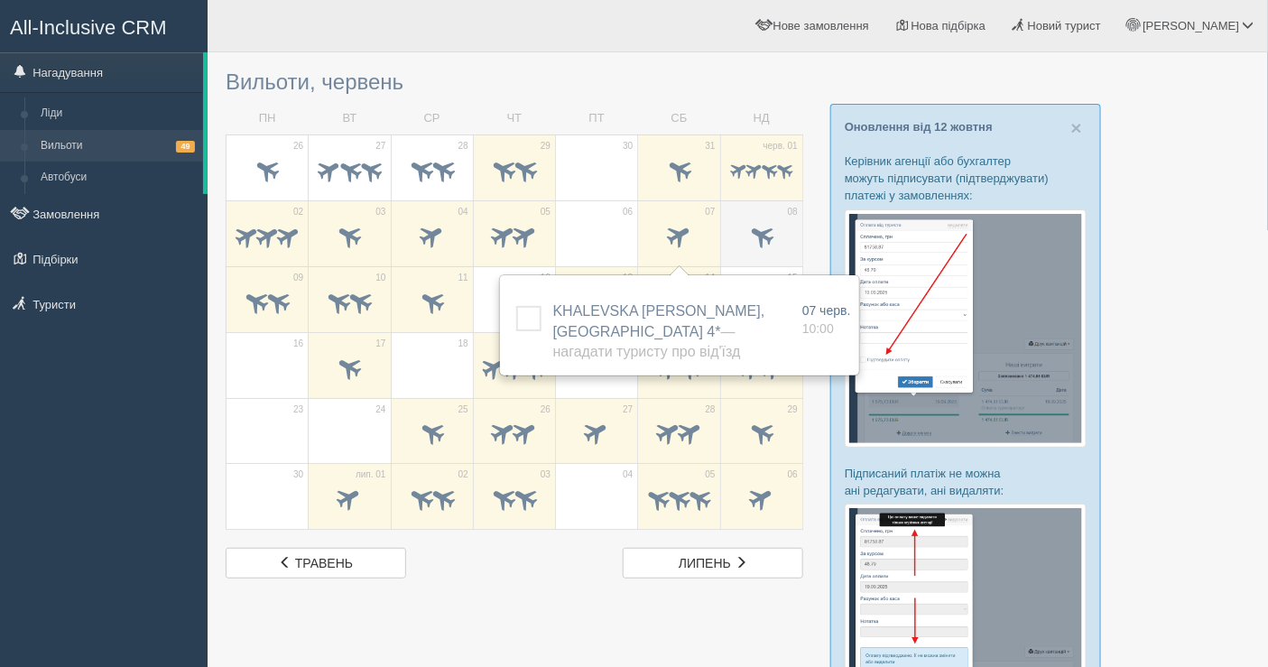
click at [758, 236] on span at bounding box center [761, 235] width 30 height 30
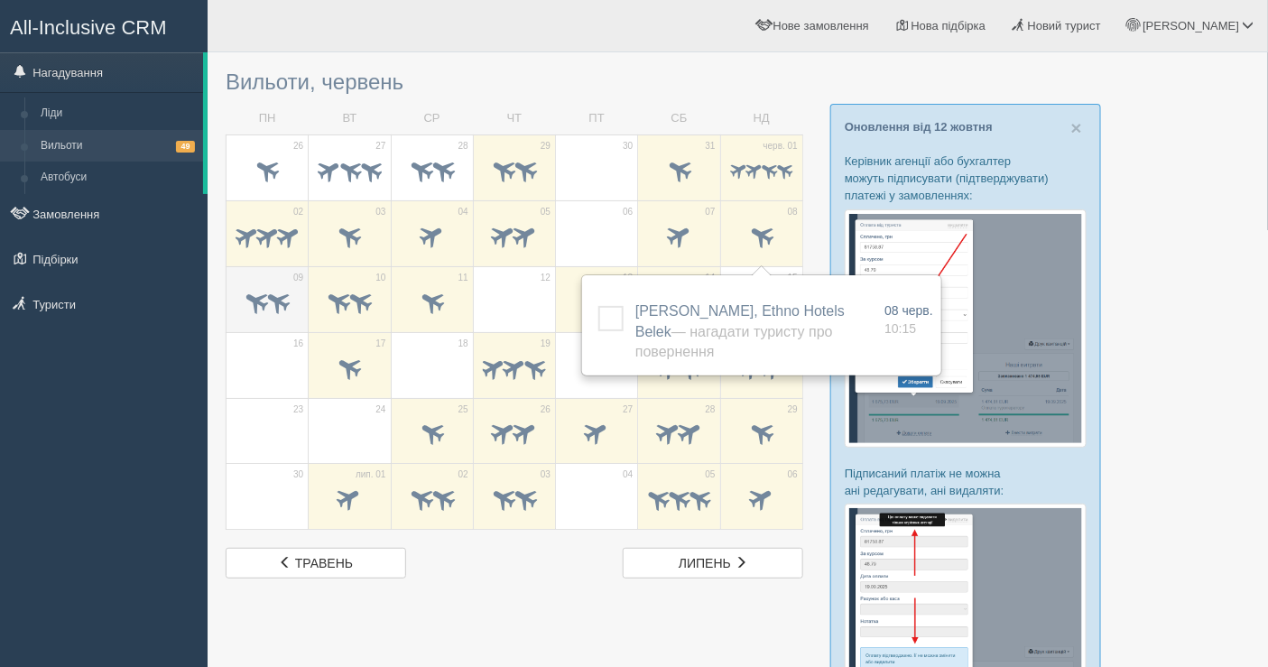
click at [278, 295] on span at bounding box center [279, 301] width 30 height 30
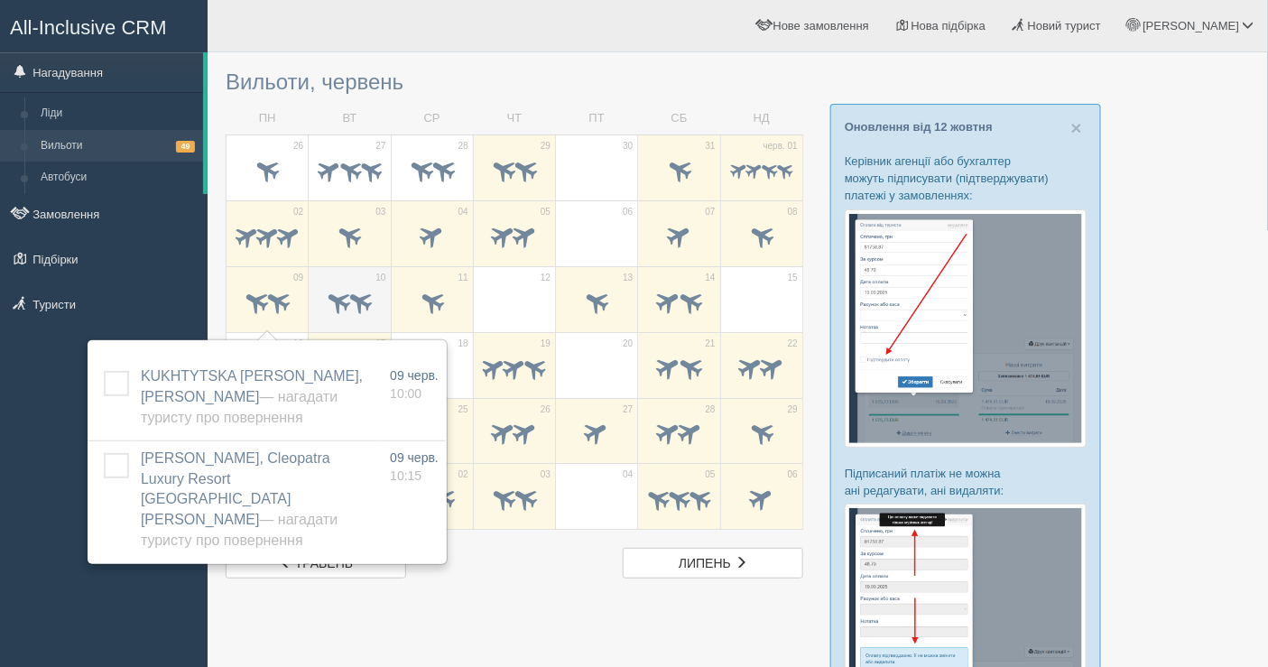
click at [350, 294] on span at bounding box center [361, 301] width 30 height 30
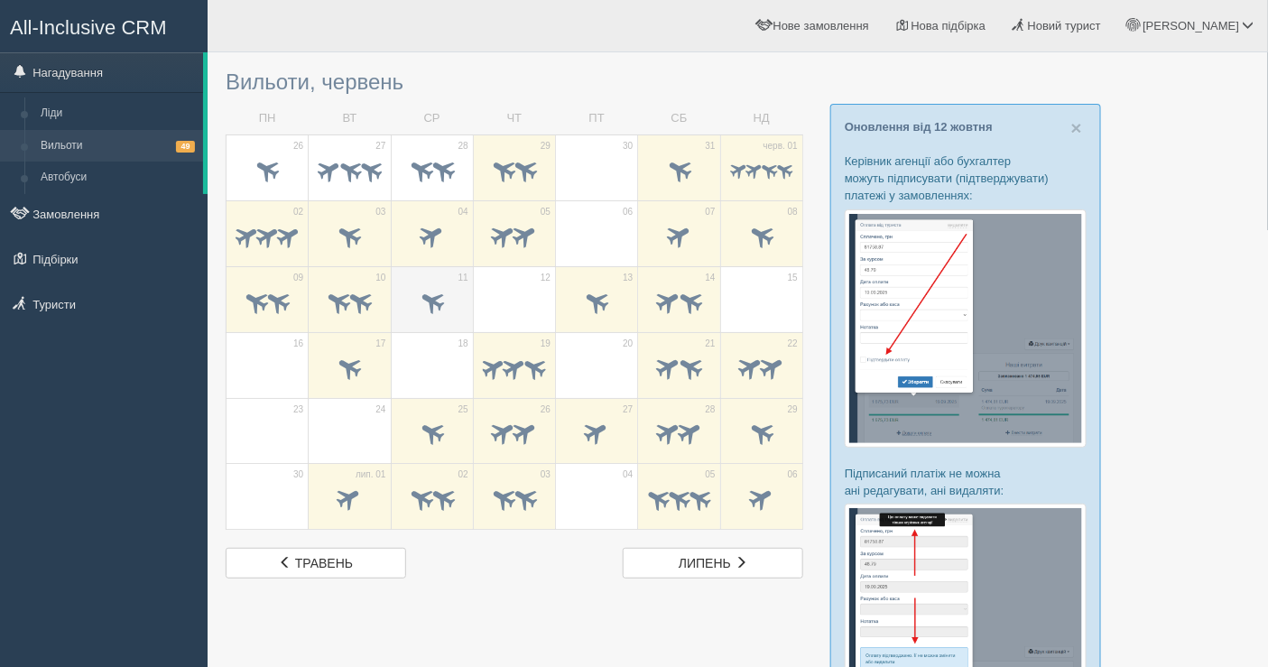
click at [424, 286] on span at bounding box center [432, 301] width 30 height 30
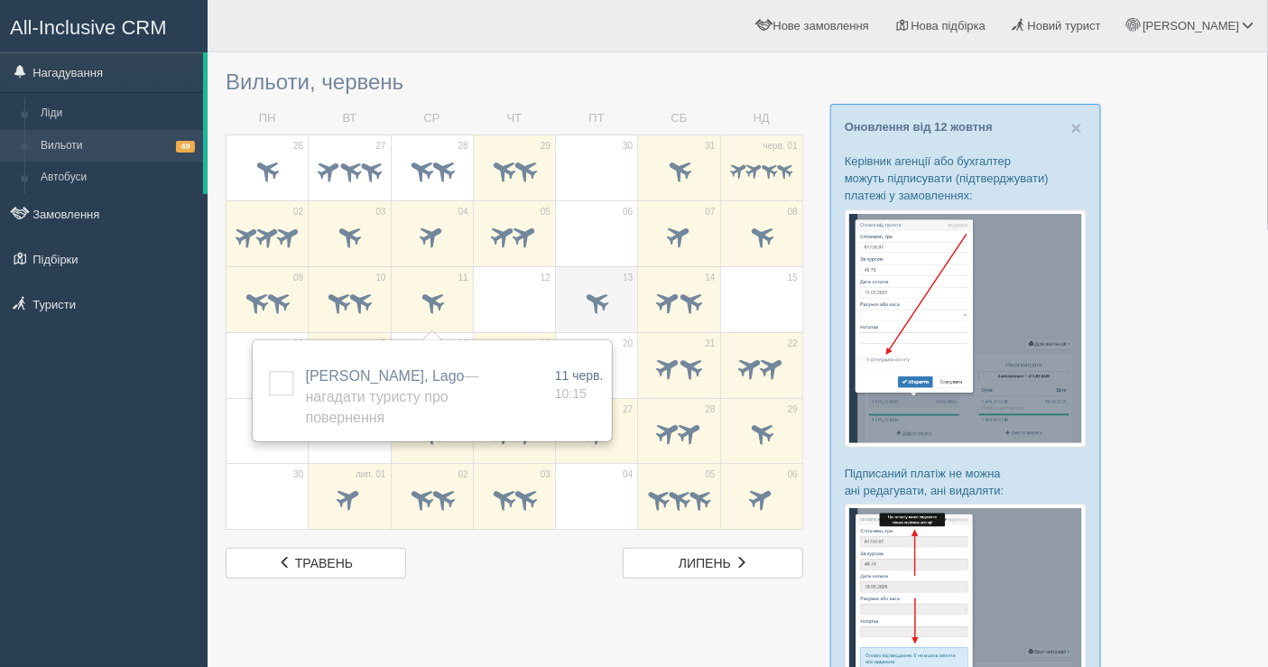
click at [604, 285] on div at bounding box center [596, 304] width 63 height 38
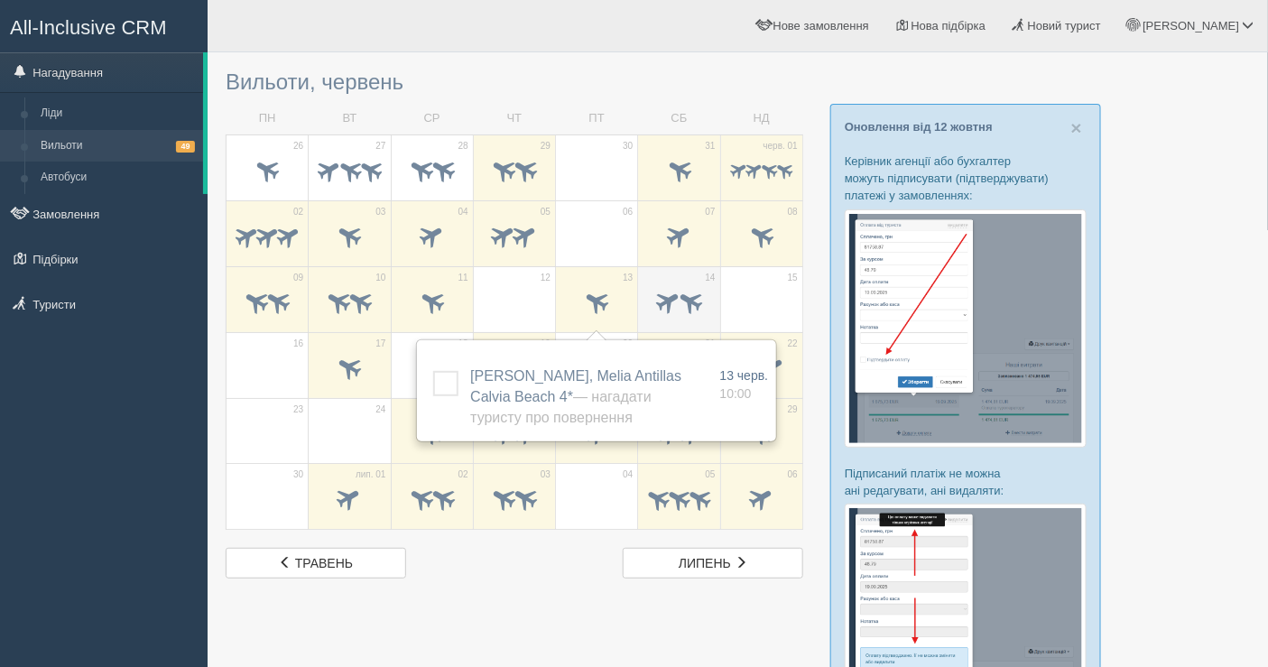
click at [657, 285] on div at bounding box center [678, 304] width 63 height 38
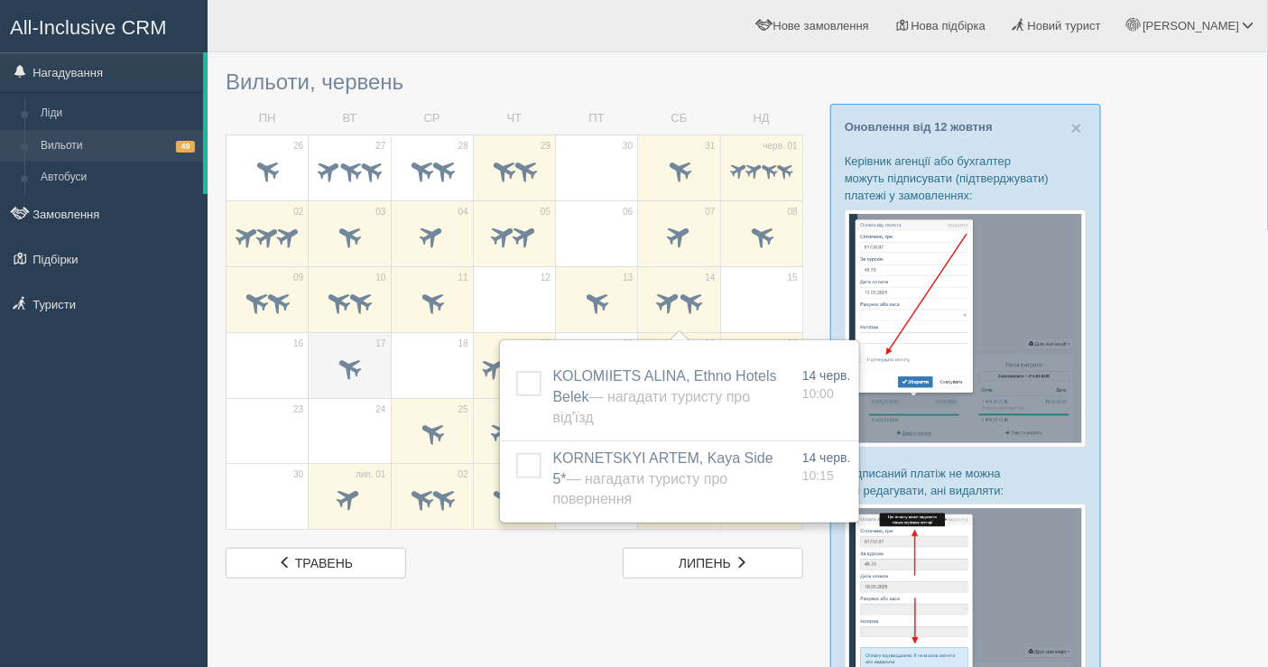
click at [365, 354] on span at bounding box center [349, 369] width 63 height 31
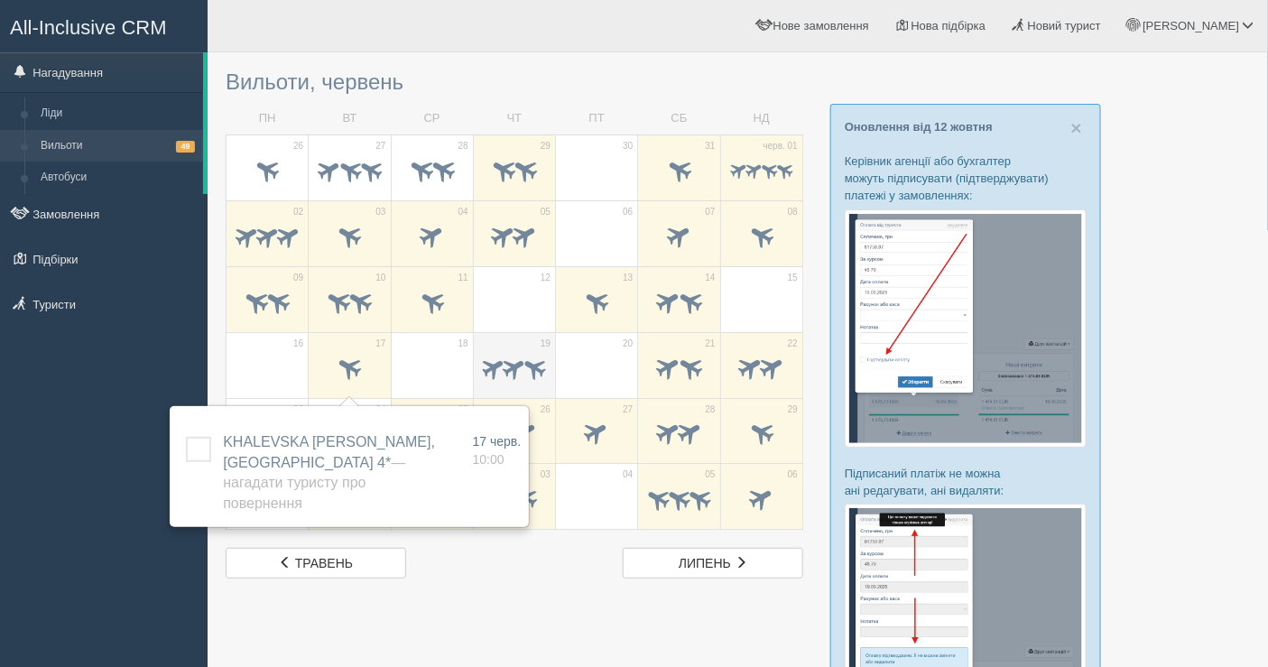
click at [500, 369] on span at bounding box center [514, 367] width 28 height 28
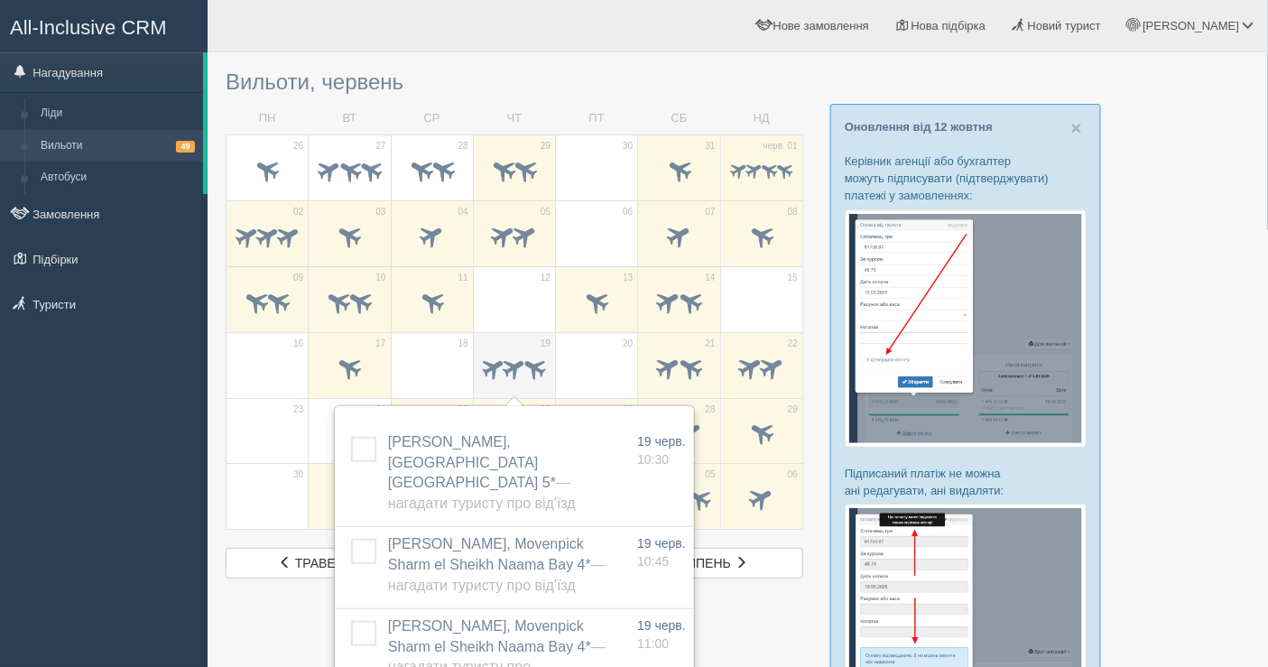
scroll to position [100, 0]
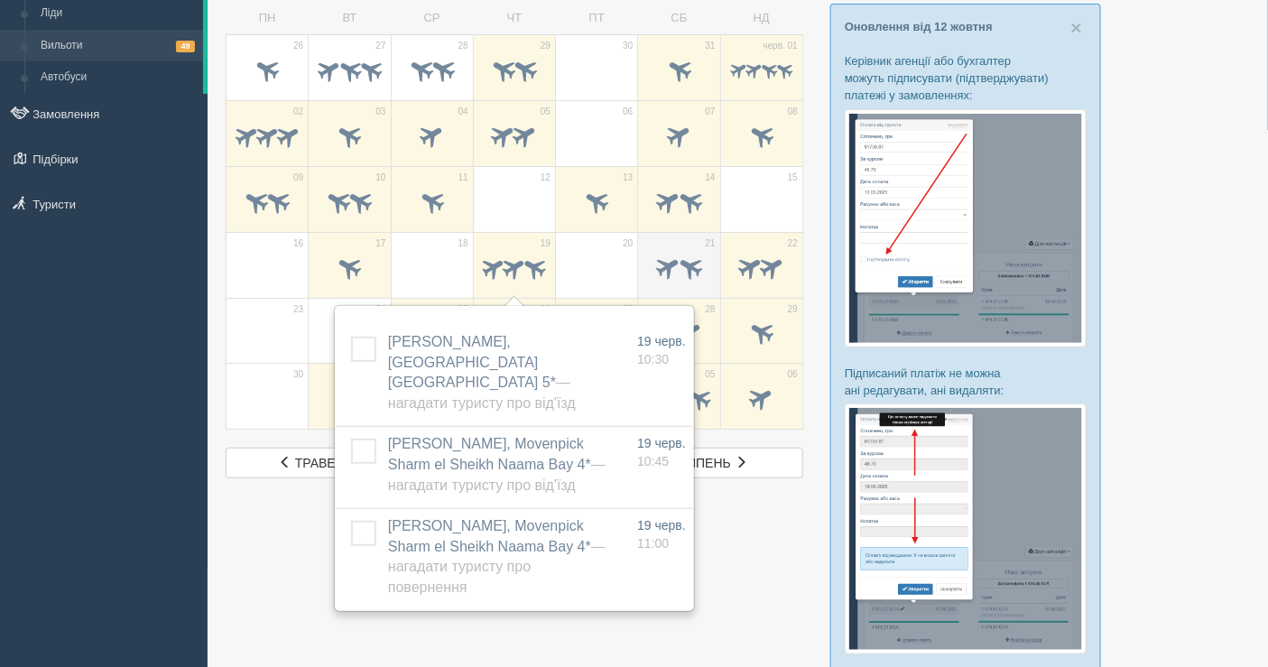
click at [657, 258] on span at bounding box center [668, 267] width 30 height 30
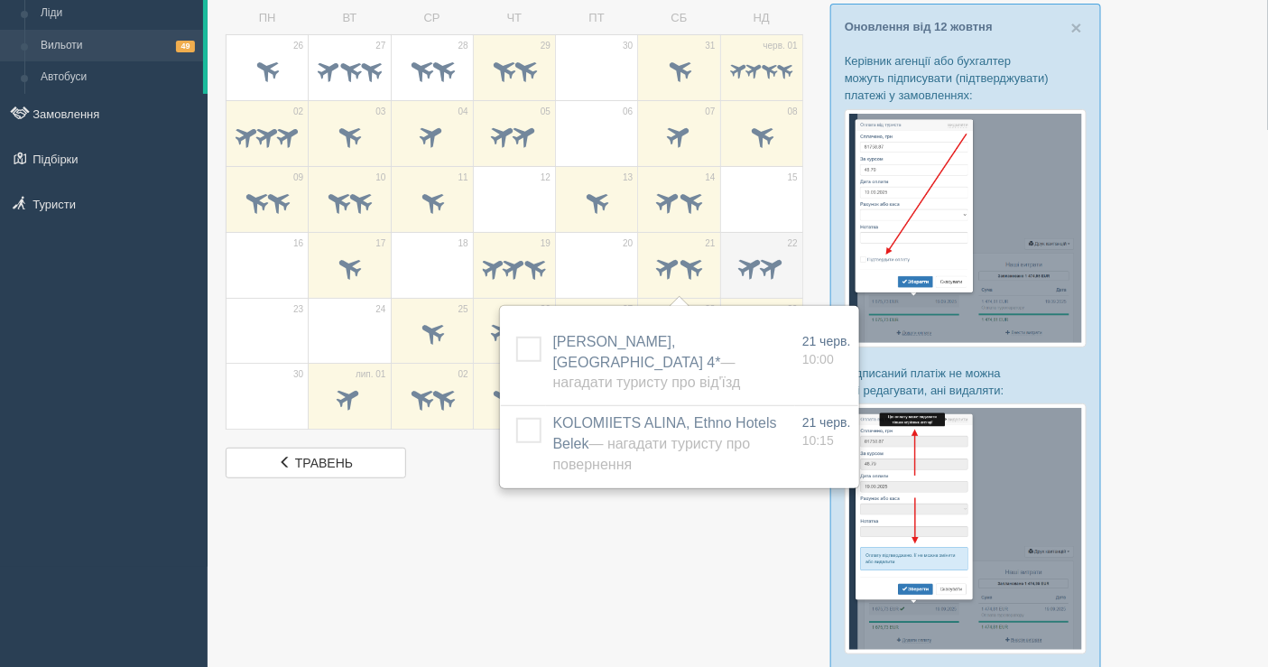
click at [755, 260] on span at bounding box center [751, 267] width 30 height 30
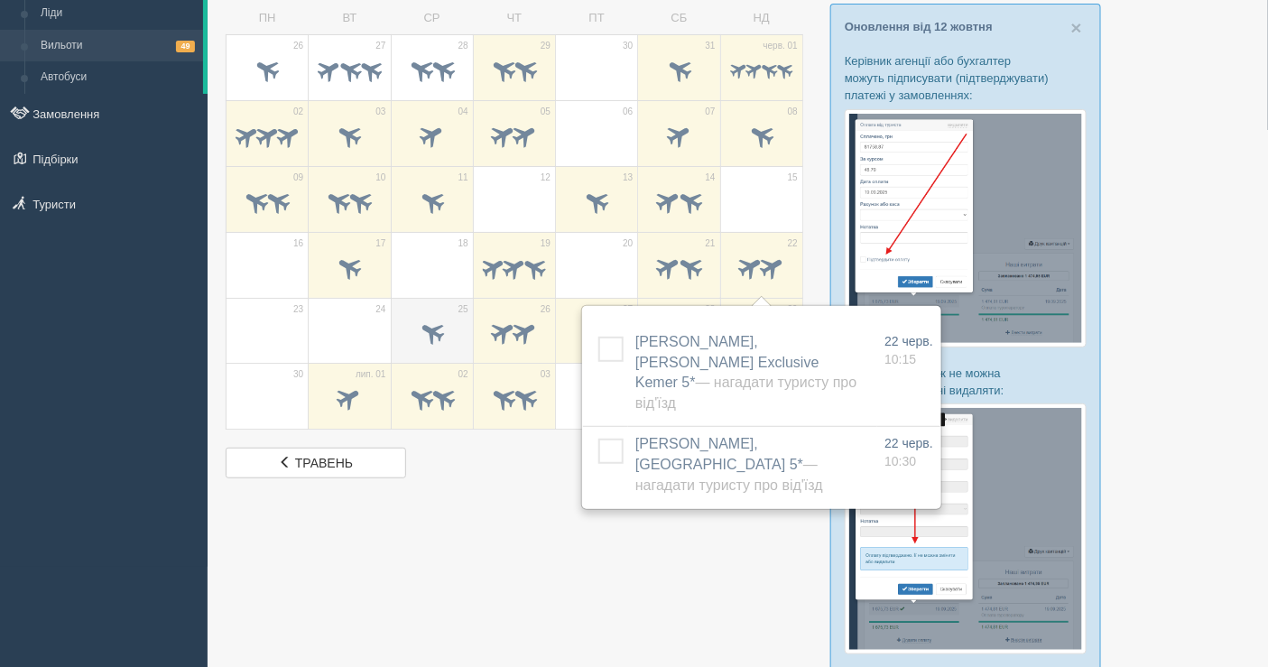
click at [412, 325] on span at bounding box center [432, 335] width 63 height 31
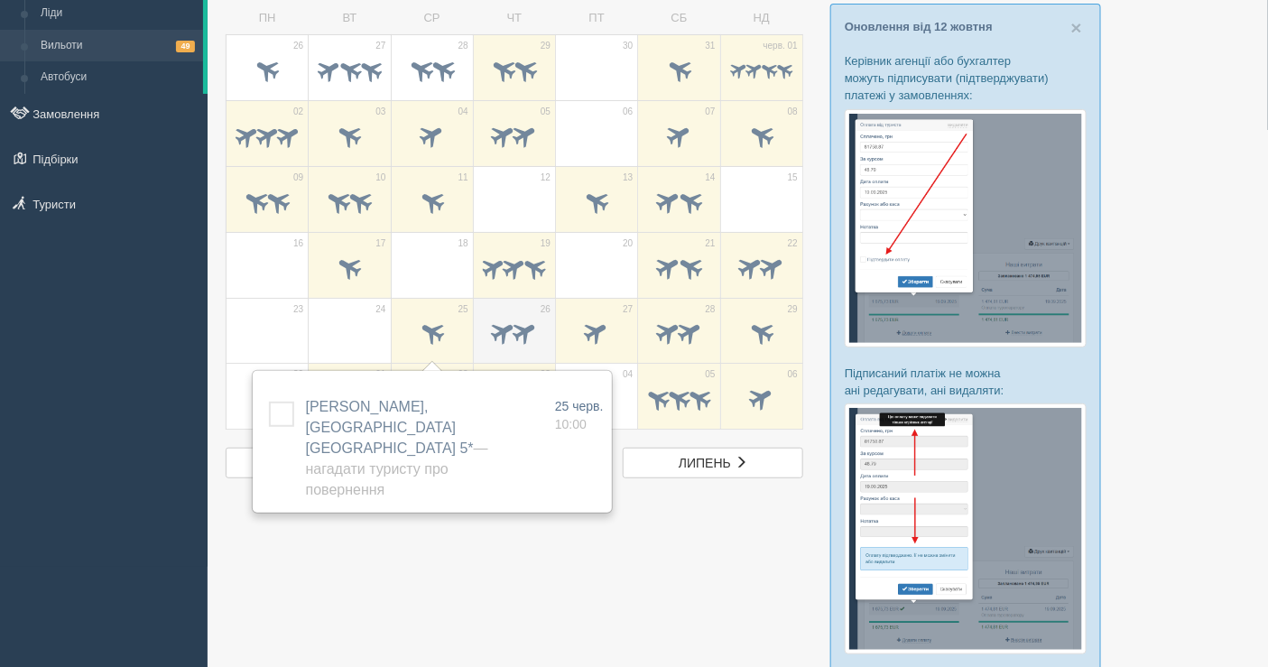
click at [496, 323] on span at bounding box center [504, 333] width 30 height 30
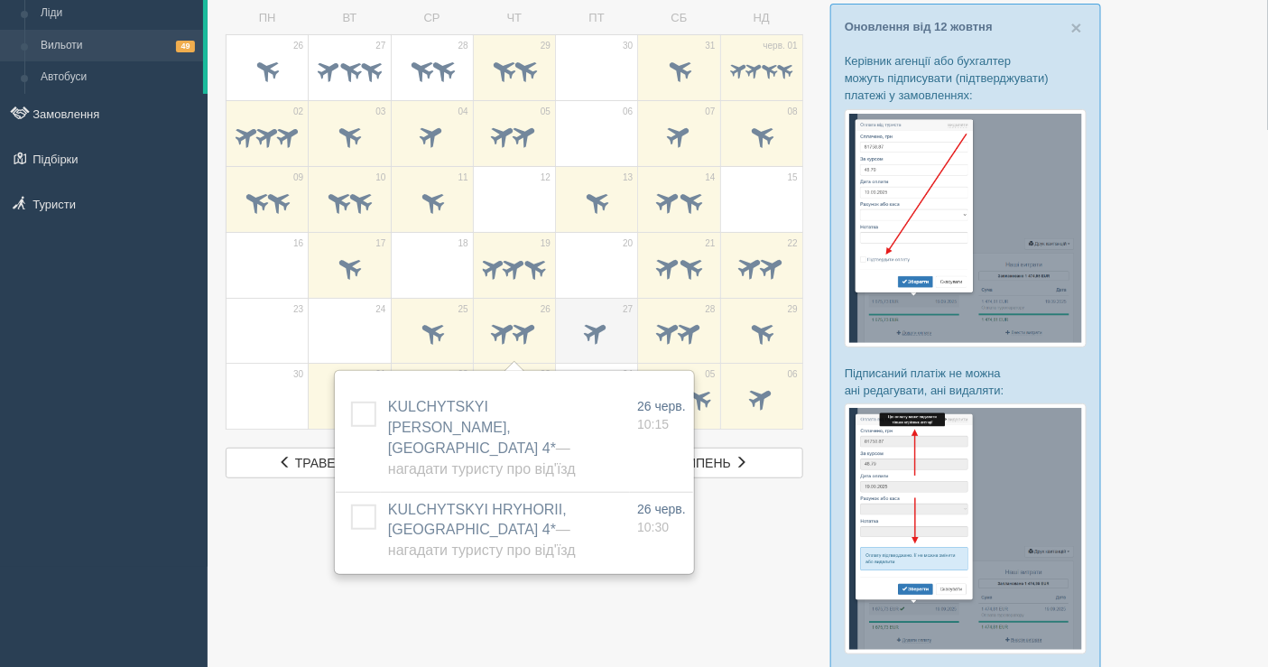
click at [583, 334] on span at bounding box center [597, 333] width 30 height 30
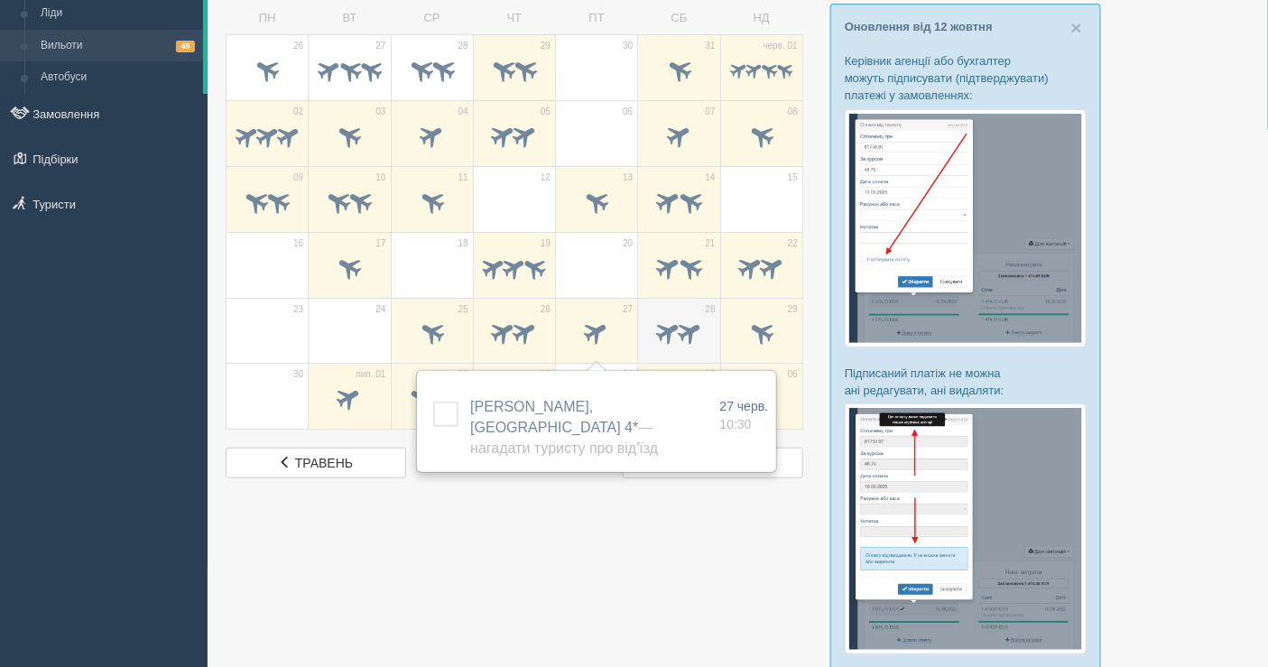
click at [672, 334] on span at bounding box center [668, 333] width 30 height 30
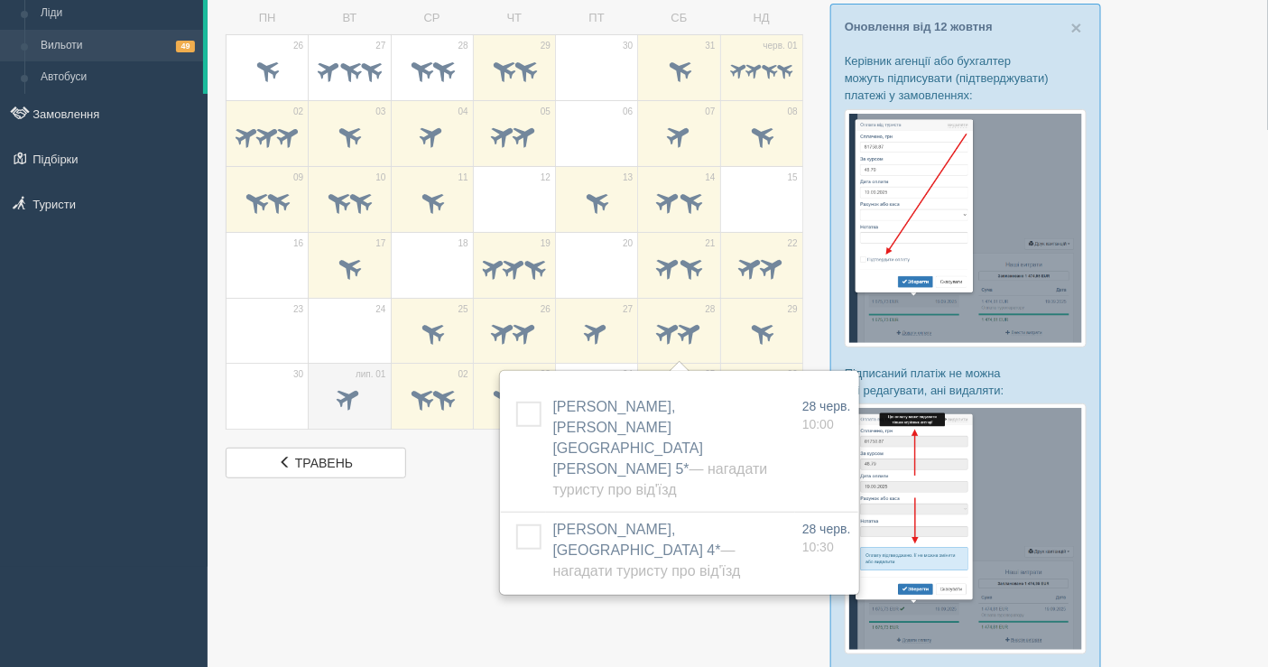
click at [382, 389] on td "лип. 01" at bounding box center [350, 397] width 82 height 66
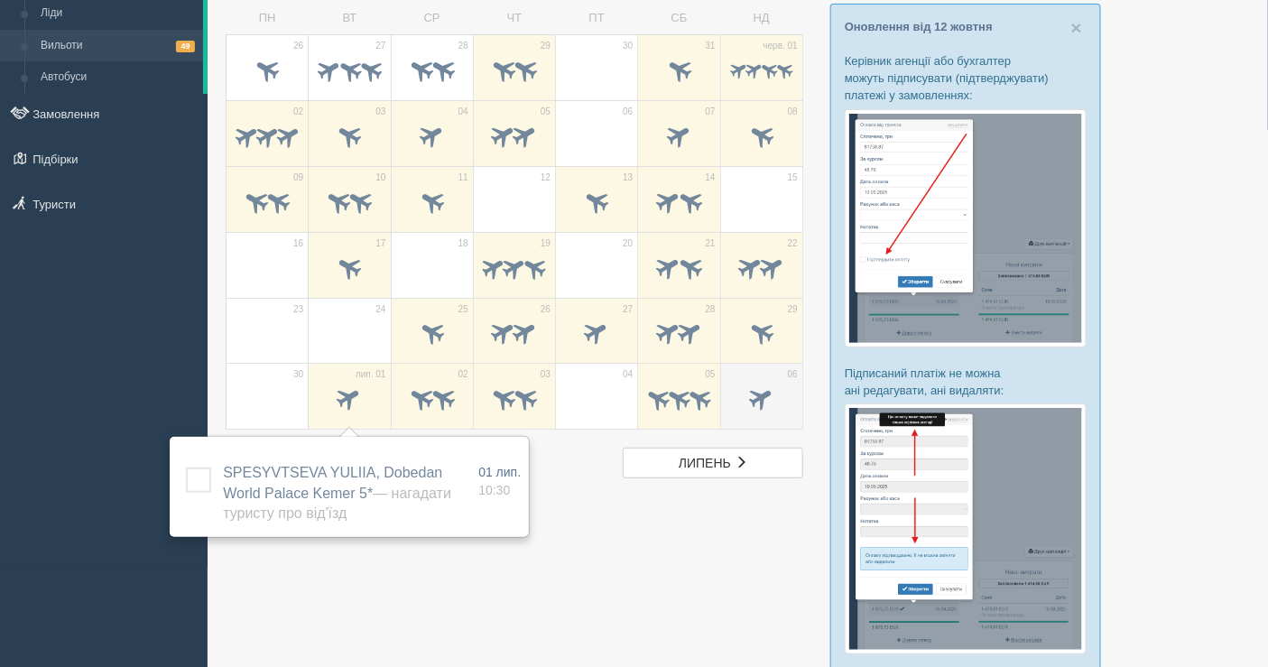
click at [768, 390] on span at bounding box center [761, 399] width 30 height 30
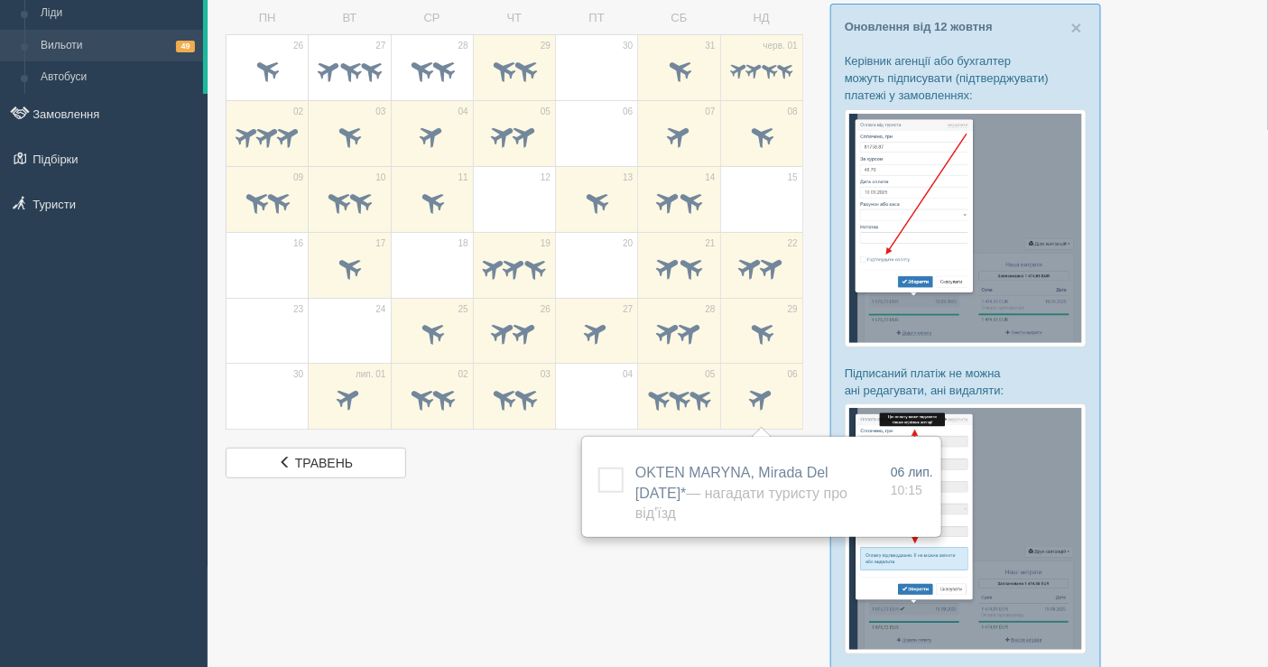
click at [570, 503] on div at bounding box center [738, 486] width 1024 height 1050
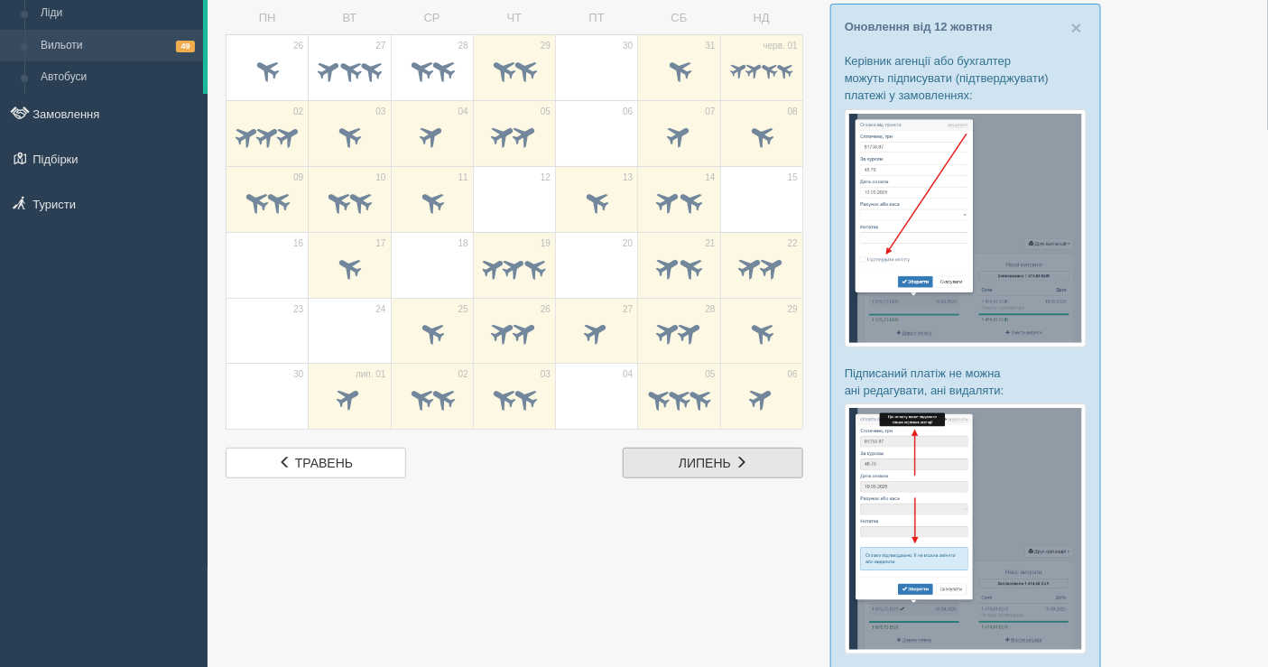
click at [666, 454] on link "лип. липень" at bounding box center [713, 463] width 181 height 31
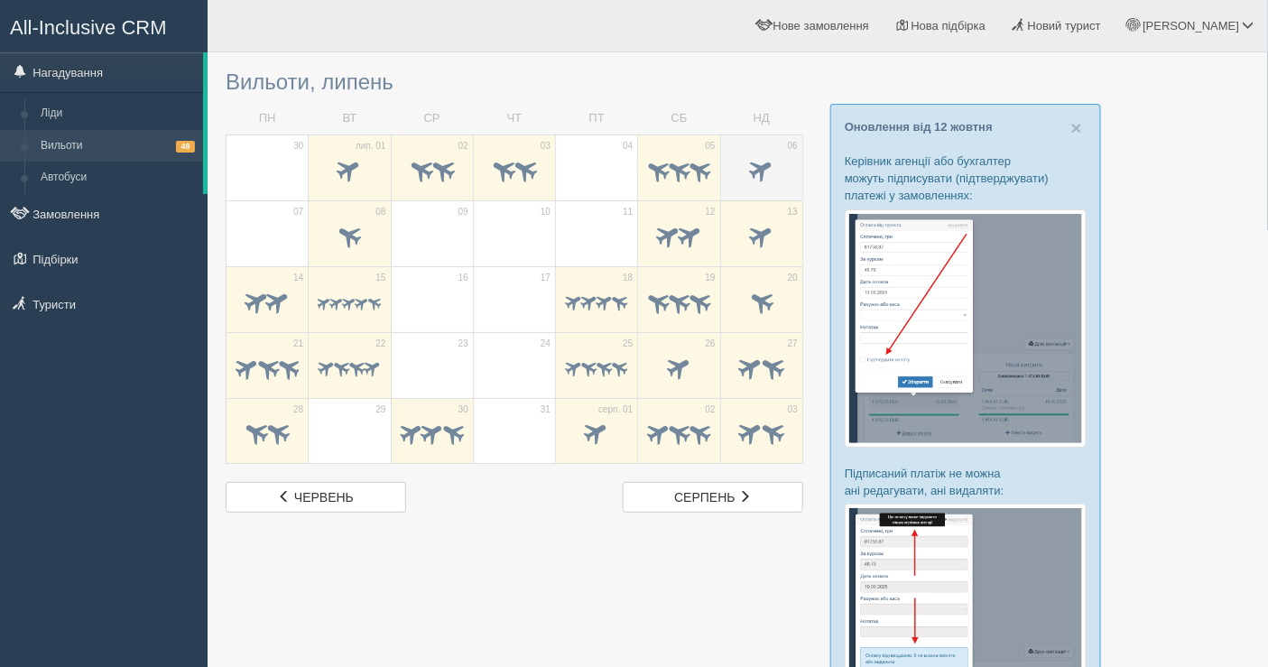
click at [733, 163] on span at bounding box center [761, 172] width 63 height 31
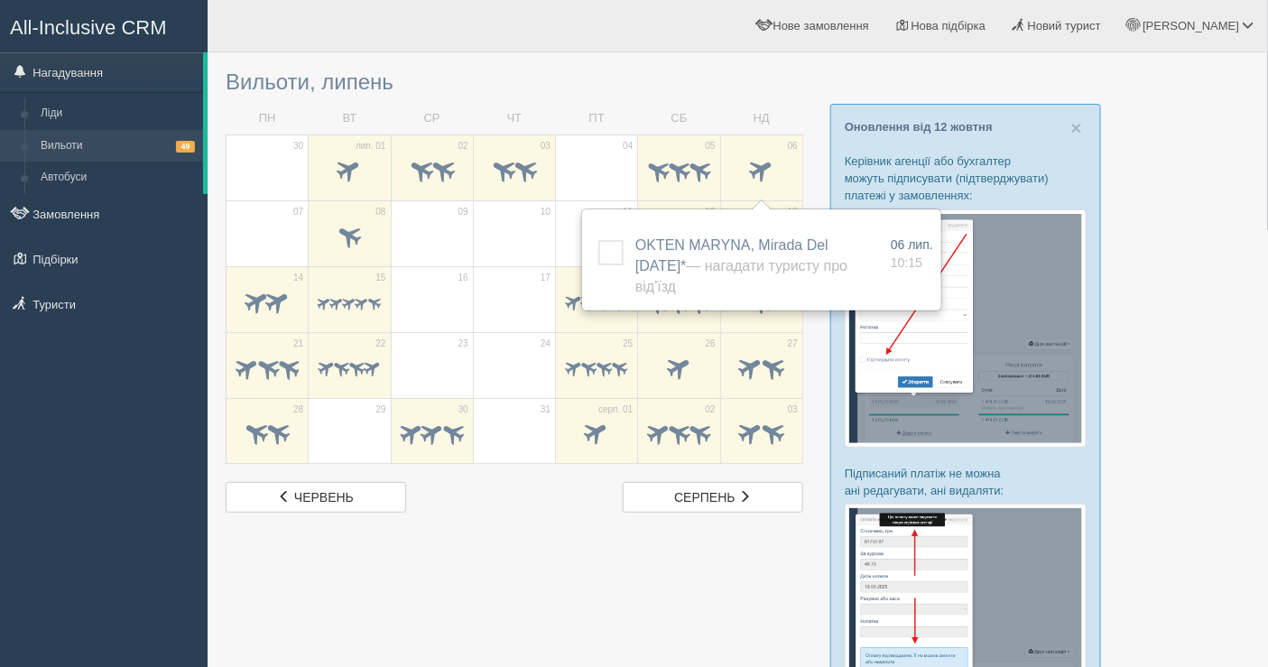
click at [306, 218] on td "07" at bounding box center [268, 233] width 82 height 66
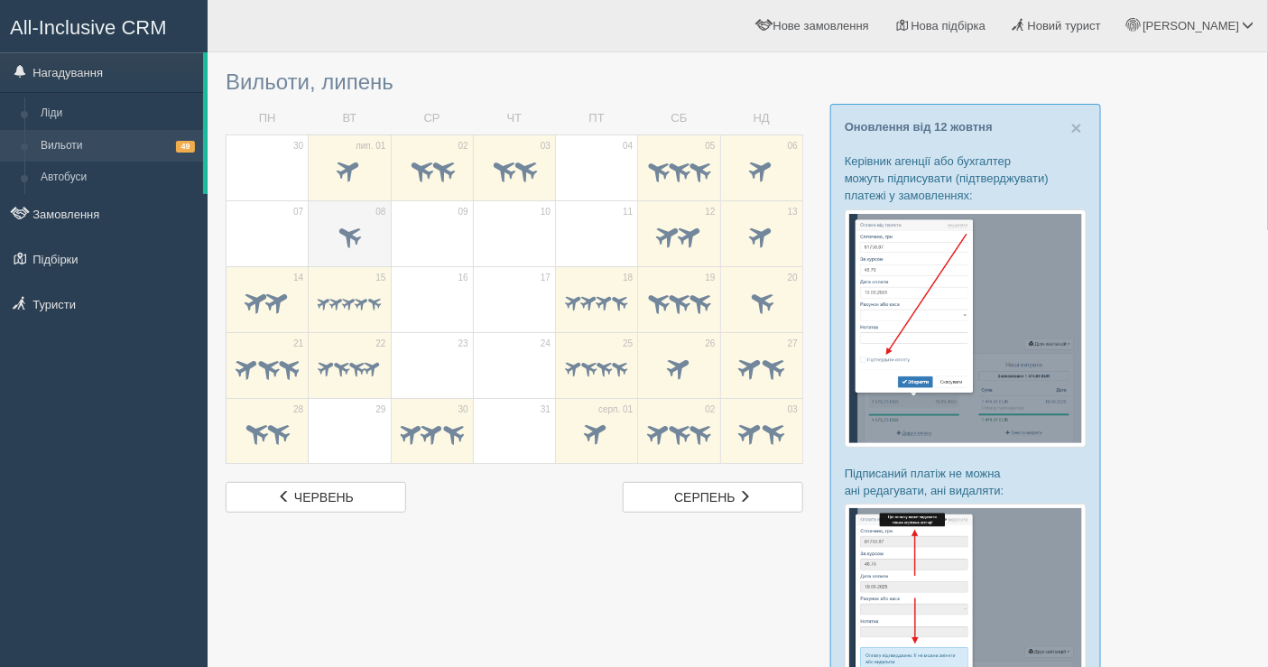
click at [340, 220] on span at bounding box center [350, 235] width 30 height 30
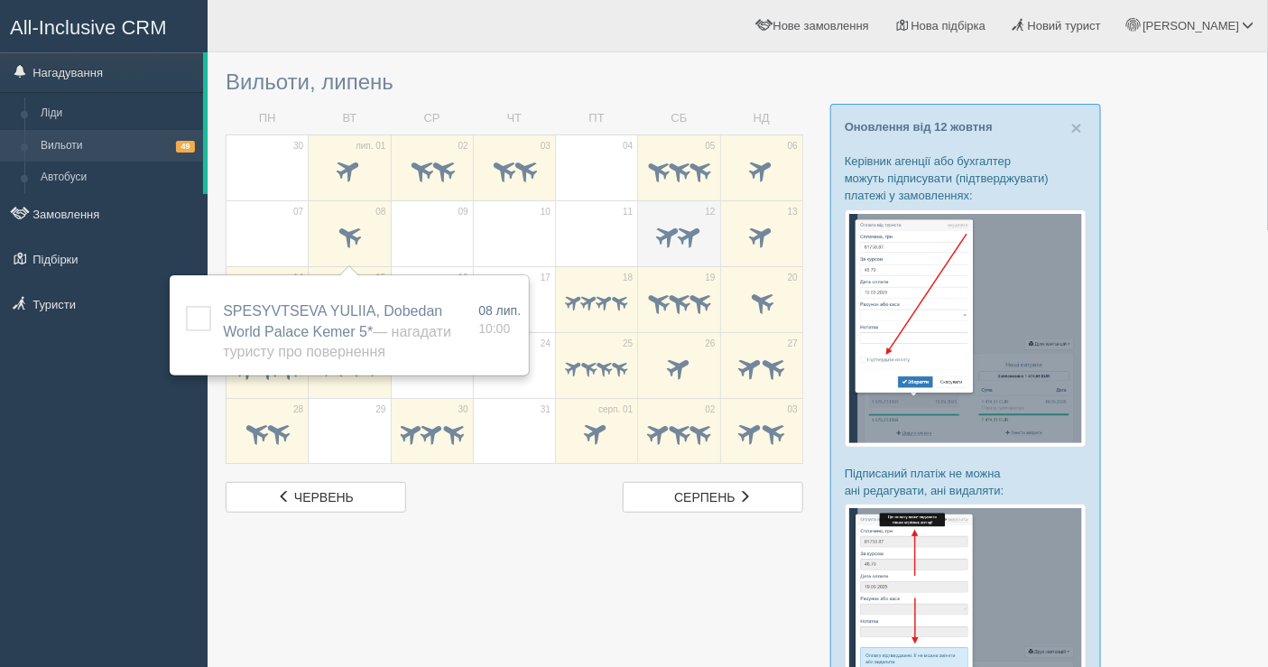
click at [673, 227] on span at bounding box center [668, 235] width 30 height 30
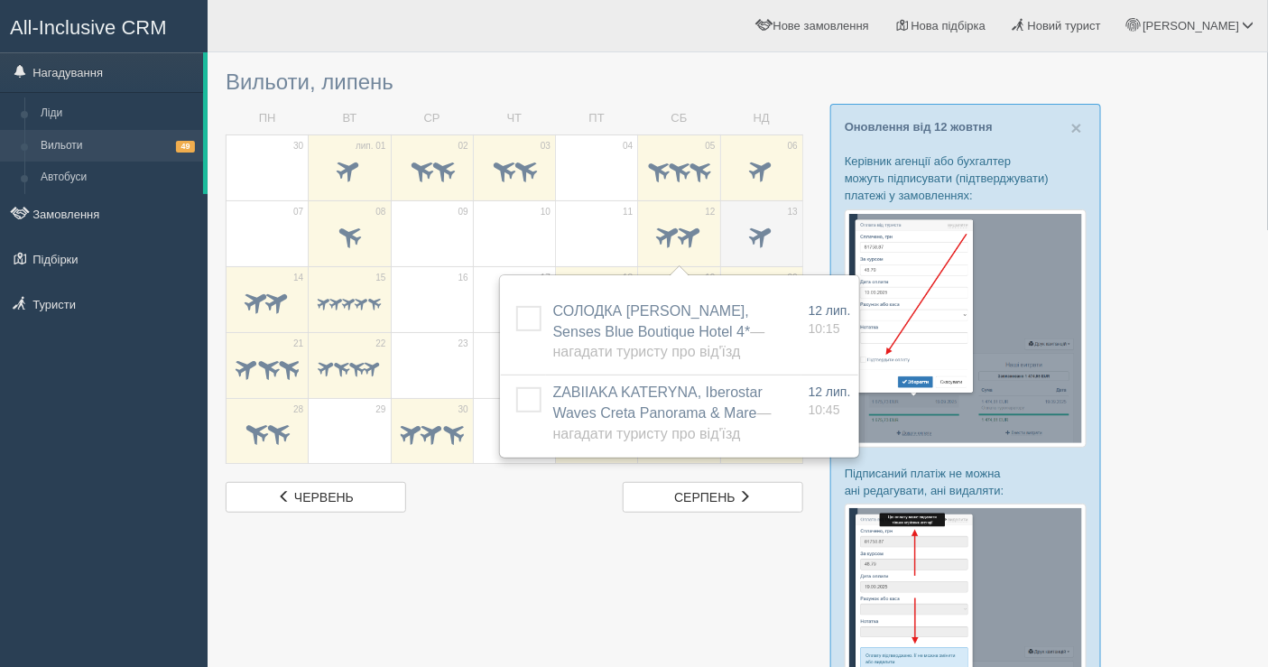
click at [765, 233] on span at bounding box center [761, 235] width 30 height 30
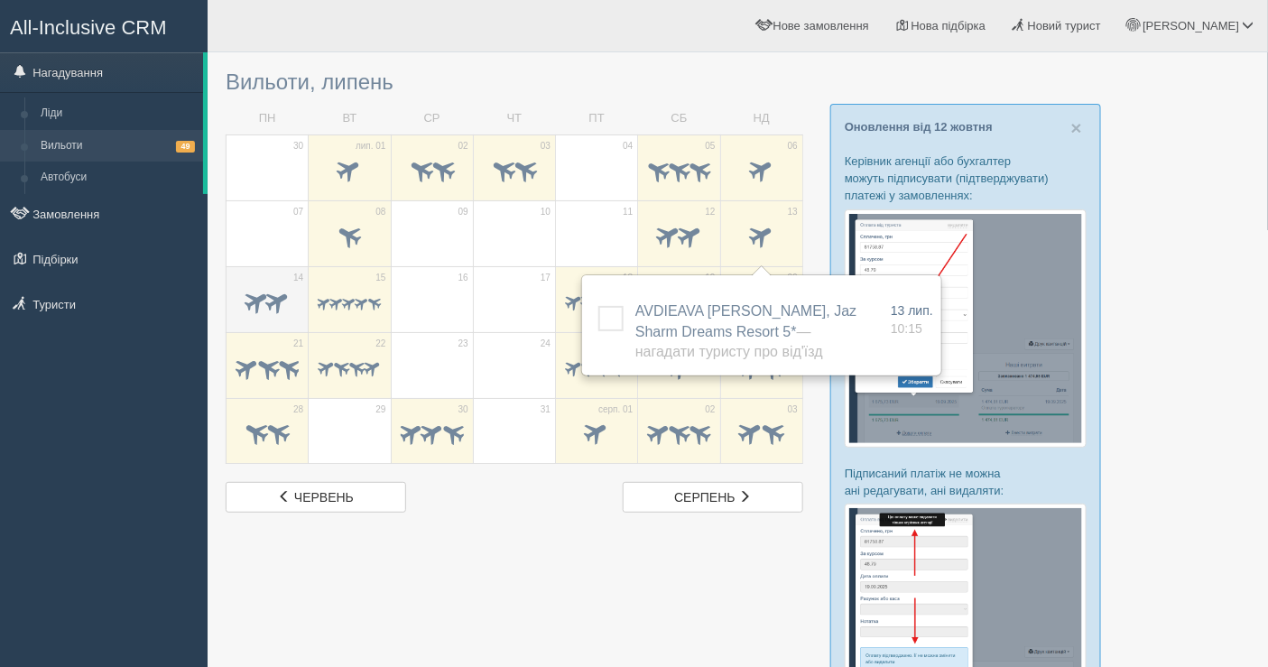
click at [275, 312] on span at bounding box center [279, 301] width 30 height 30
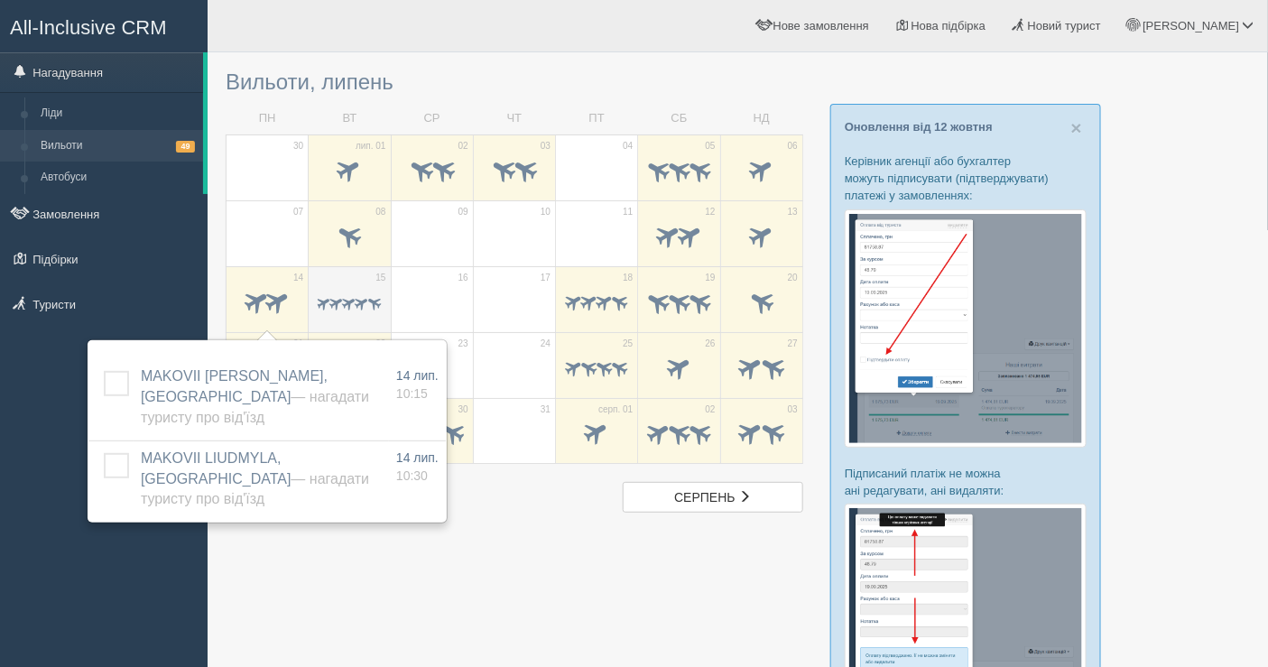
click at [350, 311] on div at bounding box center [349, 304] width 63 height 38
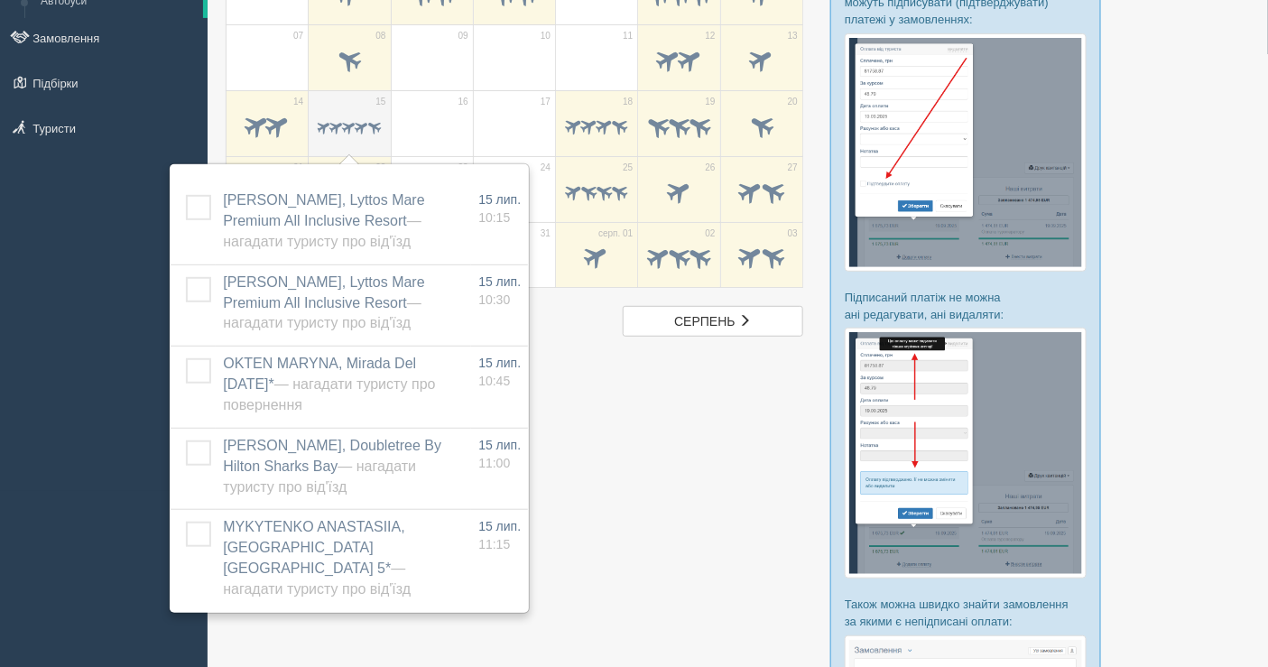
scroll to position [200, 0]
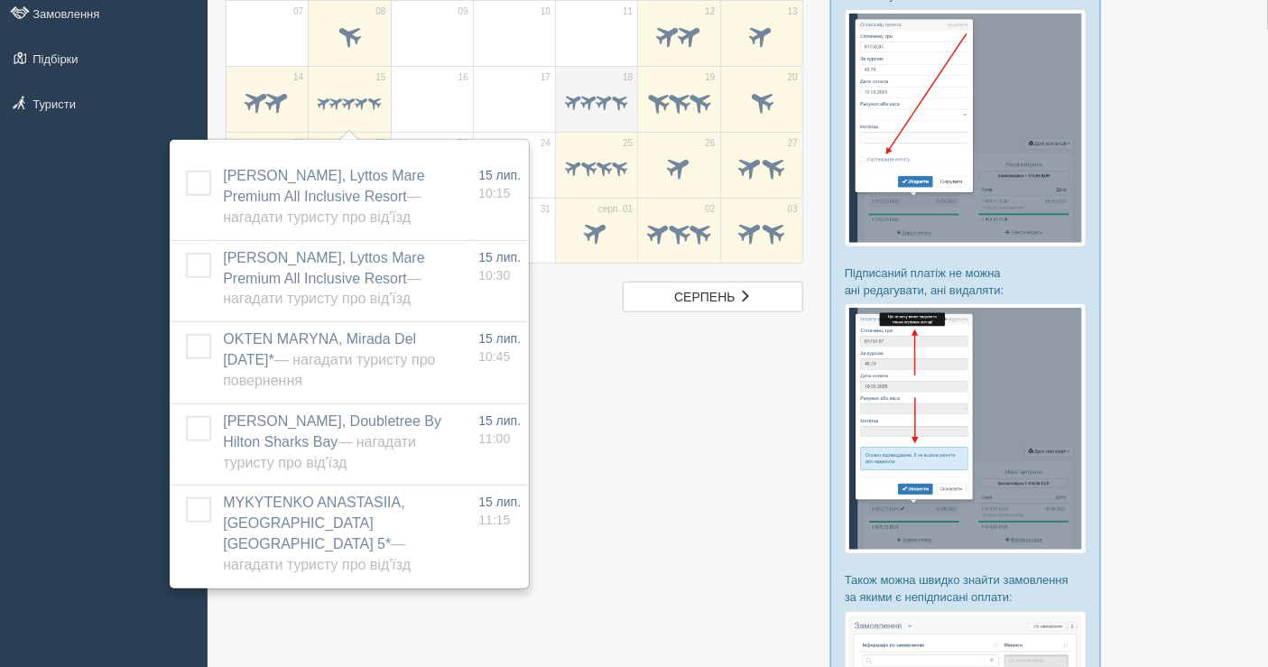
click at [612, 95] on span at bounding box center [619, 100] width 21 height 21
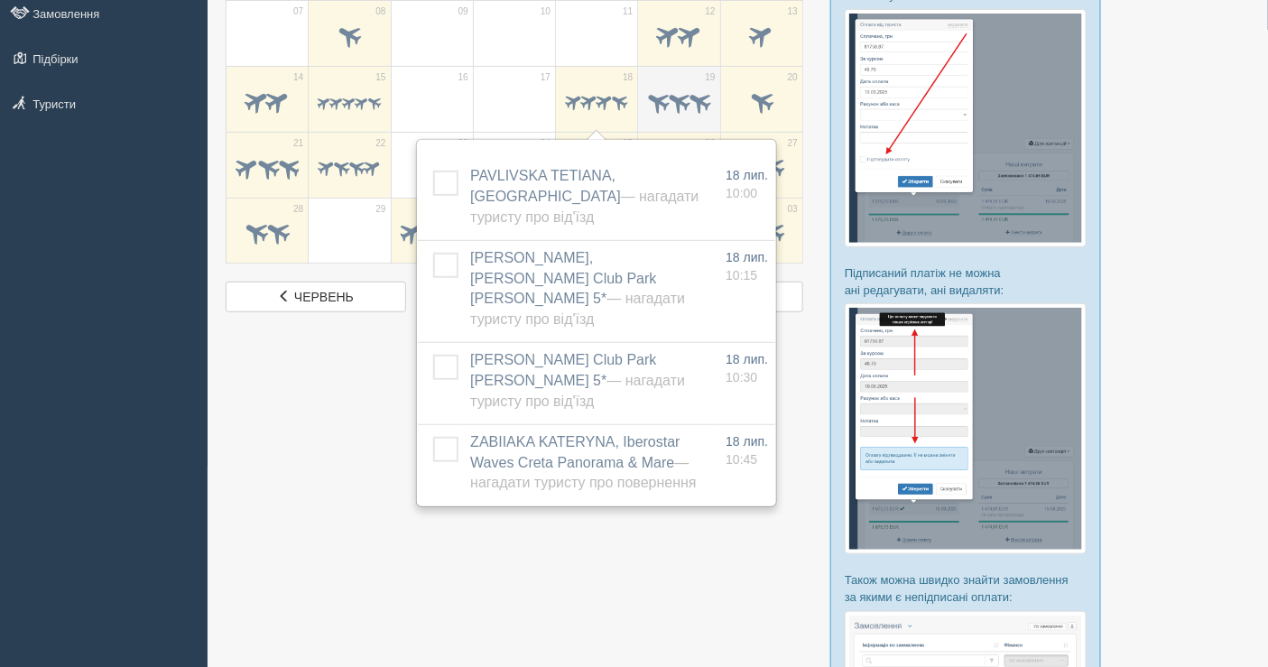
click at [681, 92] on span at bounding box center [679, 101] width 28 height 28
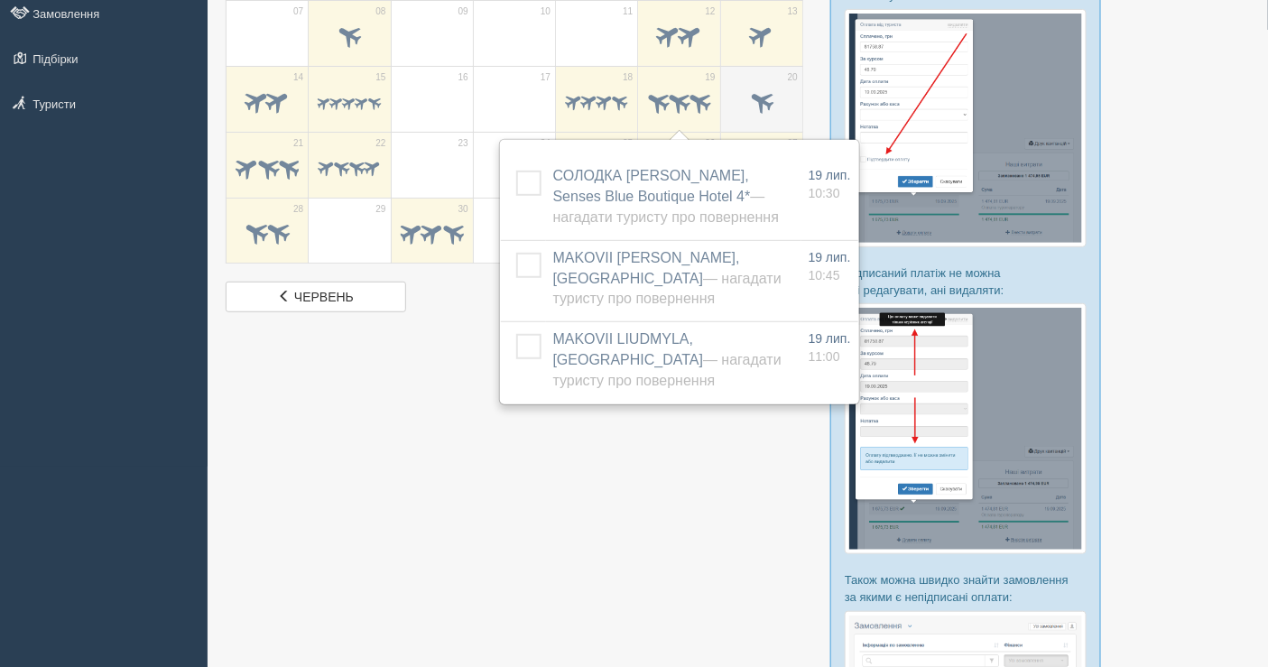
click at [763, 97] on span at bounding box center [761, 101] width 30 height 30
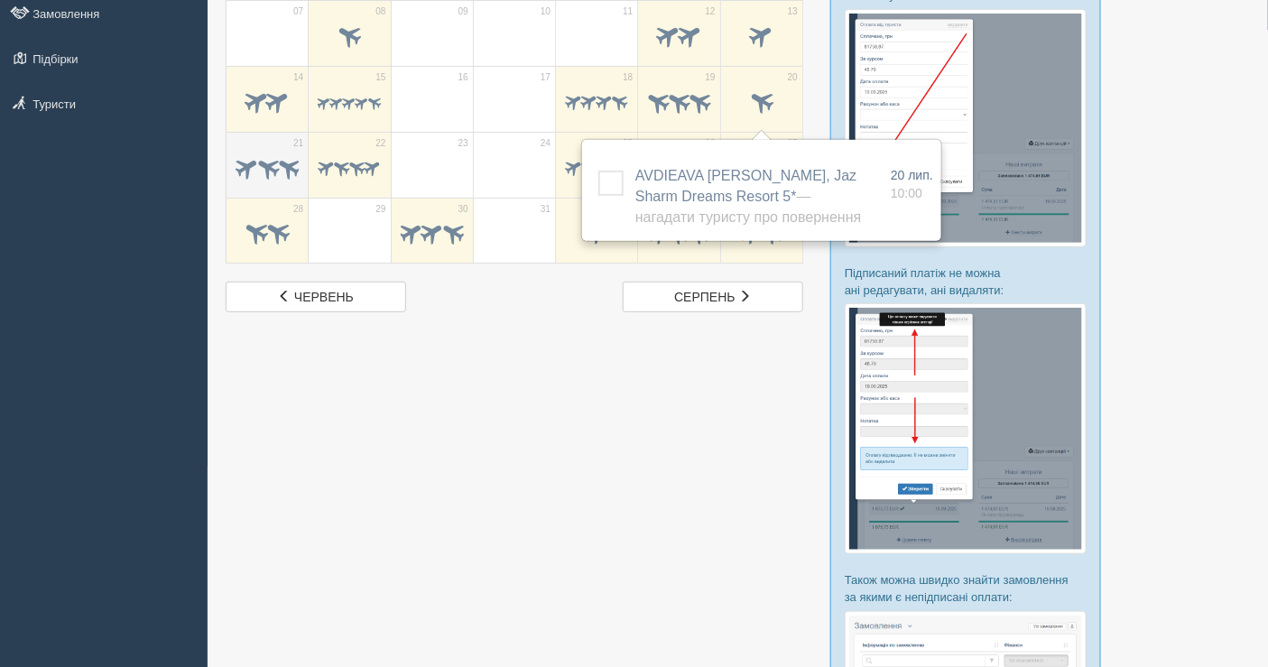
click at [276, 167] on span at bounding box center [287, 167] width 28 height 28
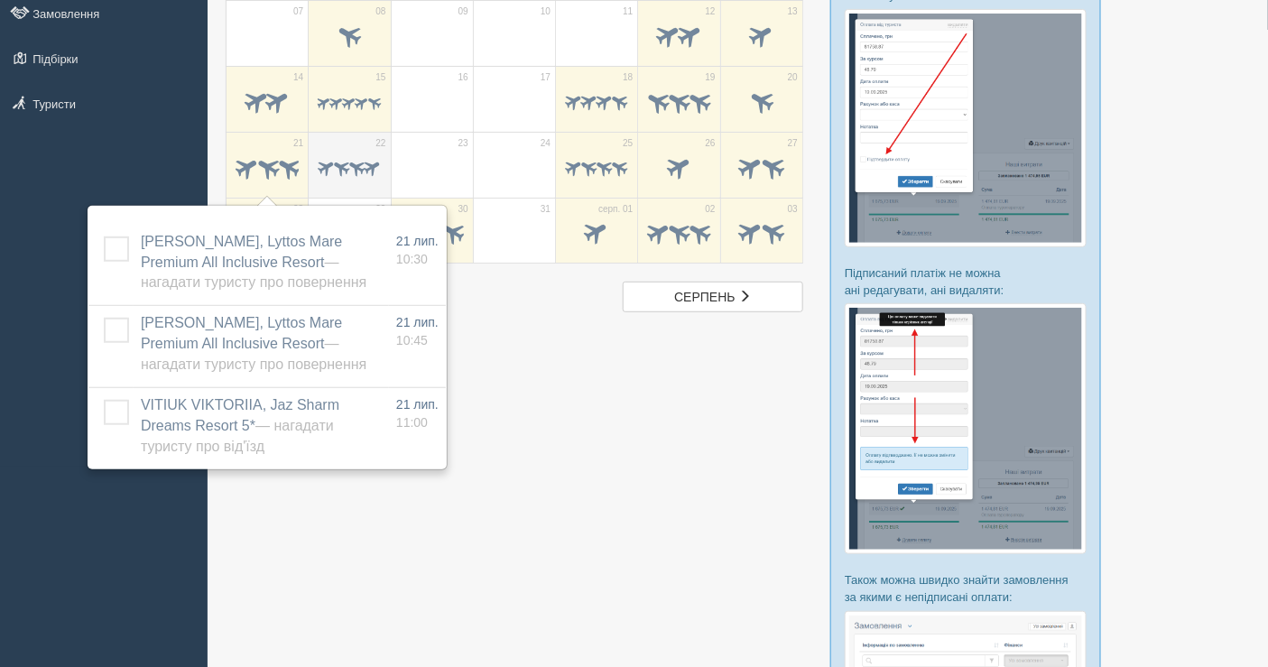
click at [337, 161] on span at bounding box center [341, 166] width 21 height 21
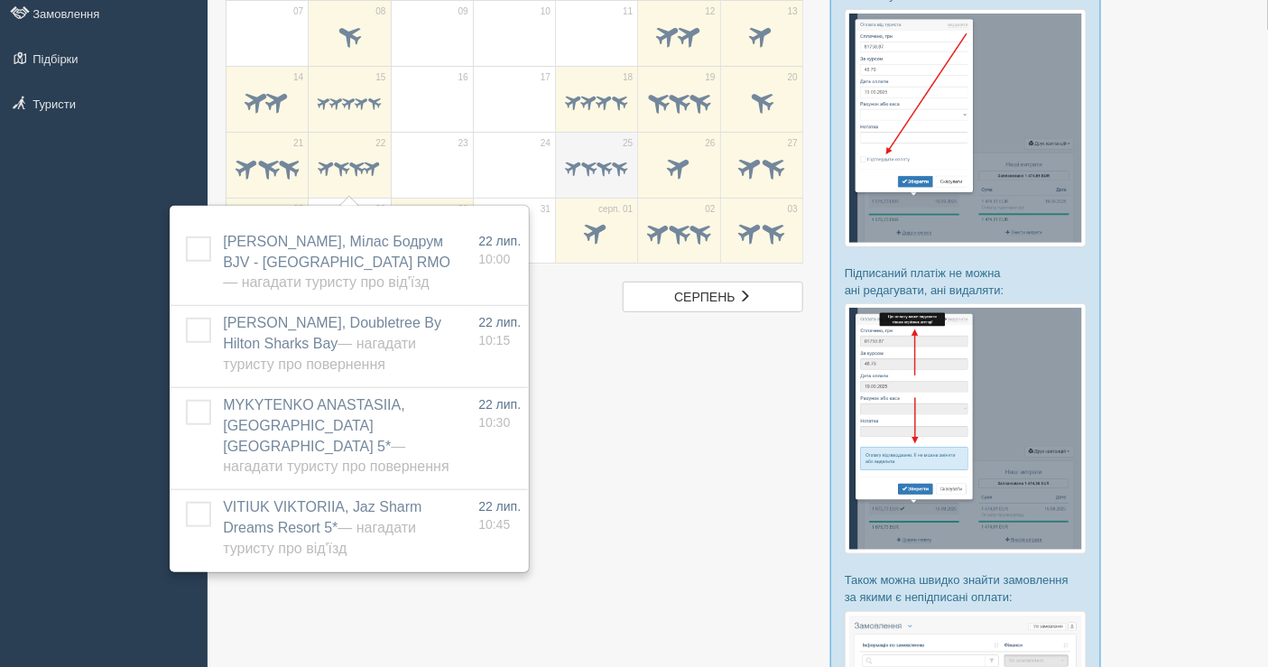
click at [579, 167] on span at bounding box center [589, 166] width 21 height 21
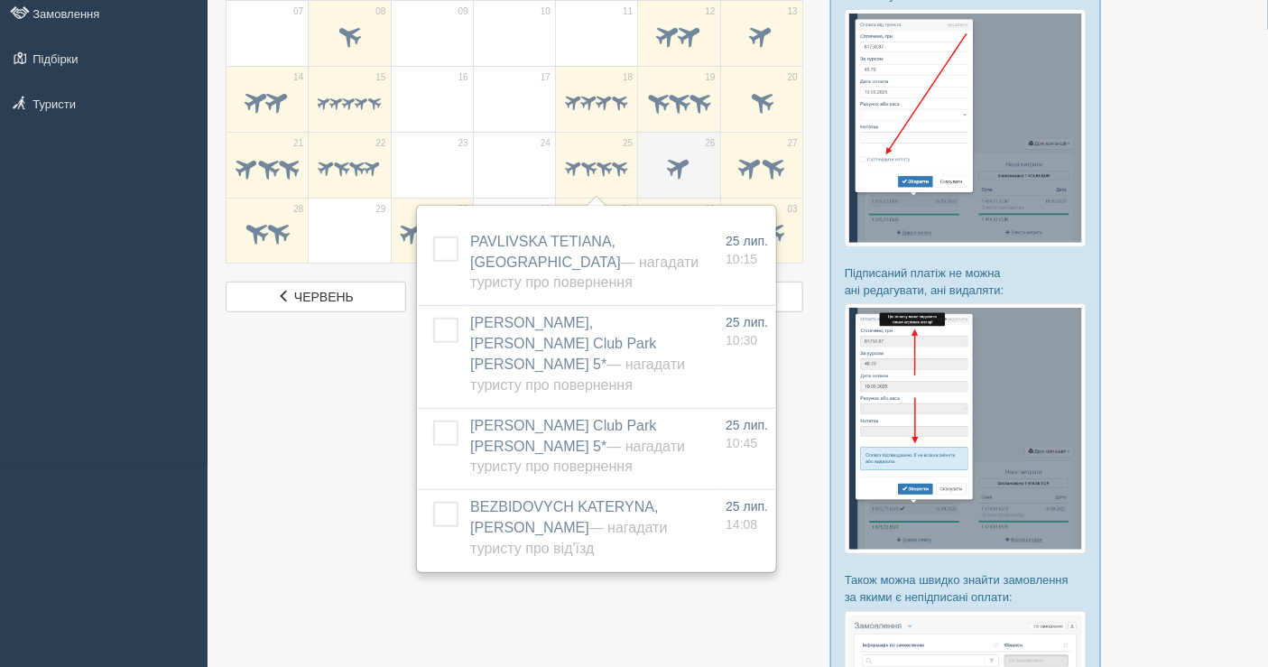
click at [683, 169] on span at bounding box center [679, 167] width 30 height 30
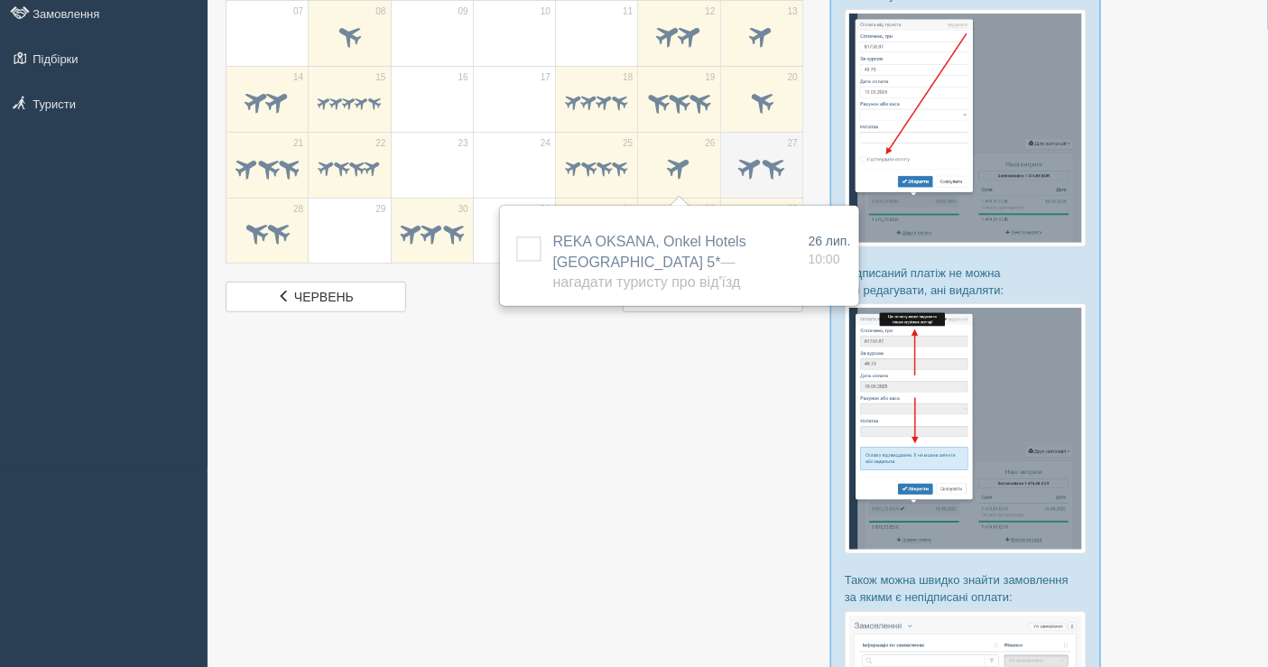
click at [768, 160] on span at bounding box center [772, 167] width 30 height 30
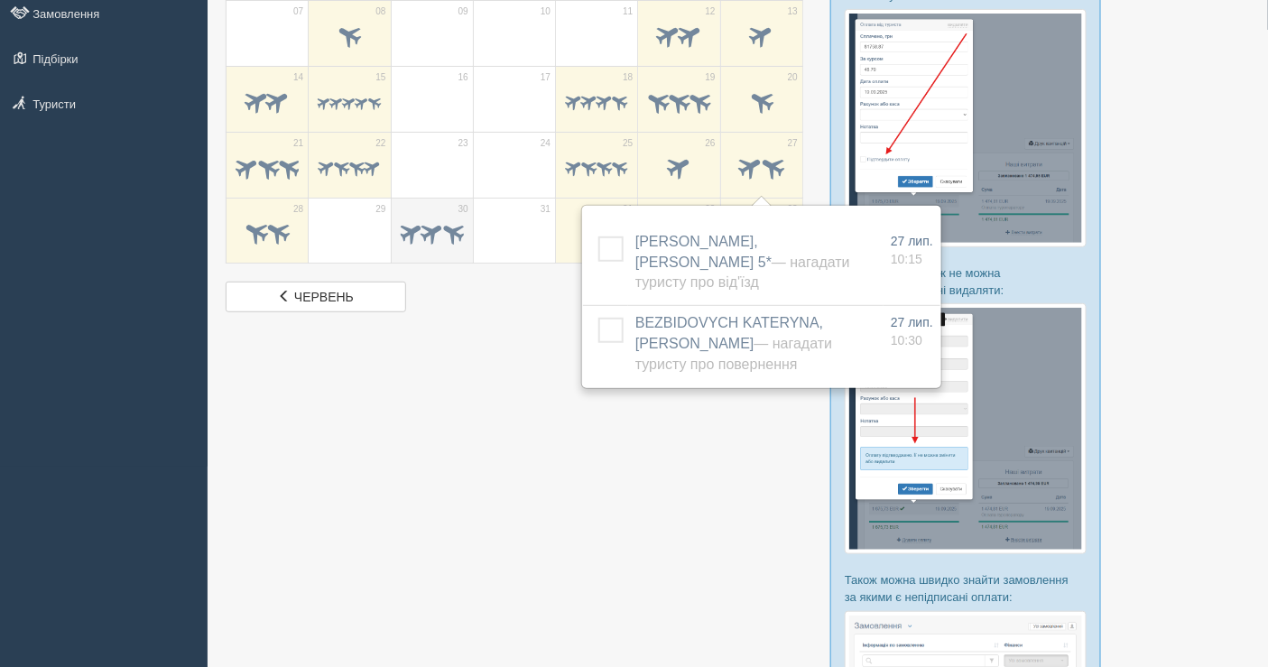
click at [422, 219] on span at bounding box center [411, 232] width 28 height 28
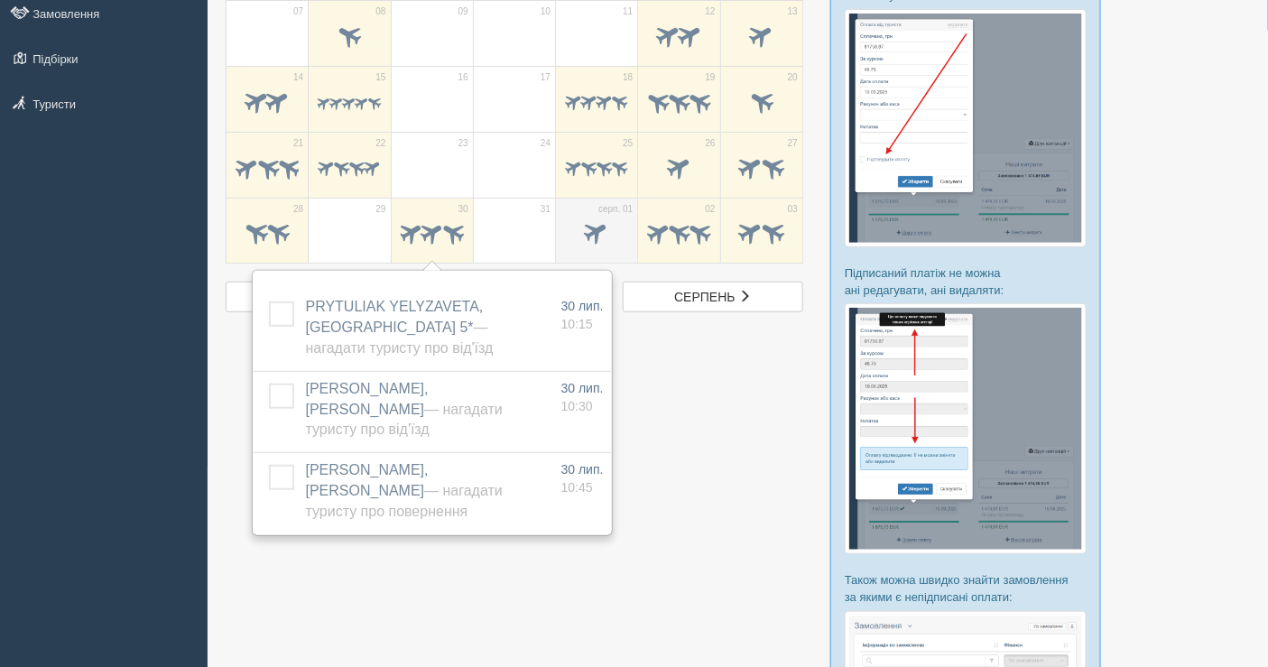
click at [594, 219] on span at bounding box center [597, 233] width 30 height 30
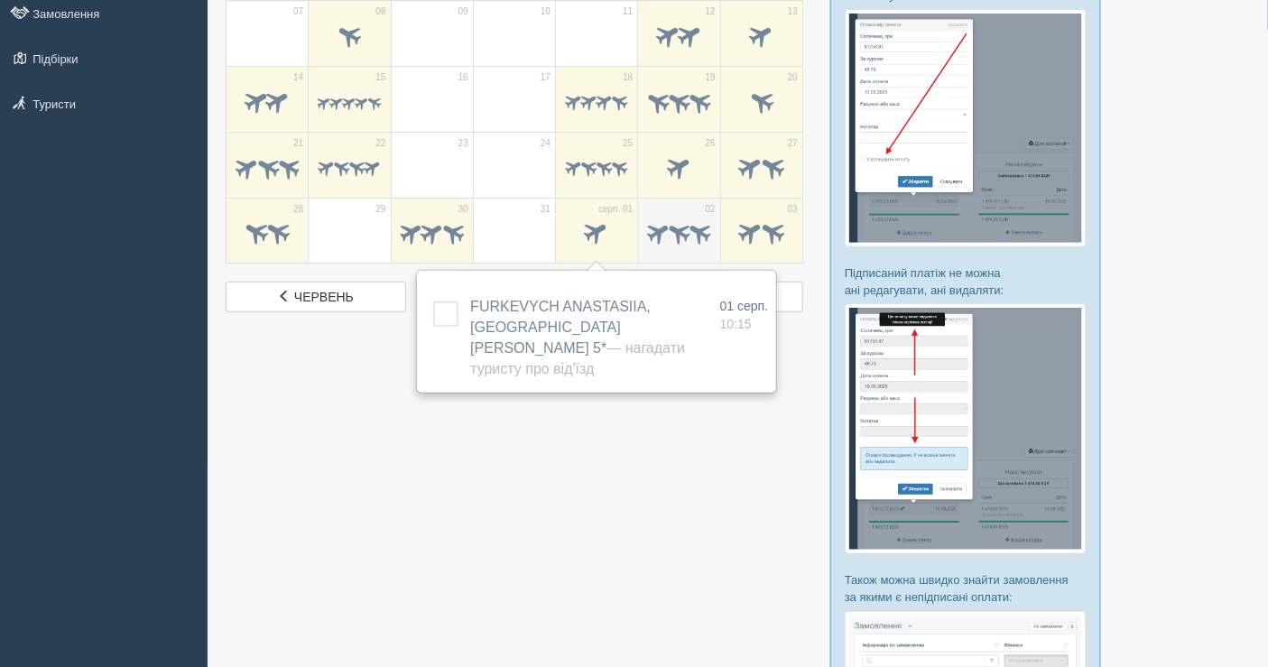
click at [661, 209] on td "02" at bounding box center [679, 231] width 82 height 66
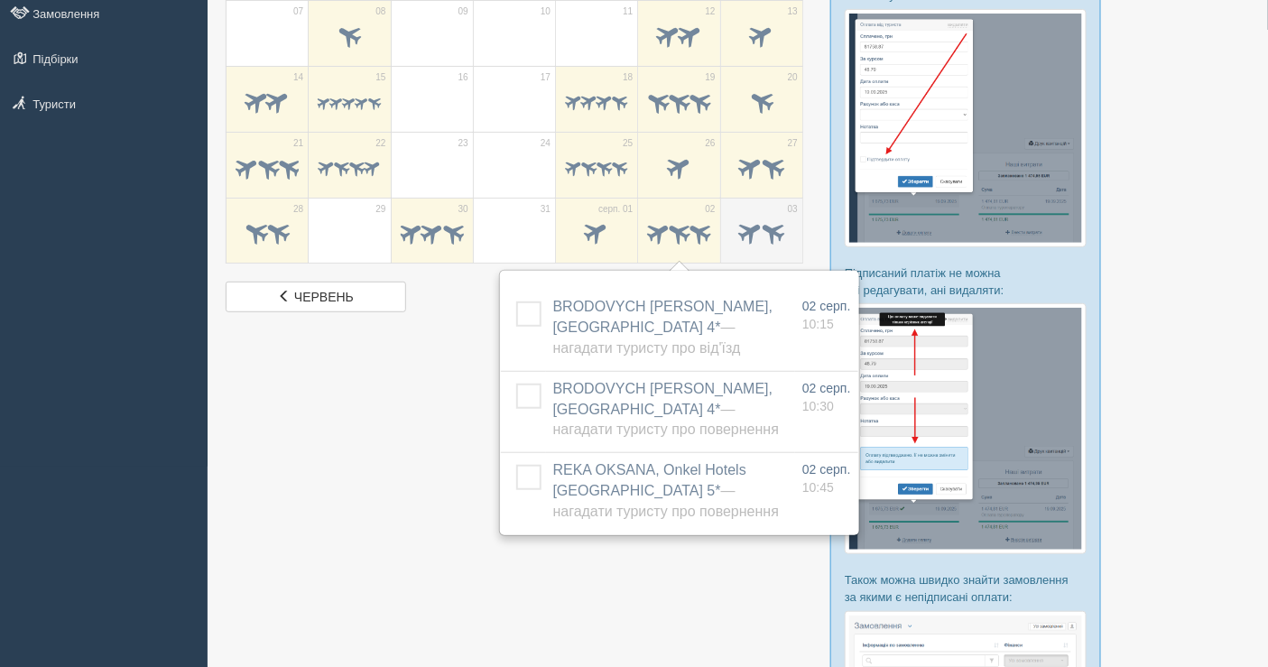
click at [767, 221] on span at bounding box center [772, 233] width 30 height 30
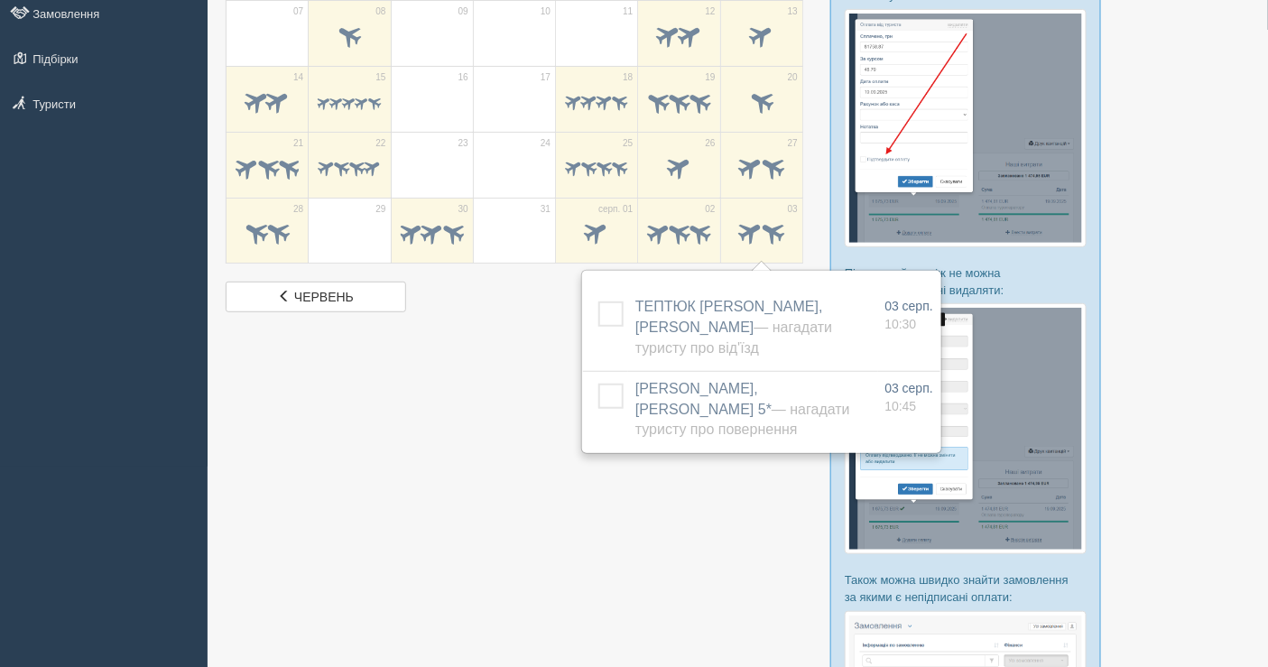
click at [363, 451] on div at bounding box center [738, 386] width 1024 height 1050
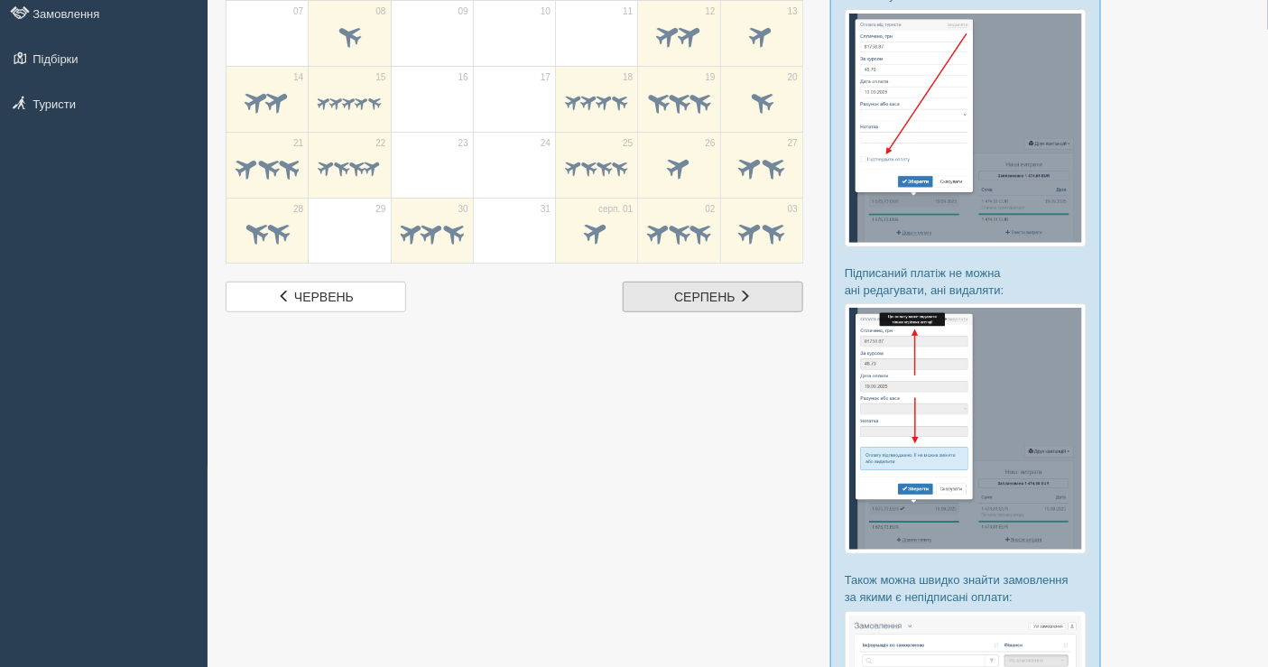
click at [694, 301] on link "серп. серпень" at bounding box center [713, 297] width 181 height 31
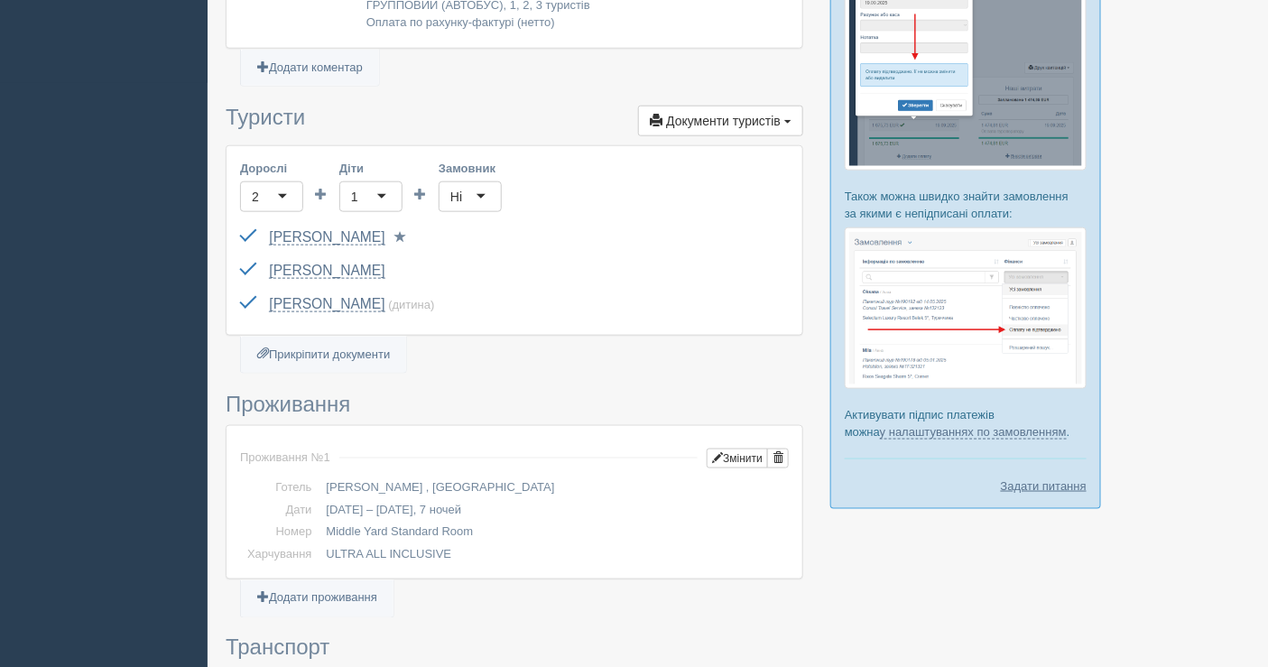
scroll to position [601, 0]
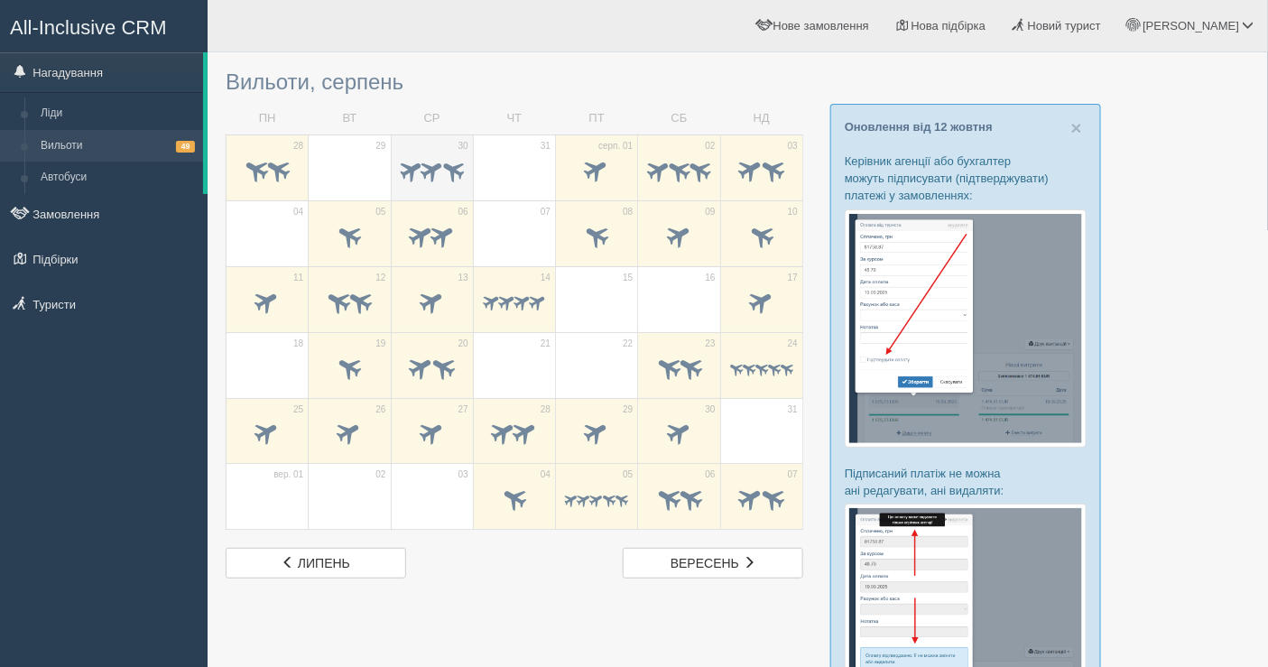
click at [426, 163] on span at bounding box center [432, 169] width 28 height 28
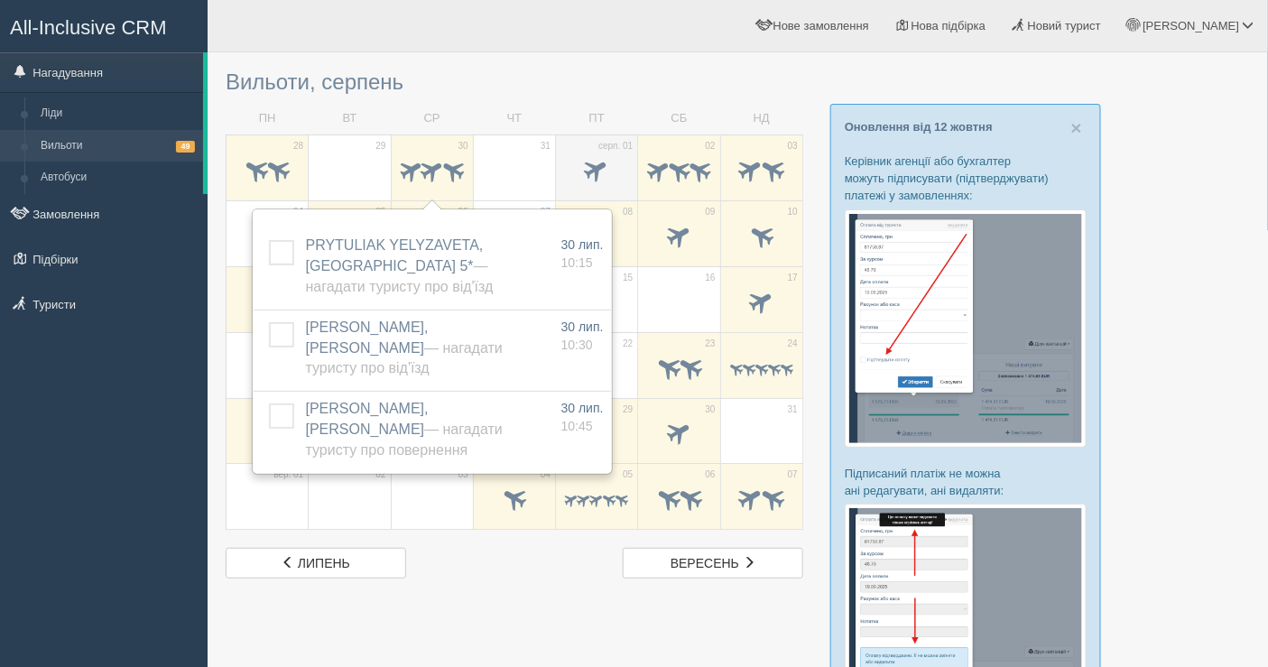
click at [607, 162] on span at bounding box center [597, 169] width 30 height 30
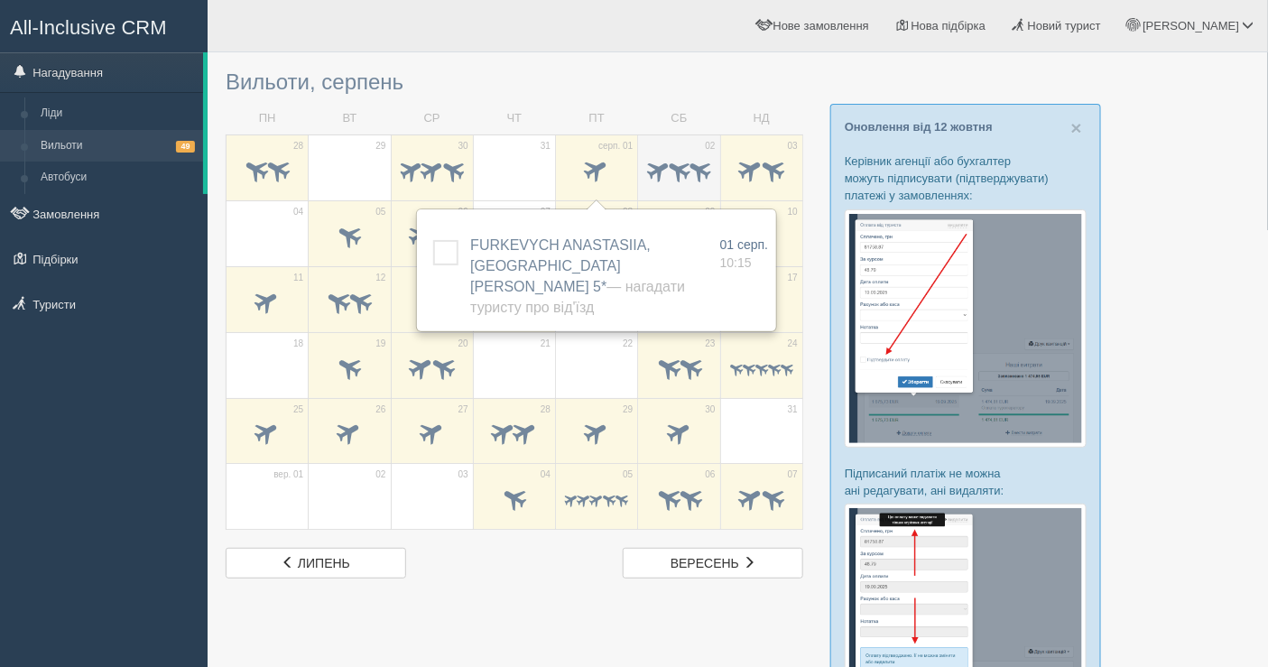
click at [655, 157] on span at bounding box center [678, 172] width 63 height 30
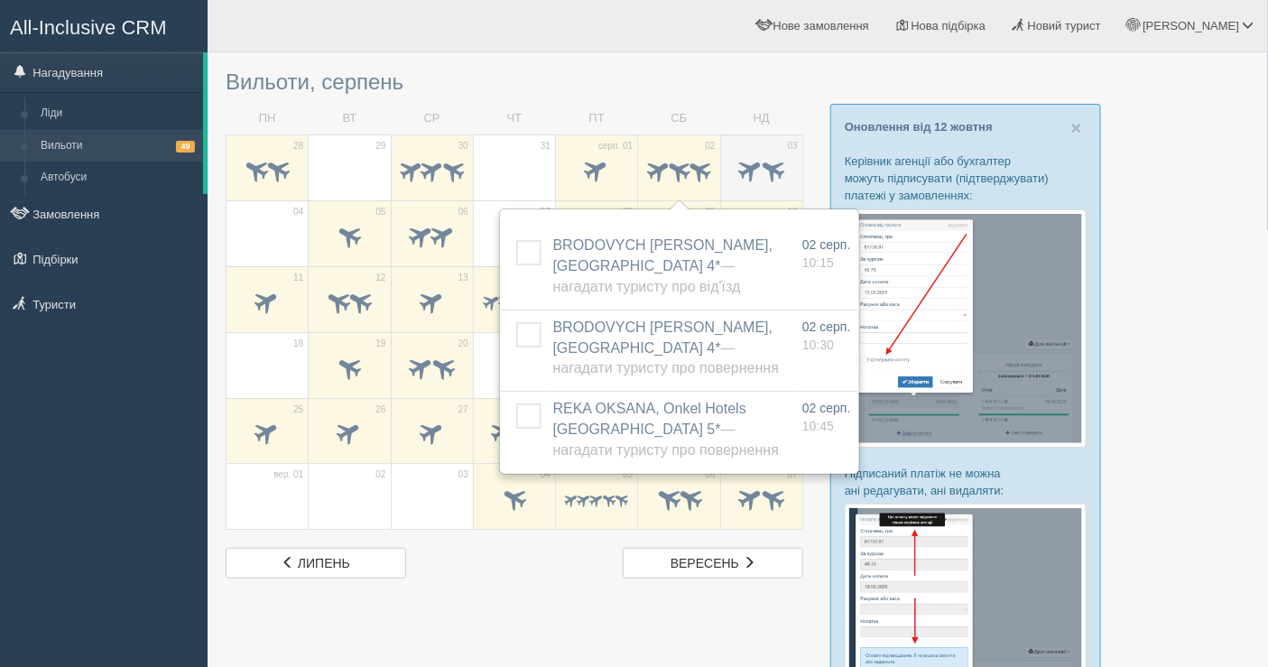
click at [747, 162] on span at bounding box center [751, 169] width 30 height 30
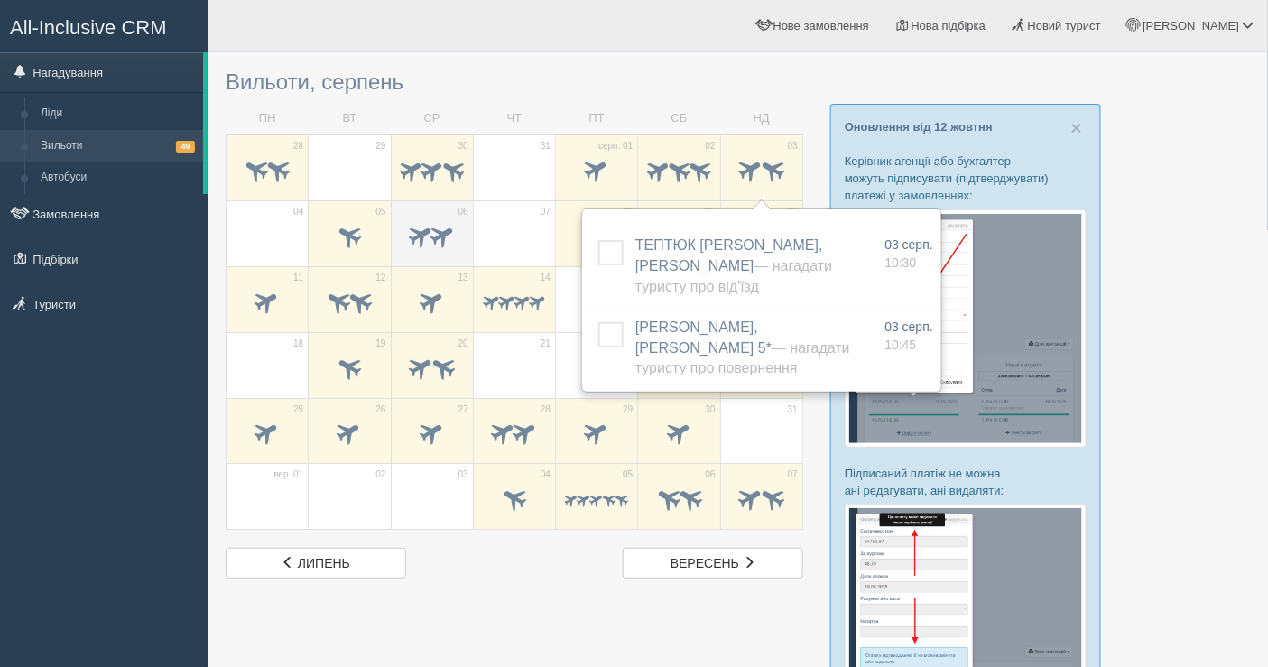
click at [434, 237] on span at bounding box center [443, 235] width 30 height 30
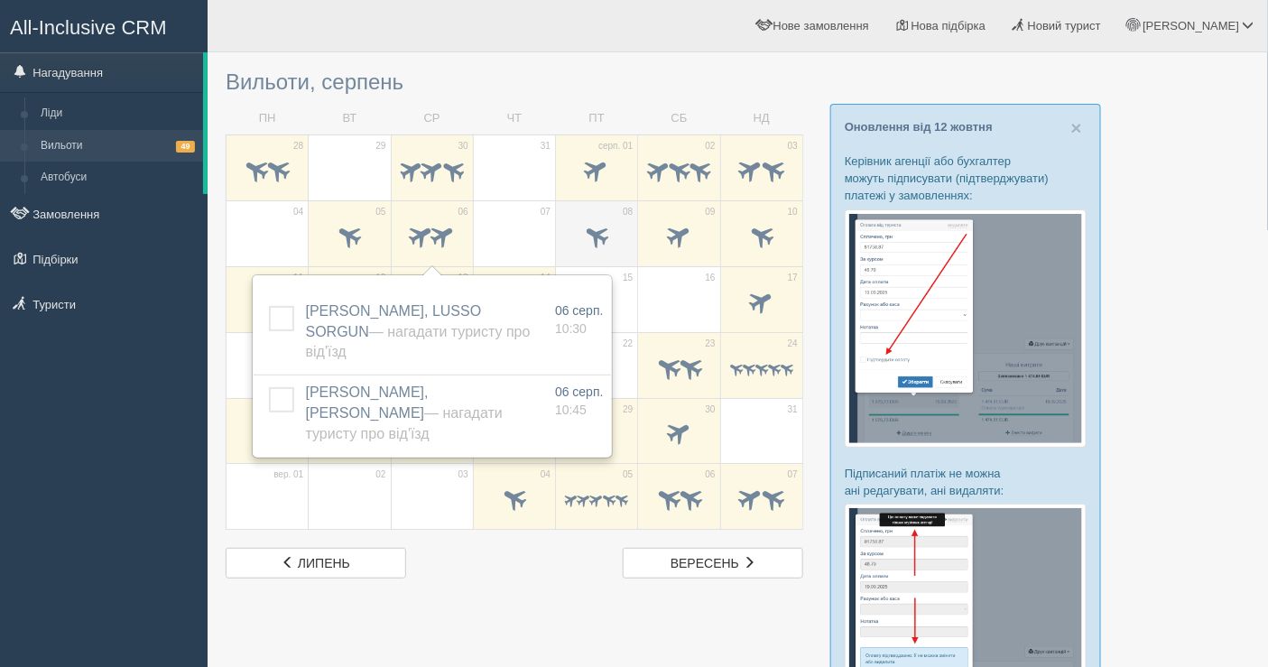
click at [579, 224] on span at bounding box center [596, 238] width 63 height 31
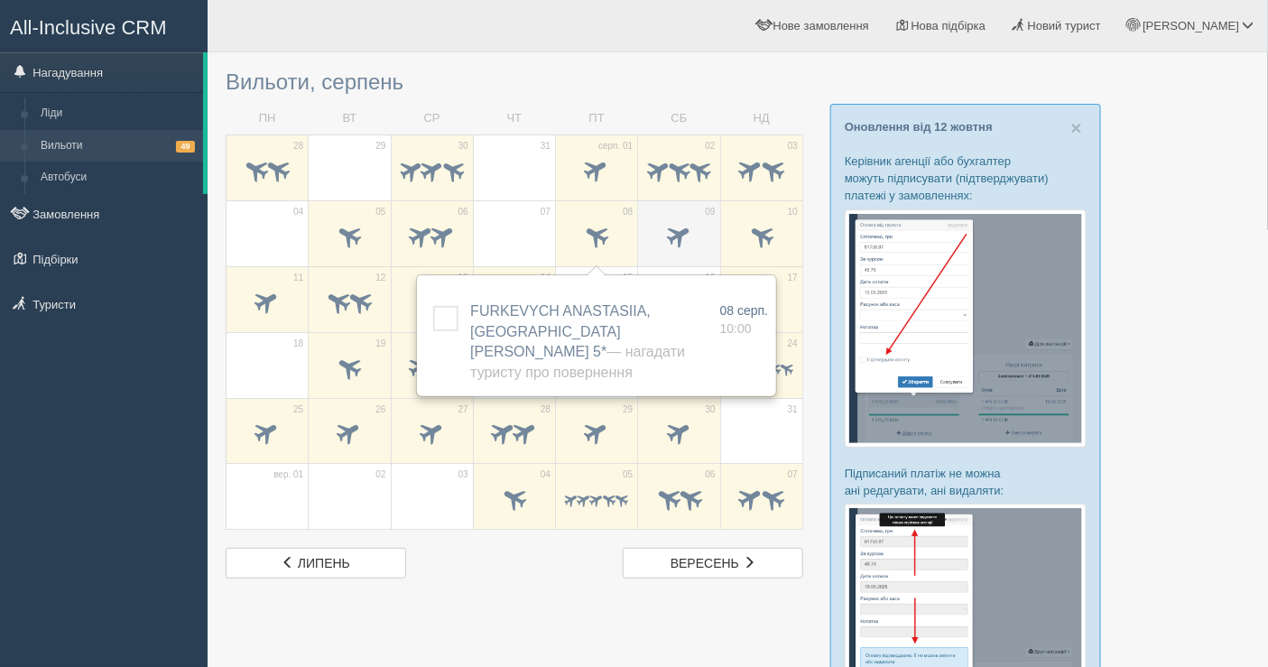
click at [681, 229] on span at bounding box center [679, 235] width 30 height 30
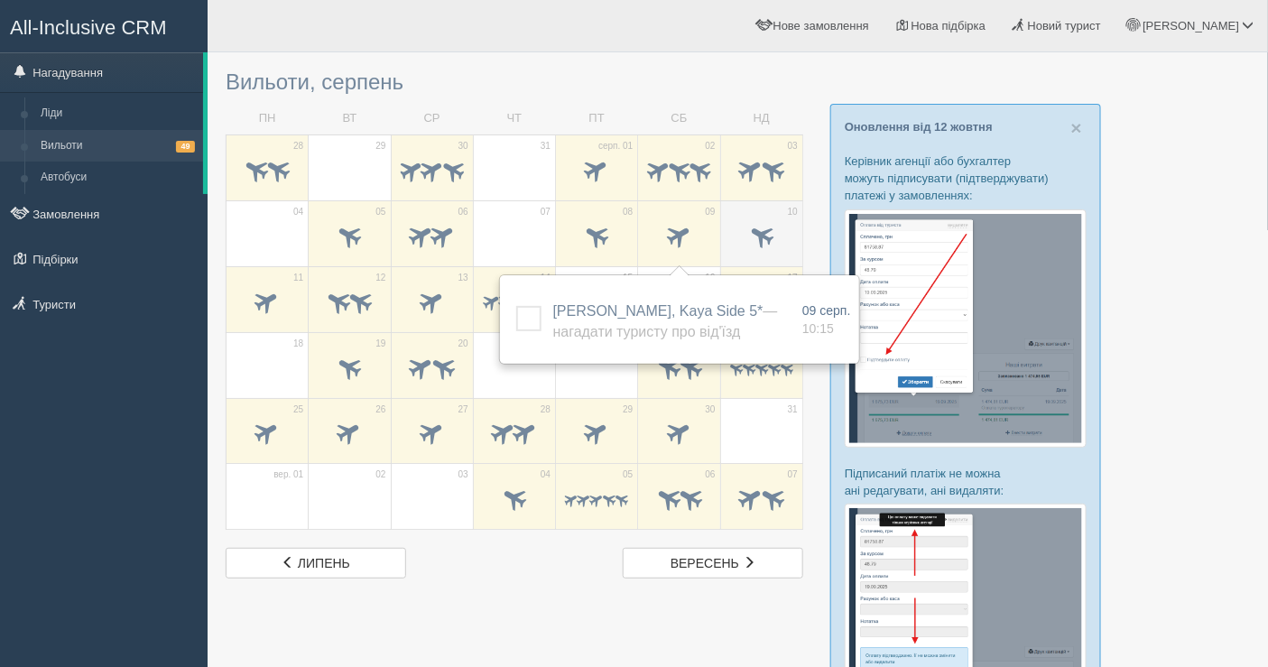
click at [752, 224] on span at bounding box center [761, 235] width 30 height 30
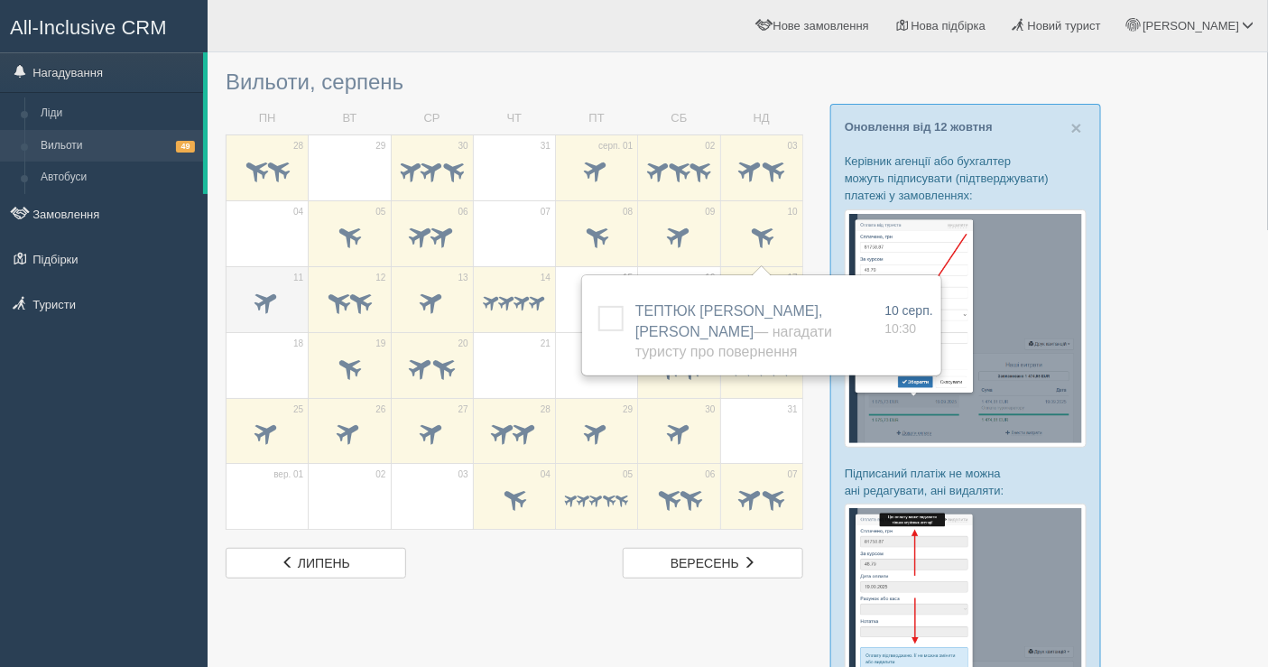
click at [273, 311] on span at bounding box center [267, 304] width 63 height 31
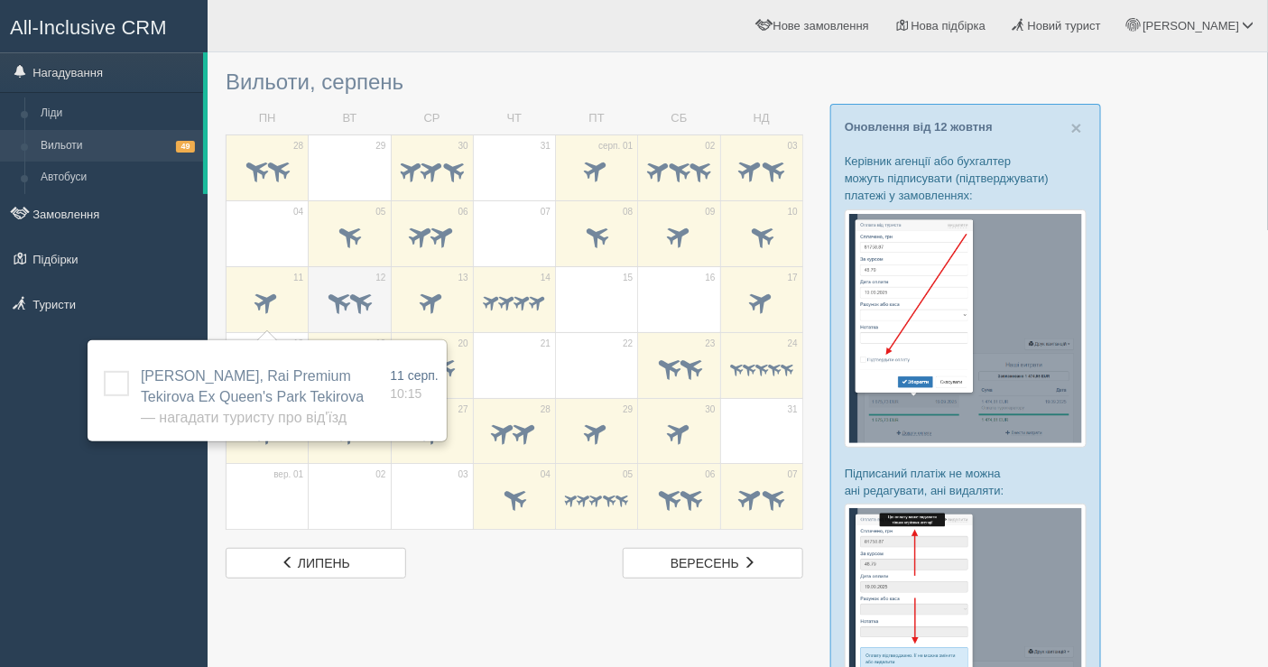
click at [333, 308] on span at bounding box center [339, 301] width 30 height 30
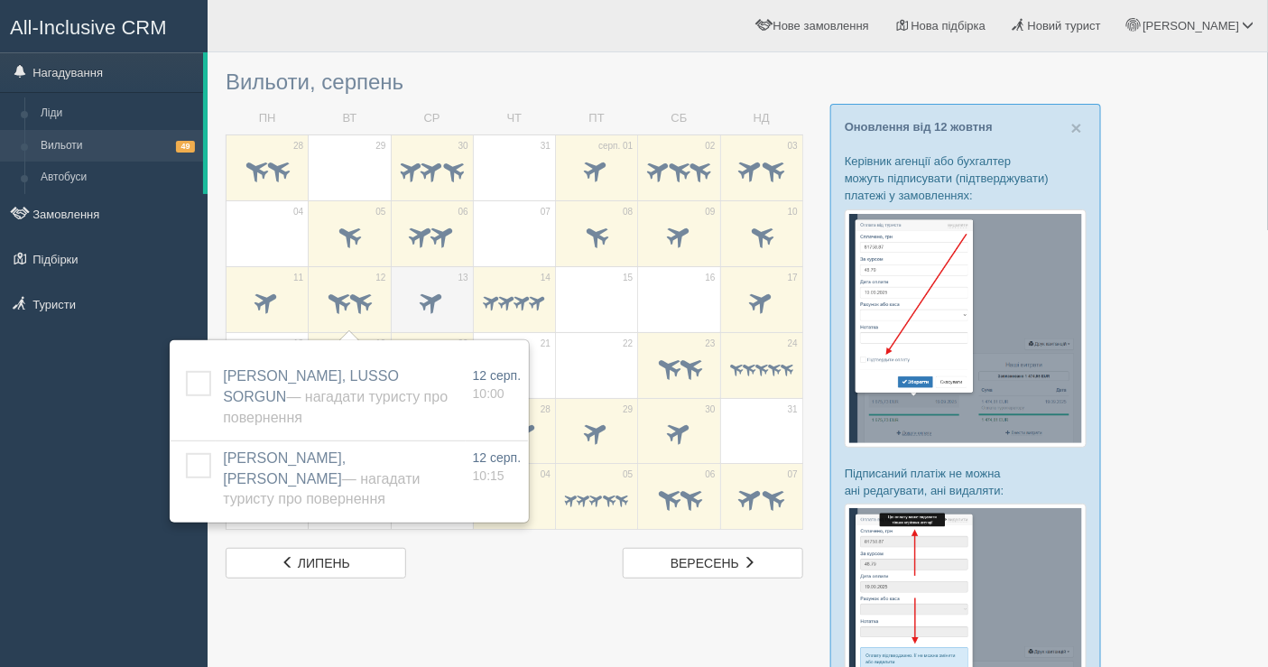
click at [440, 302] on span at bounding box center [432, 301] width 30 height 30
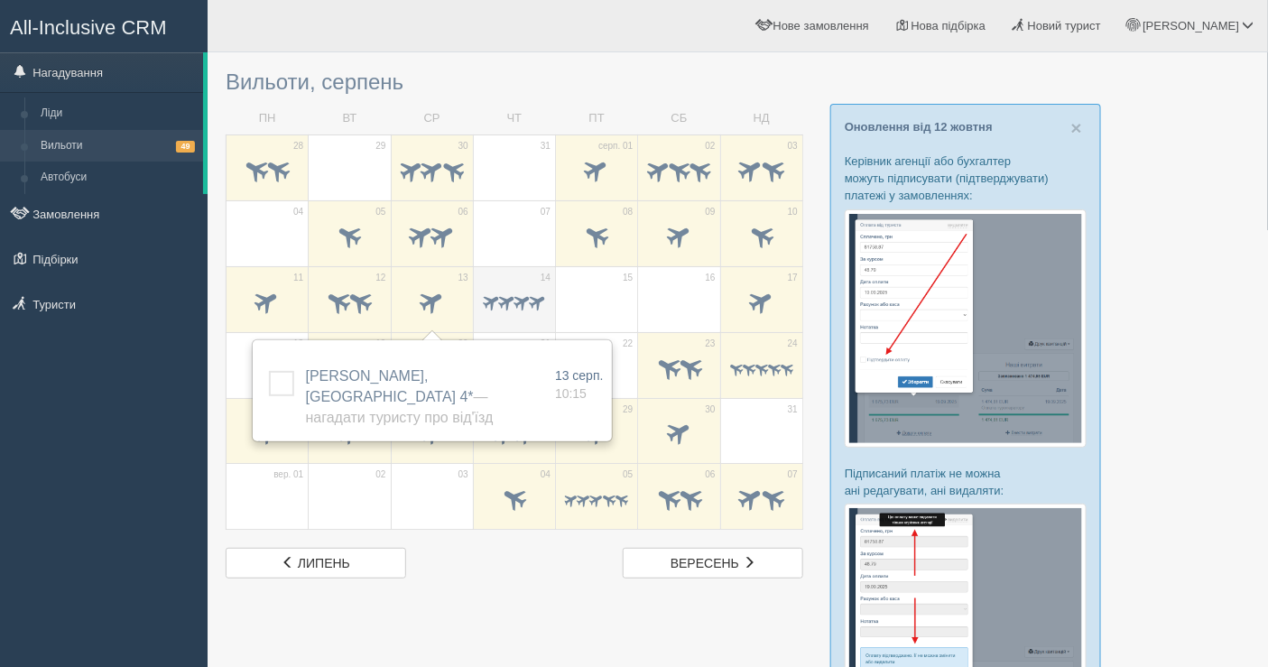
click at [490, 298] on span at bounding box center [491, 301] width 21 height 21
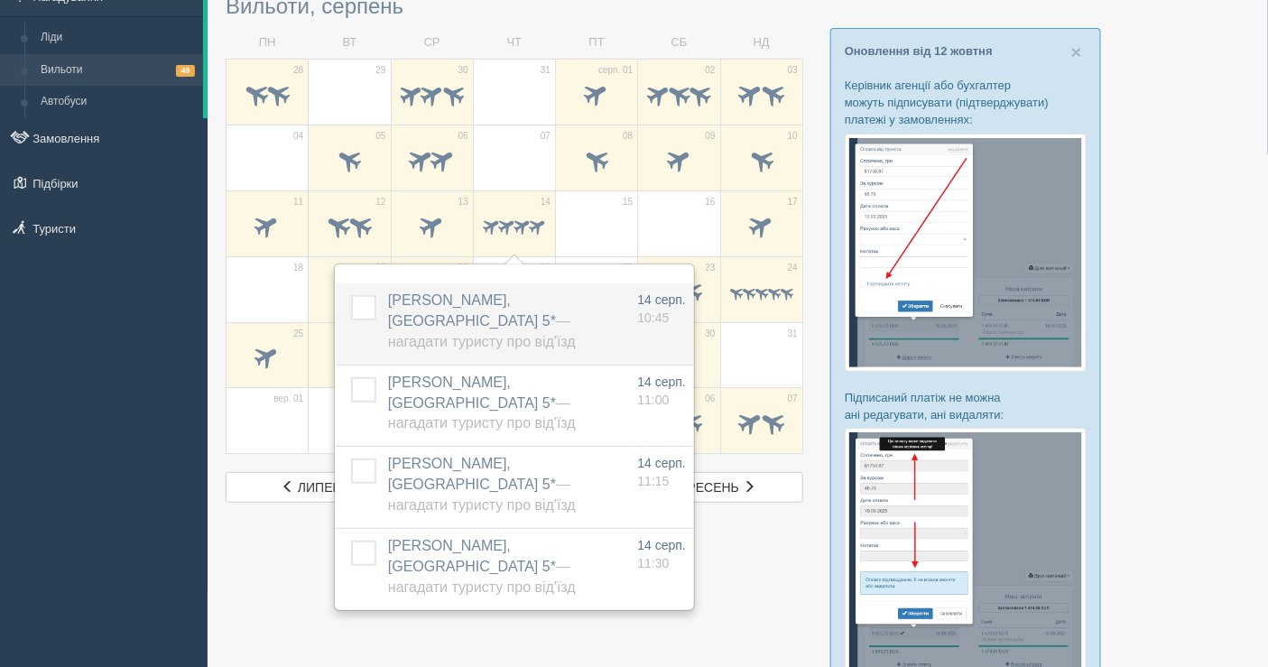
scroll to position [100, 0]
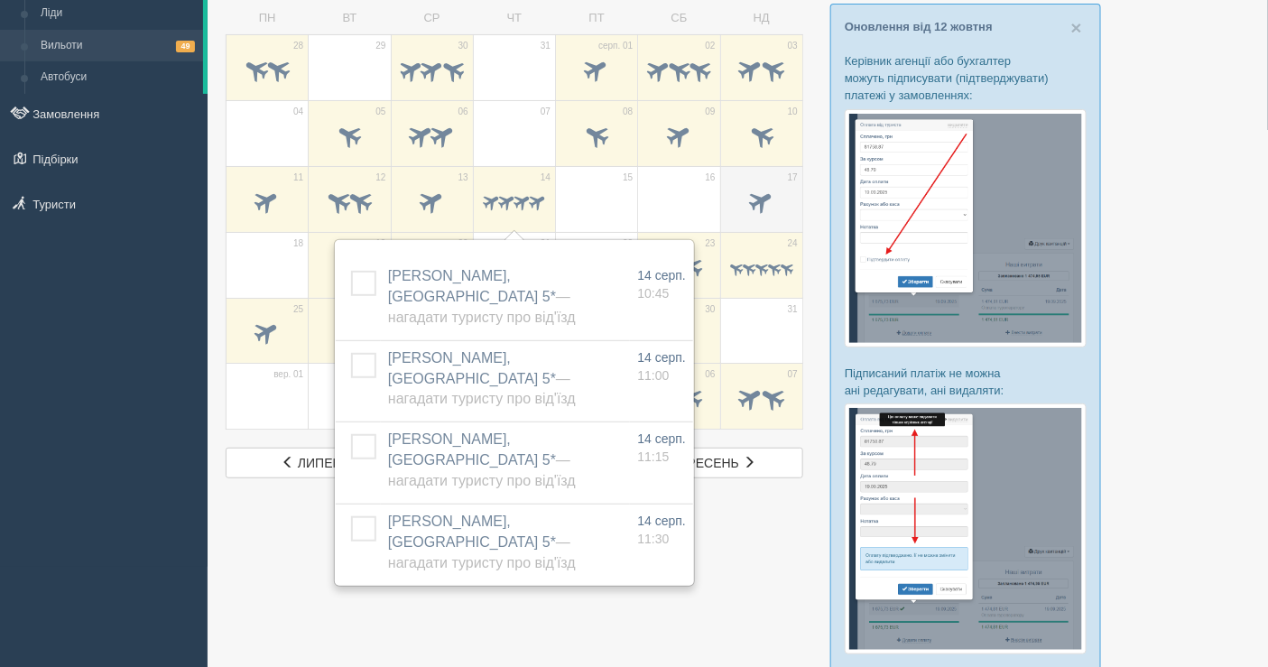
click at [772, 199] on span at bounding box center [761, 201] width 30 height 30
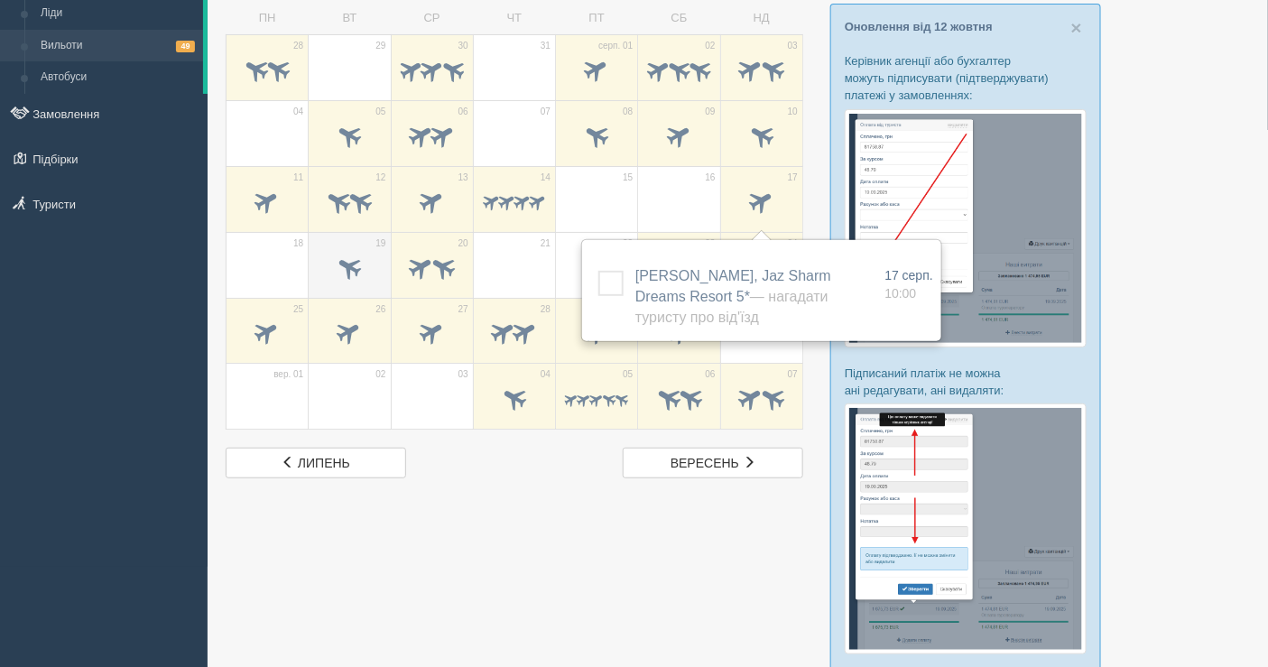
click at [349, 265] on span at bounding box center [350, 267] width 30 height 30
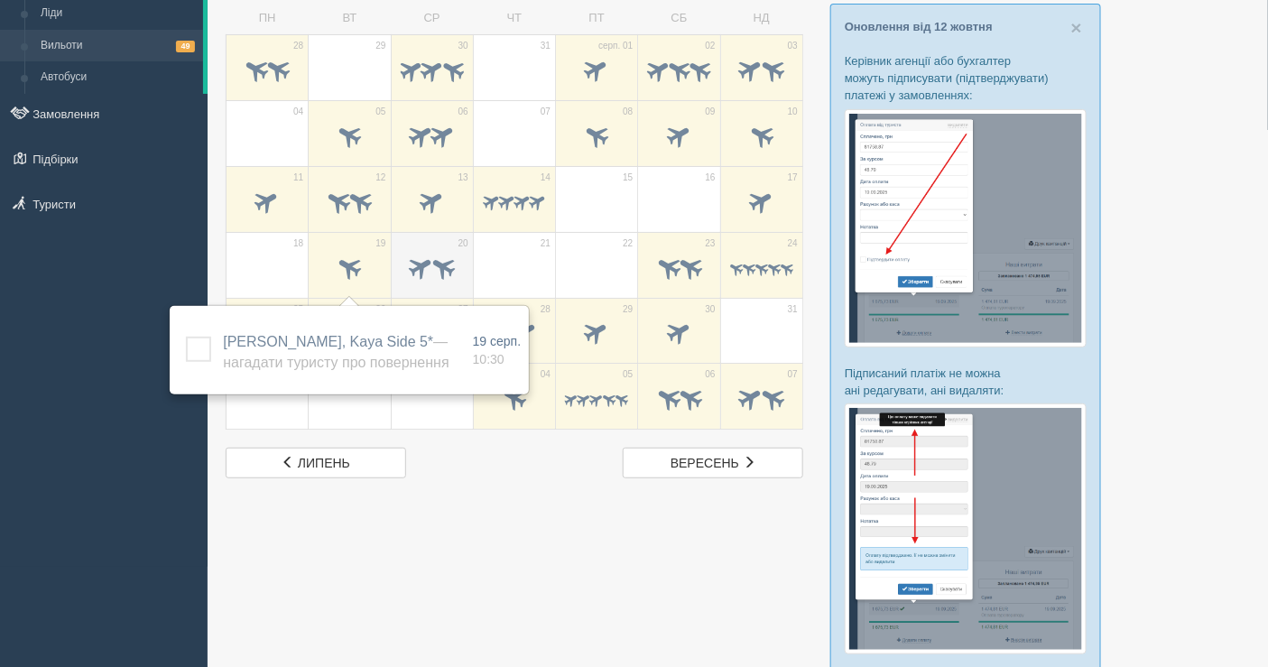
click at [438, 273] on span at bounding box center [443, 267] width 30 height 30
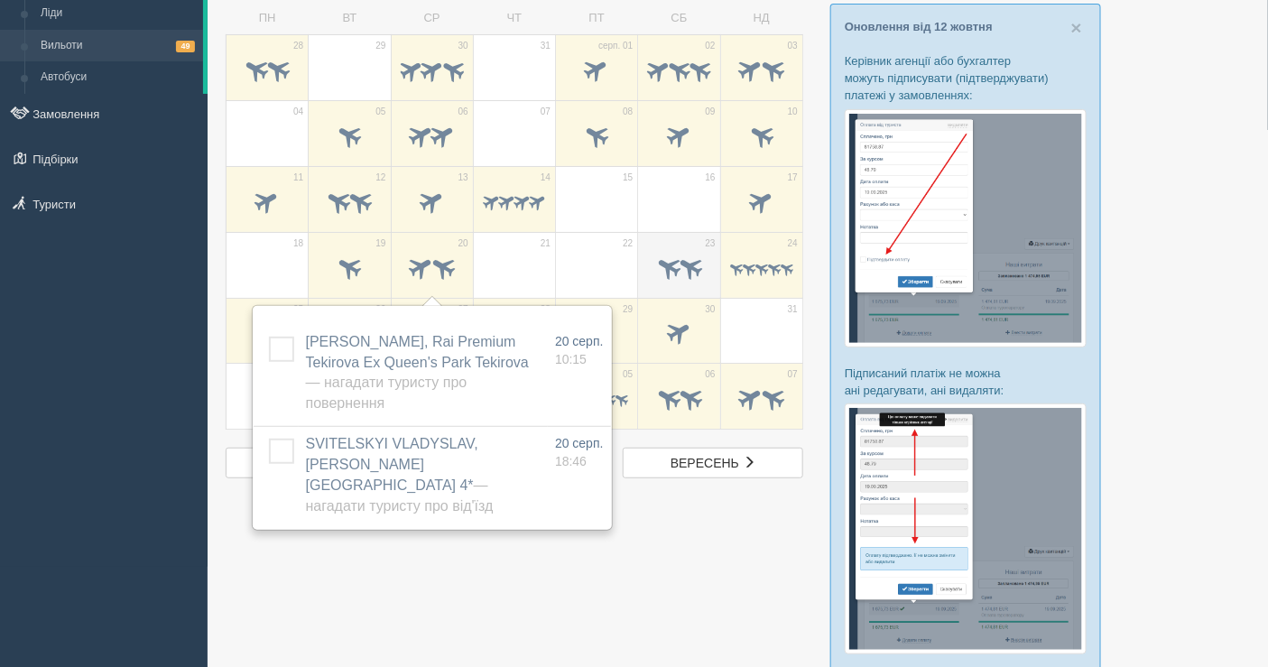
click at [687, 255] on span at bounding box center [690, 267] width 30 height 30
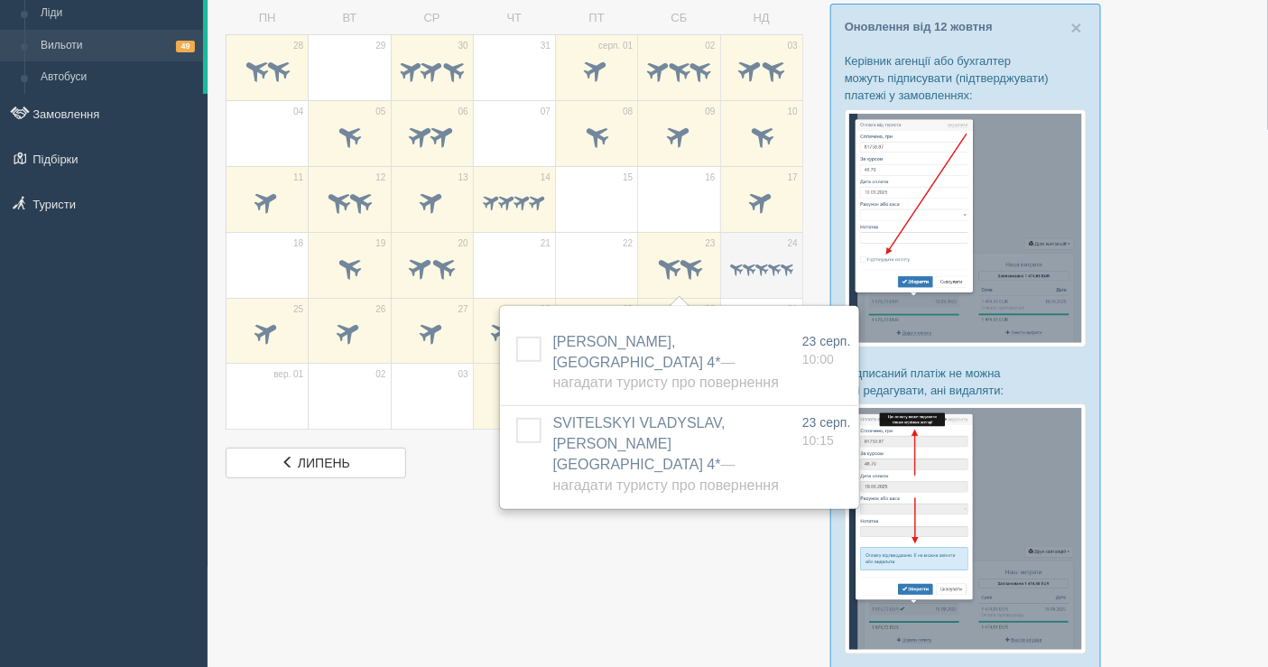
click at [762, 255] on div at bounding box center [761, 270] width 63 height 38
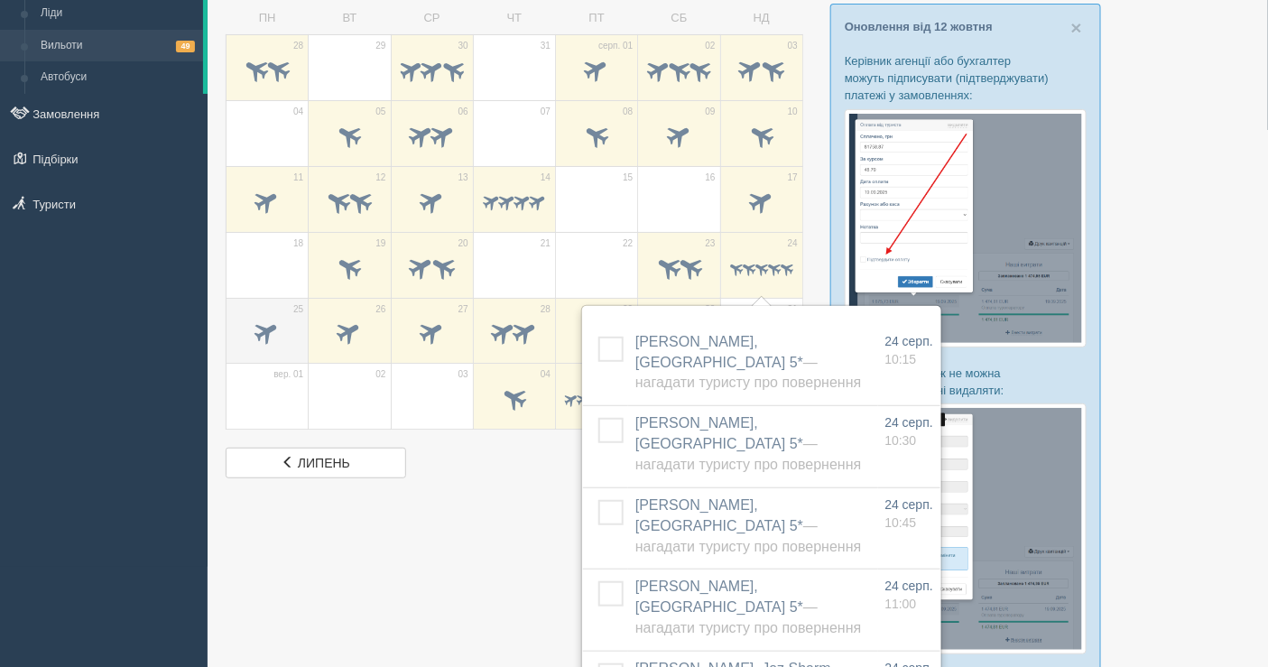
click at [260, 336] on span at bounding box center [268, 333] width 30 height 30
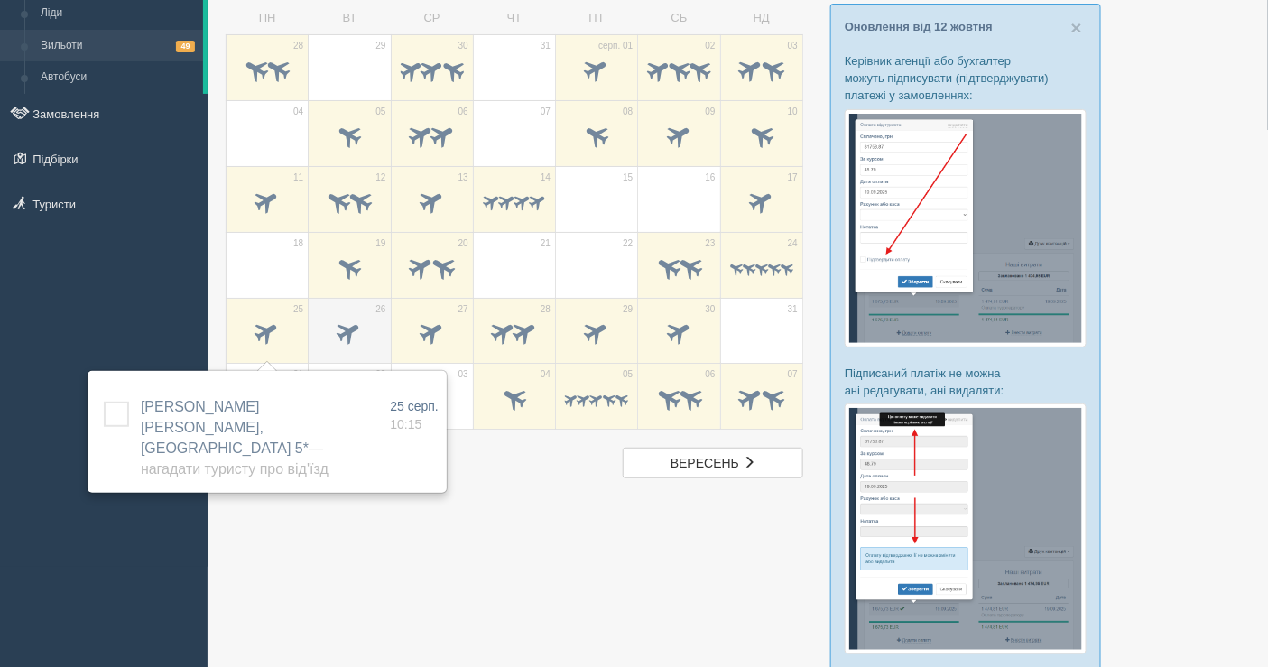
click at [350, 330] on span at bounding box center [350, 333] width 30 height 30
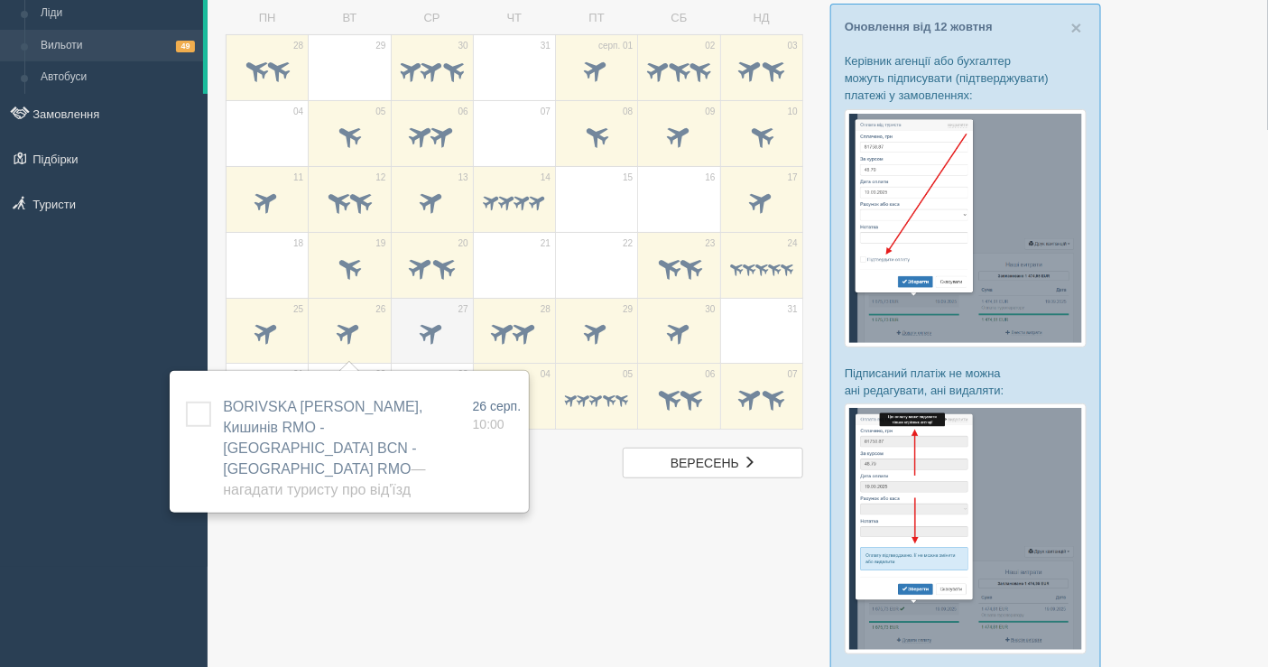
click at [412, 332] on span at bounding box center [432, 335] width 63 height 31
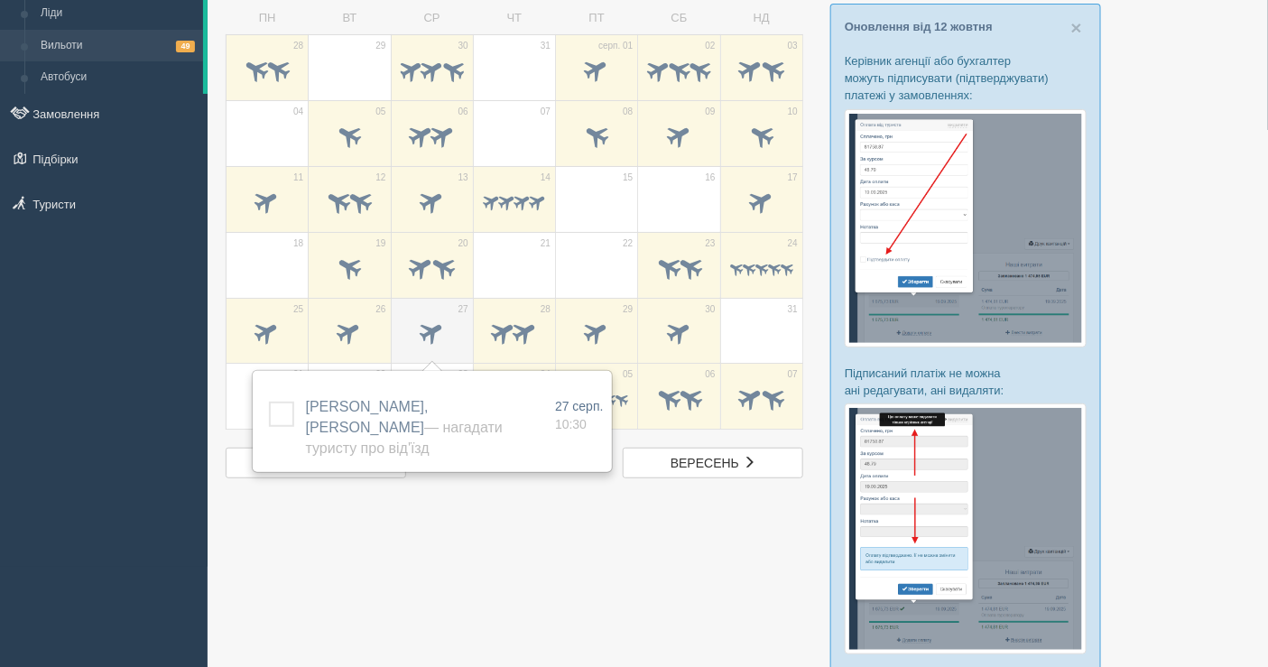
click at [412, 332] on span at bounding box center [432, 335] width 63 height 31
click at [498, 329] on span at bounding box center [504, 333] width 30 height 30
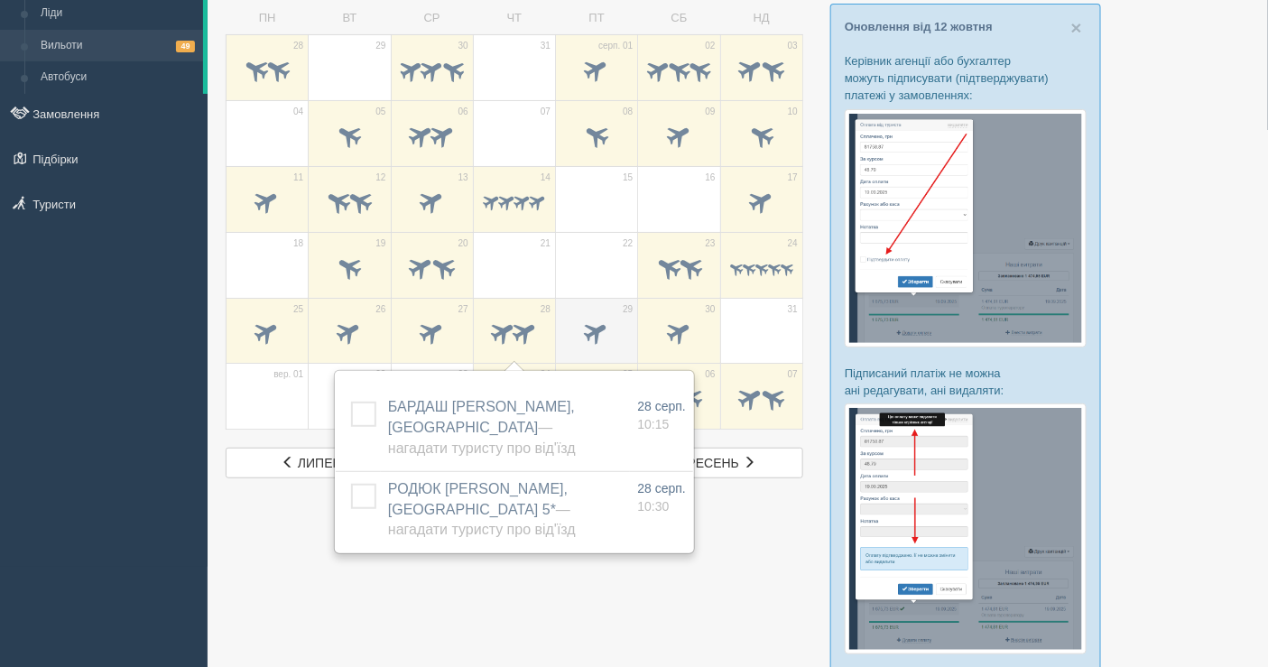
click at [603, 335] on span at bounding box center [597, 333] width 30 height 30
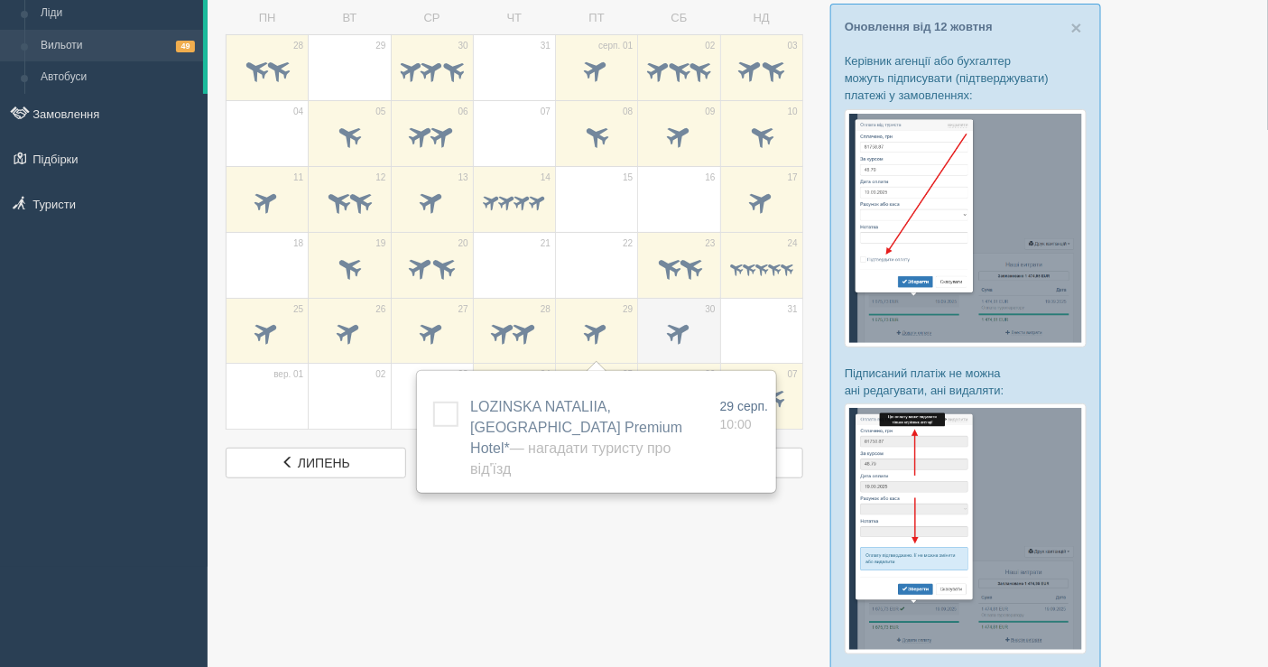
click at [656, 336] on span at bounding box center [678, 335] width 63 height 31
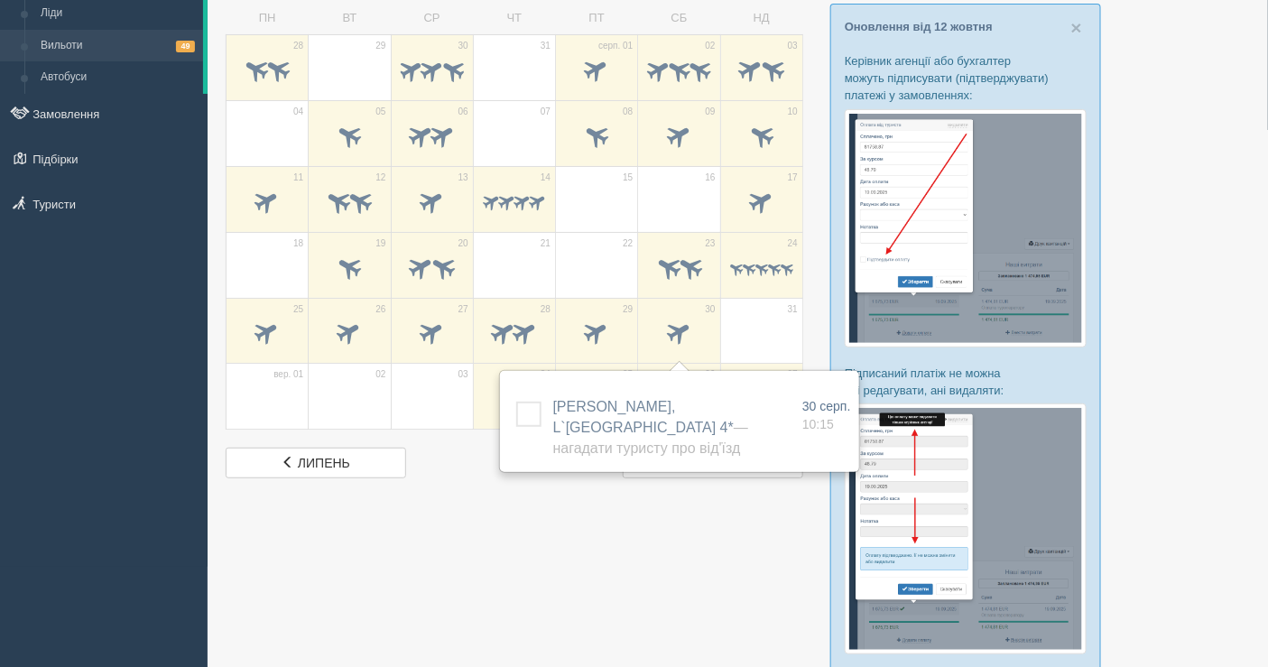
click at [421, 511] on div at bounding box center [738, 486] width 1024 height 1050
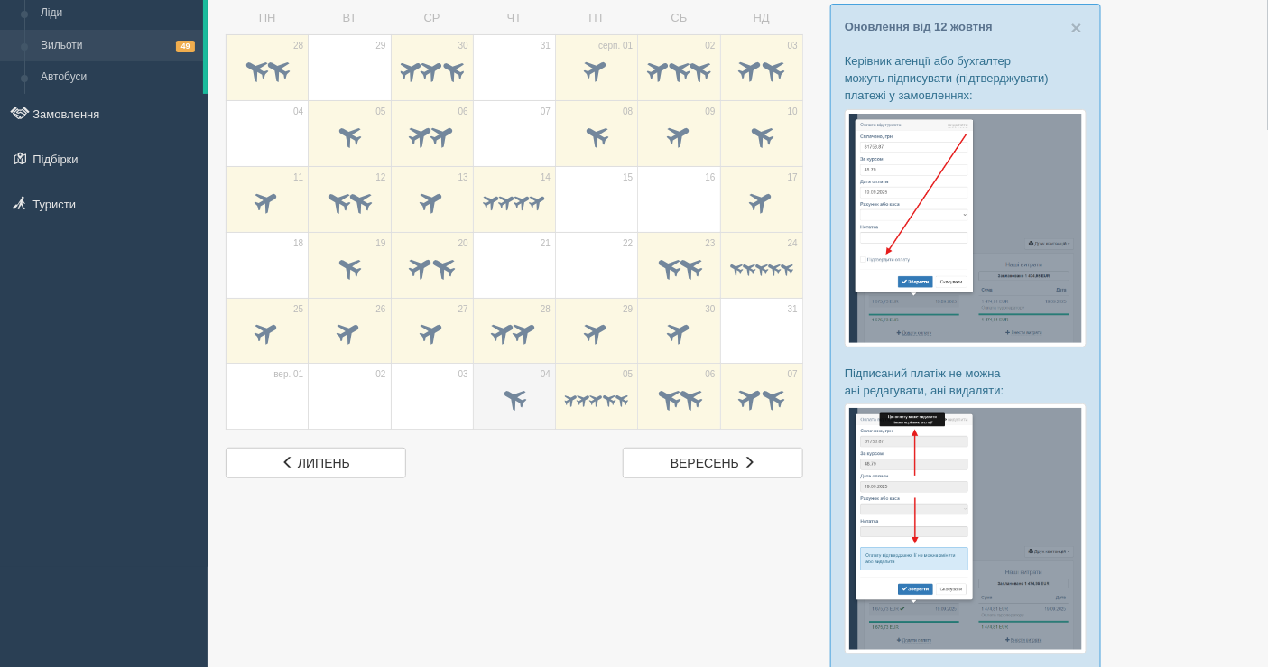
click at [524, 388] on span at bounding box center [515, 399] width 30 height 30
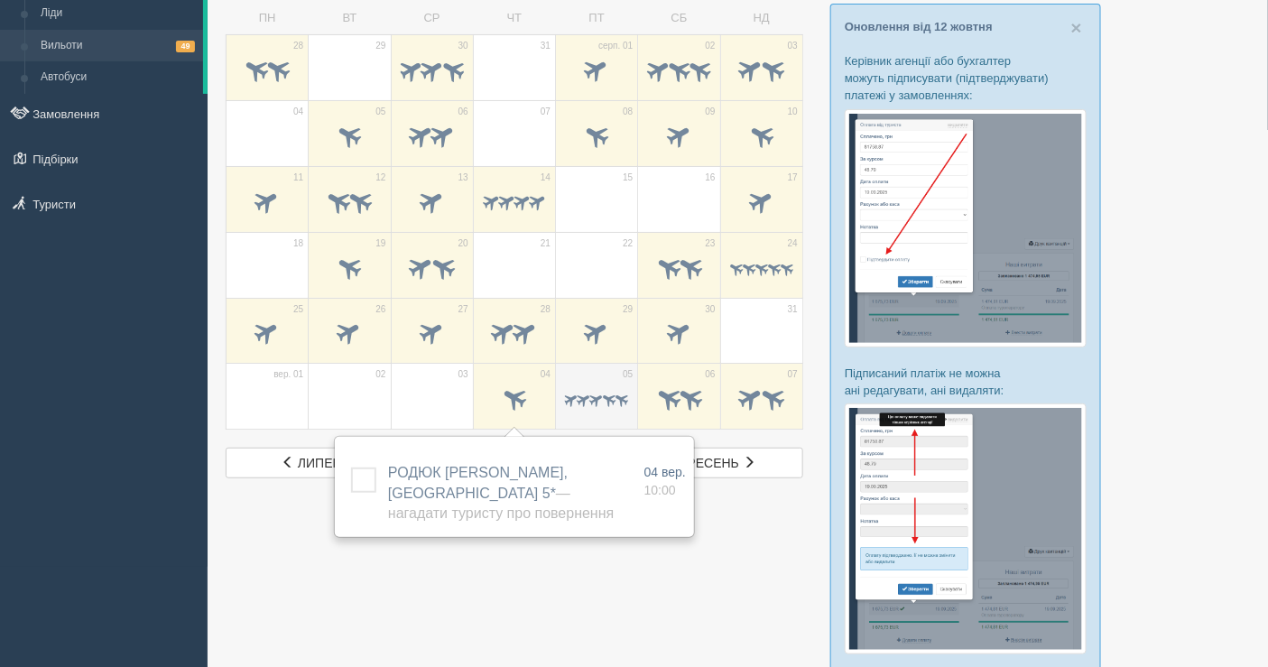
click at [605, 392] on span at bounding box center [609, 400] width 17 height 17
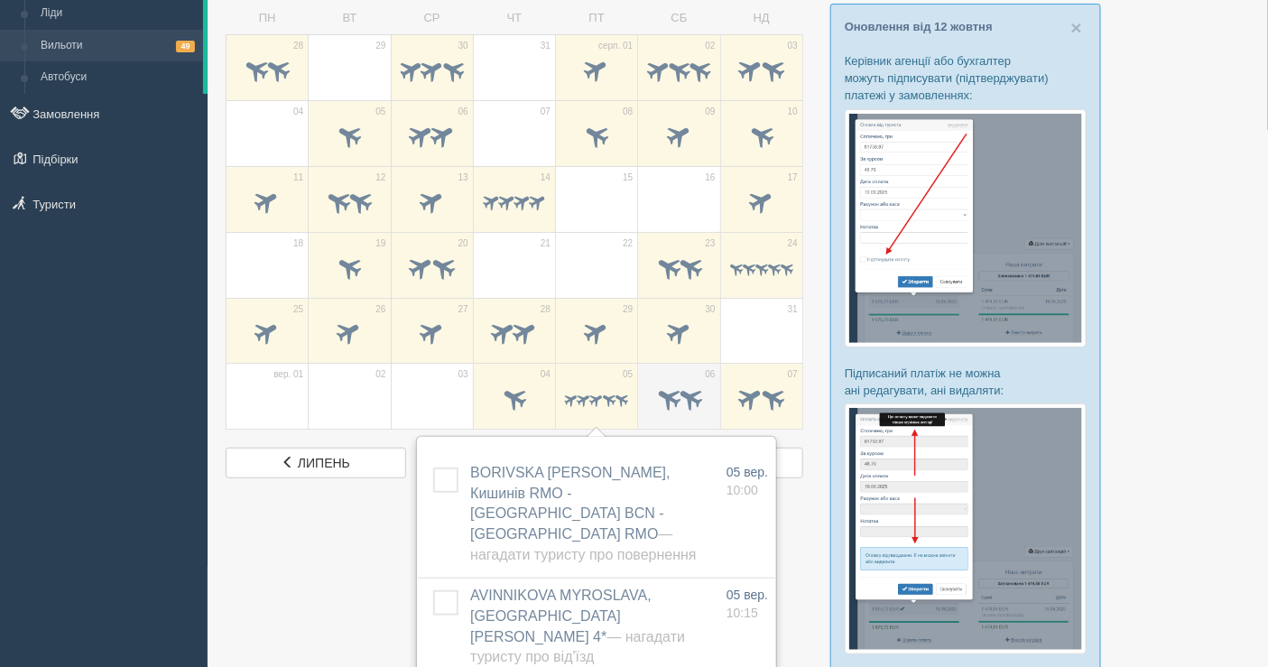
click at [656, 394] on span at bounding box center [668, 399] width 30 height 30
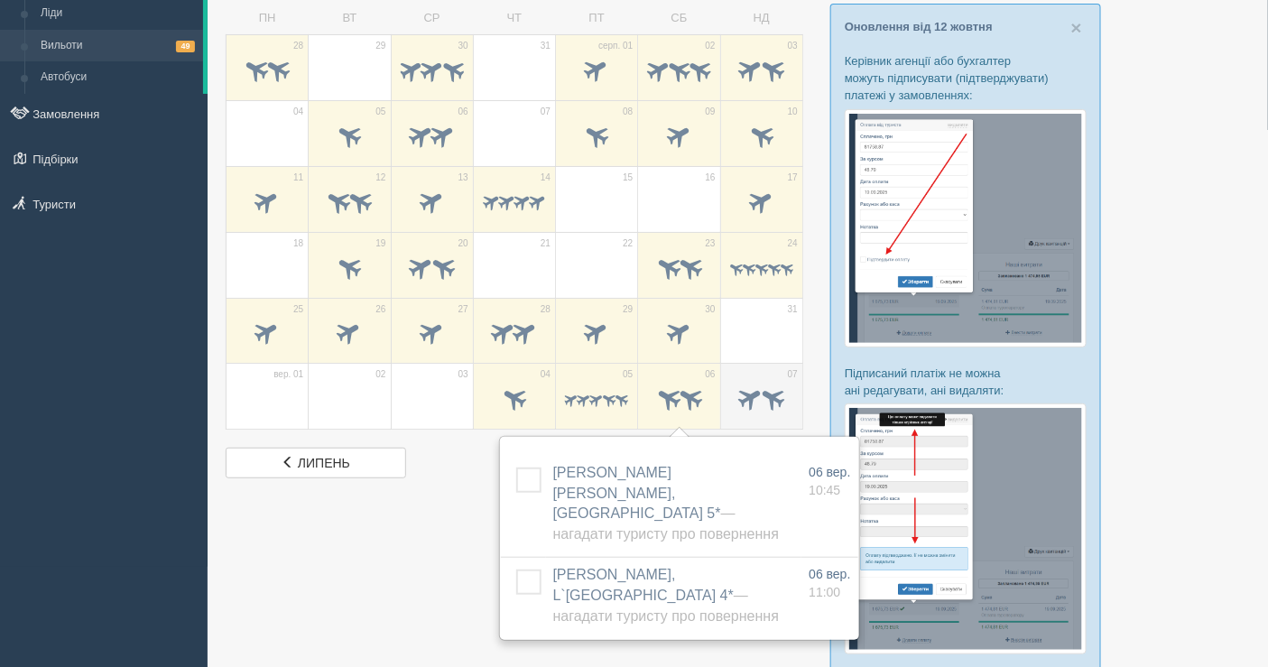
click at [746, 394] on span at bounding box center [751, 399] width 30 height 30
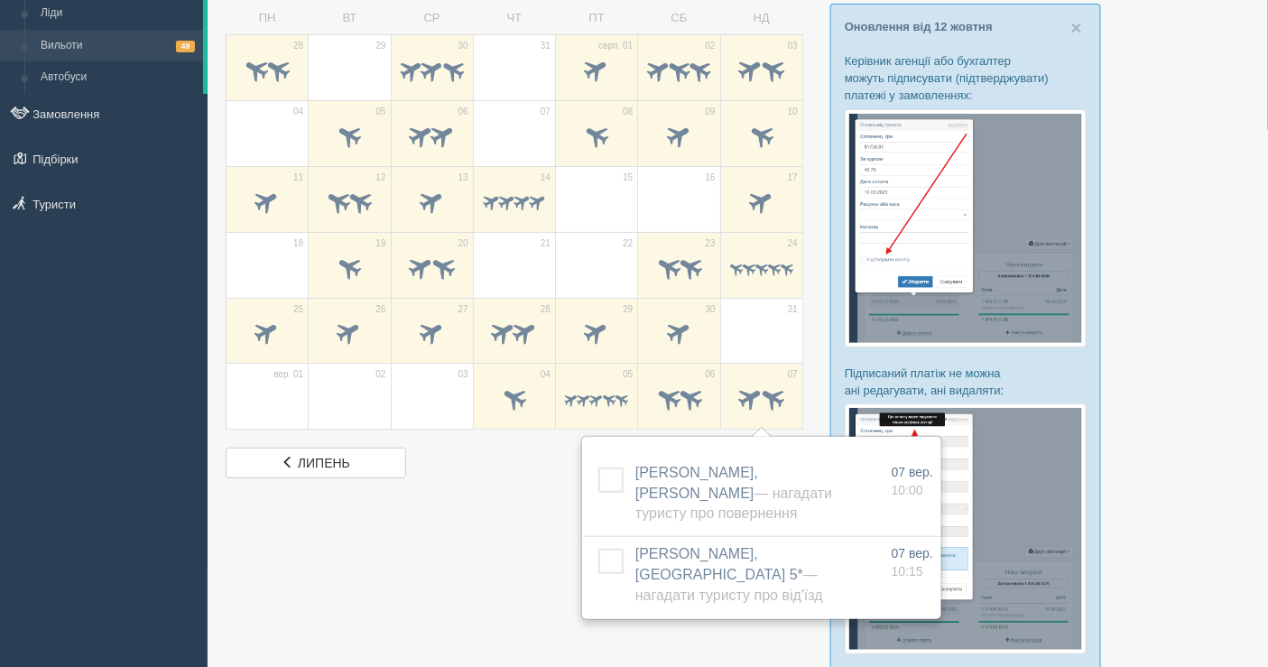
click at [429, 570] on div at bounding box center [738, 486] width 1024 height 1050
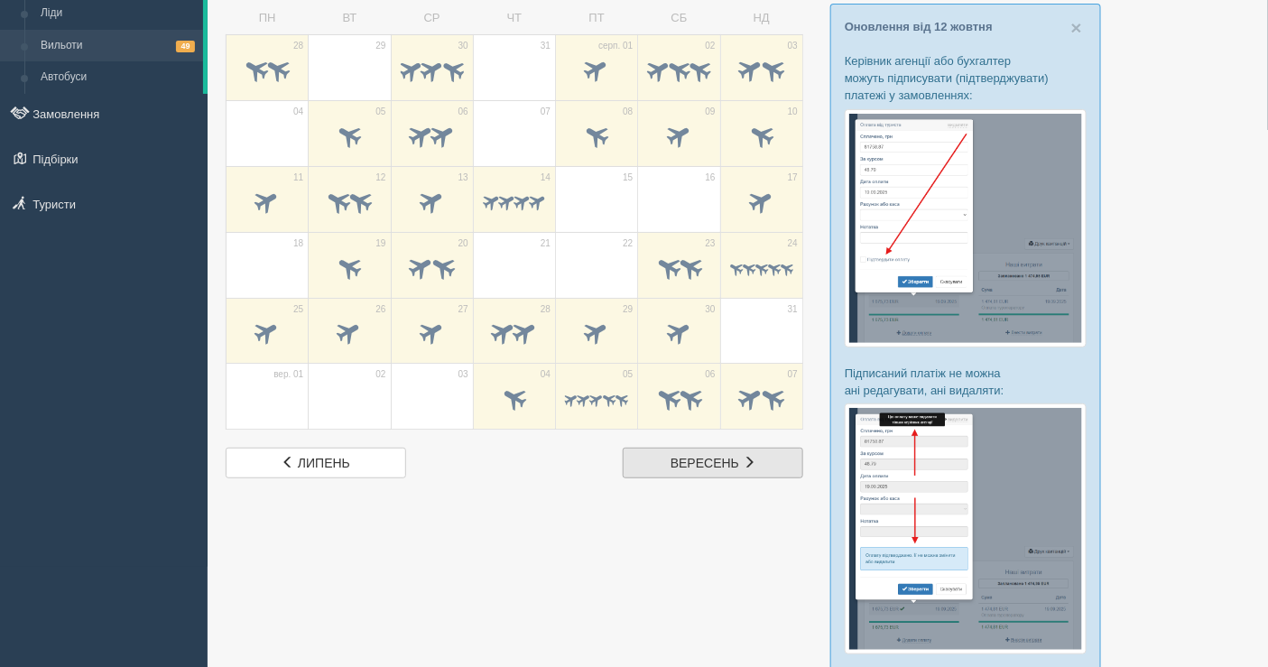
click at [734, 456] on span "вересень" at bounding box center [705, 463] width 69 height 14
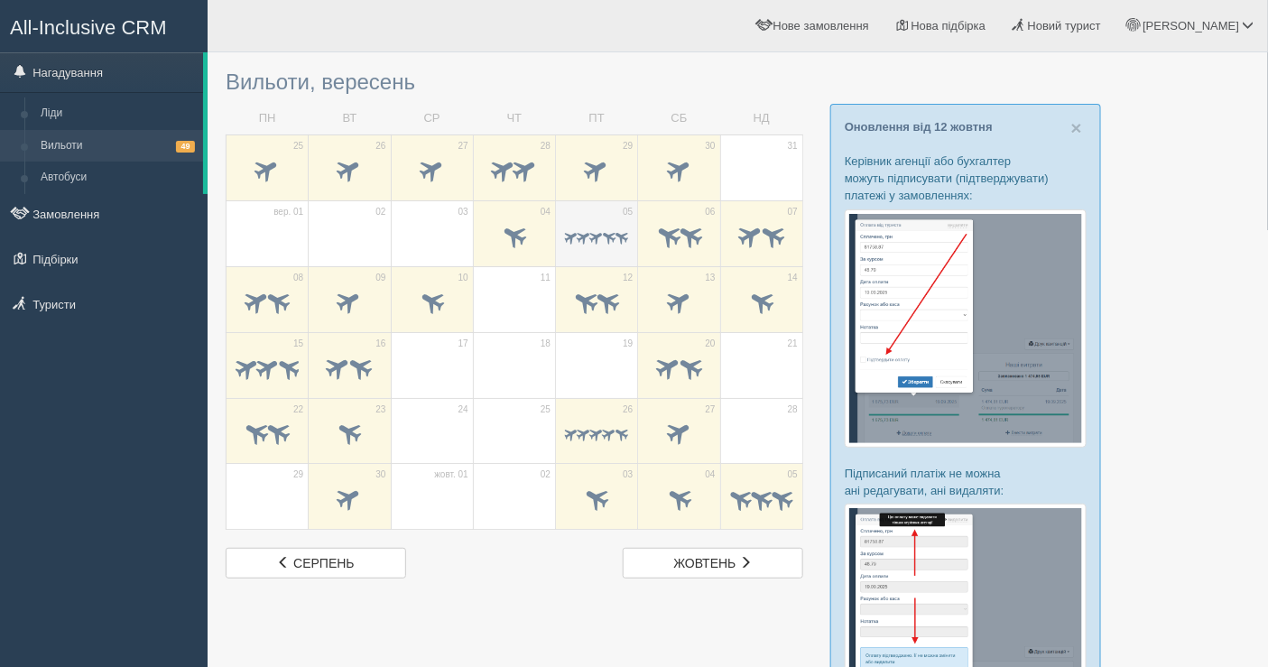
click at [591, 226] on div at bounding box center [596, 238] width 63 height 38
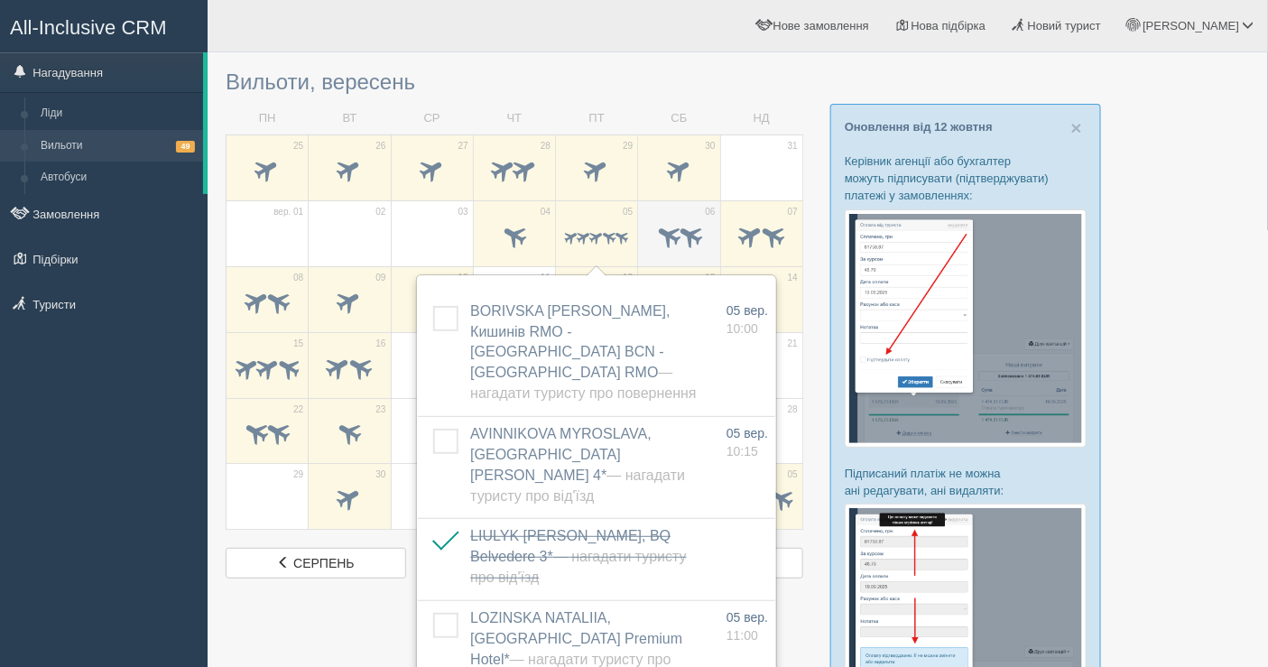
click at [646, 228] on td "06" at bounding box center [679, 233] width 82 height 66
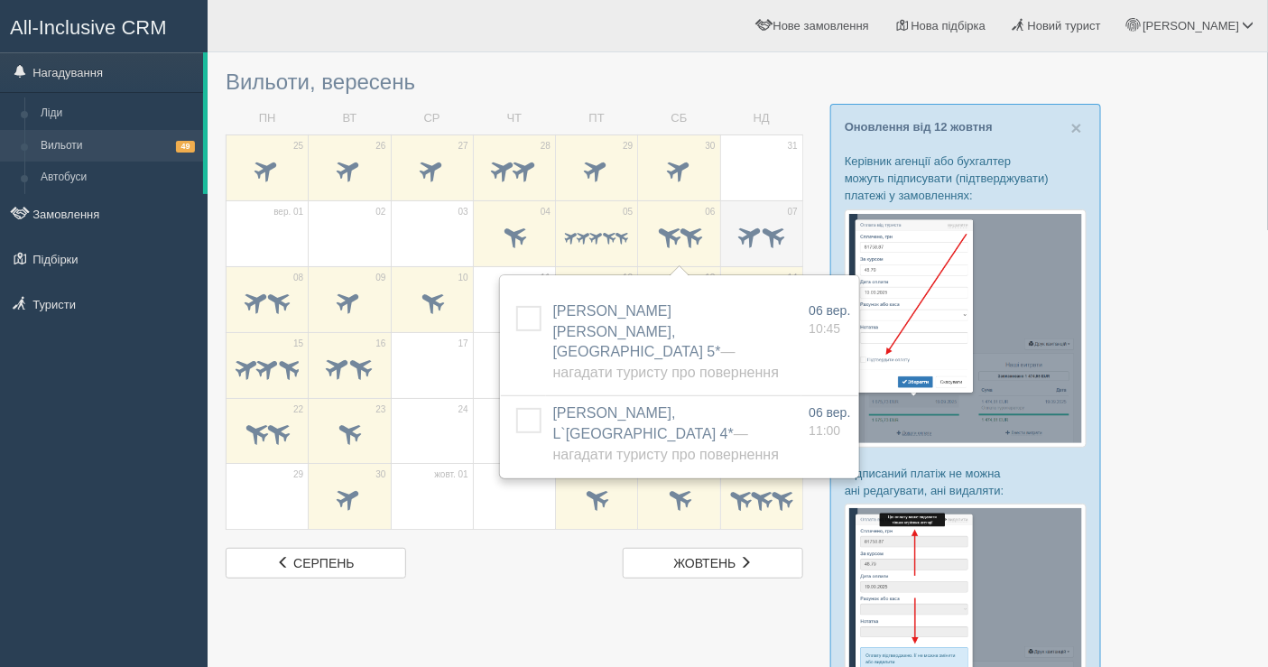
click at [755, 227] on span at bounding box center [751, 235] width 30 height 30
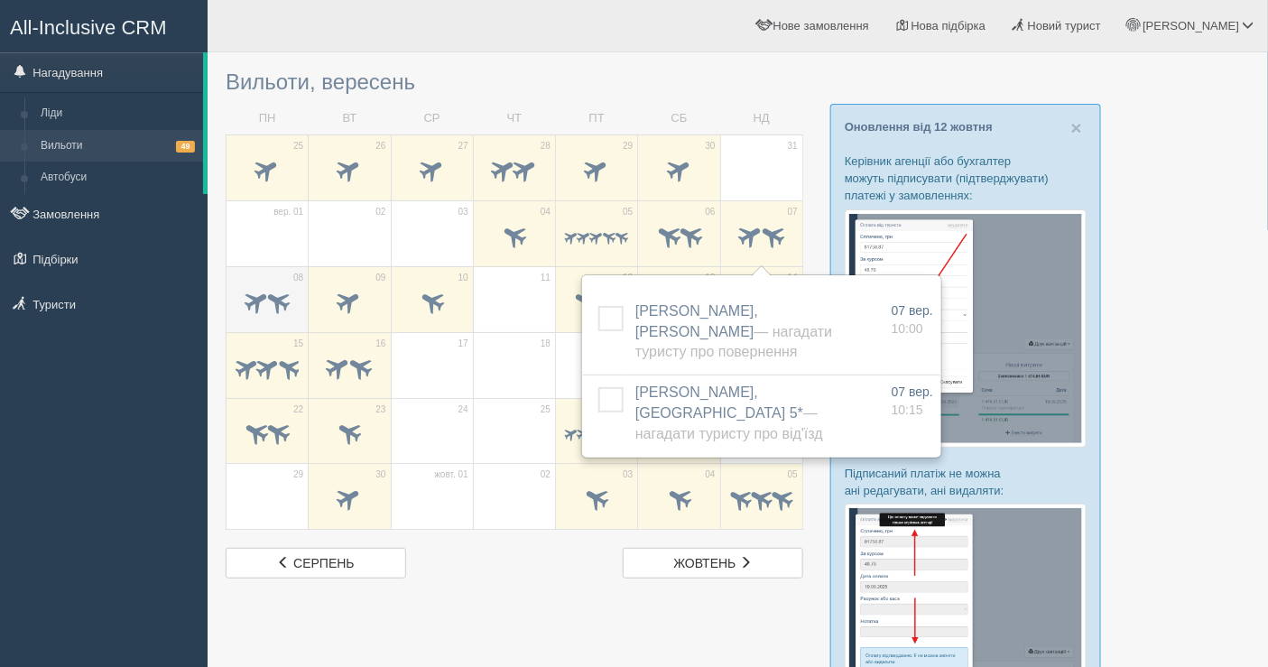
click at [269, 324] on td "08" at bounding box center [268, 299] width 82 height 66
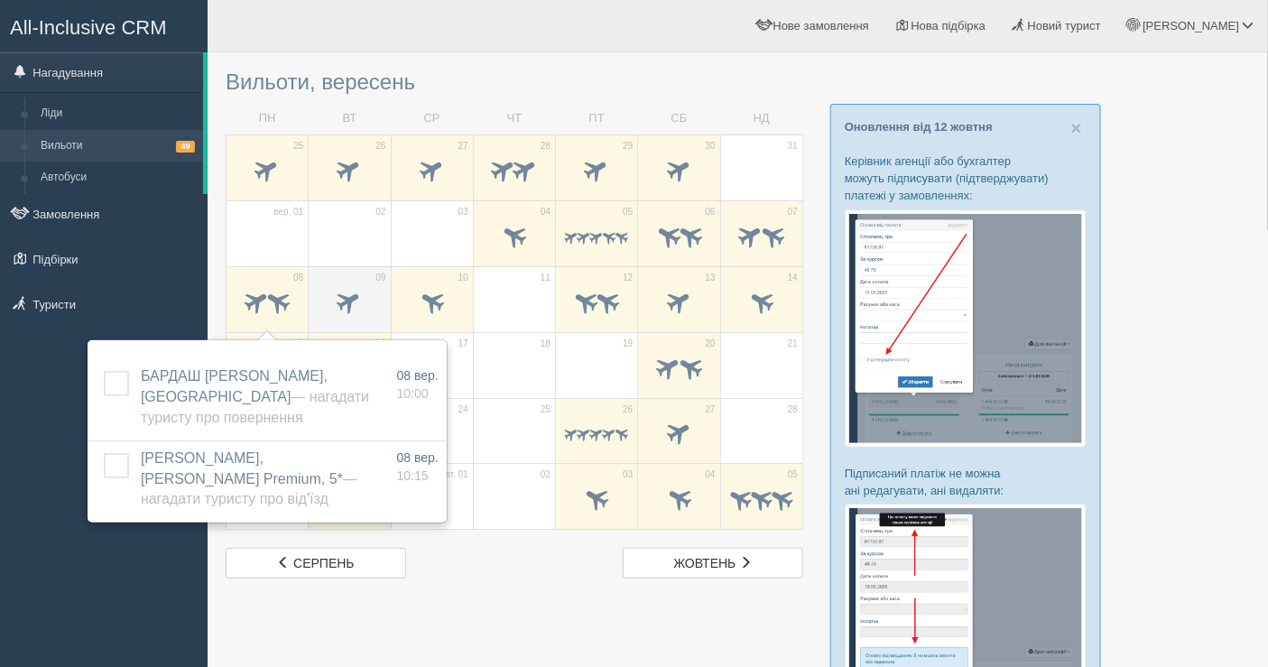
click at [365, 310] on span at bounding box center [349, 304] width 63 height 31
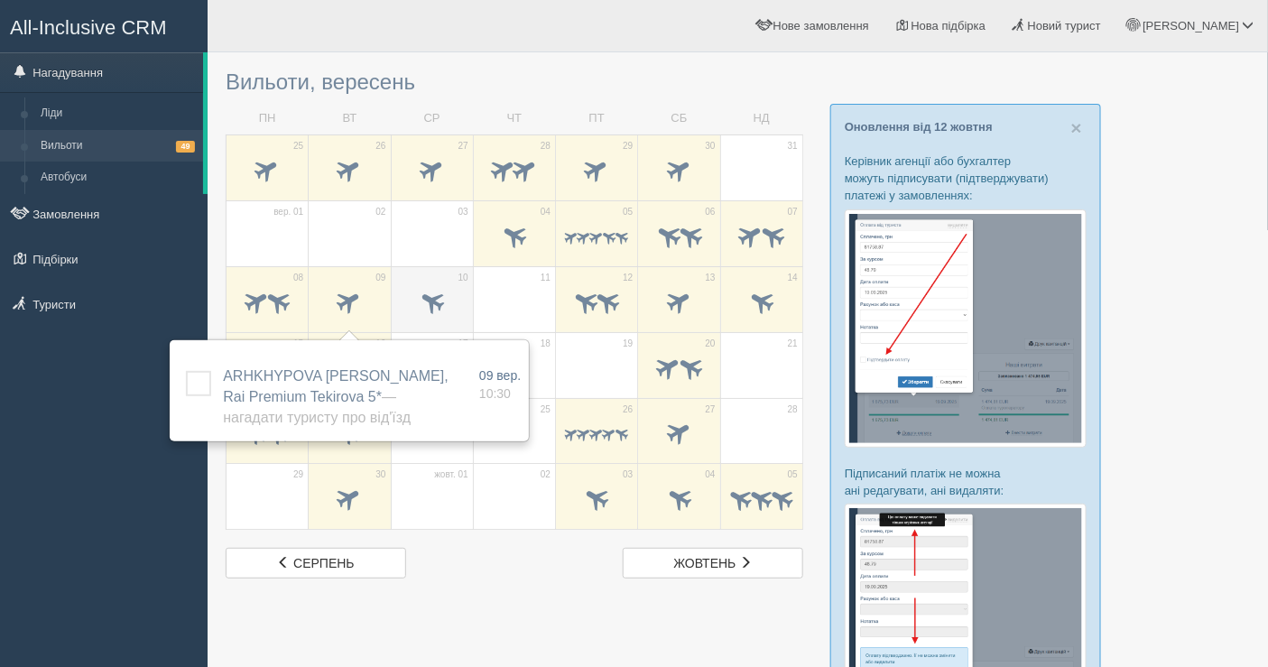
click at [435, 310] on span at bounding box center [432, 301] width 30 height 30
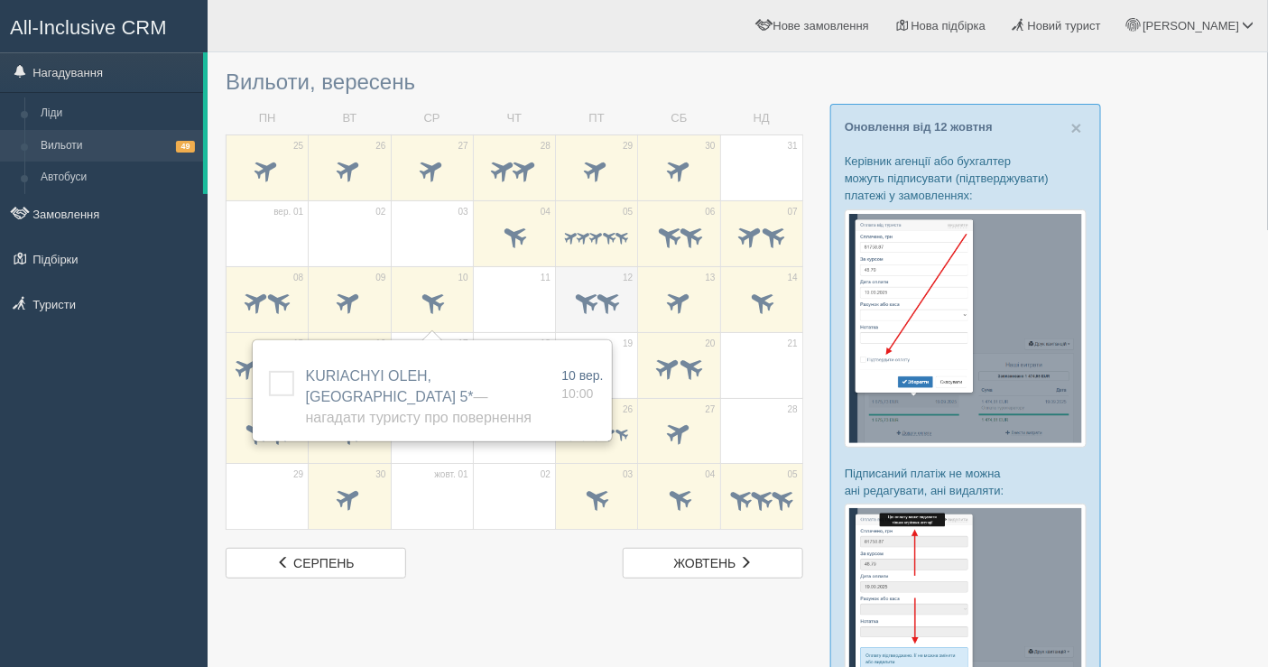
click at [571, 290] on span at bounding box center [586, 301] width 30 height 30
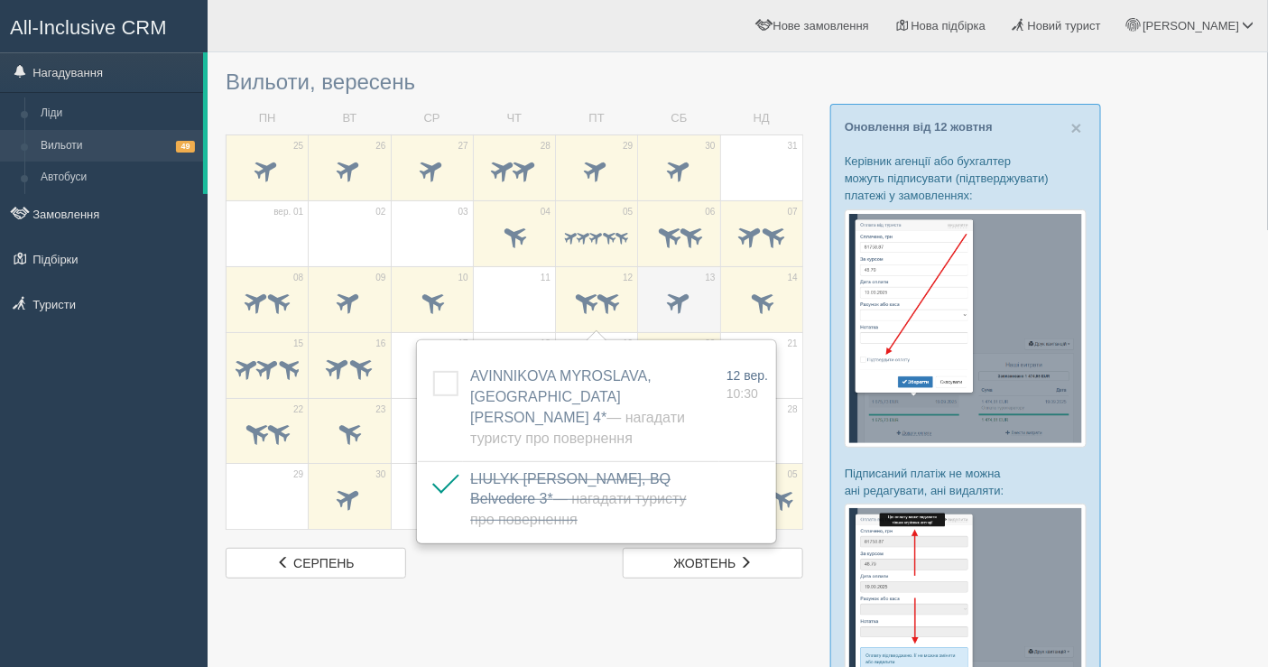
click at [663, 282] on td "13" at bounding box center [679, 299] width 82 height 66
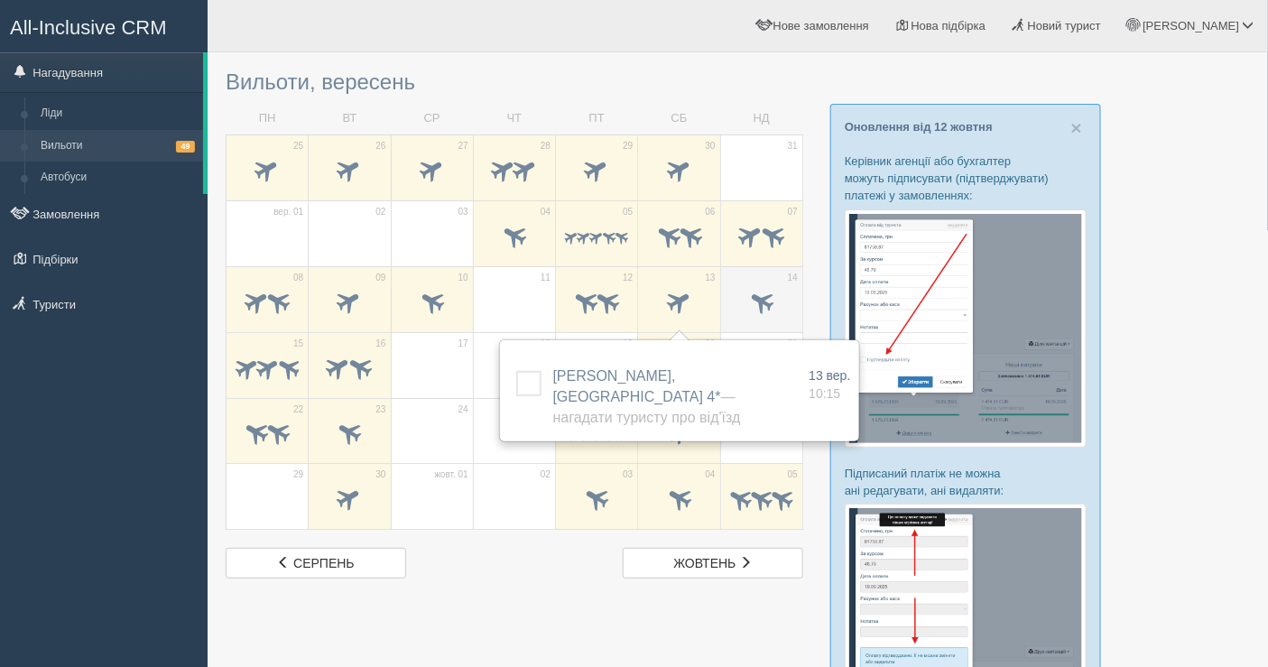
click at [758, 282] on td "14" at bounding box center [761, 299] width 82 height 66
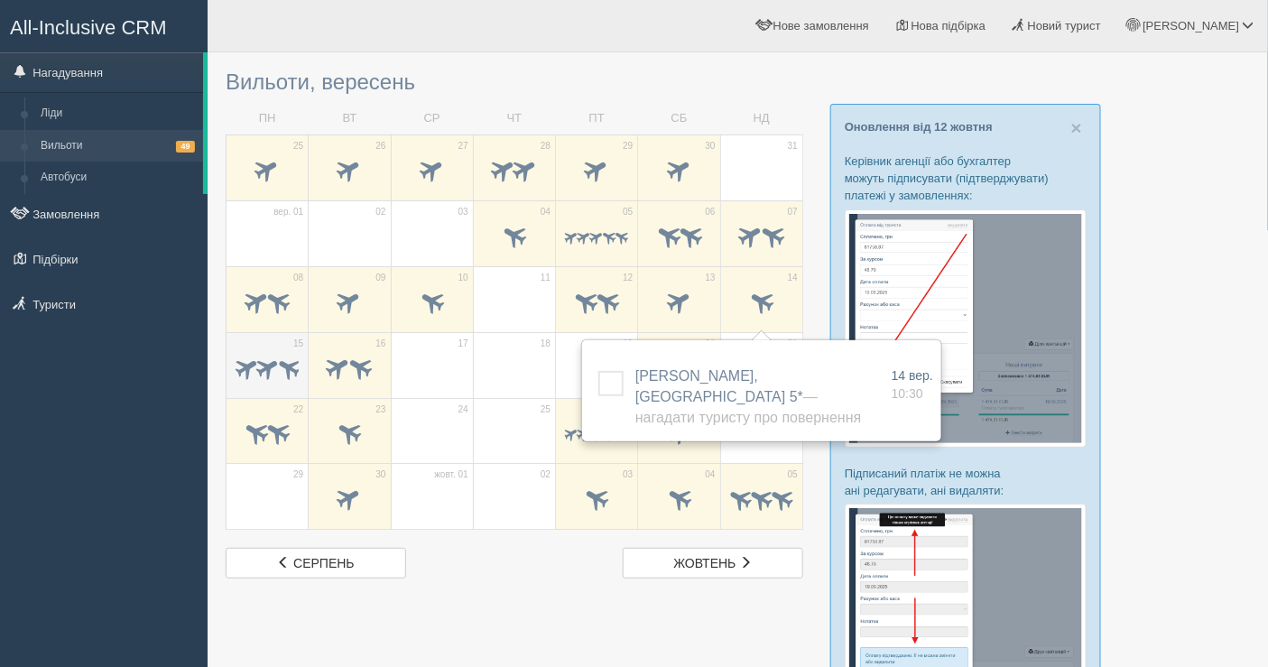
click at [275, 375] on span at bounding box center [267, 370] width 63 height 30
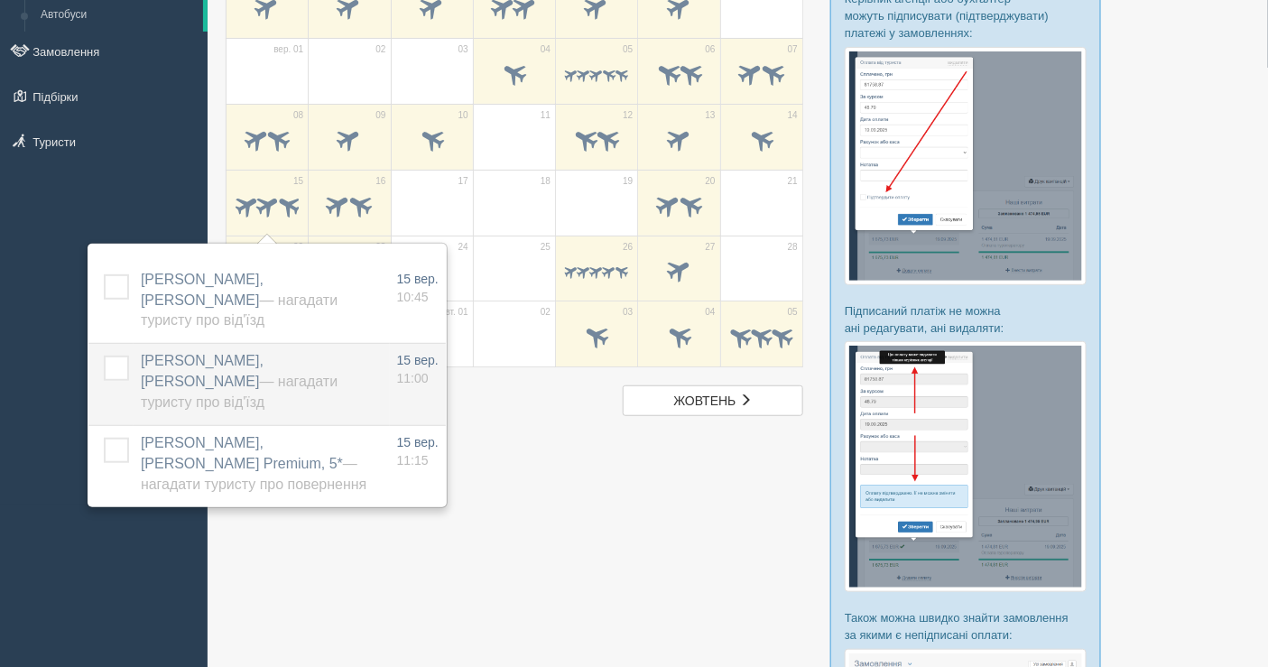
scroll to position [200, 0]
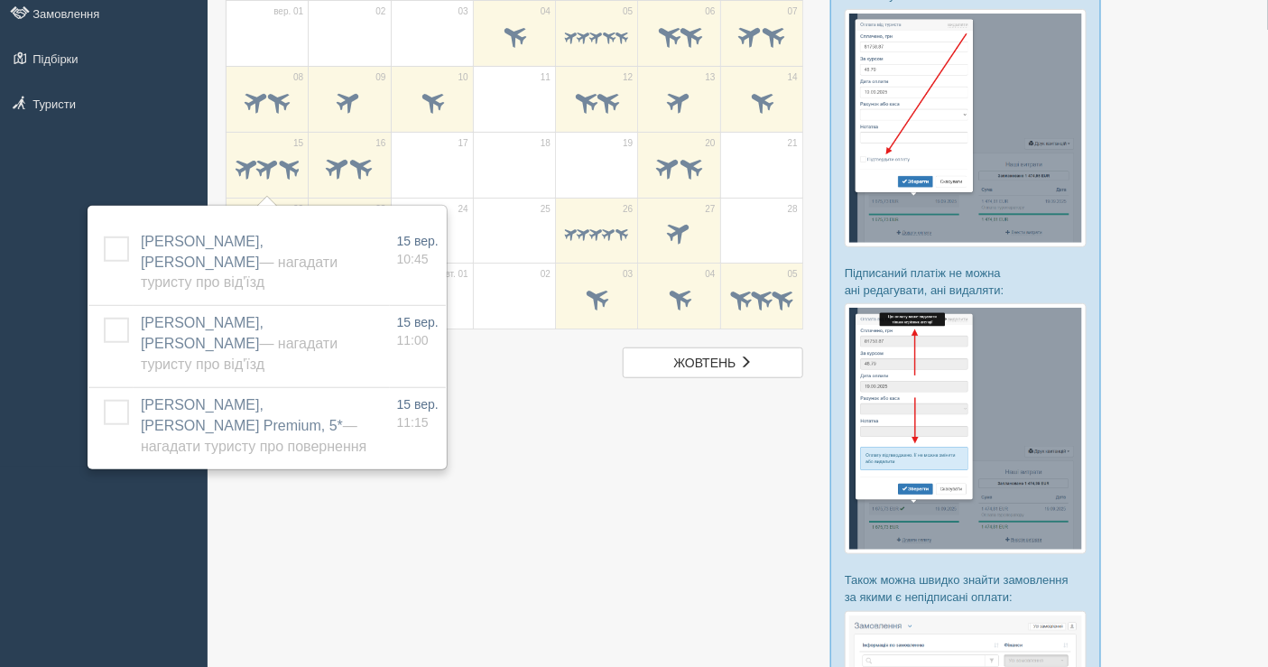
click at [518, 439] on div at bounding box center [738, 386] width 1024 height 1050
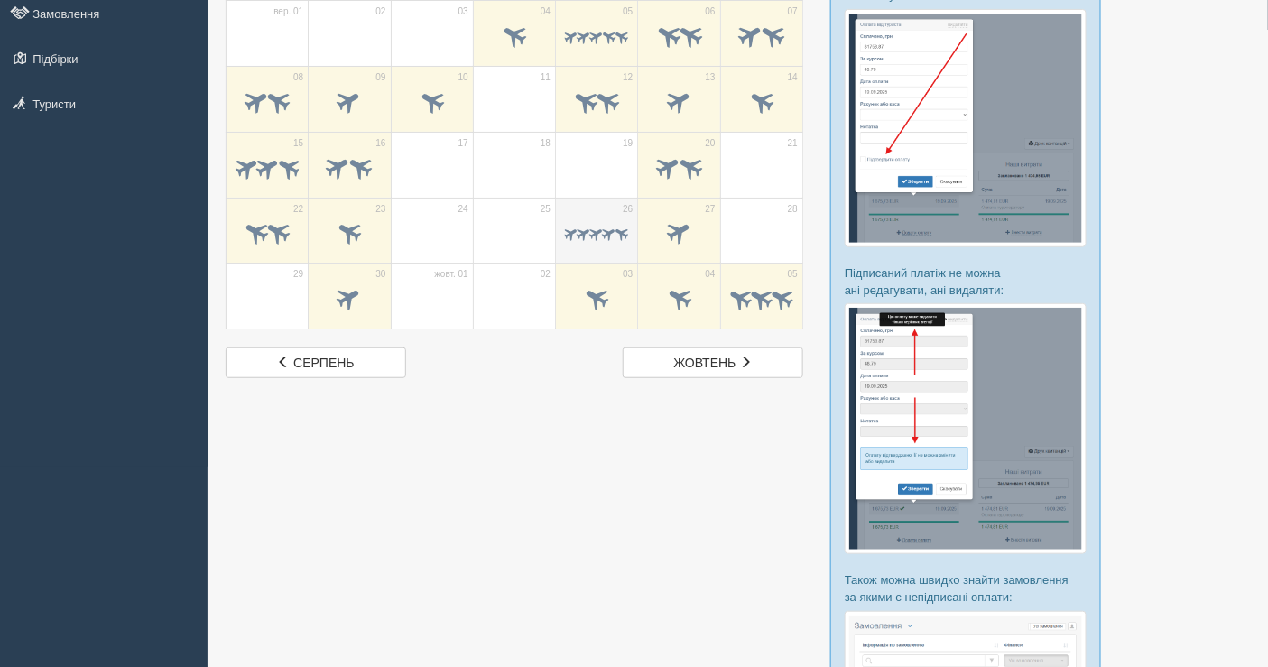
click at [585, 231] on span at bounding box center [584, 234] width 17 height 17
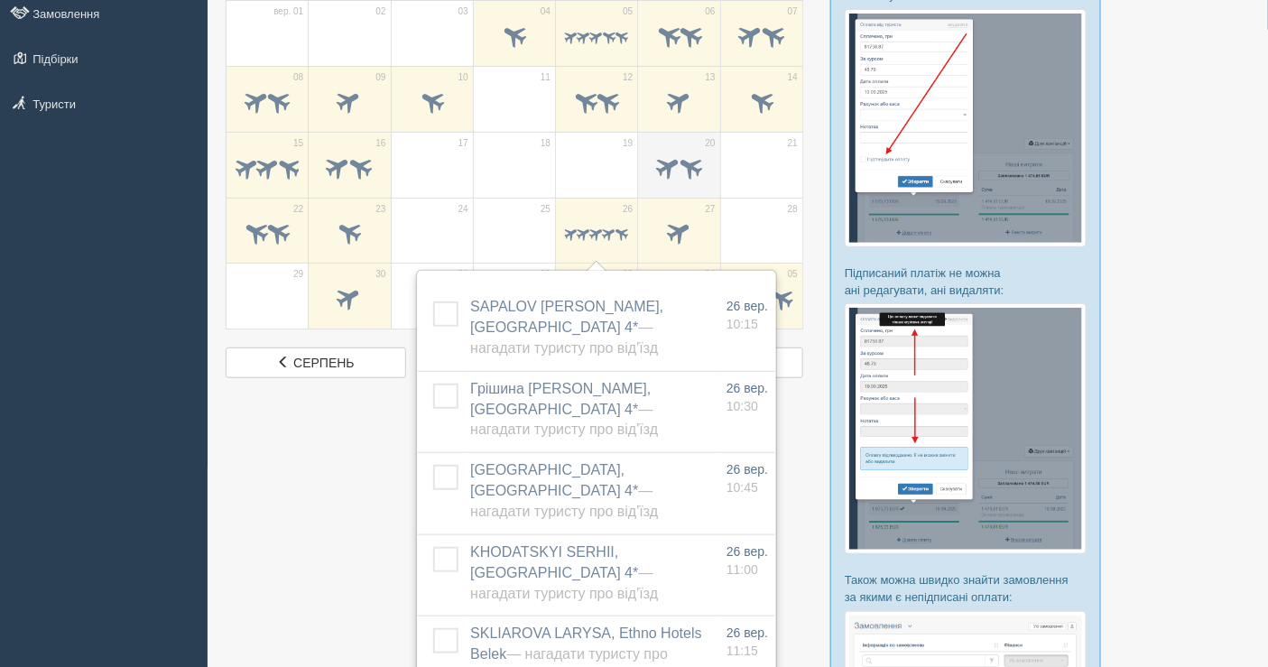
click at [653, 164] on span at bounding box center [668, 167] width 30 height 30
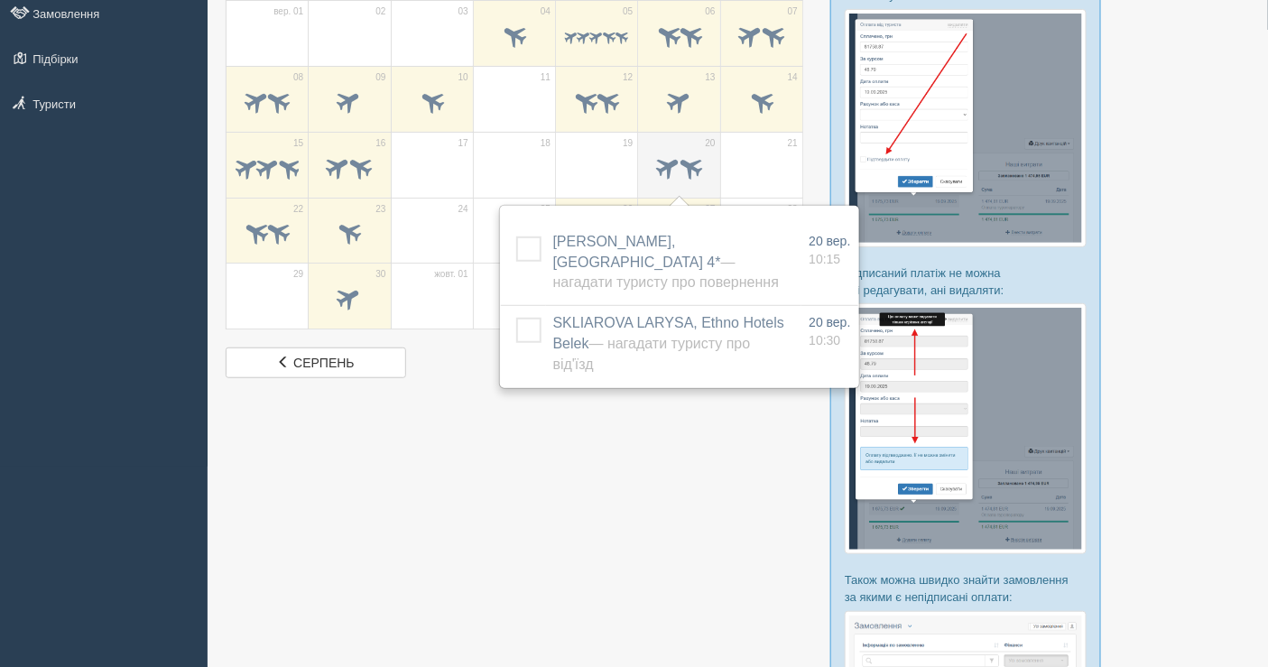
click at [678, 152] on span at bounding box center [668, 167] width 30 height 30
click at [272, 233] on span at bounding box center [279, 233] width 30 height 30
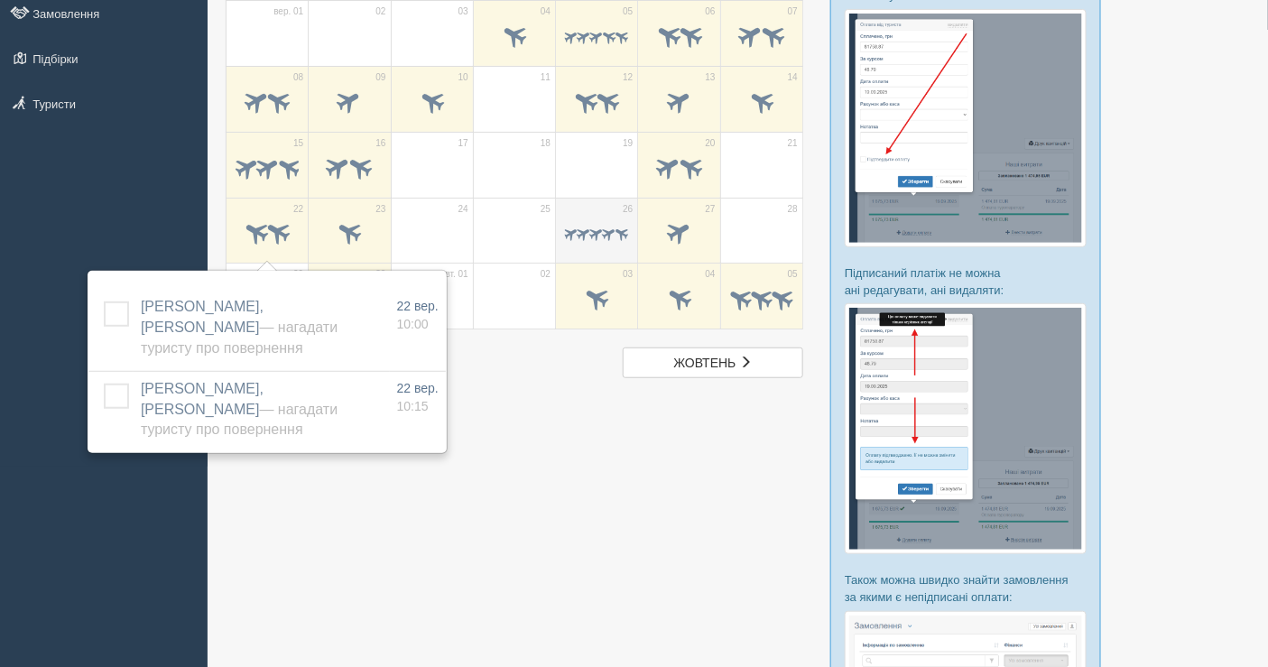
click at [600, 241] on div at bounding box center [596, 236] width 63 height 38
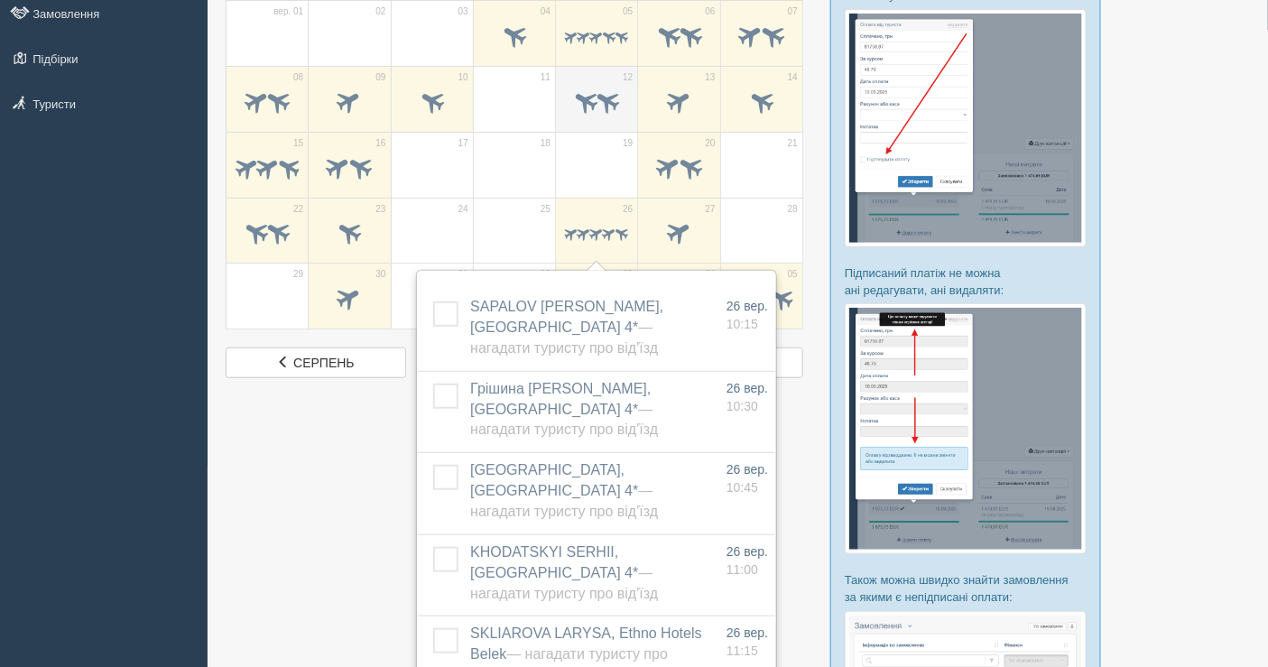
click at [593, 101] on span at bounding box center [608, 101] width 30 height 30
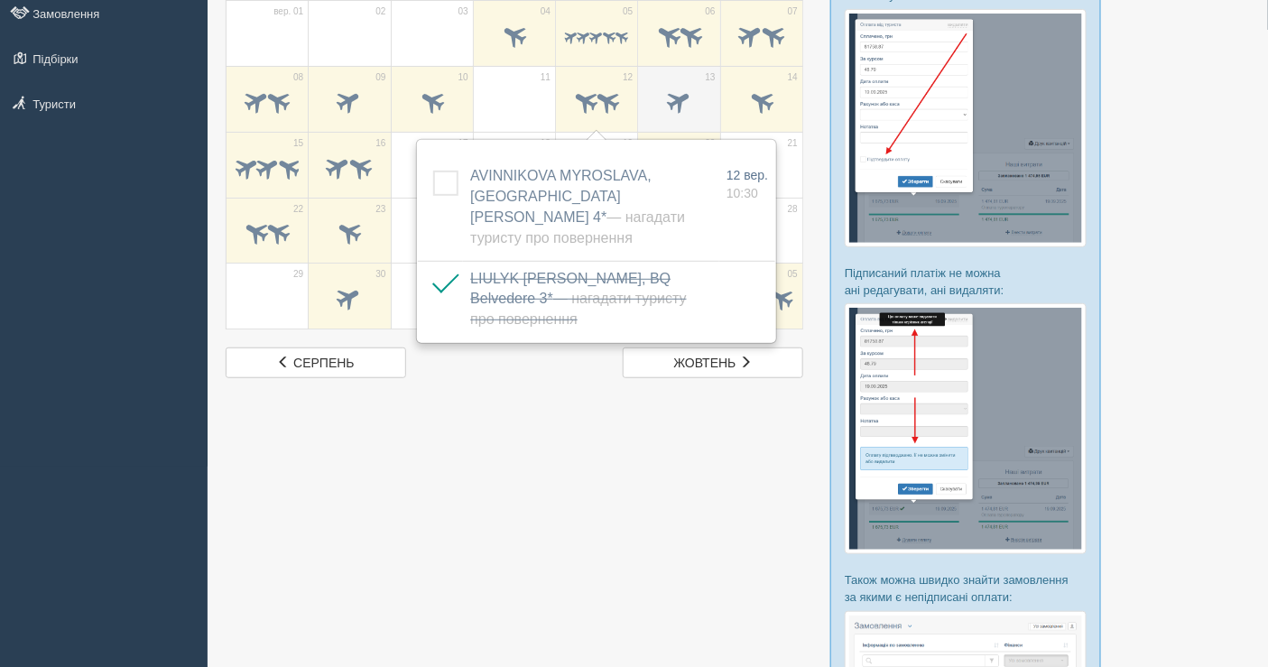
click at [669, 102] on span at bounding box center [679, 101] width 30 height 30
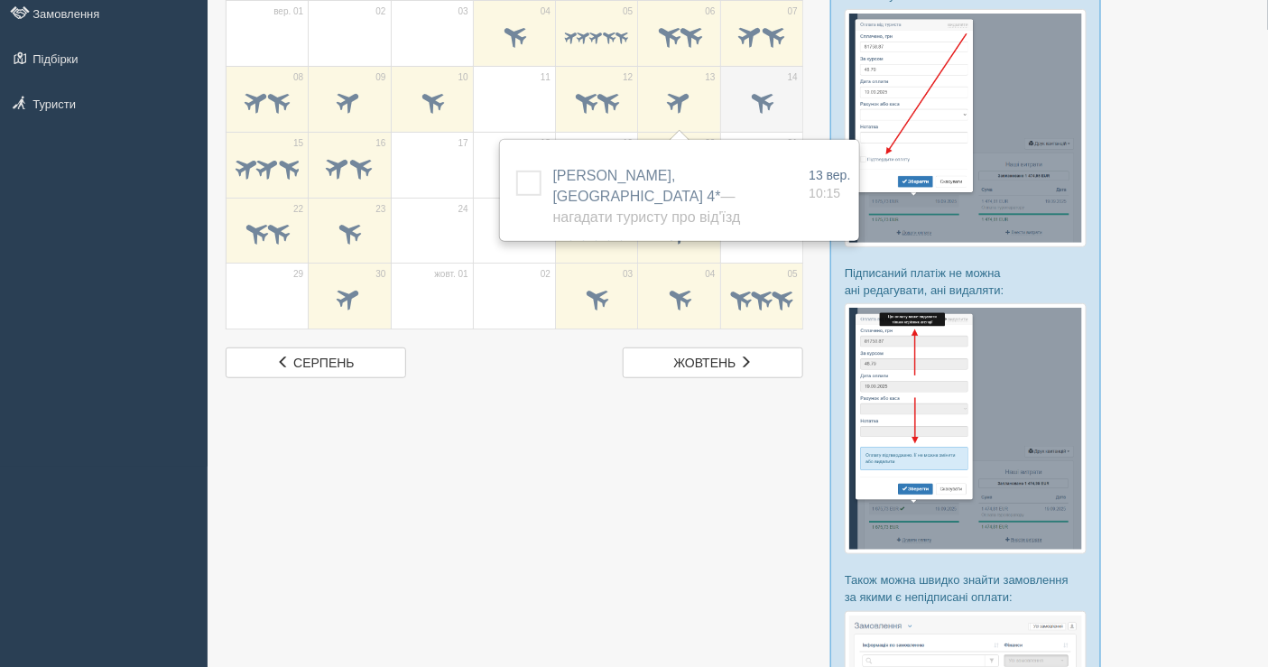
click at [723, 112] on td "14" at bounding box center [761, 99] width 82 height 66
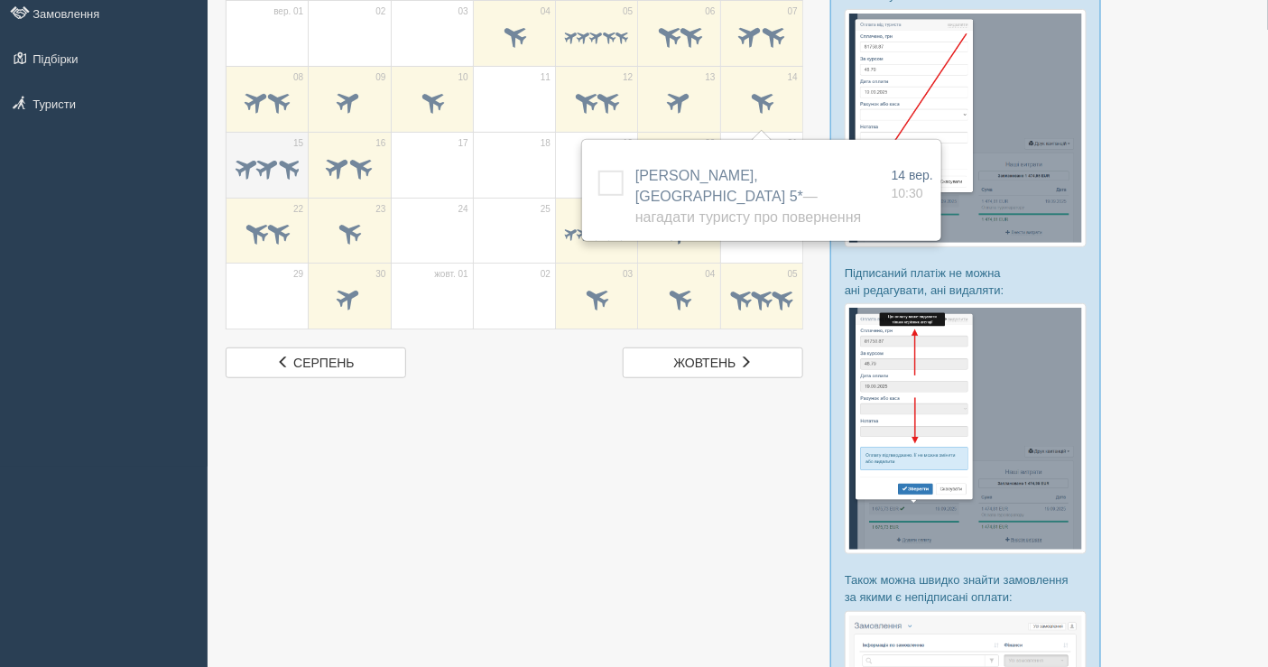
click at [261, 172] on span at bounding box center [267, 167] width 28 height 28
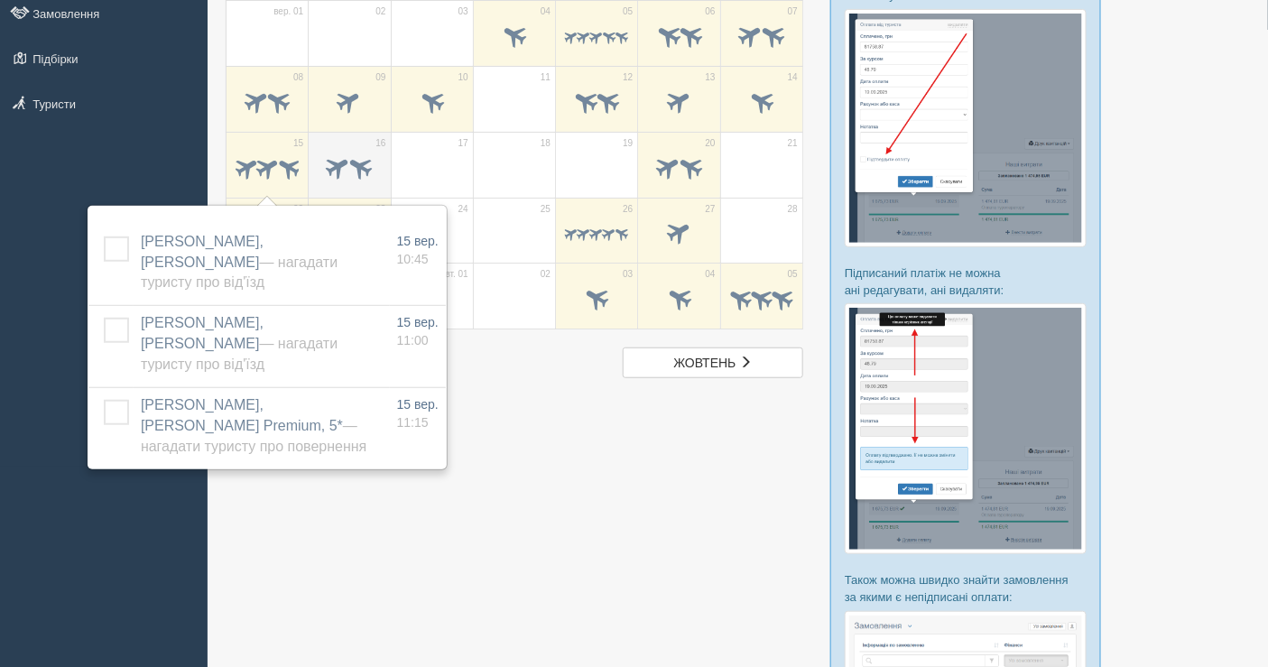
click at [366, 158] on span at bounding box center [361, 167] width 30 height 30
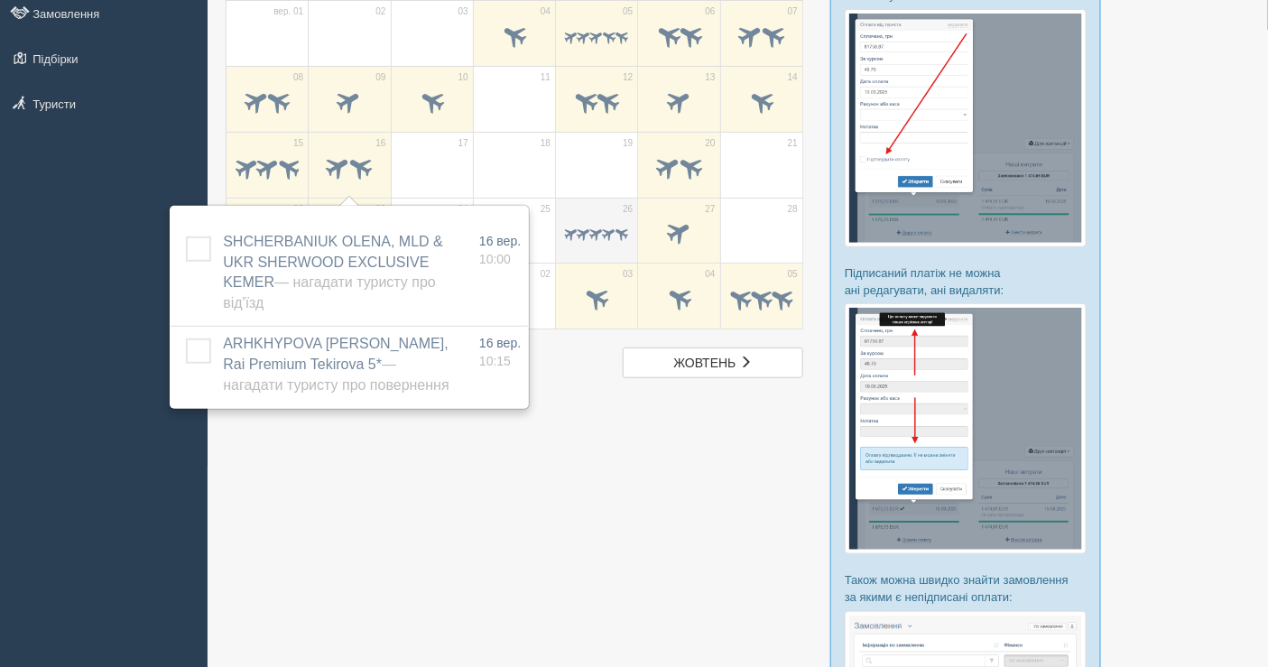
click at [602, 219] on div at bounding box center [596, 236] width 63 height 38
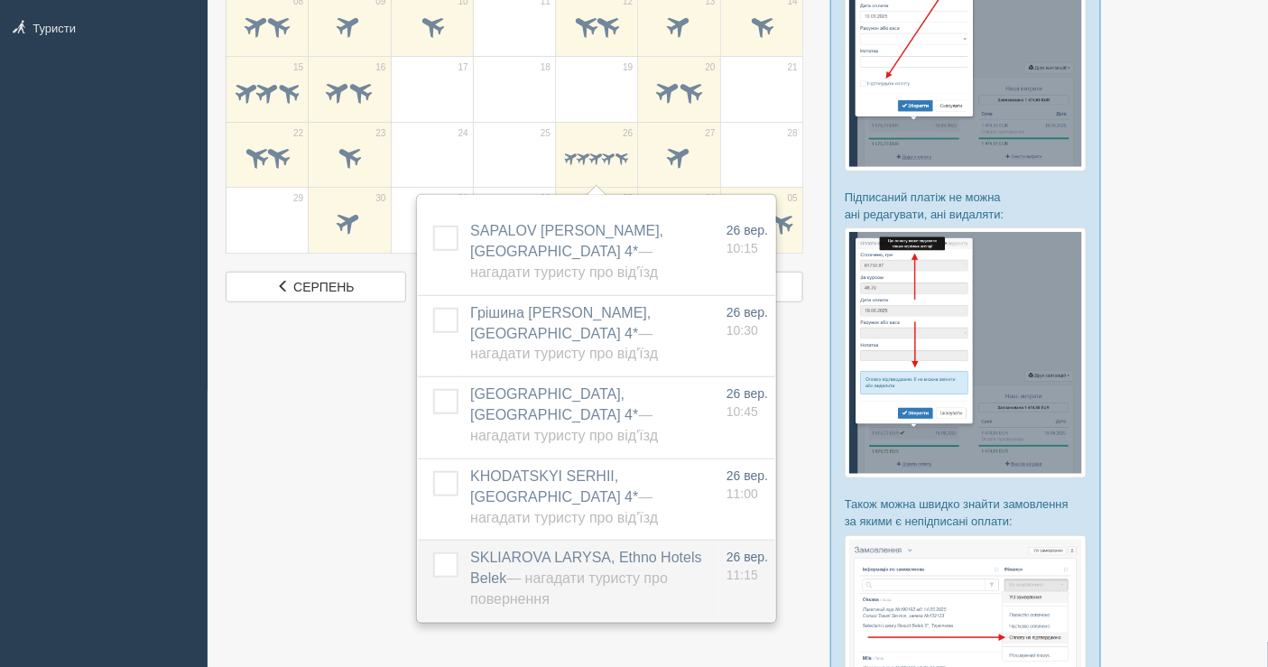
scroll to position [301, 0]
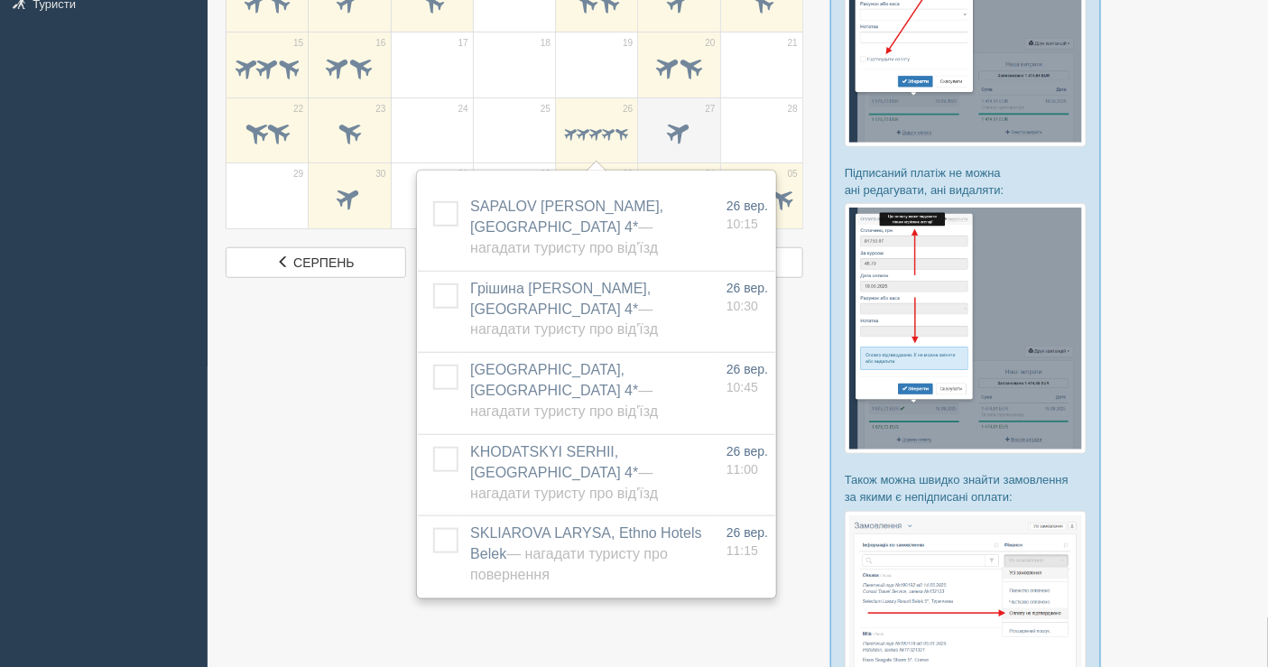
click at [680, 127] on span at bounding box center [679, 132] width 30 height 30
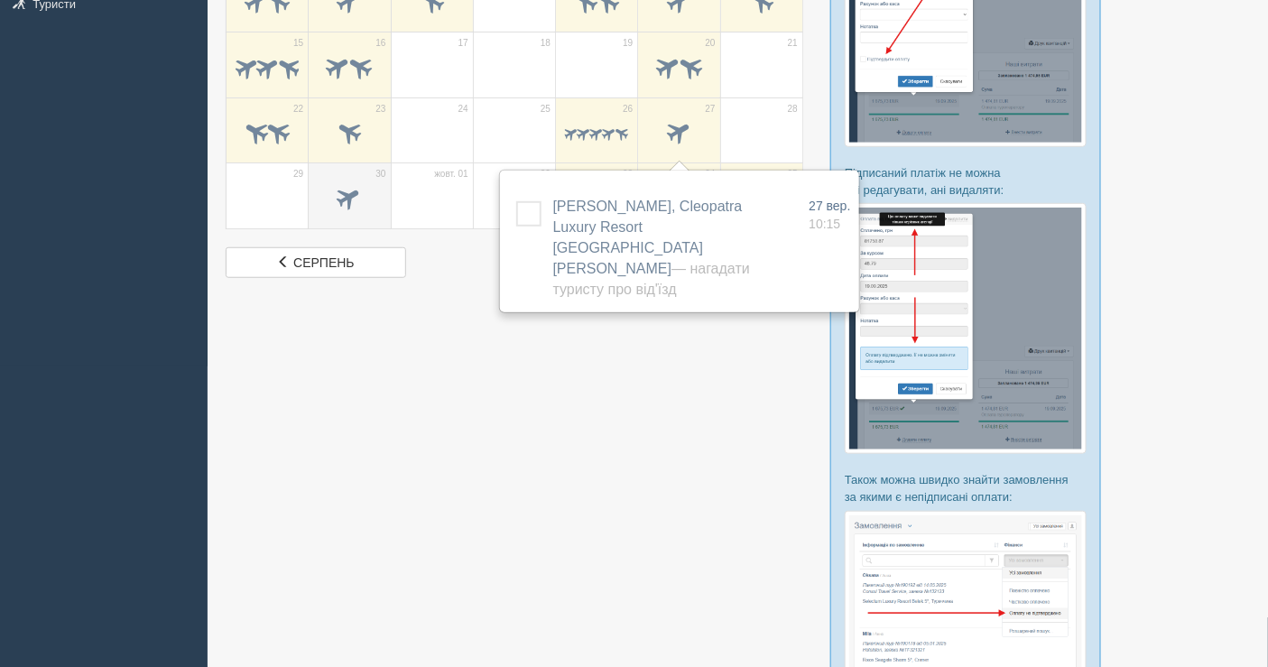
click at [341, 181] on div at bounding box center [349, 200] width 63 height 38
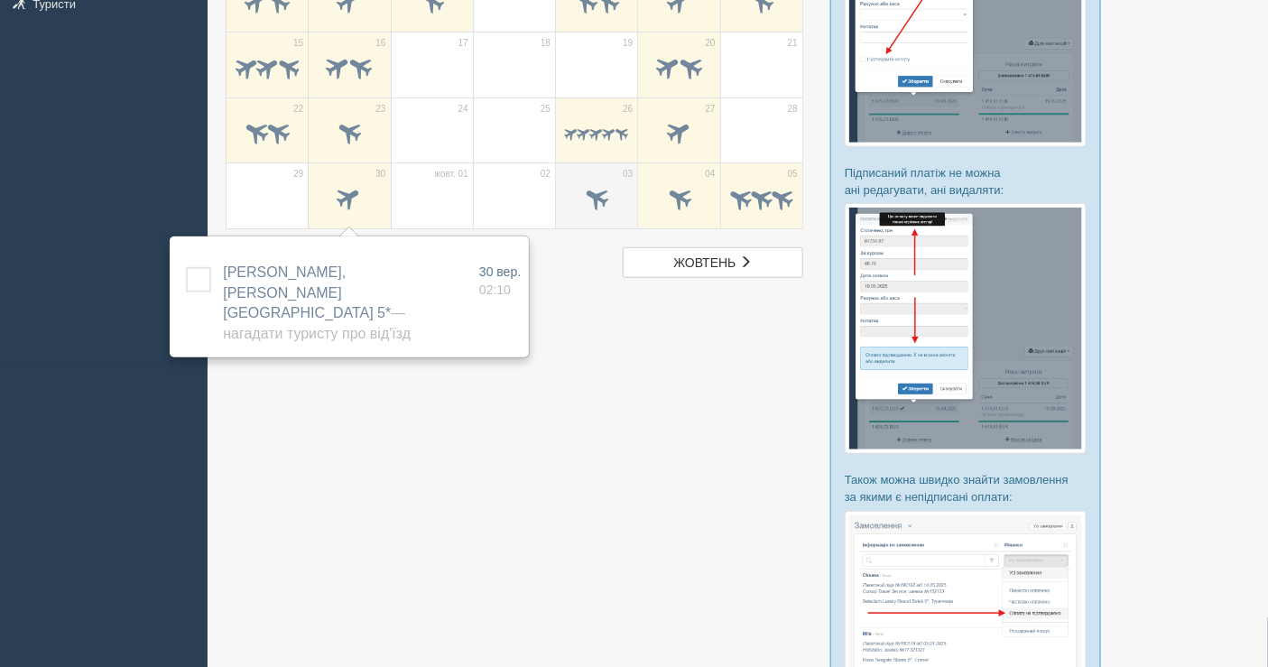
click at [611, 199] on span at bounding box center [597, 198] width 30 height 30
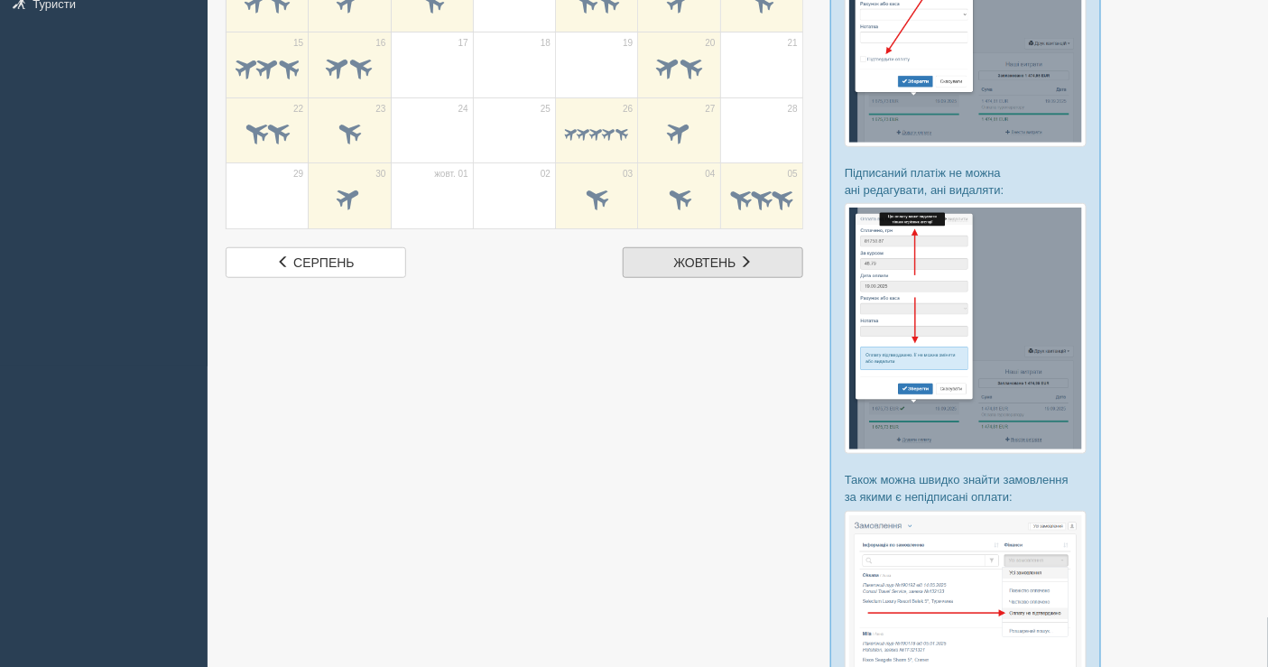
click at [742, 255] on span at bounding box center [746, 261] width 13 height 13
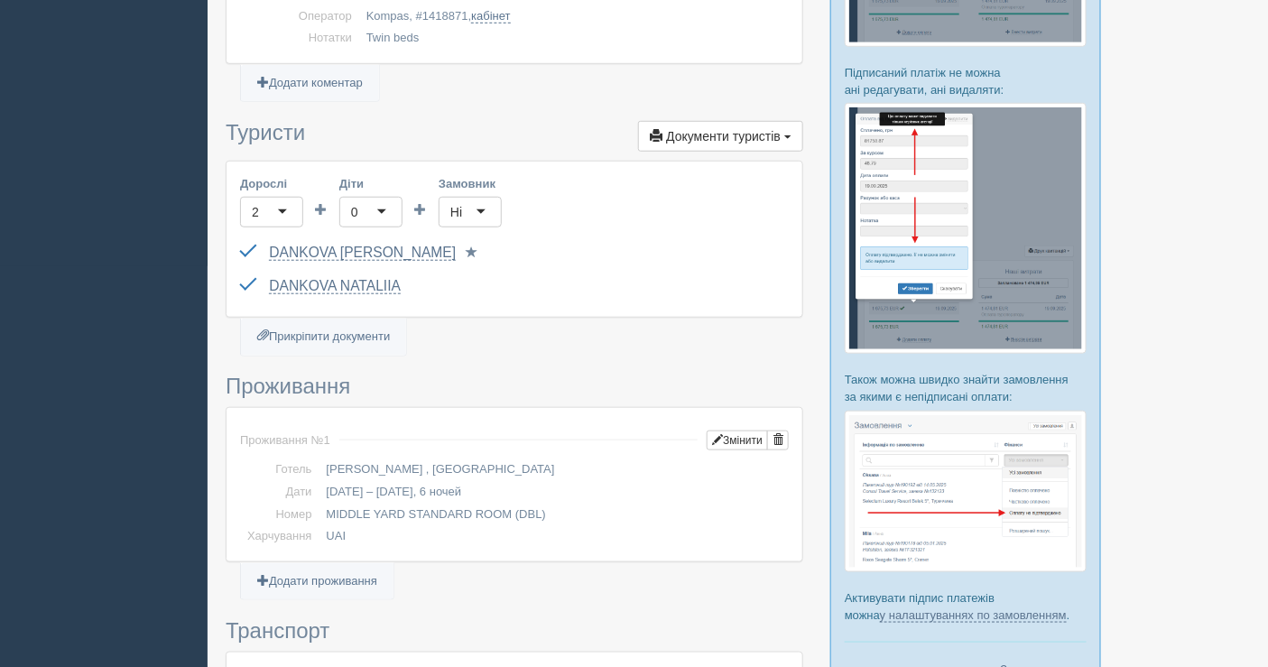
scroll to position [401, 0]
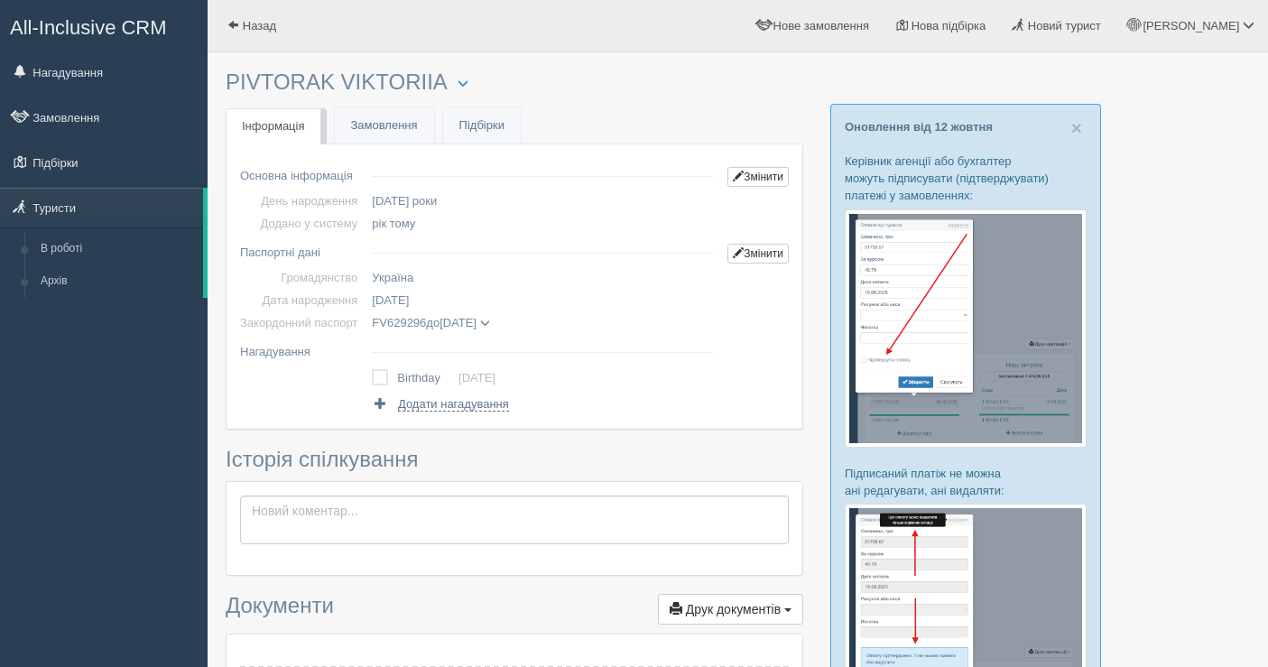
scroll to position [600, 0]
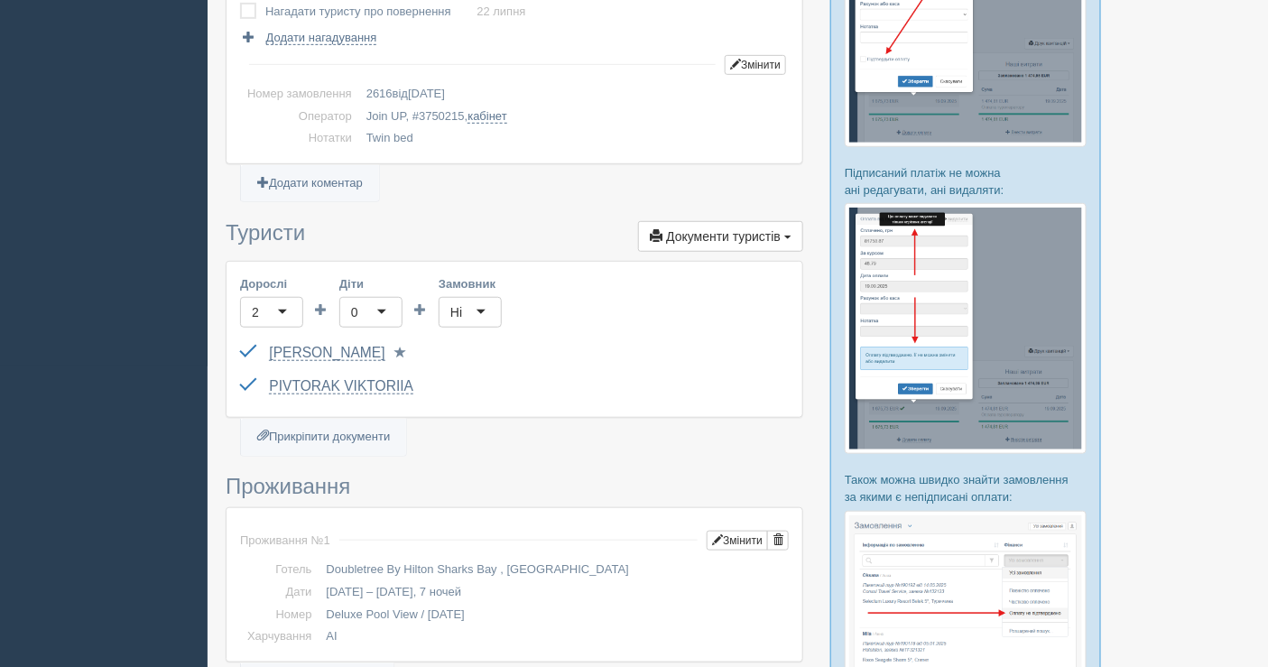
scroll to position [301, 0]
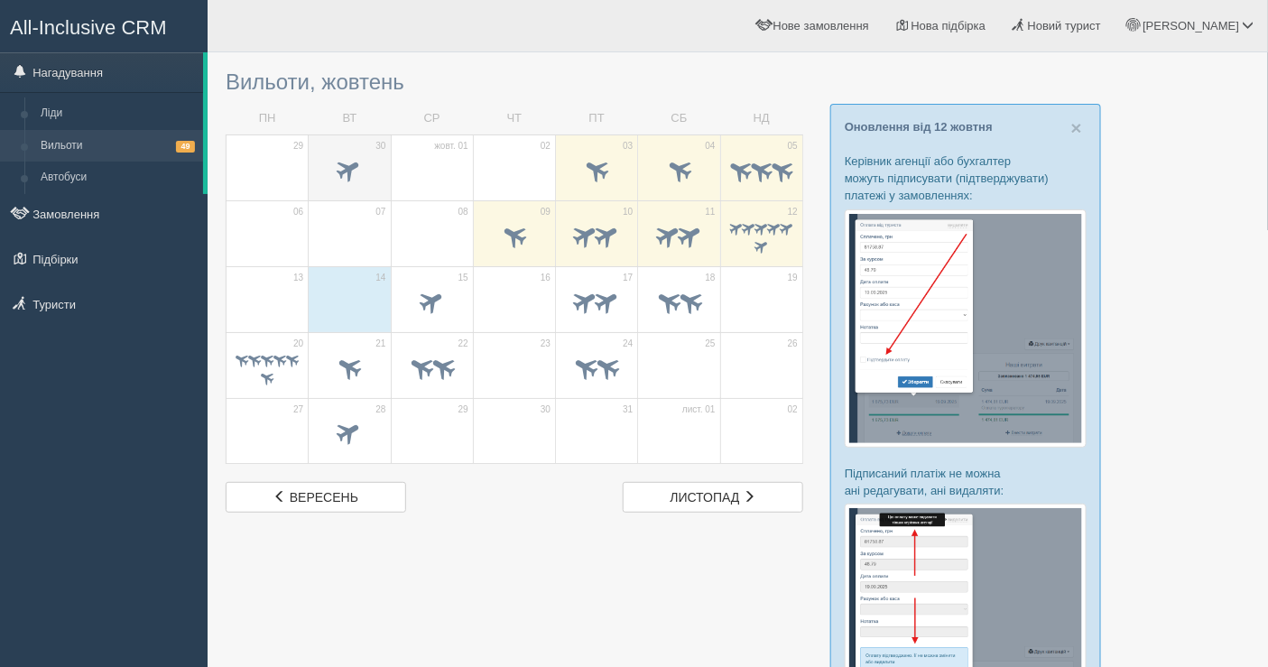
click at [361, 143] on td "30" at bounding box center [350, 167] width 82 height 66
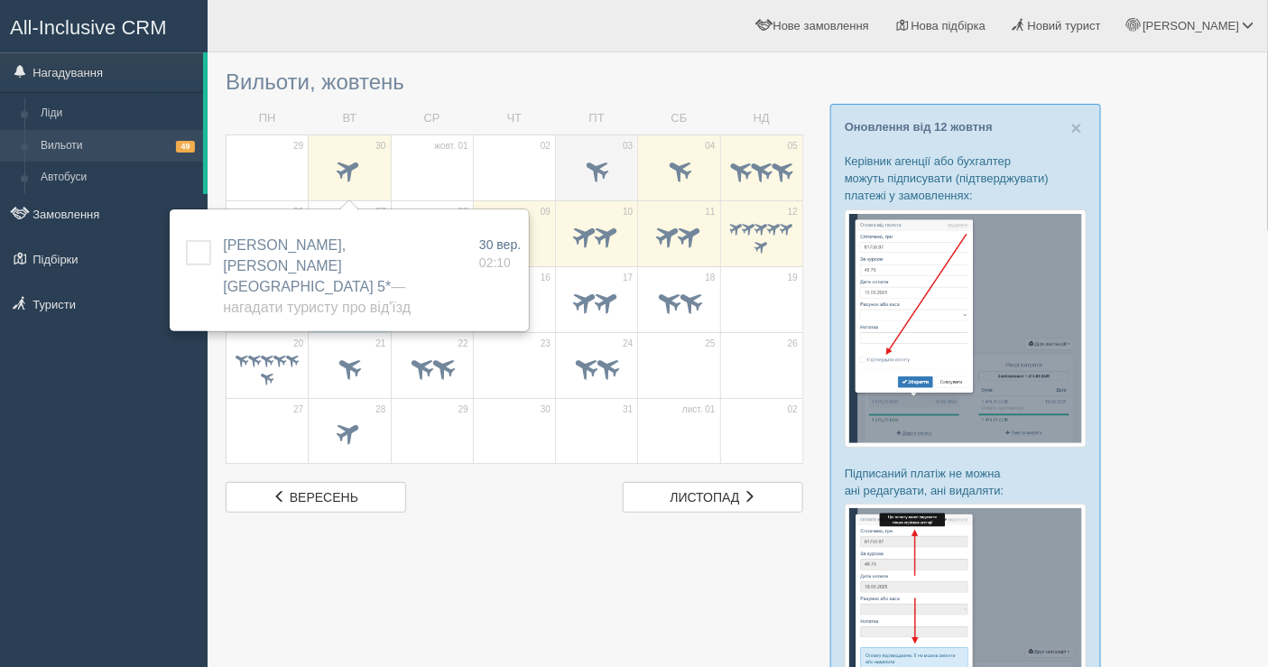
click at [598, 182] on span at bounding box center [596, 172] width 63 height 31
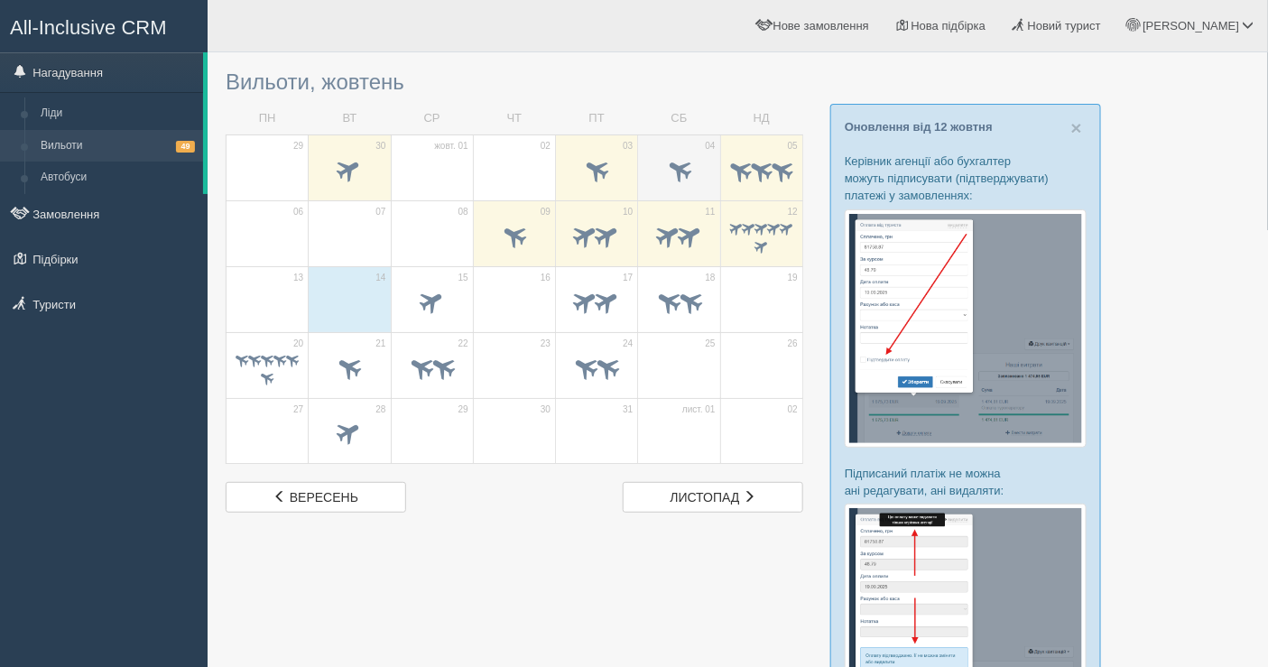
click at [673, 178] on span at bounding box center [678, 172] width 63 height 31
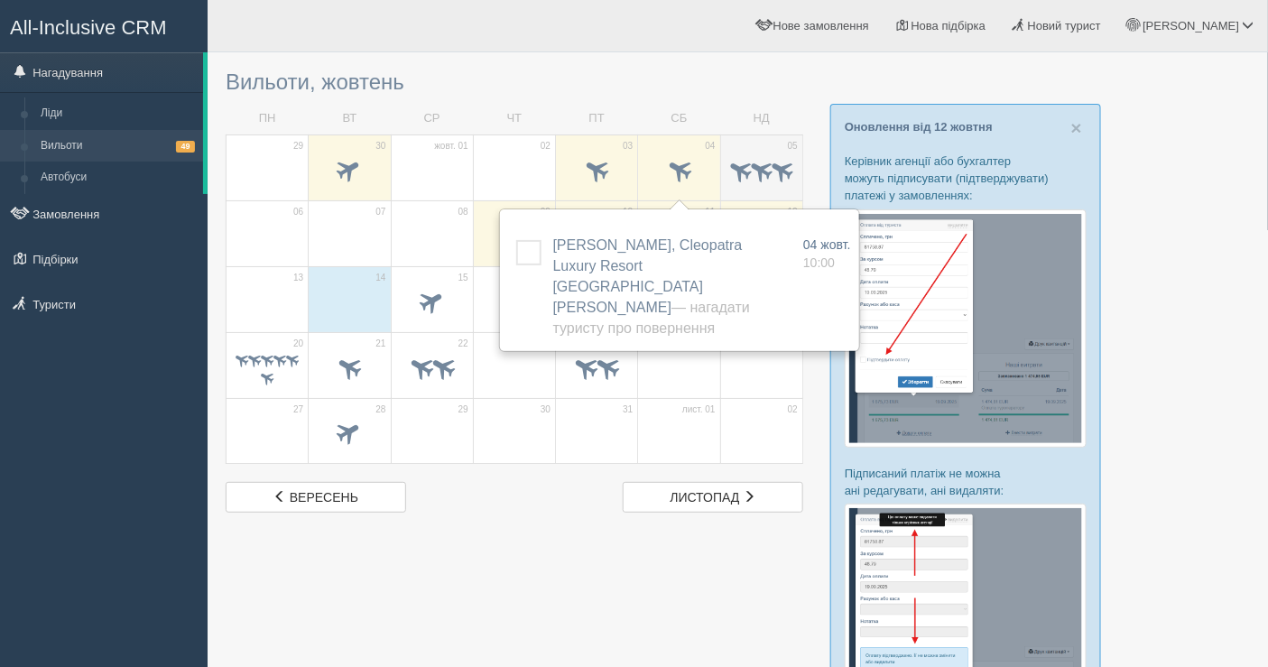
click at [747, 172] on span at bounding box center [761, 169] width 28 height 28
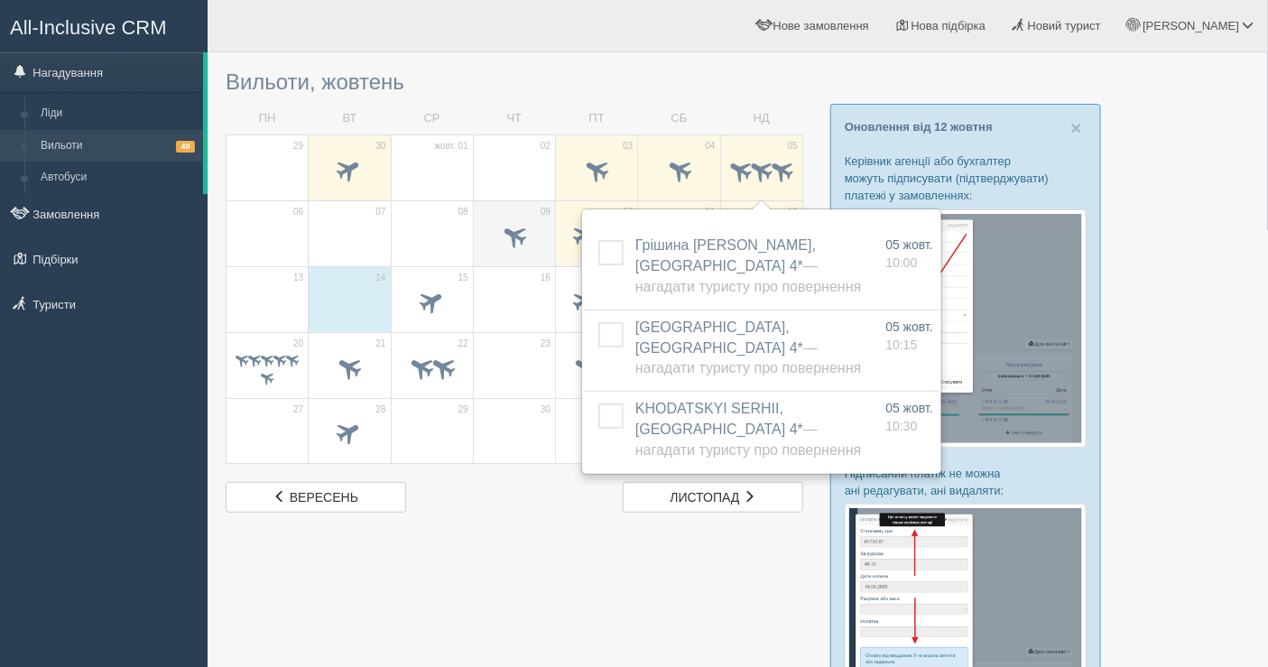
click at [526, 228] on span at bounding box center [515, 235] width 30 height 30
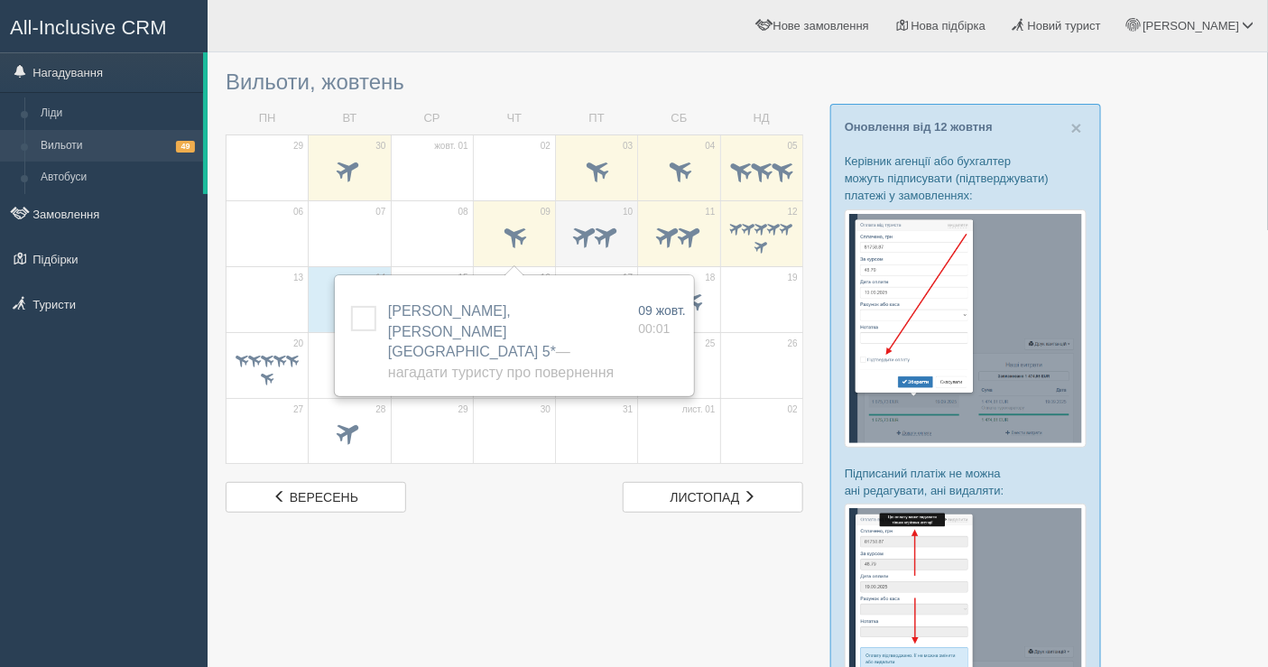
click at [616, 231] on span at bounding box center [608, 235] width 30 height 30
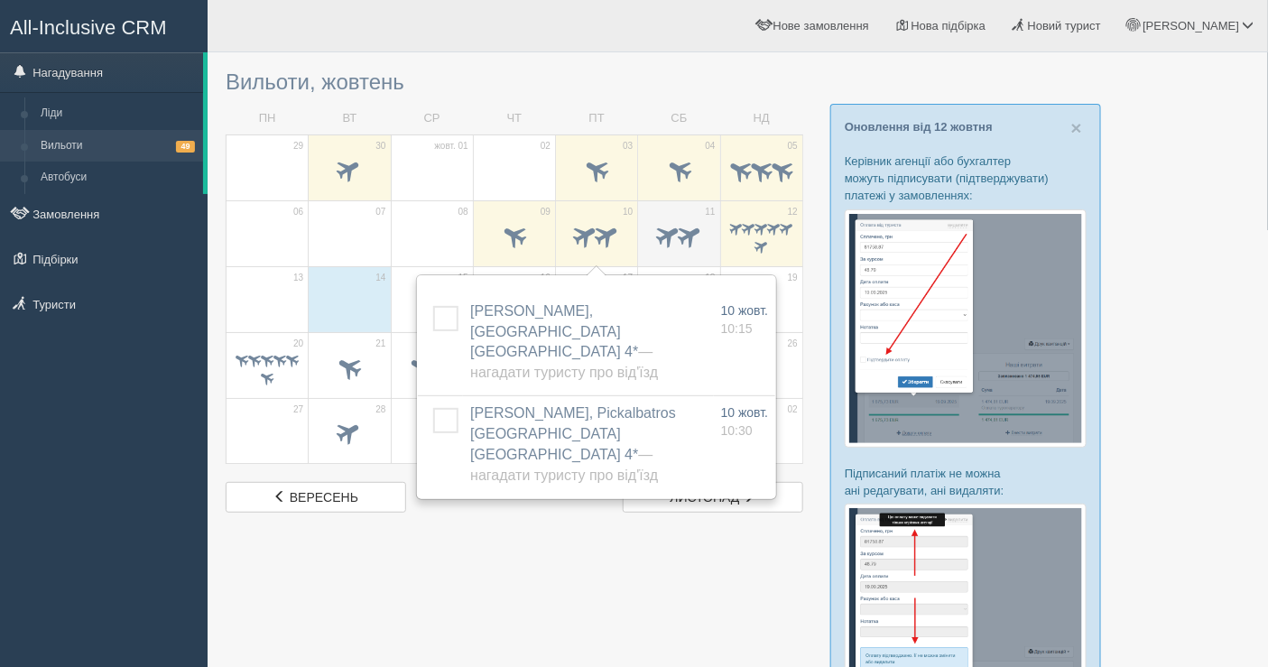
click at [685, 243] on span at bounding box center [690, 235] width 30 height 30
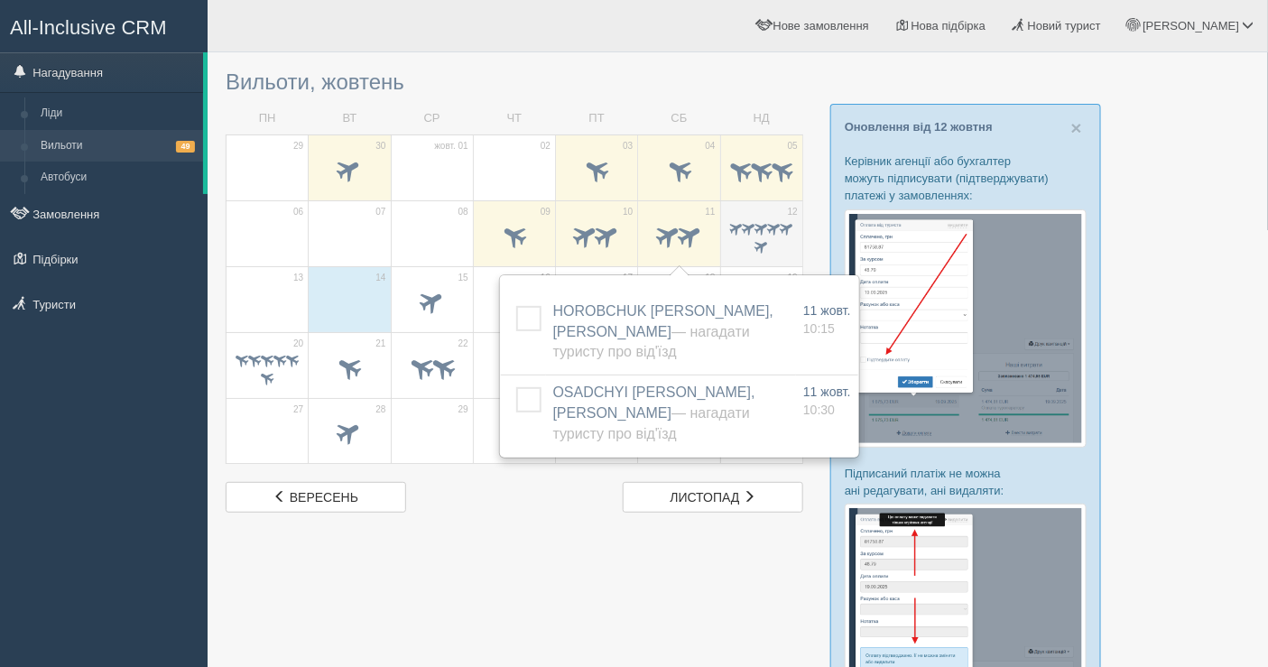
click at [759, 243] on span at bounding box center [761, 245] width 17 height 17
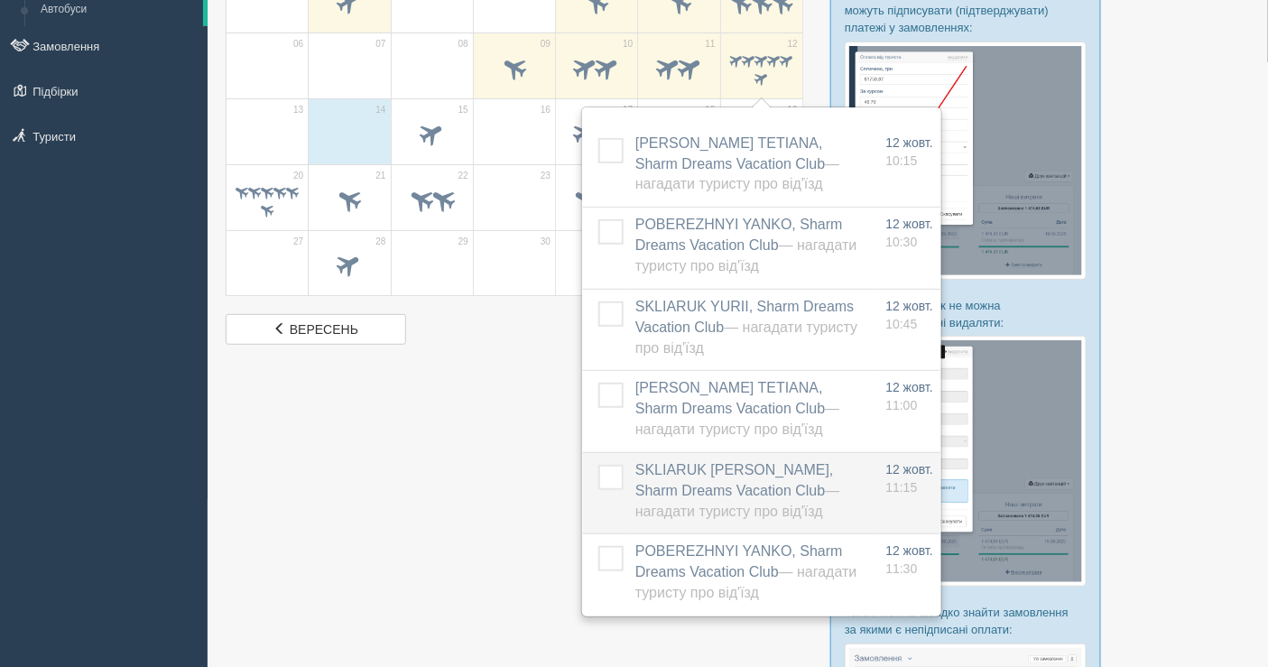
scroll to position [200, 0]
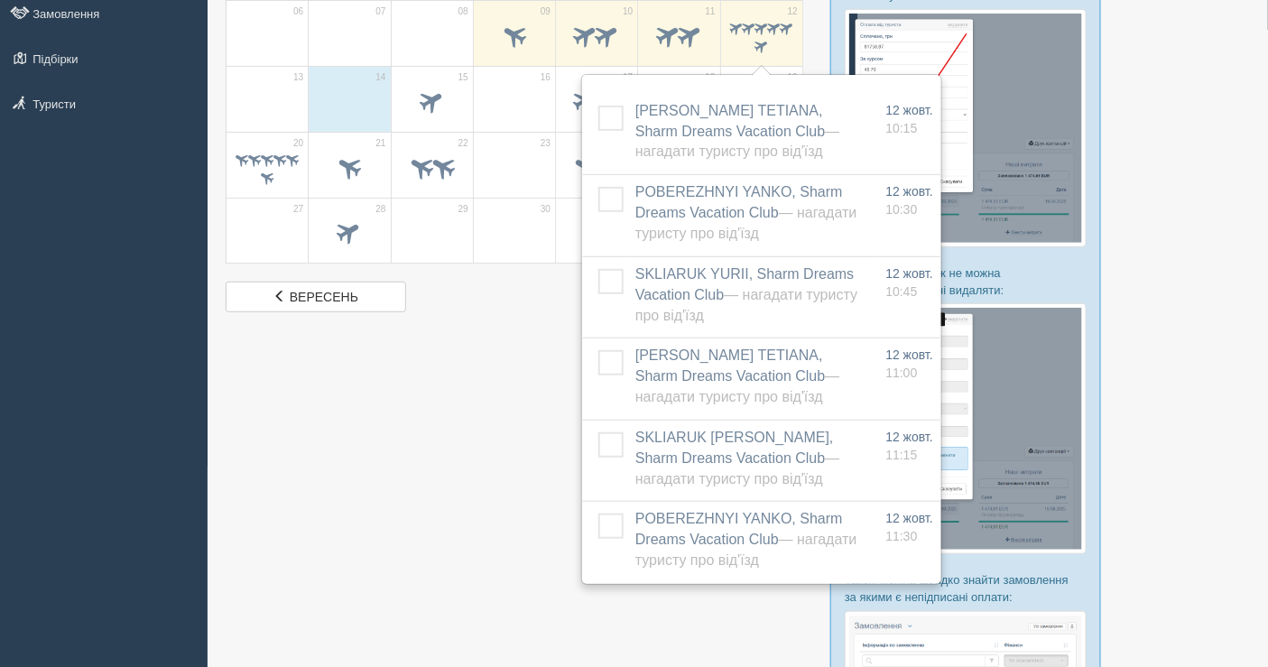
drag, startPoint x: 440, startPoint y: 343, endPoint x: 494, endPoint y: 195, distance: 157.6
click at [440, 343] on div at bounding box center [738, 386] width 1024 height 1050
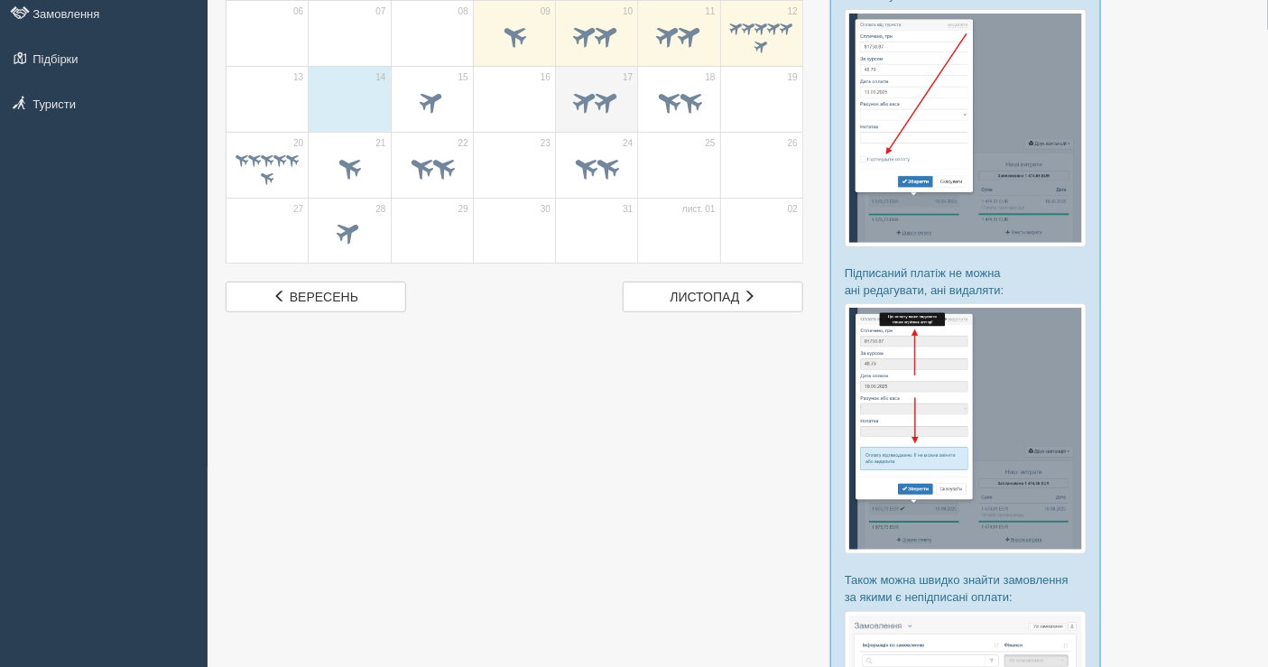
click at [561, 111] on td "17" at bounding box center [597, 99] width 82 height 66
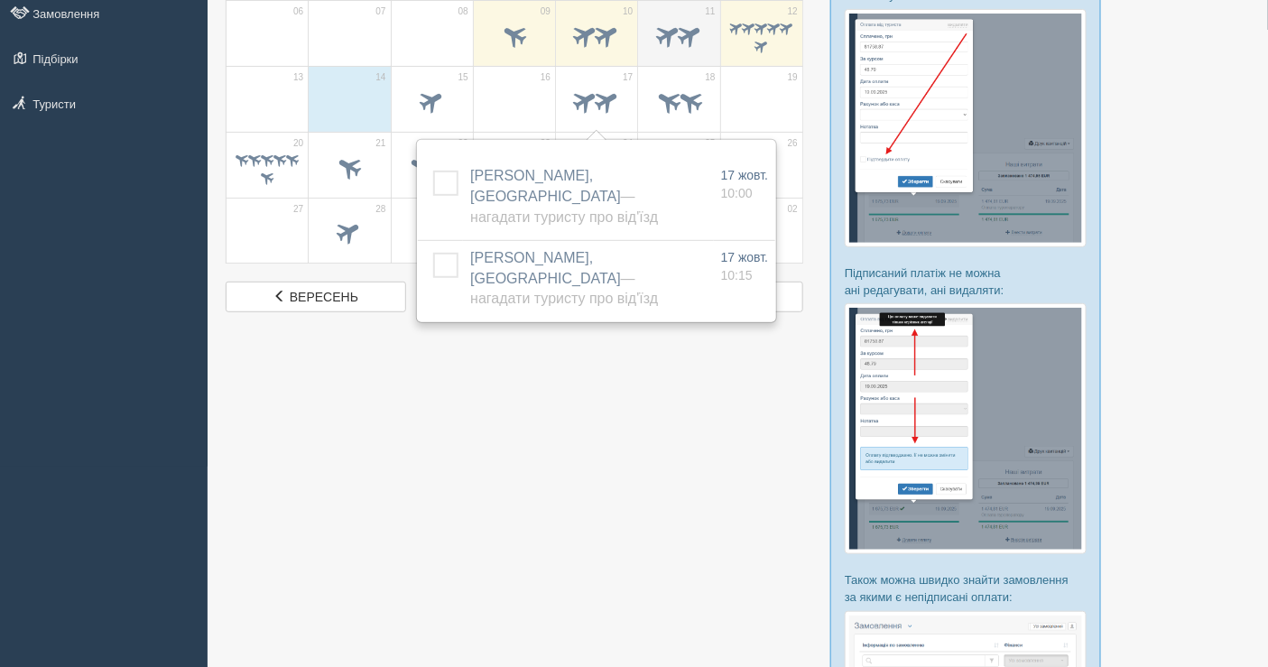
click at [673, 54] on div at bounding box center [678, 38] width 63 height 38
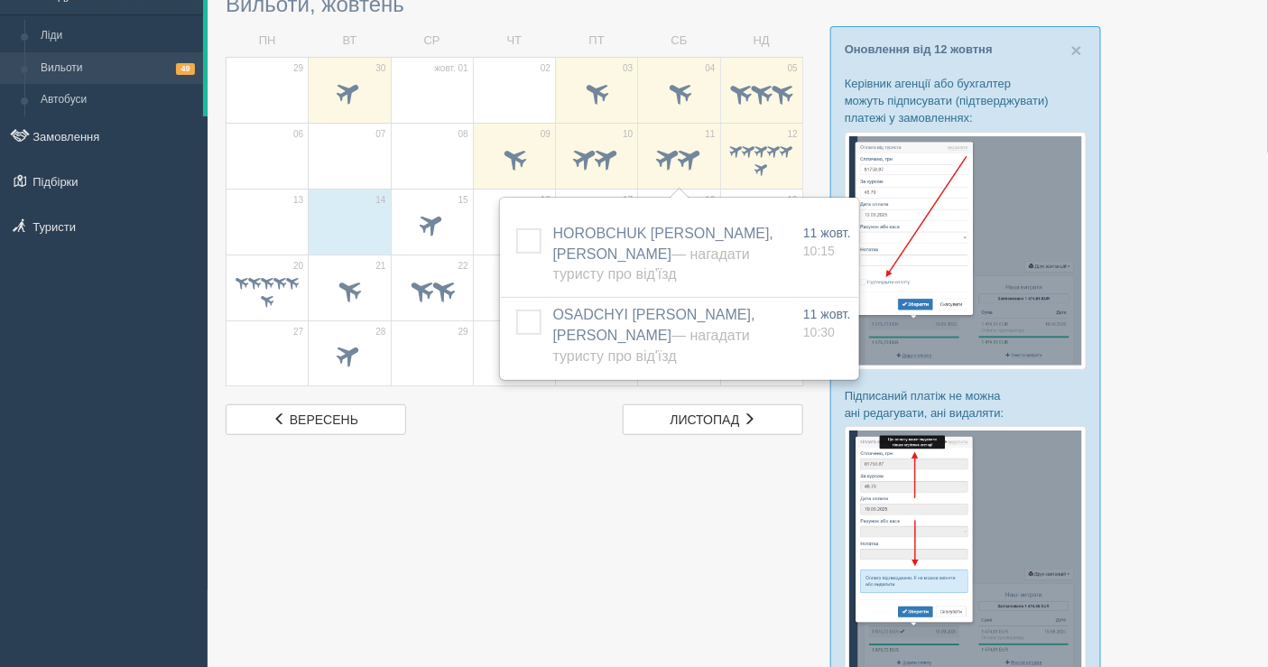
scroll to position [0, 0]
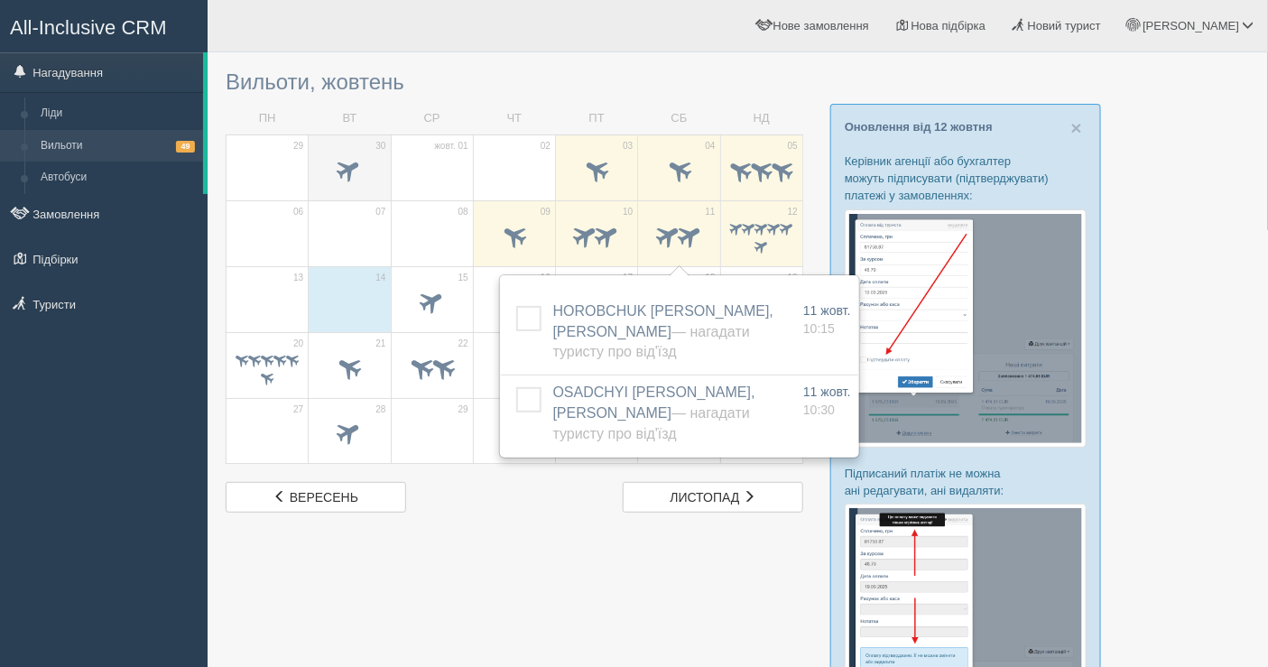
click at [349, 177] on span at bounding box center [350, 169] width 30 height 30
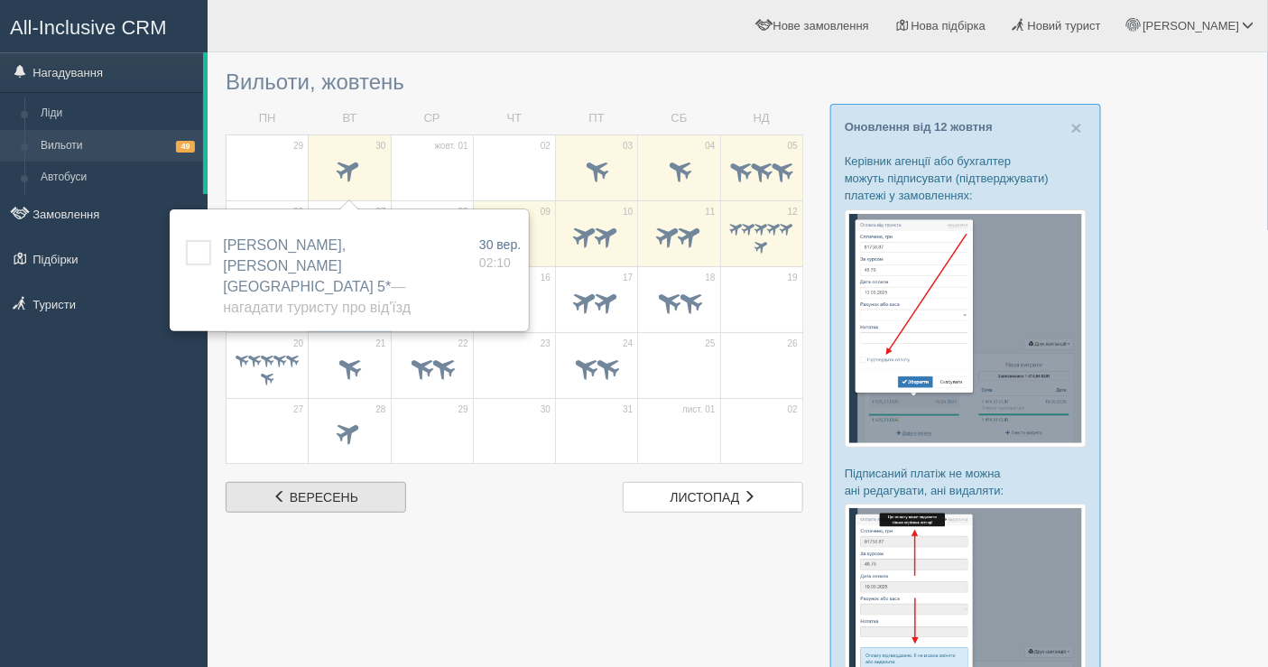
click at [269, 489] on link "вер. вересень" at bounding box center [316, 497] width 181 height 31
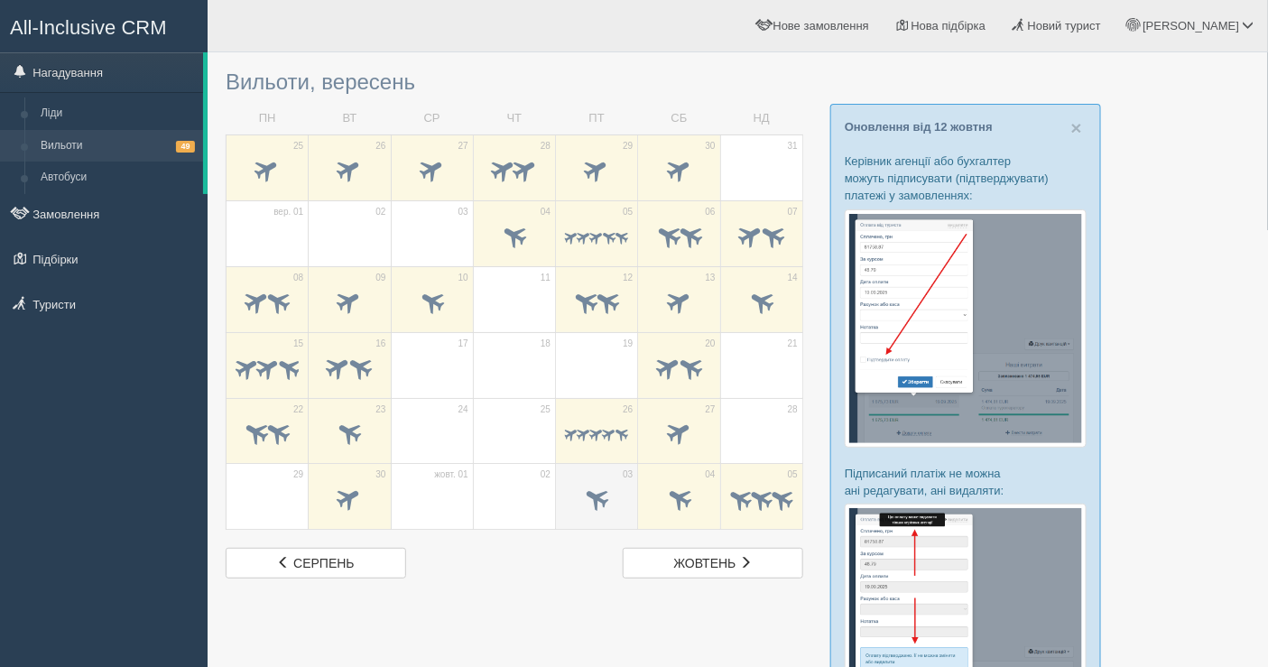
click at [609, 501] on span at bounding box center [597, 499] width 30 height 30
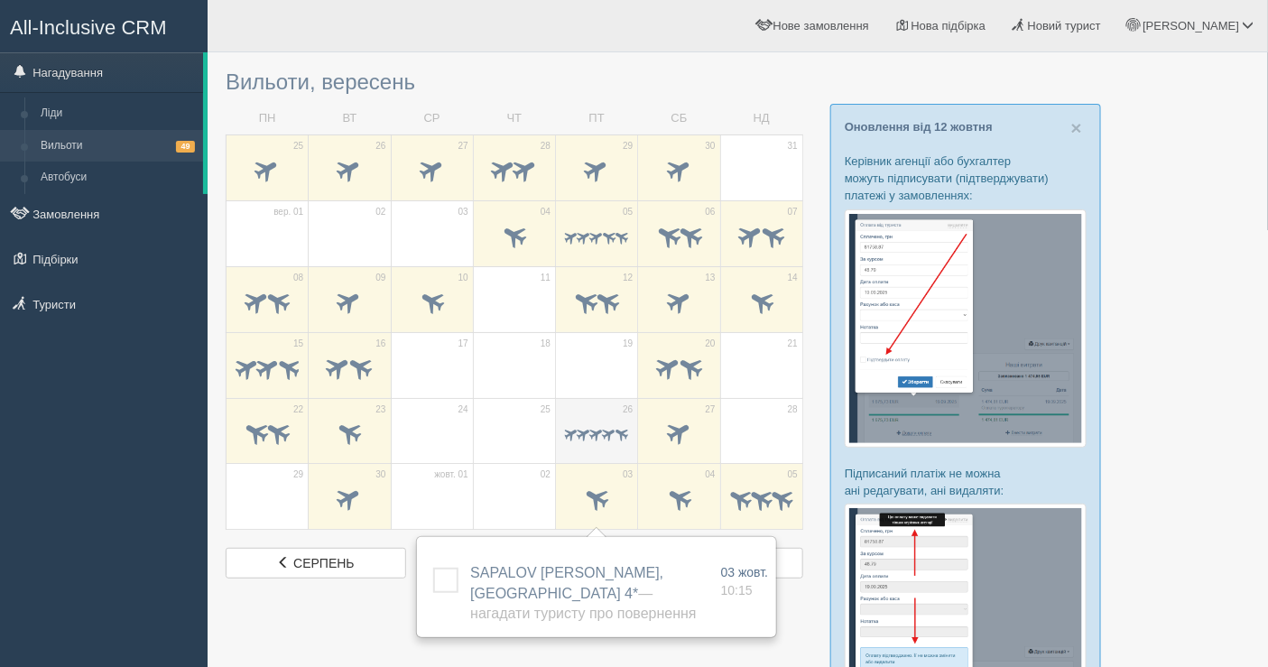
click at [598, 422] on div at bounding box center [596, 436] width 63 height 38
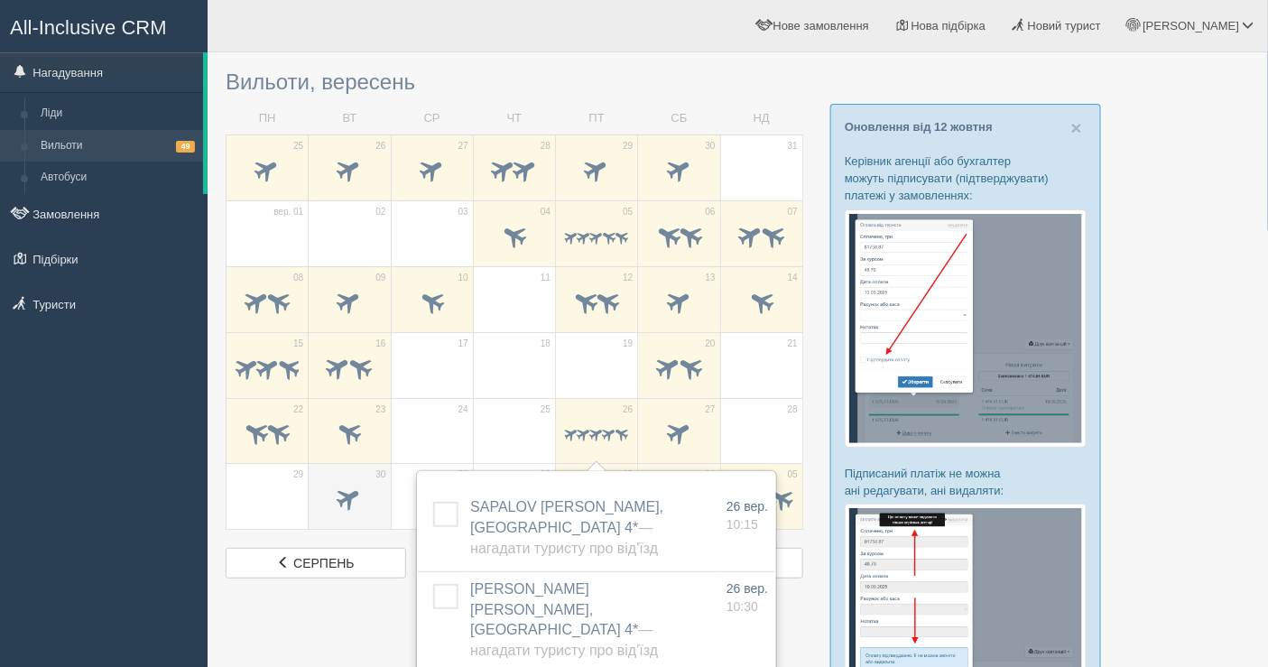
click at [343, 496] on span at bounding box center [350, 499] width 30 height 30
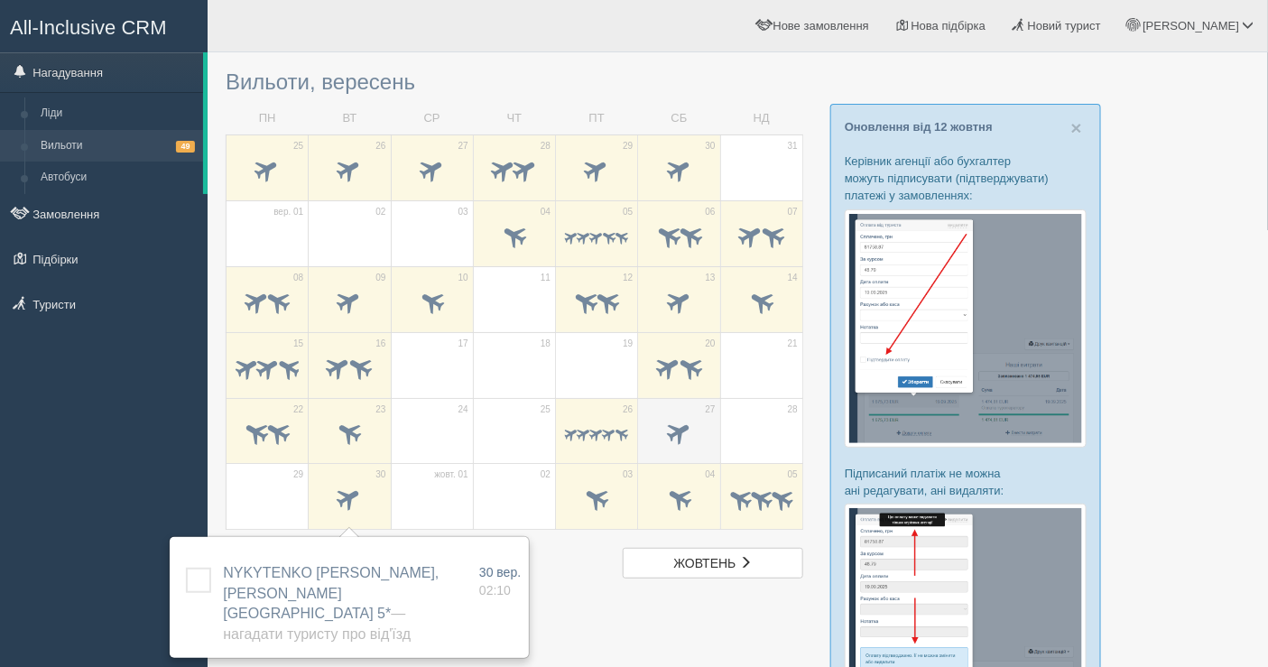
click at [679, 421] on span at bounding box center [679, 433] width 30 height 30
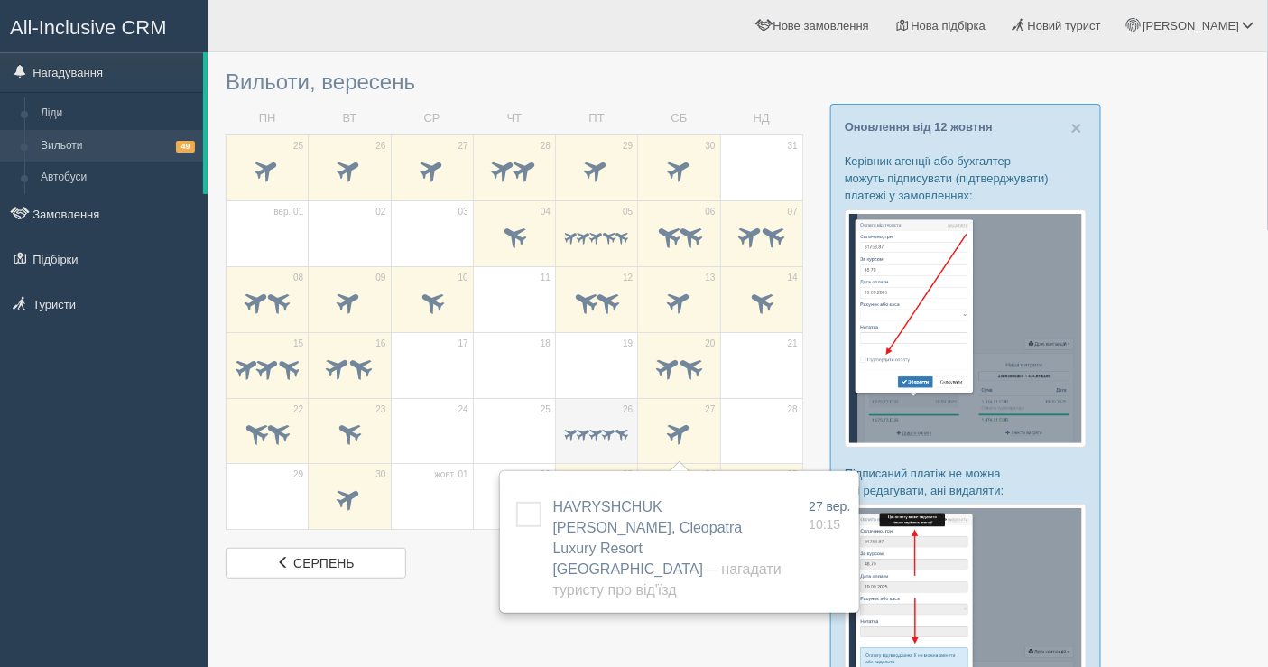
click at [603, 430] on span at bounding box center [609, 434] width 17 height 17
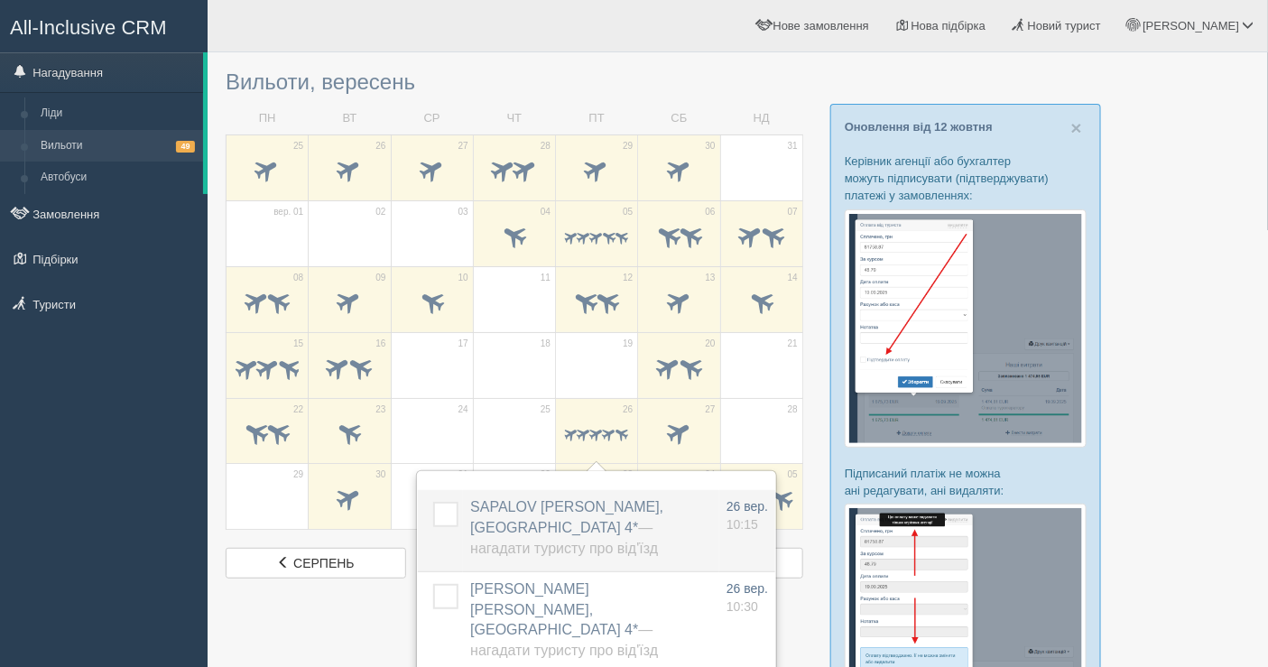
drag, startPoint x: 468, startPoint y: 491, endPoint x: 538, endPoint y: 505, distance: 71.0
click at [538, 505] on td "SAPALOV VOLODYMYR, Grand Oasis Resort 4* — Нагадати туристу про від'їзд Додати …" at bounding box center [591, 530] width 256 height 81
copy span "SAPALOV"
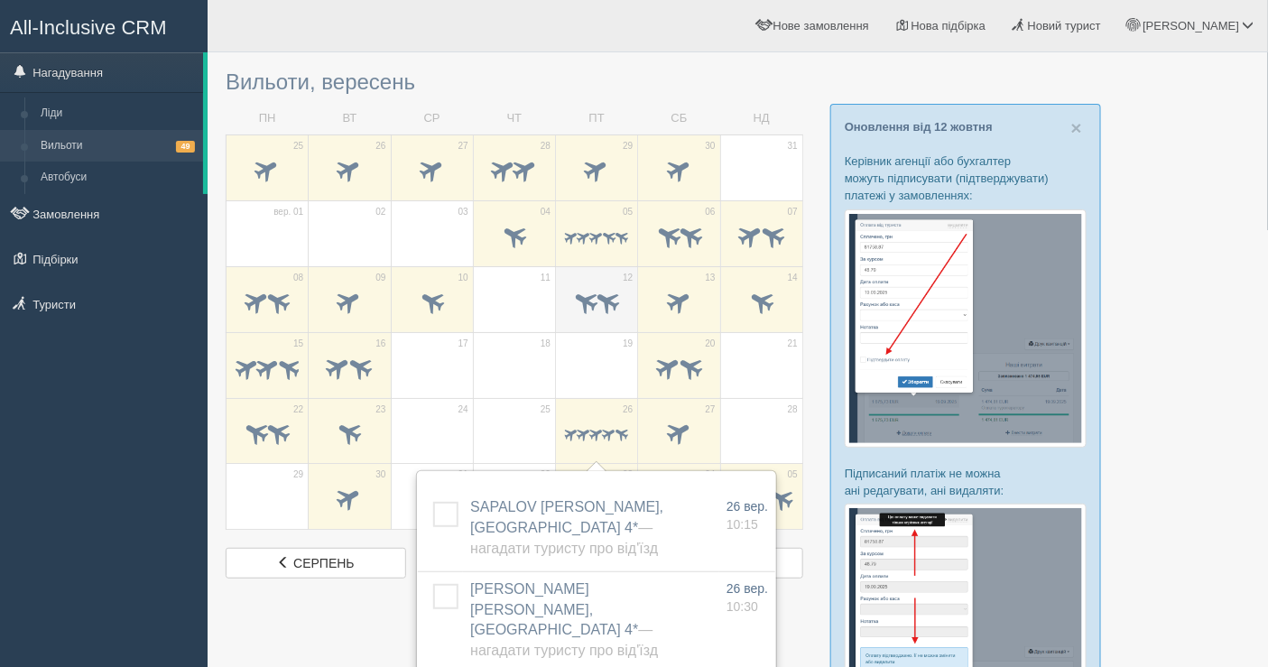
click at [581, 324] on td "12" at bounding box center [597, 299] width 82 height 66
